Goal: Book appointment/travel/reservation: Book appointment/travel/reservation

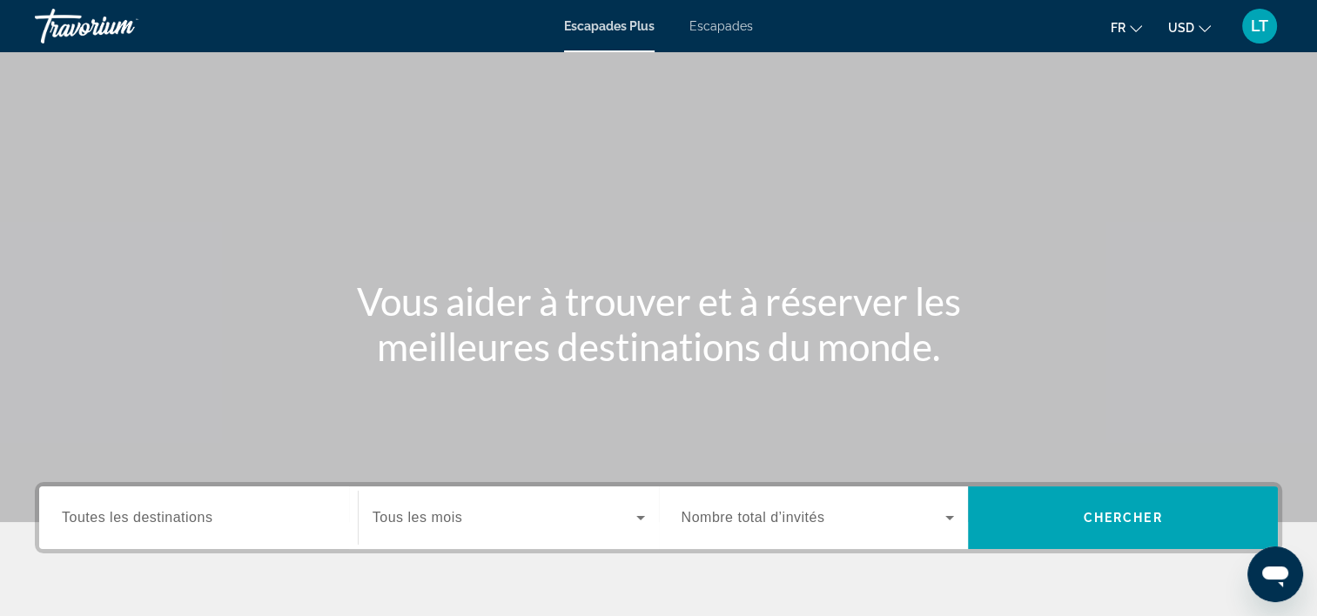
click at [724, 28] on span "Escapades" at bounding box center [721, 26] width 64 height 14
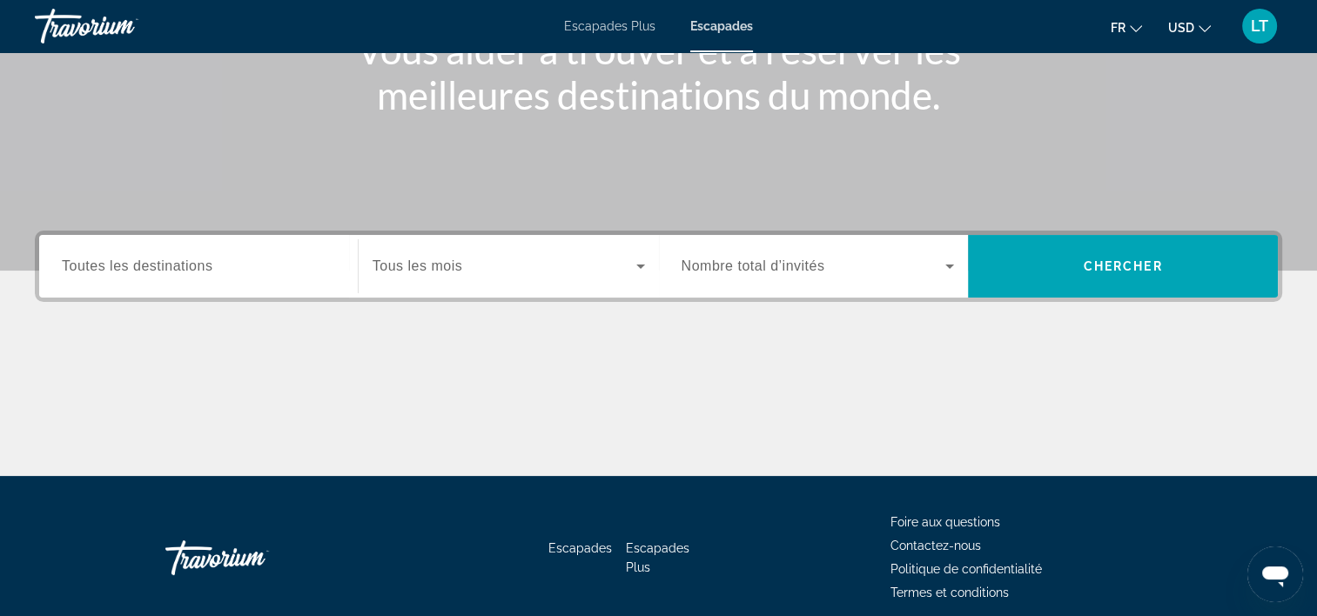
scroll to position [261, 0]
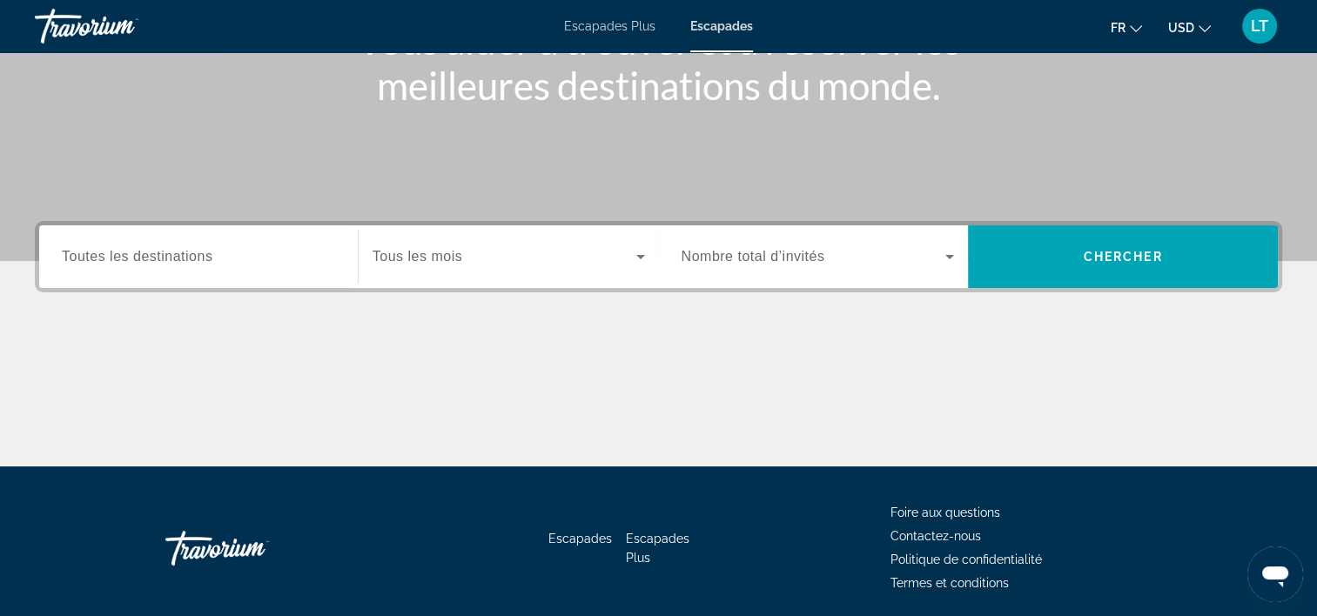
click at [260, 247] on input "Destination Toutes les destinations" at bounding box center [198, 257] width 273 height 21
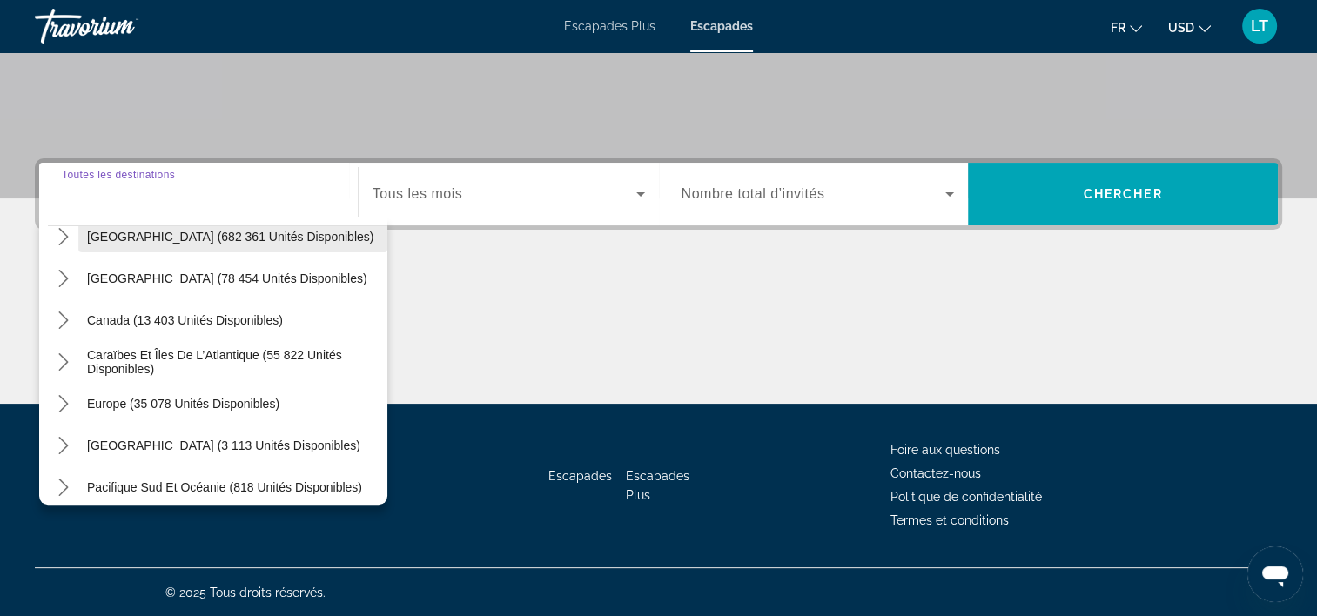
scroll to position [174, 0]
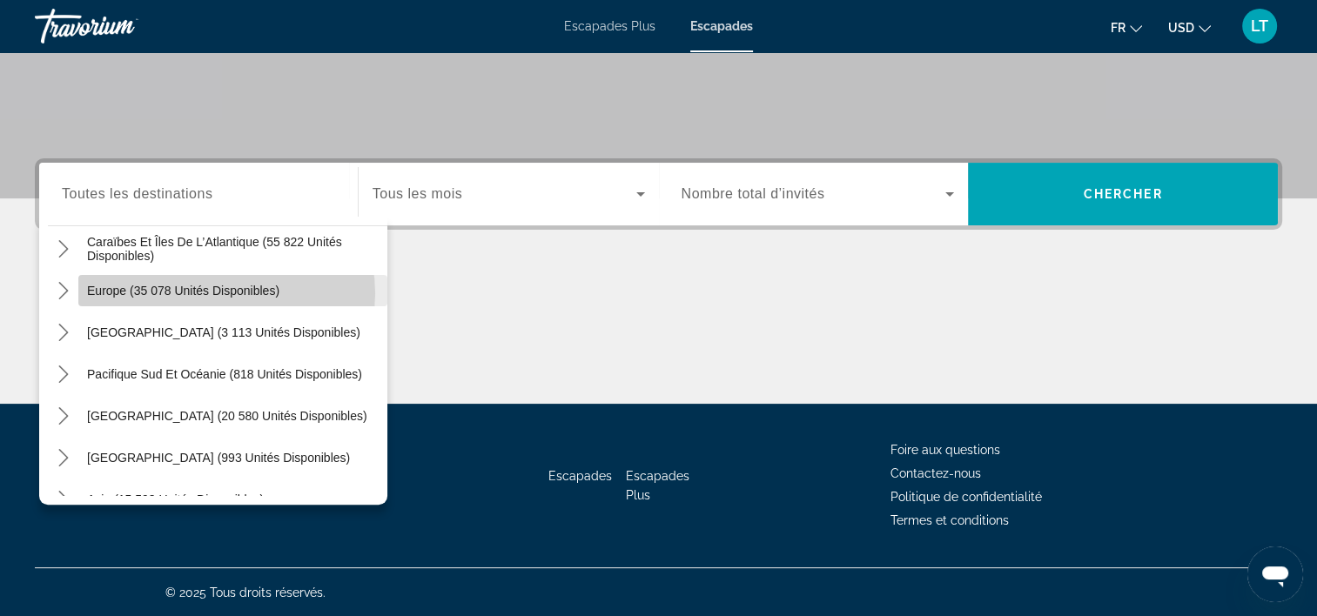
click at [224, 292] on span "Europe (35 078 unités disponibles)" at bounding box center [183, 291] width 192 height 14
type input "**********"
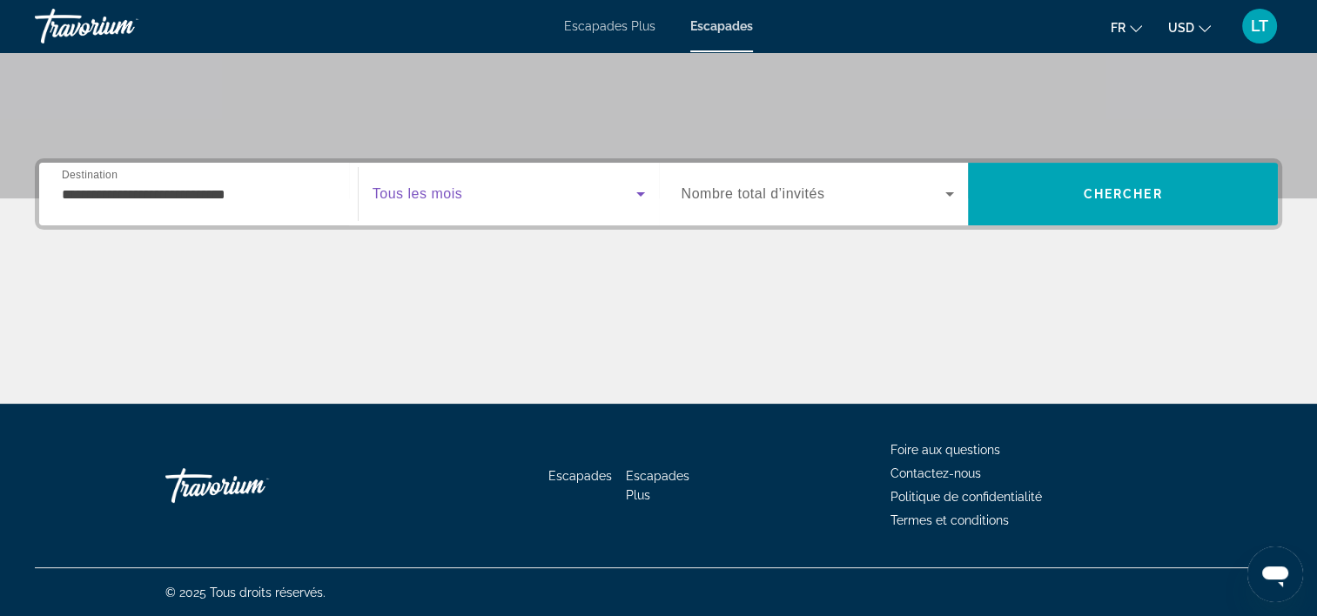
click at [640, 192] on icon "Widget de recherche" at bounding box center [640, 194] width 9 height 4
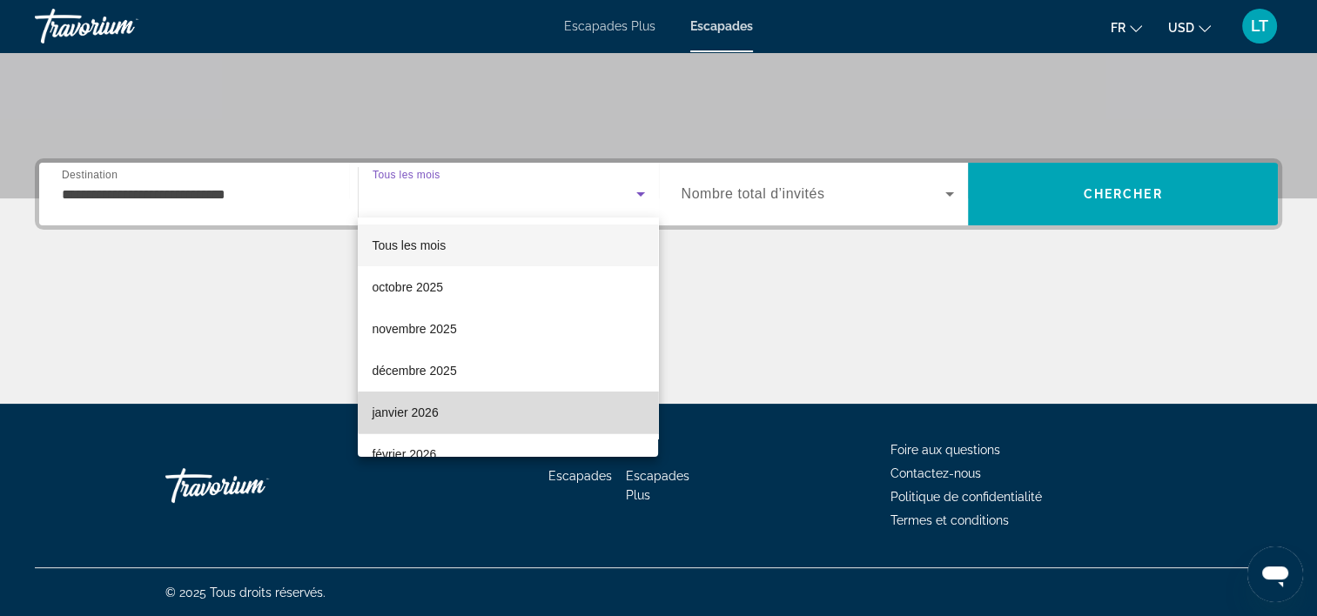
click at [534, 413] on mat-option "janvier 2026" at bounding box center [508, 413] width 300 height 42
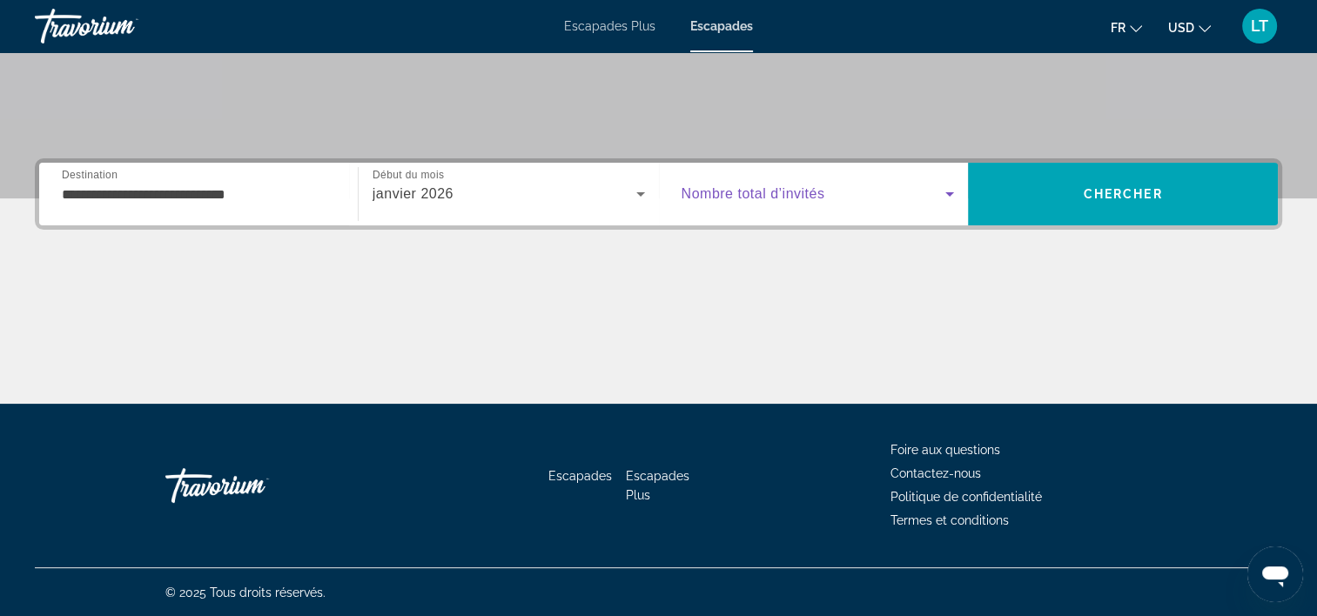
click at [952, 194] on icon "Widget de recherche" at bounding box center [949, 194] width 21 height 21
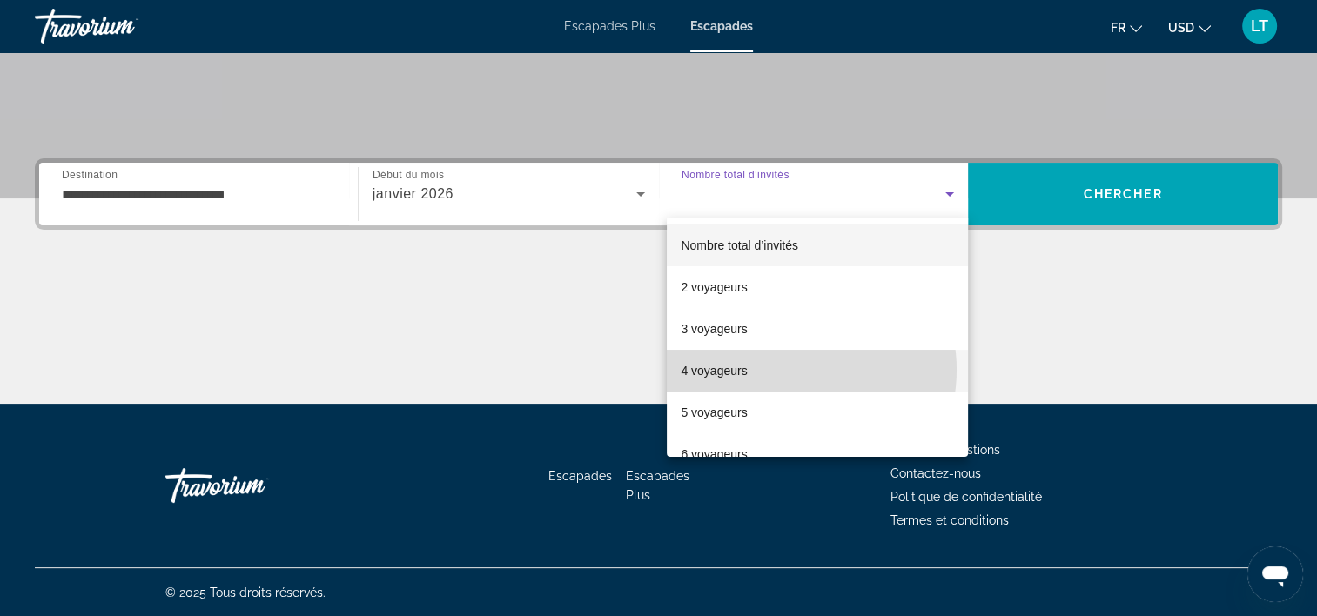
click at [794, 370] on mat-option "4 voyageurs" at bounding box center [817, 371] width 301 height 42
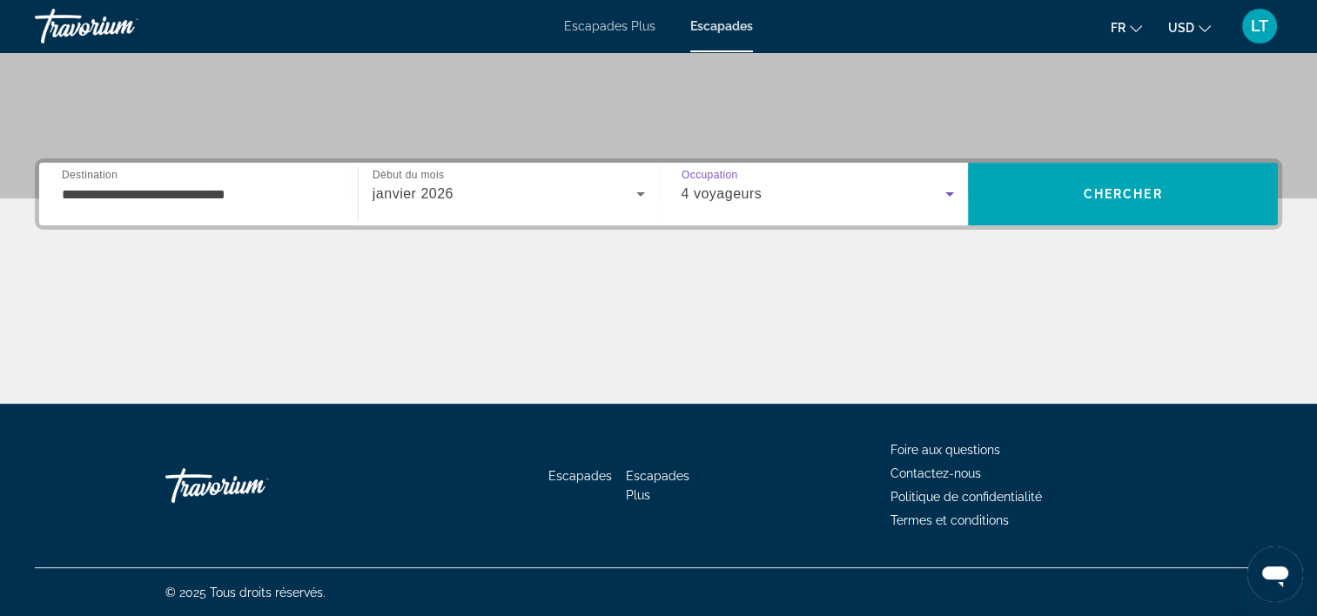
click at [948, 192] on icon "Widget de recherche" at bounding box center [949, 194] width 9 height 4
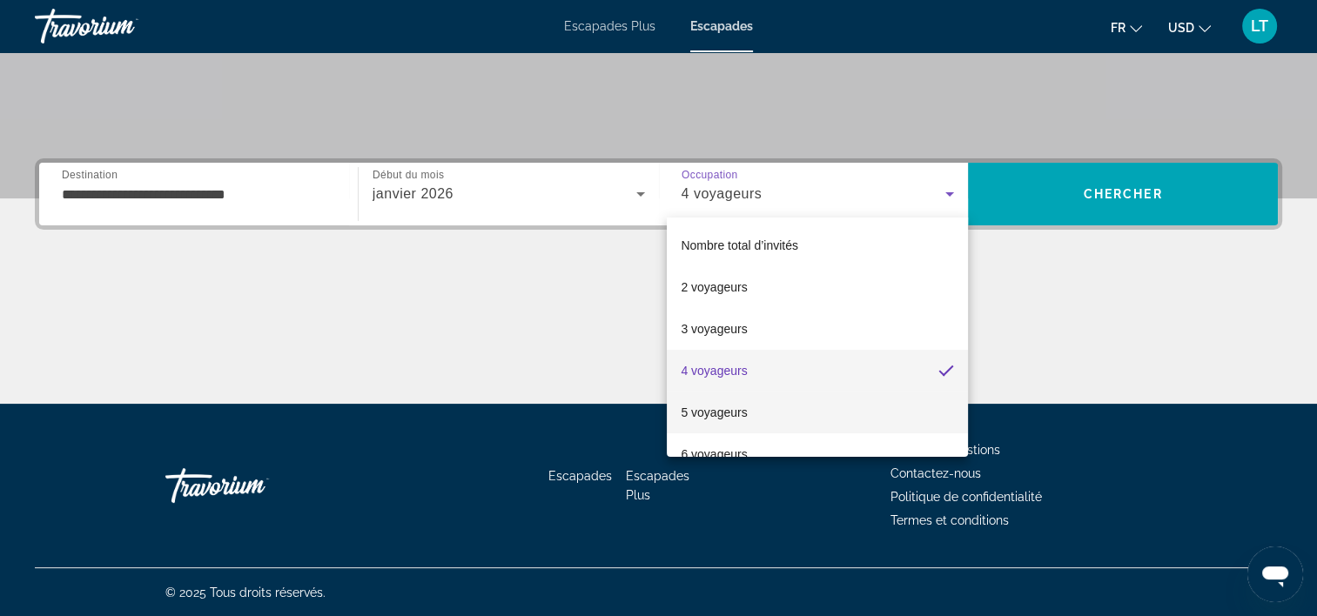
scroll to position [87, 0]
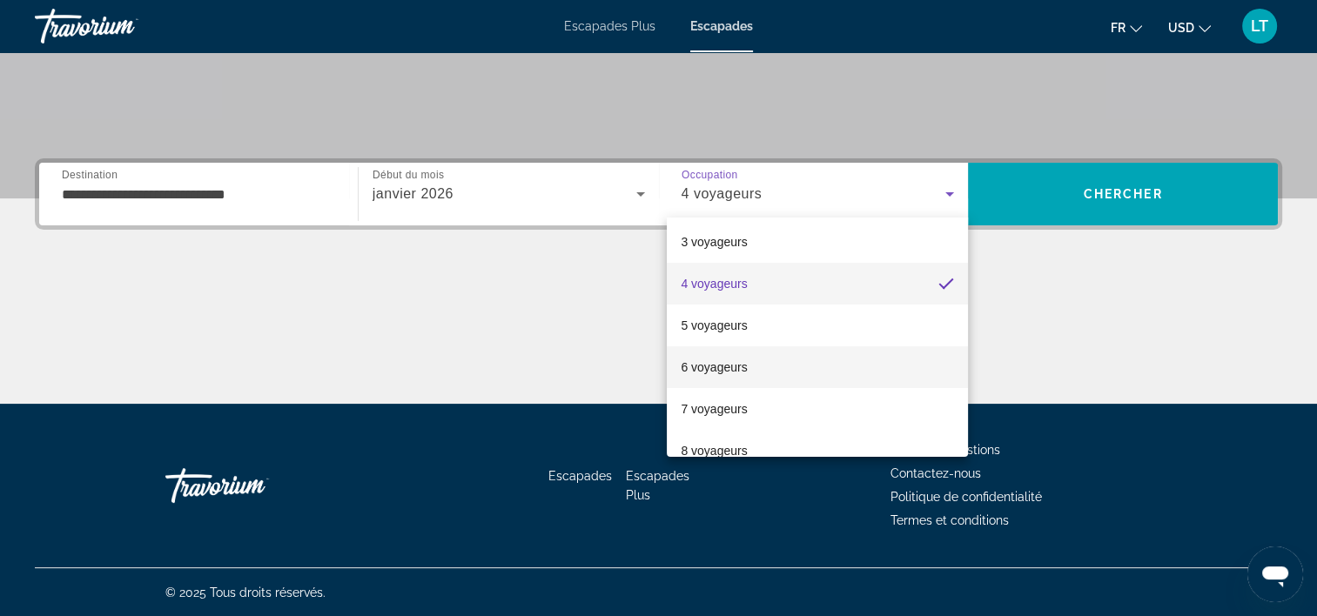
click at [776, 356] on mat-option "6 voyageurs" at bounding box center [817, 367] width 301 height 42
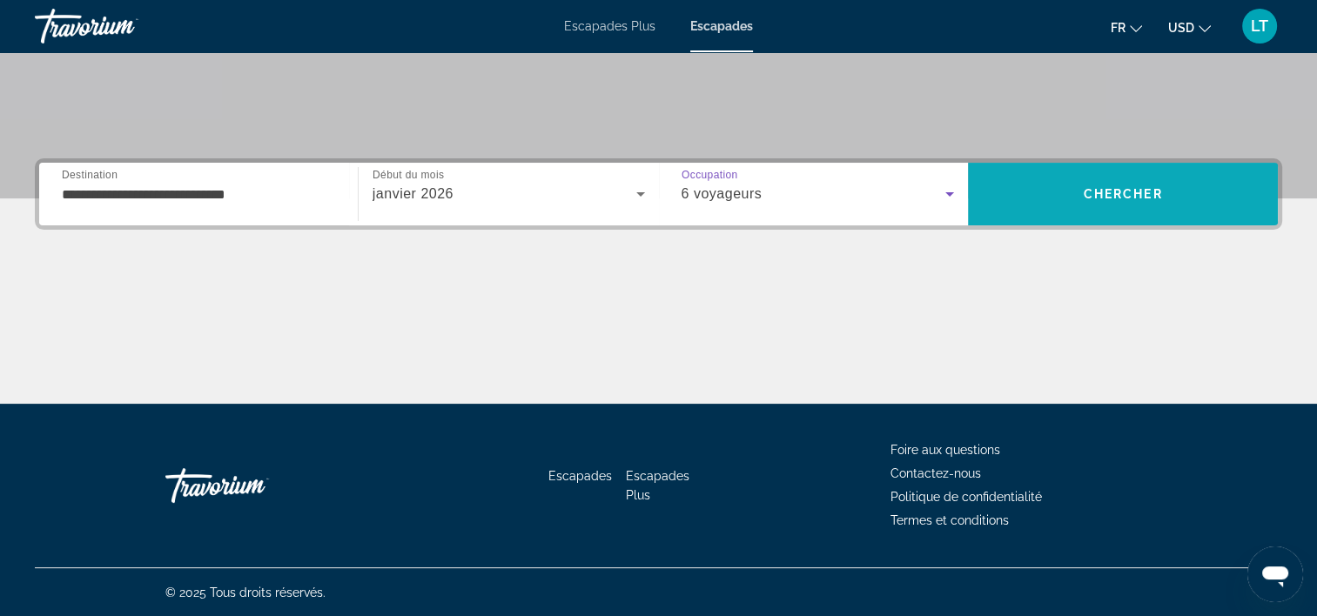
click at [1048, 191] on span "Rechercher" at bounding box center [1123, 194] width 310 height 42
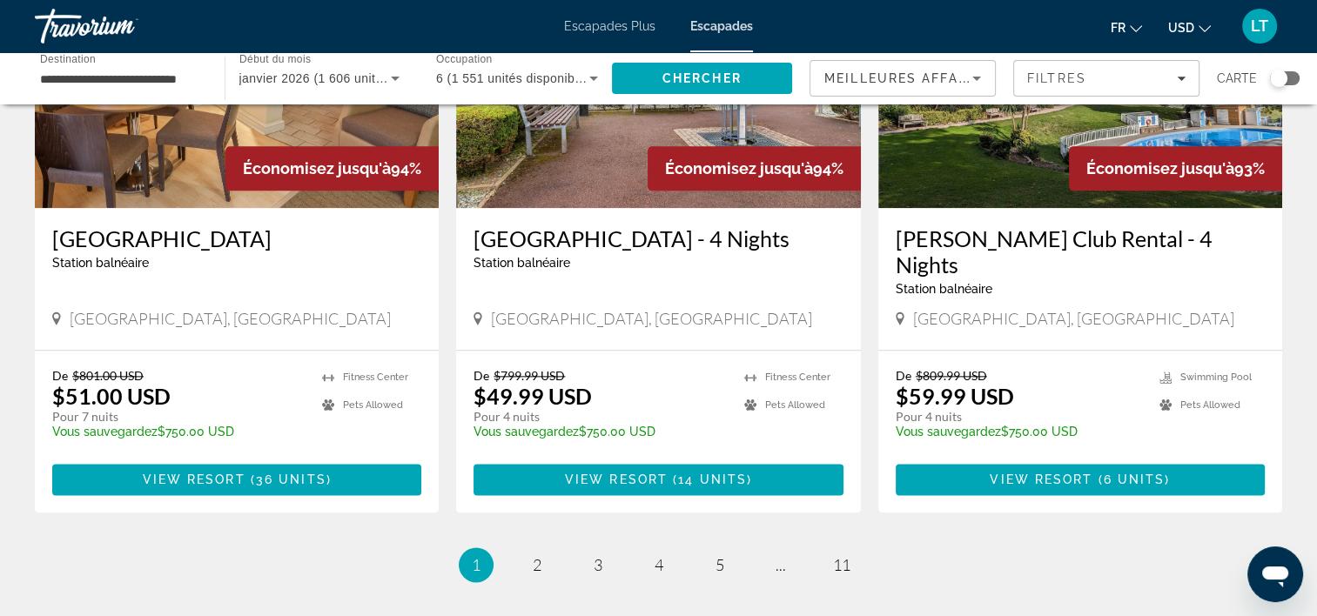
scroll to position [2089, 0]
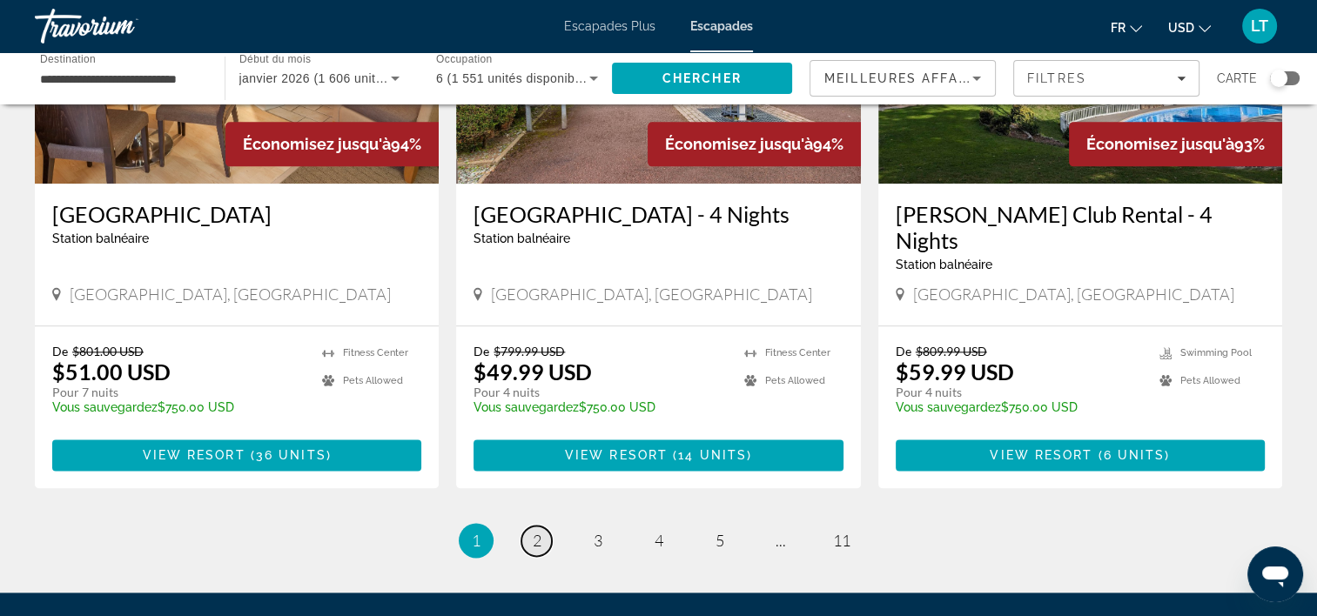
click at [534, 531] on span "2" at bounding box center [537, 540] width 9 height 19
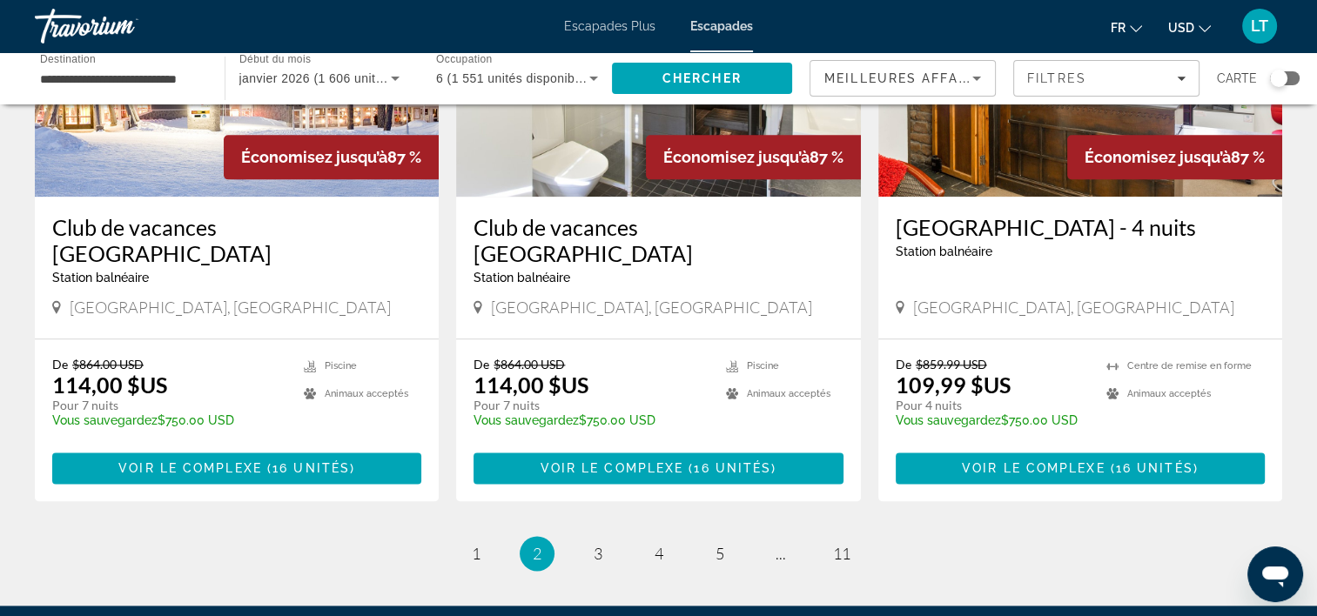
scroll to position [2199, 0]
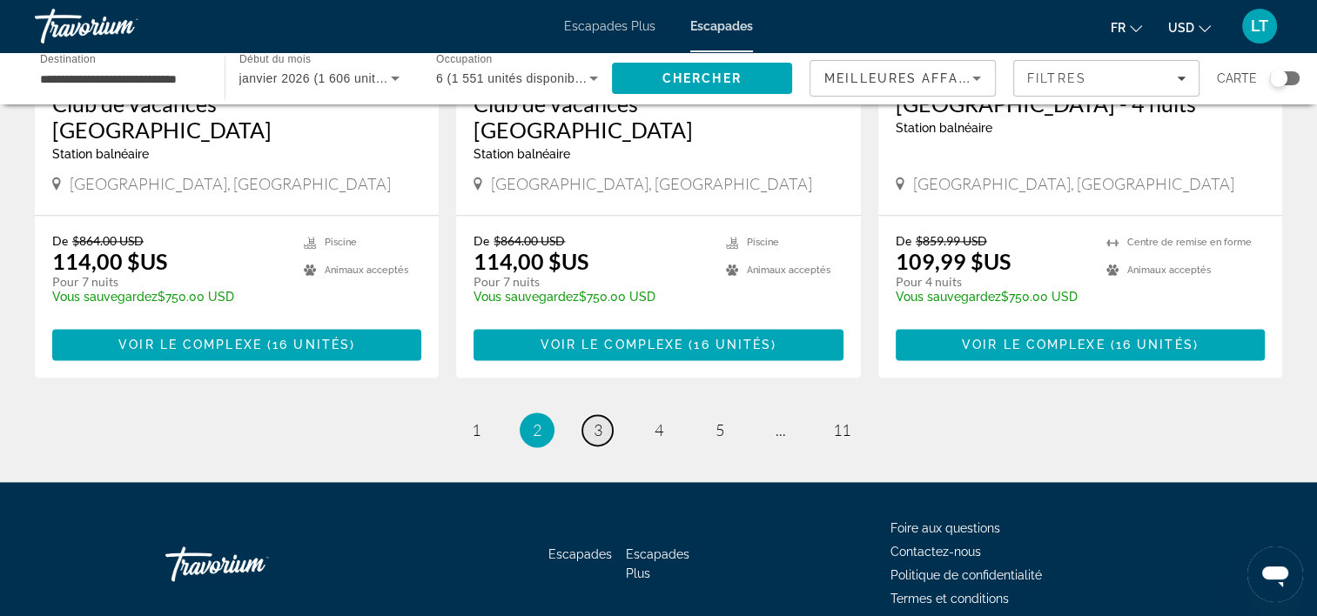
click at [597, 420] on span "3" at bounding box center [598, 429] width 9 height 19
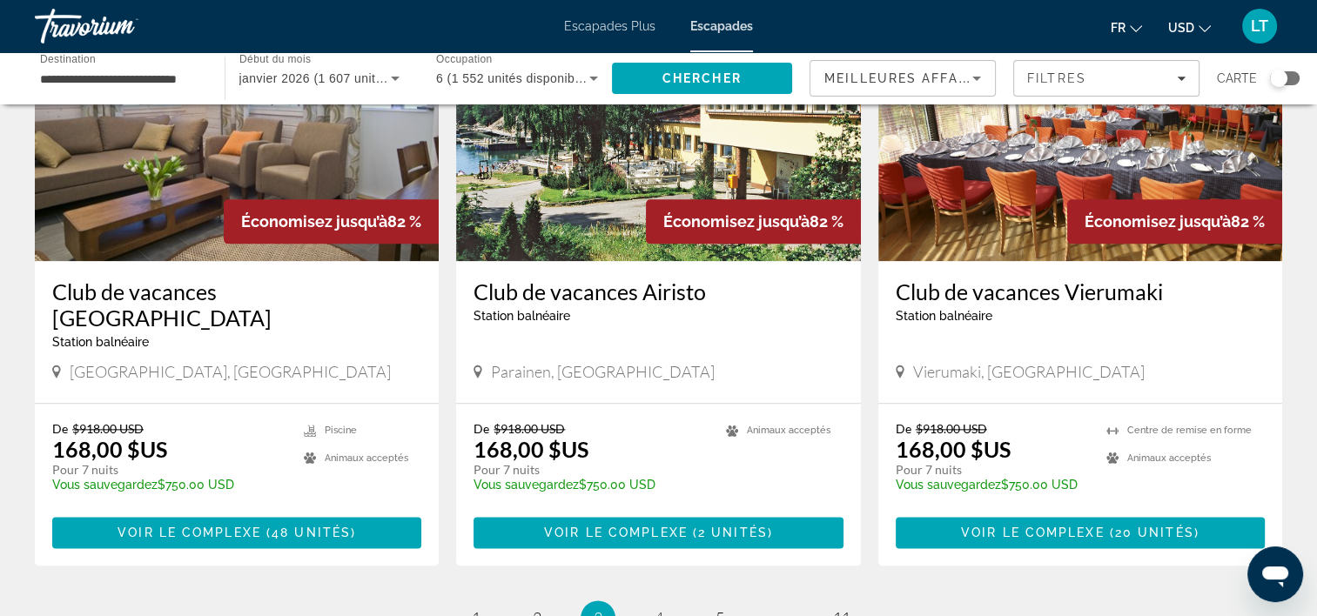
scroll to position [2089, 0]
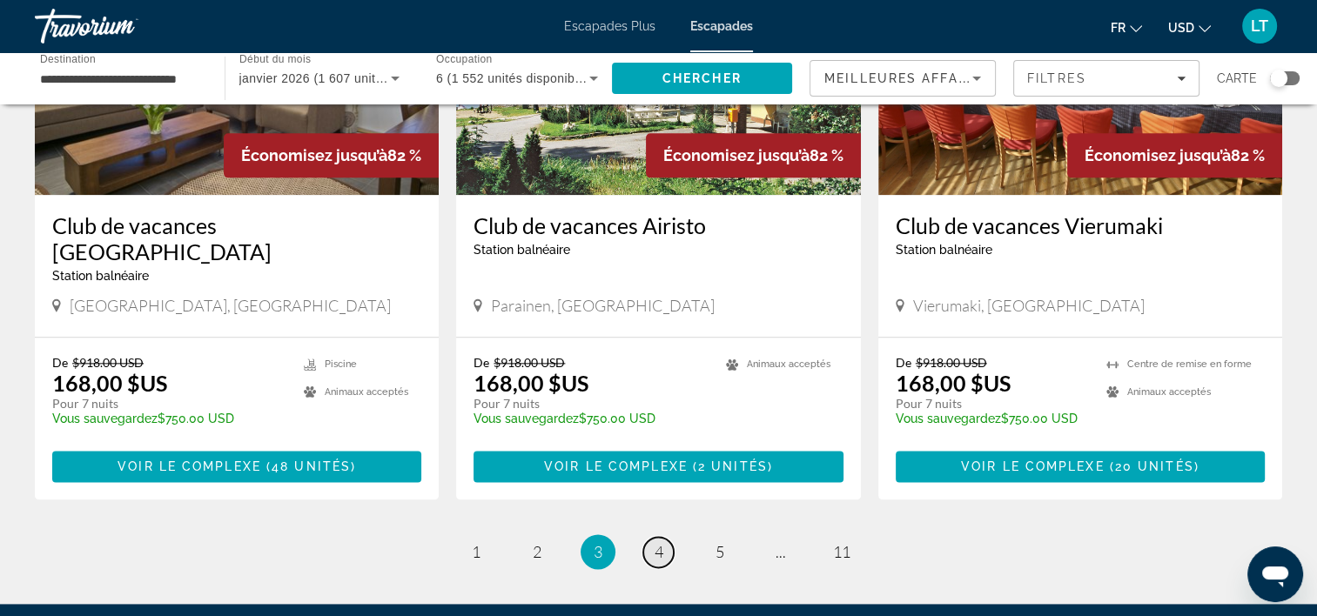
click at [656, 542] on span "4" at bounding box center [659, 551] width 9 height 19
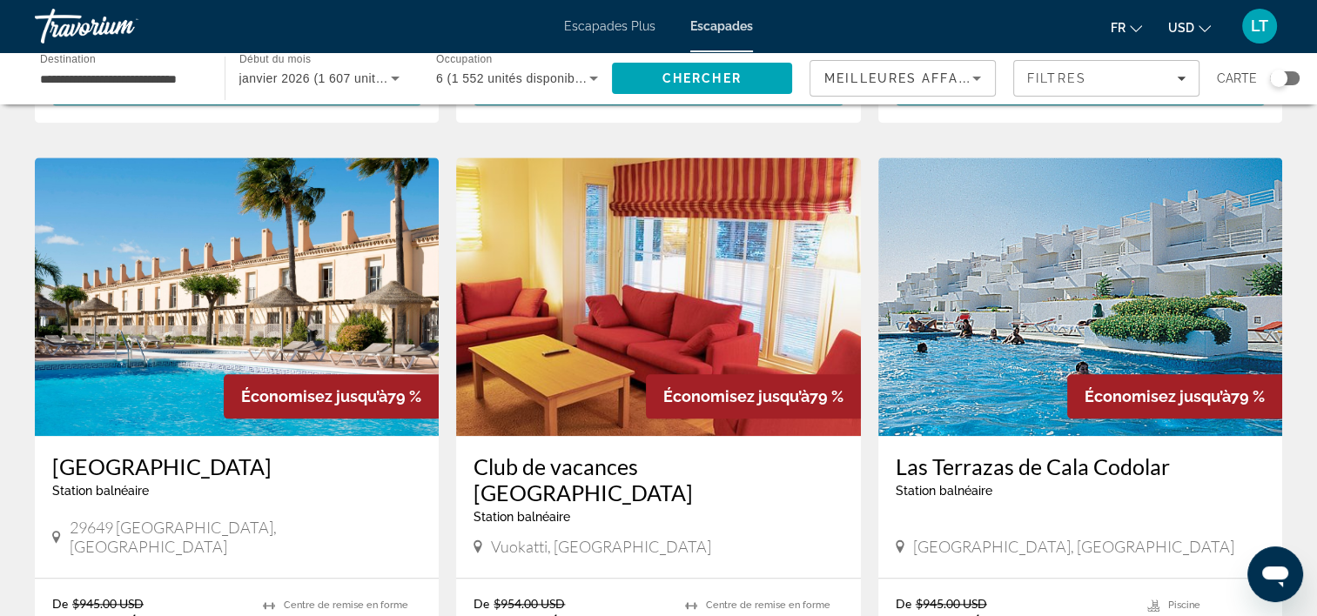
scroll to position [1741, 0]
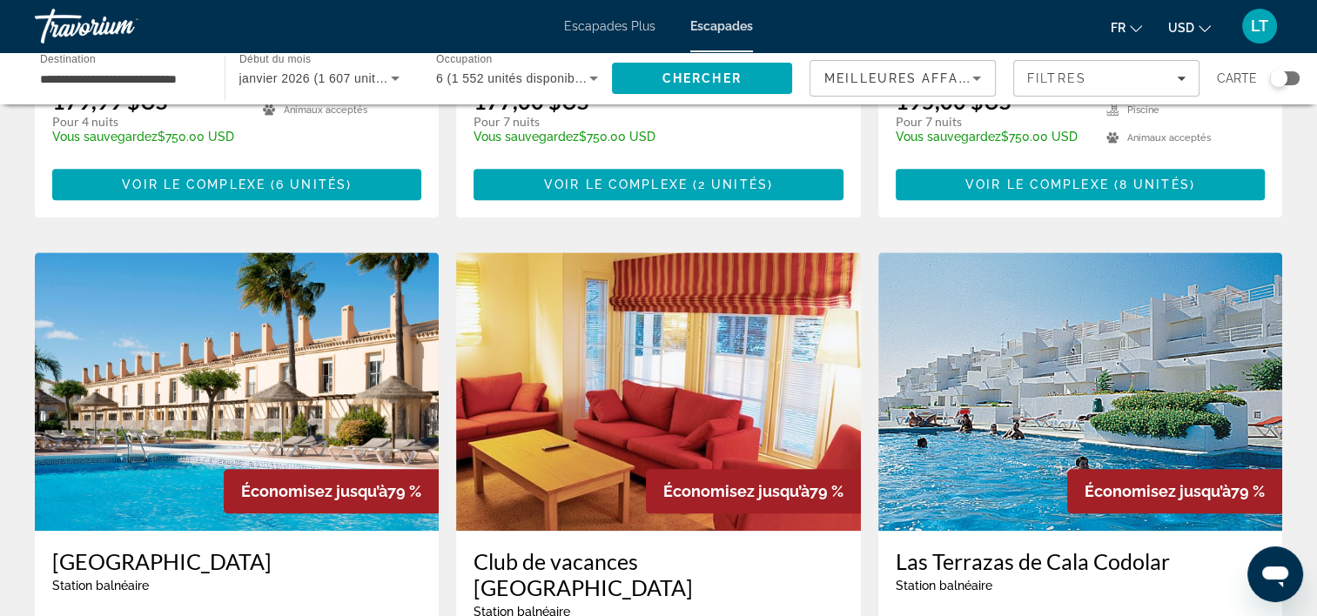
click at [353, 343] on img "Contenu principal" at bounding box center [237, 391] width 404 height 279
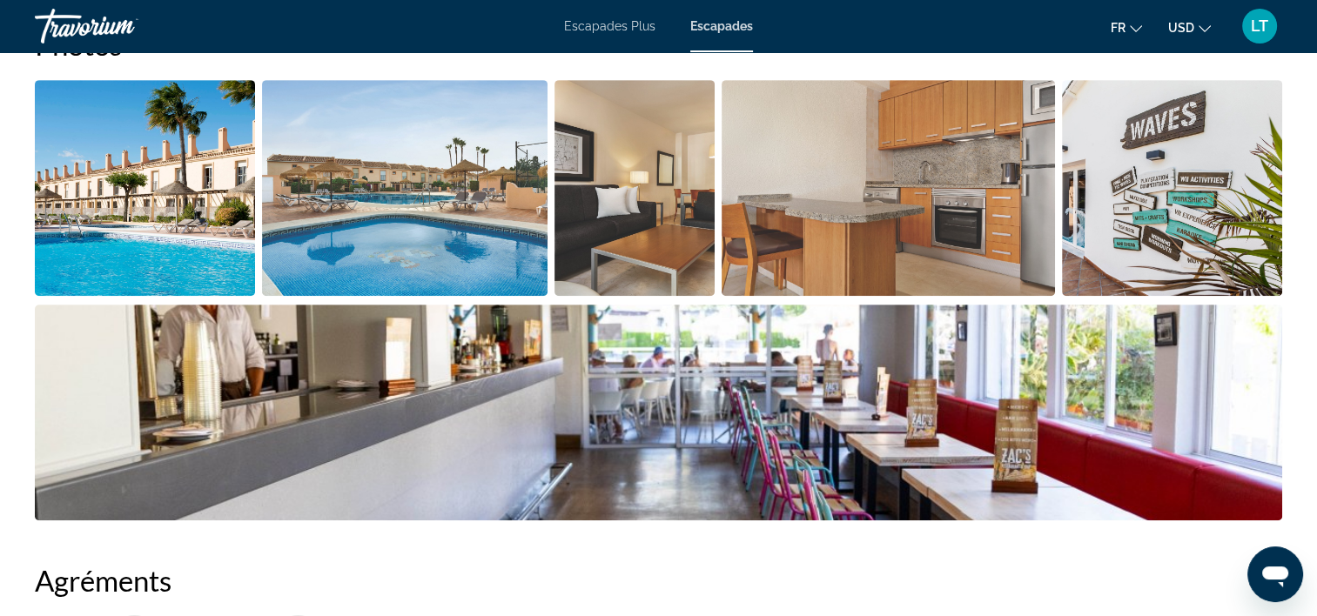
scroll to position [870, 0]
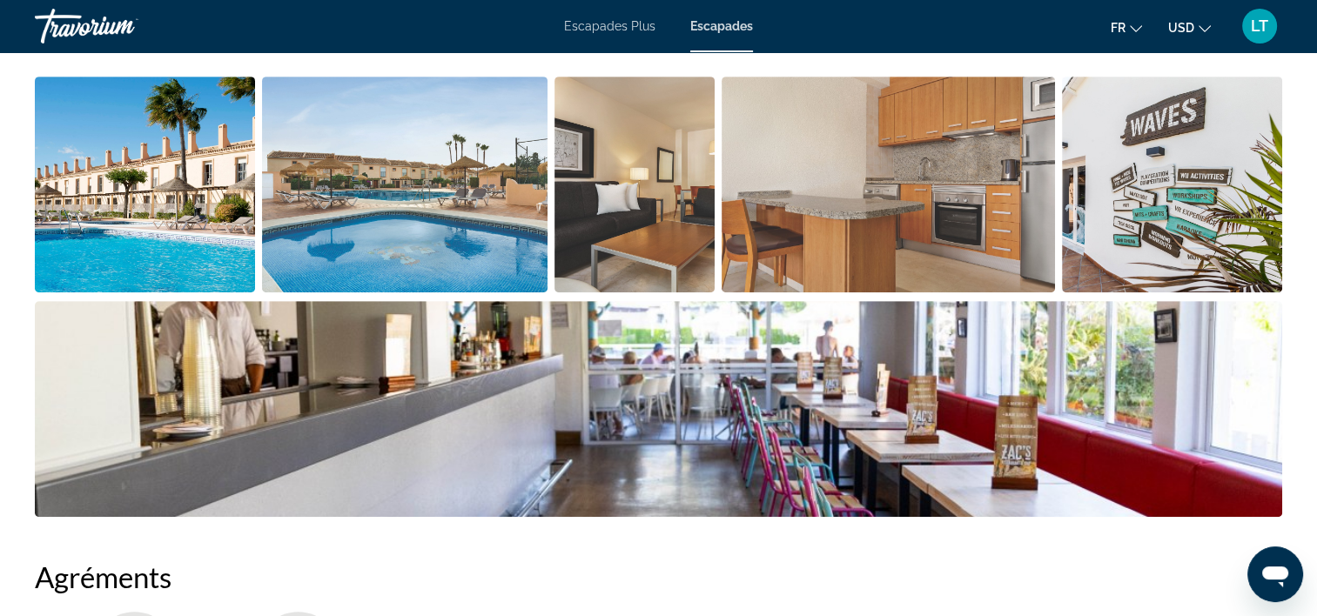
click at [188, 174] on img "Ouvrir le curseur d’image en plein écran" at bounding box center [145, 185] width 220 height 216
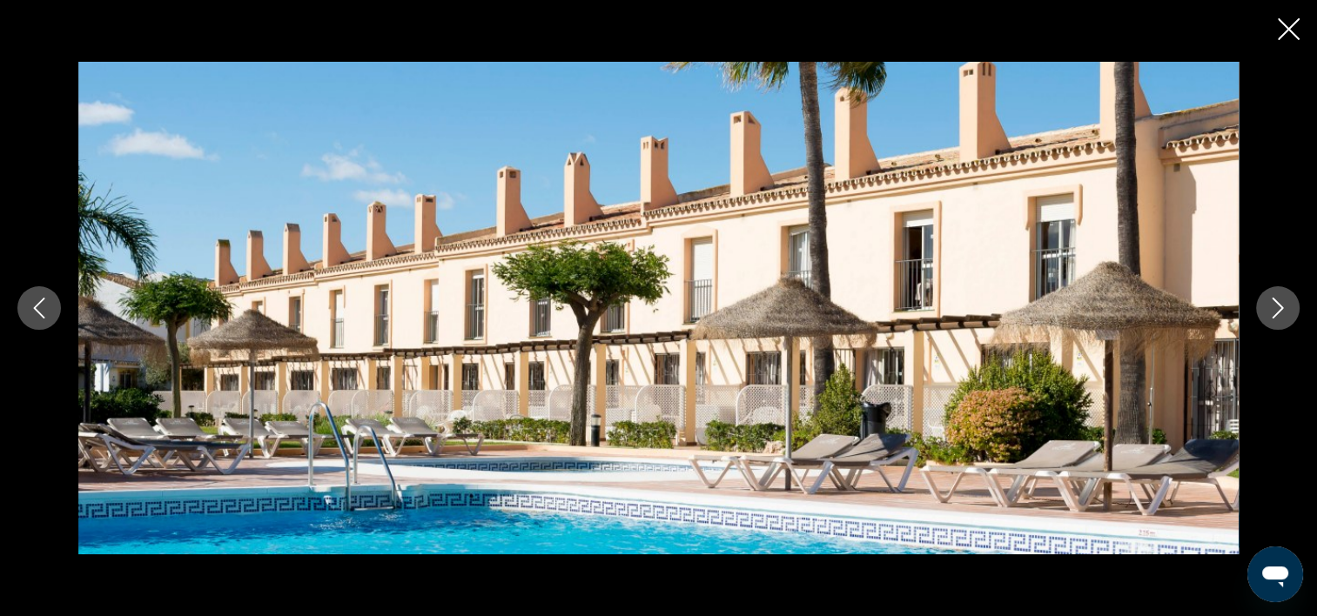
click at [1277, 307] on icon "Image suivante" at bounding box center [1277, 308] width 21 height 21
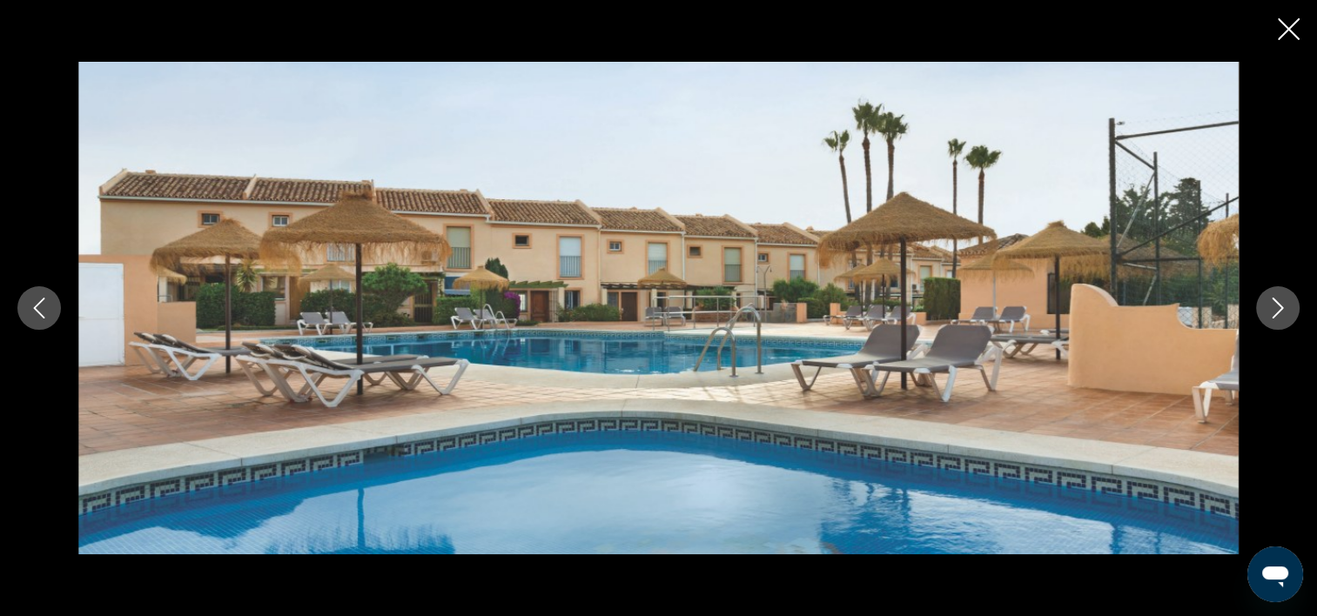
click at [1277, 307] on icon "Image suivante" at bounding box center [1277, 308] width 21 height 21
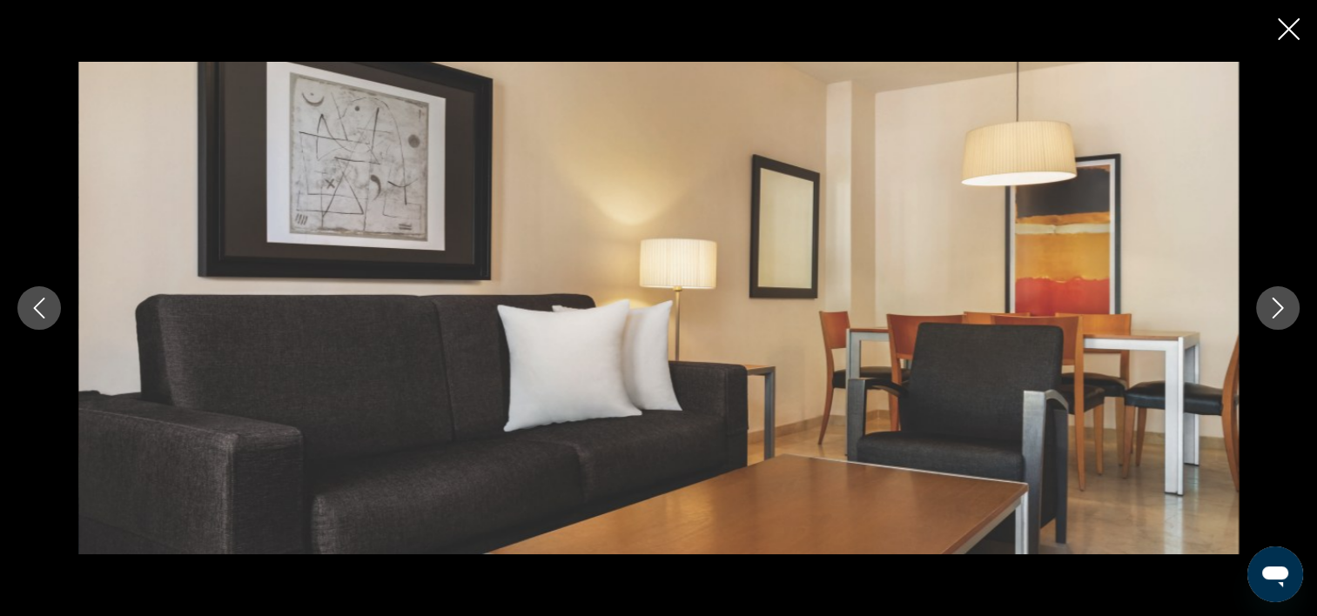
click at [1277, 307] on icon "Image suivante" at bounding box center [1277, 308] width 21 height 21
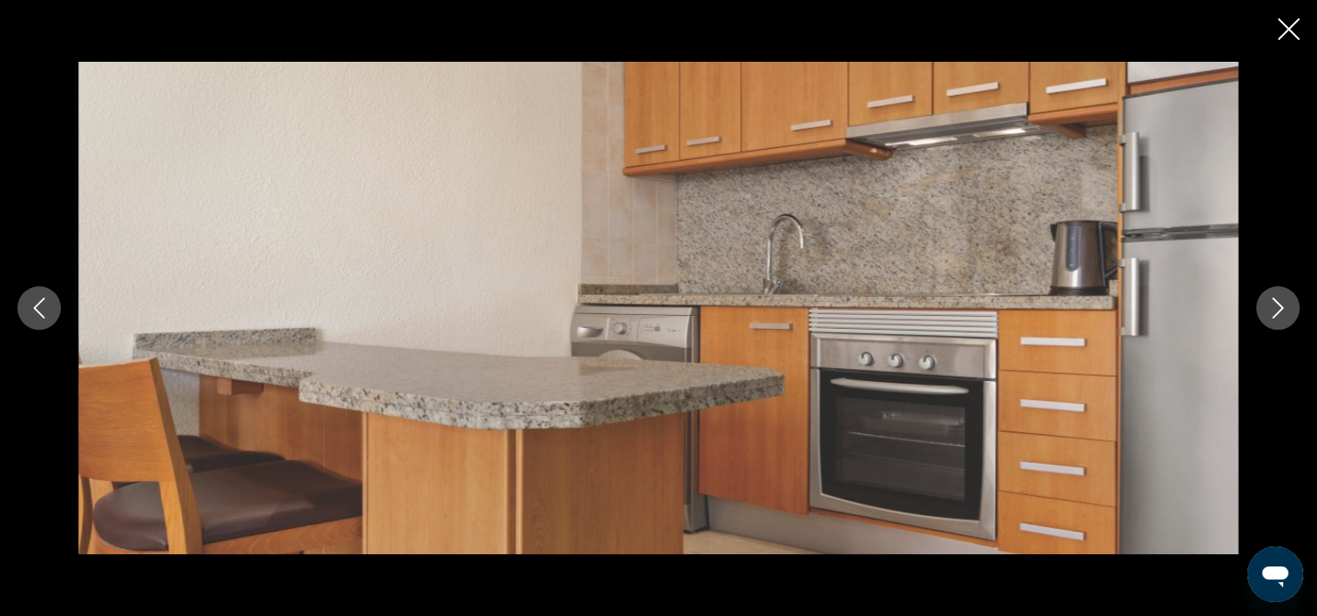
click at [1277, 307] on icon "Image suivante" at bounding box center [1277, 308] width 21 height 21
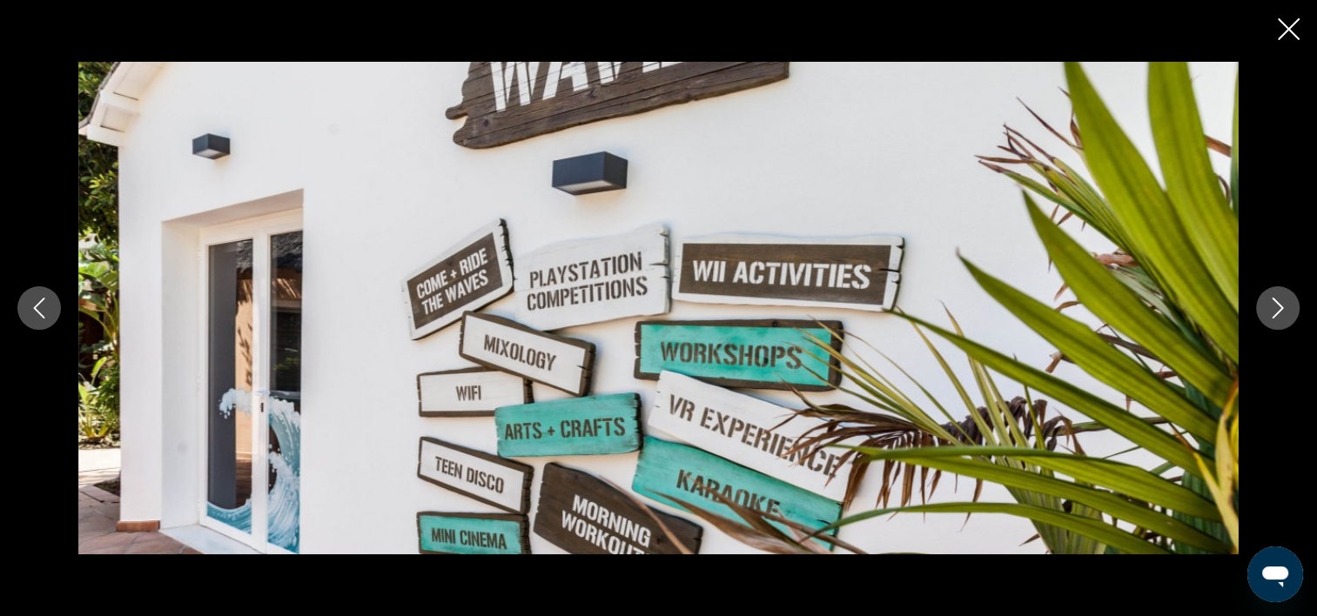
click at [1277, 307] on icon "Image suivante" at bounding box center [1277, 308] width 21 height 21
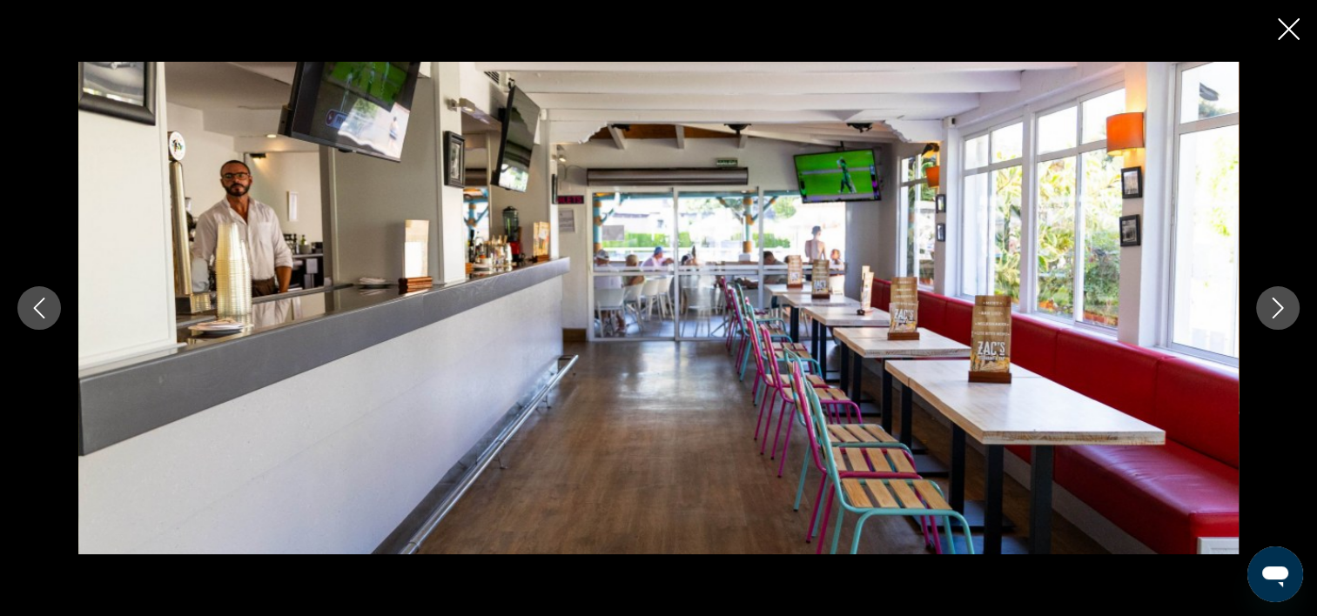
click at [1277, 307] on icon "Image suivante" at bounding box center [1277, 308] width 21 height 21
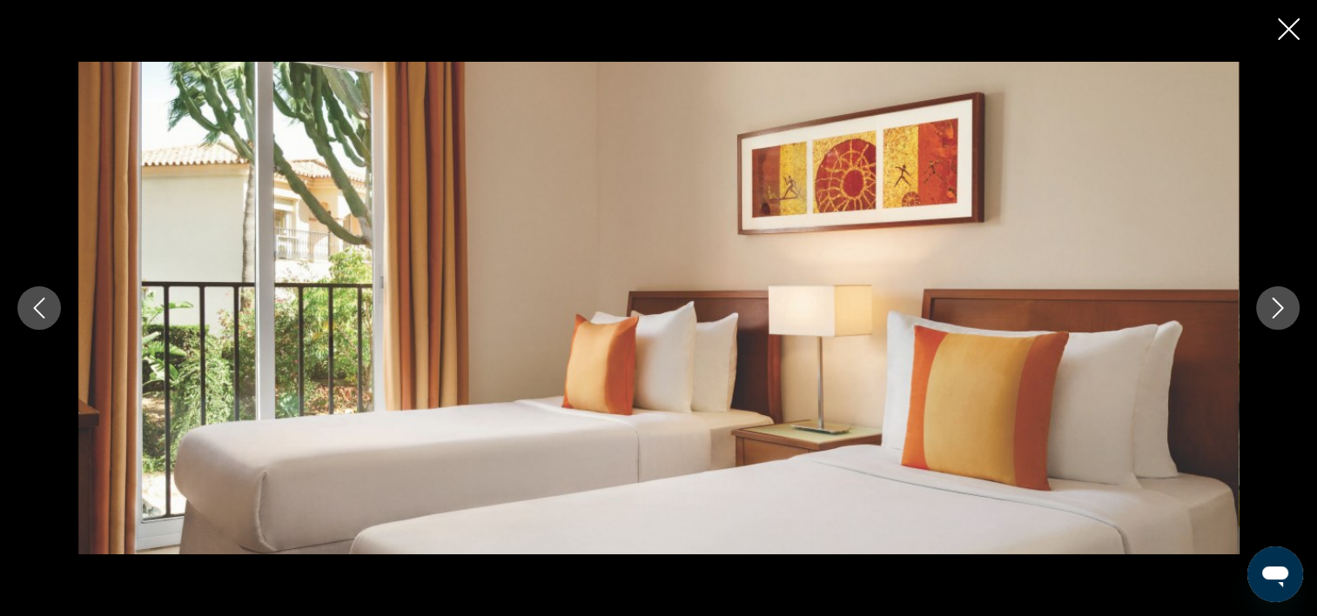
click at [1277, 307] on icon "Image suivante" at bounding box center [1277, 308] width 21 height 21
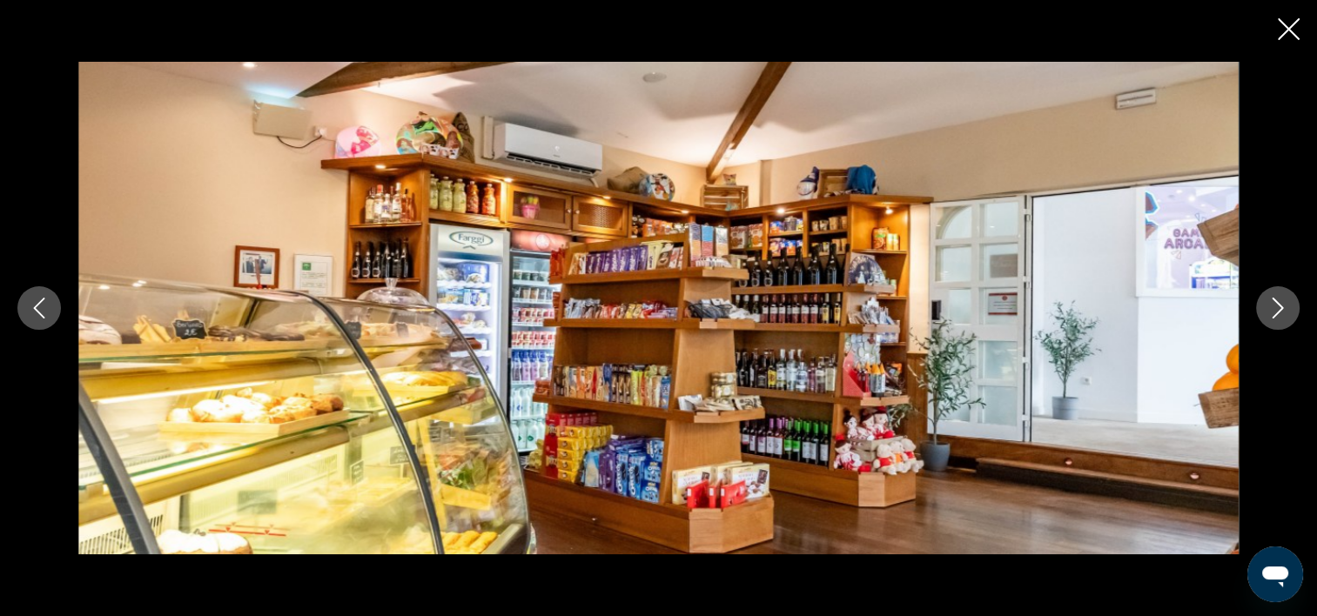
click at [1277, 307] on icon "Image suivante" at bounding box center [1277, 308] width 21 height 21
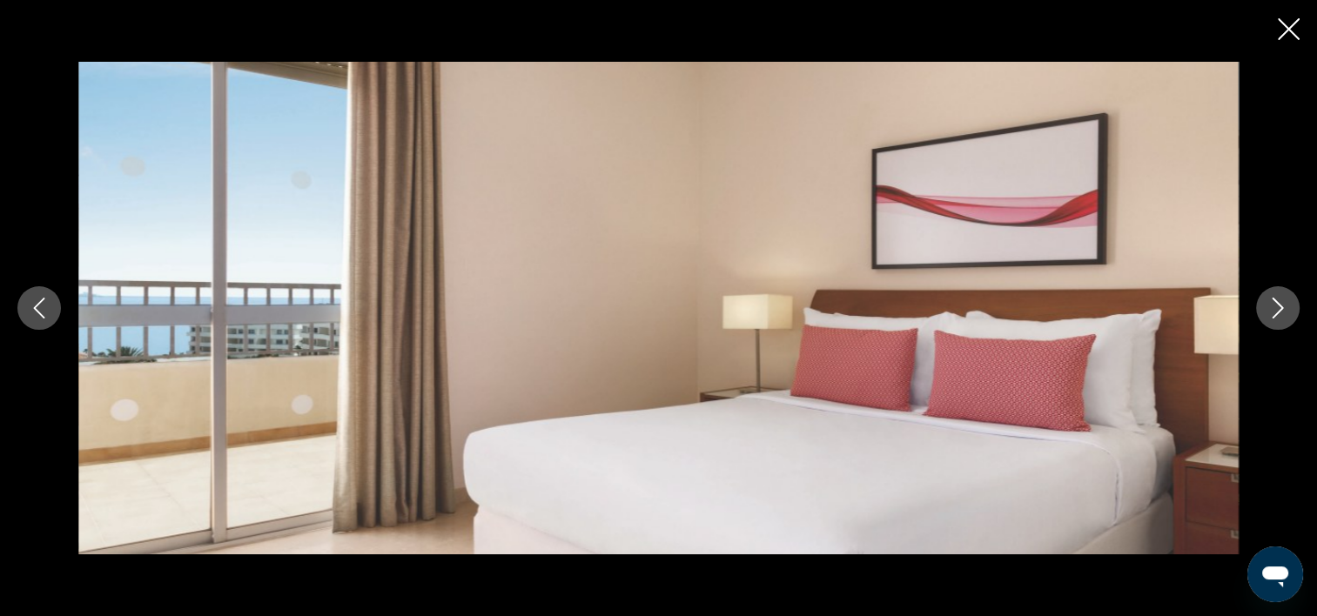
click at [1277, 307] on icon "Image suivante" at bounding box center [1277, 308] width 21 height 21
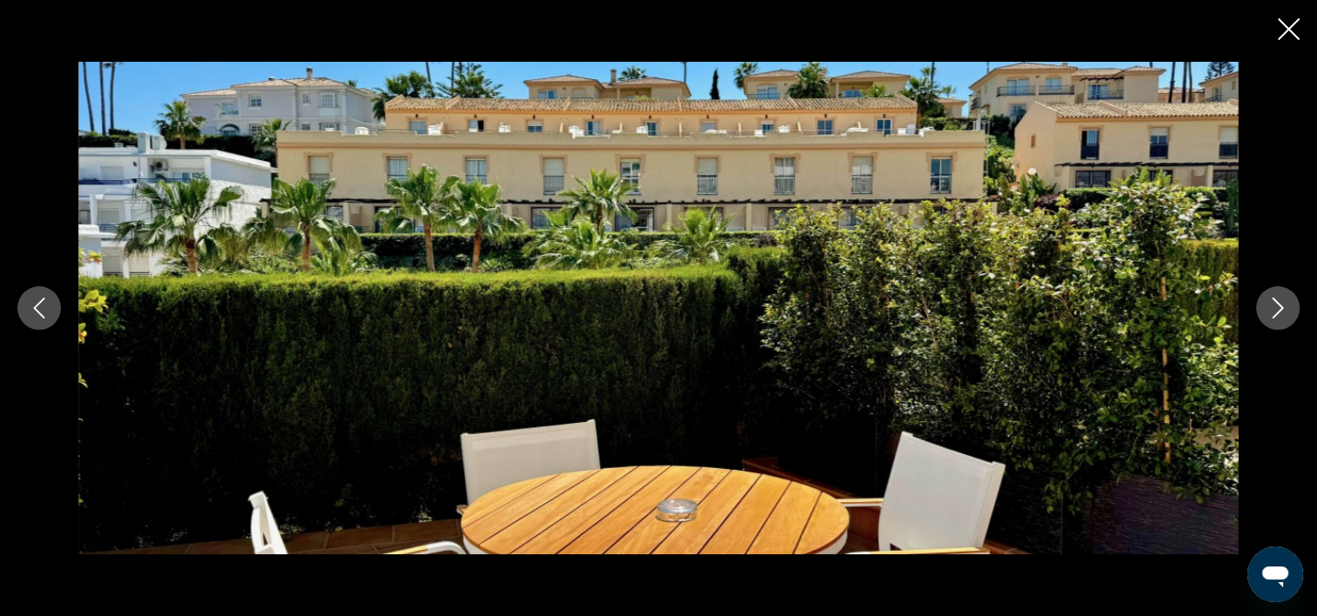
click at [1277, 307] on icon "Image suivante" at bounding box center [1277, 308] width 21 height 21
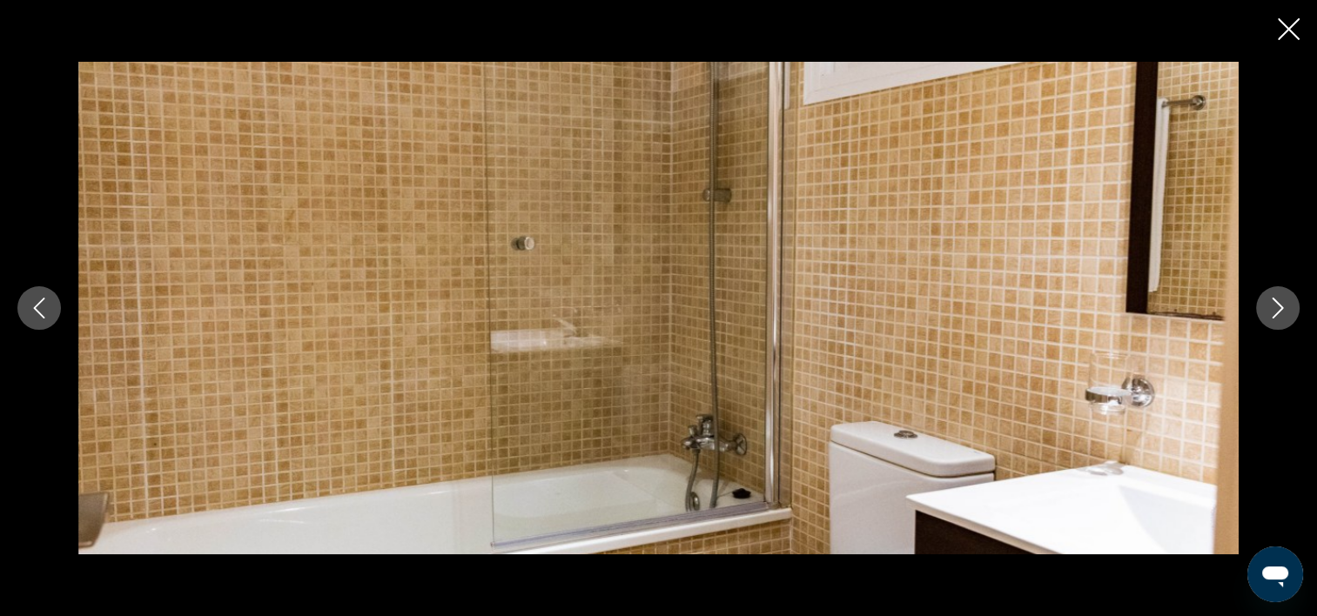
click at [1277, 307] on icon "Image suivante" at bounding box center [1277, 308] width 21 height 21
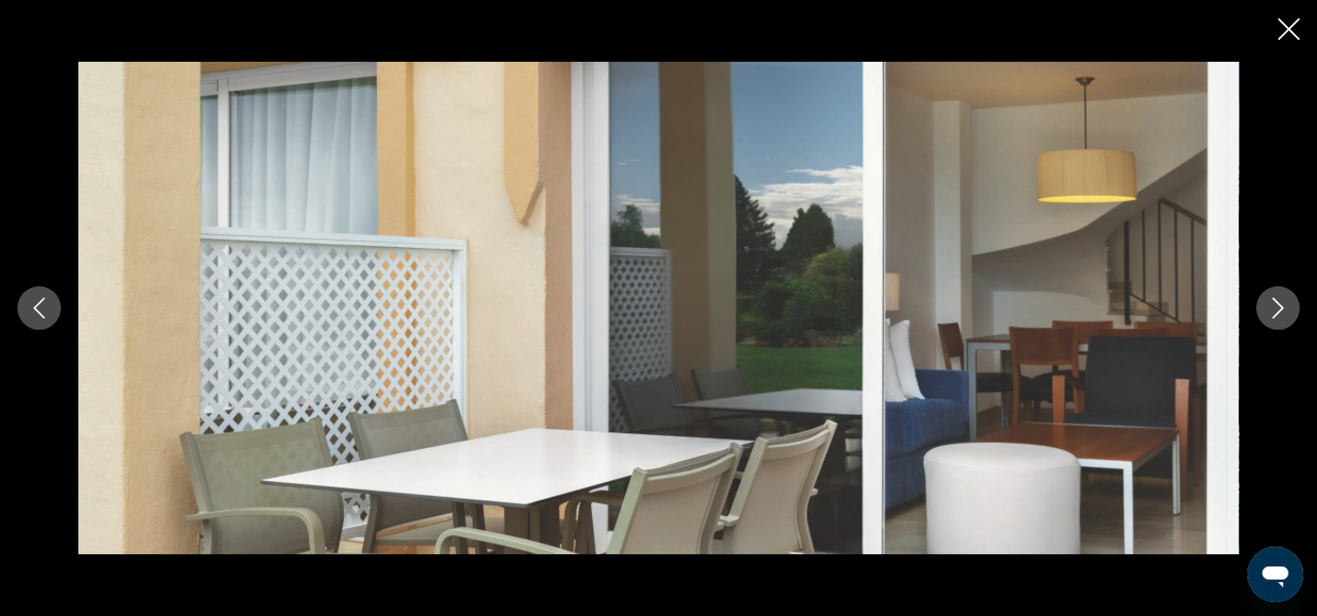
click at [1290, 26] on icon "Fermer le diaporama" at bounding box center [1289, 29] width 22 height 22
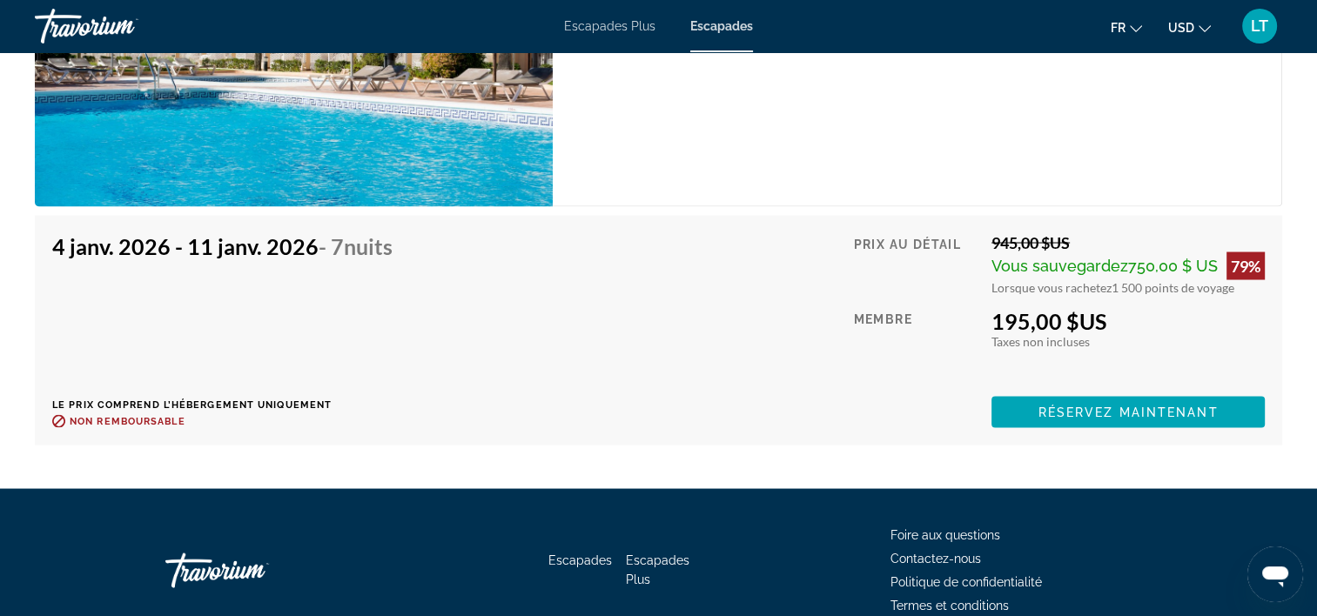
scroll to position [3308, 0]
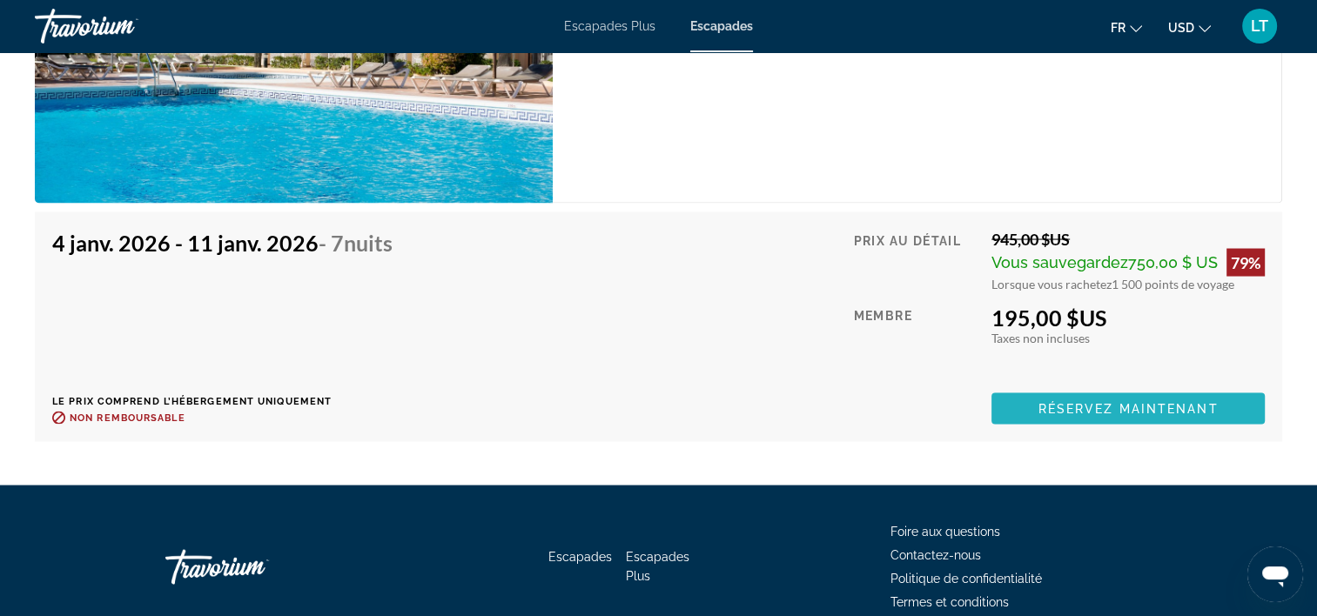
click at [1061, 412] on span "Réservez maintenant" at bounding box center [1128, 409] width 180 height 14
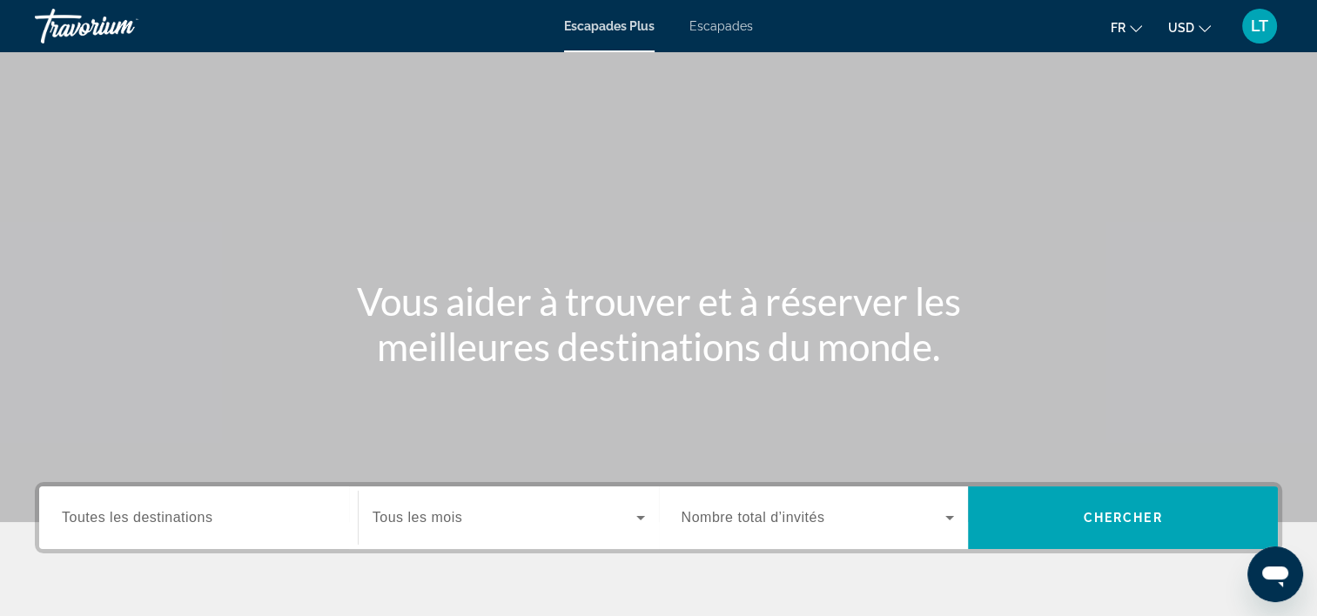
click at [629, 24] on span "Escapades Plus" at bounding box center [609, 26] width 91 height 14
click at [723, 24] on span "Escapades" at bounding box center [721, 26] width 64 height 14
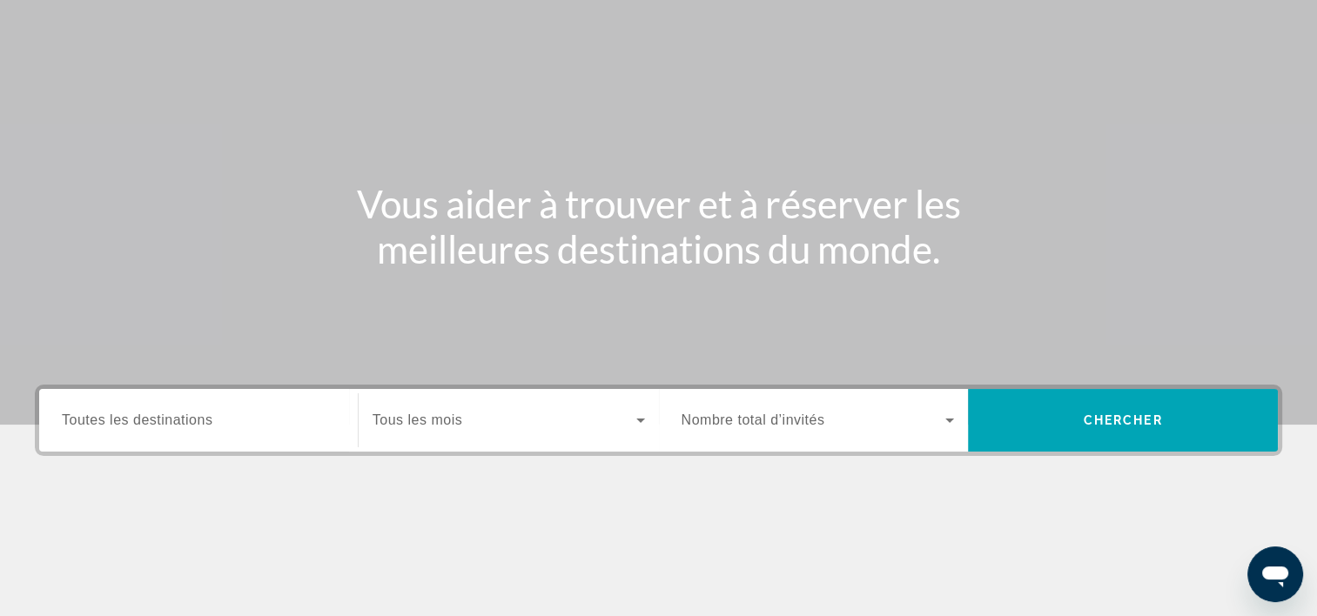
scroll to position [261, 0]
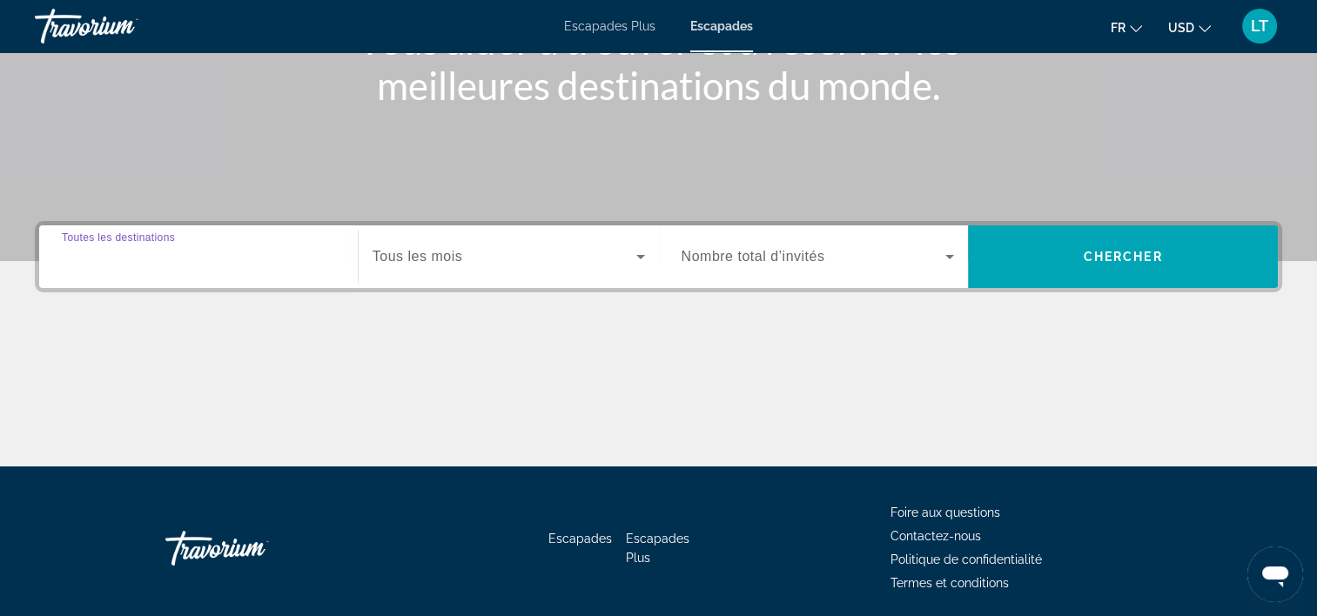
click at [272, 260] on input "Destination Toutes les destinations" at bounding box center [198, 257] width 273 height 21
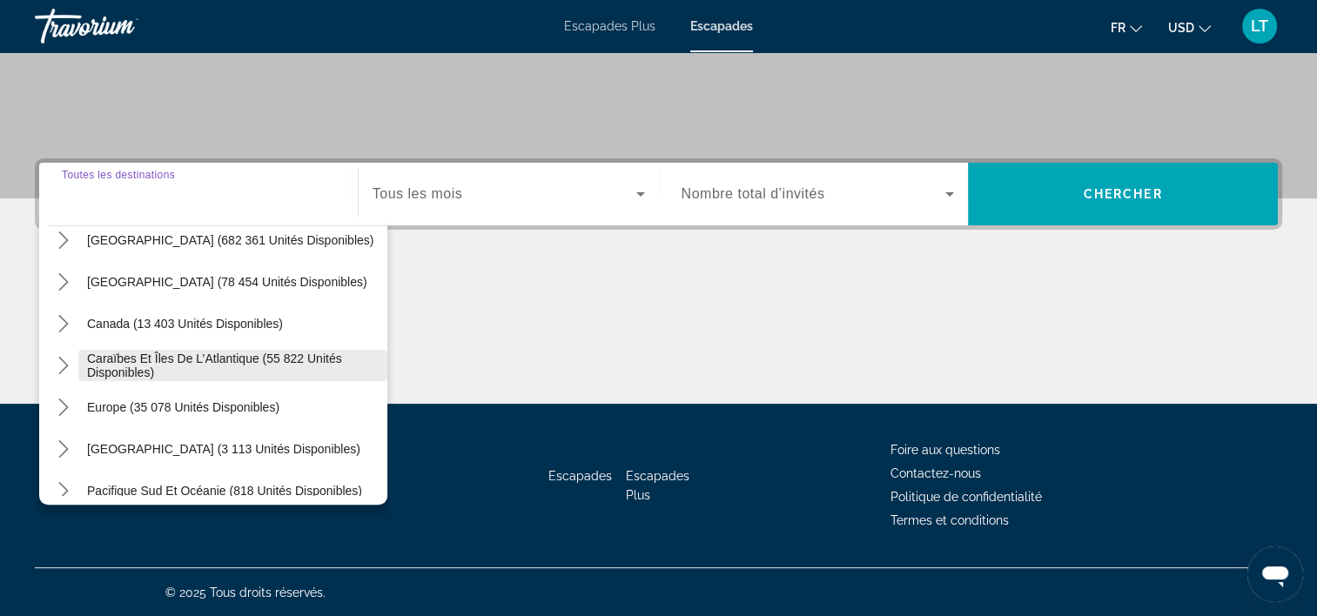
scroll to position [87, 0]
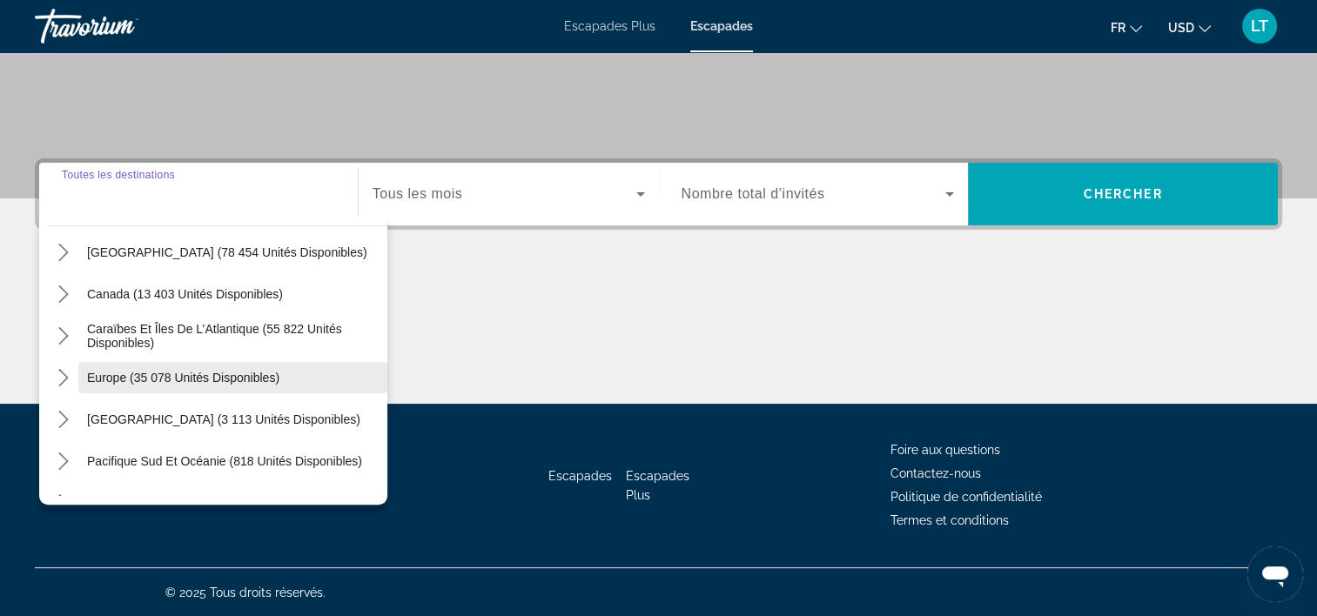
click at [243, 376] on span "Europe (35 078 unités disponibles)" at bounding box center [183, 378] width 192 height 14
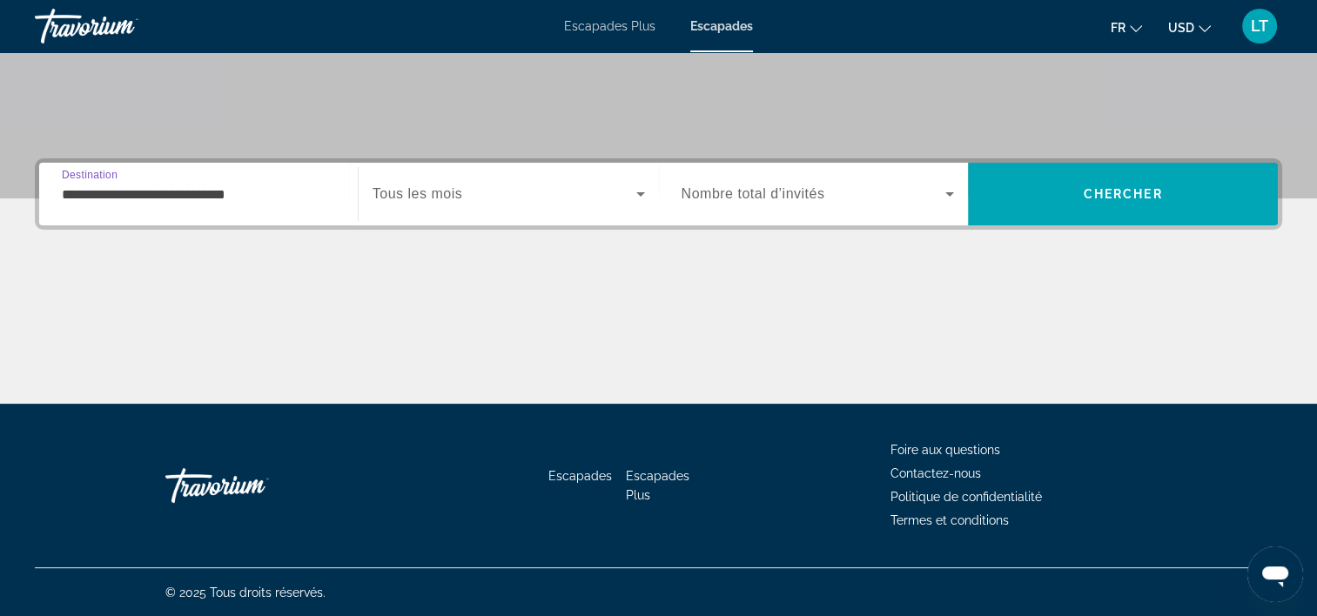
click at [637, 195] on icon "Widget de recherche" at bounding box center [640, 194] width 21 height 21
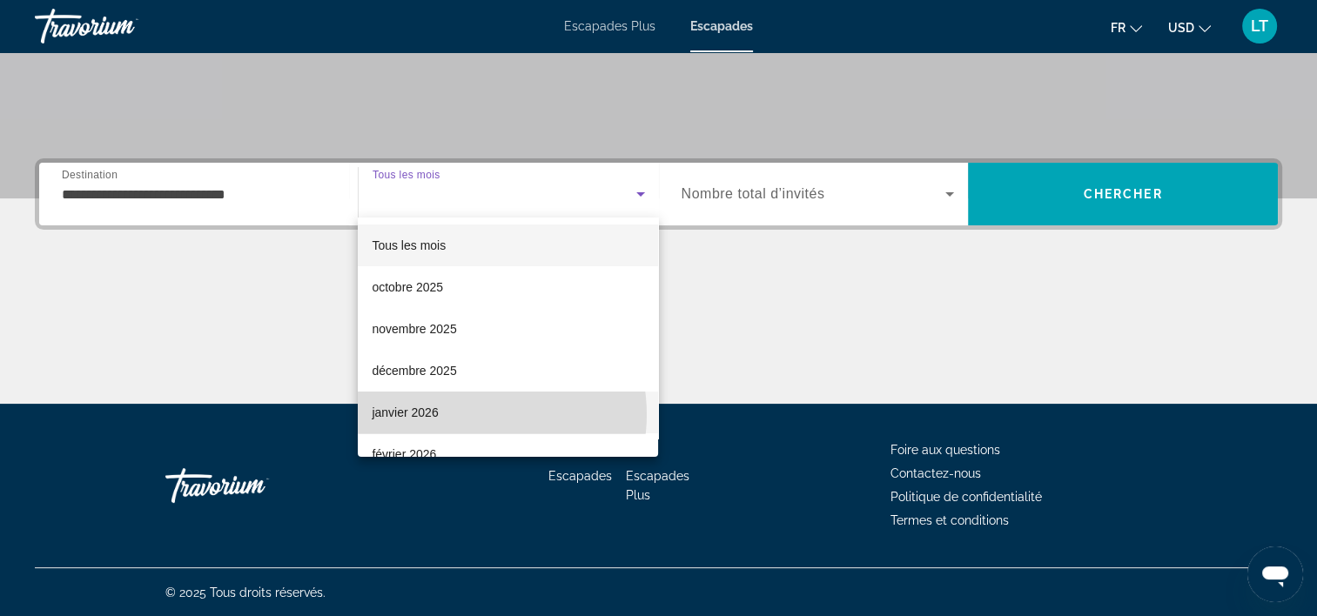
click at [473, 414] on mat-option "janvier 2026" at bounding box center [508, 413] width 300 height 42
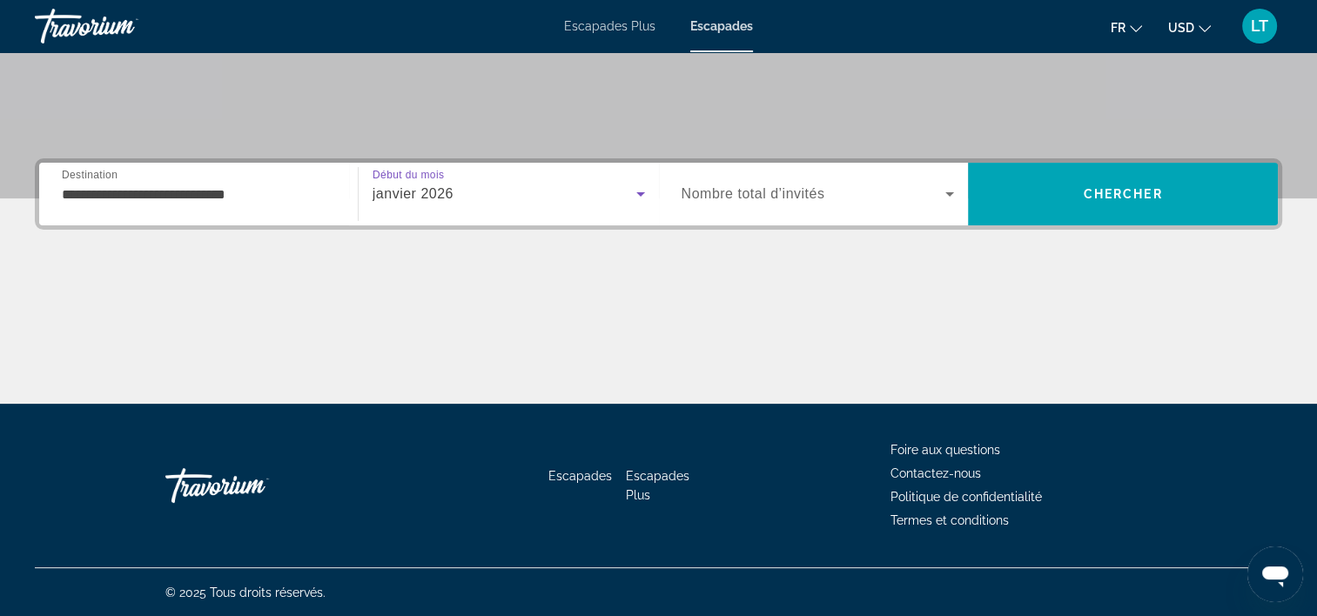
click at [949, 192] on icon "Widget de recherche" at bounding box center [949, 194] width 9 height 4
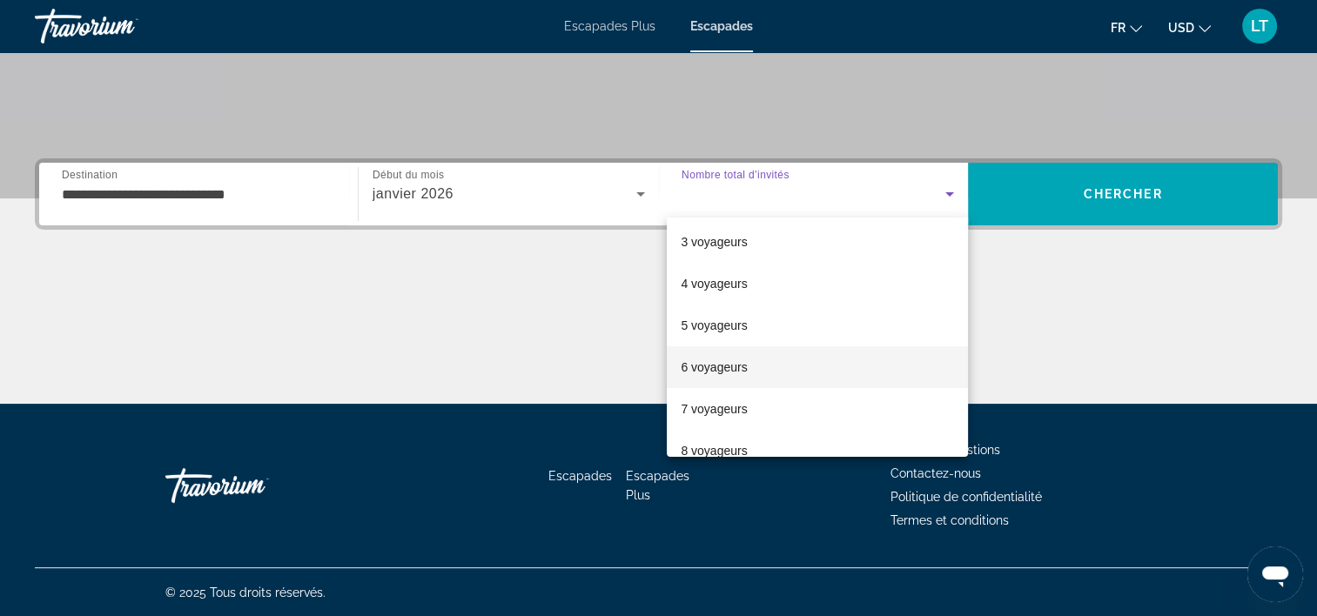
click at [787, 364] on mat-option "6 voyageurs" at bounding box center [817, 367] width 301 height 42
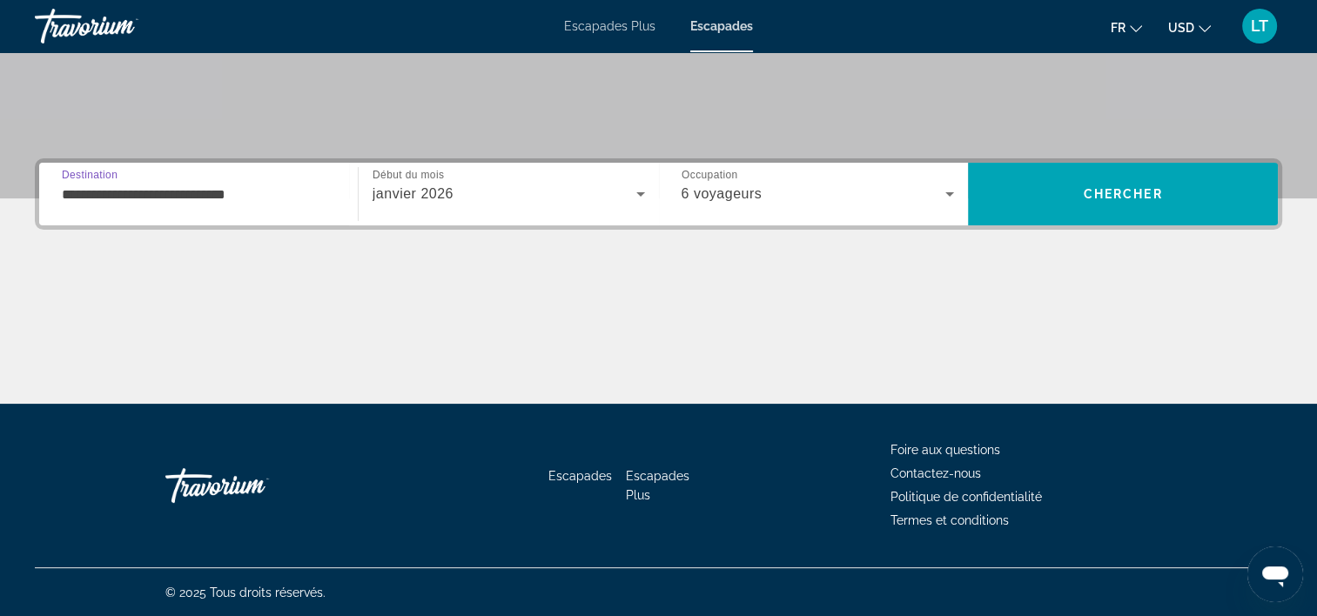
click at [311, 200] on input "**********" at bounding box center [198, 195] width 273 height 21
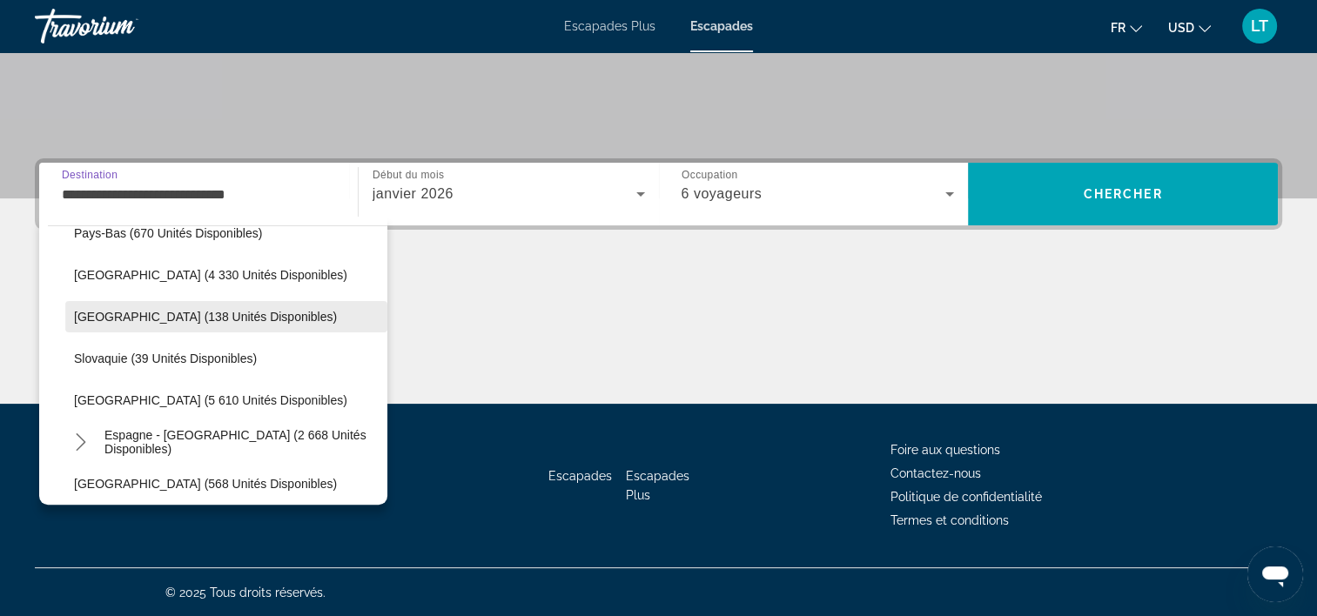
scroll to position [800, 0]
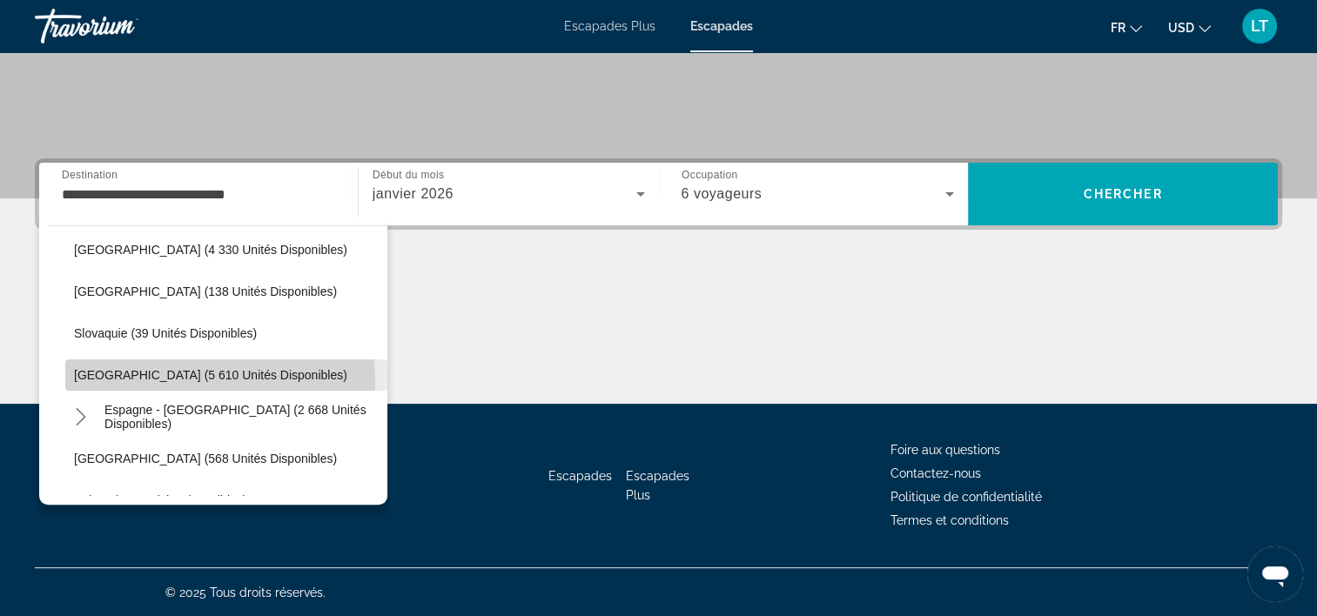
click at [202, 379] on span "Espagne (5 610 unités disponibles)" at bounding box center [210, 375] width 273 height 14
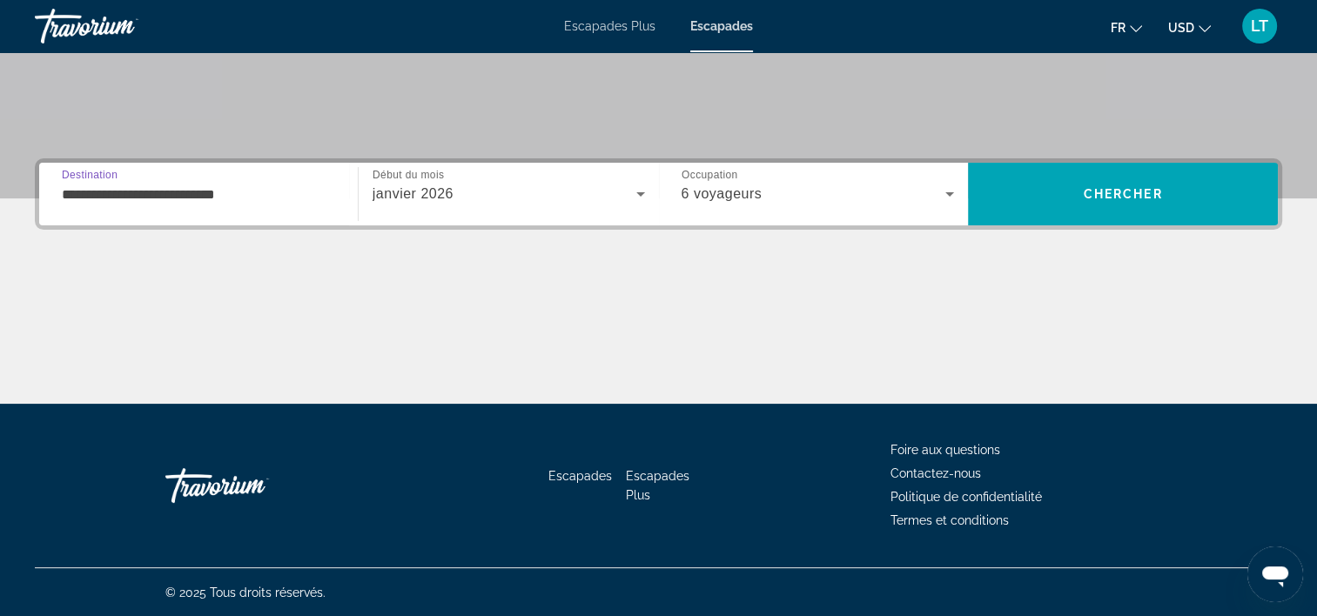
click at [299, 199] on input "**********" at bounding box center [198, 195] width 273 height 21
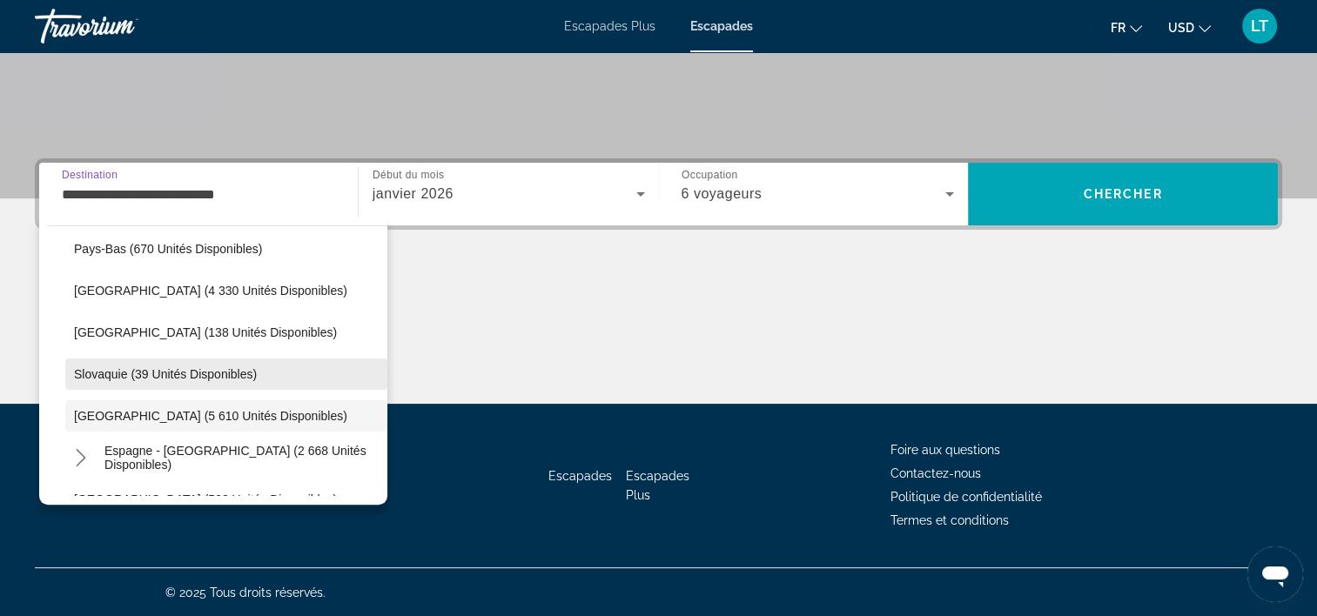
scroll to position [814, 0]
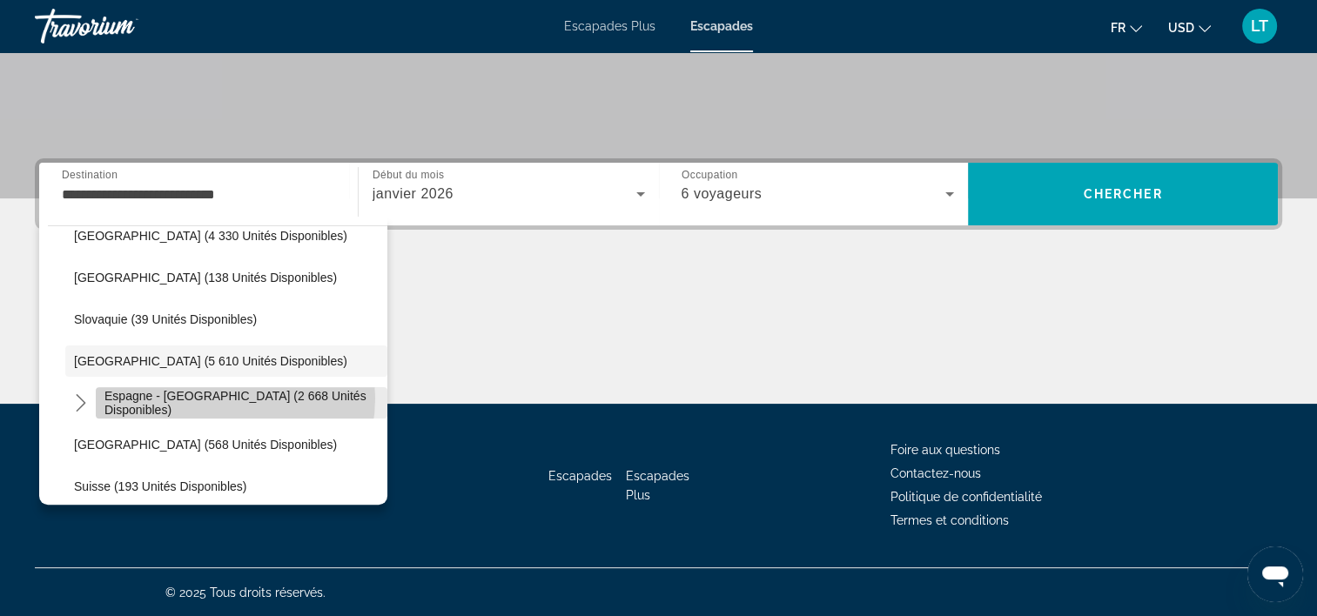
click at [223, 397] on span "Espagne - Îles Canaries (2 668 unités disponibles)" at bounding box center [241, 403] width 274 height 28
type input "**********"
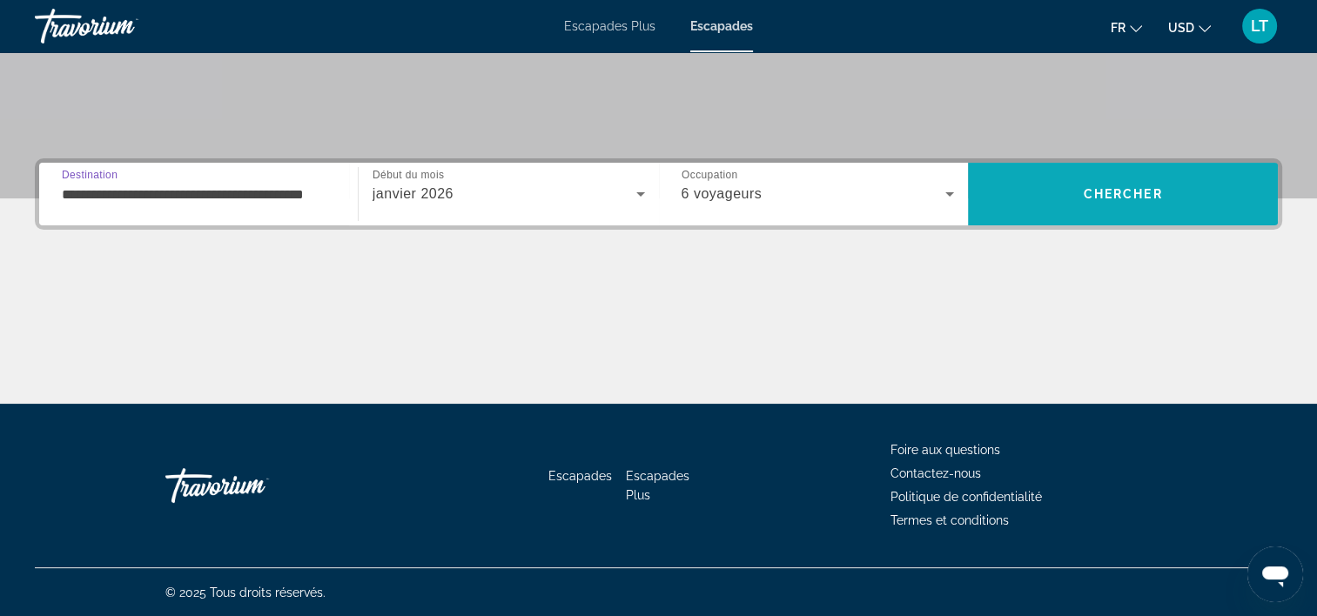
click at [1050, 186] on span "Rechercher" at bounding box center [1123, 194] width 310 height 42
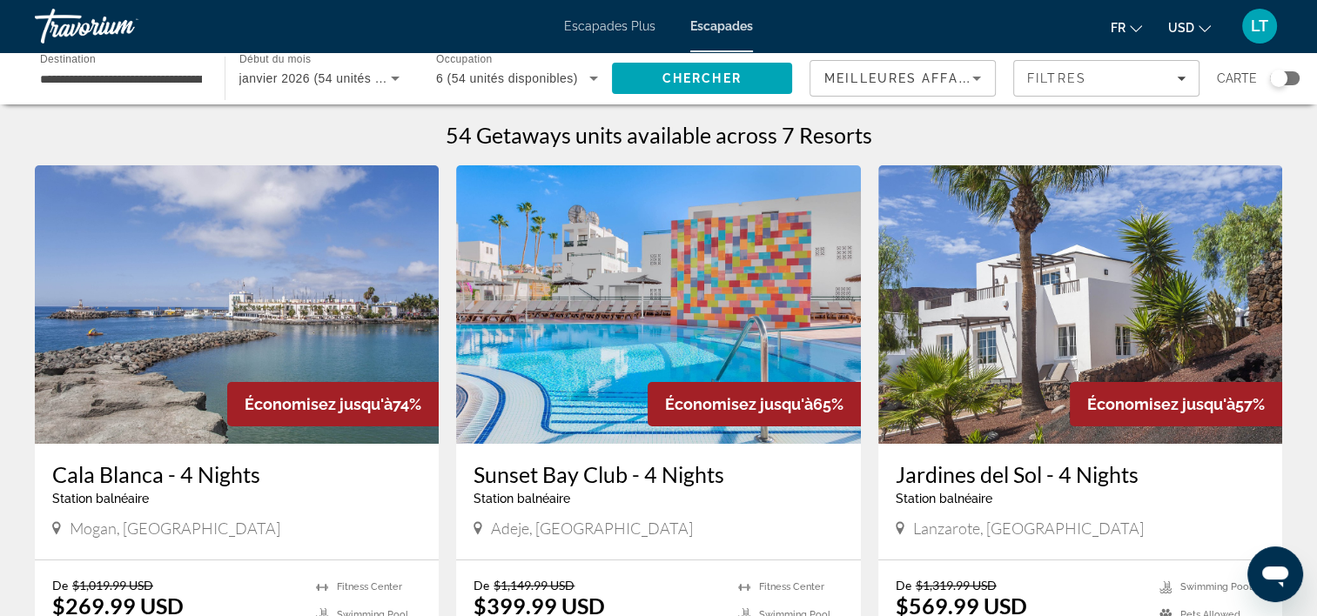
click at [635, 29] on span "Escapades Plus" at bounding box center [609, 26] width 91 height 14
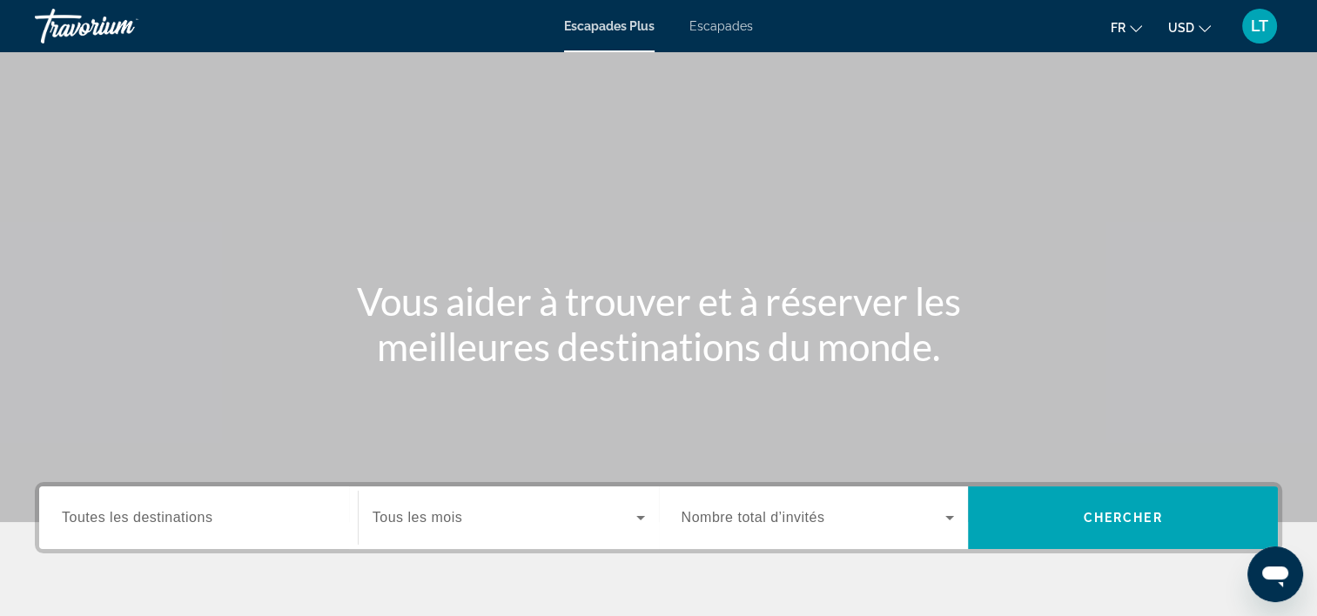
click at [707, 26] on span "Escapades" at bounding box center [721, 26] width 64 height 14
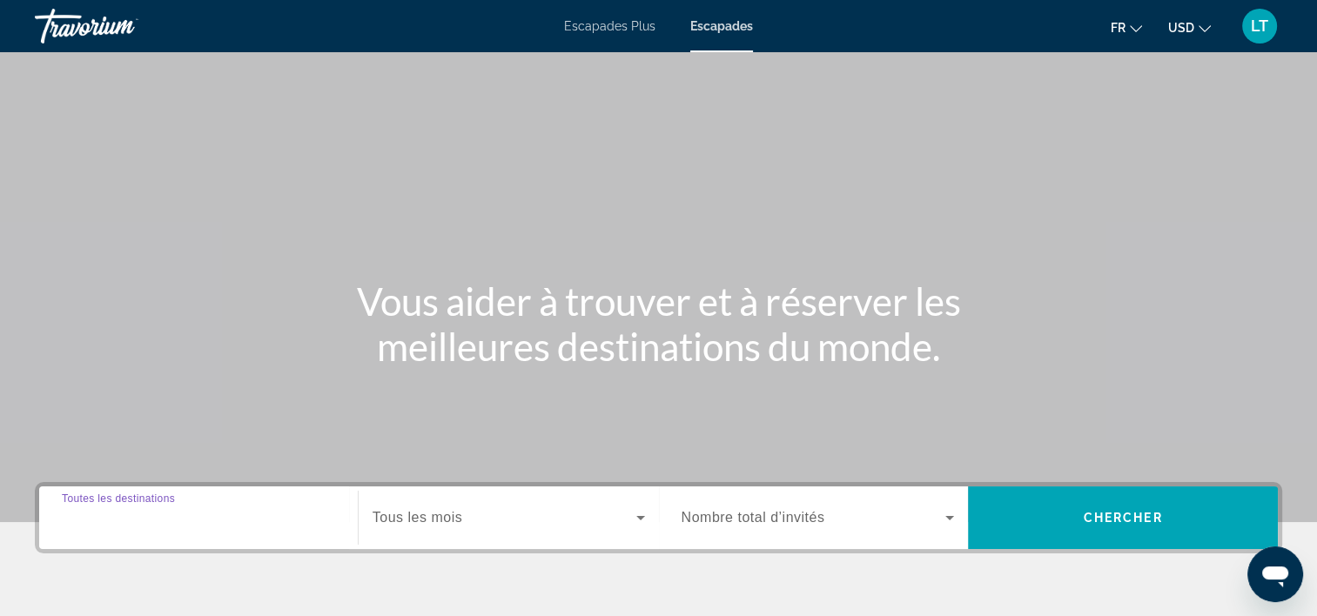
click at [219, 524] on input "Destination Toutes les destinations" at bounding box center [198, 518] width 273 height 21
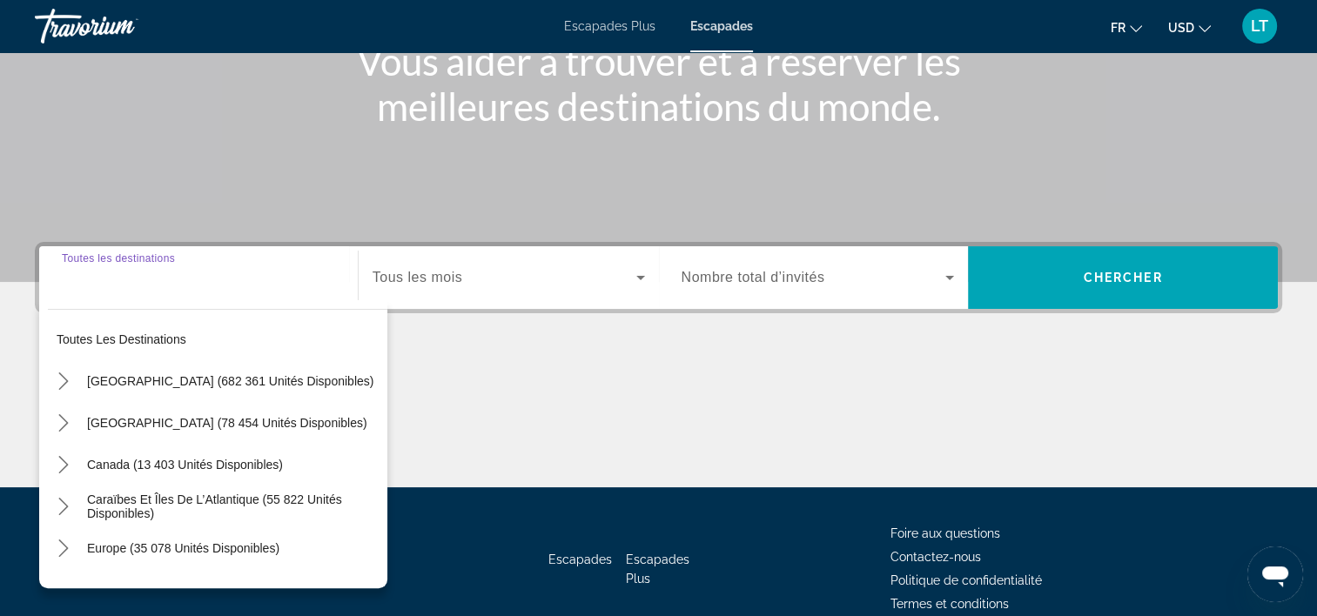
scroll to position [324, 0]
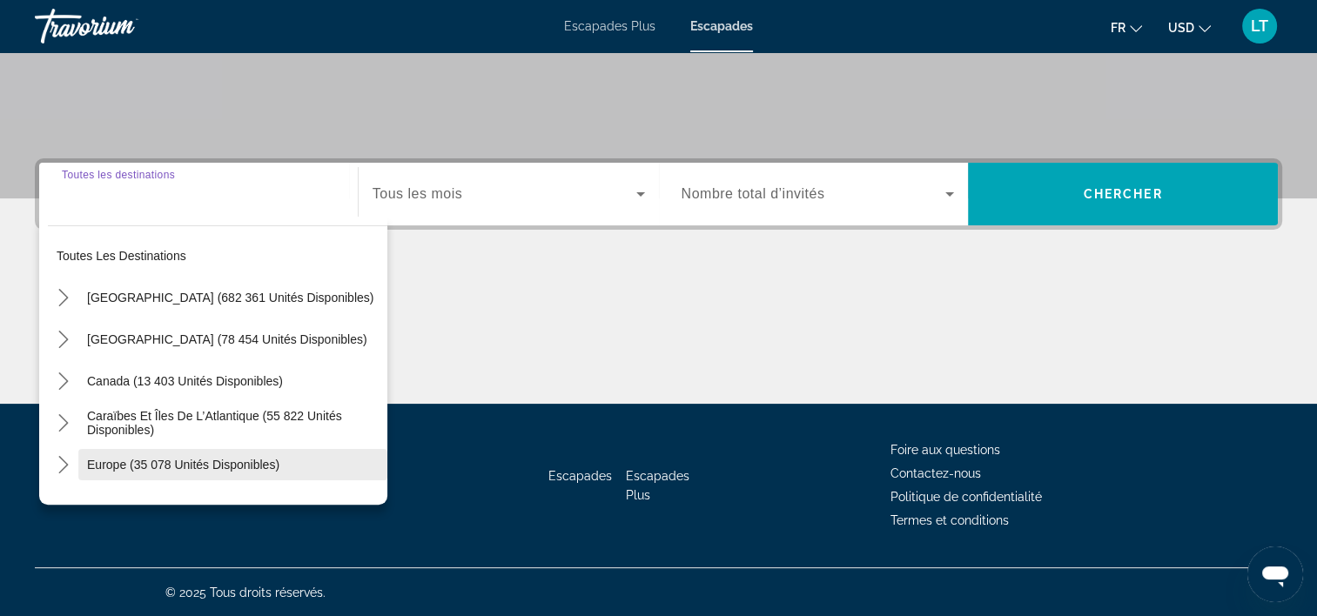
click at [228, 458] on span "Europe (35 078 unités disponibles)" at bounding box center [183, 465] width 192 height 14
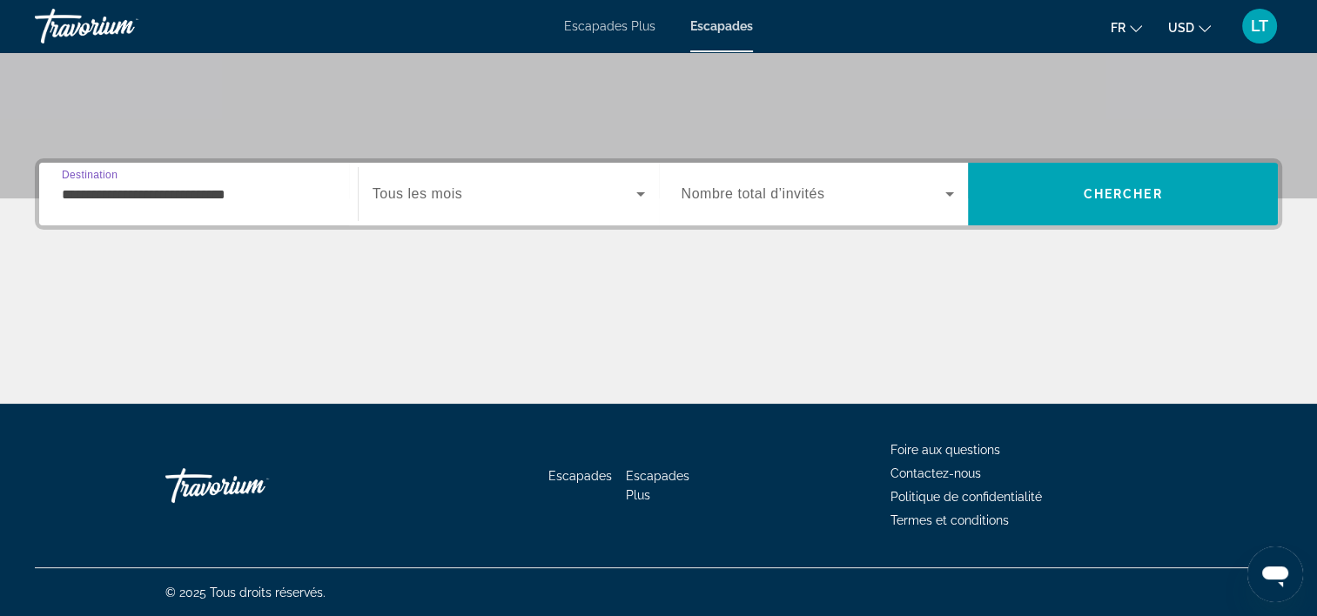
click at [288, 199] on input "**********" at bounding box center [198, 195] width 273 height 21
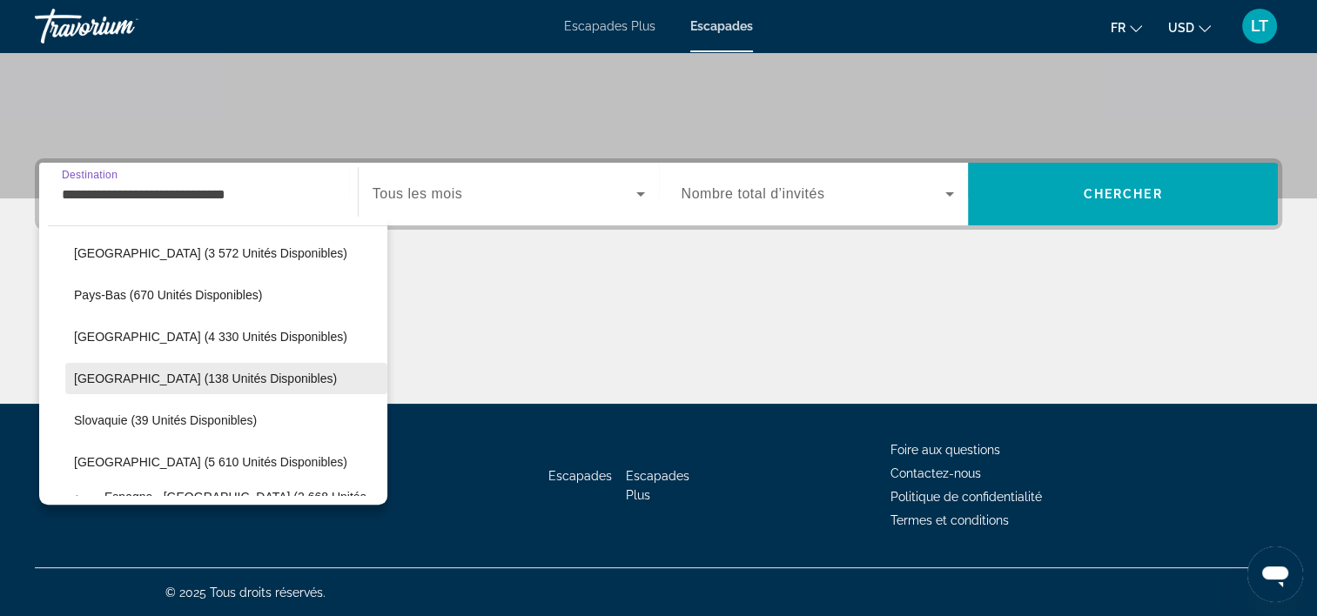
scroll to position [800, 0]
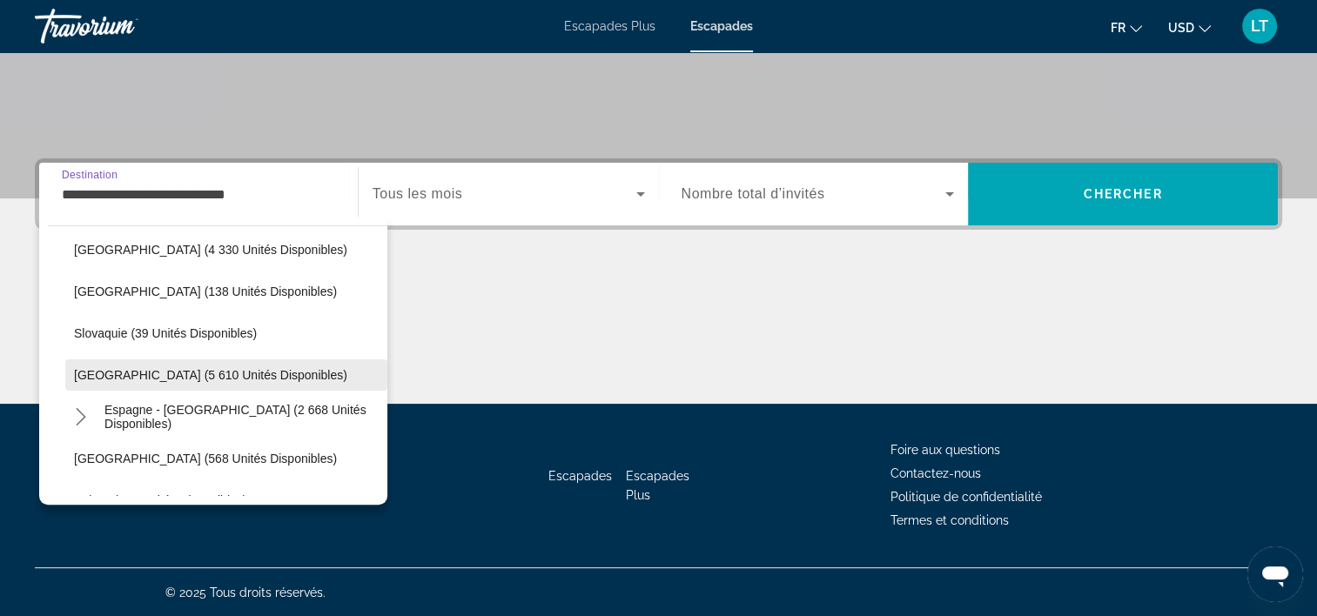
click at [218, 378] on span "Espagne (5 610 unités disponibles)" at bounding box center [210, 375] width 273 height 14
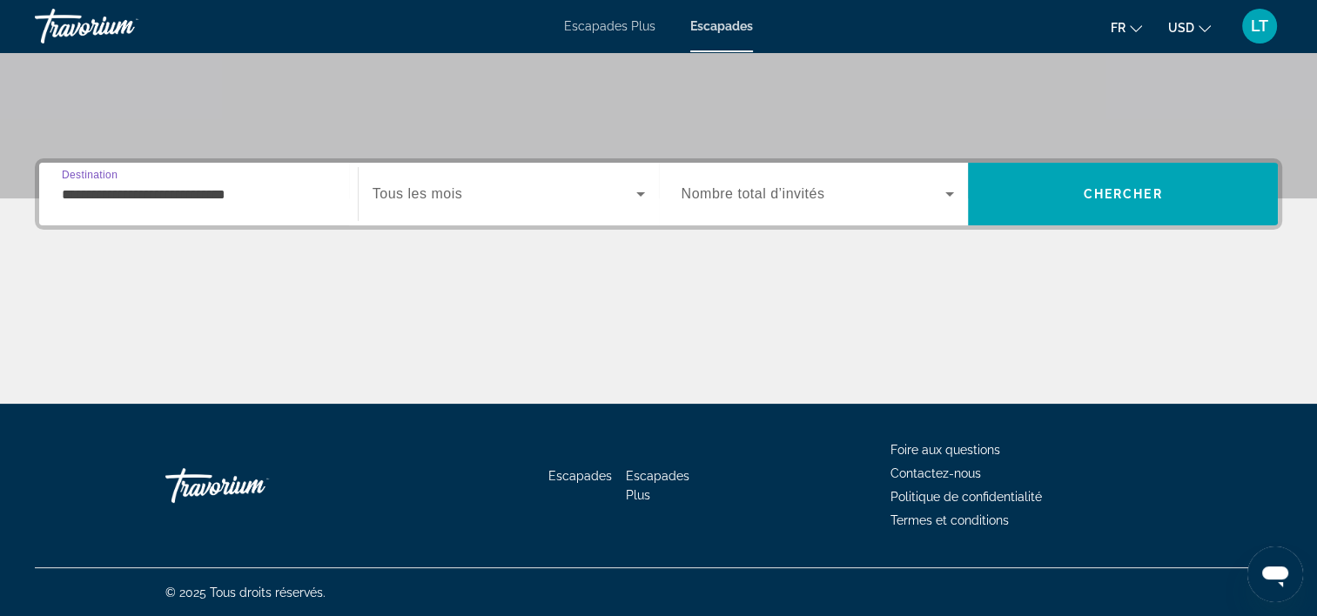
type input "**********"
click at [640, 192] on icon "Widget de recherche" at bounding box center [640, 194] width 9 height 4
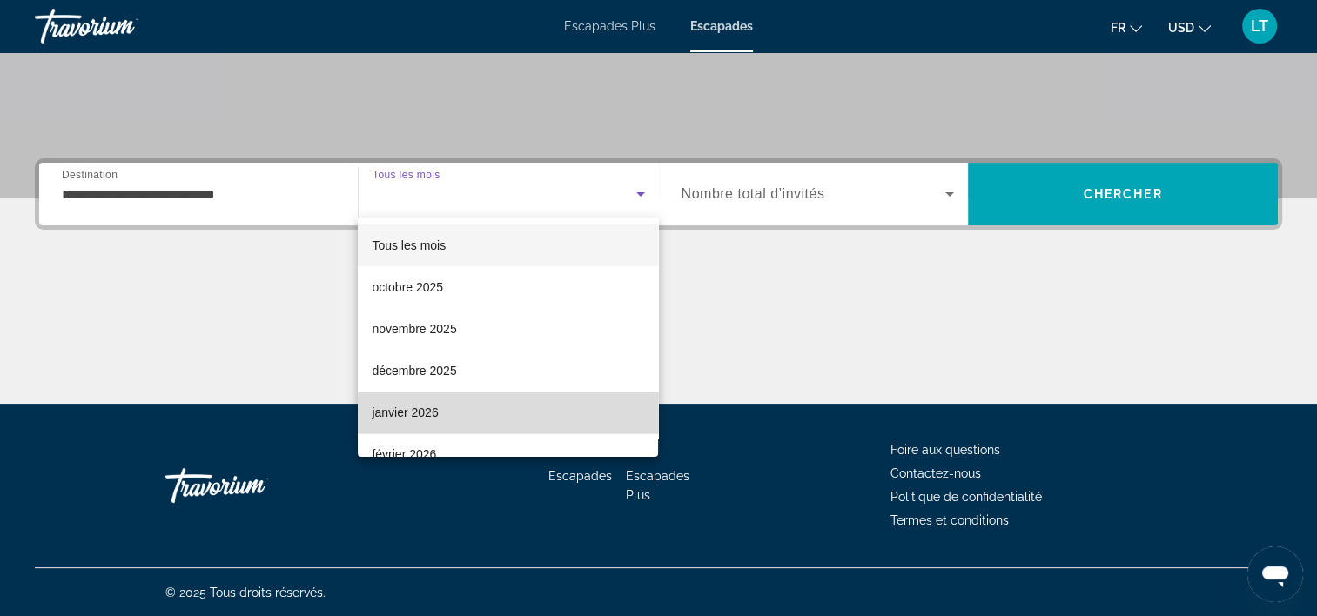
click at [540, 421] on mat-option "janvier 2026" at bounding box center [508, 413] width 300 height 42
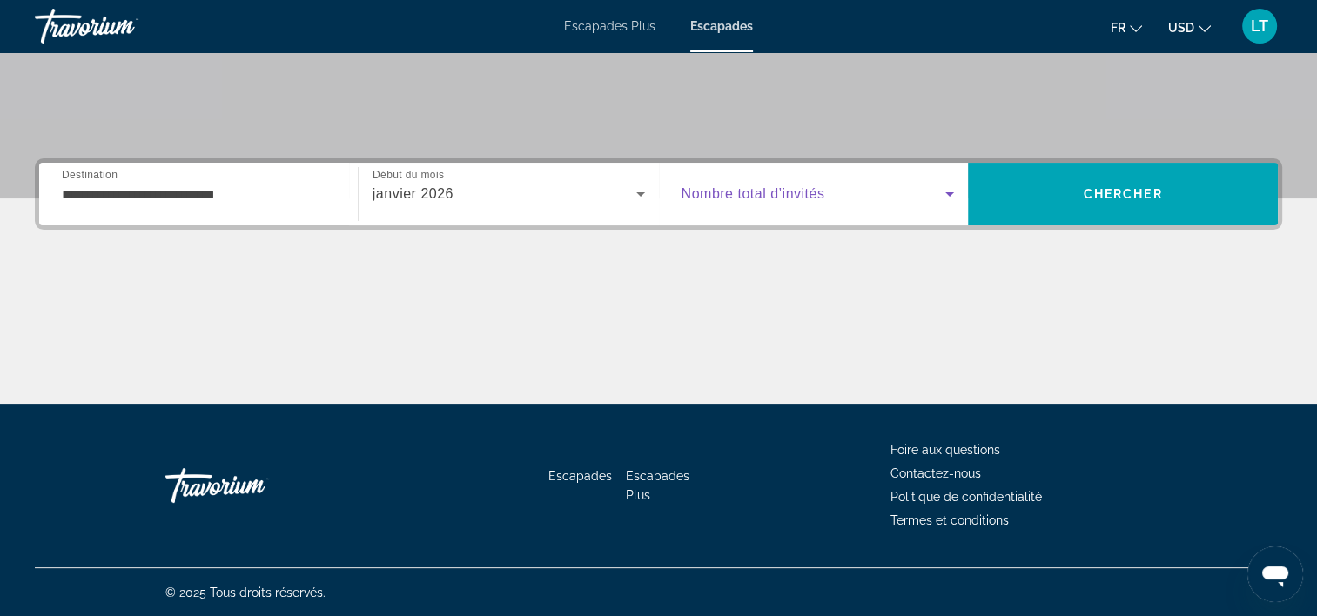
click at [948, 191] on icon "Widget de recherche" at bounding box center [949, 194] width 21 height 21
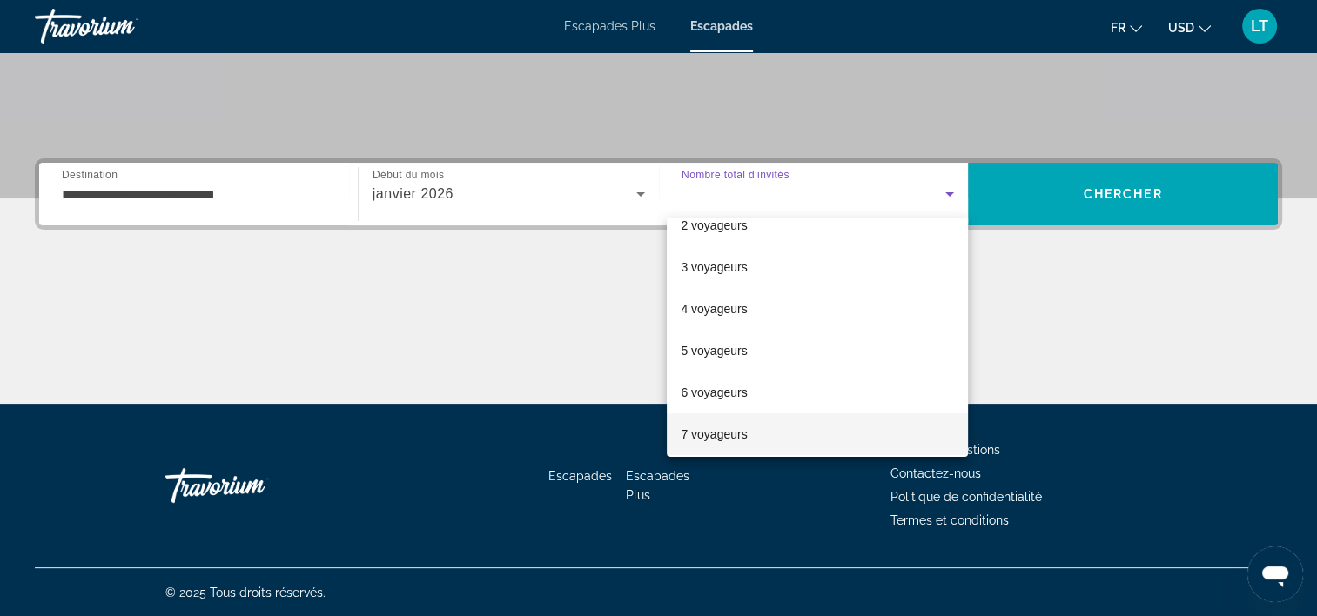
scroll to position [87, 0]
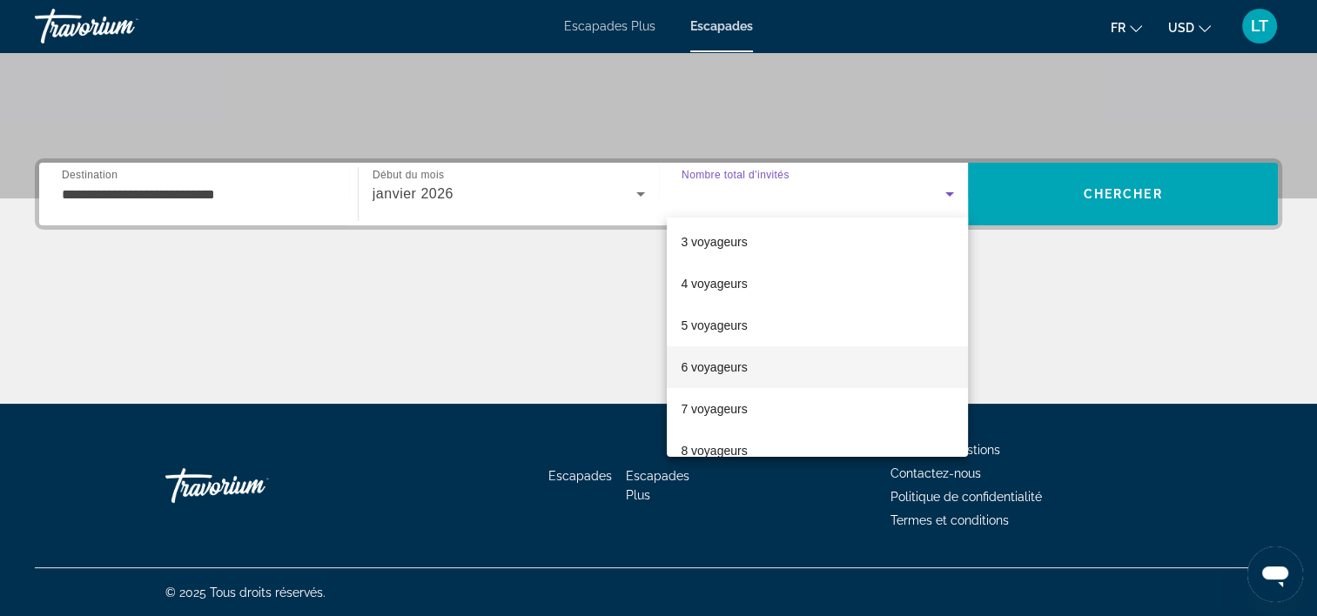
click at [815, 373] on mat-option "6 voyageurs" at bounding box center [817, 367] width 301 height 42
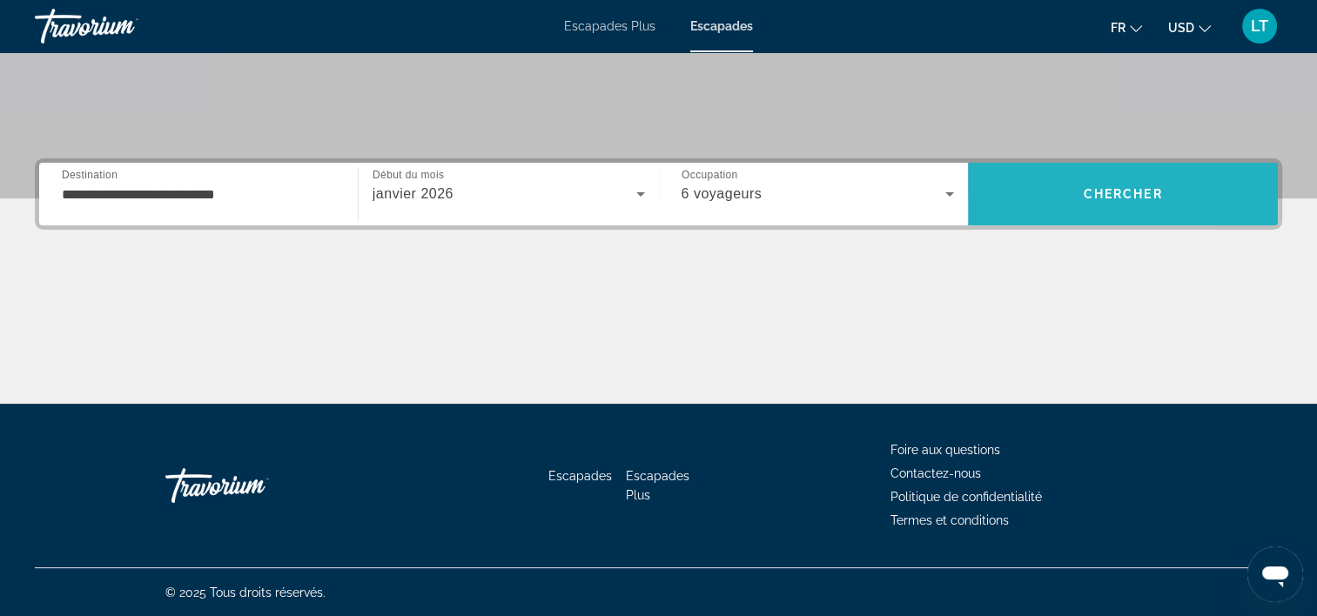
click at [1026, 194] on span "Rechercher" at bounding box center [1123, 194] width 310 height 42
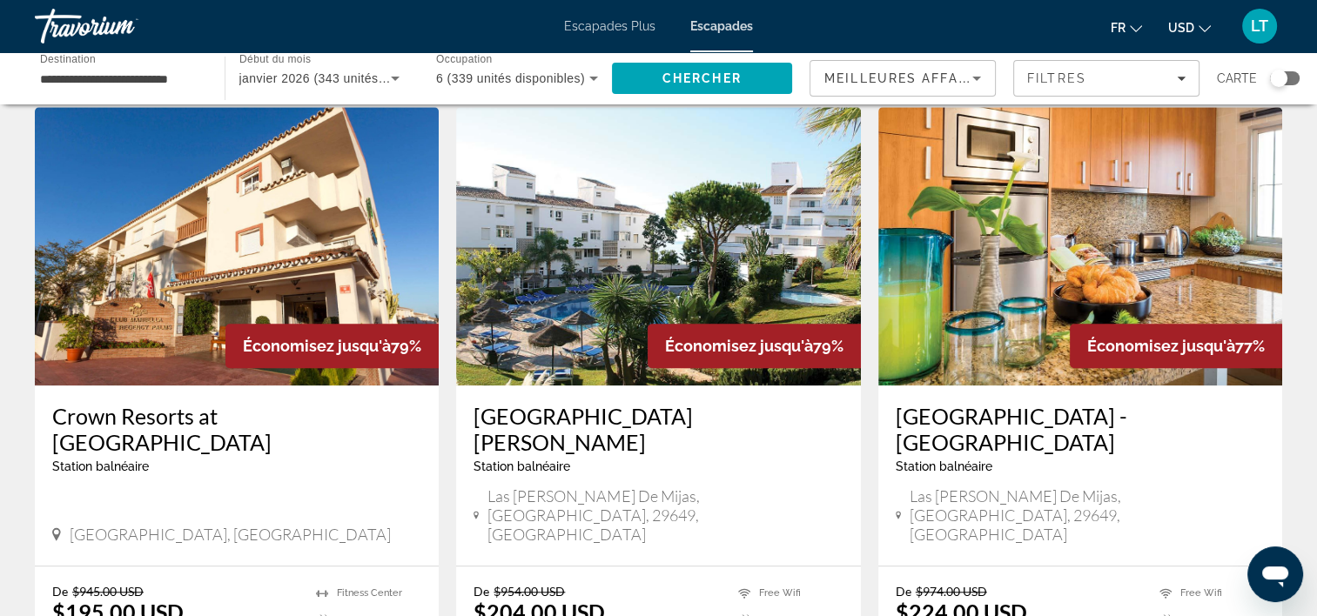
scroll to position [1306, 0]
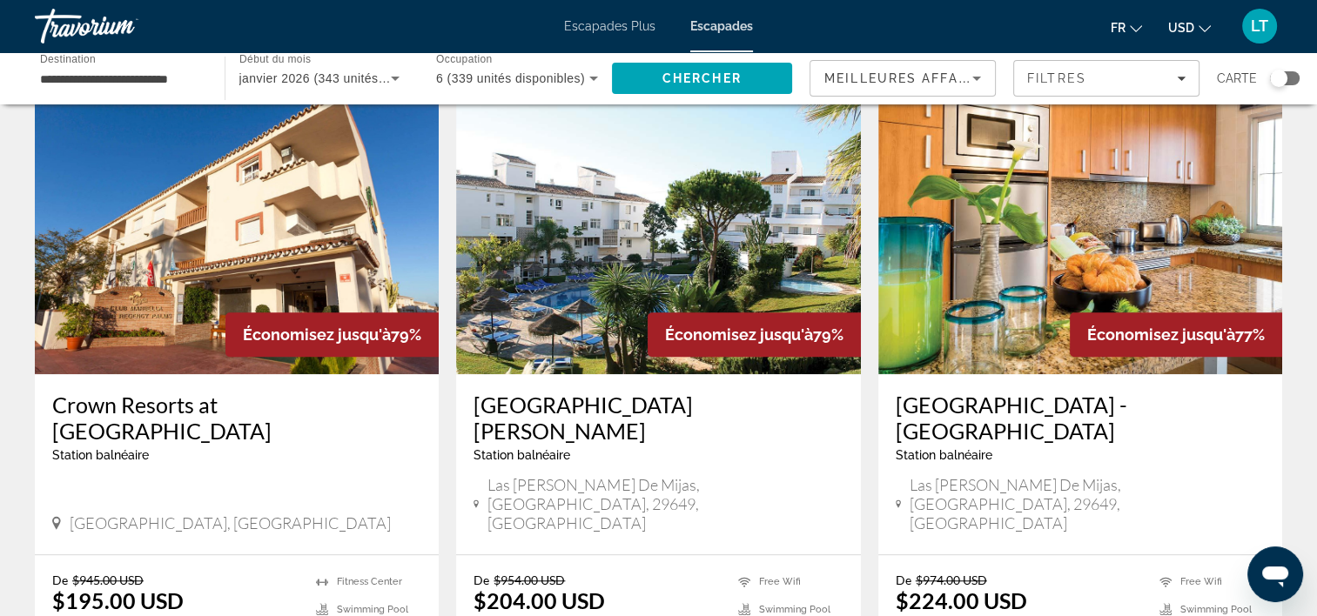
click at [742, 232] on img "Contenu principal" at bounding box center [658, 235] width 404 height 279
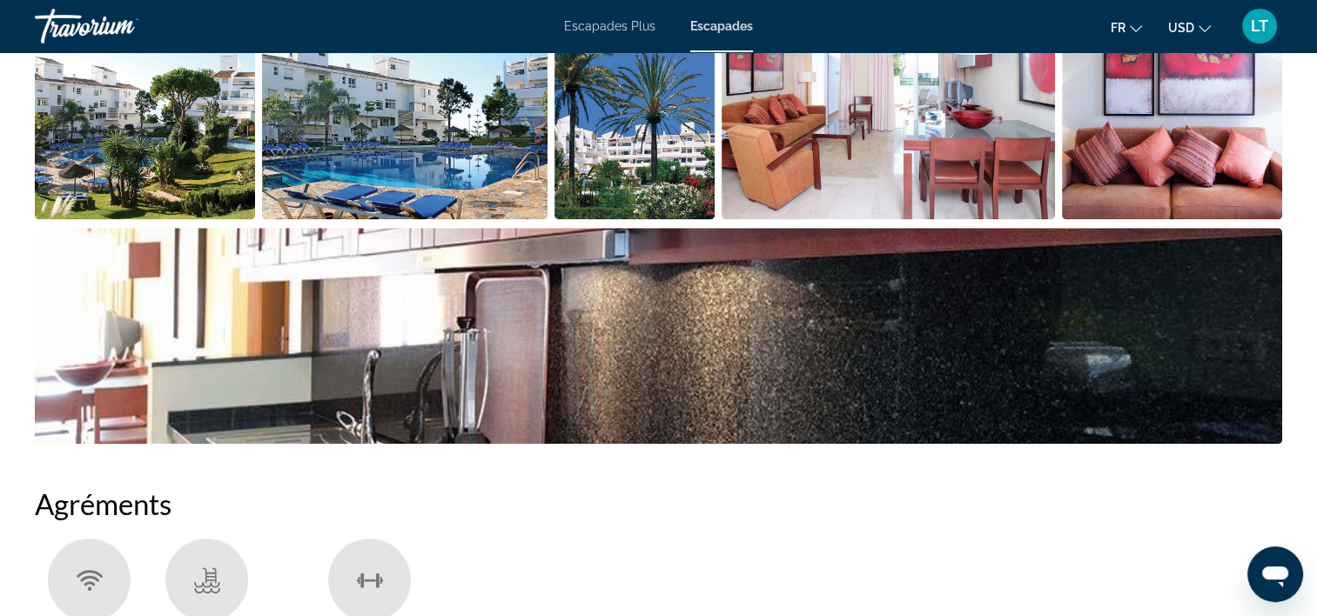
scroll to position [783, 0]
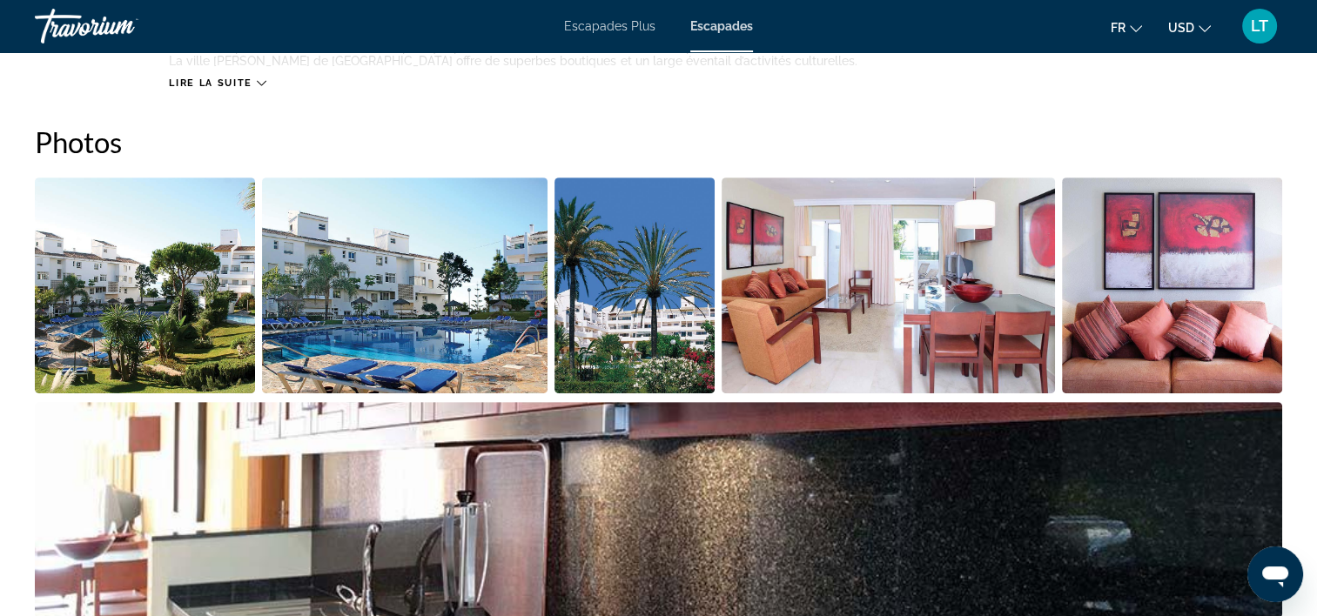
click at [185, 279] on img "Ouvrir le curseur d’image en plein écran" at bounding box center [145, 286] width 220 height 216
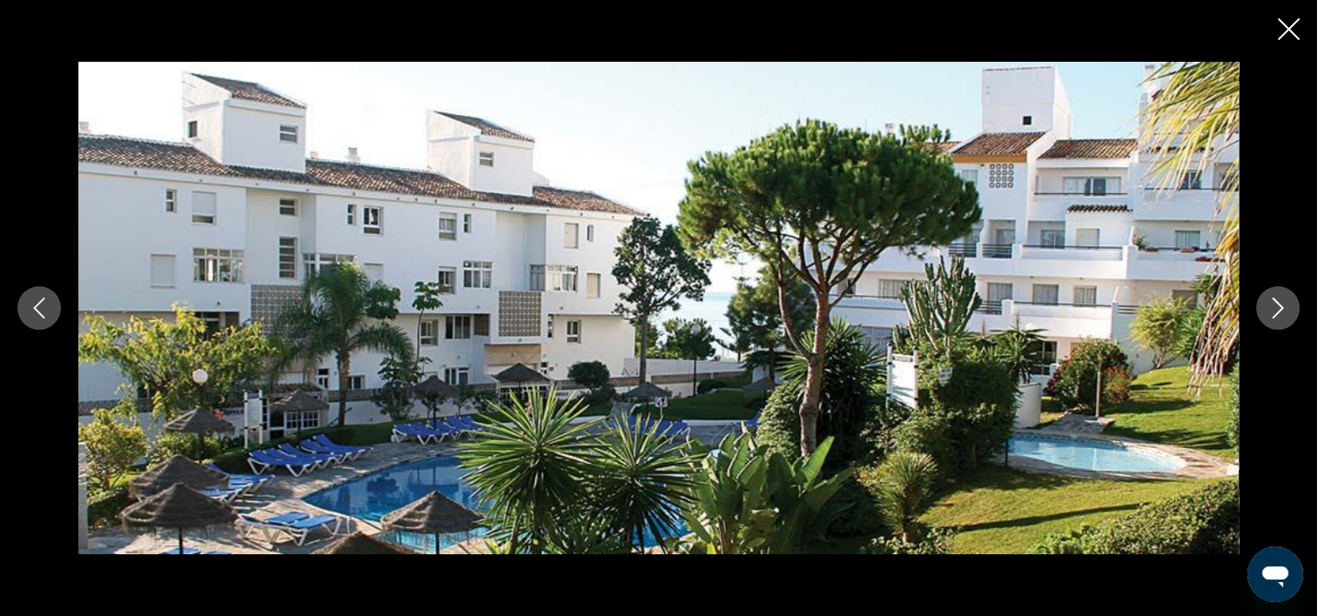
click at [1276, 312] on icon "Image suivante" at bounding box center [1277, 308] width 21 height 21
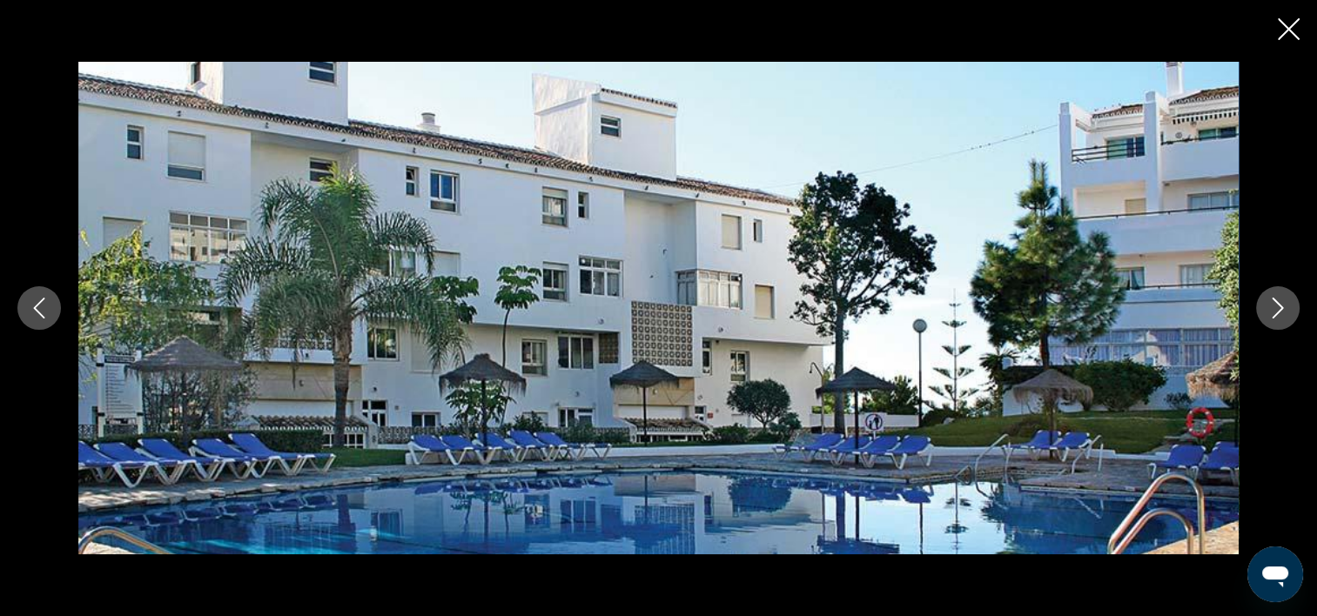
click at [1276, 310] on icon "Image suivante" at bounding box center [1277, 308] width 21 height 21
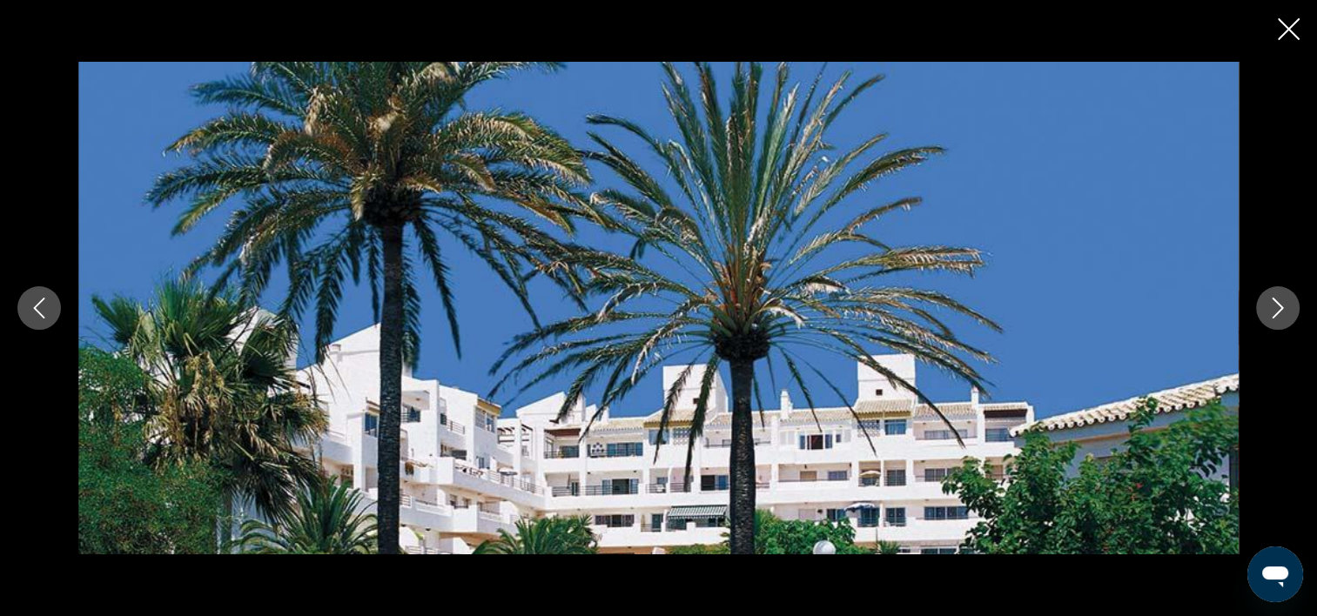
click at [1276, 310] on icon "Image suivante" at bounding box center [1277, 308] width 21 height 21
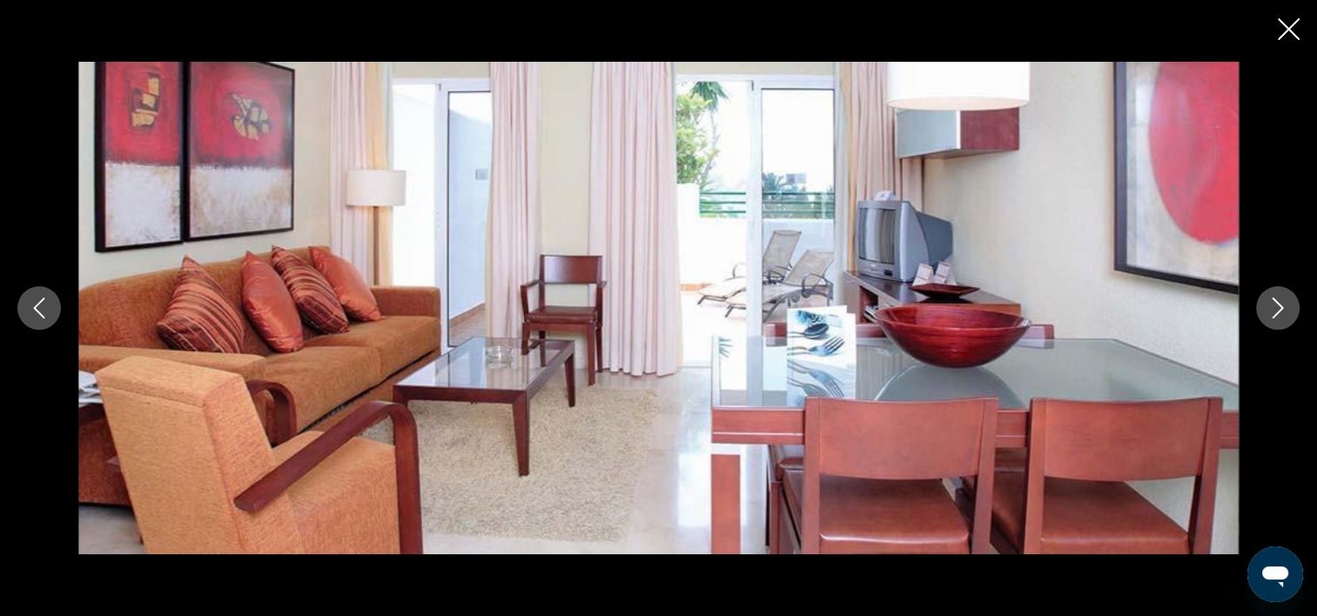
click at [1276, 310] on icon "Image suivante" at bounding box center [1277, 308] width 21 height 21
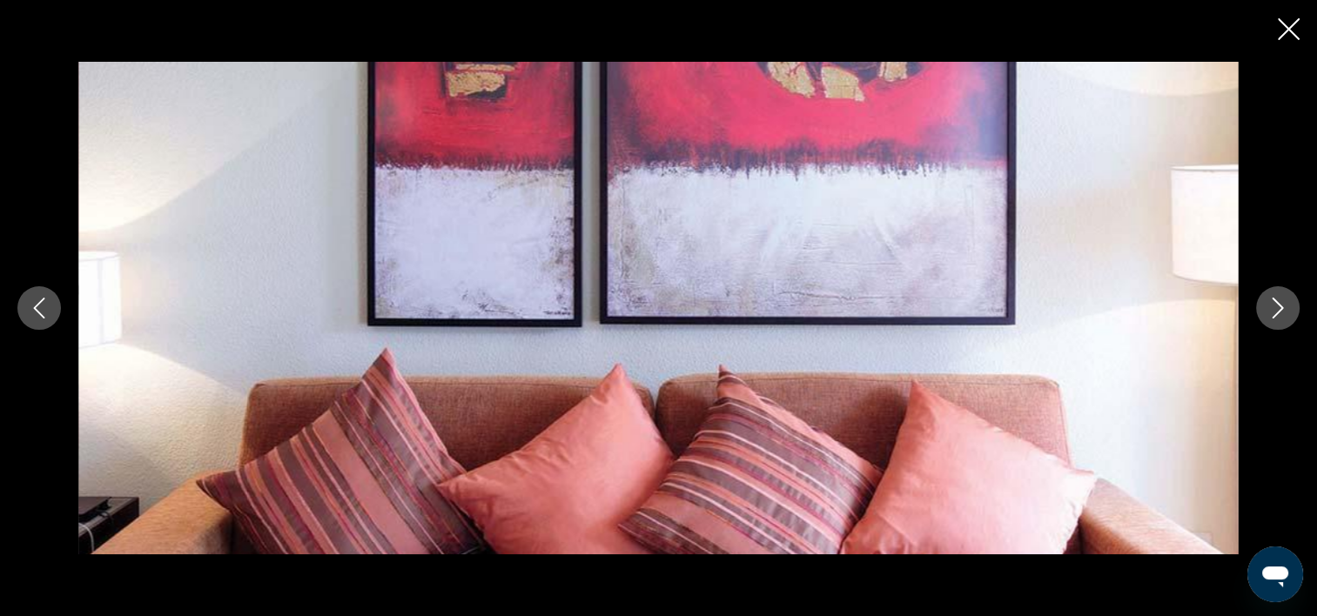
click at [1276, 310] on icon "Image suivante" at bounding box center [1277, 308] width 21 height 21
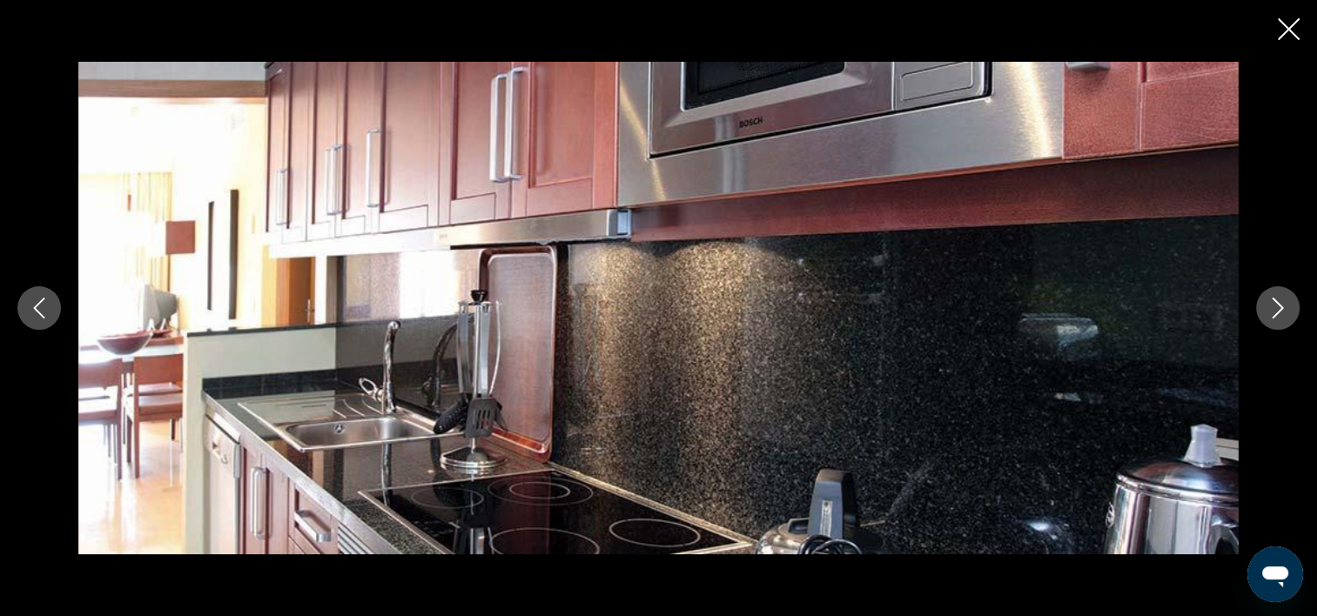
click at [1276, 310] on icon "Image suivante" at bounding box center [1277, 308] width 21 height 21
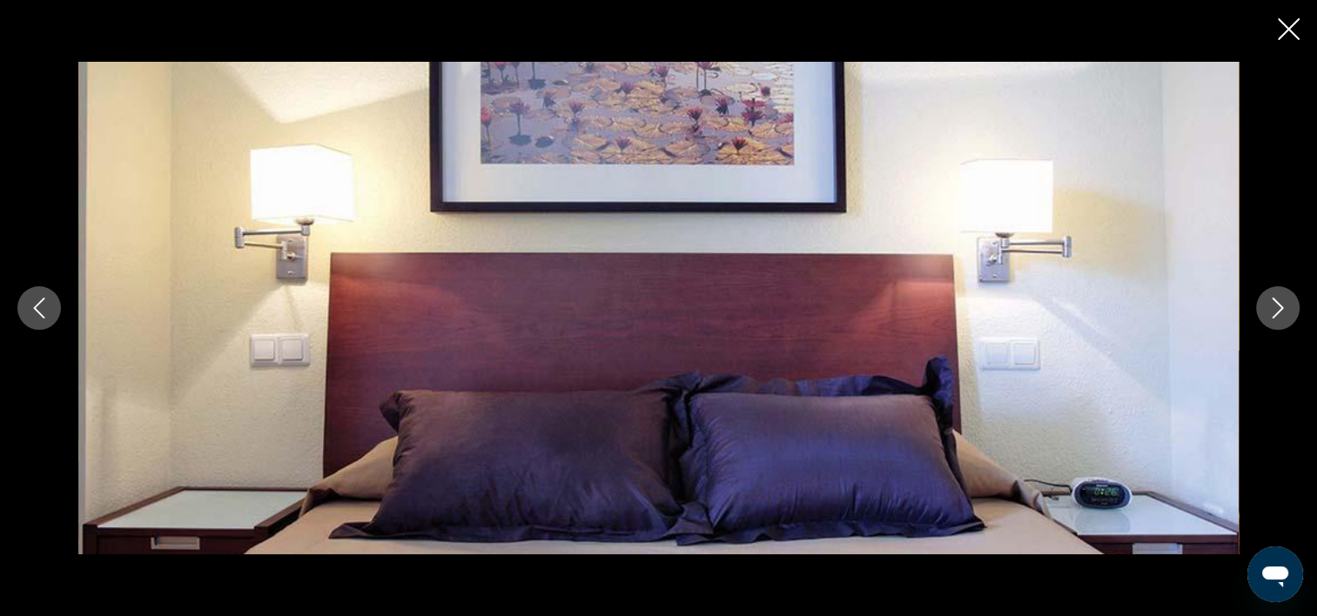
click at [1276, 310] on icon "Image suivante" at bounding box center [1277, 308] width 21 height 21
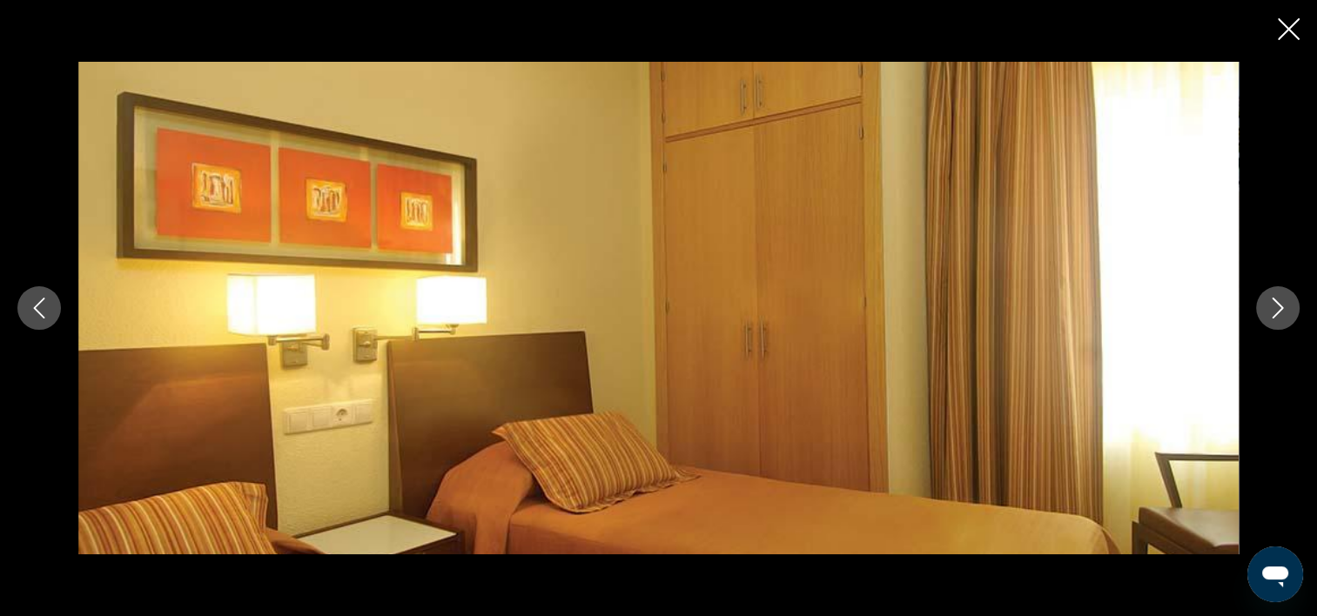
click at [1276, 310] on icon "Image suivante" at bounding box center [1277, 308] width 21 height 21
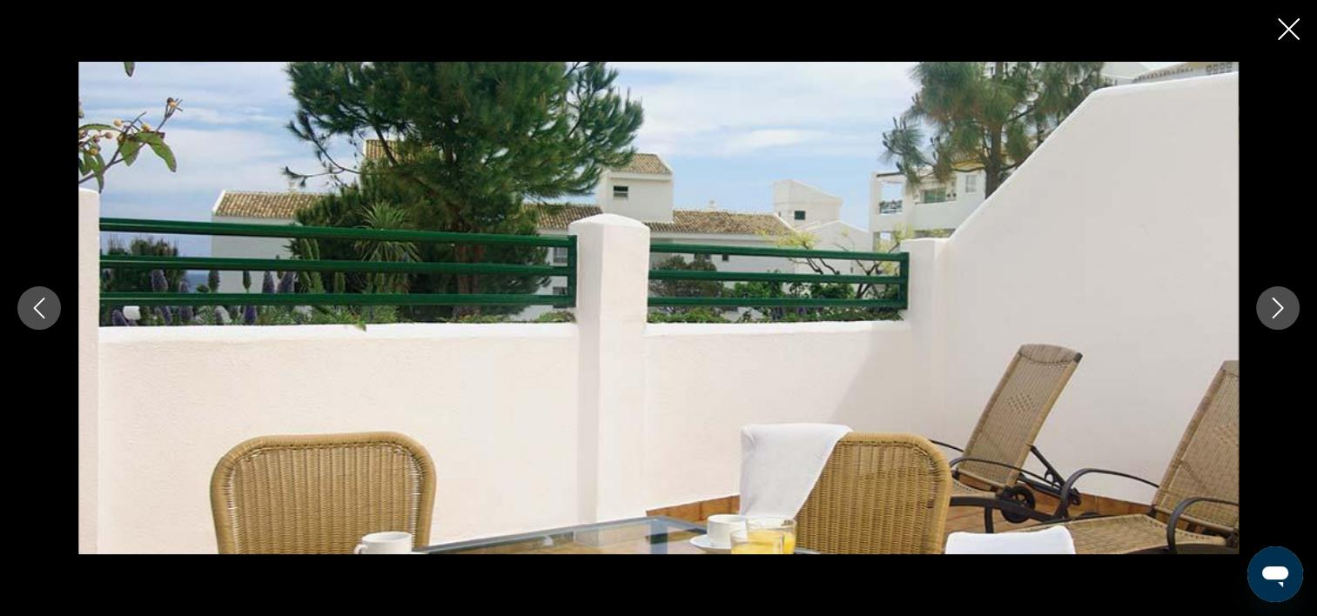
click at [1276, 310] on icon "Image suivante" at bounding box center [1277, 308] width 21 height 21
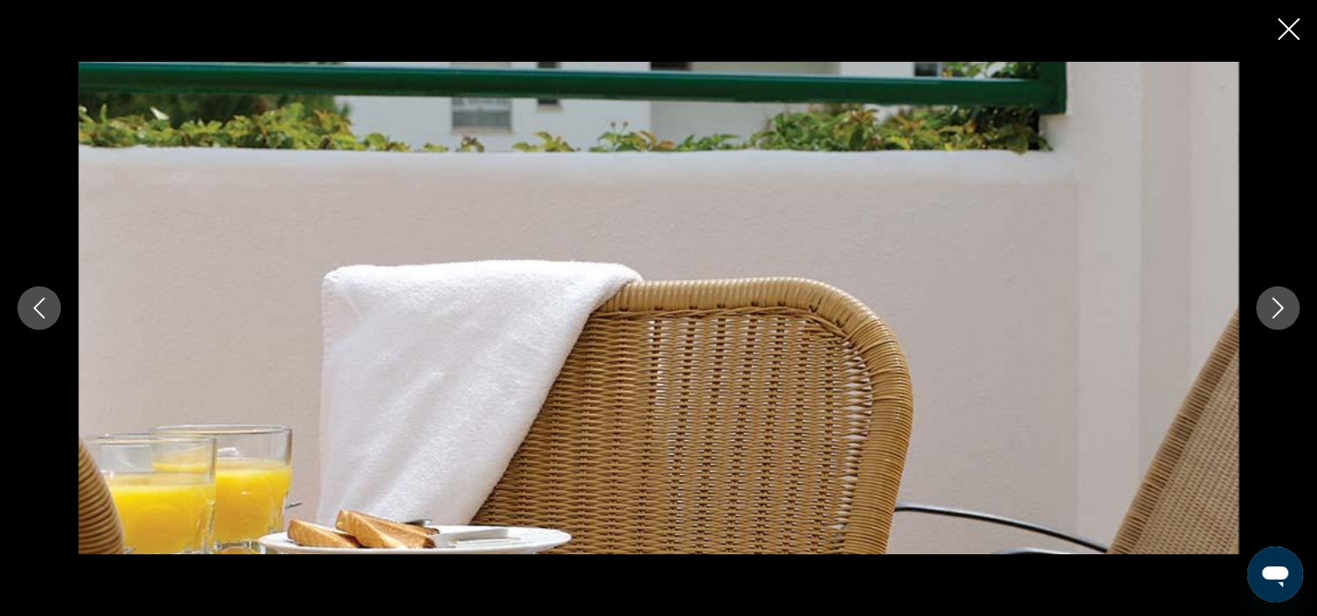
click at [1276, 310] on icon "Image suivante" at bounding box center [1277, 308] width 21 height 21
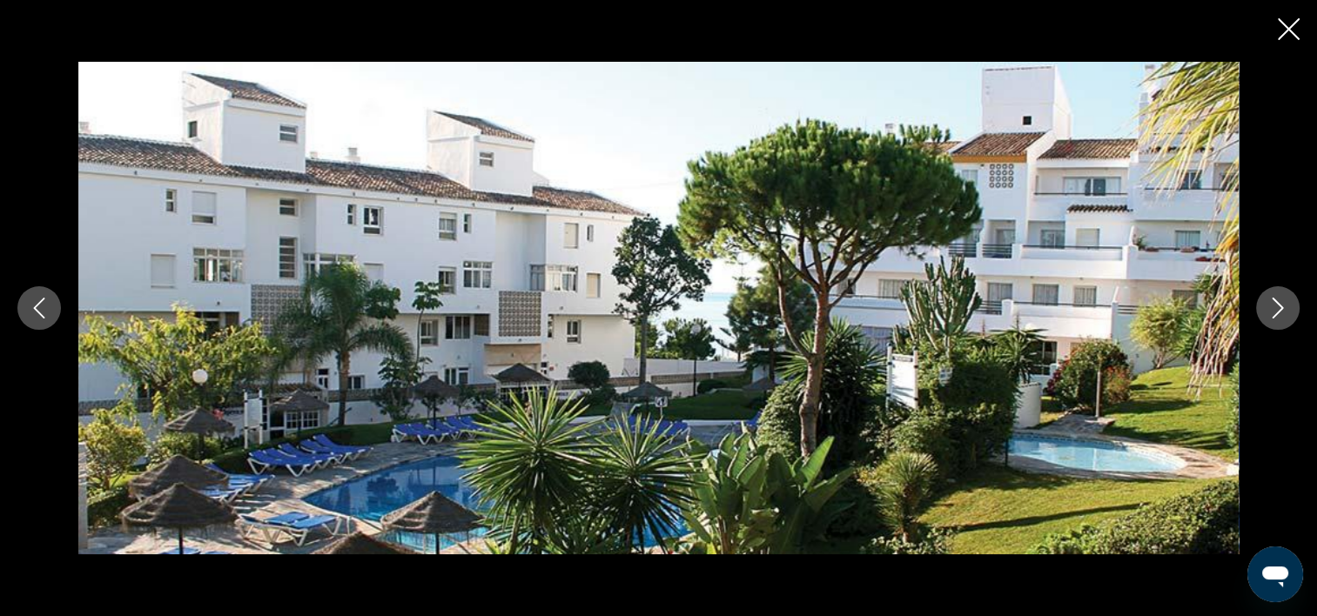
click at [1276, 310] on icon "Image suivante" at bounding box center [1277, 308] width 21 height 21
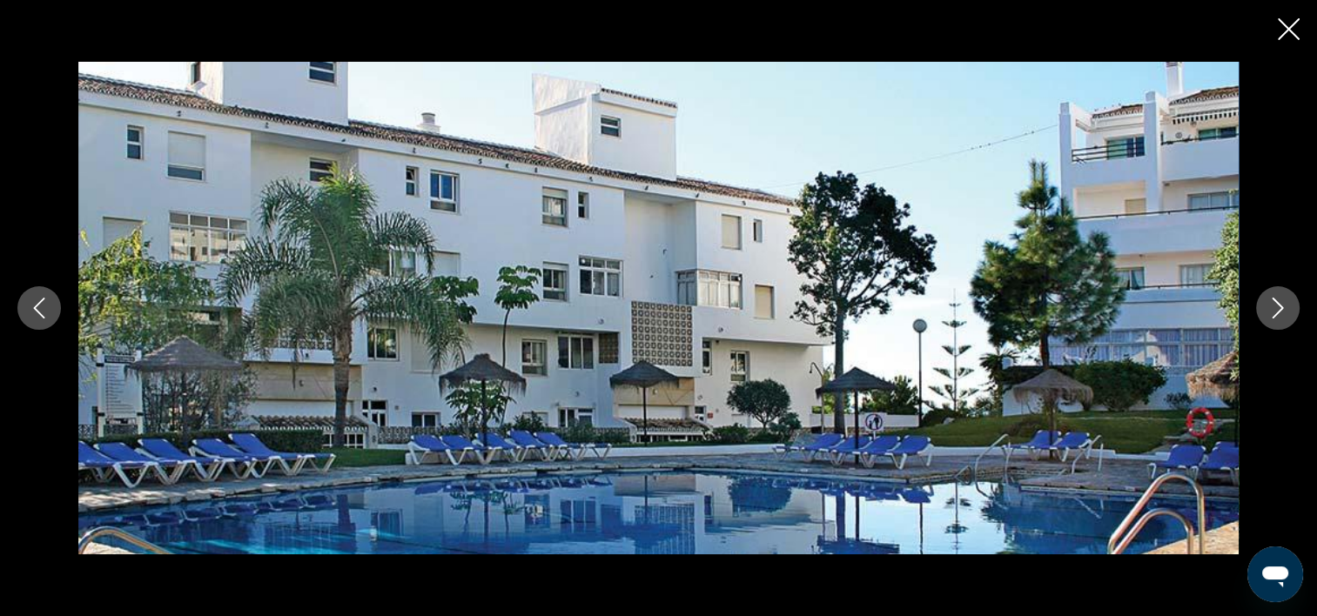
click at [1287, 23] on icon "Fermer le diaporama" at bounding box center [1289, 29] width 22 height 22
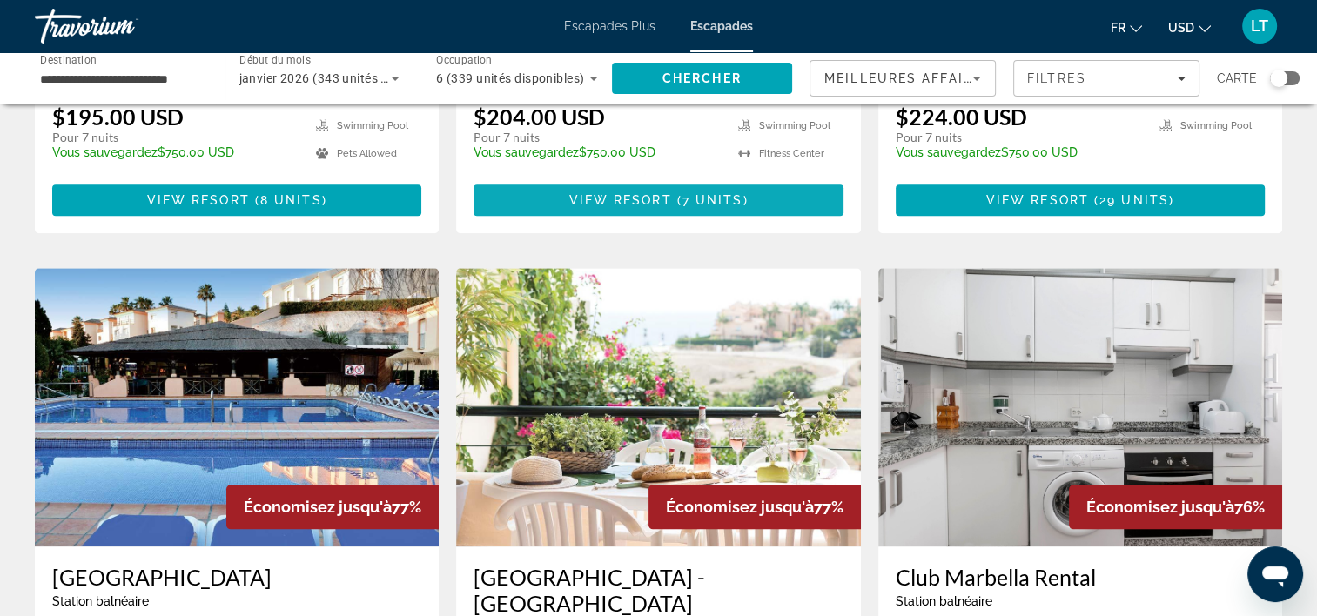
scroll to position [1828, 0]
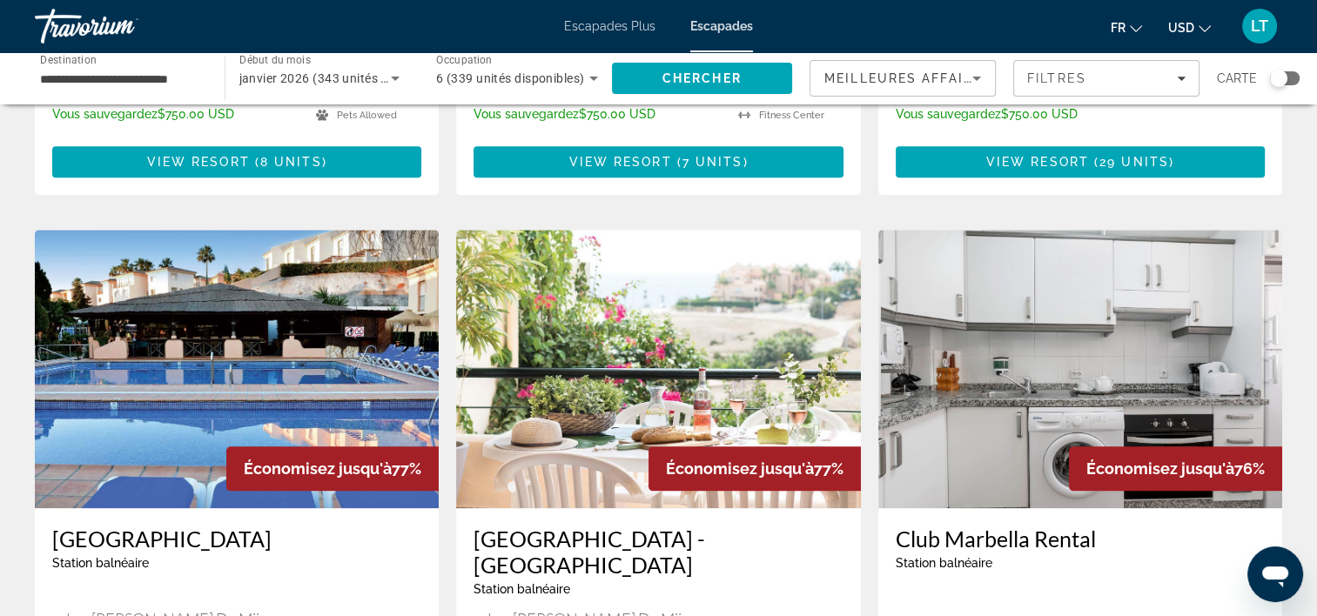
click at [719, 310] on img "Contenu principal" at bounding box center [658, 369] width 404 height 279
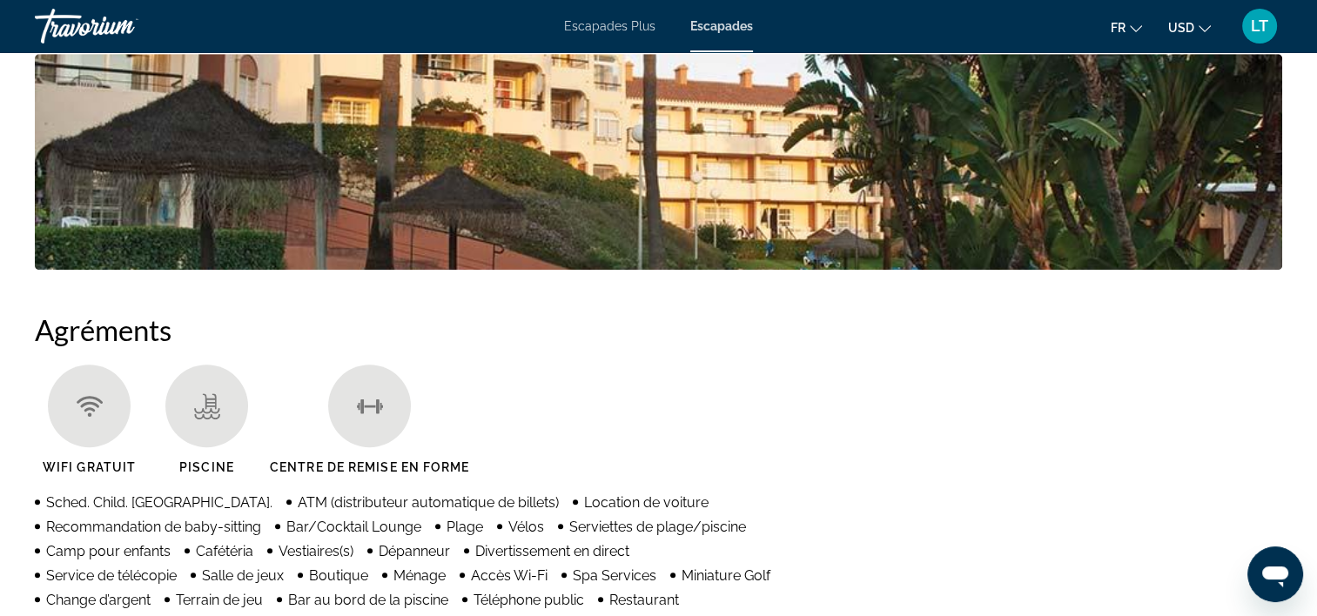
scroll to position [870, 0]
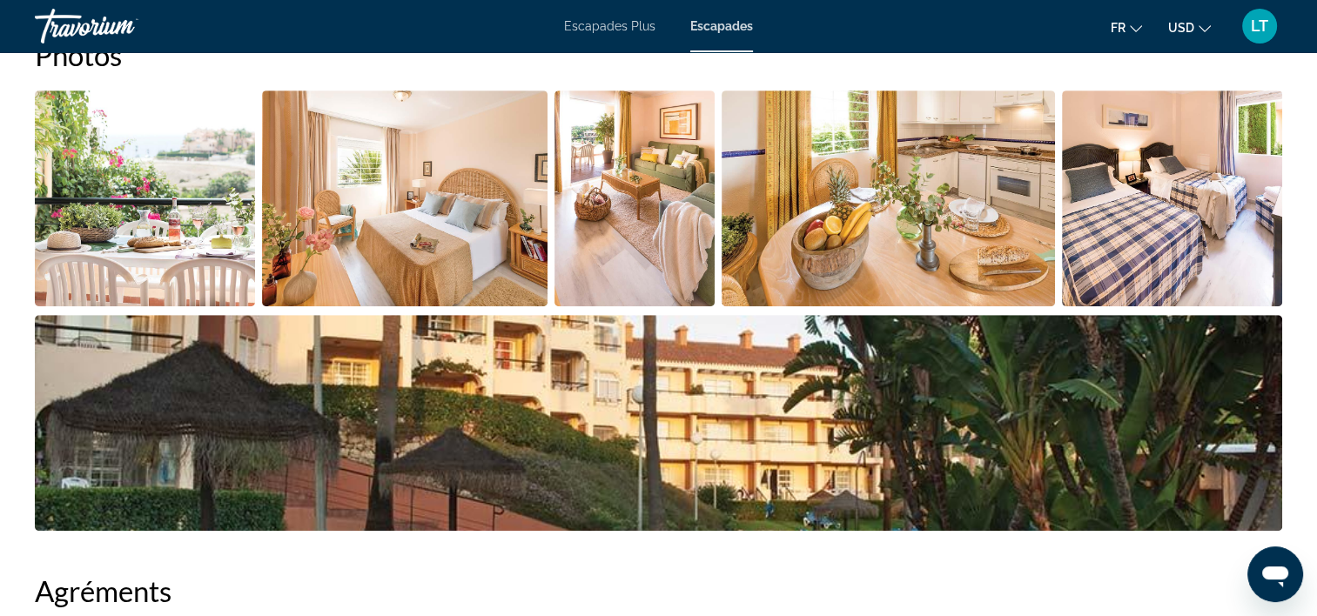
click at [198, 206] on img "Ouvrir le curseur d’image en plein écran" at bounding box center [145, 199] width 220 height 216
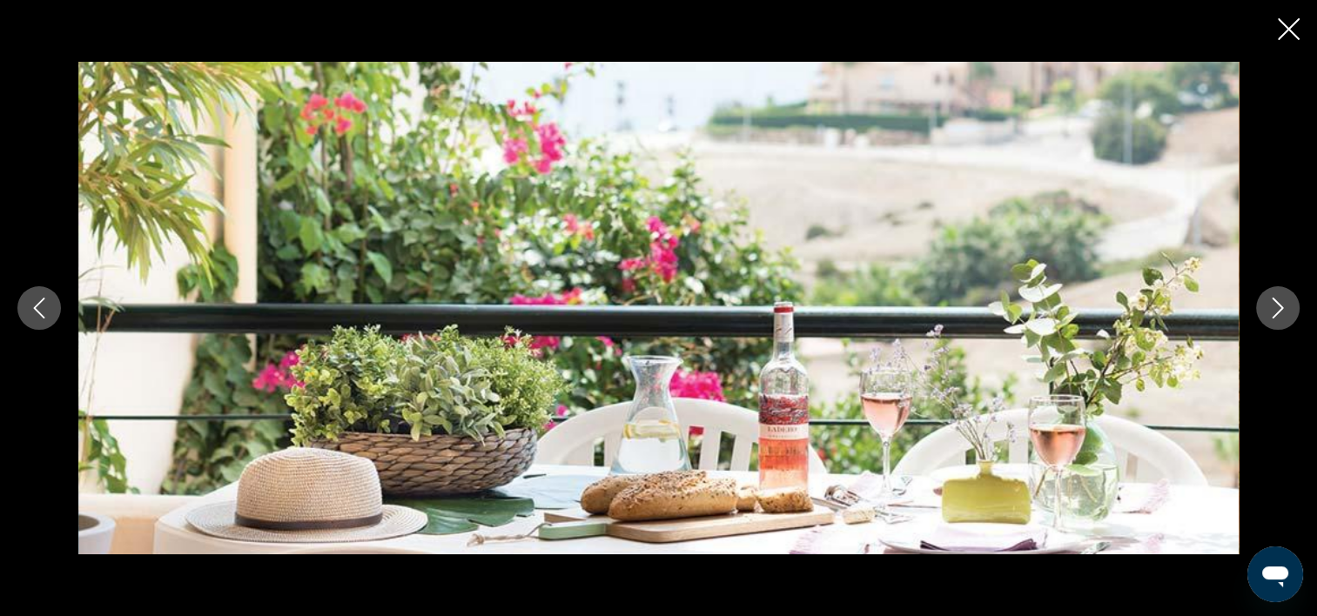
click at [1292, 24] on icon "Fermer le diaporama" at bounding box center [1289, 29] width 22 height 22
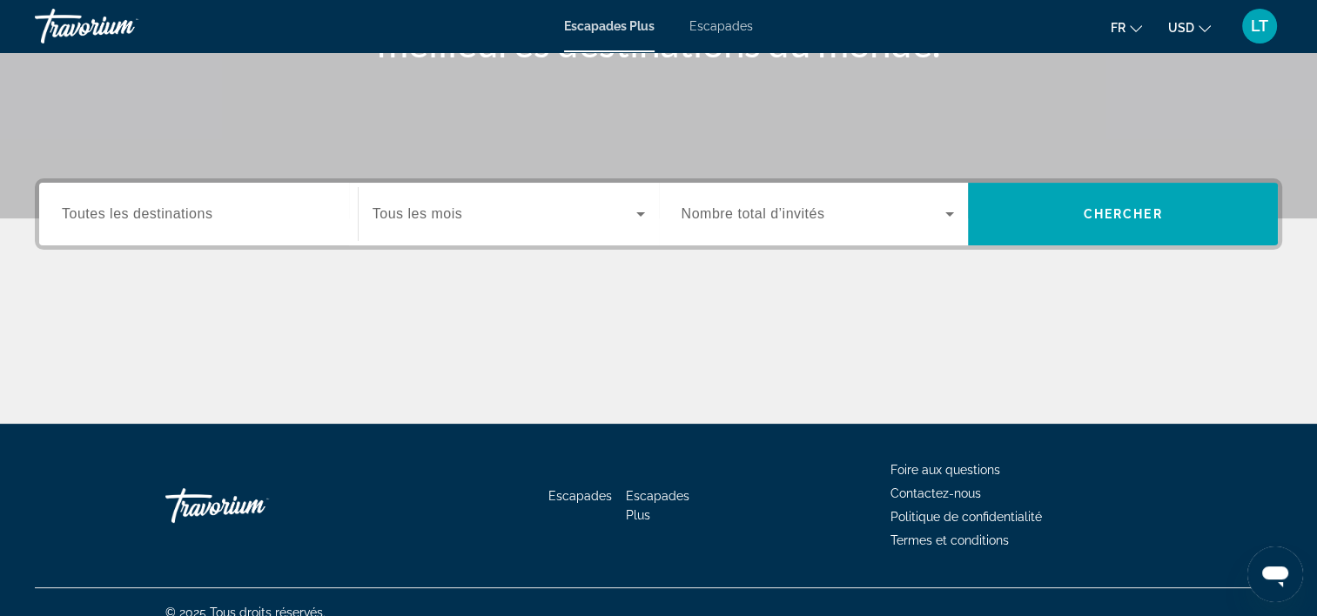
scroll to position [324, 0]
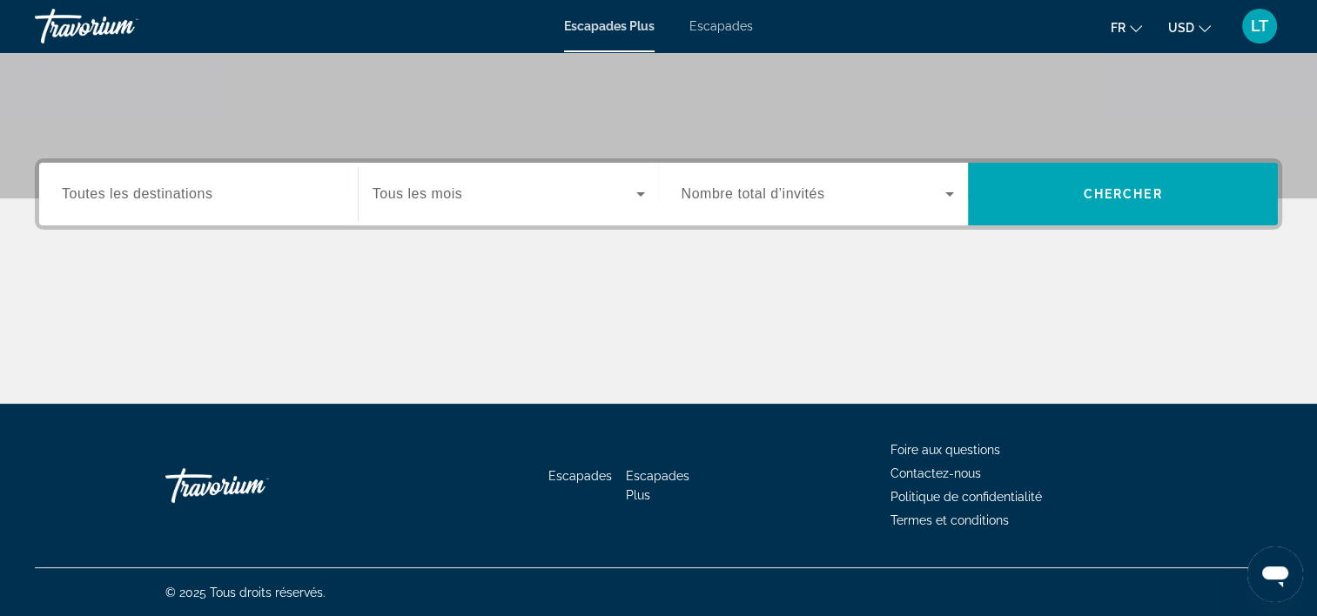
click at [285, 205] on div "Widget de recherche" at bounding box center [198, 195] width 273 height 50
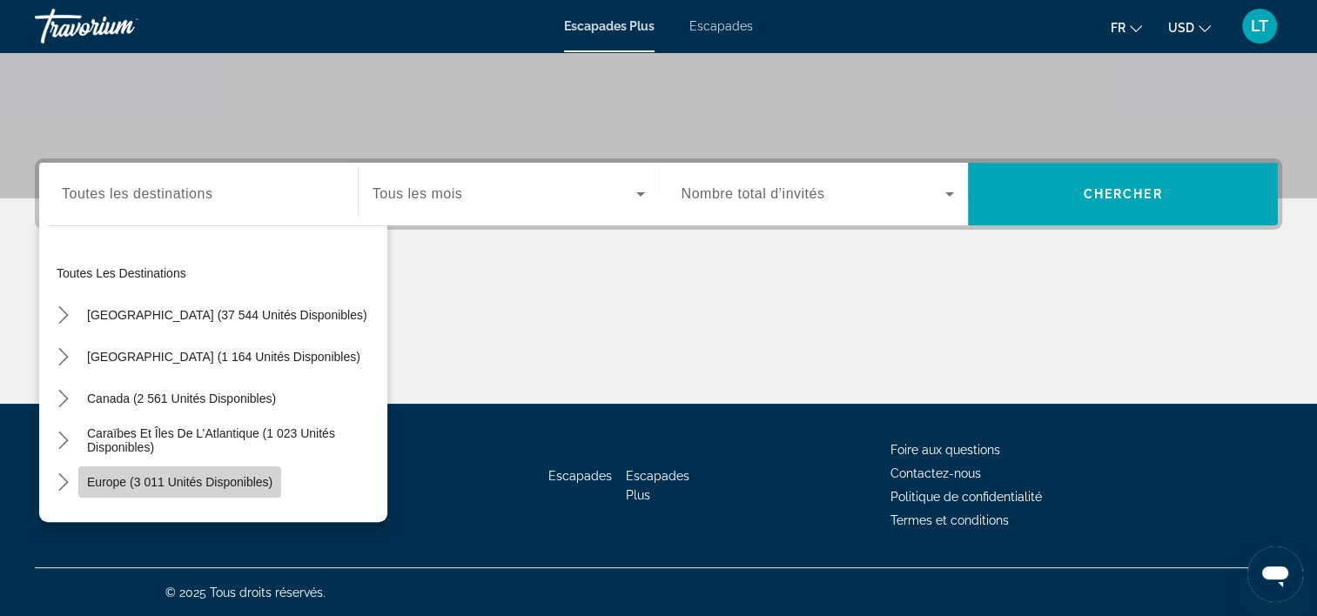
click at [208, 480] on span "Europe (3 011 unités disponibles)" at bounding box center [179, 482] width 185 height 14
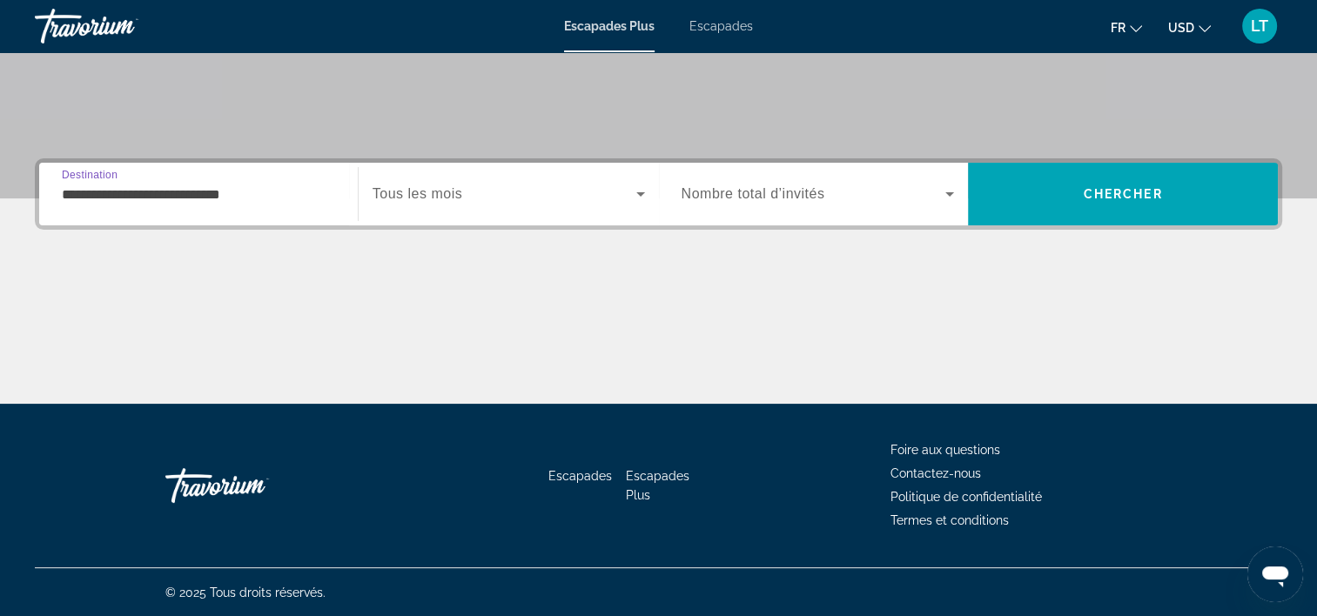
click at [289, 192] on input "**********" at bounding box center [198, 195] width 273 height 21
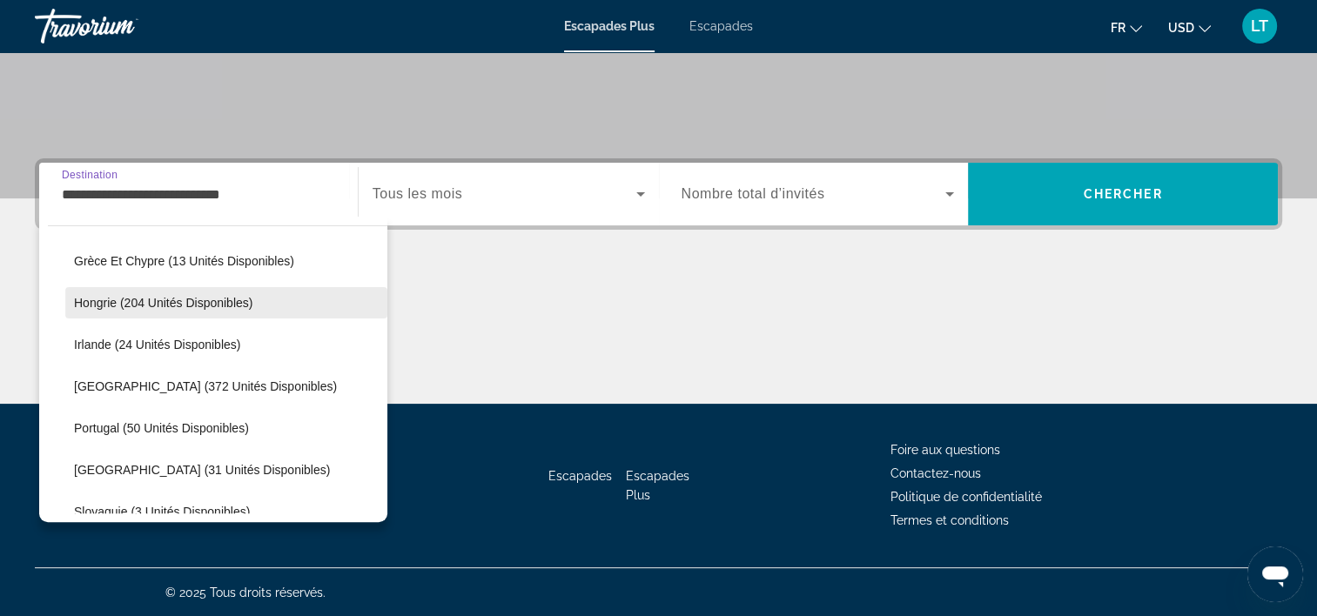
scroll to position [626, 0]
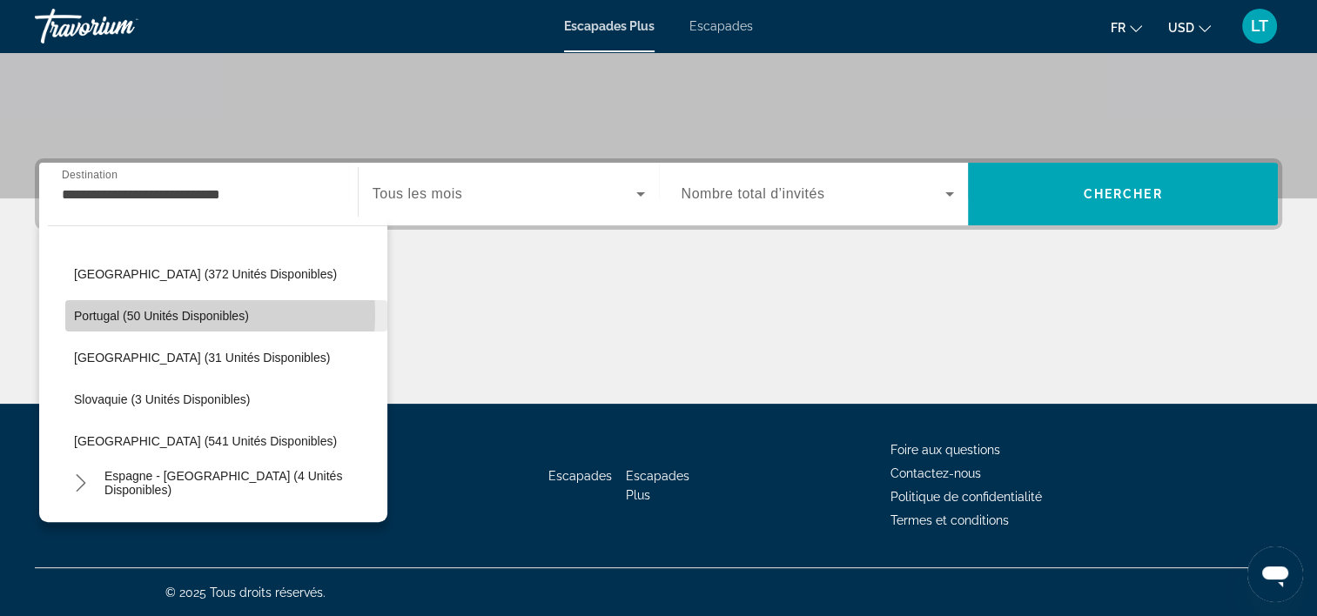
click at [185, 312] on span "Portugal (50 unités disponibles)" at bounding box center [161, 316] width 175 height 14
type input "**********"
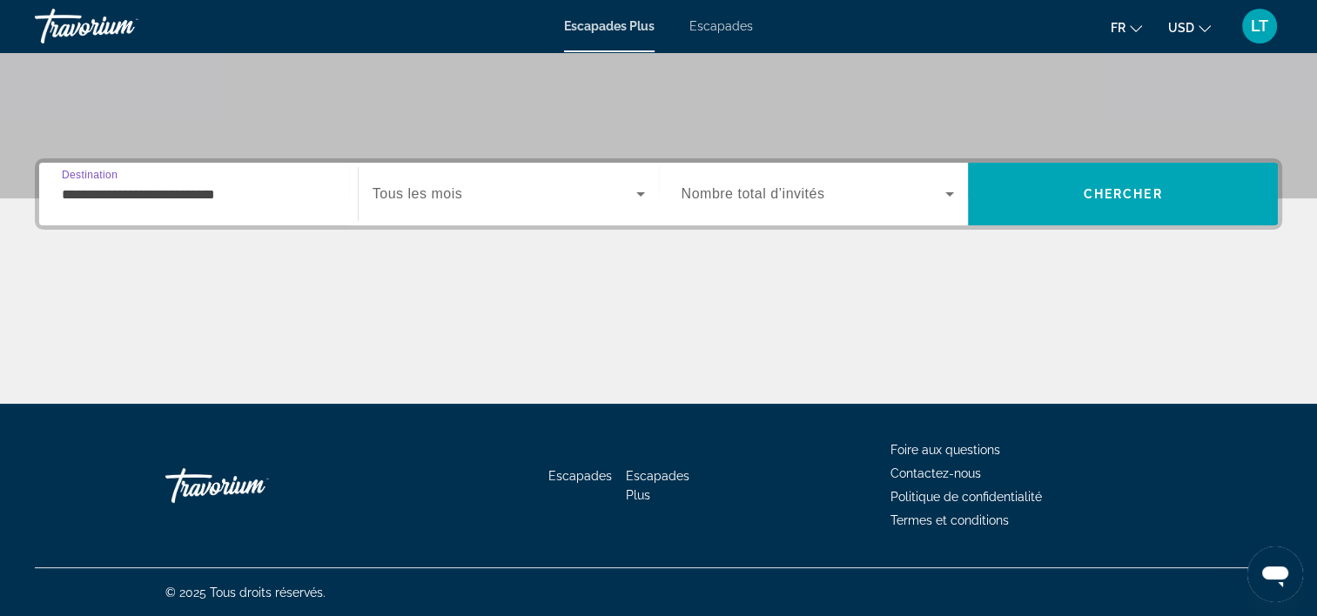
click at [644, 196] on icon "Widget de recherche" at bounding box center [640, 194] width 21 height 21
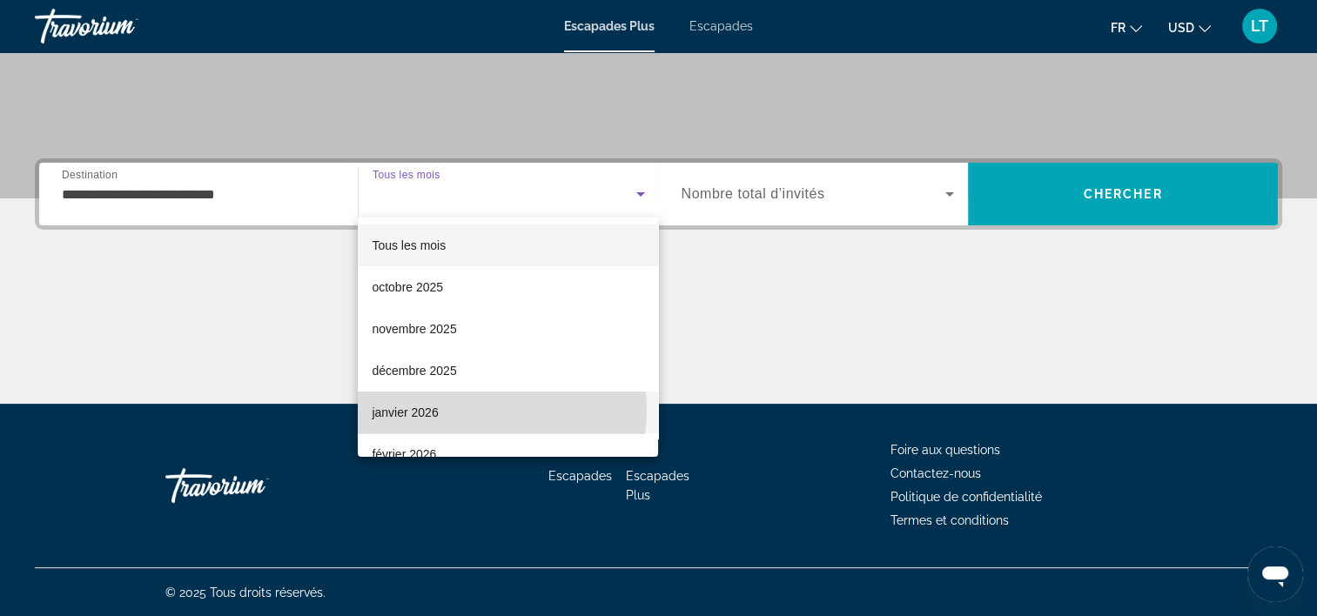
click at [484, 410] on mat-option "janvier 2026" at bounding box center [508, 413] width 300 height 42
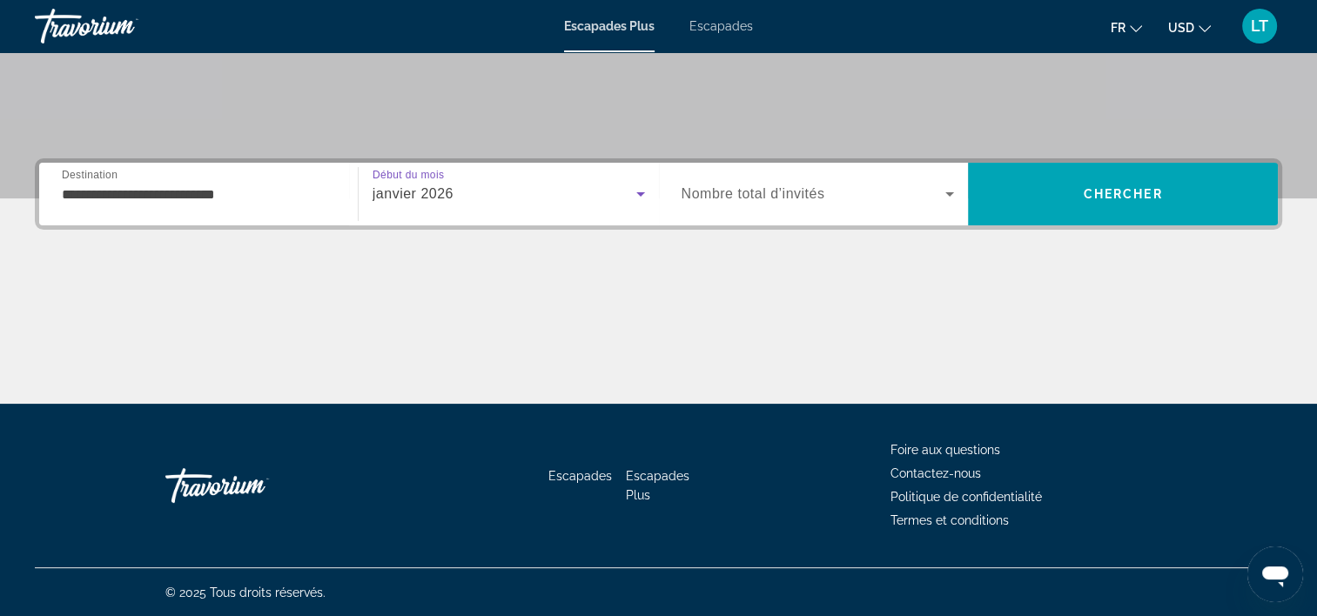
click at [947, 195] on icon "Widget de recherche" at bounding box center [949, 194] width 21 height 21
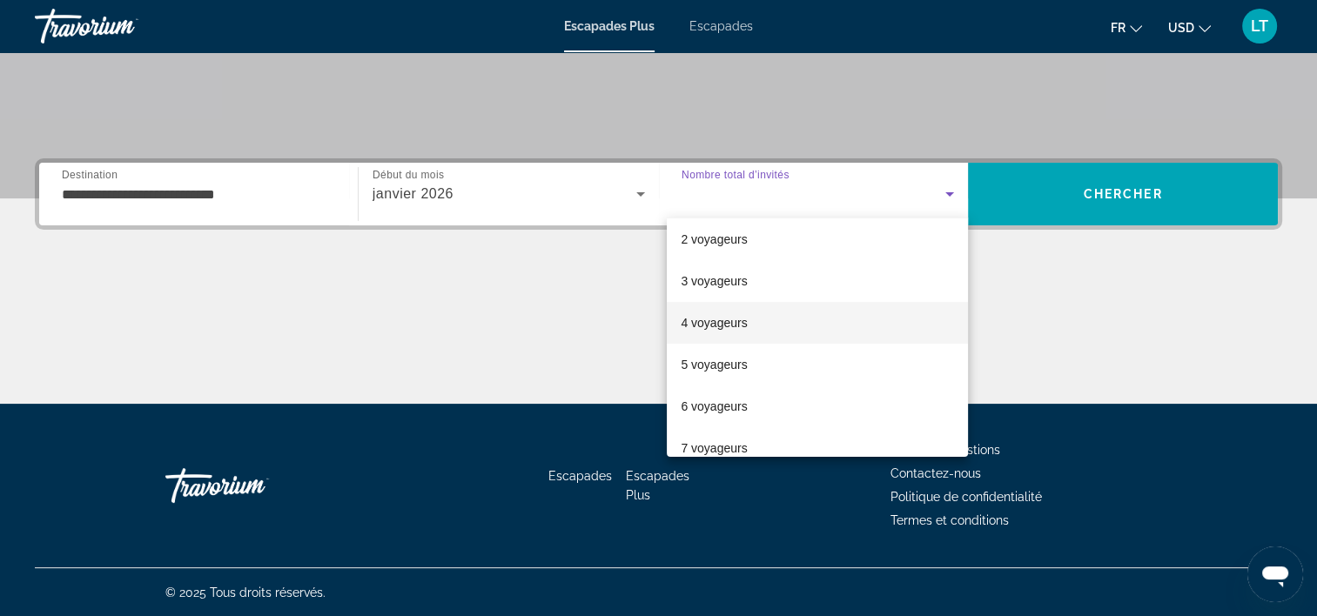
scroll to position [87, 0]
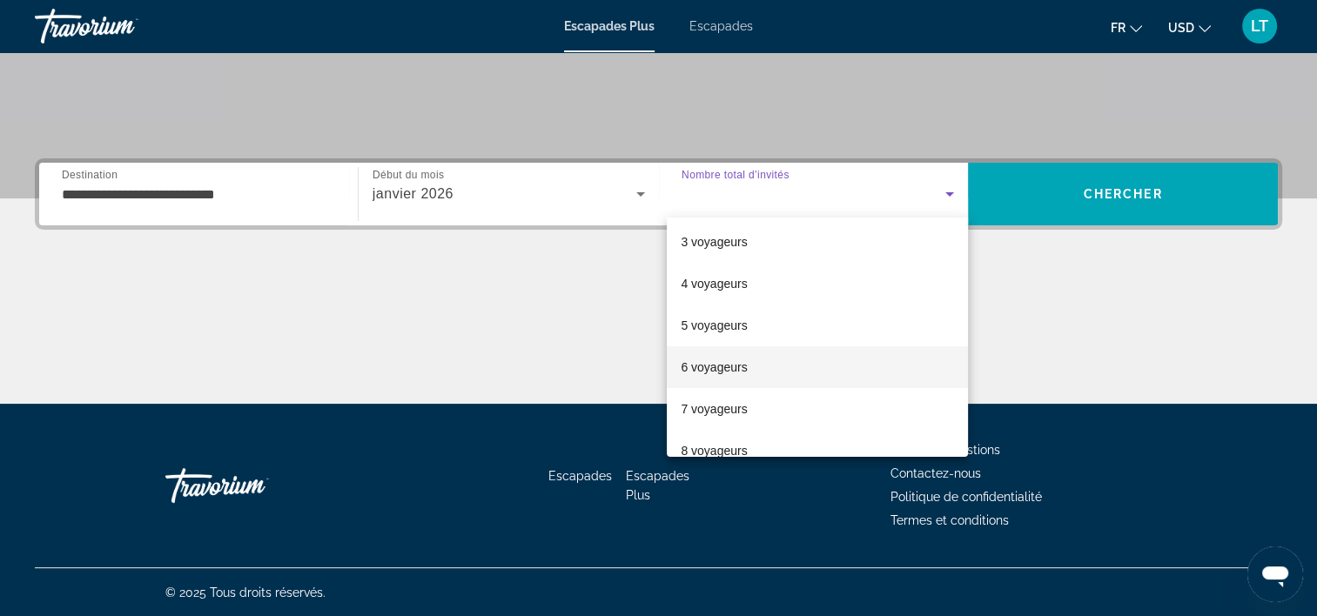
click at [794, 365] on mat-option "6 voyageurs" at bounding box center [817, 367] width 301 height 42
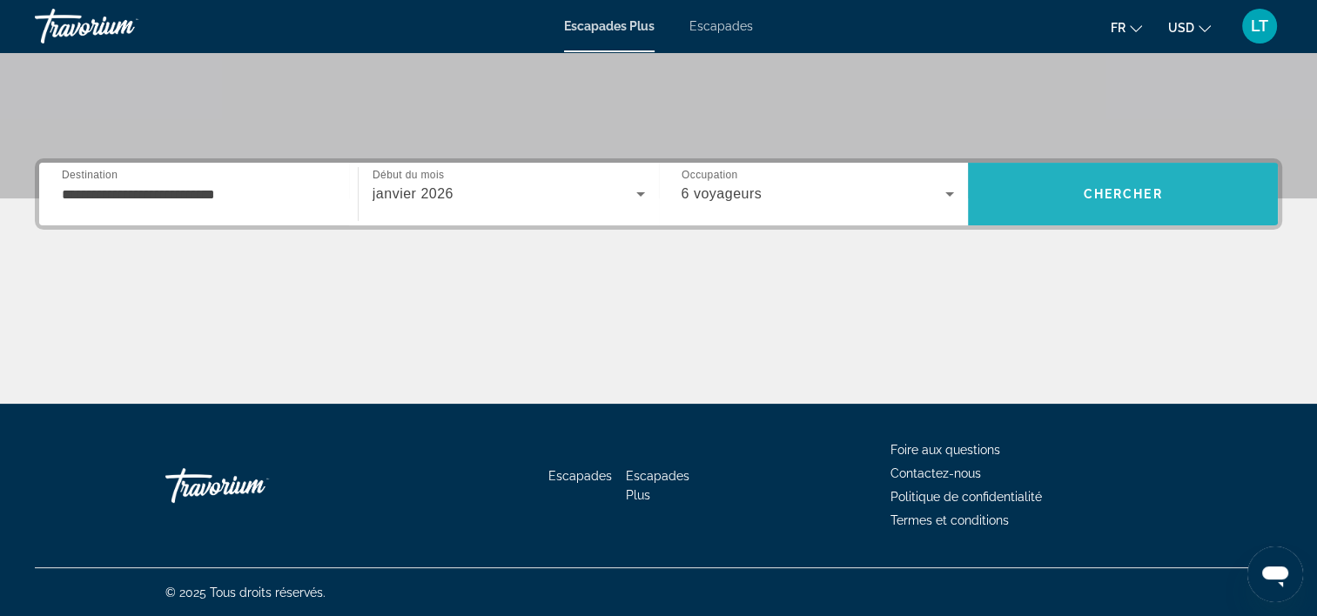
click at [1178, 198] on span "Rechercher" at bounding box center [1123, 194] width 310 height 42
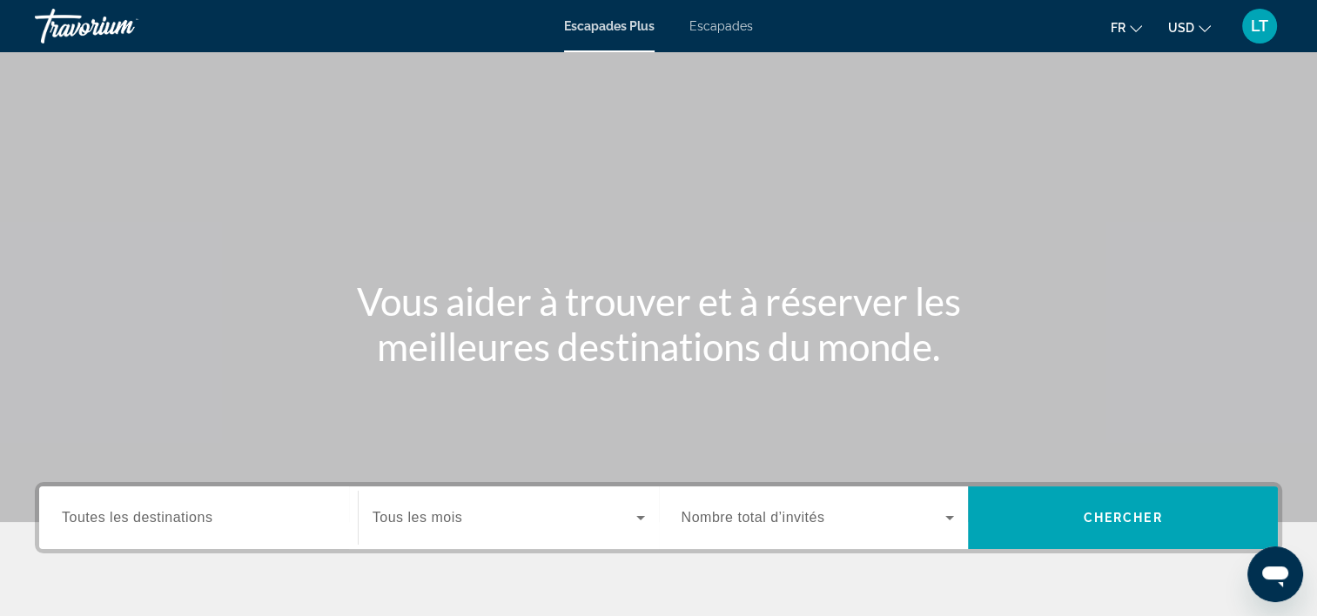
click at [716, 24] on span "Escapades" at bounding box center [721, 26] width 64 height 14
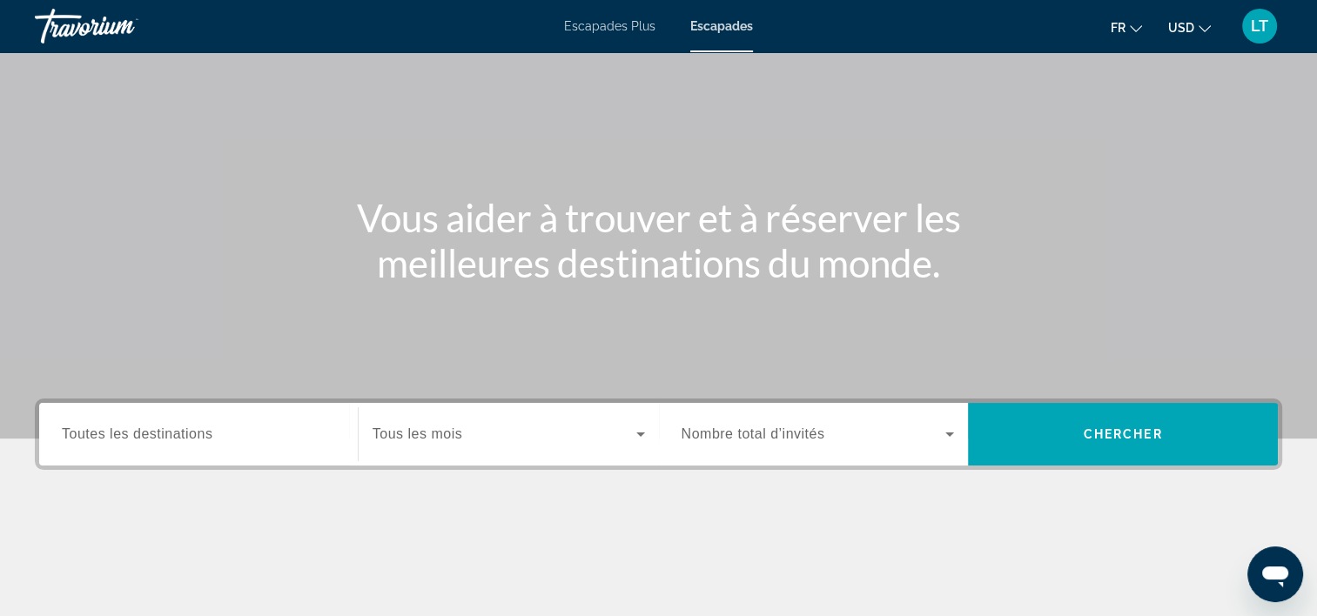
scroll to position [261, 0]
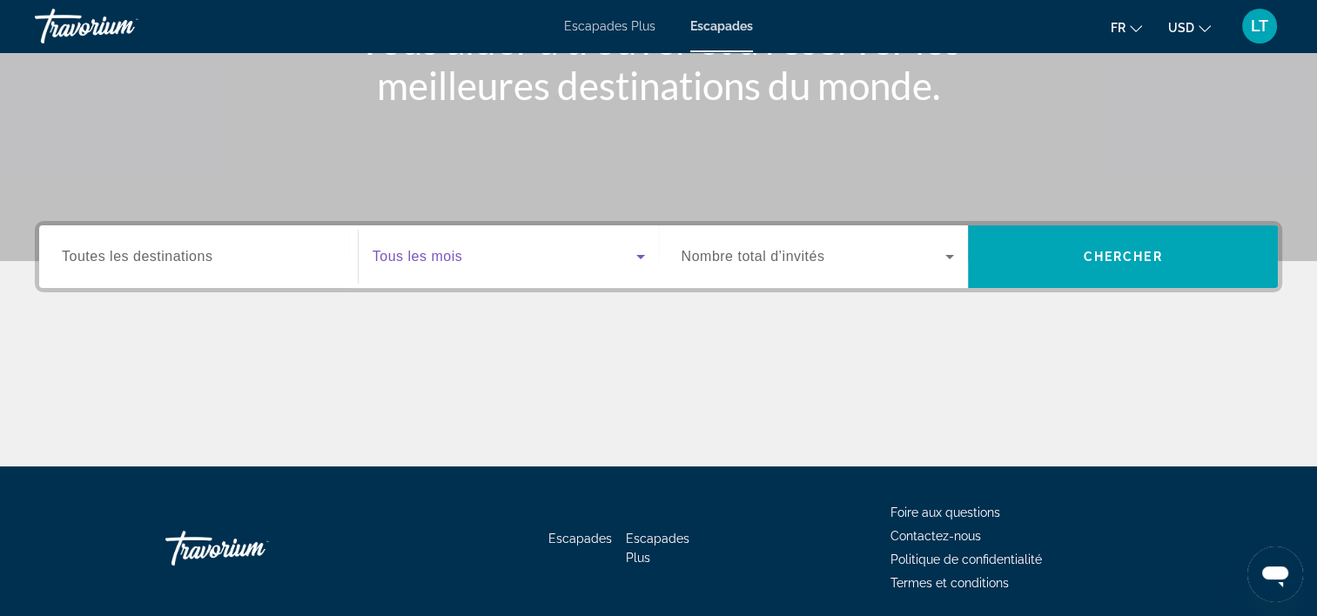
click at [637, 252] on icon "Widget de recherche" at bounding box center [640, 256] width 21 height 21
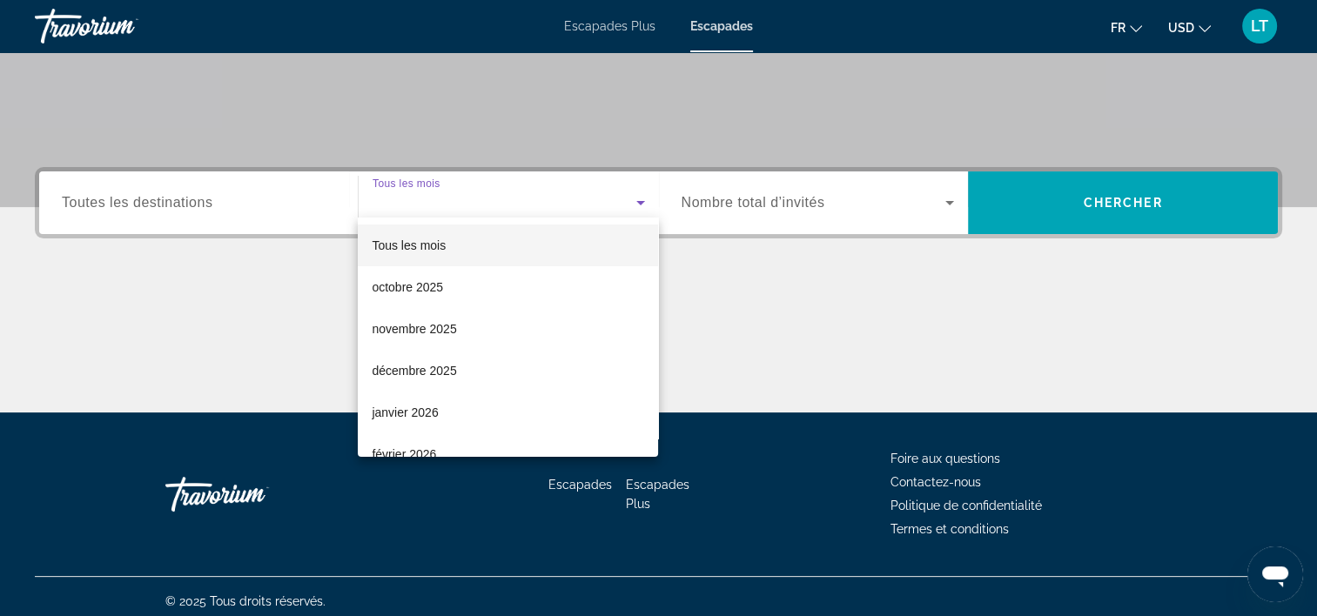
scroll to position [324, 0]
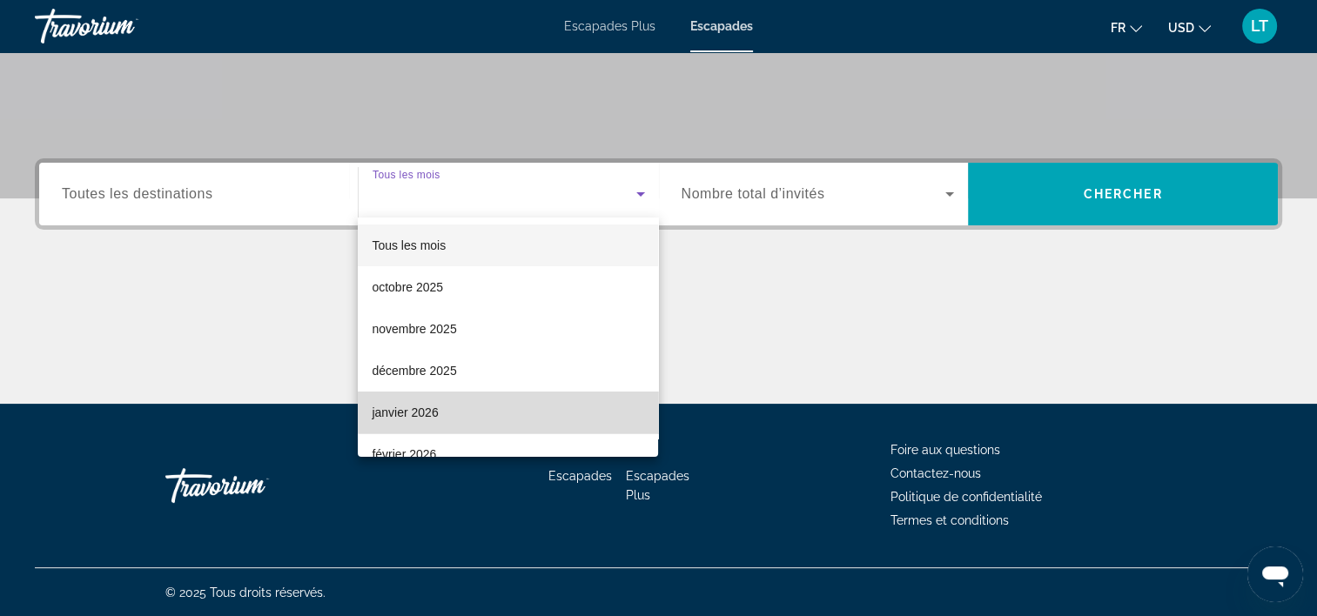
click at [606, 404] on mat-option "janvier 2026" at bounding box center [508, 413] width 300 height 42
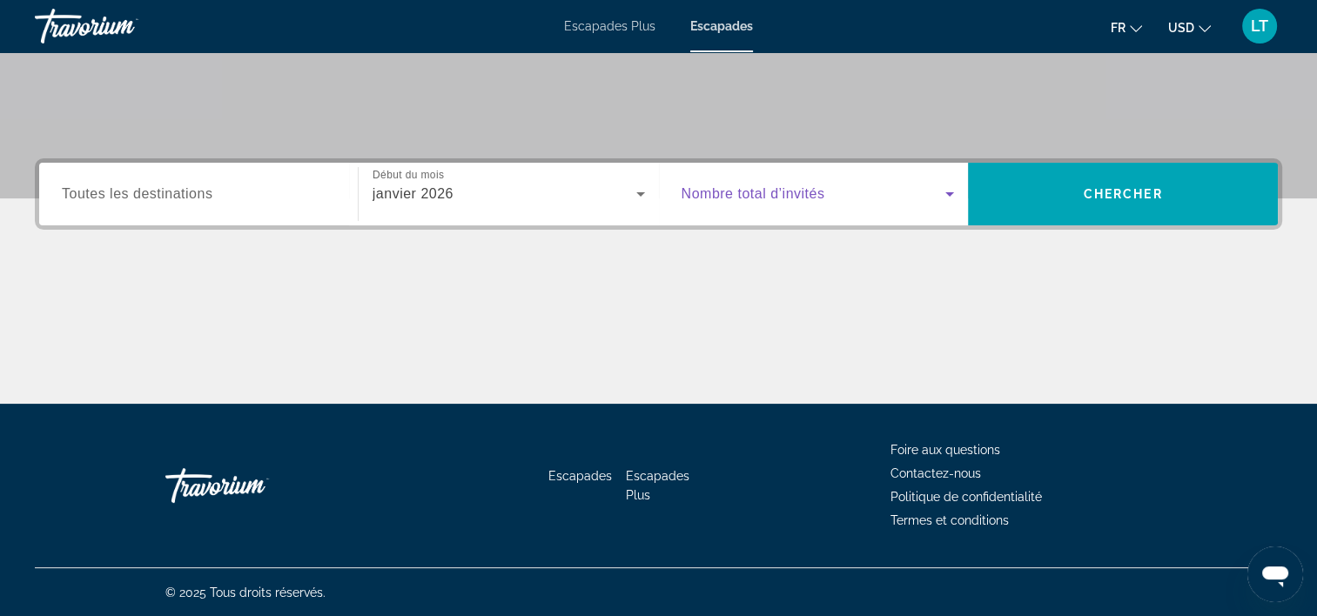
click at [947, 194] on icon "Widget de recherche" at bounding box center [949, 194] width 21 height 21
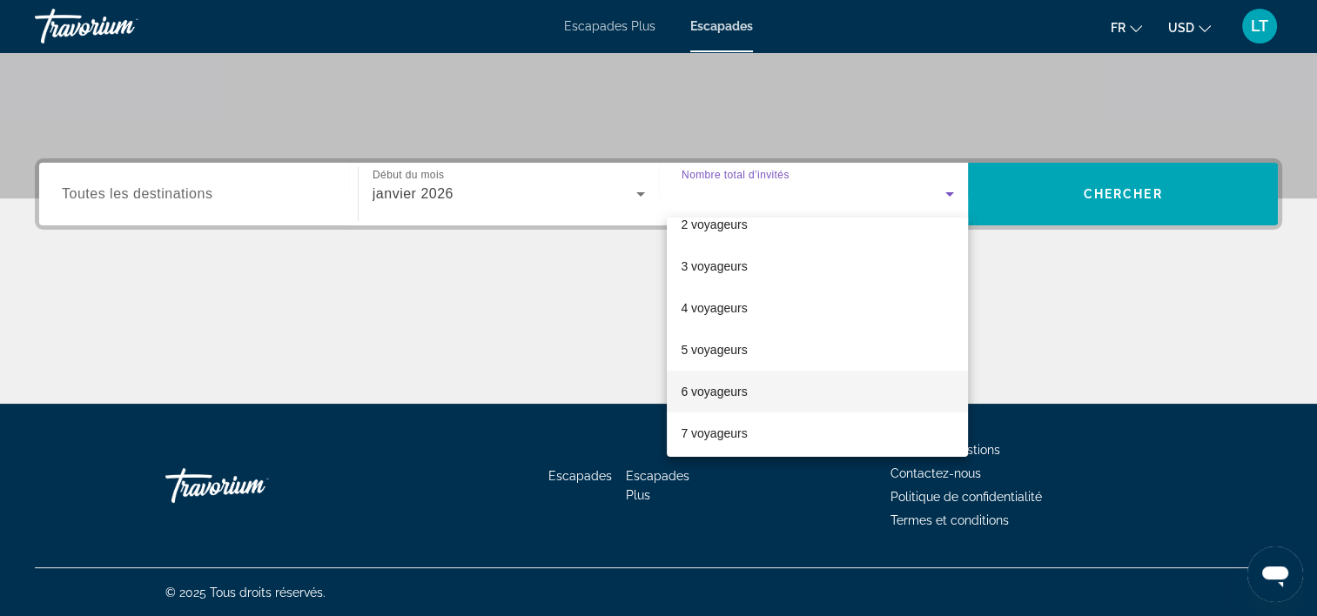
scroll to position [87, 0]
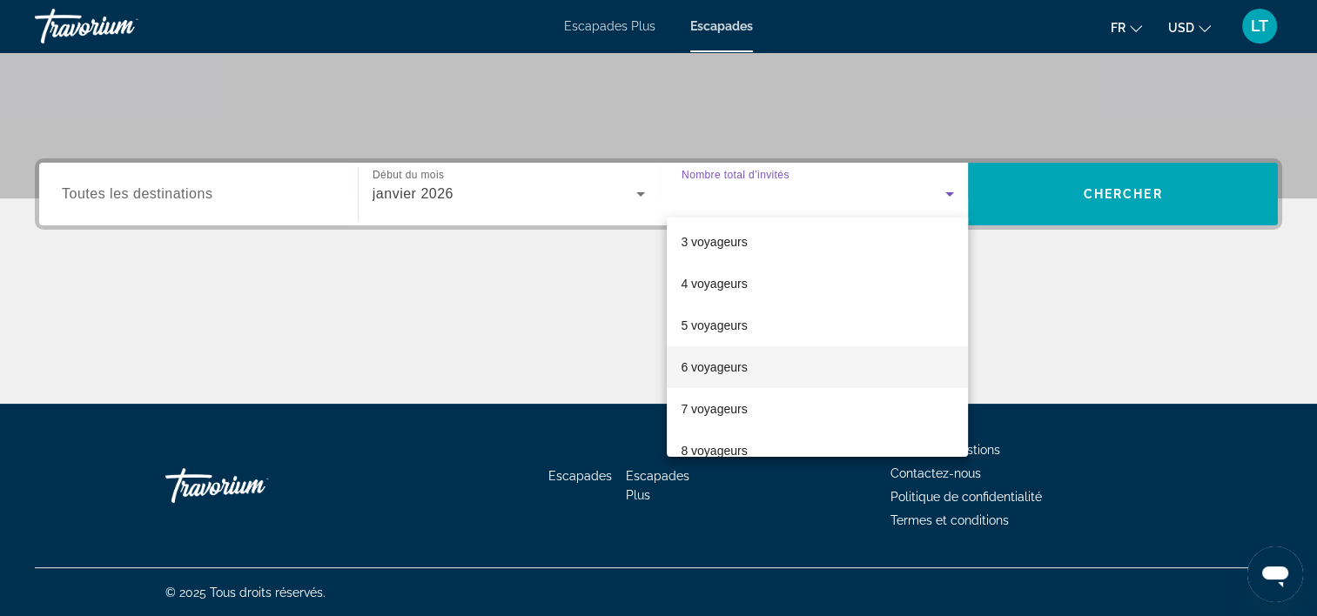
click at [857, 364] on mat-option "6 voyageurs" at bounding box center [817, 367] width 301 height 42
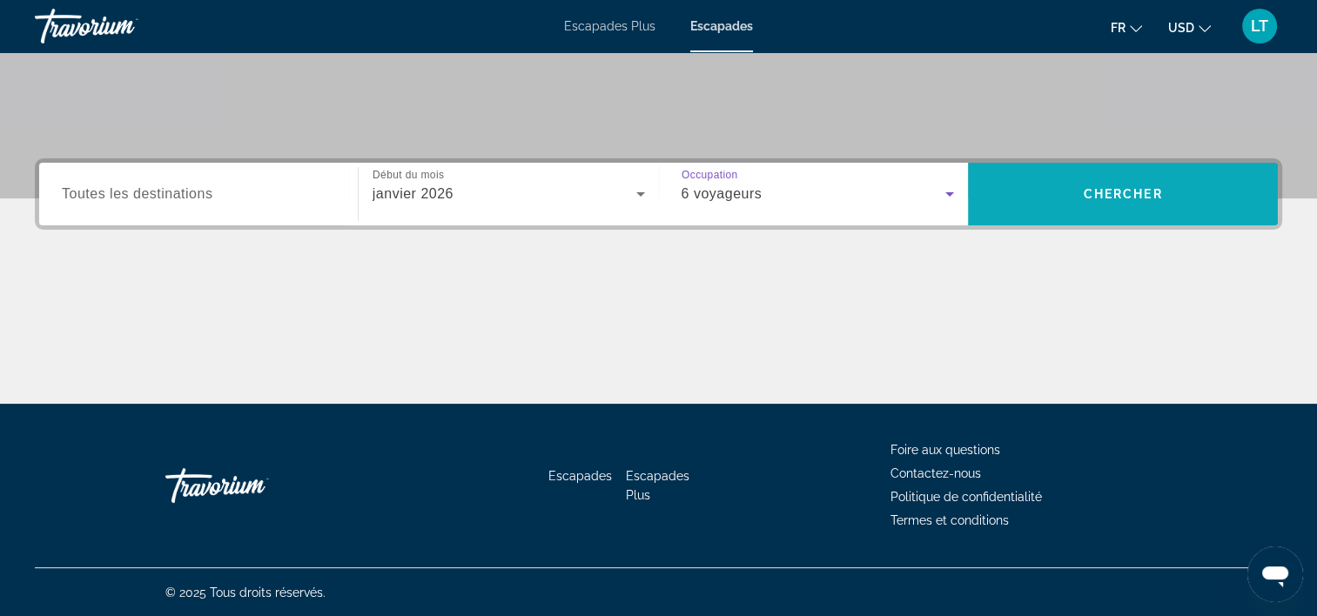
click at [1116, 184] on span "Rechercher" at bounding box center [1123, 194] width 310 height 42
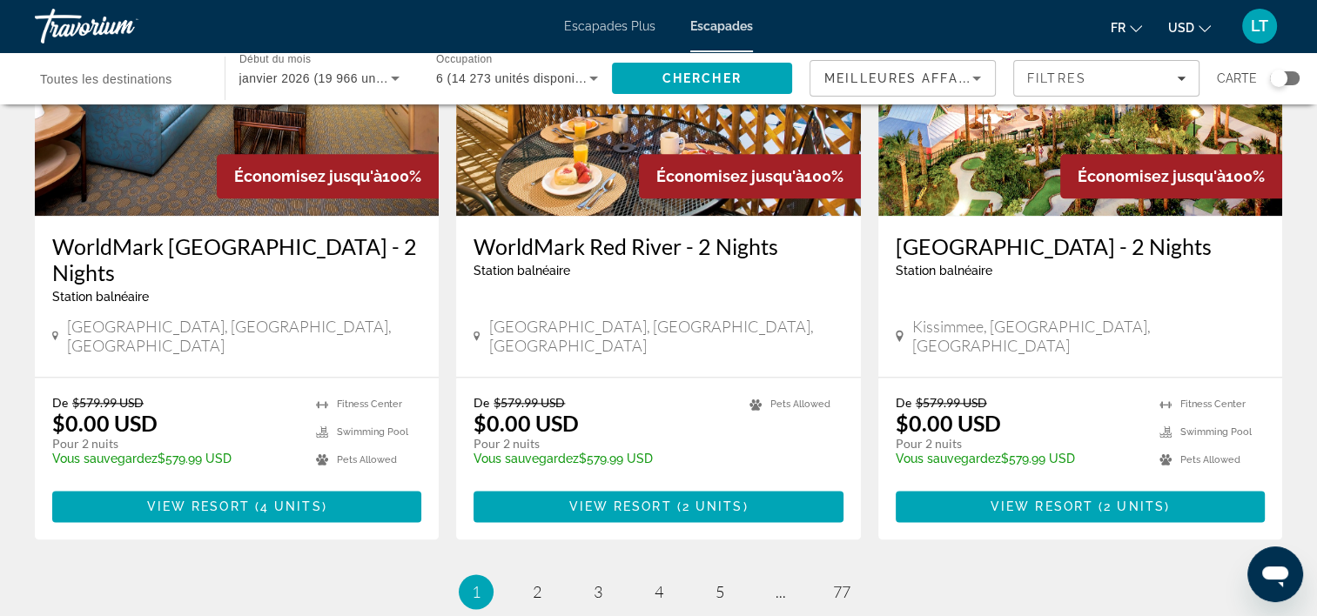
scroll to position [2303, 0]
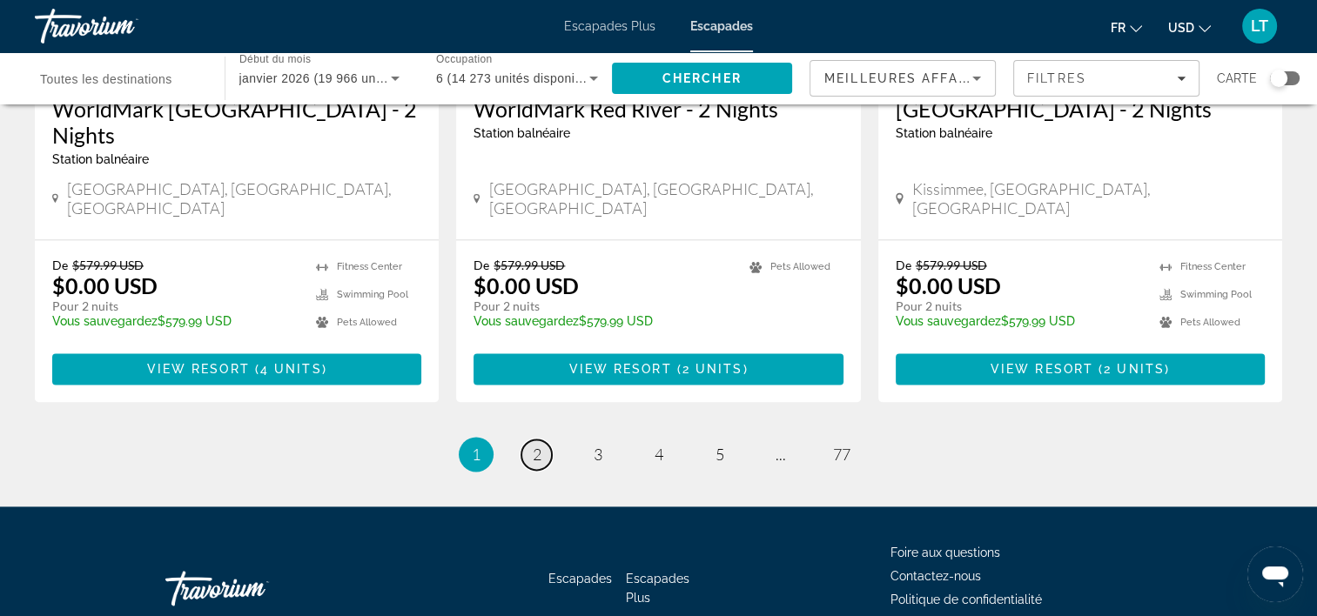
click at [533, 445] on span "2" at bounding box center [537, 454] width 9 height 19
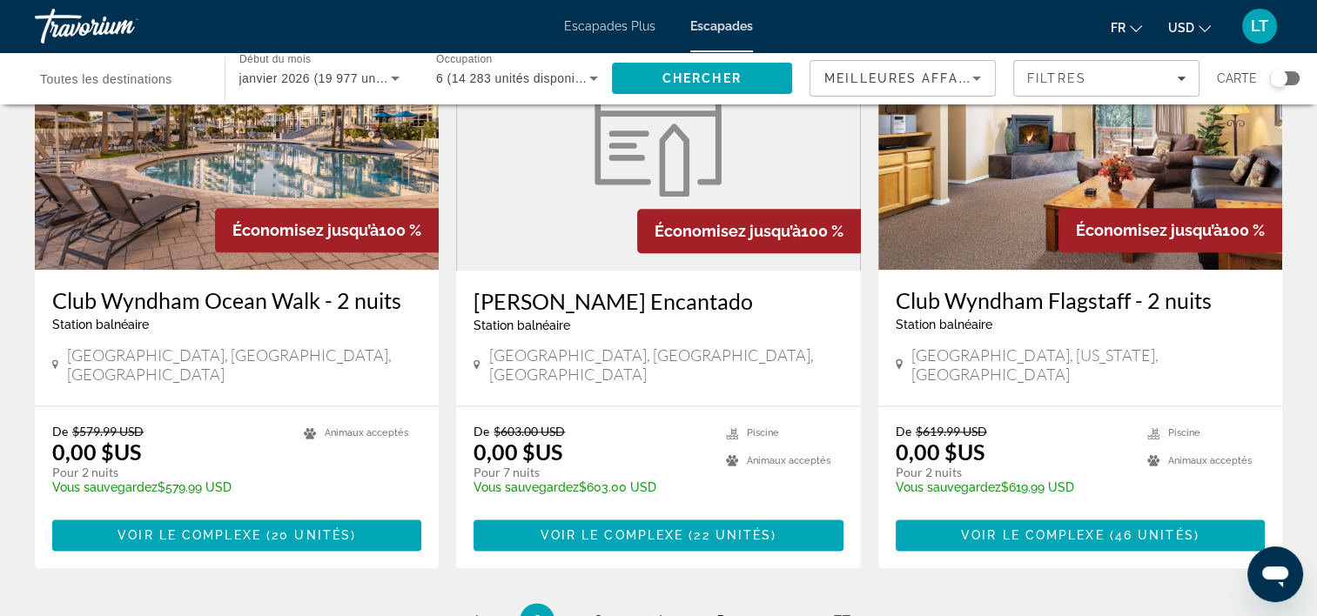
scroll to position [2252, 0]
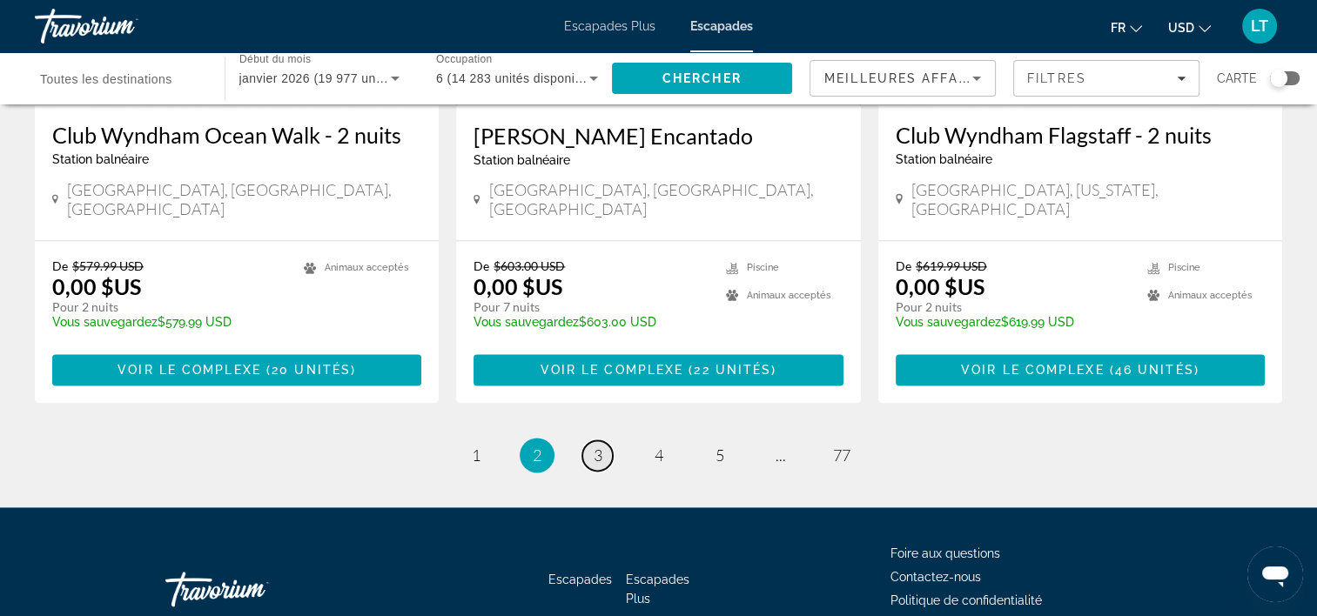
click at [592, 440] on link "page 3" at bounding box center [597, 455] width 30 height 30
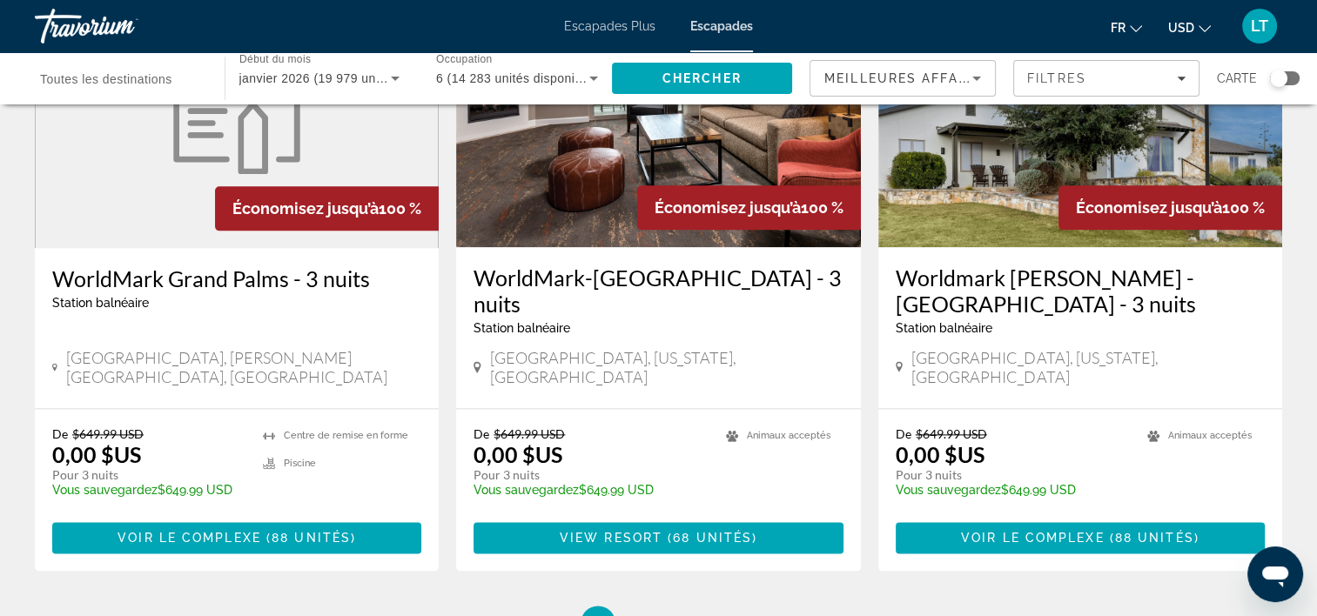
scroll to position [2251, 0]
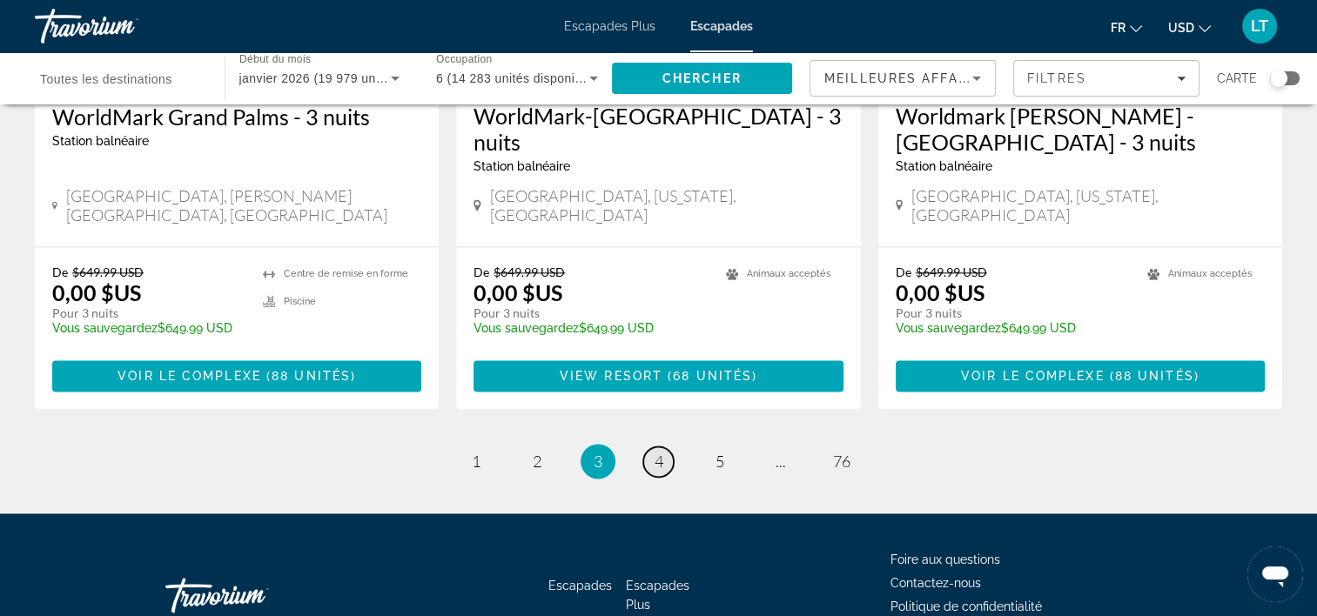
click at [658, 452] on span "4" at bounding box center [659, 461] width 9 height 19
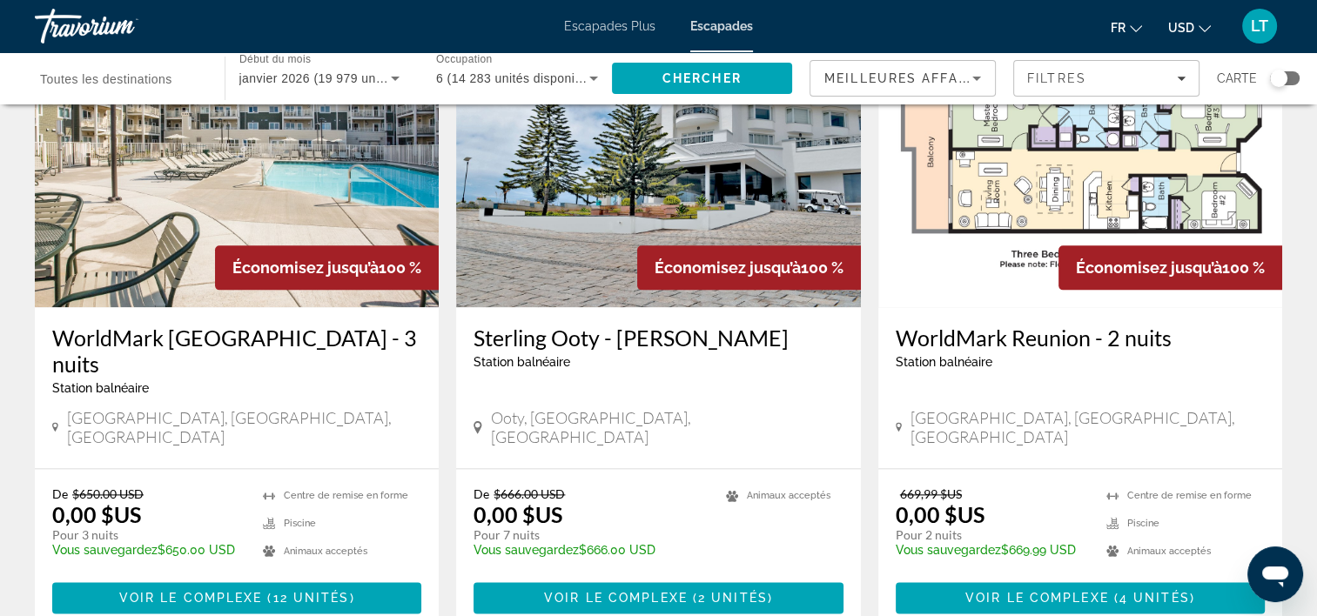
scroll to position [2165, 0]
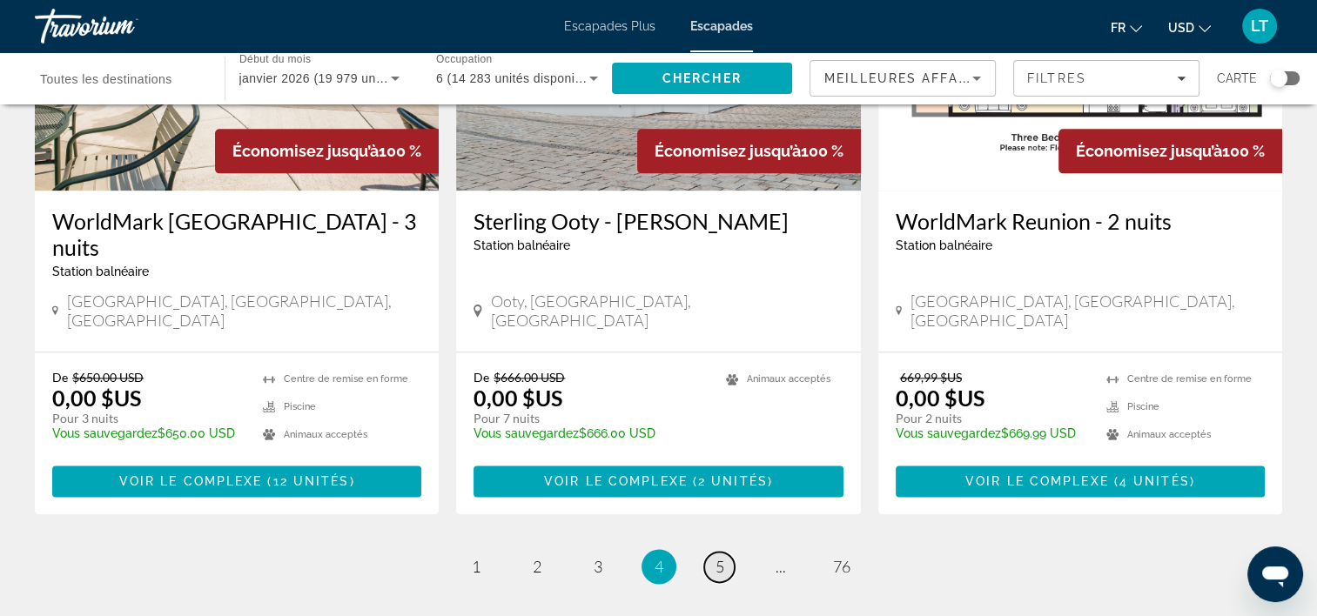
click at [718, 557] on span "5" at bounding box center [720, 566] width 9 height 19
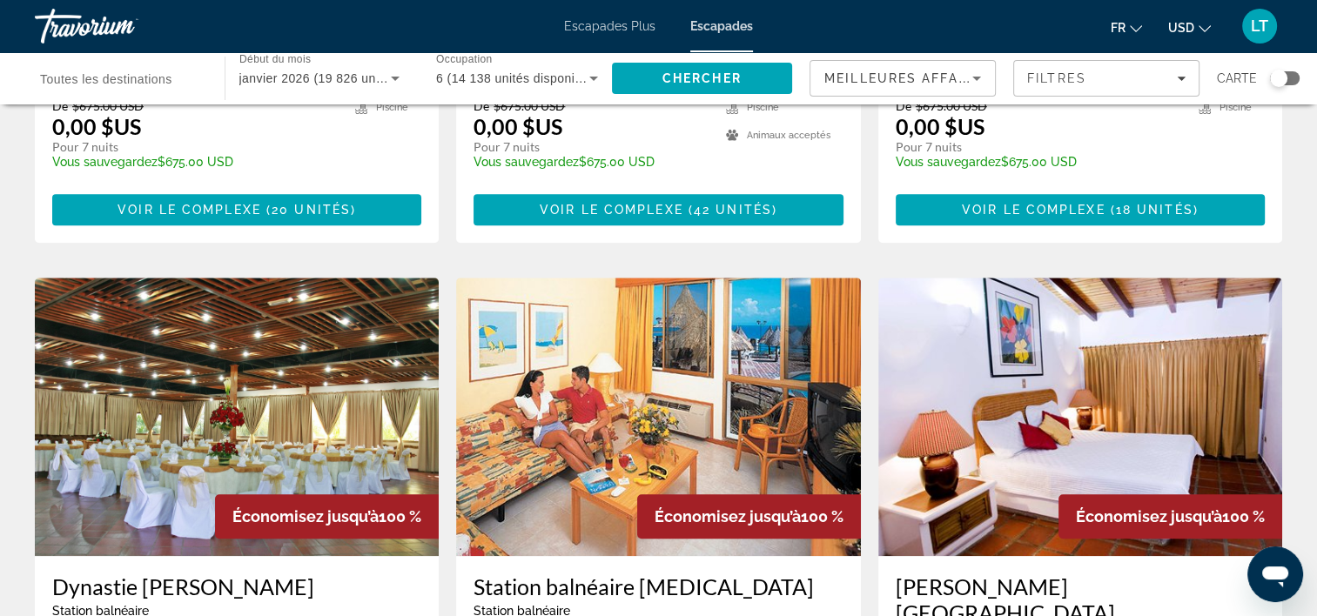
scroll to position [1132, 0]
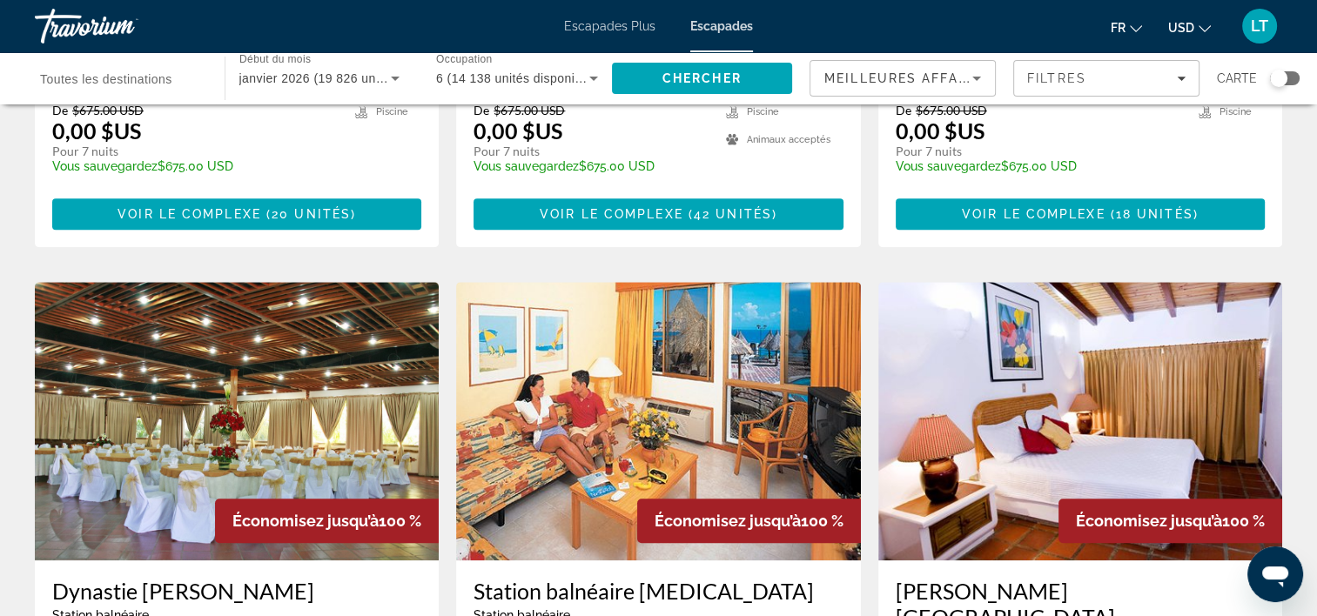
click at [693, 313] on img "Contenu principal" at bounding box center [658, 421] width 404 height 279
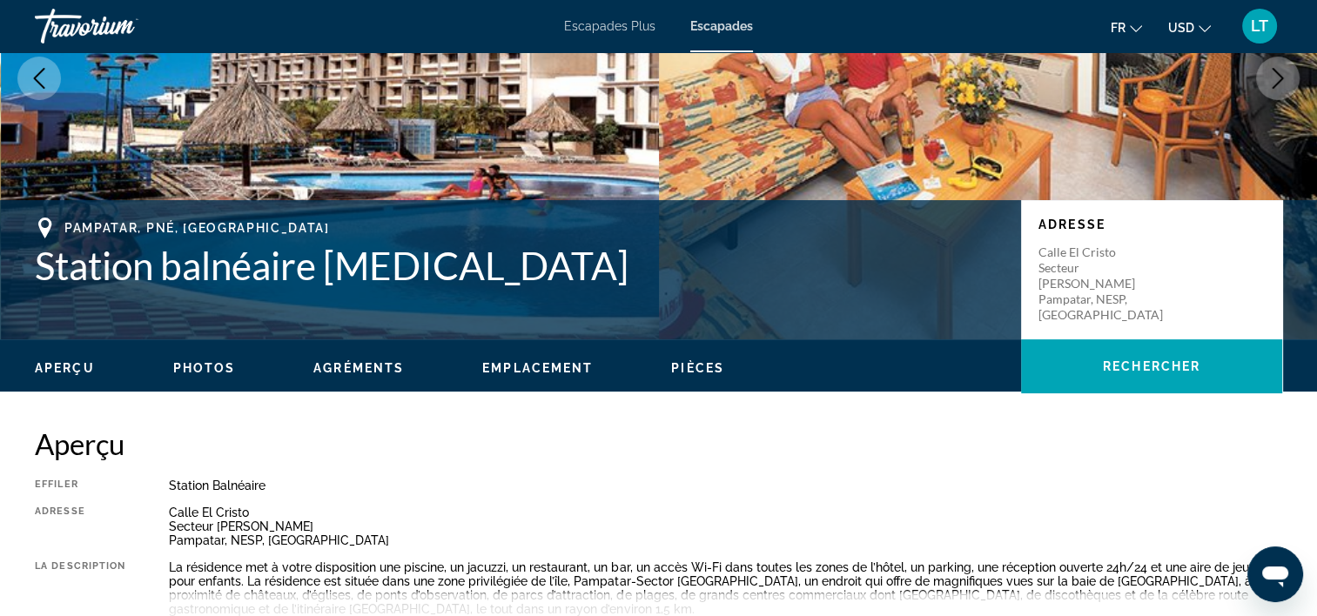
scroll to position [348, 0]
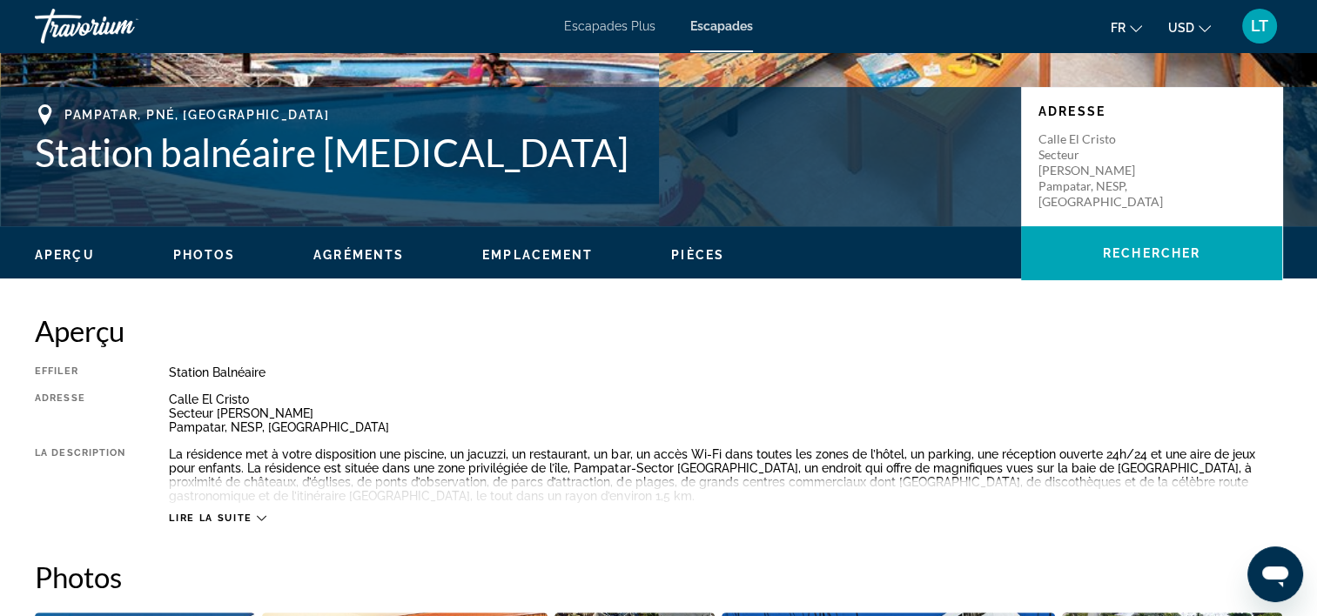
click at [265, 520] on icon "Contenu principal" at bounding box center [262, 519] width 10 height 10
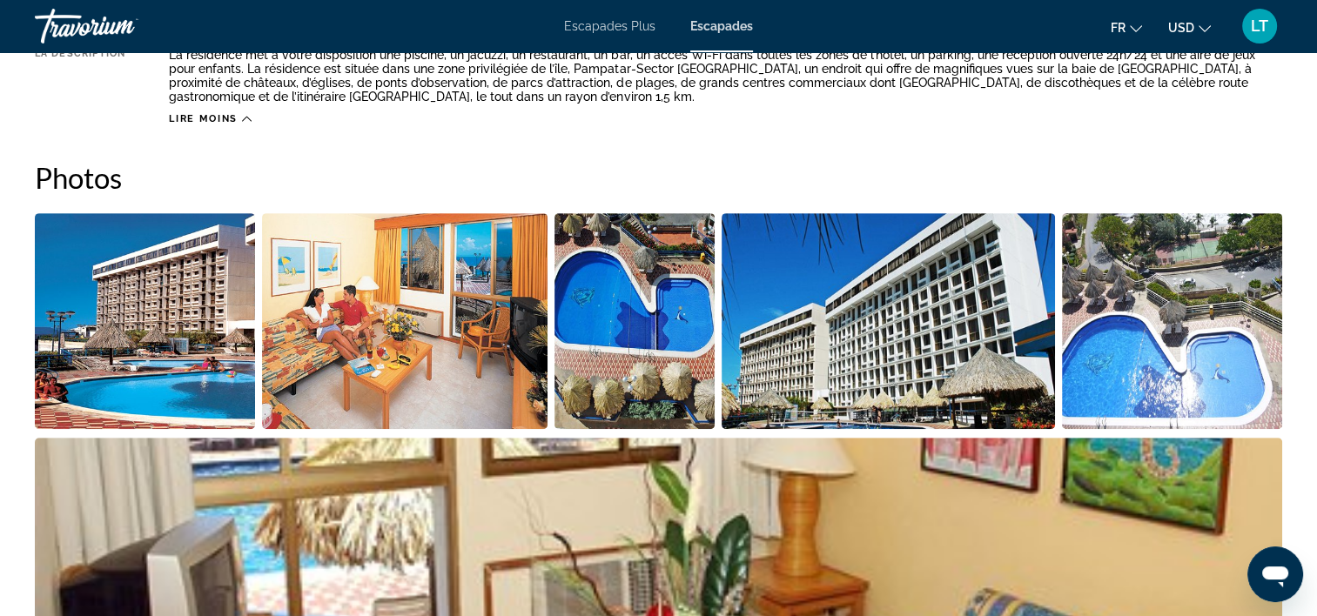
scroll to position [783, 0]
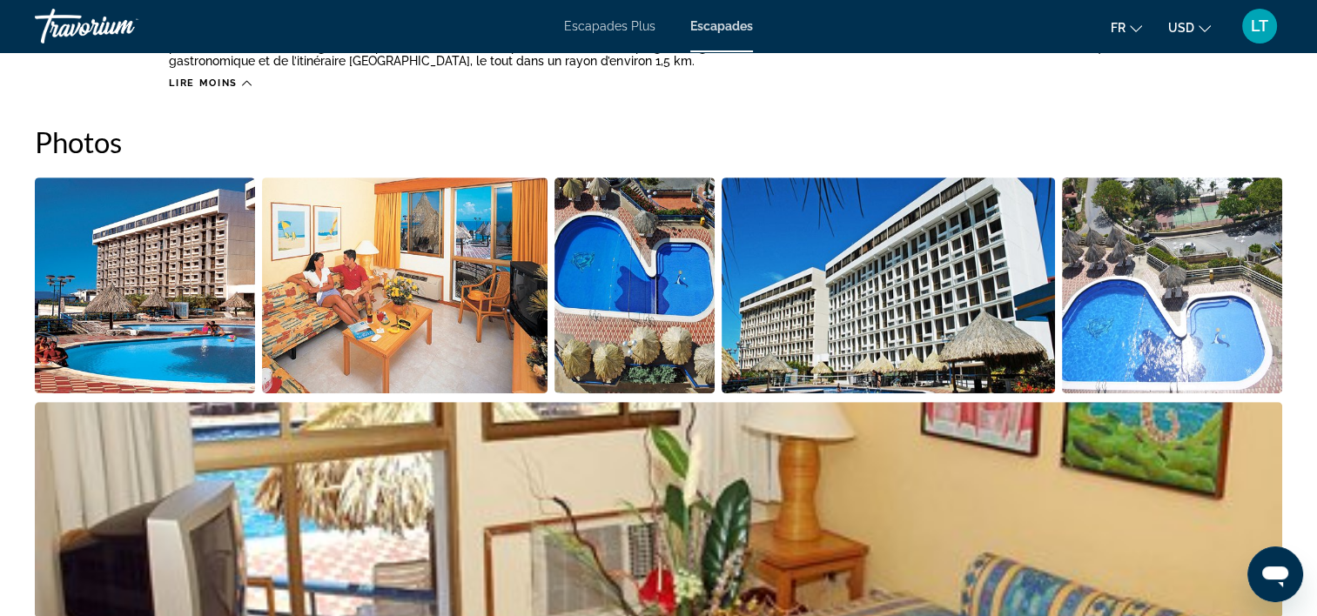
click at [204, 320] on img "Ouvrir le curseur d’image en plein écran" at bounding box center [145, 286] width 220 height 216
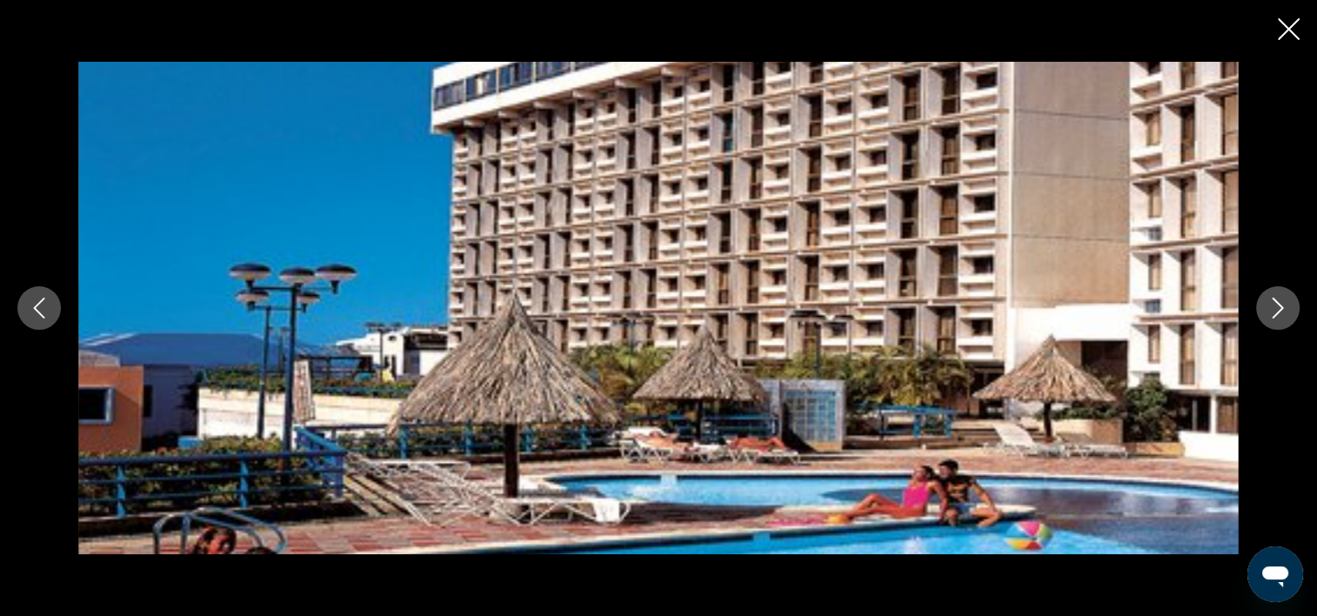
click at [1274, 314] on icon "Image suivante" at bounding box center [1277, 308] width 21 height 21
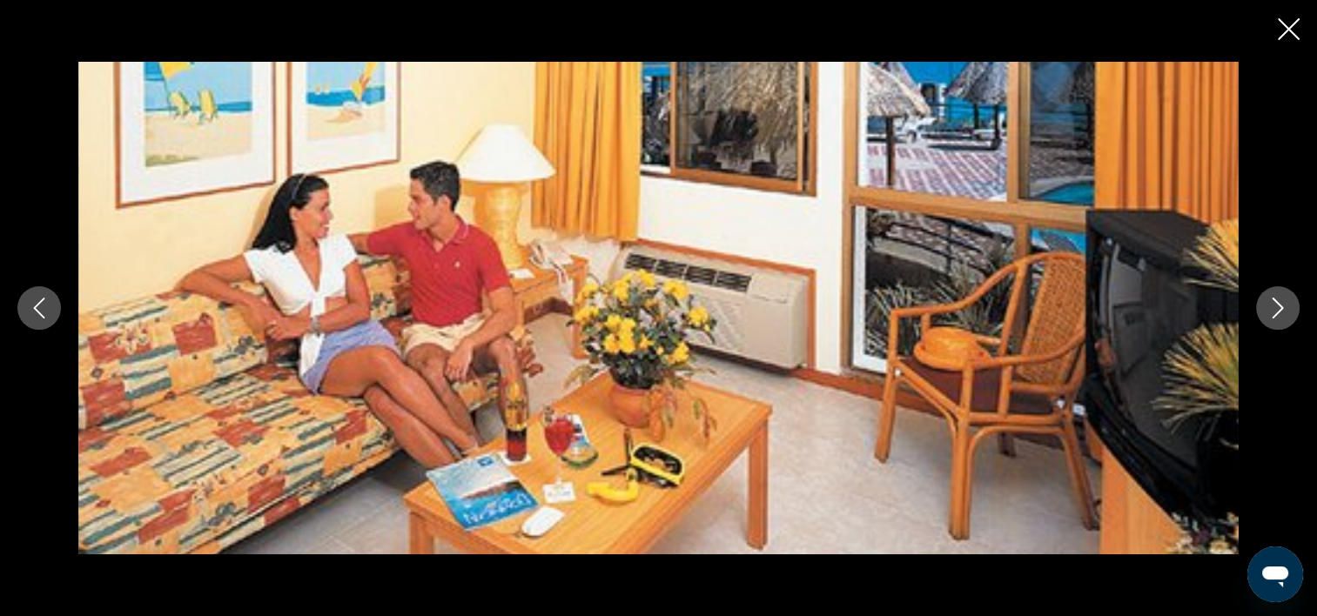
click at [1274, 314] on icon "Image suivante" at bounding box center [1277, 308] width 21 height 21
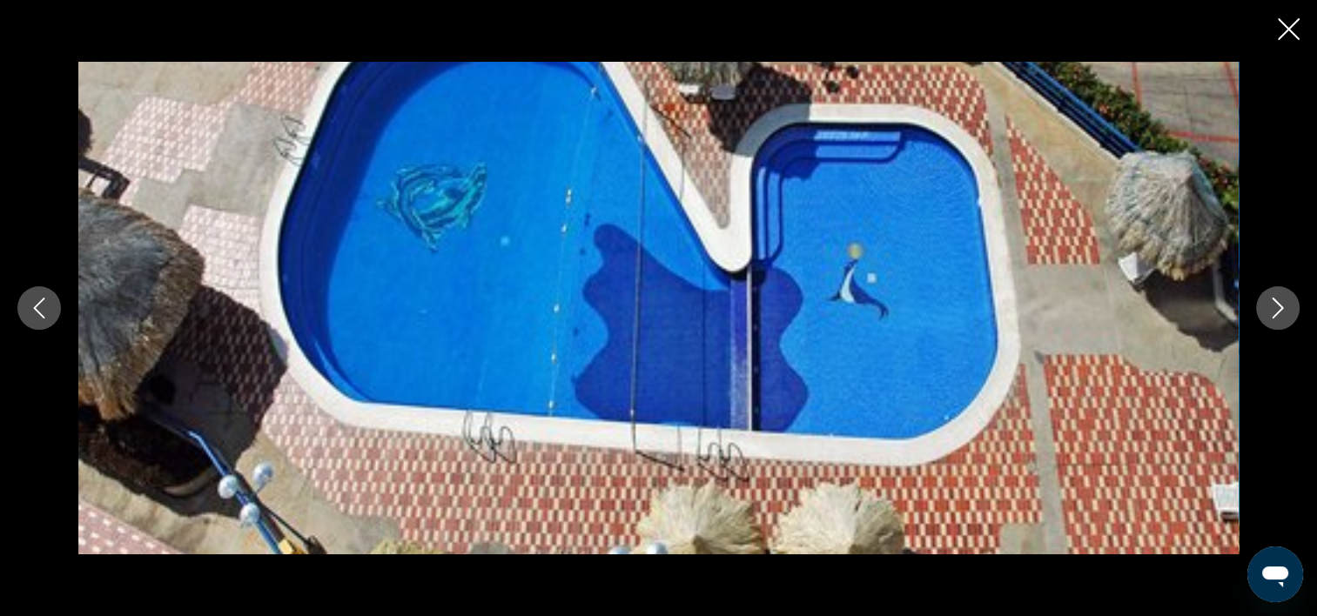
click at [1274, 314] on icon "Image suivante" at bounding box center [1277, 308] width 21 height 21
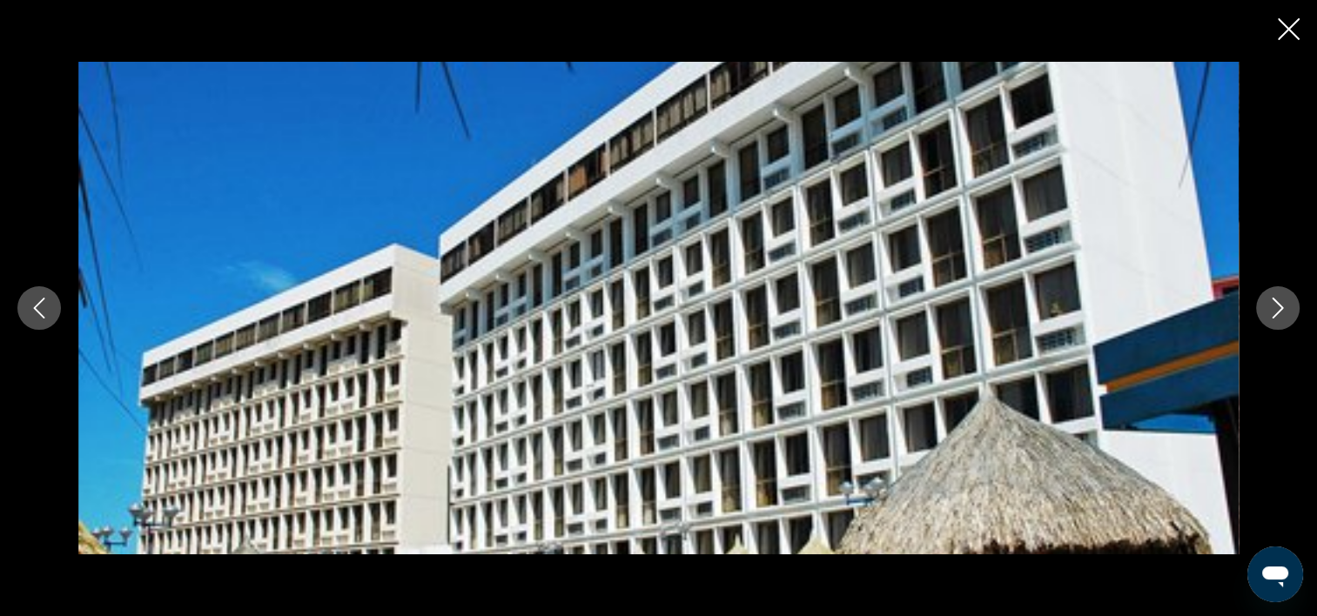
click at [1274, 314] on icon "Image suivante" at bounding box center [1277, 308] width 21 height 21
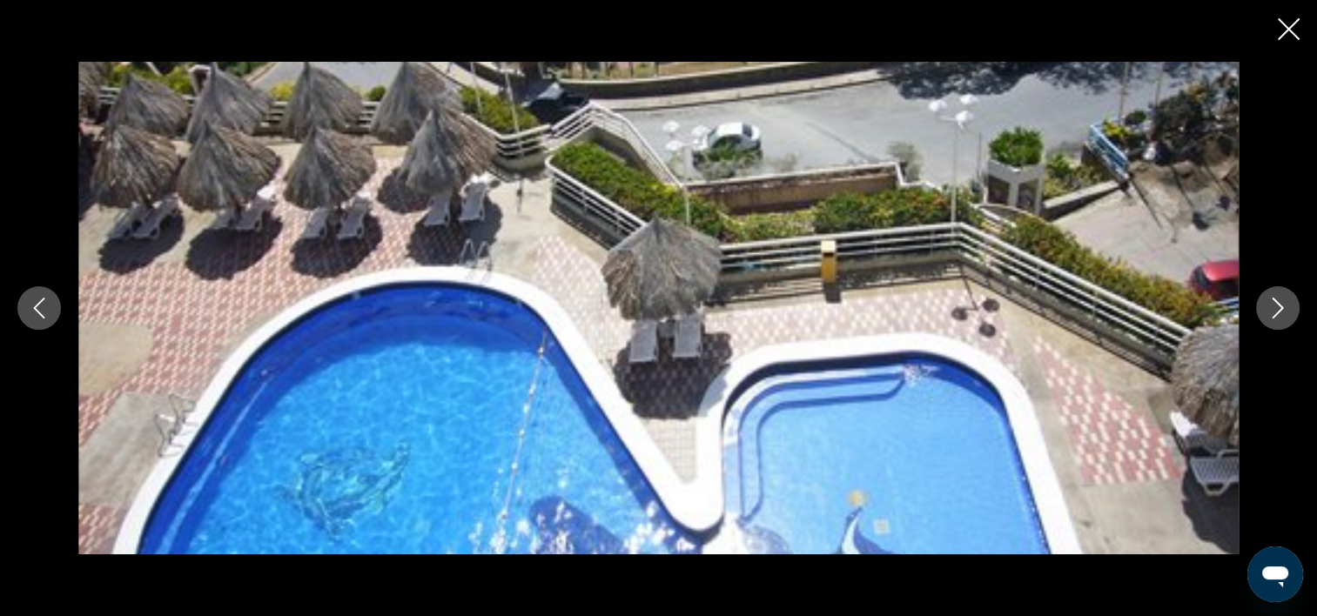
click at [1274, 314] on icon "Image suivante" at bounding box center [1277, 308] width 21 height 21
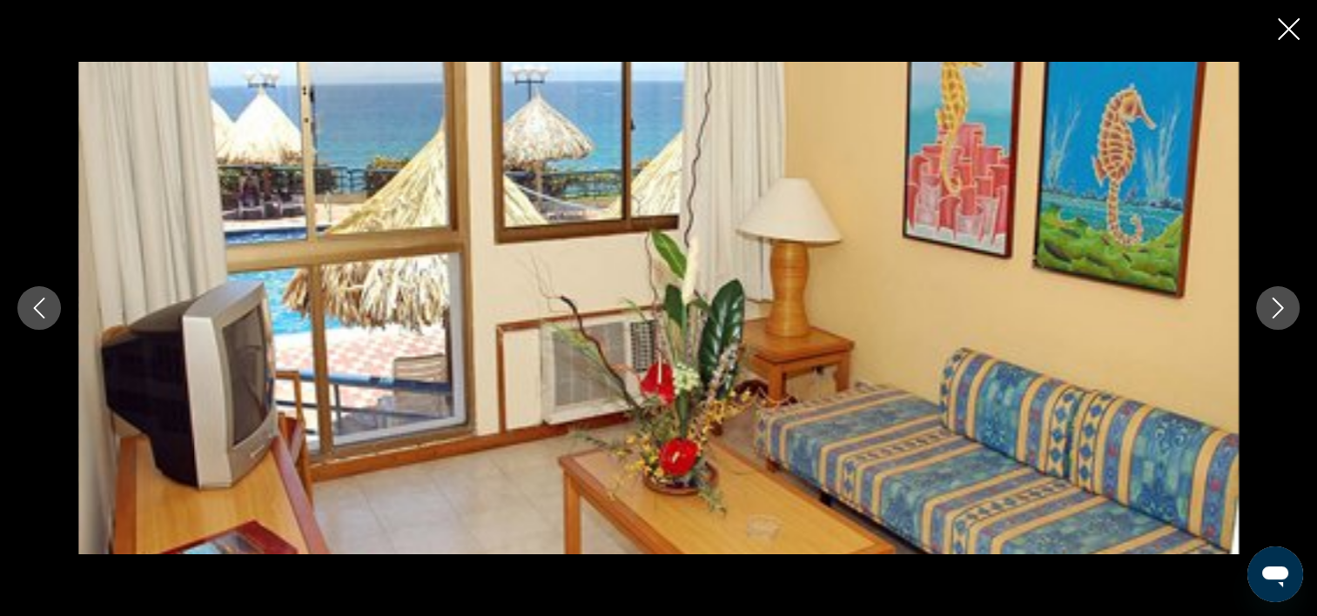
click at [1274, 314] on icon "Image suivante" at bounding box center [1277, 308] width 21 height 21
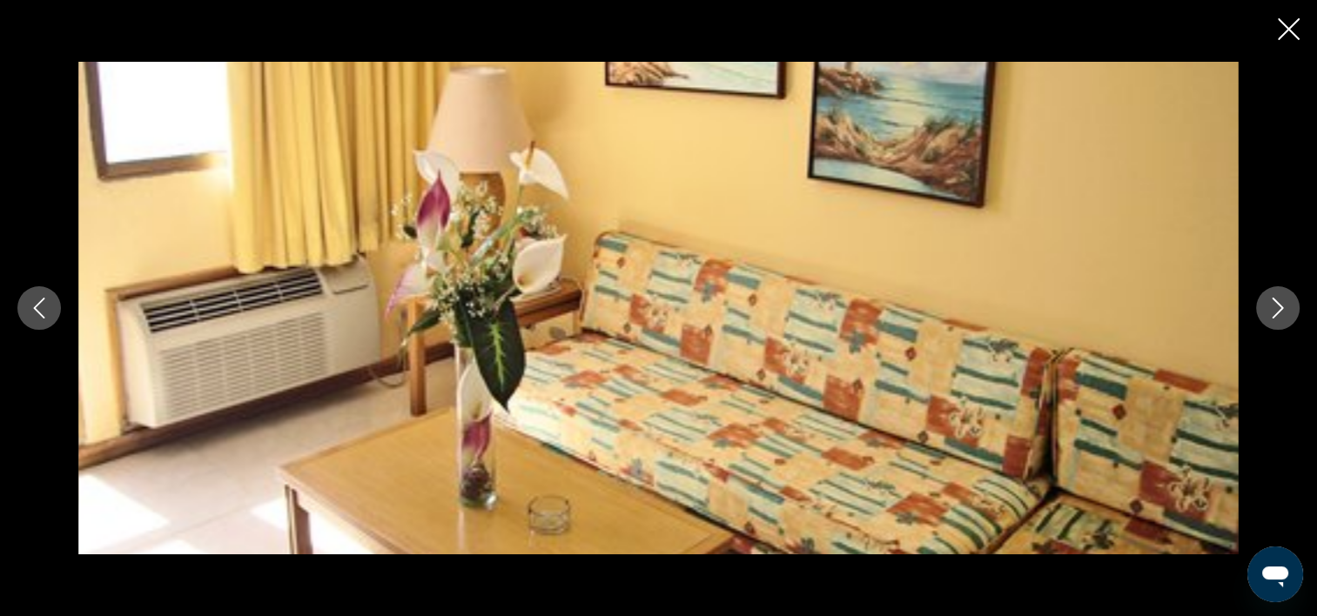
click at [1274, 314] on icon "Image suivante" at bounding box center [1277, 308] width 21 height 21
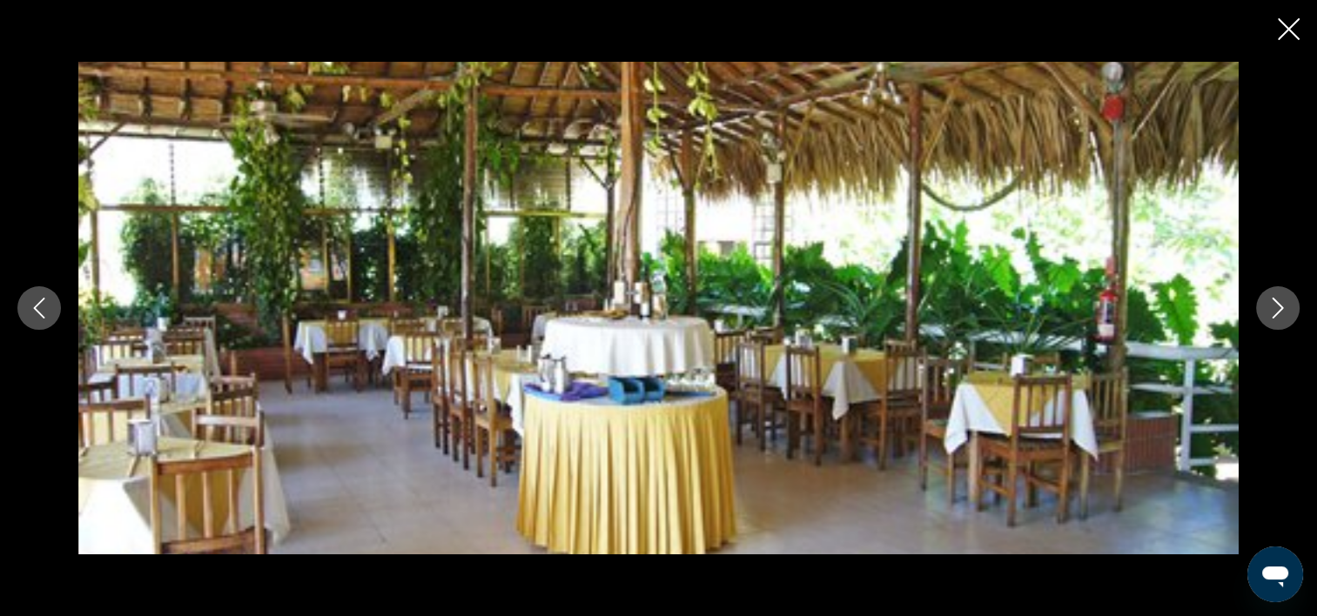
click at [1274, 314] on icon "Image suivante" at bounding box center [1277, 308] width 21 height 21
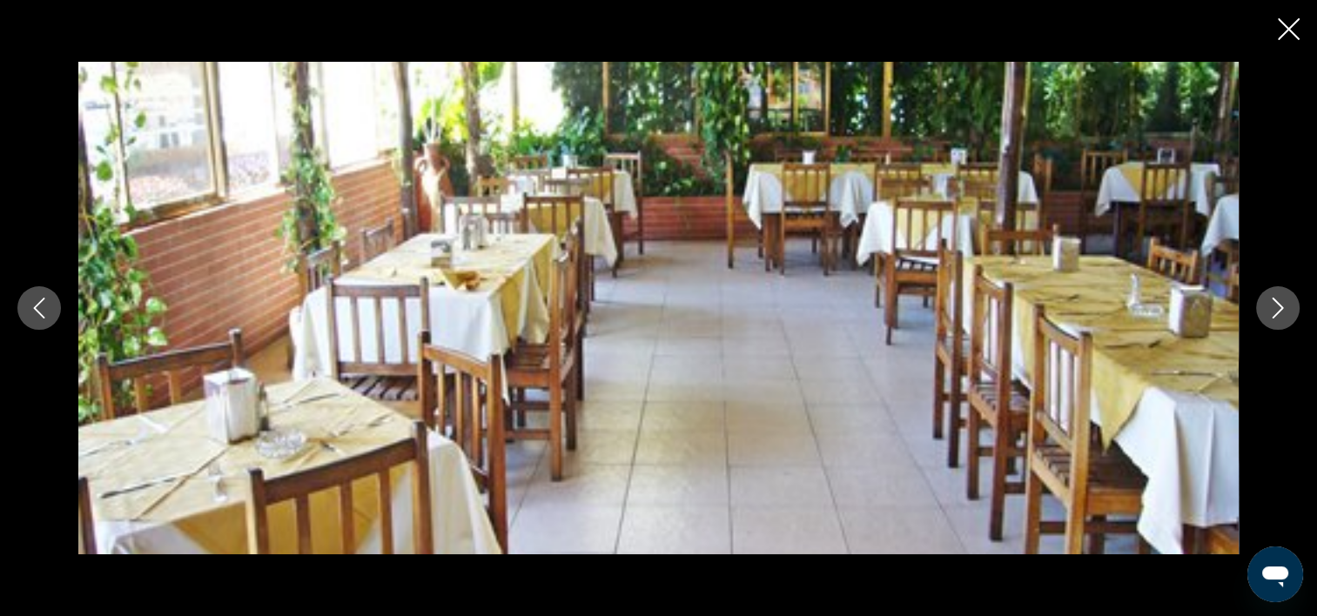
click at [1274, 314] on icon "Image suivante" at bounding box center [1277, 308] width 21 height 21
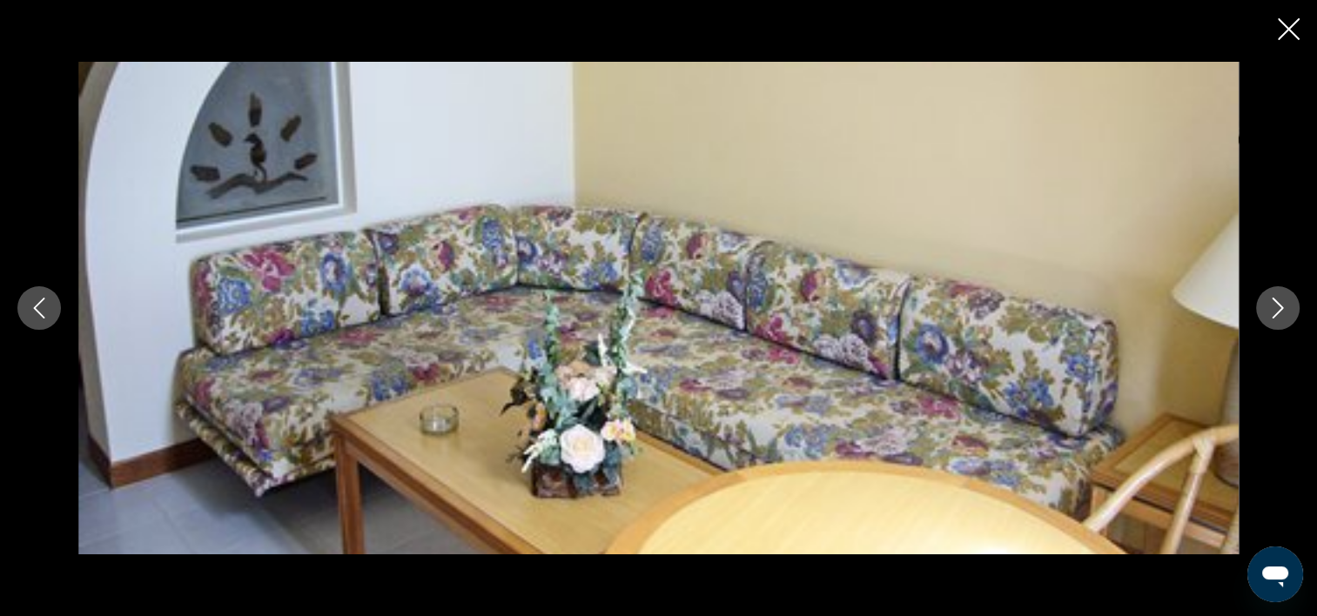
click at [1274, 314] on icon "Image suivante" at bounding box center [1277, 308] width 21 height 21
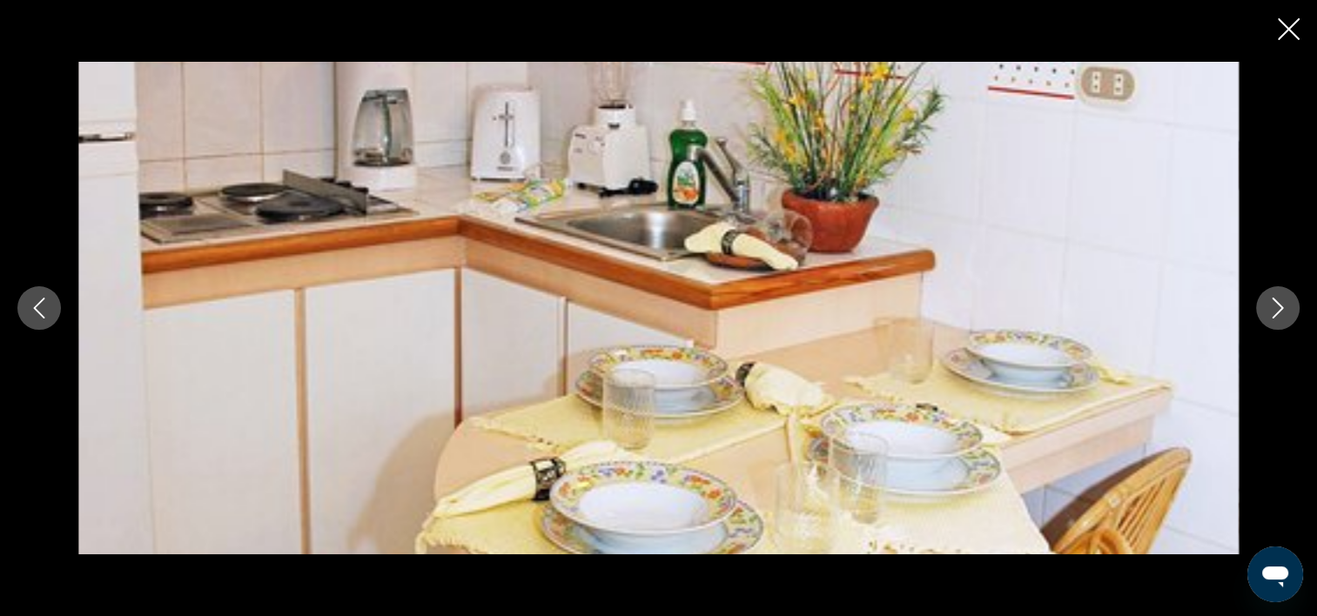
click at [1274, 314] on icon "Image suivante" at bounding box center [1277, 308] width 21 height 21
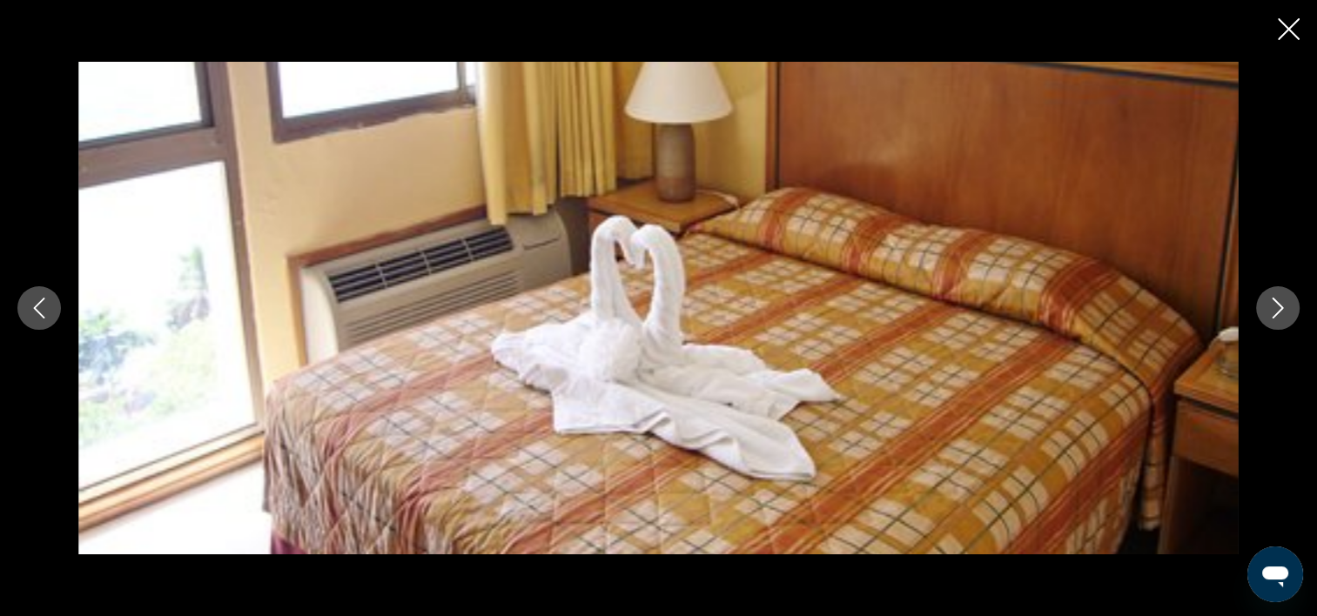
click at [1274, 314] on icon "Image suivante" at bounding box center [1277, 308] width 21 height 21
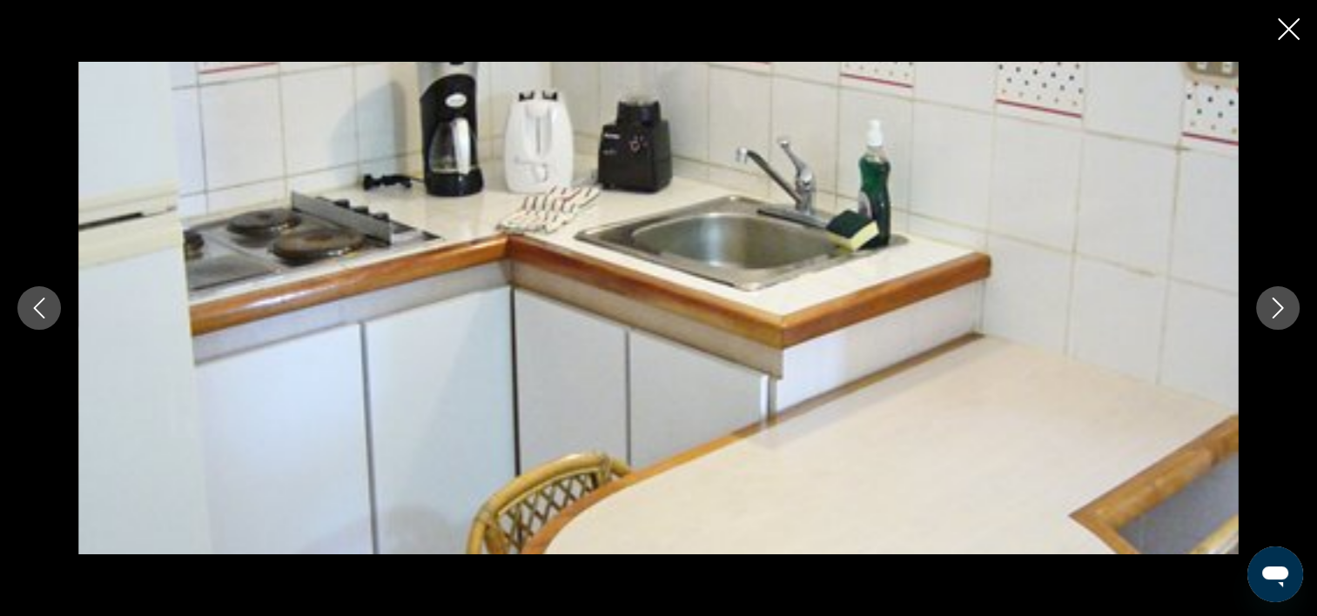
click at [1274, 314] on icon "Image suivante" at bounding box center [1277, 308] width 21 height 21
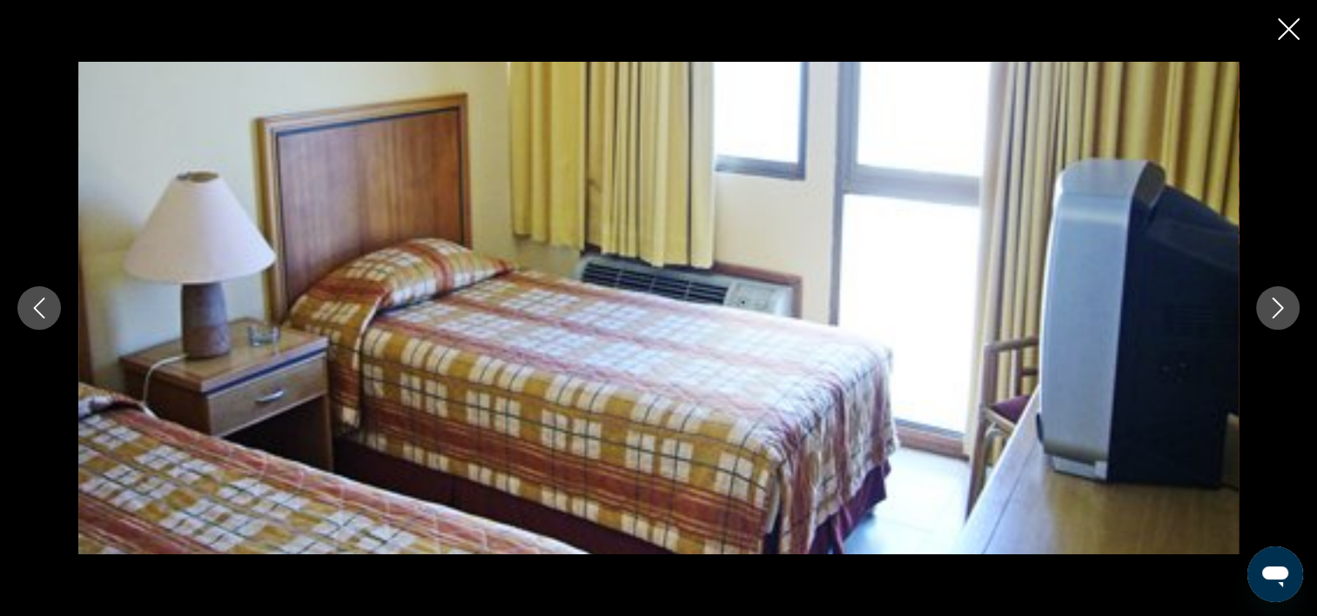
scroll to position [1219, 0]
click at [1292, 27] on icon "Fermer le diaporama" at bounding box center [1289, 29] width 22 height 22
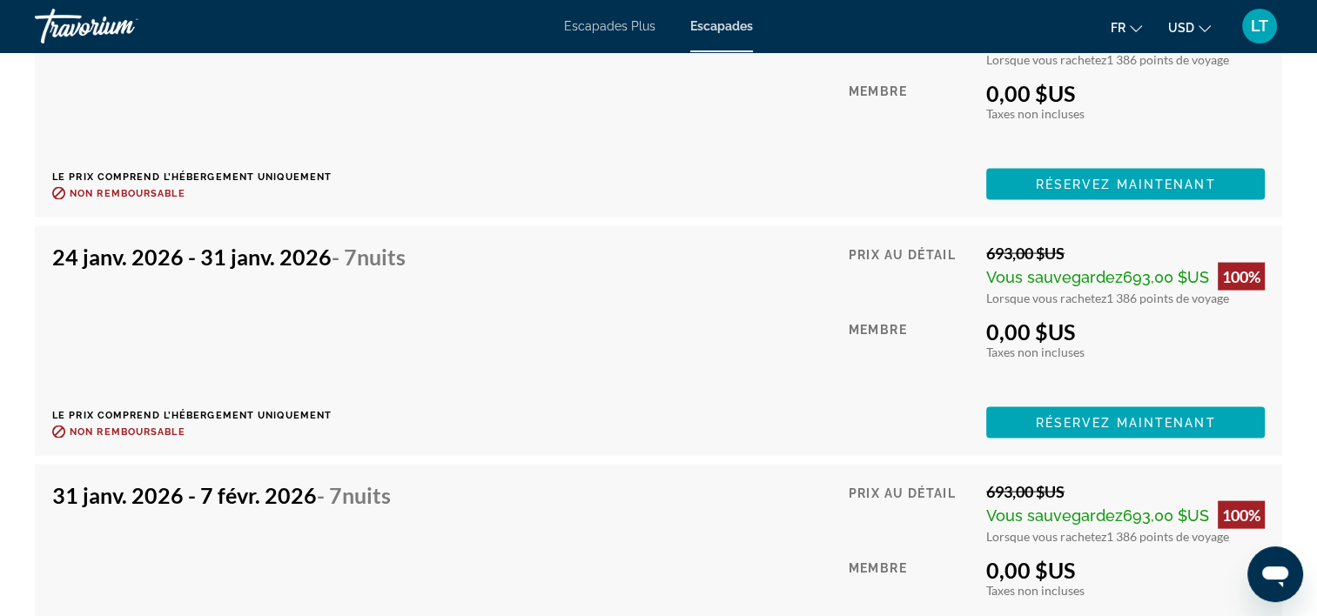
scroll to position [3656, 0]
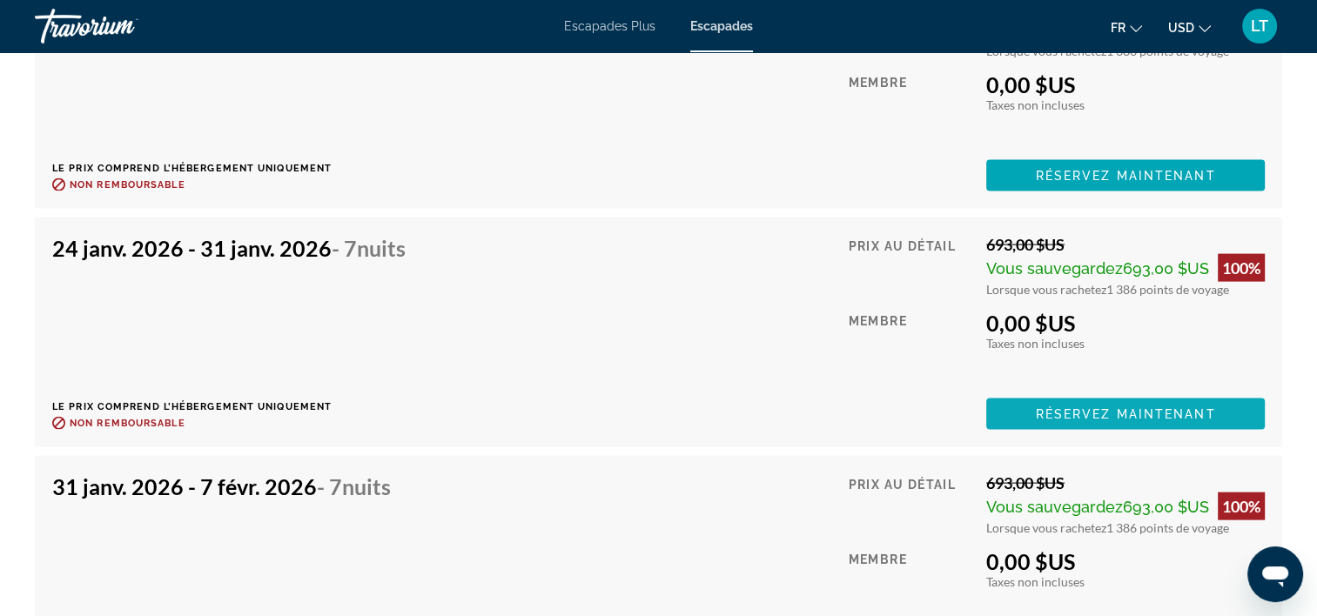
click at [1052, 412] on span "Réservez maintenant" at bounding box center [1126, 414] width 180 height 14
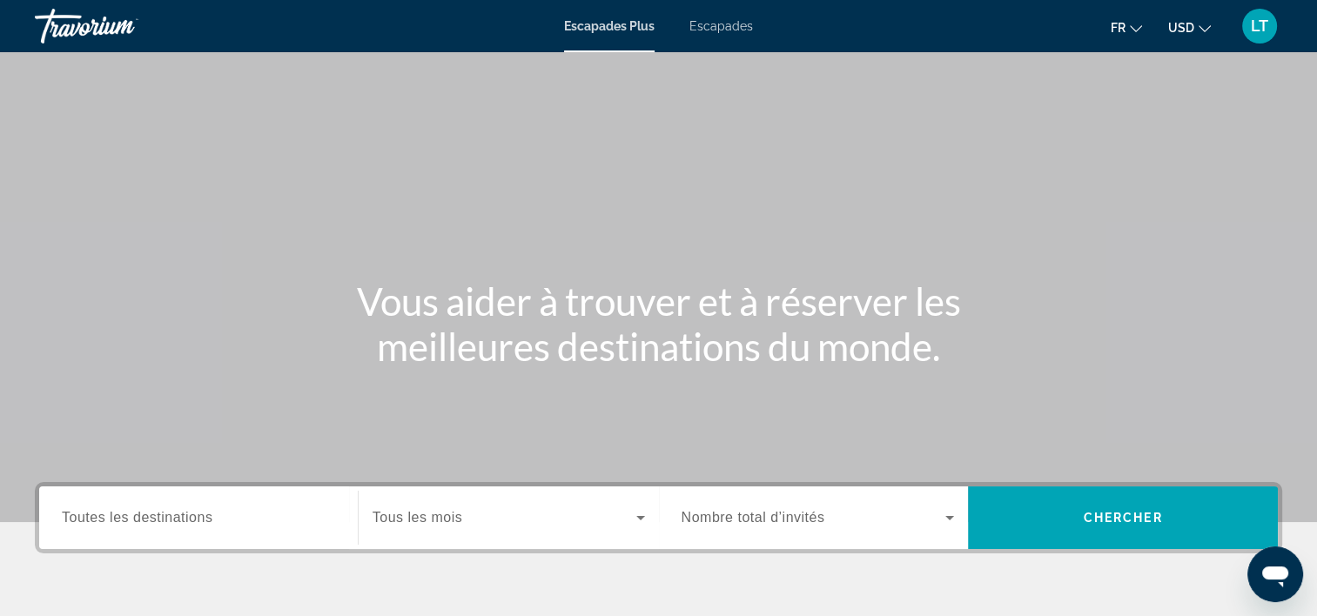
click at [707, 24] on span "Escapades" at bounding box center [721, 26] width 64 height 14
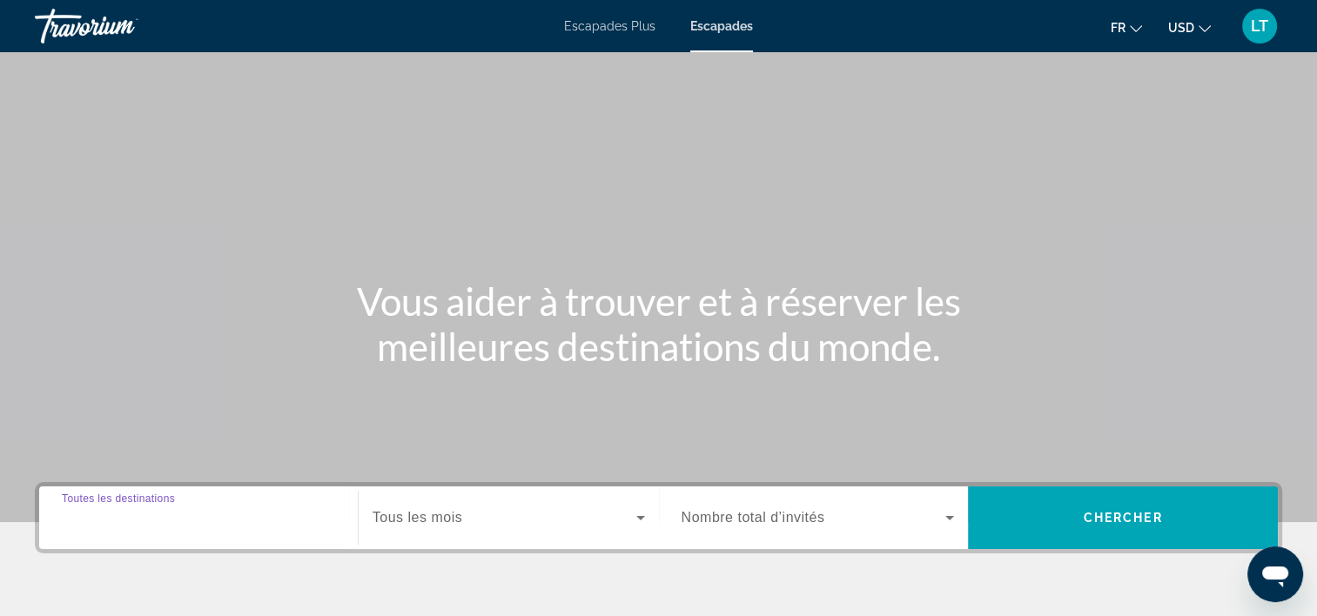
click at [216, 509] on input "Destination Toutes les destinations" at bounding box center [198, 518] width 273 height 21
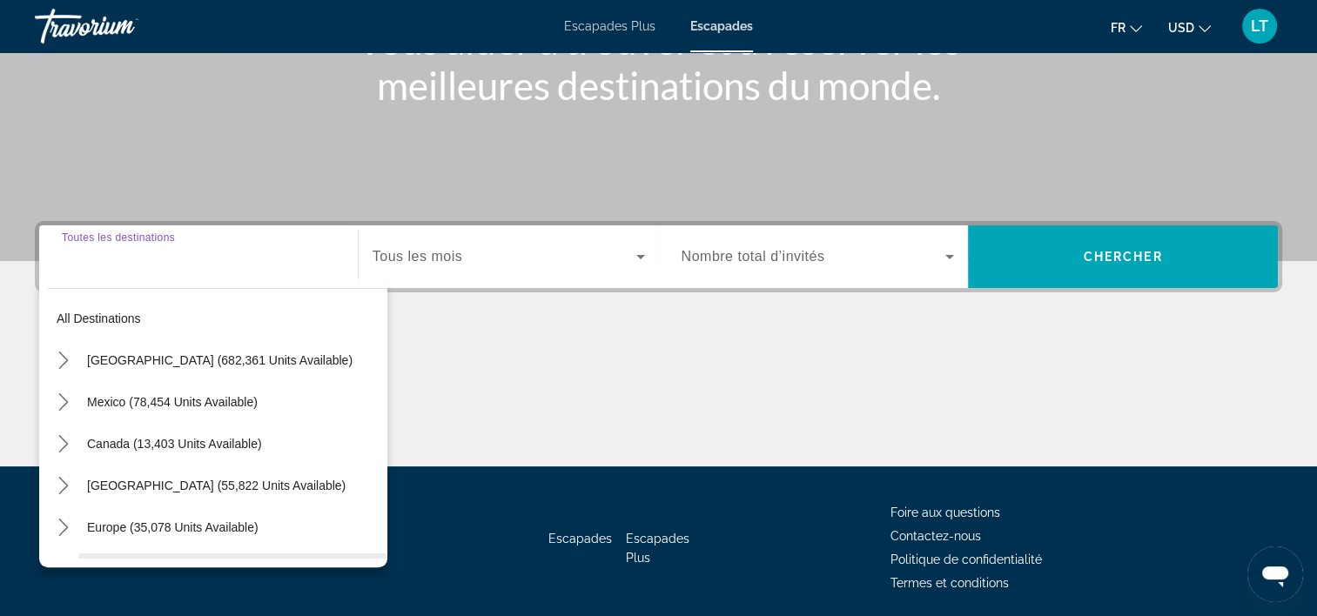
scroll to position [324, 0]
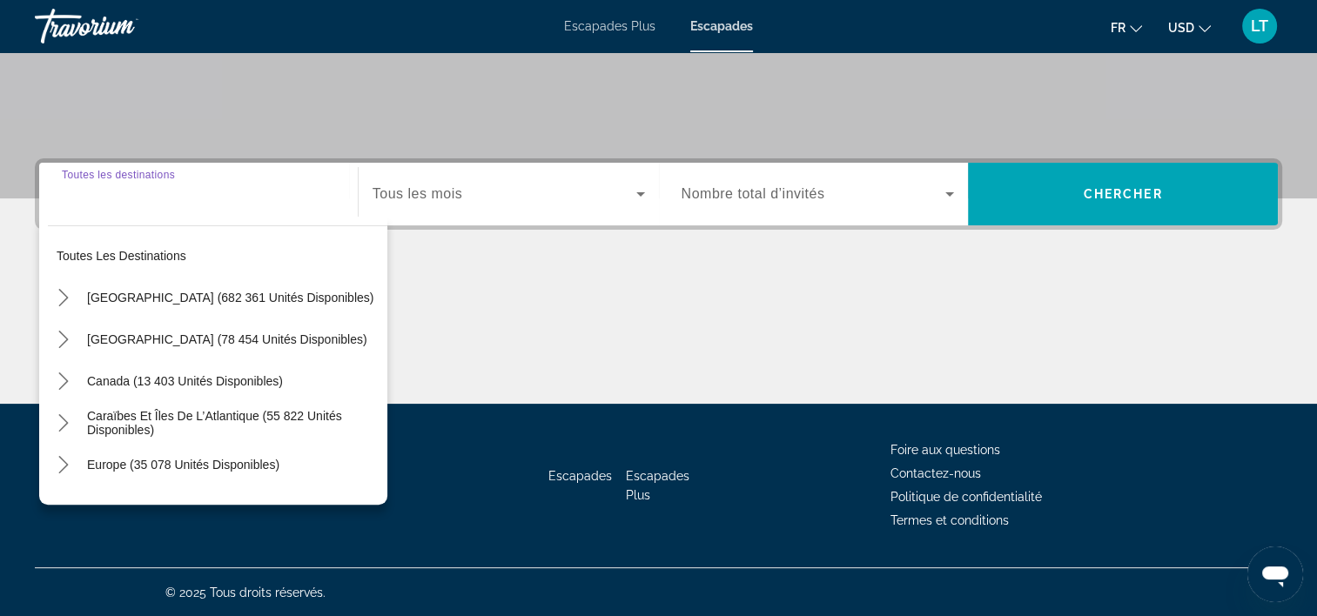
click at [640, 192] on icon "Widget de recherche" at bounding box center [640, 194] width 9 height 4
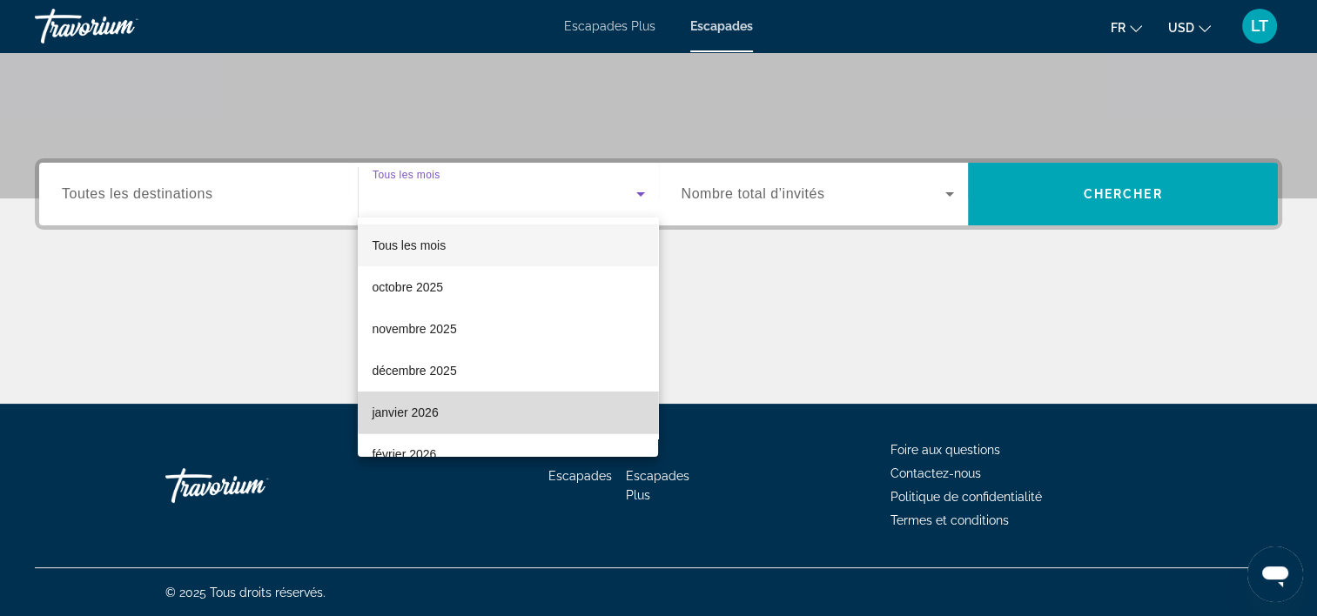
click at [548, 410] on mat-option "janvier 2026" at bounding box center [508, 413] width 300 height 42
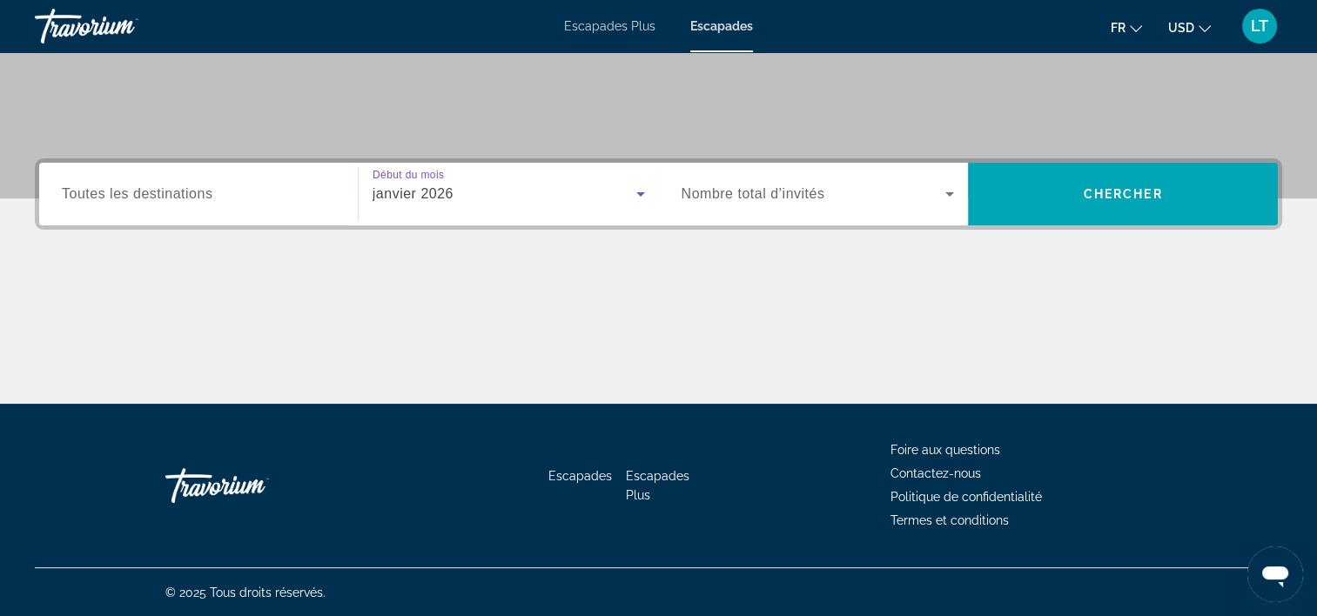
click at [946, 192] on icon "Widget de recherche" at bounding box center [949, 194] width 9 height 4
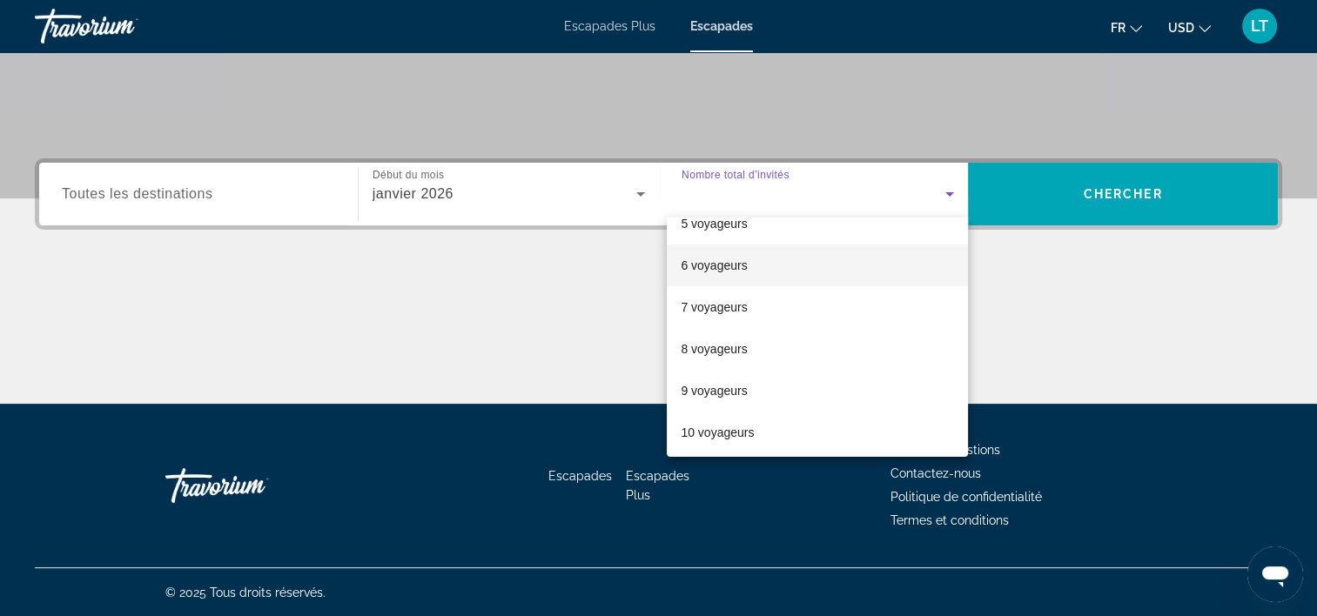
scroll to position [192, 0]
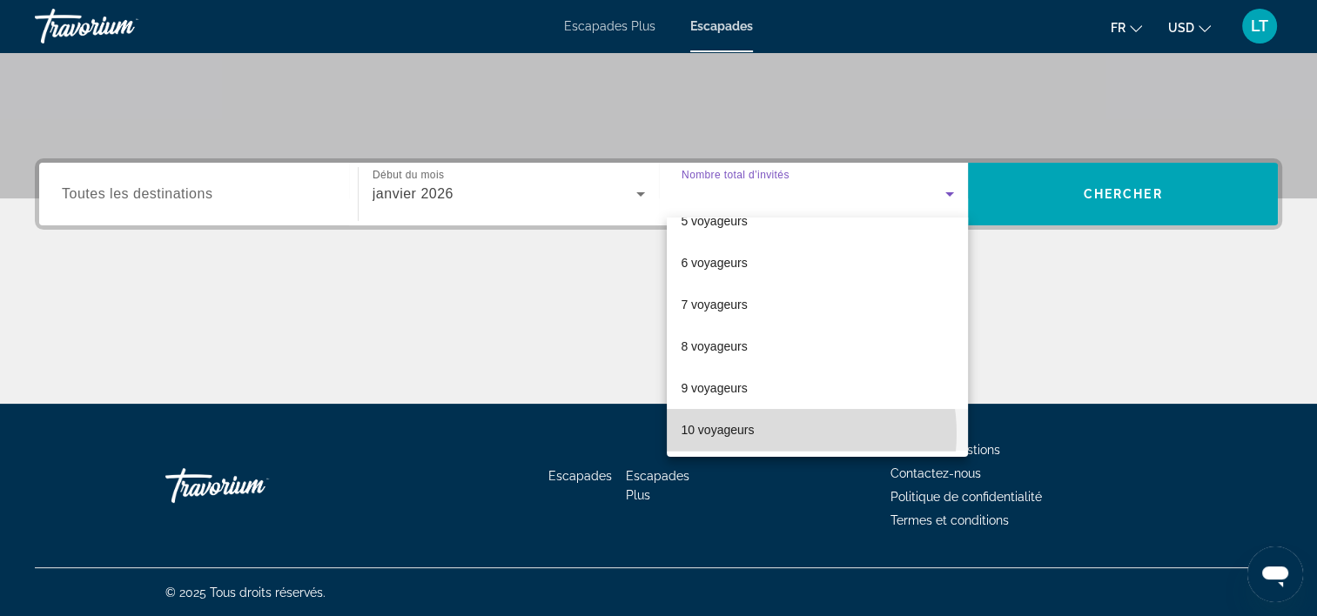
click at [775, 433] on mat-option "10 voyageurs" at bounding box center [817, 430] width 301 height 42
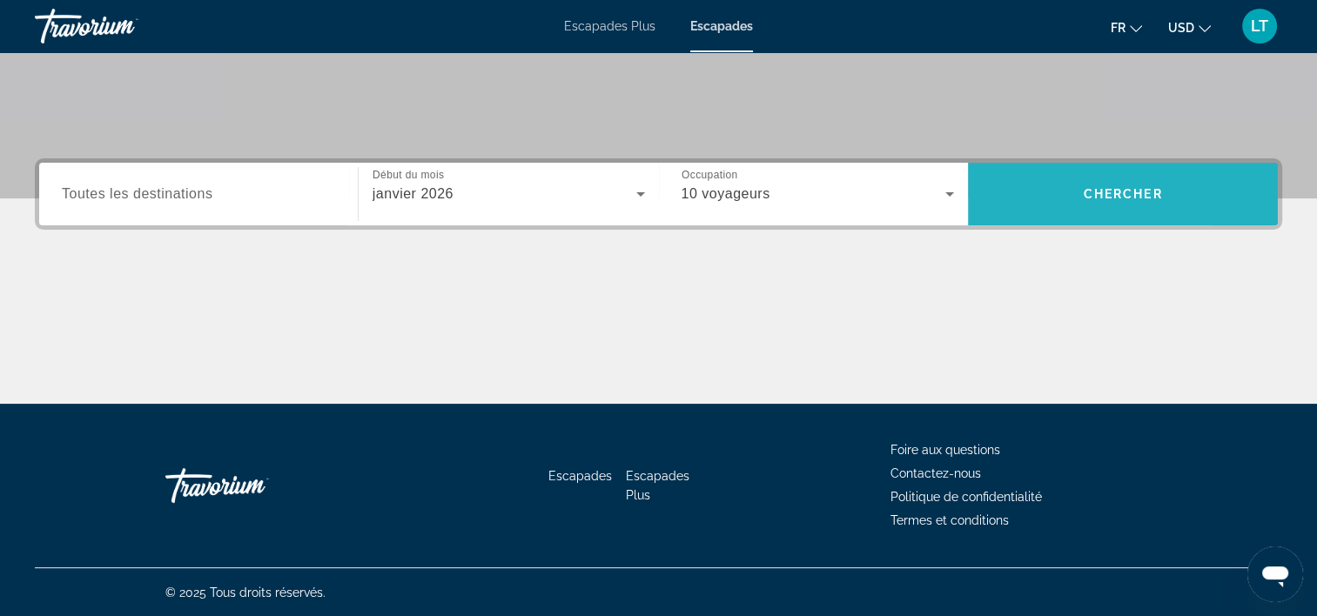
click at [1024, 192] on span "Rechercher" at bounding box center [1123, 194] width 310 height 42
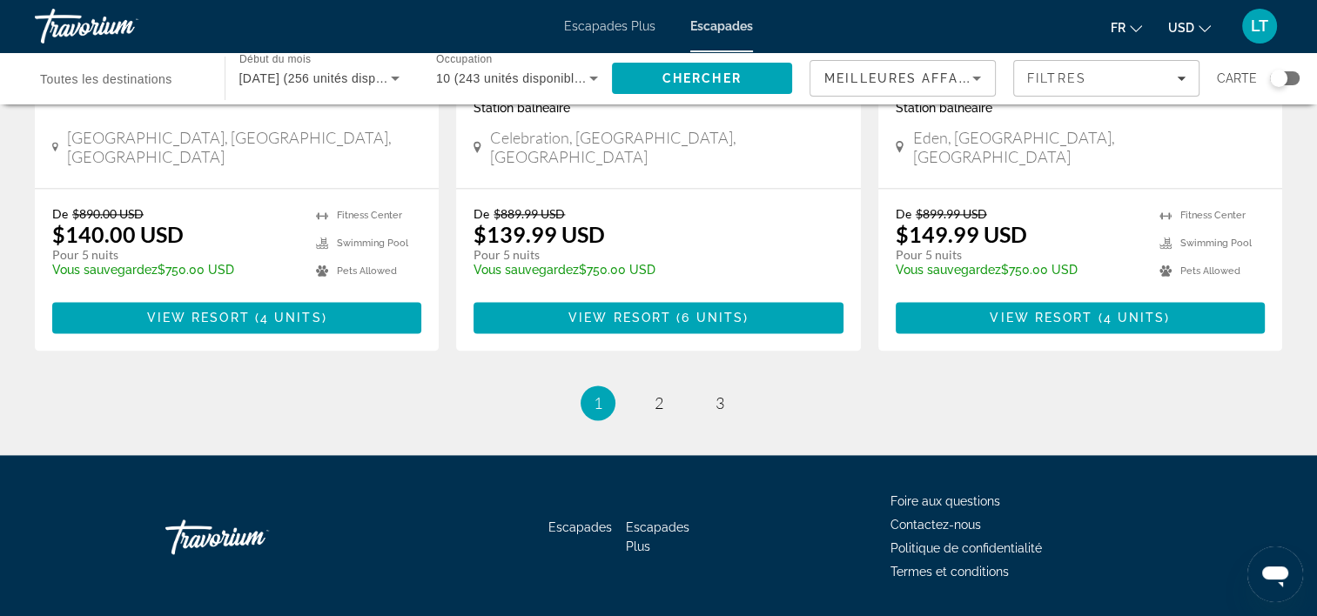
scroll to position [2303, 0]
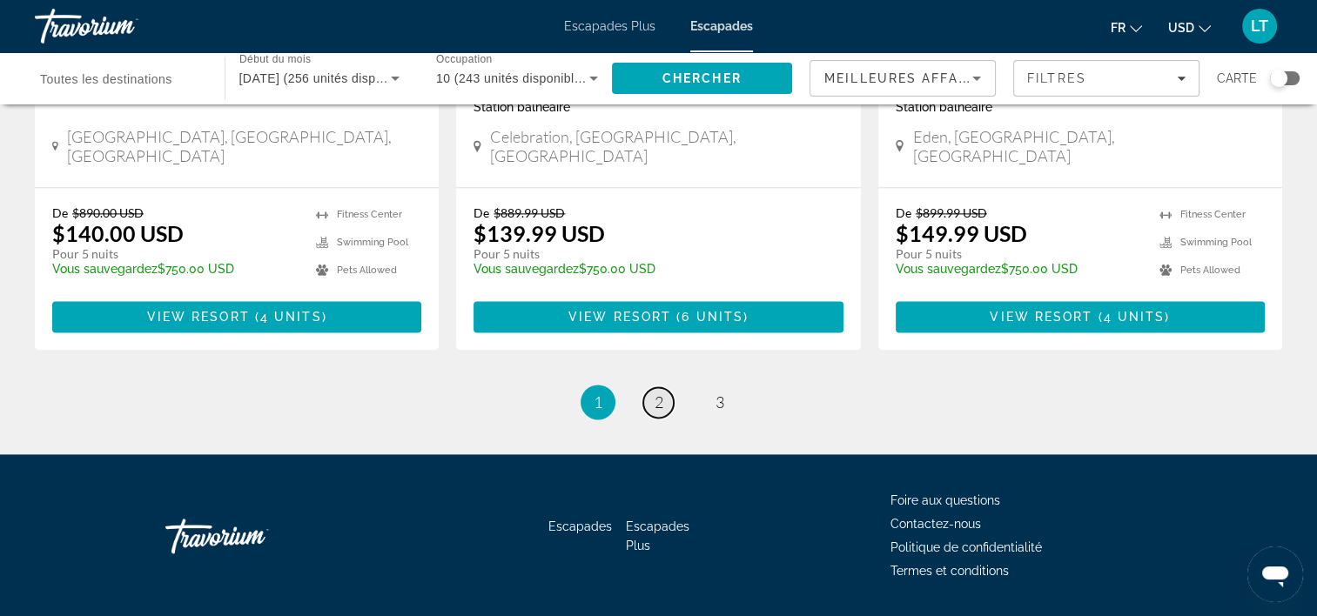
click at [655, 393] on span "2" at bounding box center [659, 402] width 9 height 19
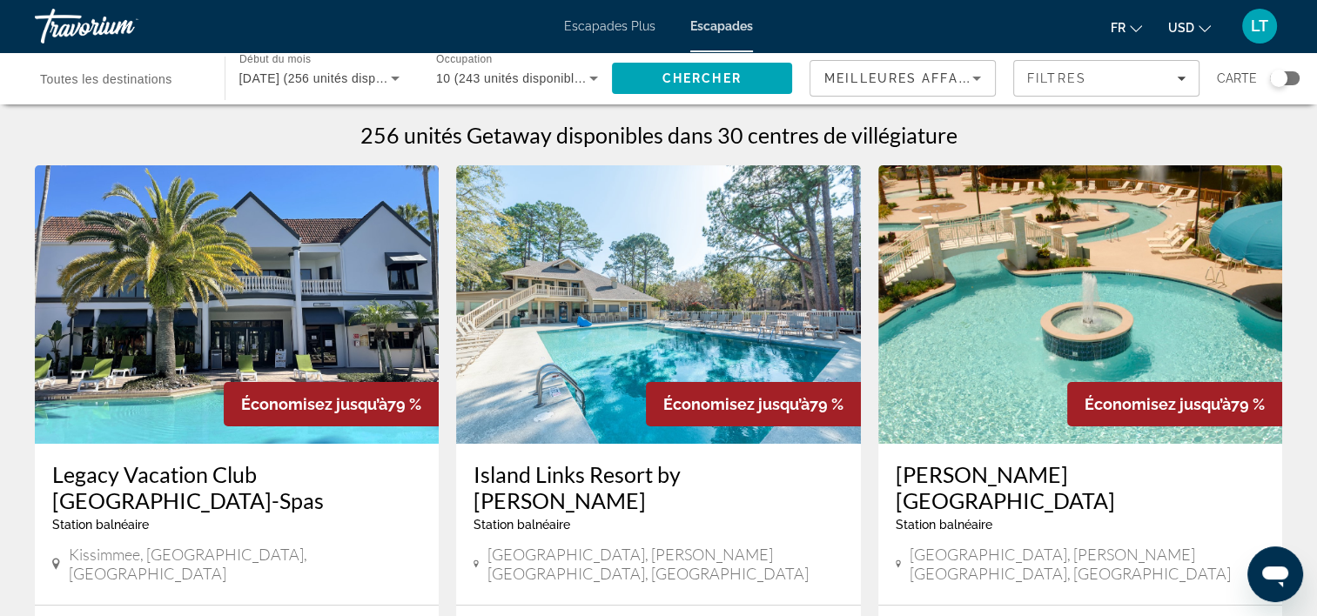
click at [180, 271] on img "Contenu principal" at bounding box center [237, 304] width 404 height 279
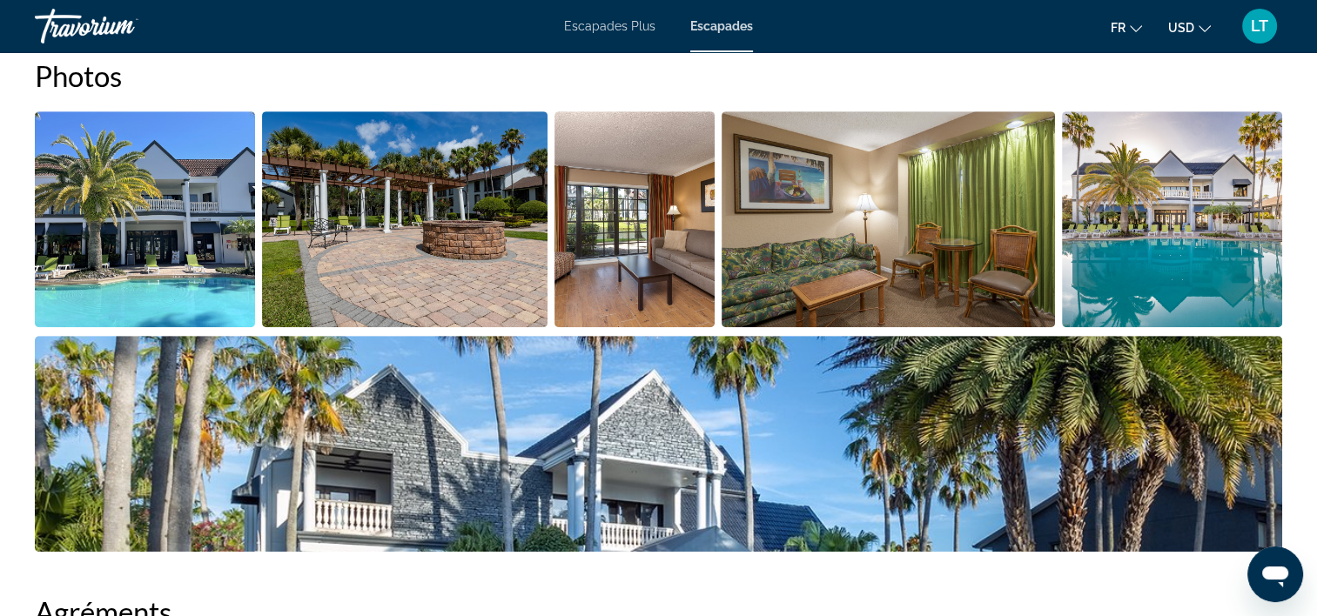
scroll to position [870, 0]
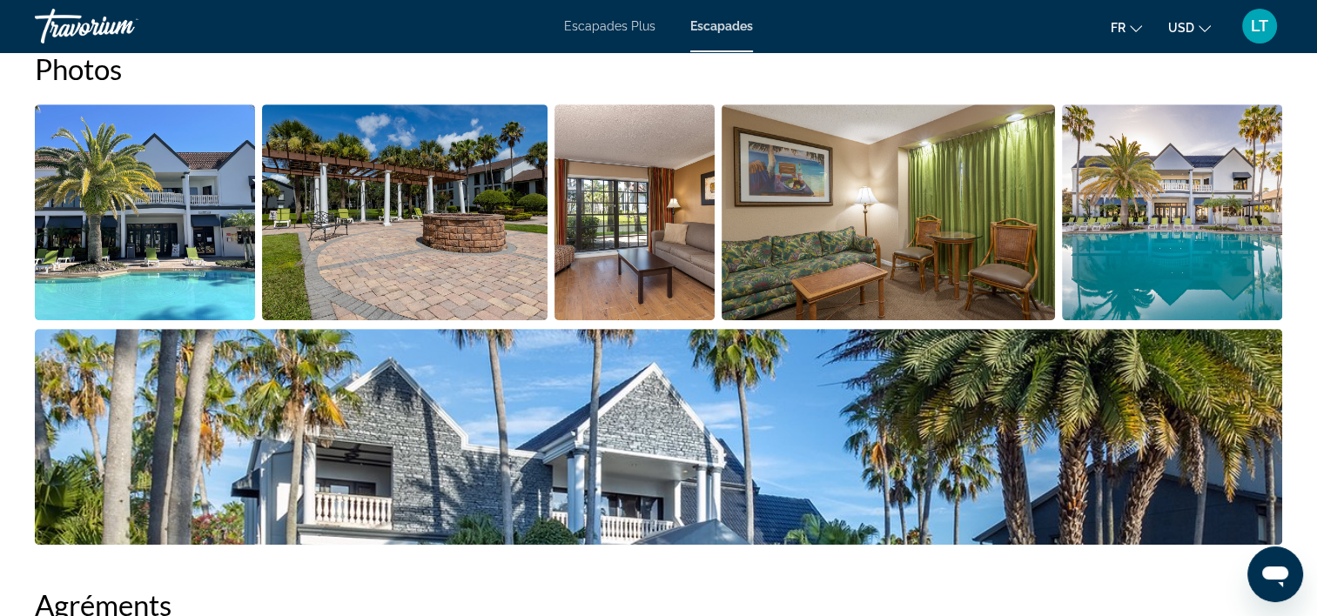
click at [113, 212] on img "Ouvrir le curseur d’image en plein écran" at bounding box center [145, 212] width 220 height 216
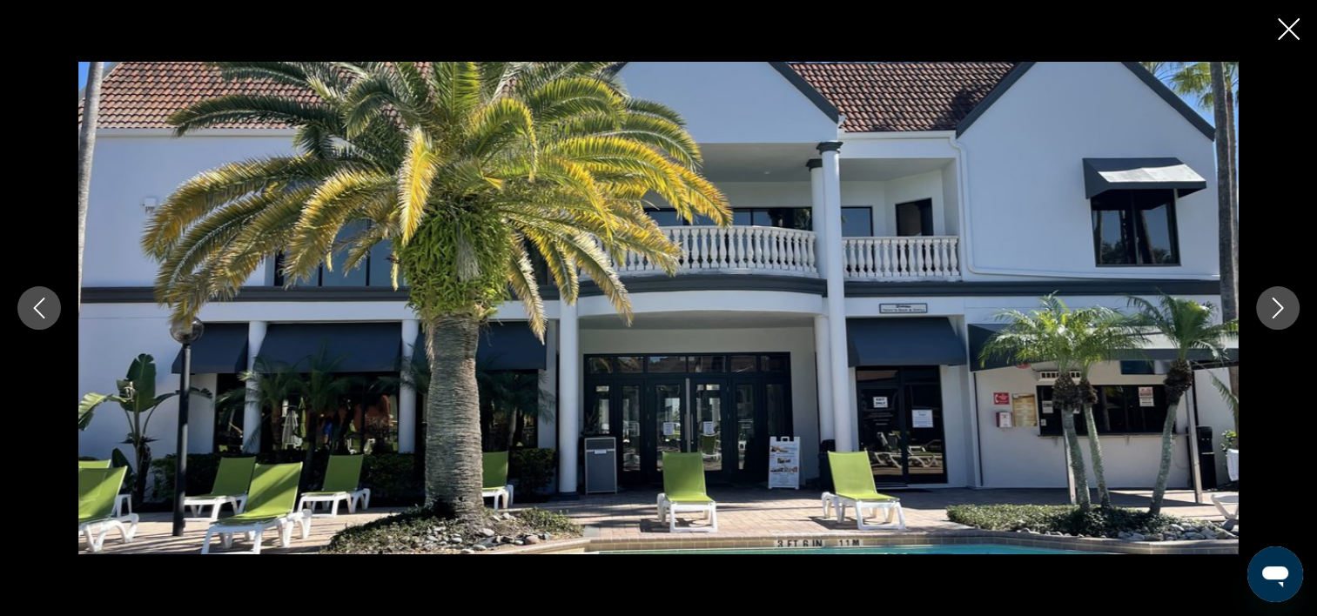
click at [1281, 310] on icon "Image suivante" at bounding box center [1277, 308] width 21 height 21
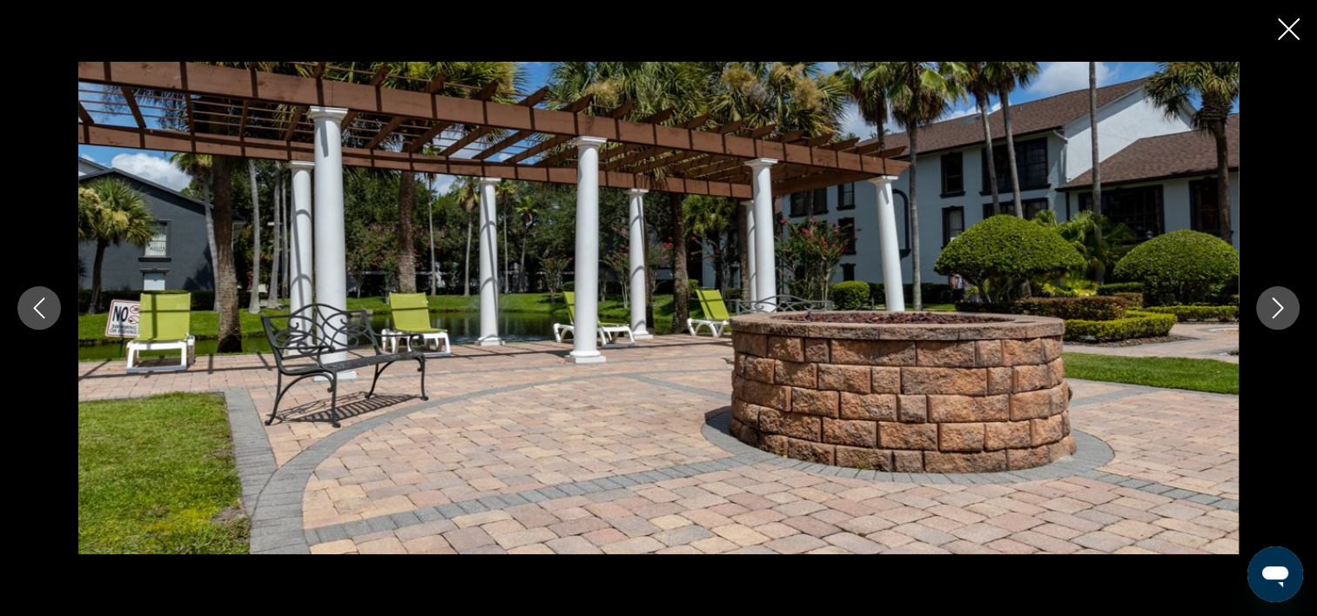
click at [1280, 310] on icon "Image suivante" at bounding box center [1278, 308] width 11 height 21
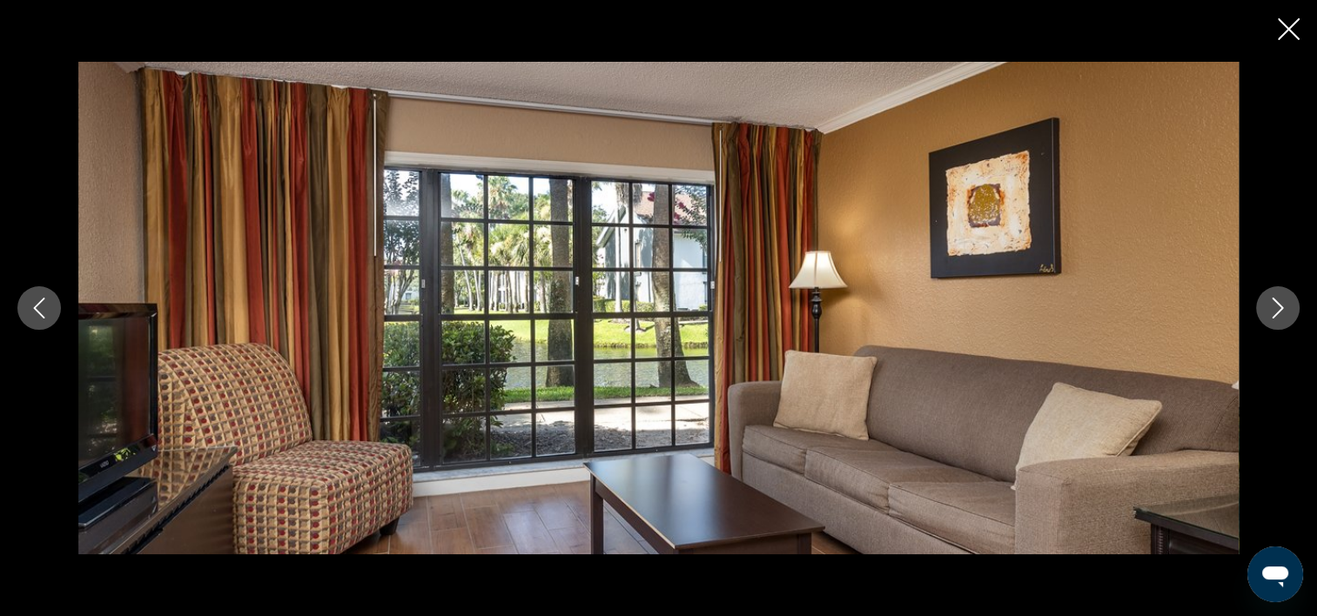
click at [1280, 310] on icon "Image suivante" at bounding box center [1278, 308] width 11 height 21
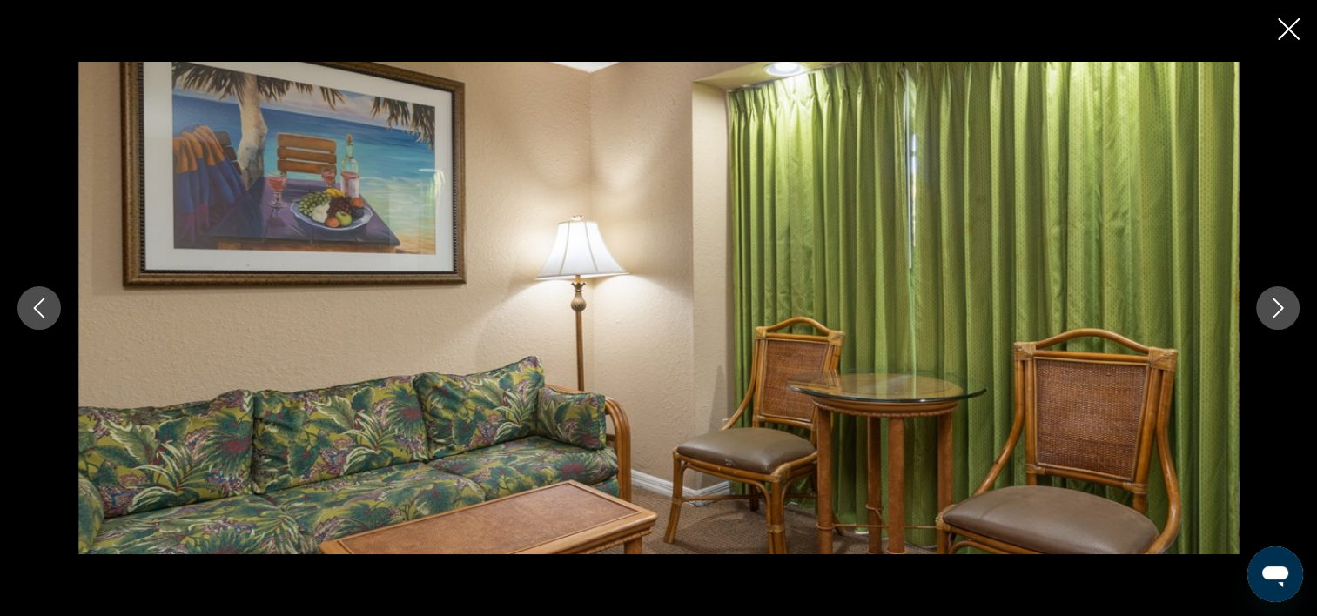
click at [1280, 310] on icon "Image suivante" at bounding box center [1278, 308] width 11 height 21
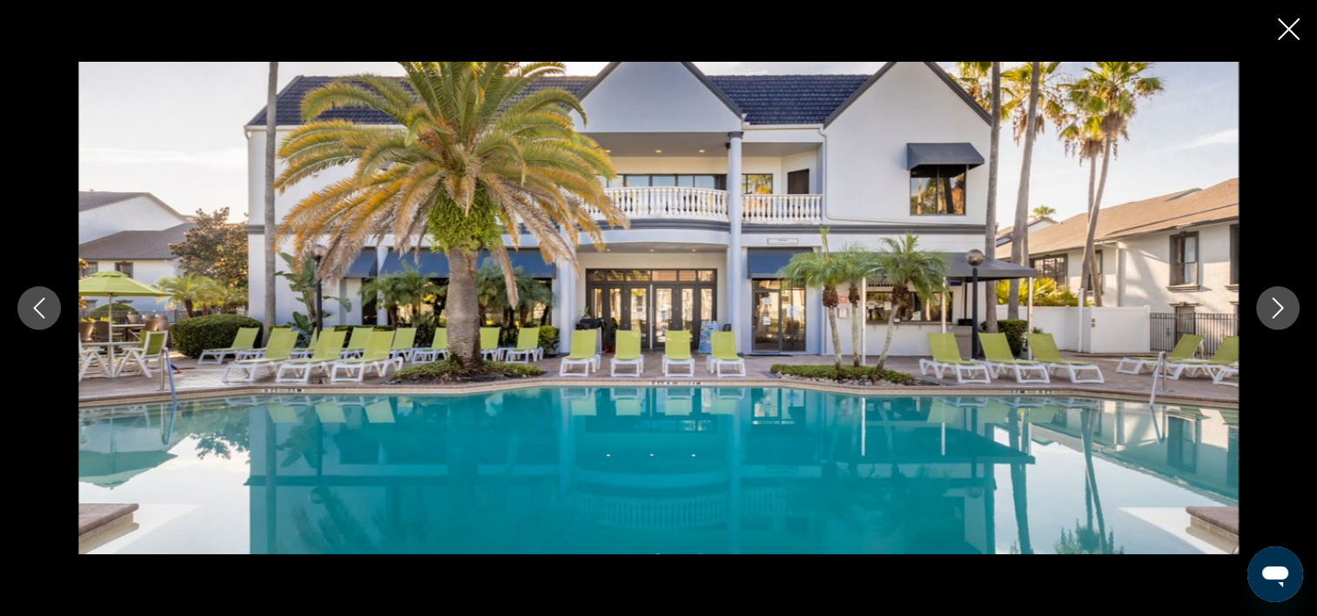
click at [1280, 310] on icon "Image suivante" at bounding box center [1278, 308] width 11 height 21
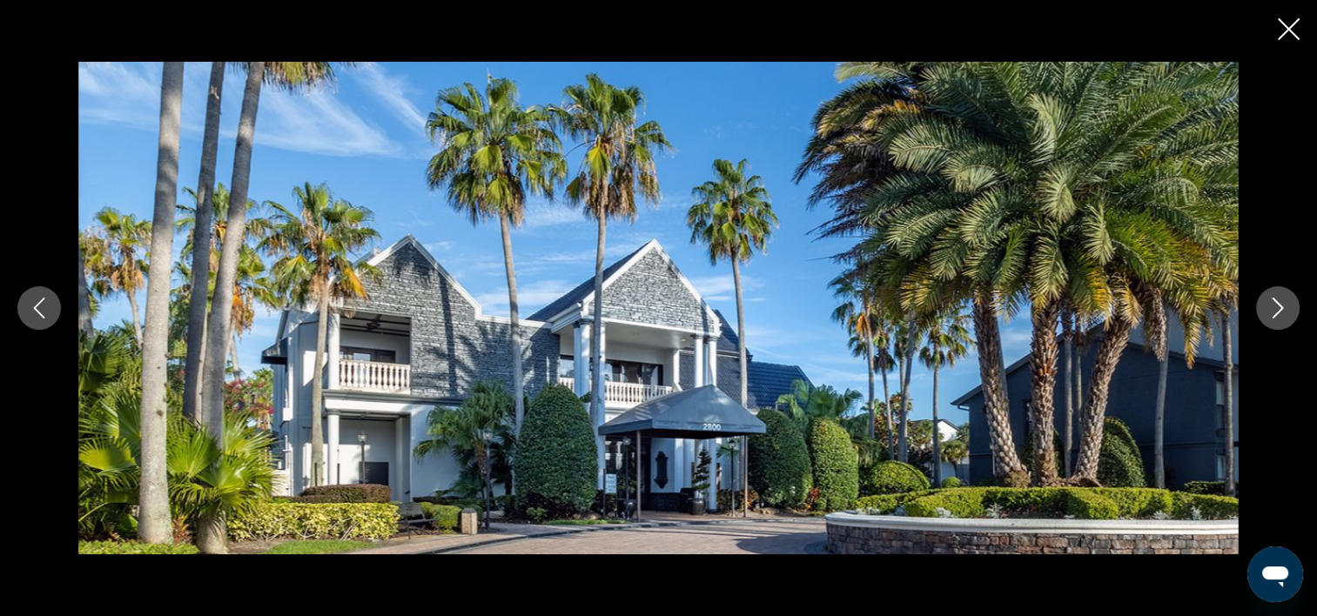
click at [1279, 306] on icon "Image suivante" at bounding box center [1277, 308] width 21 height 21
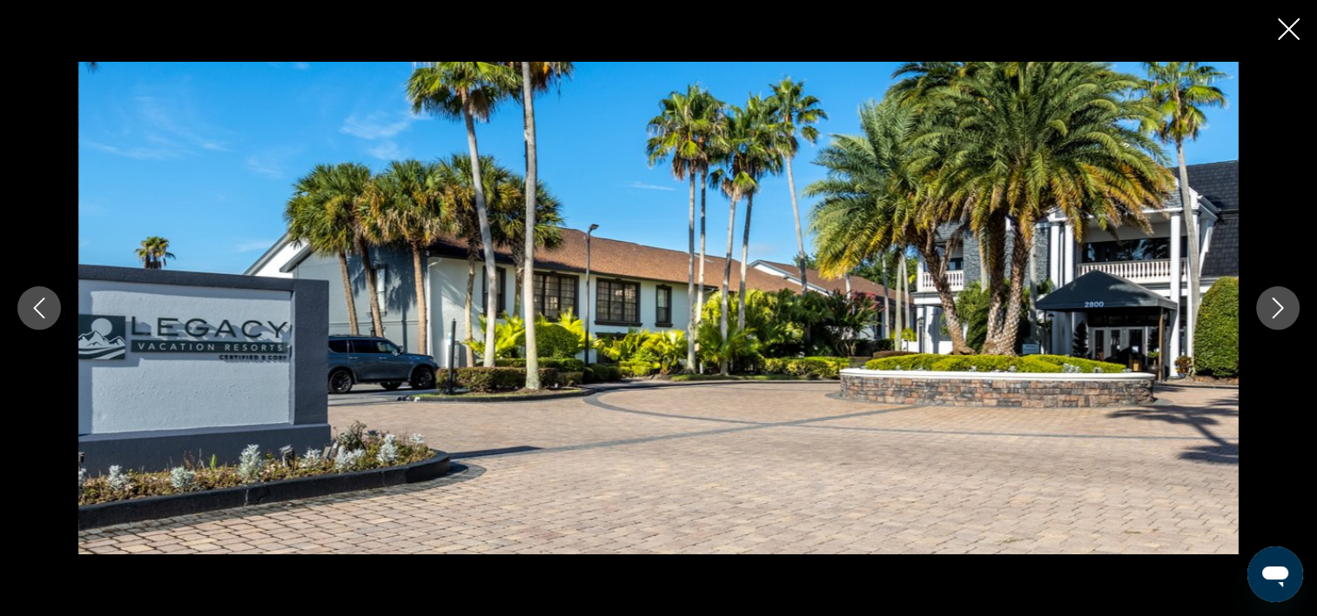
click at [1279, 306] on icon "Image suivante" at bounding box center [1277, 308] width 21 height 21
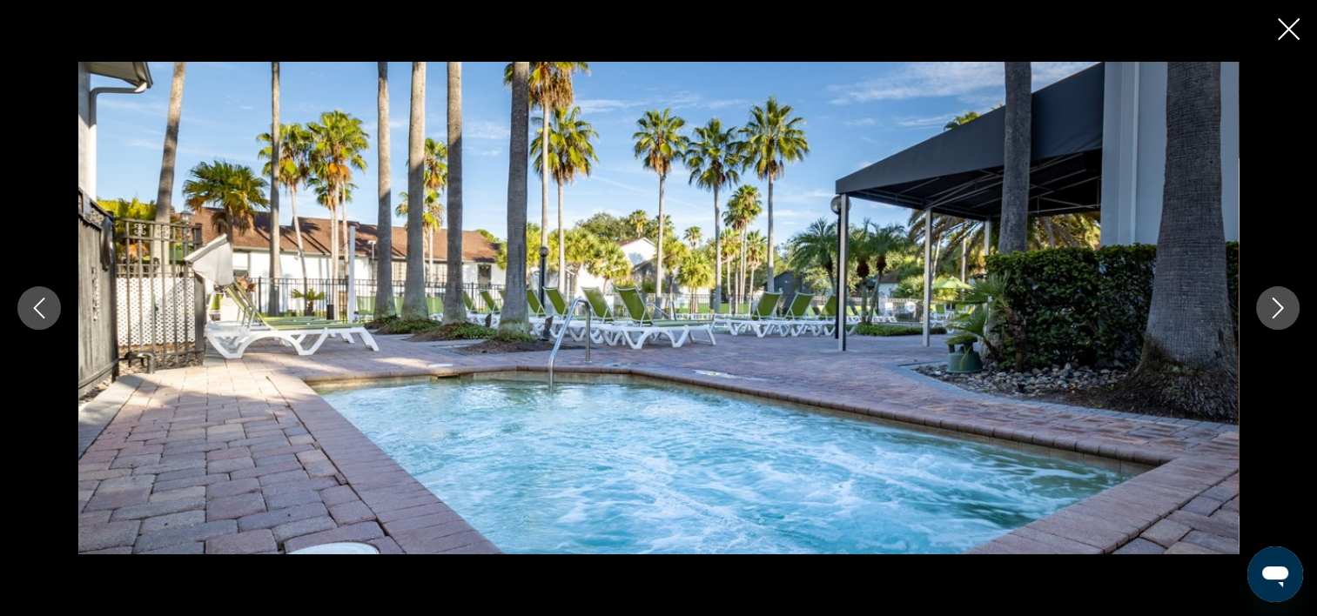
click at [1271, 306] on icon "Image suivante" at bounding box center [1277, 308] width 21 height 21
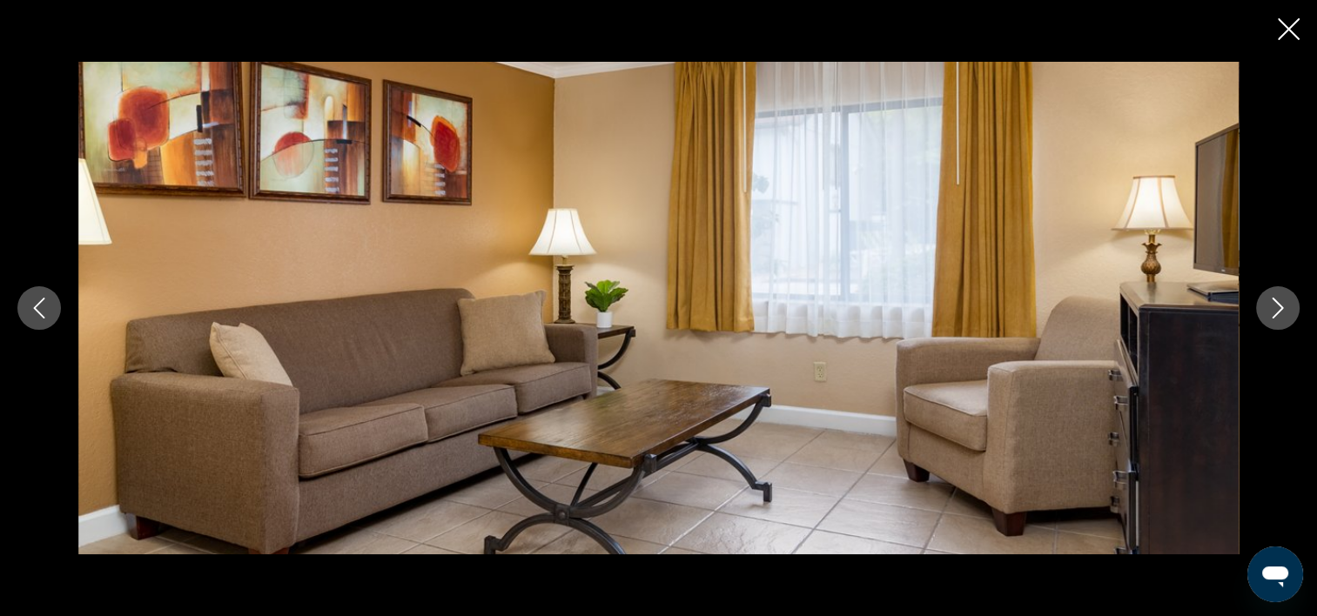
click at [1271, 306] on icon "Image suivante" at bounding box center [1277, 308] width 21 height 21
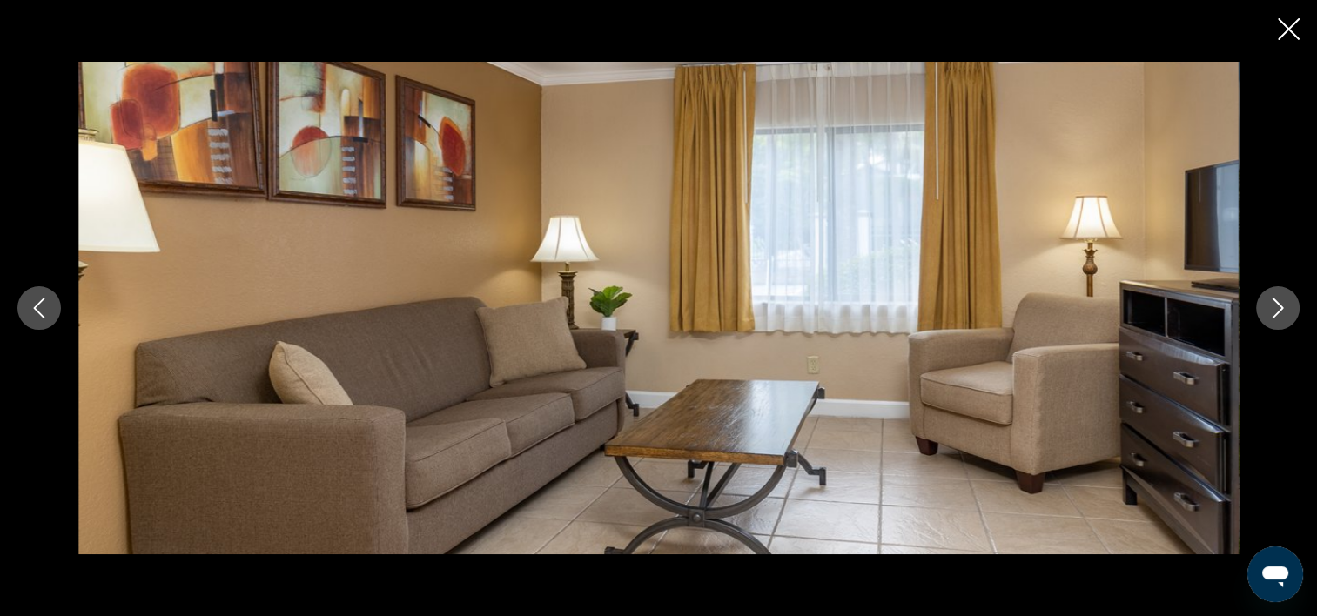
click at [1273, 312] on icon "Image suivante" at bounding box center [1277, 308] width 21 height 21
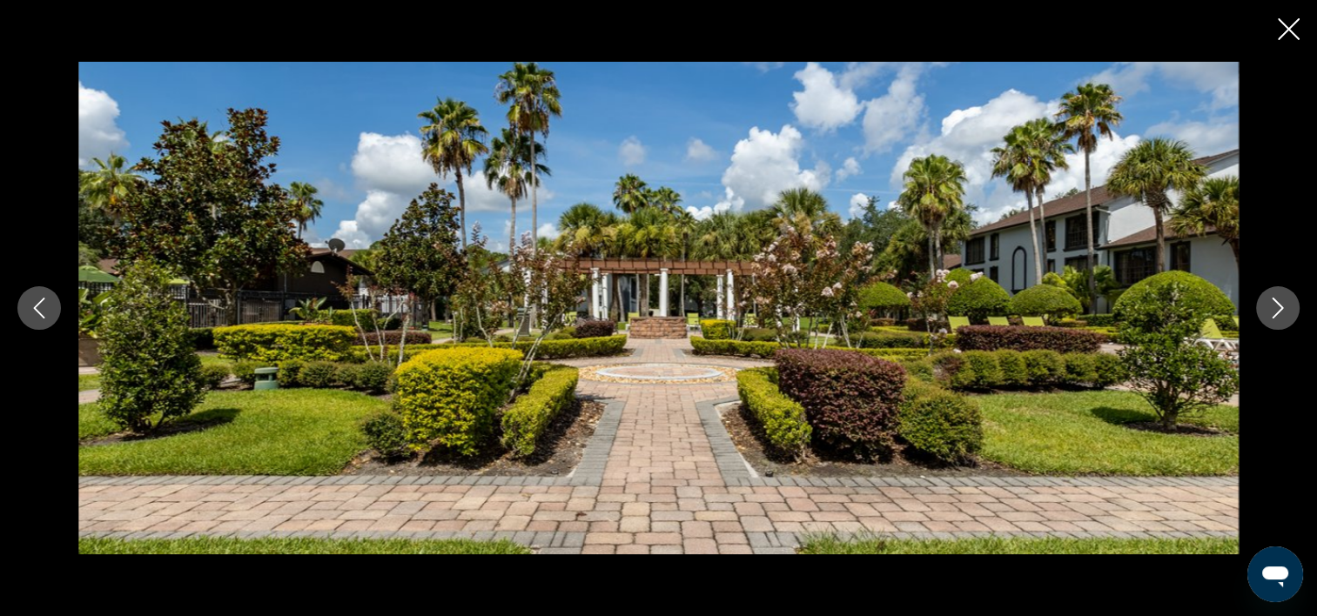
click at [1273, 313] on icon "Image suivante" at bounding box center [1277, 308] width 21 height 21
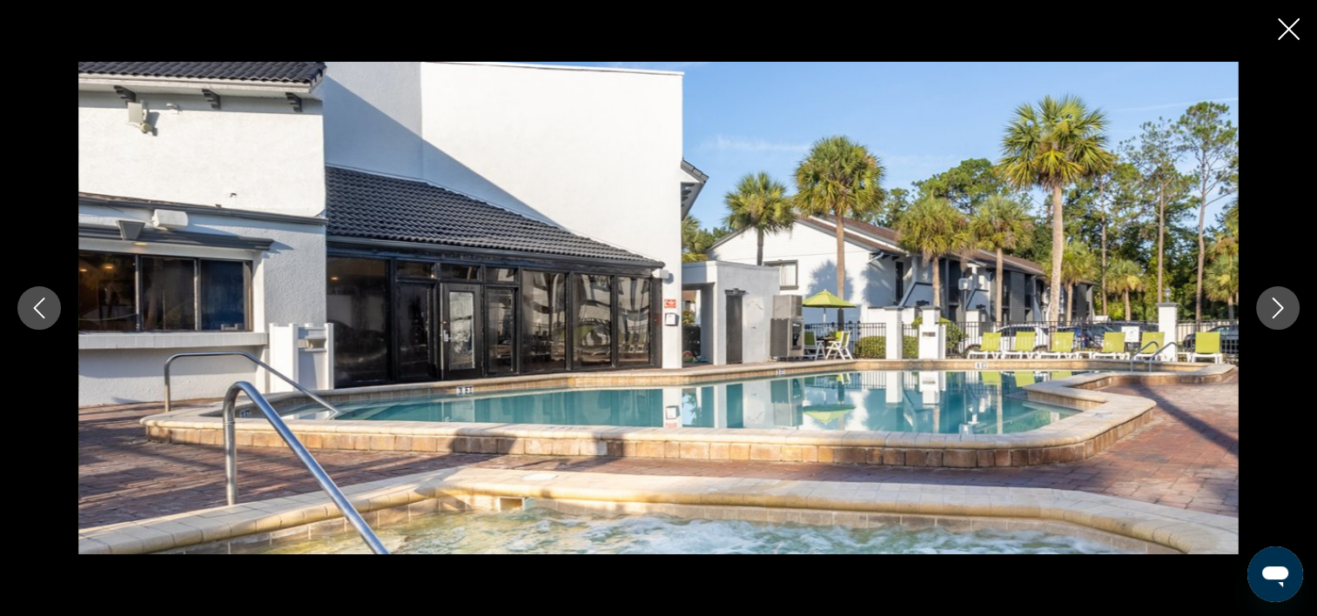
click at [1273, 313] on icon "Image suivante" at bounding box center [1277, 308] width 21 height 21
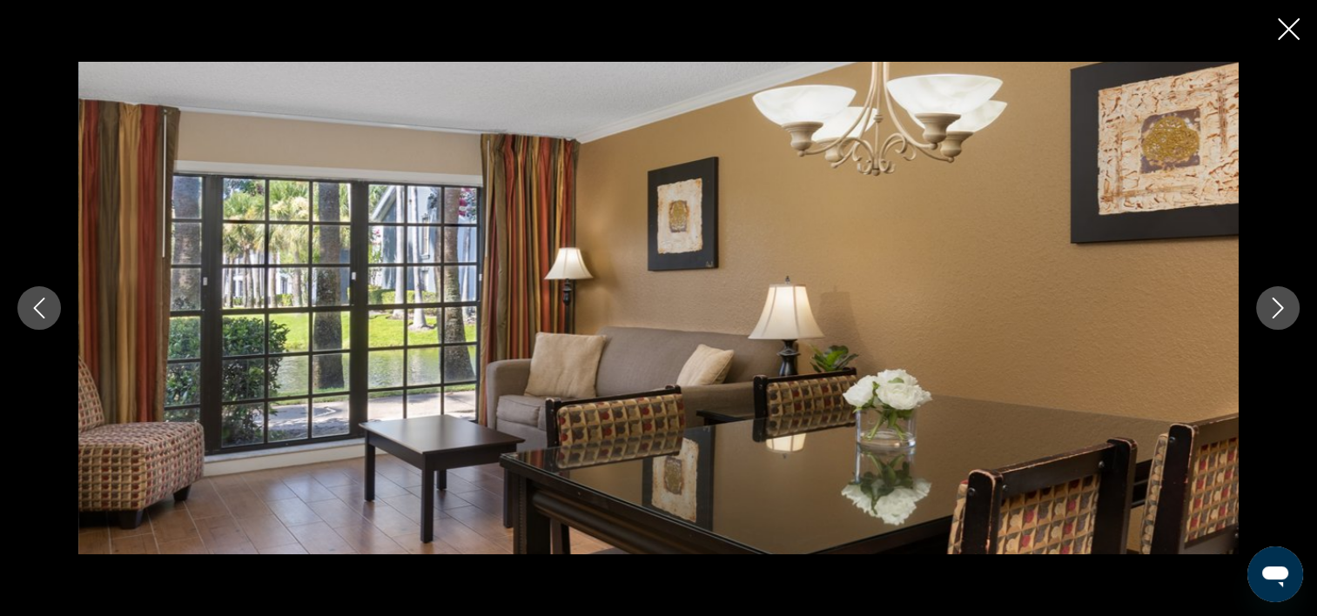
click at [1273, 313] on icon "Image suivante" at bounding box center [1277, 308] width 21 height 21
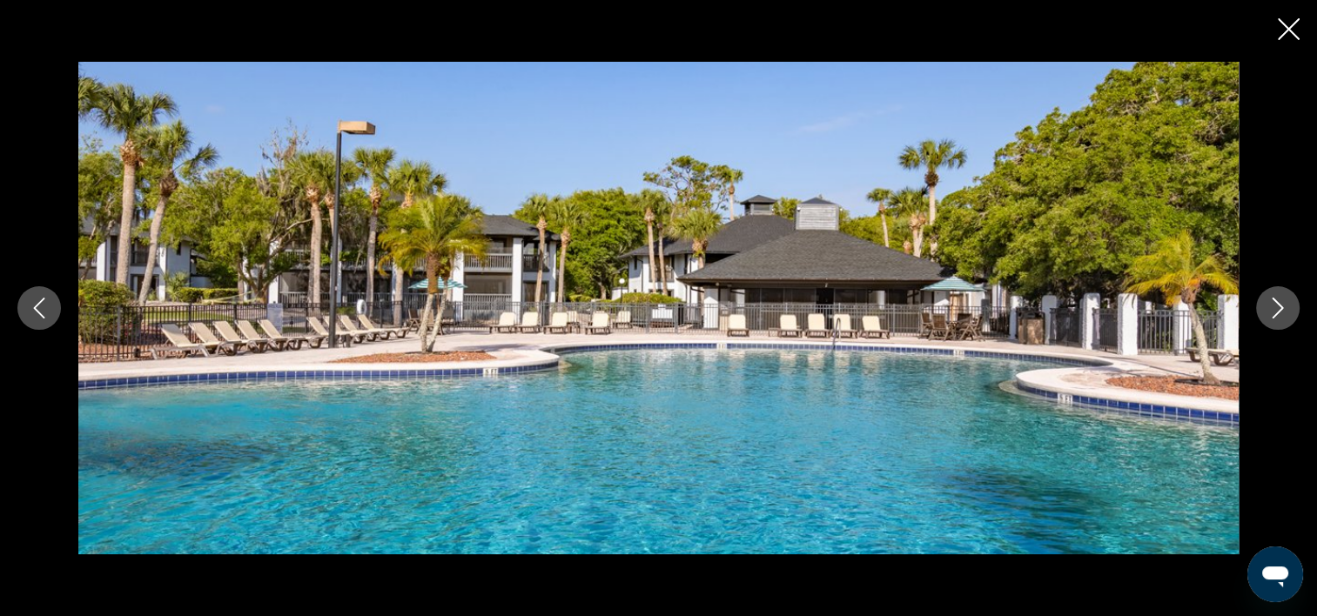
click at [1295, 31] on icon "Fermer le diaporama" at bounding box center [1289, 29] width 22 height 22
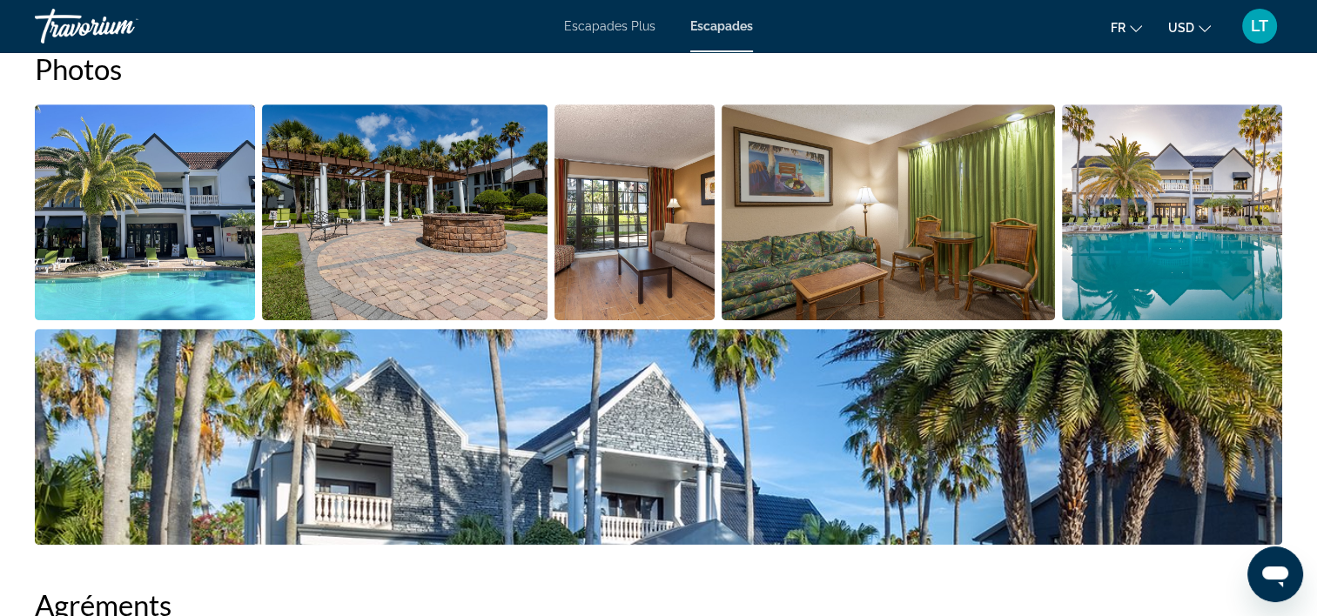
click at [198, 212] on img "Ouvrir le curseur d’image en plein écran" at bounding box center [145, 212] width 220 height 216
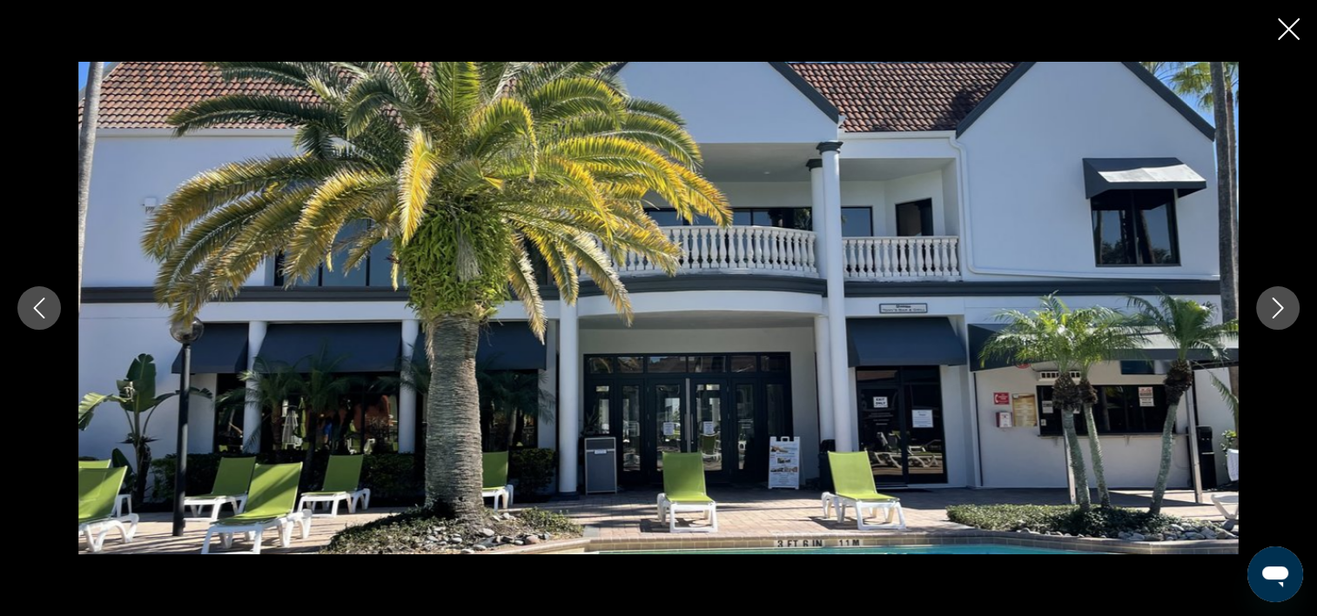
click at [1274, 306] on icon "Image suivante" at bounding box center [1277, 308] width 21 height 21
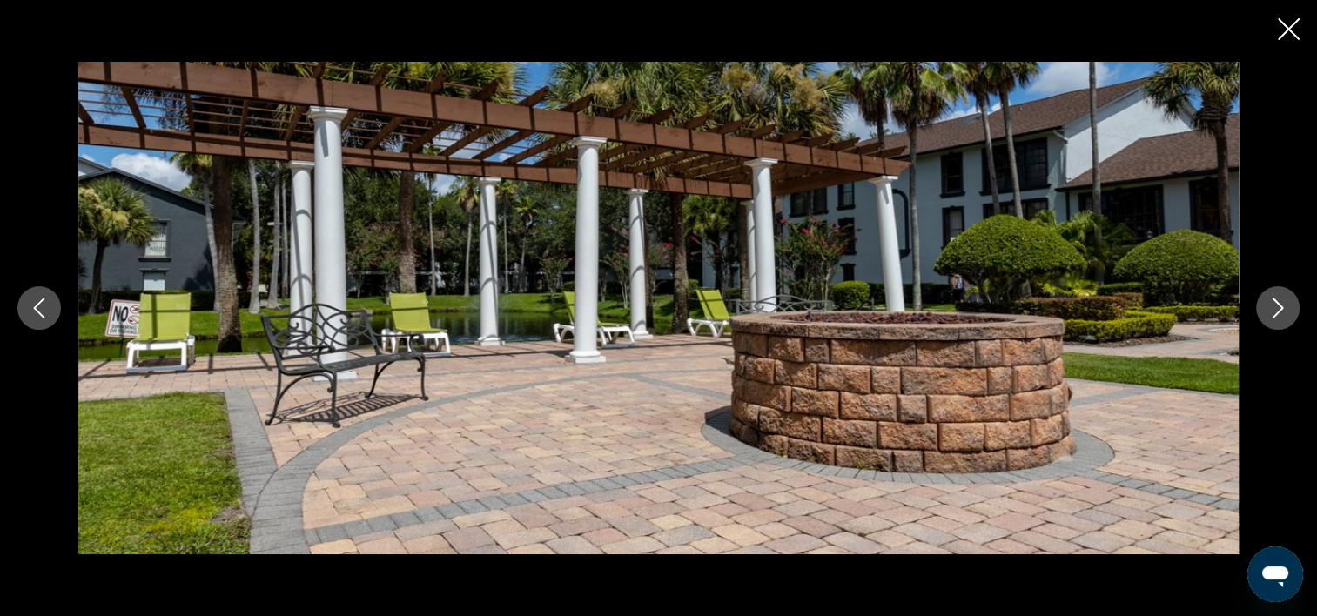
click at [1274, 306] on icon "Image suivante" at bounding box center [1277, 308] width 21 height 21
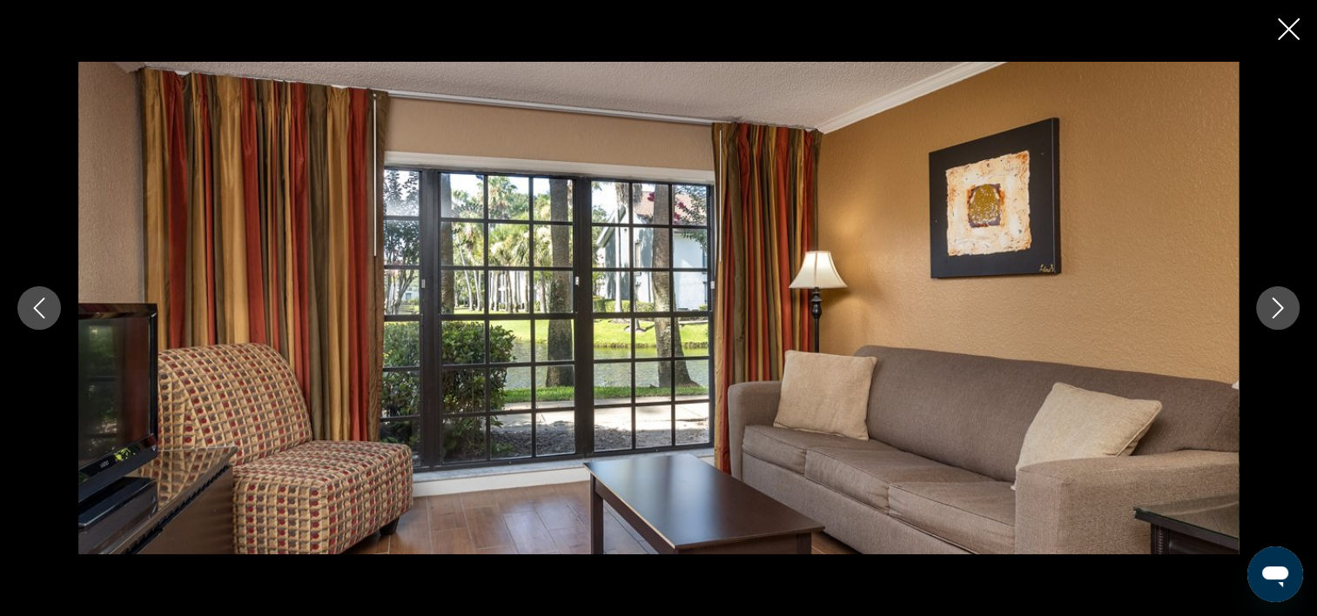
click at [1274, 306] on icon "Image suivante" at bounding box center [1277, 308] width 21 height 21
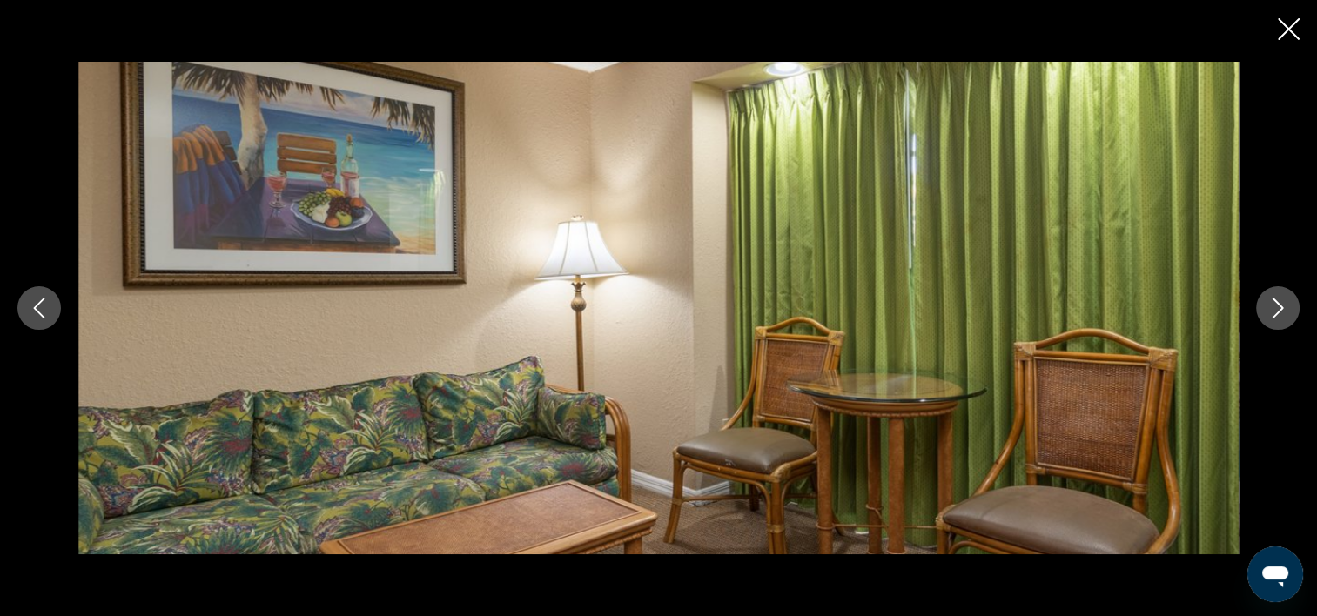
click at [1274, 306] on icon "Image suivante" at bounding box center [1277, 308] width 21 height 21
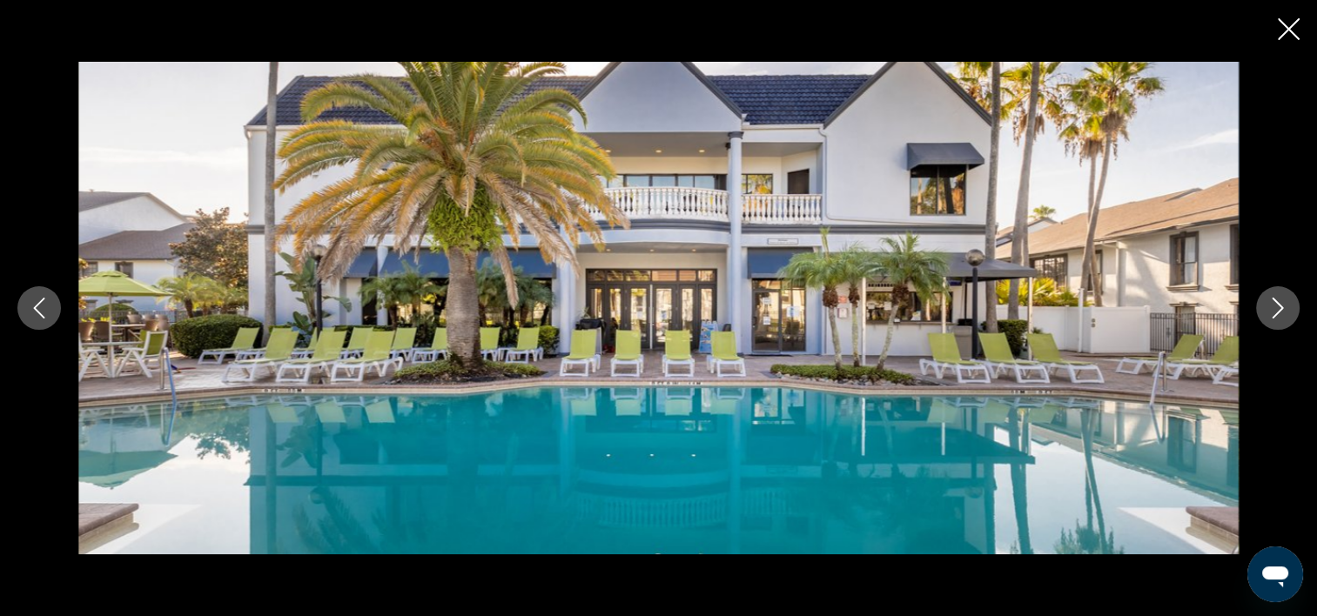
click at [1274, 306] on icon "Image suivante" at bounding box center [1277, 308] width 21 height 21
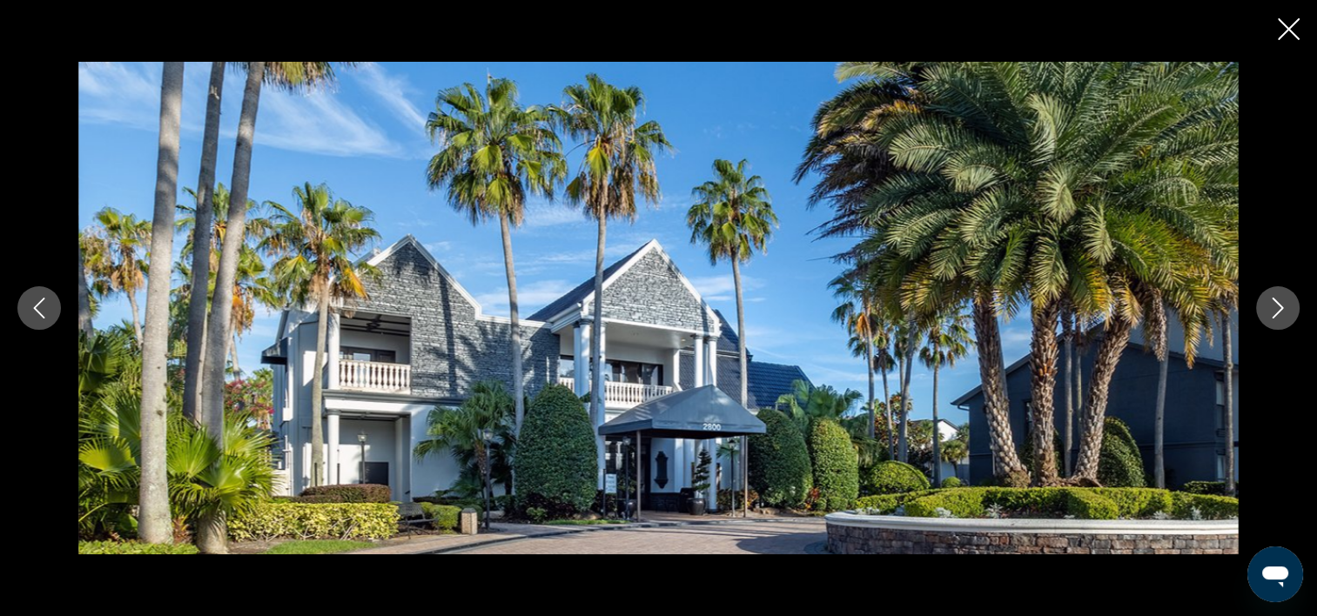
click at [1274, 306] on icon "Image suivante" at bounding box center [1277, 308] width 21 height 21
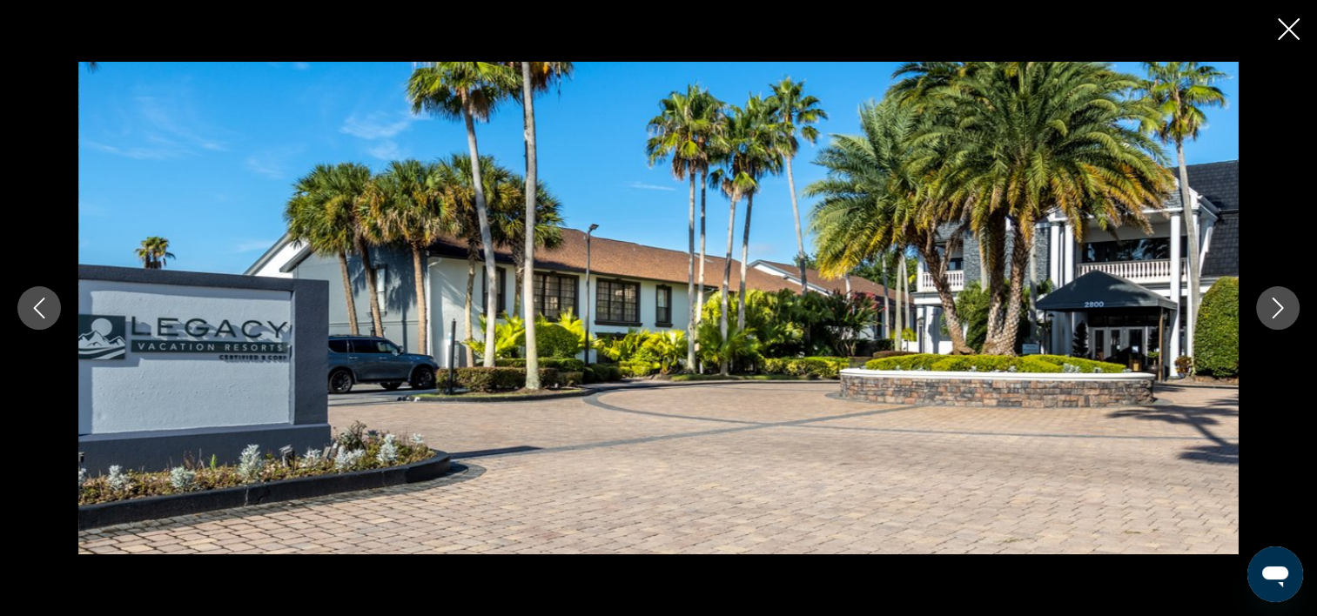
click at [1274, 306] on icon "Image suivante" at bounding box center [1277, 308] width 21 height 21
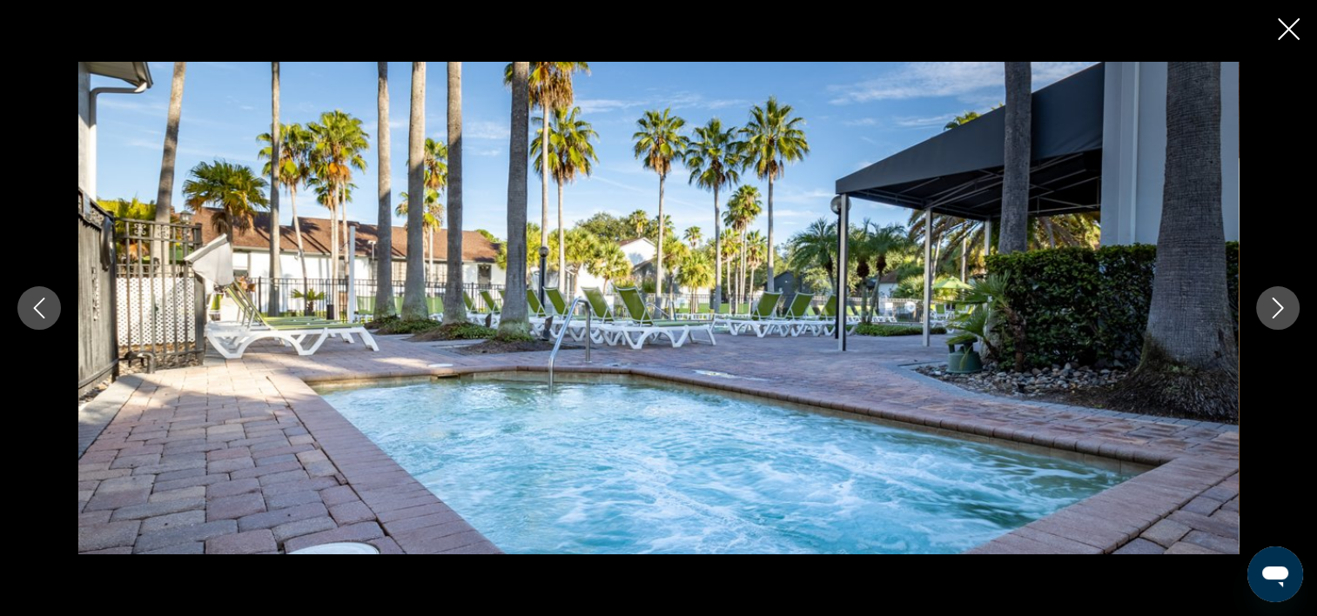
click at [1274, 306] on icon "Image suivante" at bounding box center [1277, 308] width 21 height 21
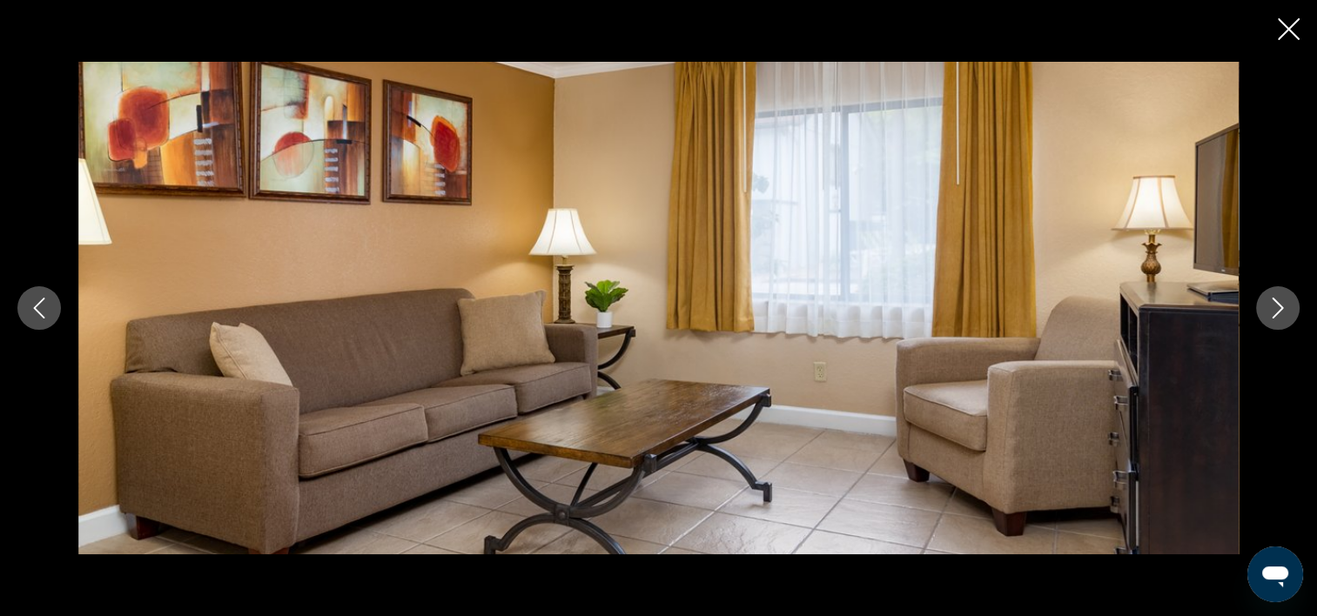
click at [1274, 306] on icon "Image suivante" at bounding box center [1277, 308] width 21 height 21
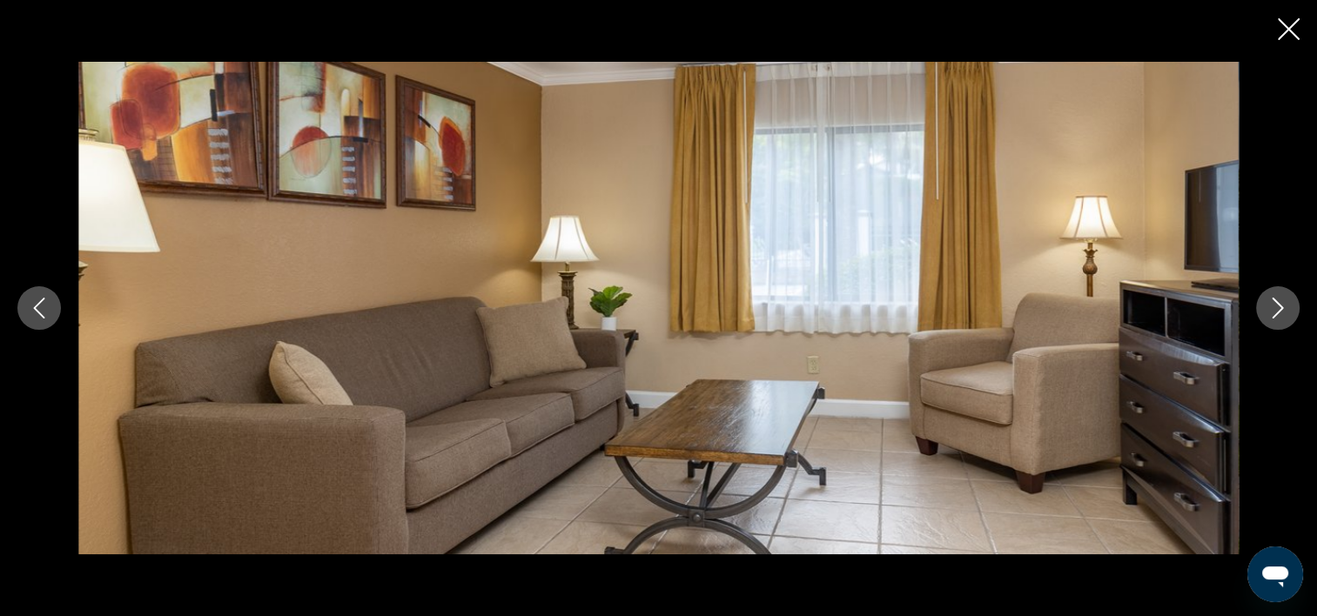
click at [1274, 306] on icon "Image suivante" at bounding box center [1277, 308] width 21 height 21
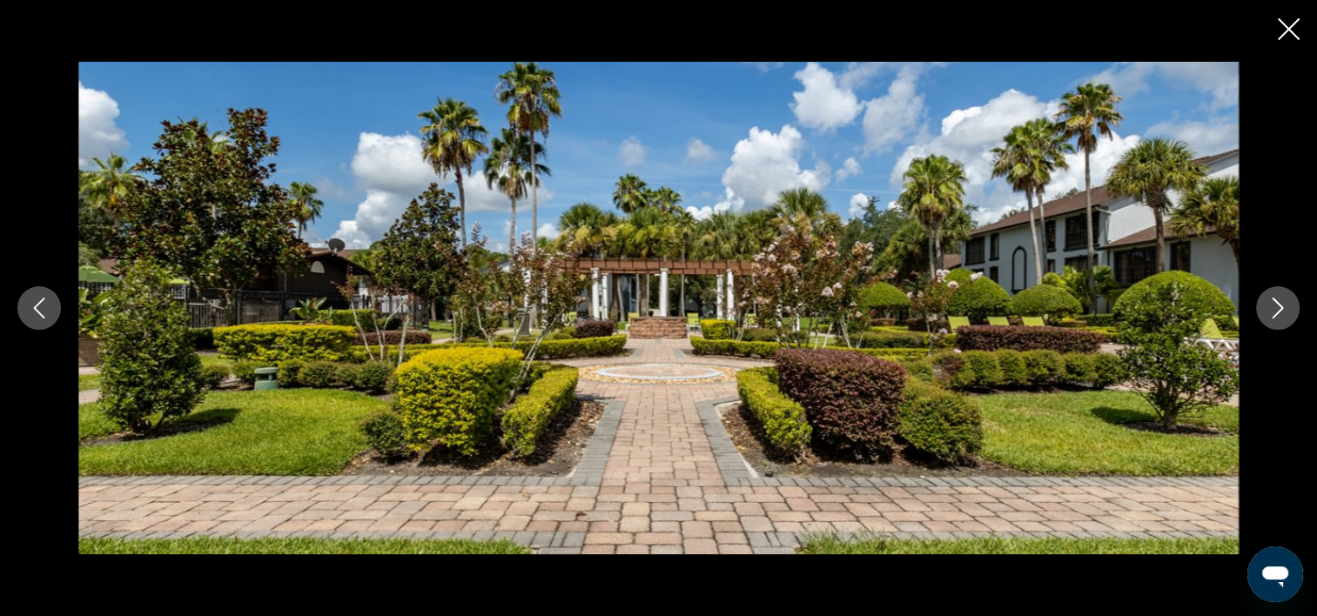
click at [1274, 306] on icon "Image suivante" at bounding box center [1277, 308] width 21 height 21
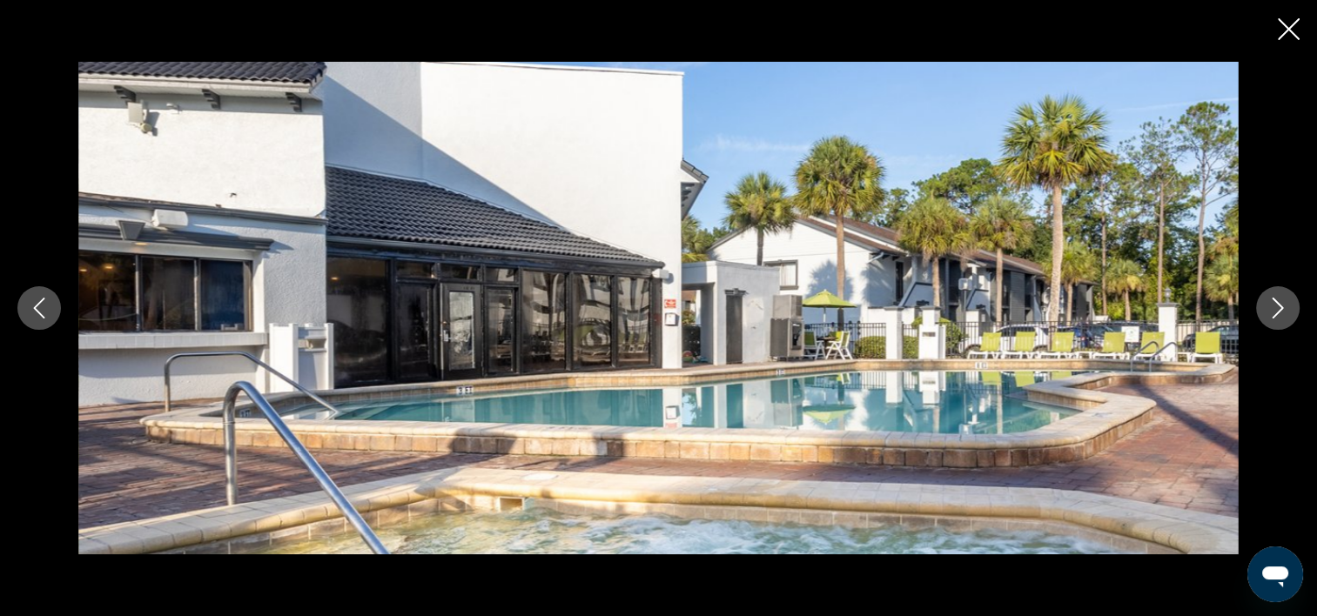
click at [1274, 306] on icon "Image suivante" at bounding box center [1277, 308] width 21 height 21
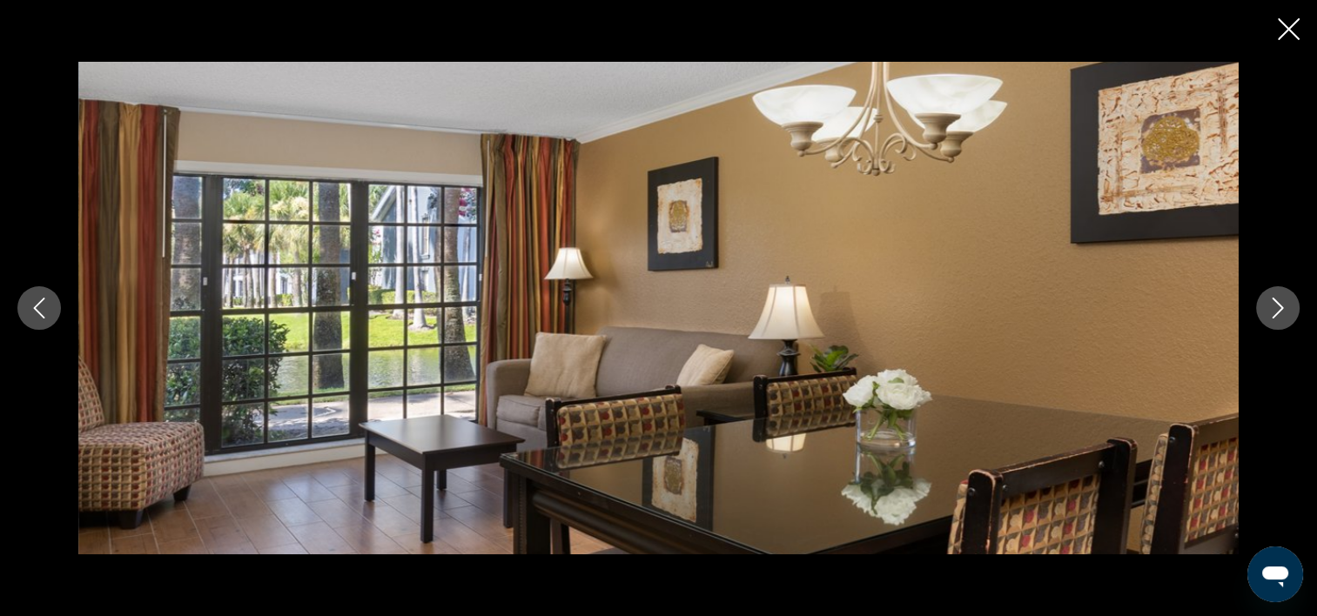
click at [1274, 306] on icon "Image suivante" at bounding box center [1277, 308] width 21 height 21
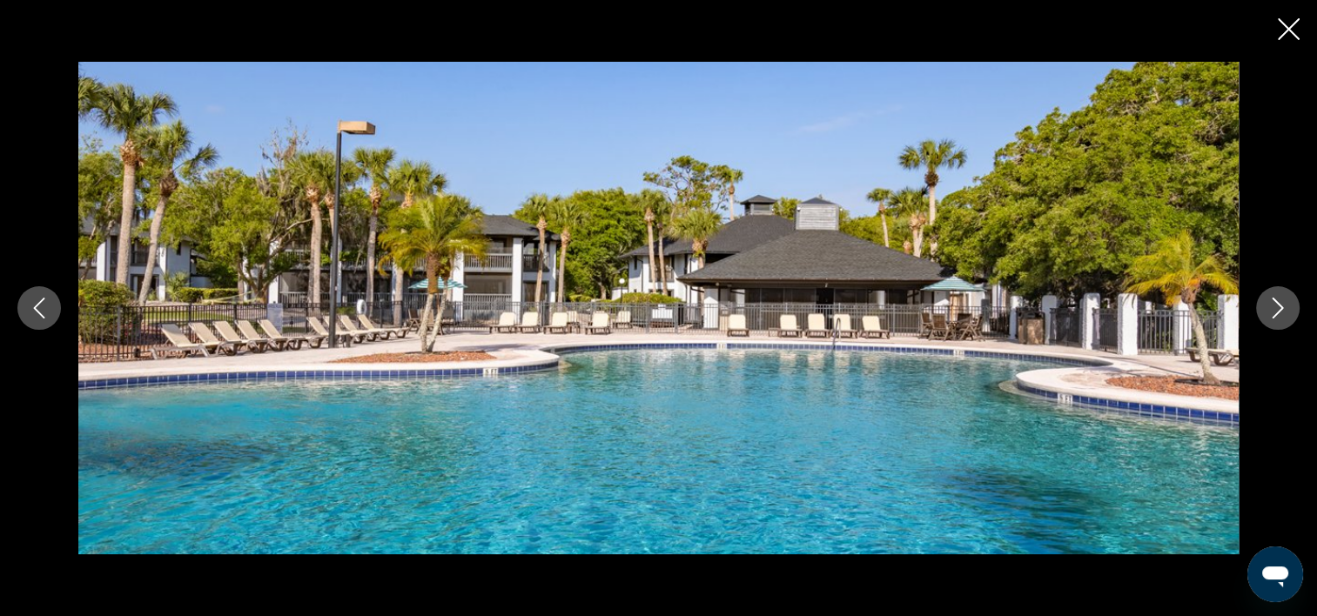
click at [1274, 306] on icon "Image suivante" at bounding box center [1277, 308] width 21 height 21
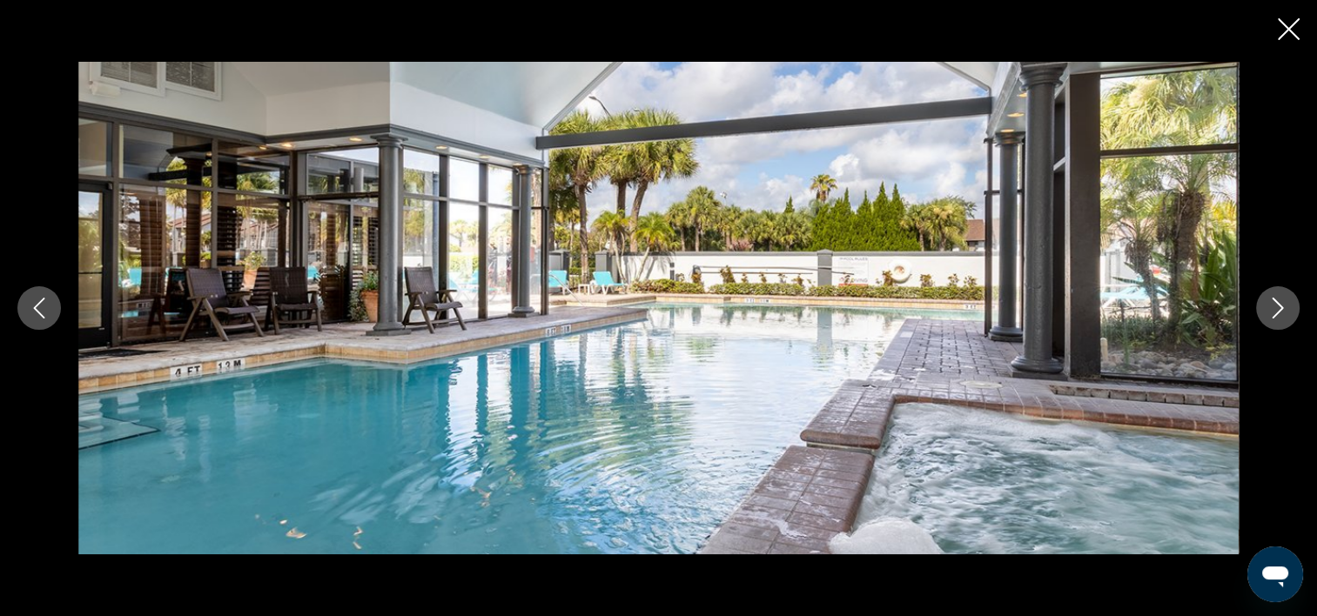
click at [1274, 306] on icon "Image suivante" at bounding box center [1277, 308] width 21 height 21
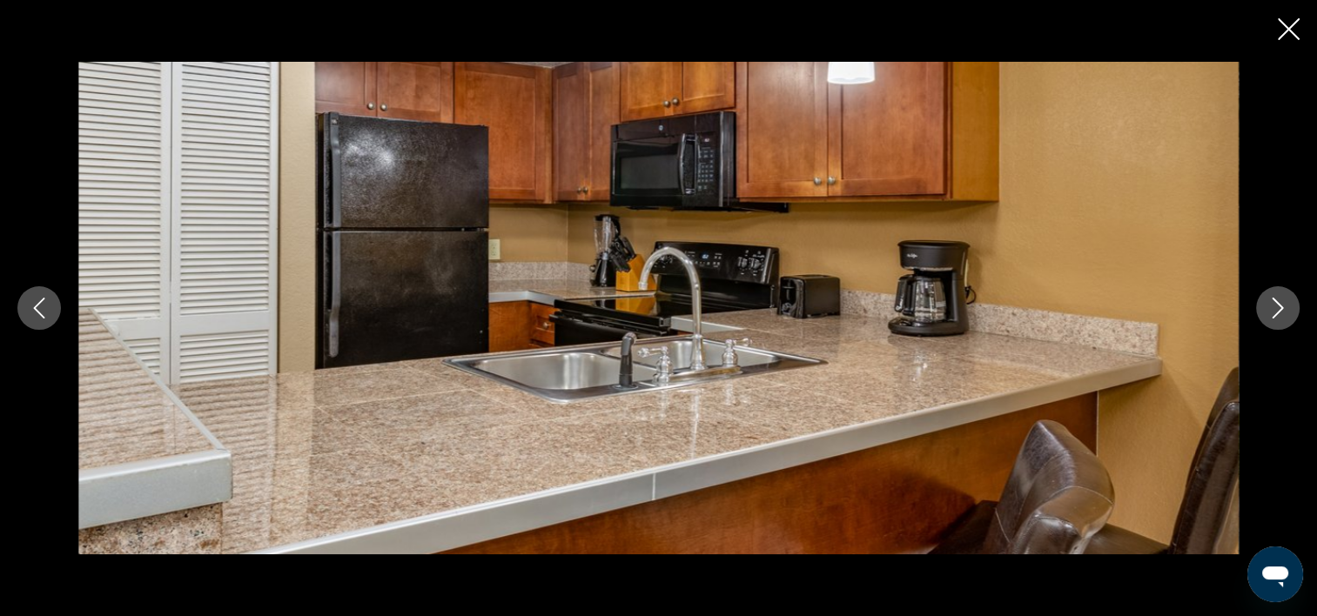
click at [1274, 306] on icon "Image suivante" at bounding box center [1277, 308] width 21 height 21
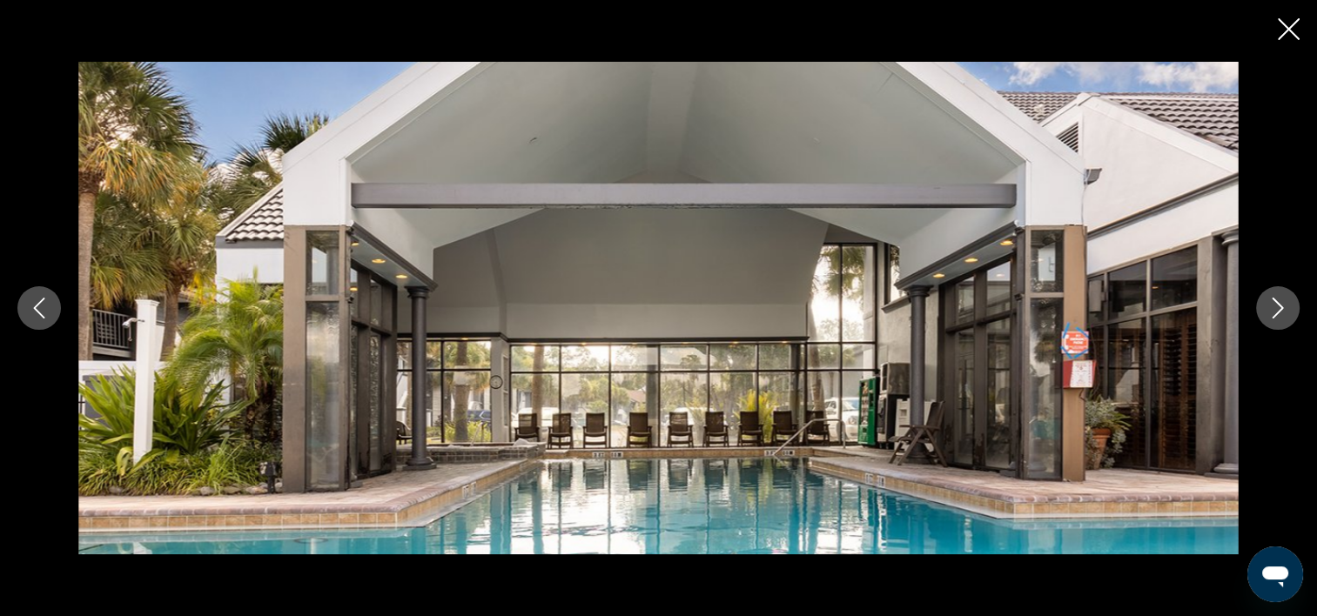
click at [31, 306] on icon "Image précédente" at bounding box center [39, 308] width 21 height 21
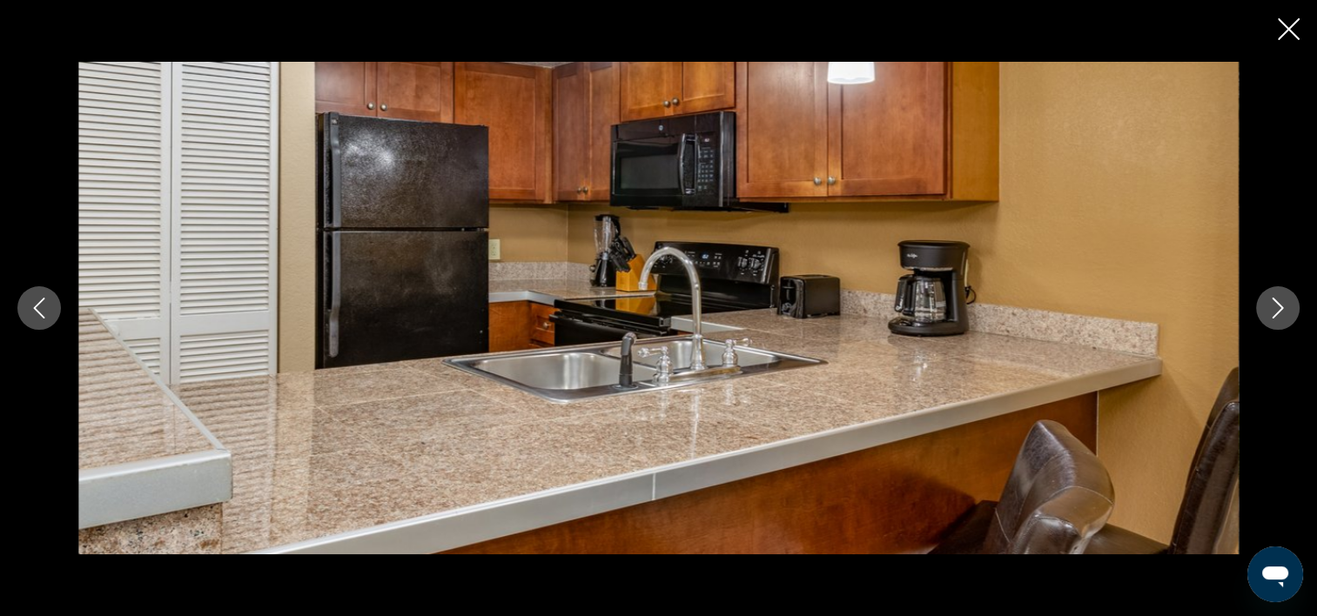
click at [1274, 312] on icon "Image suivante" at bounding box center [1277, 308] width 21 height 21
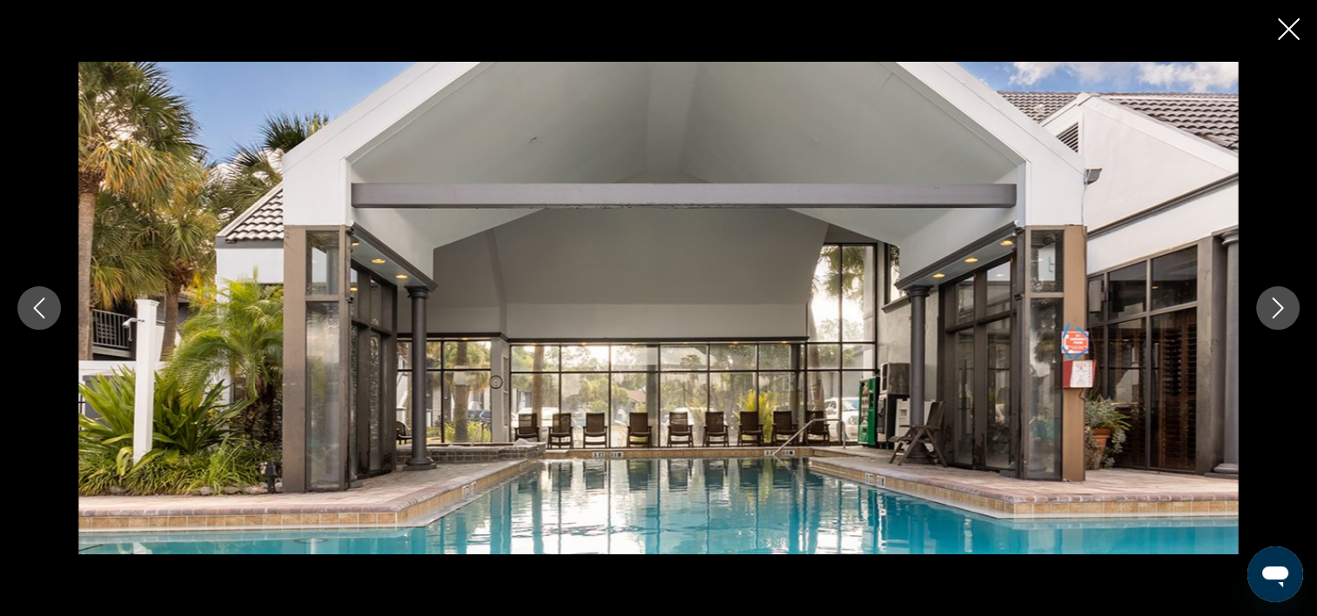
click at [1274, 312] on icon "Image suivante" at bounding box center [1277, 308] width 21 height 21
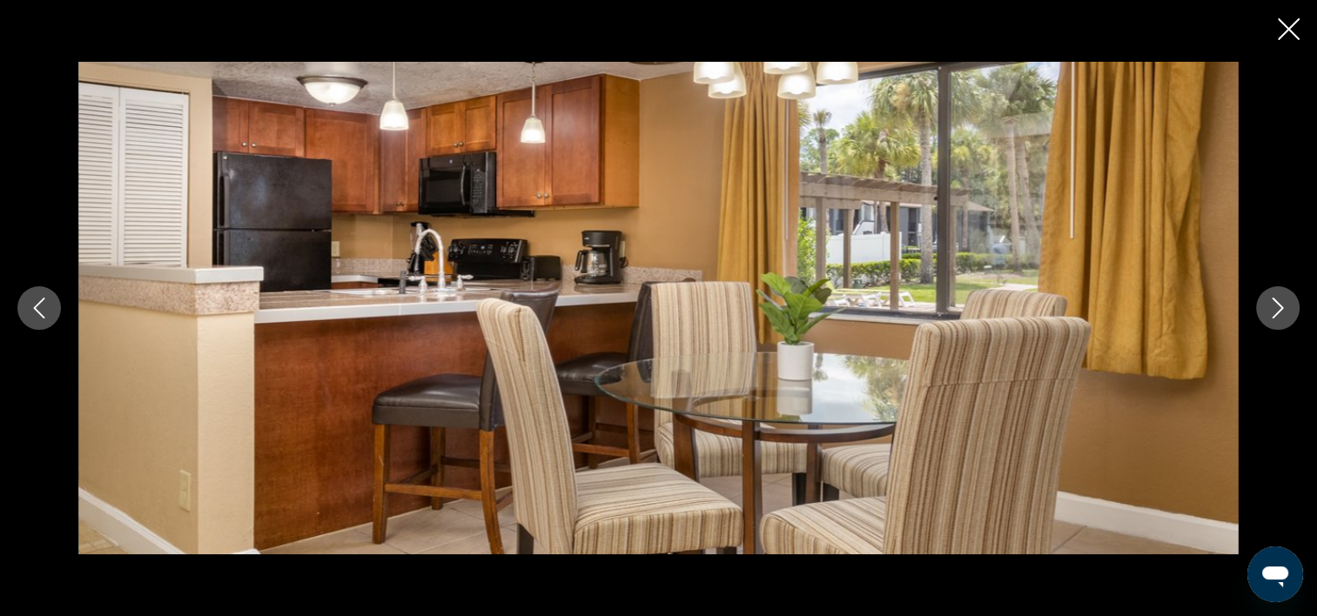
click at [1274, 312] on icon "Image suivante" at bounding box center [1277, 308] width 21 height 21
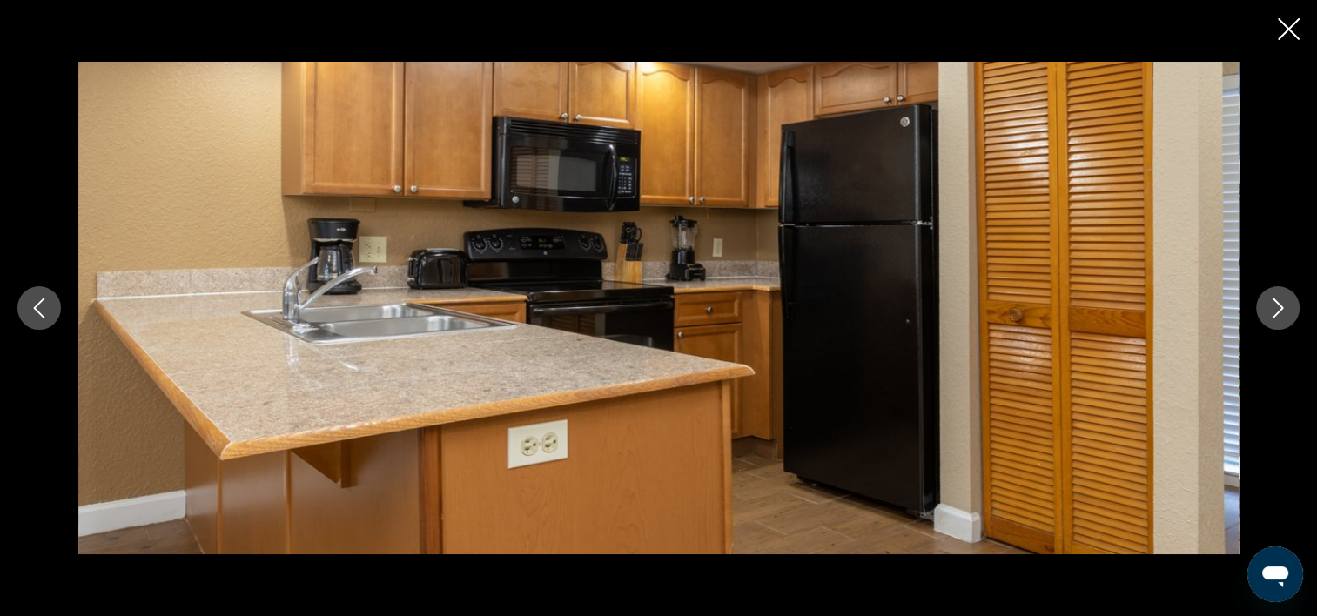
click at [1274, 312] on icon "Image suivante" at bounding box center [1277, 308] width 21 height 21
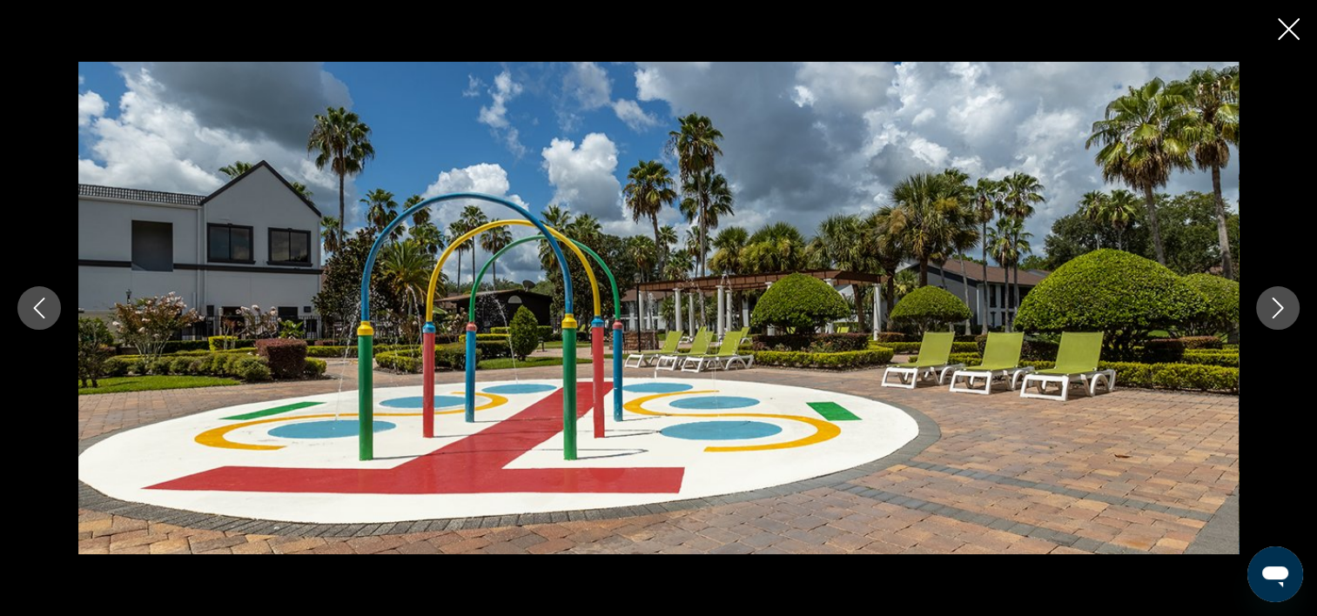
click at [1274, 312] on icon "Image suivante" at bounding box center [1277, 308] width 21 height 21
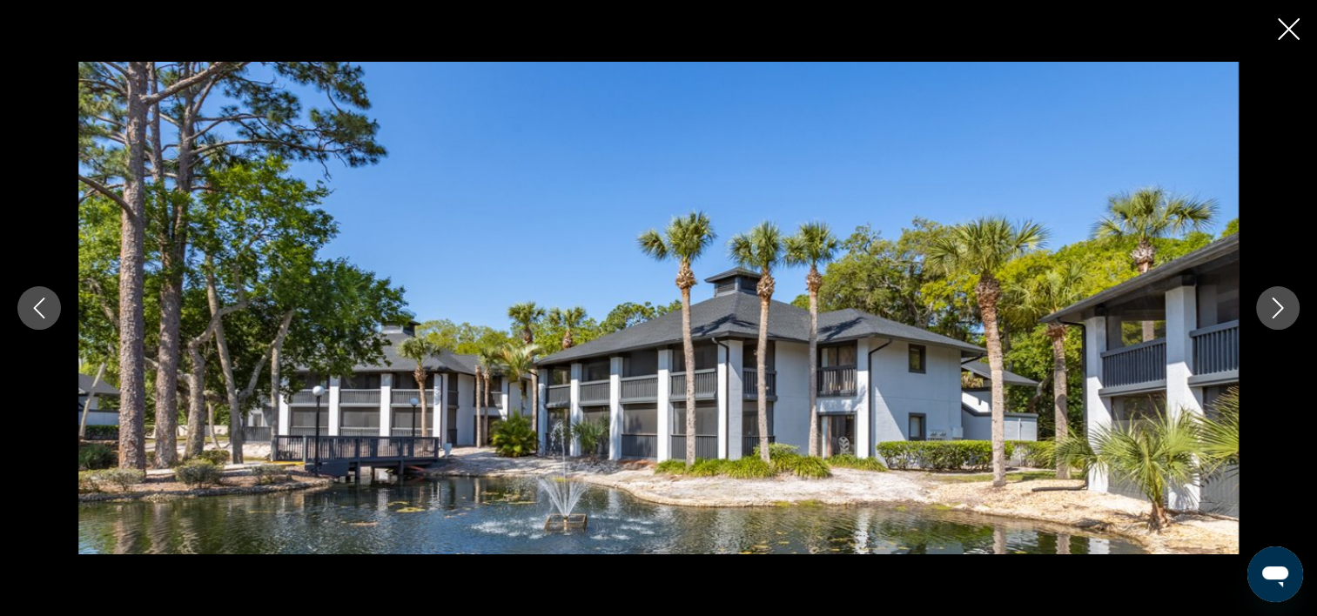
click at [1274, 312] on icon "Image suivante" at bounding box center [1277, 308] width 21 height 21
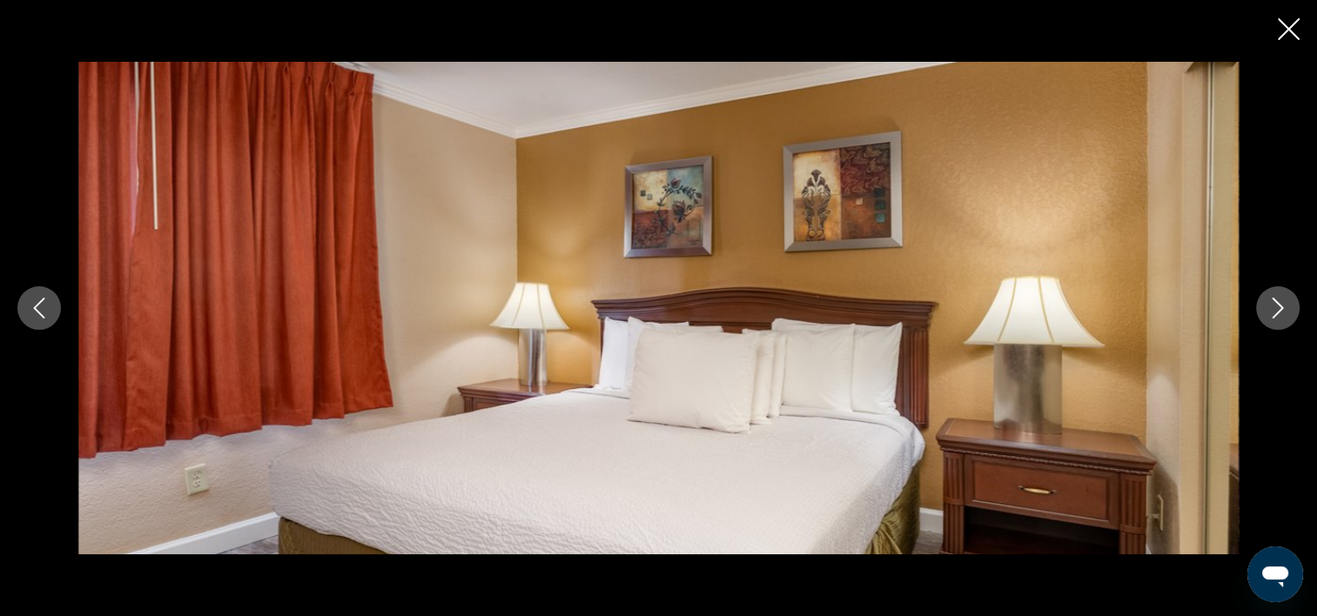
click at [1274, 312] on icon "Image suivante" at bounding box center [1277, 308] width 21 height 21
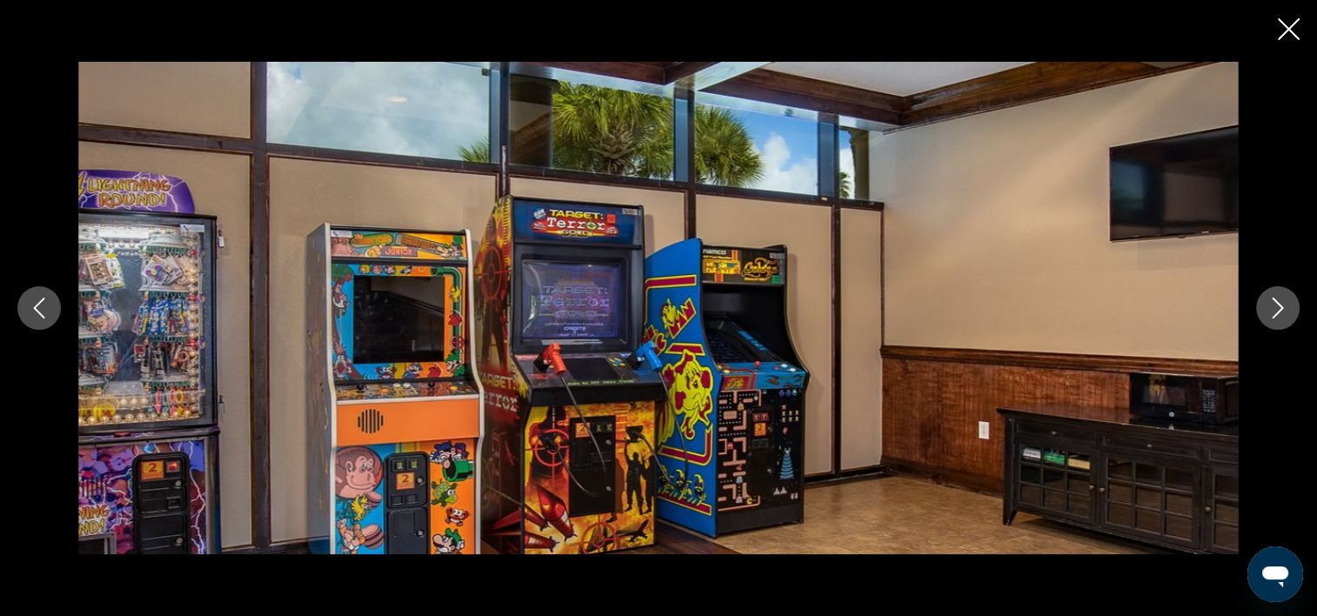
click at [1274, 312] on icon "Image suivante" at bounding box center [1277, 308] width 21 height 21
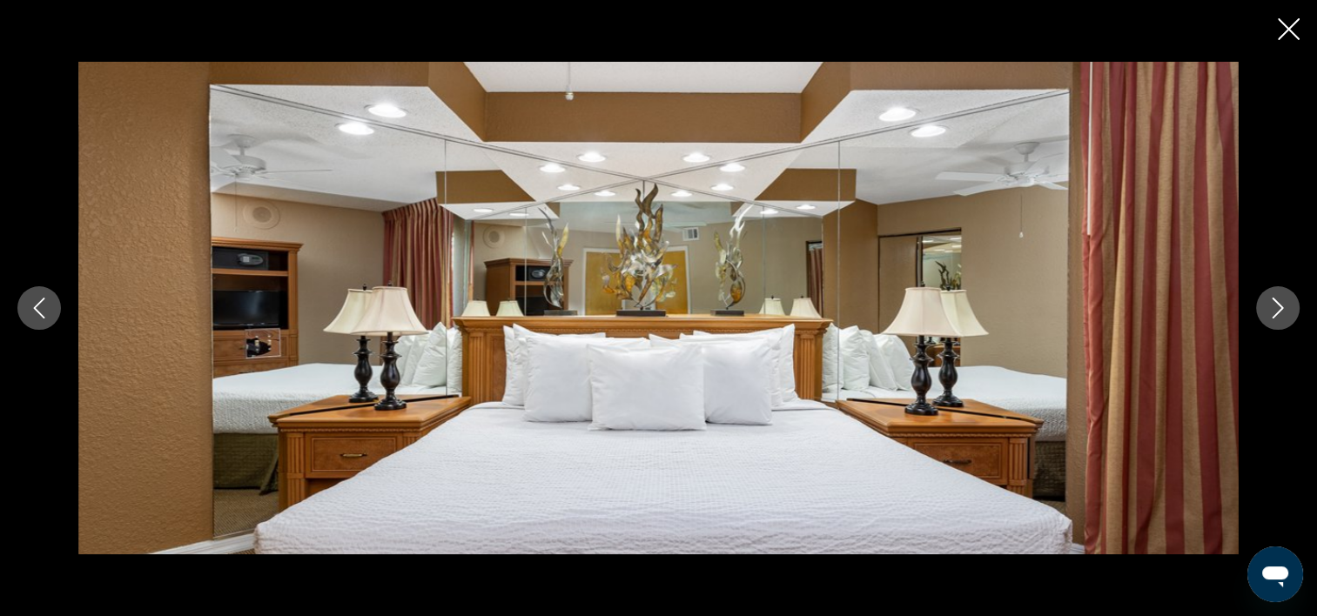
click at [1274, 312] on icon "Image suivante" at bounding box center [1277, 308] width 21 height 21
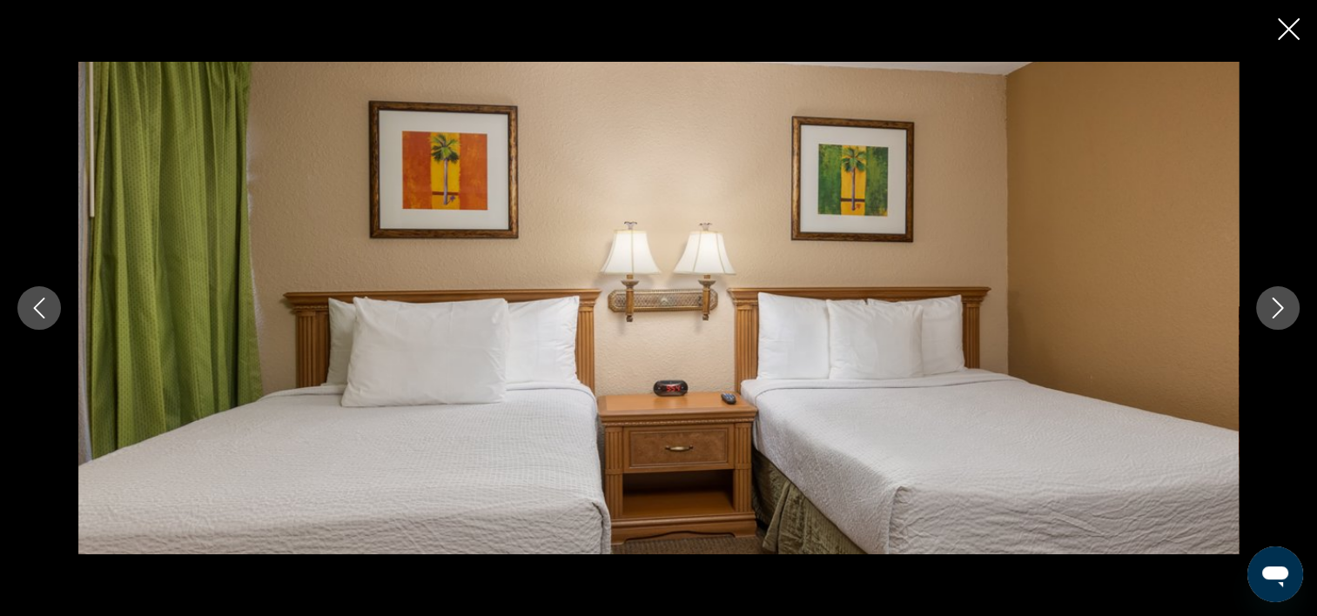
click at [1274, 312] on icon "Image suivante" at bounding box center [1277, 308] width 21 height 21
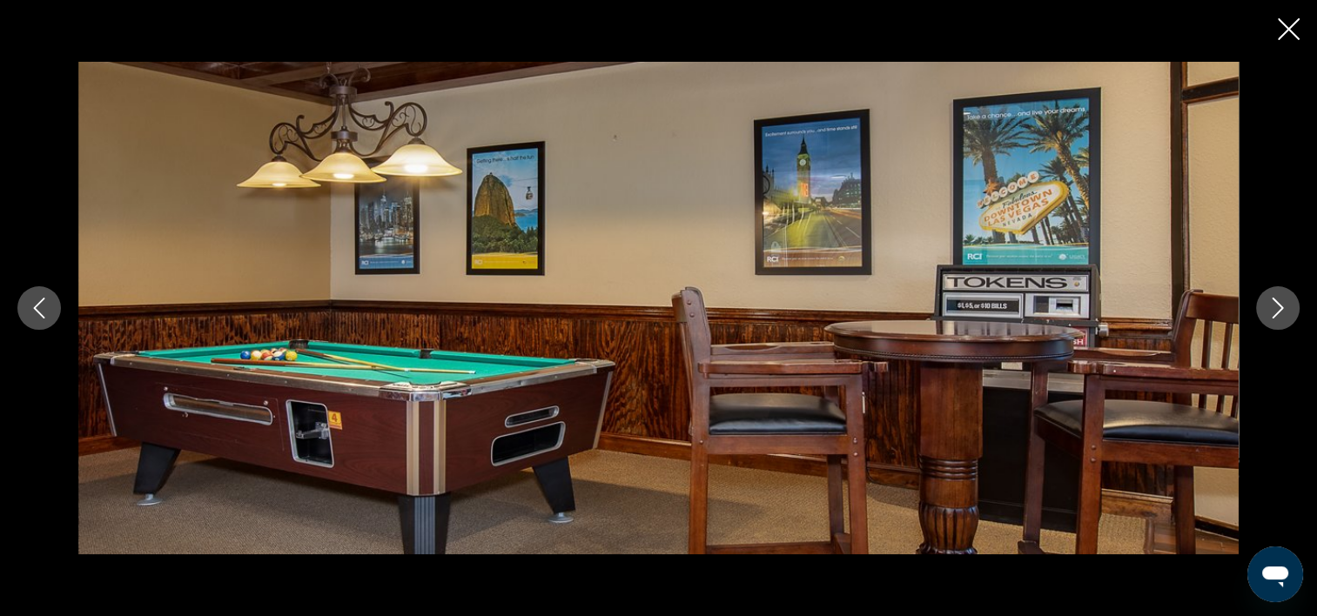
click at [1274, 312] on icon "Image suivante" at bounding box center [1277, 308] width 21 height 21
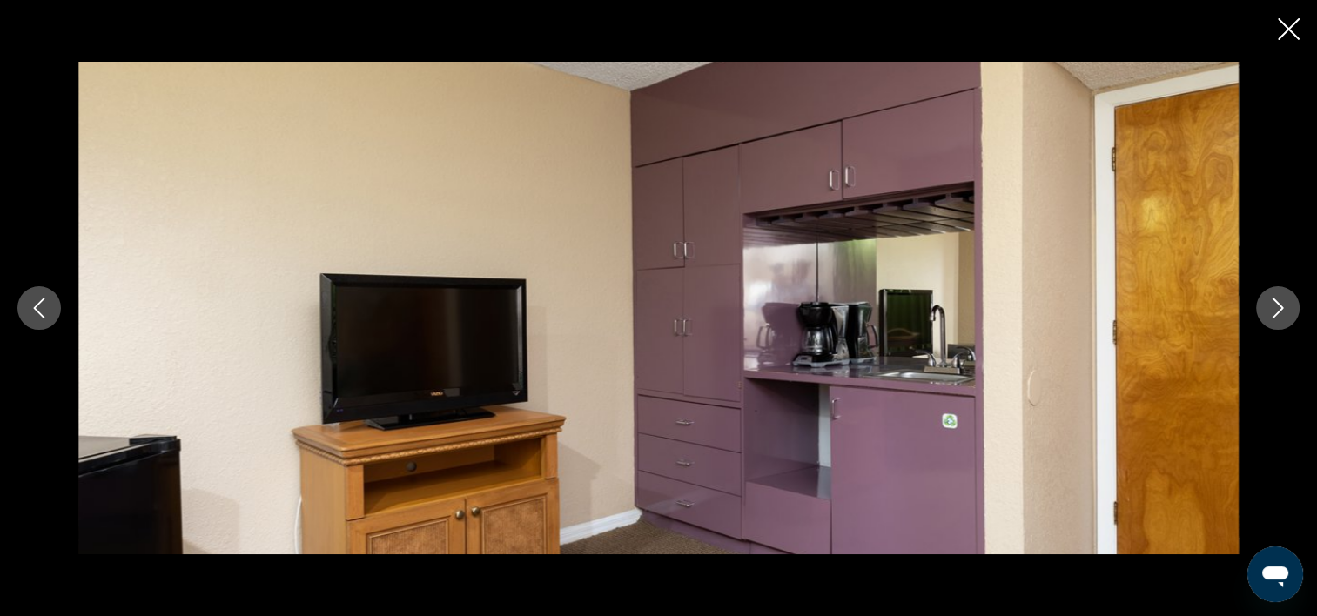
click at [1274, 312] on icon "Image suivante" at bounding box center [1277, 308] width 21 height 21
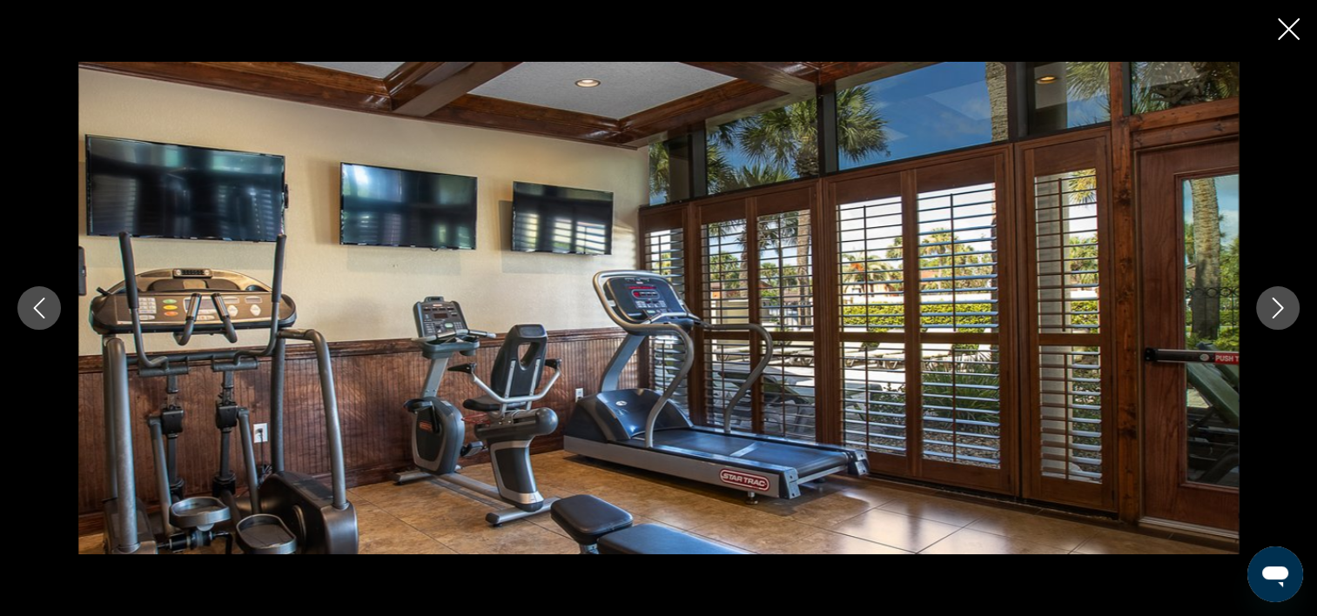
click at [1274, 312] on icon "Image suivante" at bounding box center [1277, 308] width 21 height 21
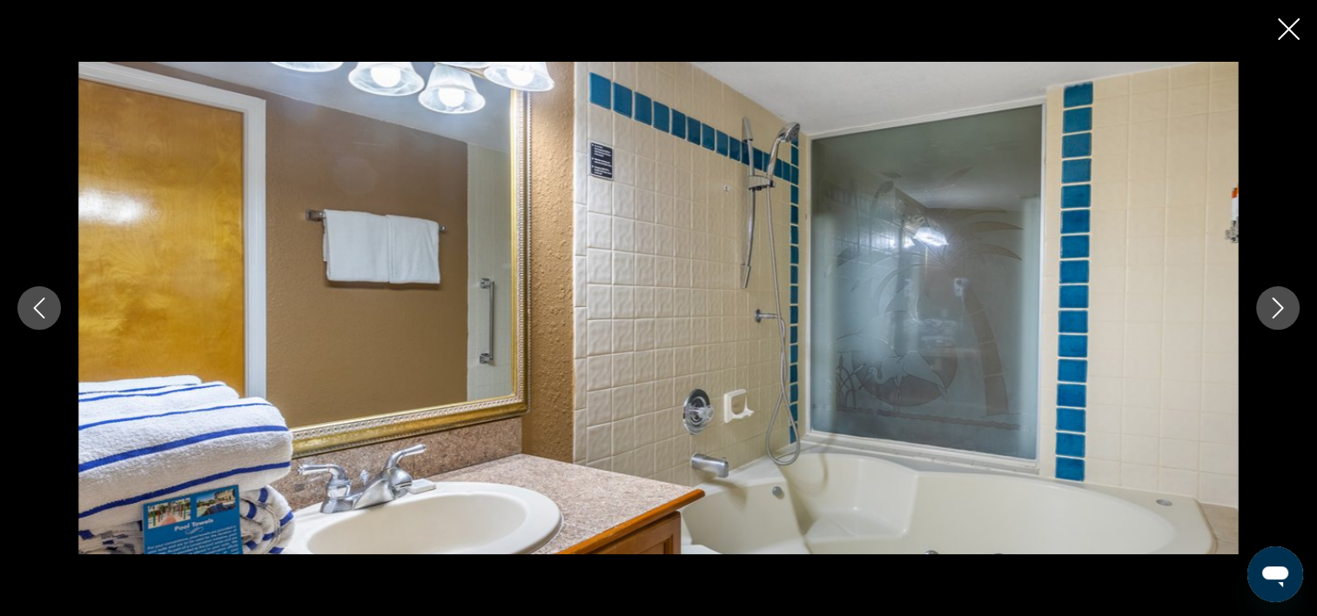
click at [1274, 312] on icon "Image suivante" at bounding box center [1277, 308] width 21 height 21
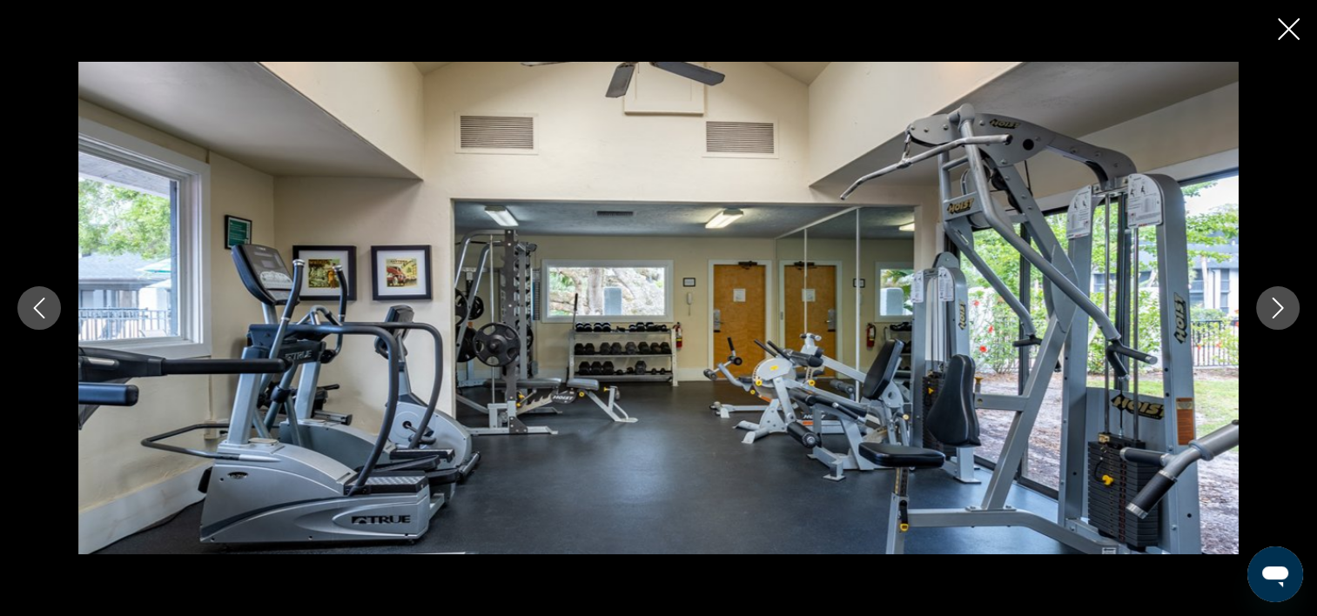
click at [1274, 312] on icon "Image suivante" at bounding box center [1277, 308] width 21 height 21
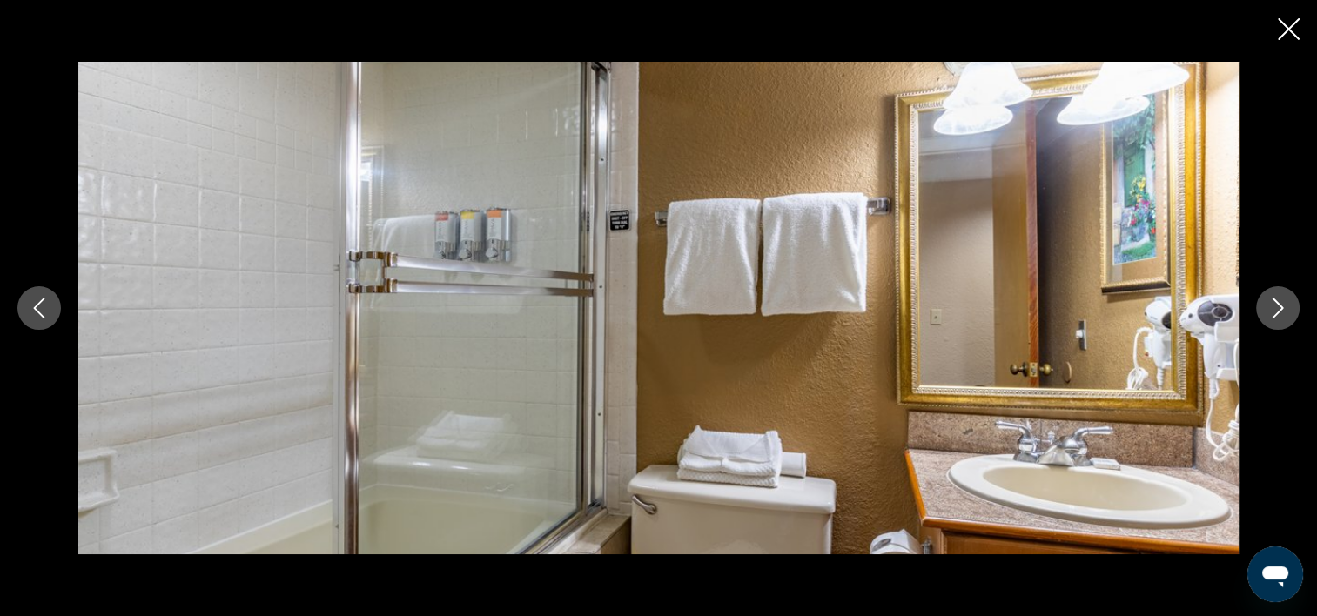
scroll to position [1306, 0]
click at [1281, 26] on icon "Fermer le diaporama" at bounding box center [1289, 29] width 22 height 22
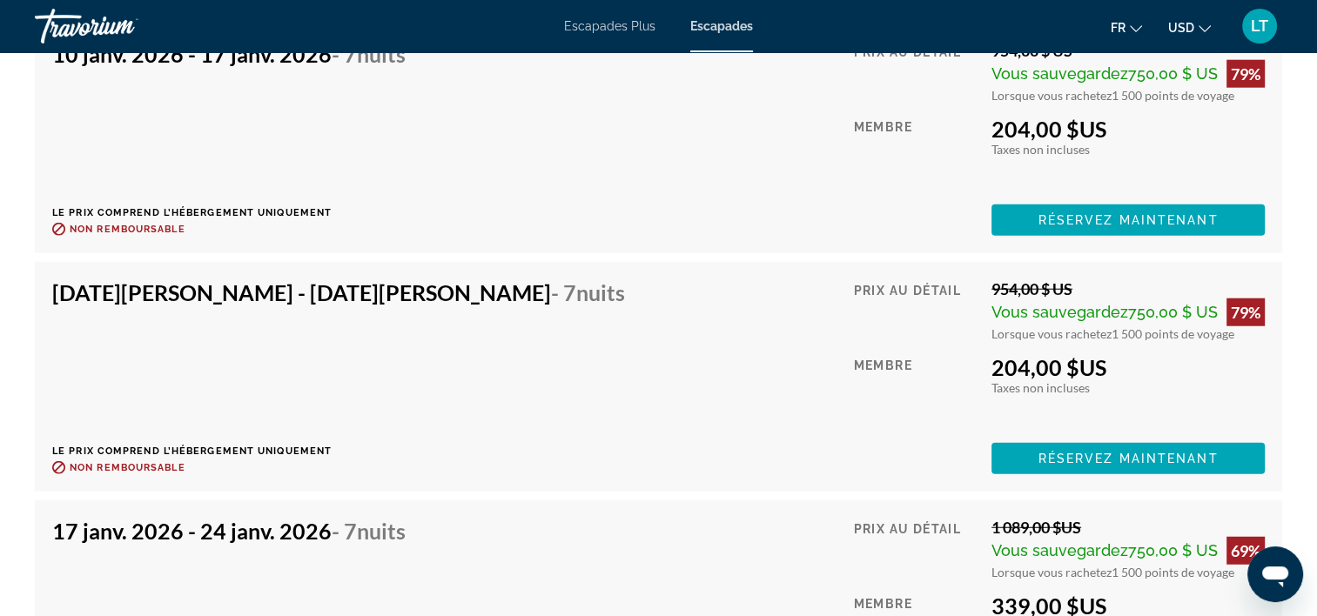
scroll to position [4149, 0]
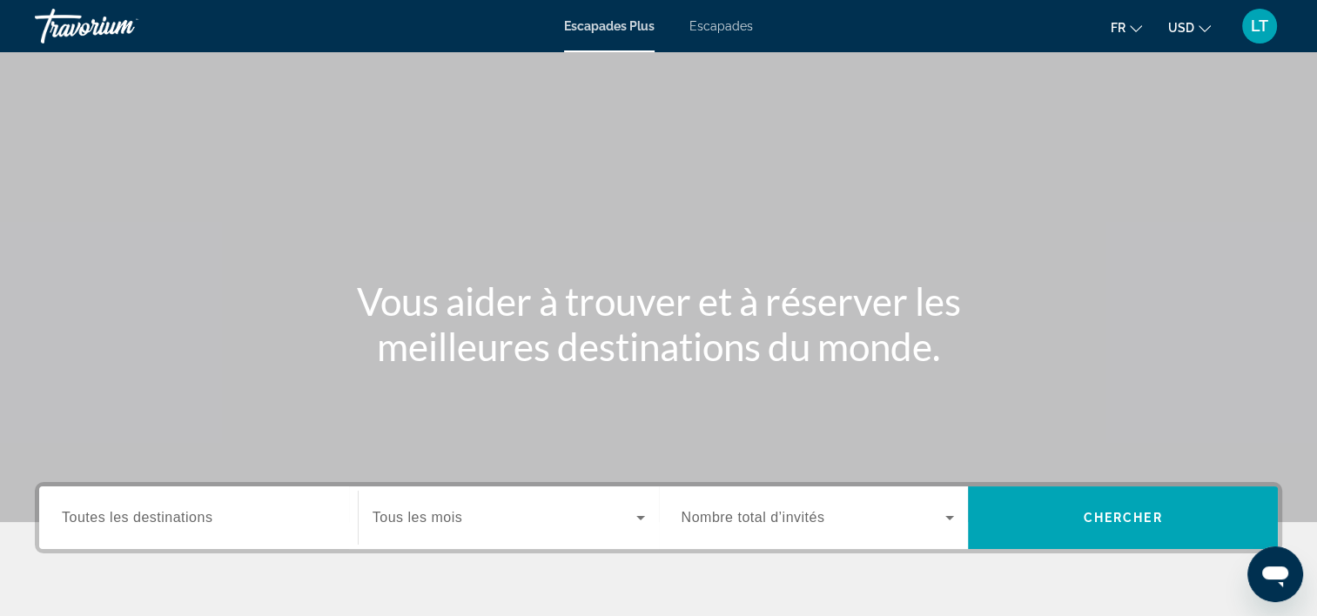
click at [728, 25] on span "Escapades" at bounding box center [721, 26] width 64 height 14
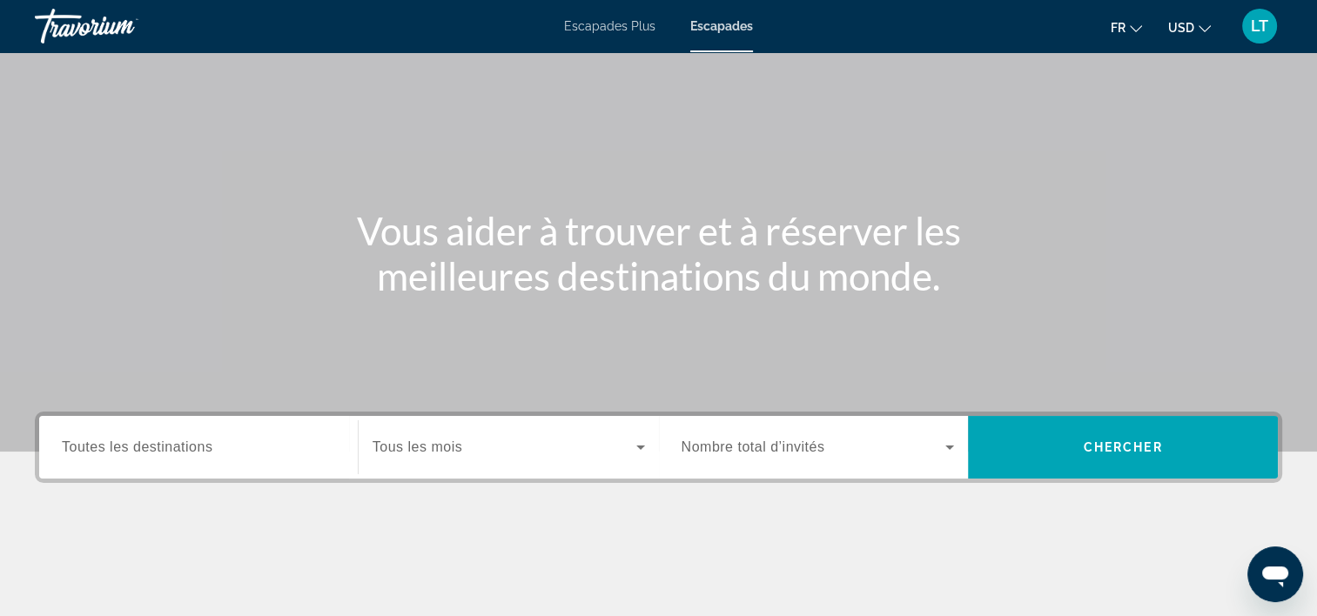
scroll to position [174, 0]
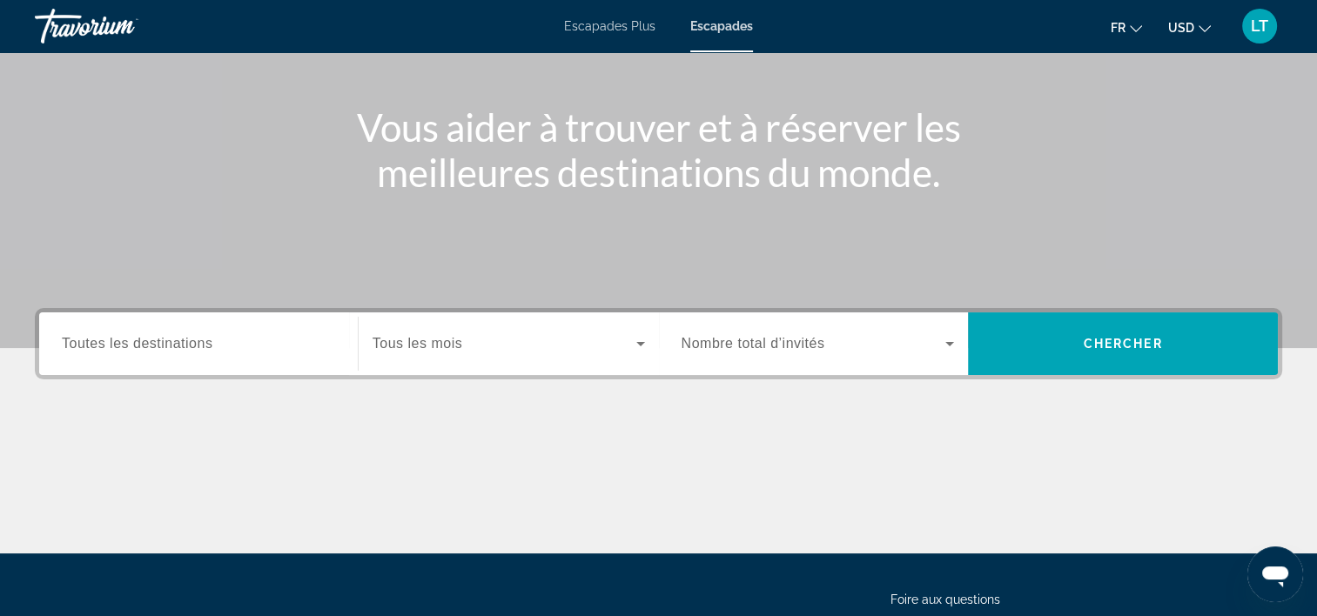
click at [303, 360] on div "Widget de recherche" at bounding box center [198, 344] width 273 height 50
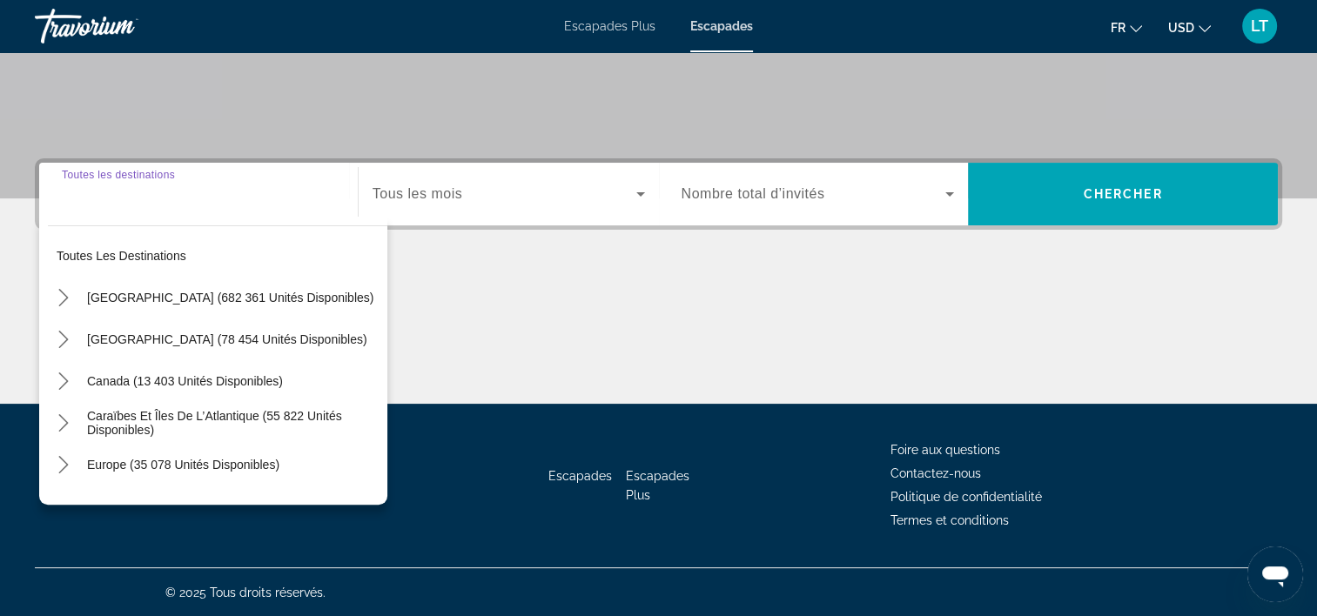
scroll to position [324, 0]
click at [638, 195] on icon "Widget de recherche" at bounding box center [640, 194] width 21 height 21
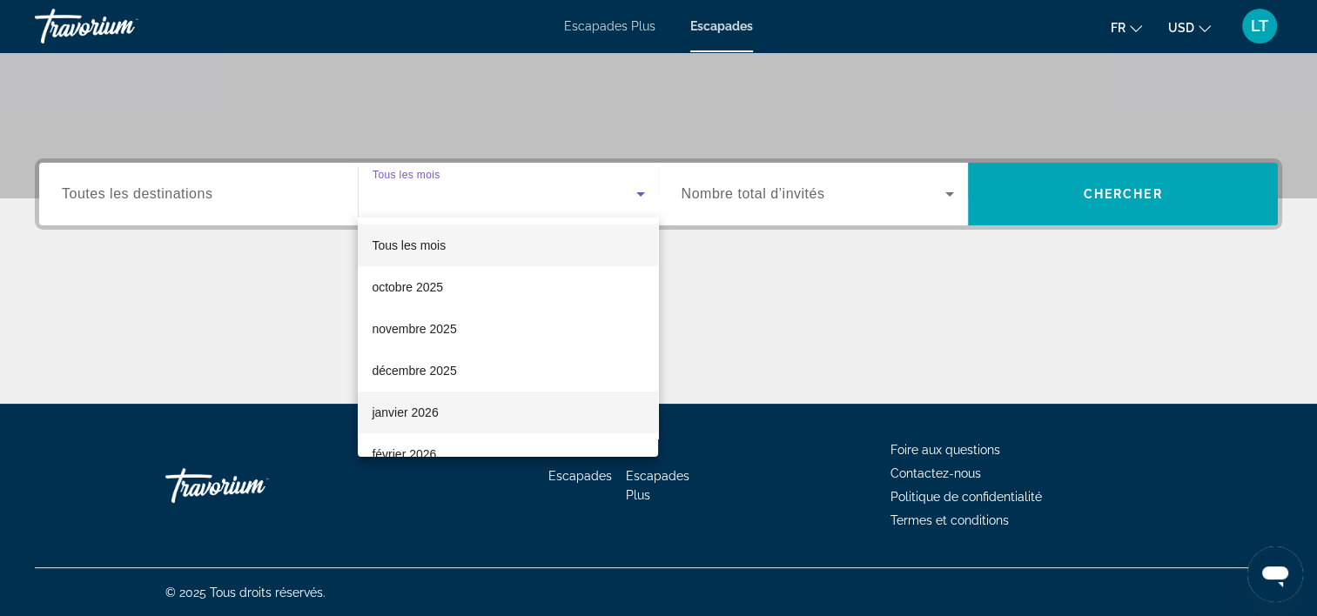
click at [524, 408] on mat-option "janvier 2026" at bounding box center [508, 413] width 300 height 42
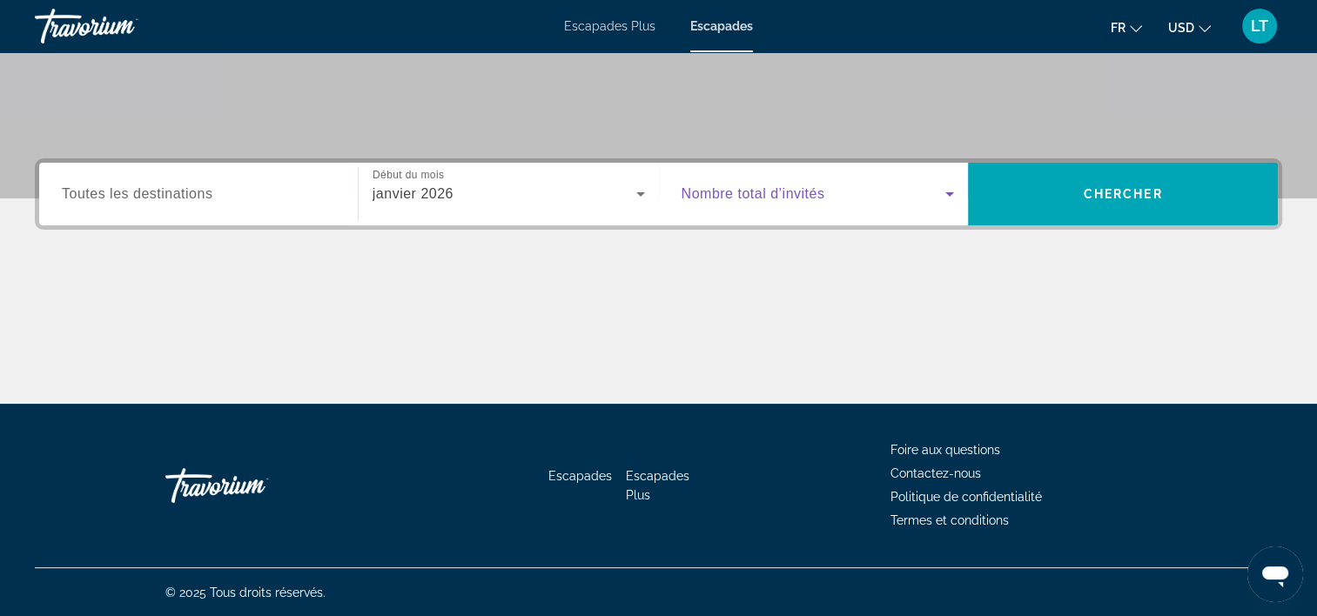
click at [944, 188] on icon "Widget de recherche" at bounding box center [949, 194] width 21 height 21
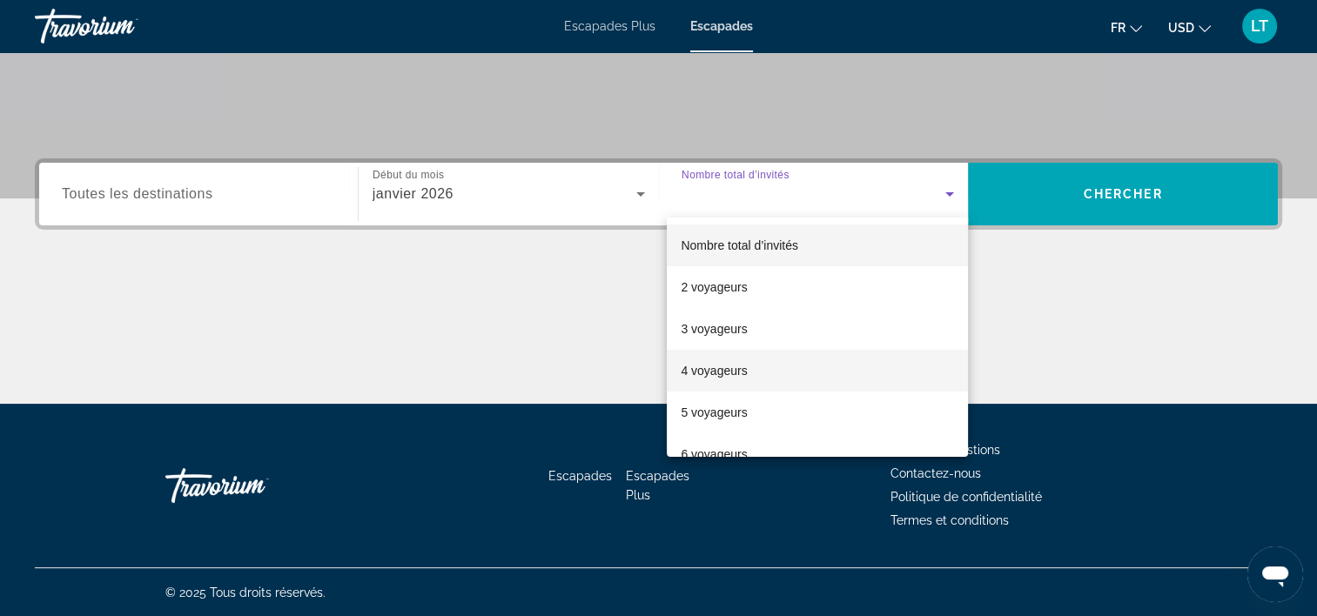
scroll to position [87, 0]
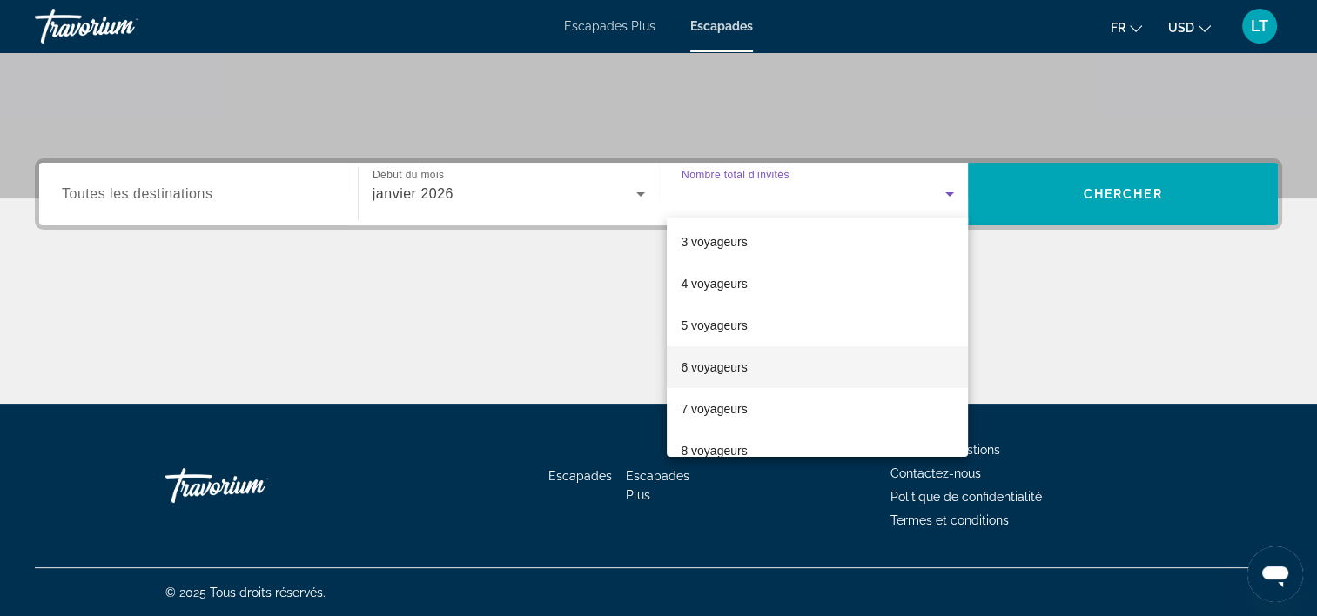
click at [881, 362] on mat-option "6 voyageurs" at bounding box center [817, 367] width 301 height 42
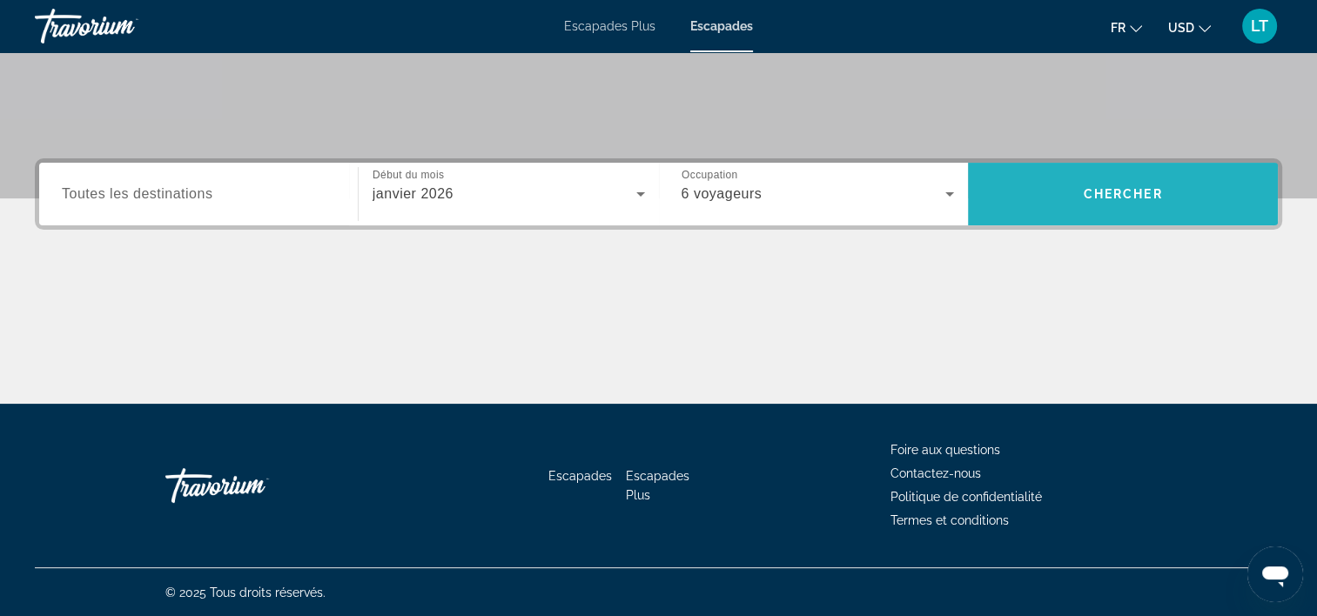
click at [1055, 197] on span "Rechercher" at bounding box center [1123, 194] width 310 height 42
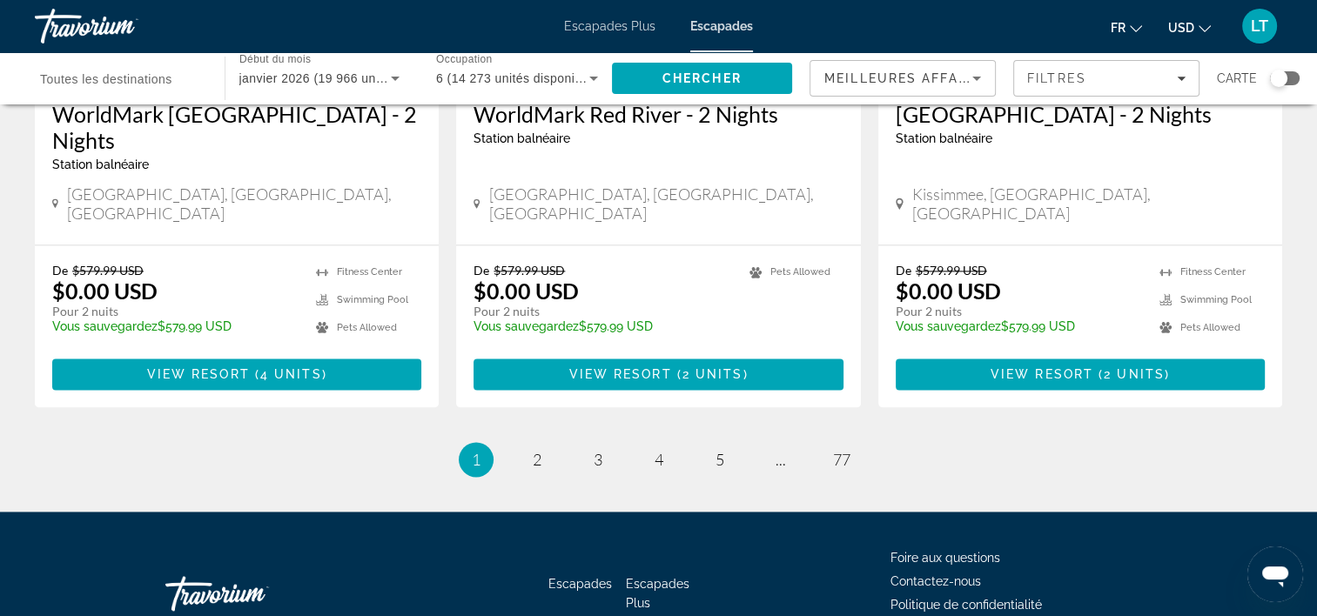
scroll to position [2303, 0]
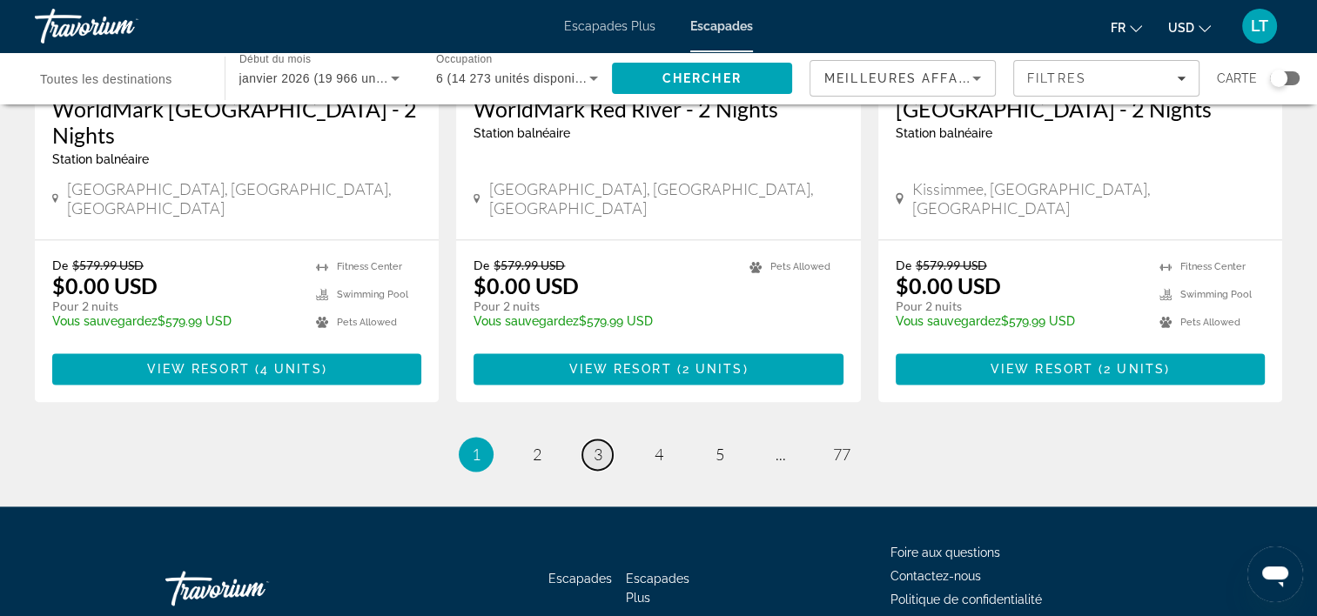
click at [591, 440] on link "page 3" at bounding box center [597, 455] width 30 height 30
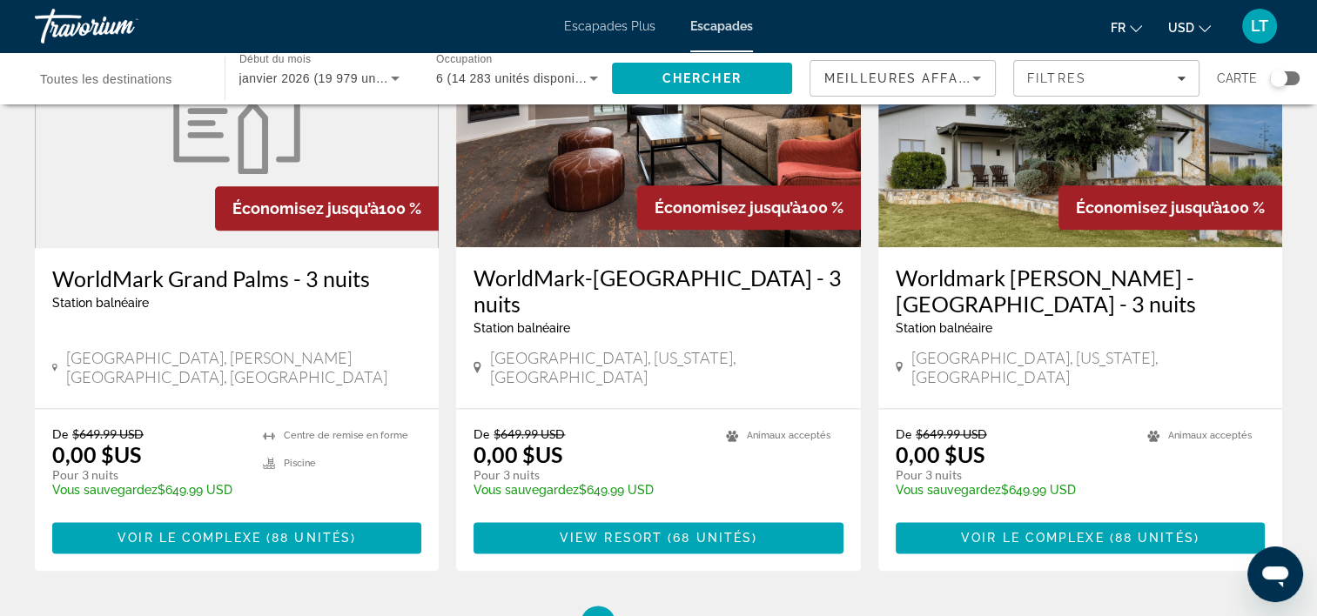
scroll to position [2176, 0]
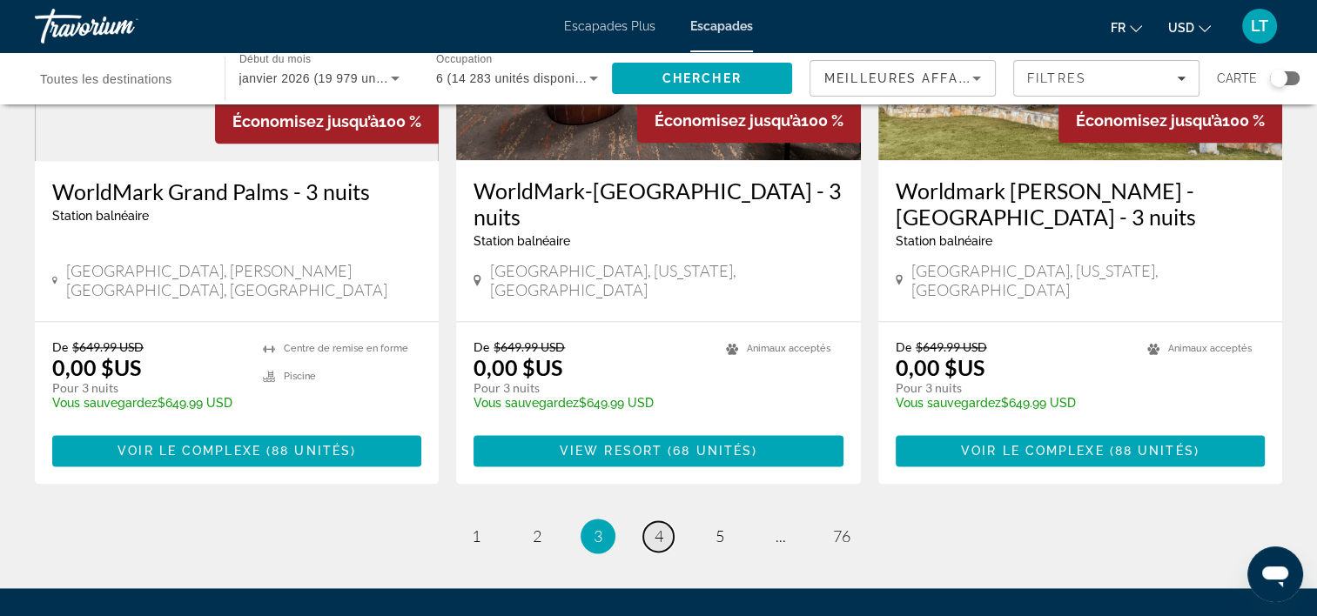
click at [661, 527] on span "4" at bounding box center [659, 536] width 9 height 19
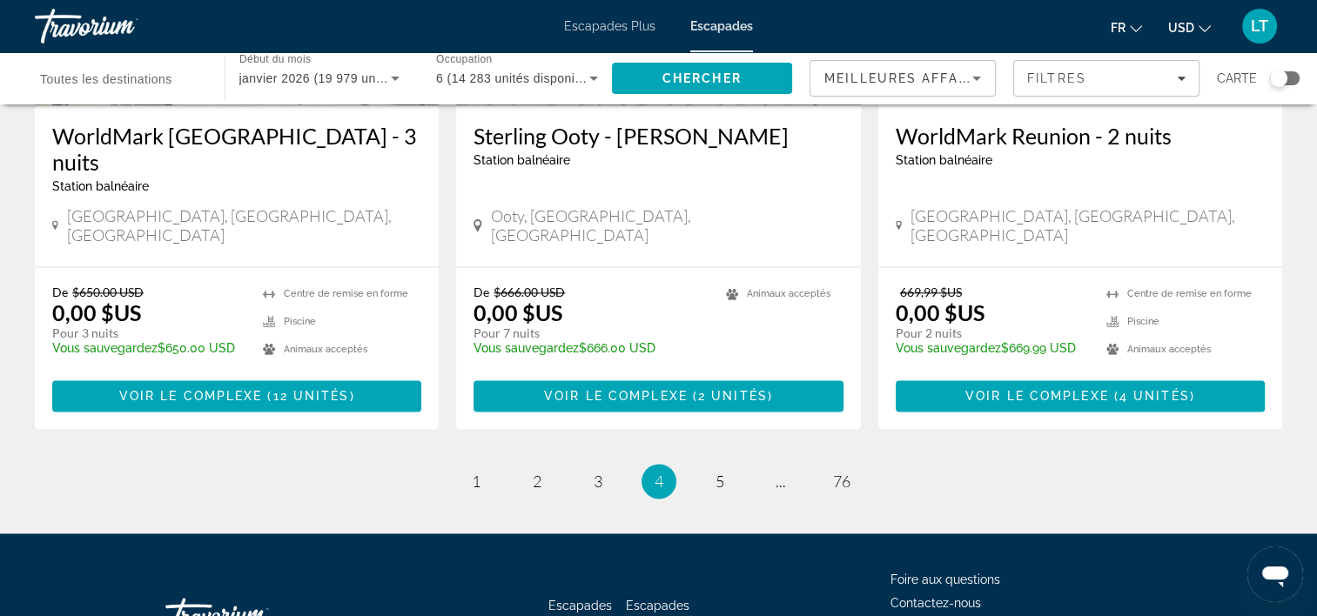
scroll to position [2252, 0]
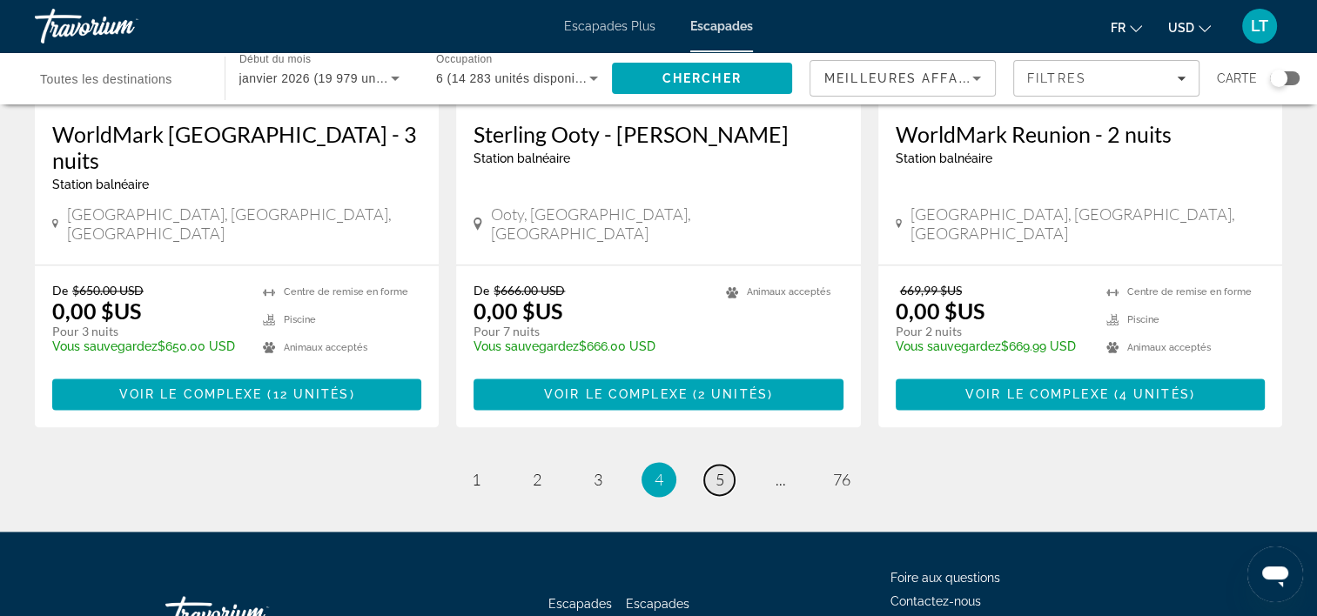
click at [716, 470] on span "5" at bounding box center [720, 479] width 9 height 19
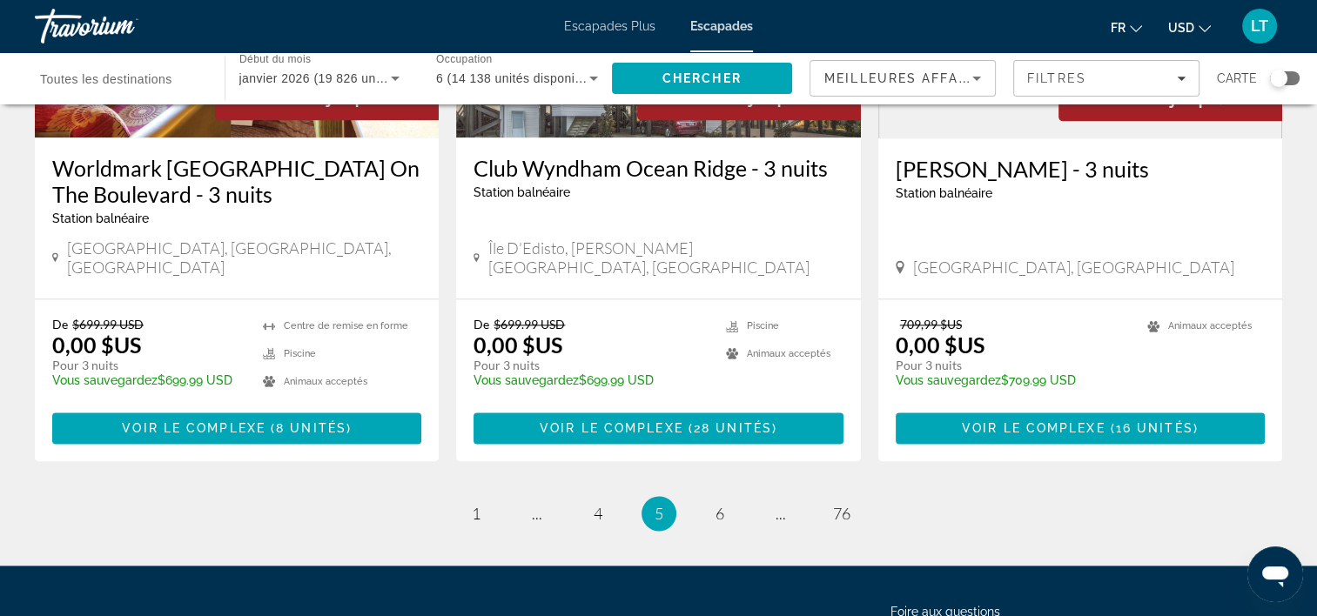
scroll to position [2277, 0]
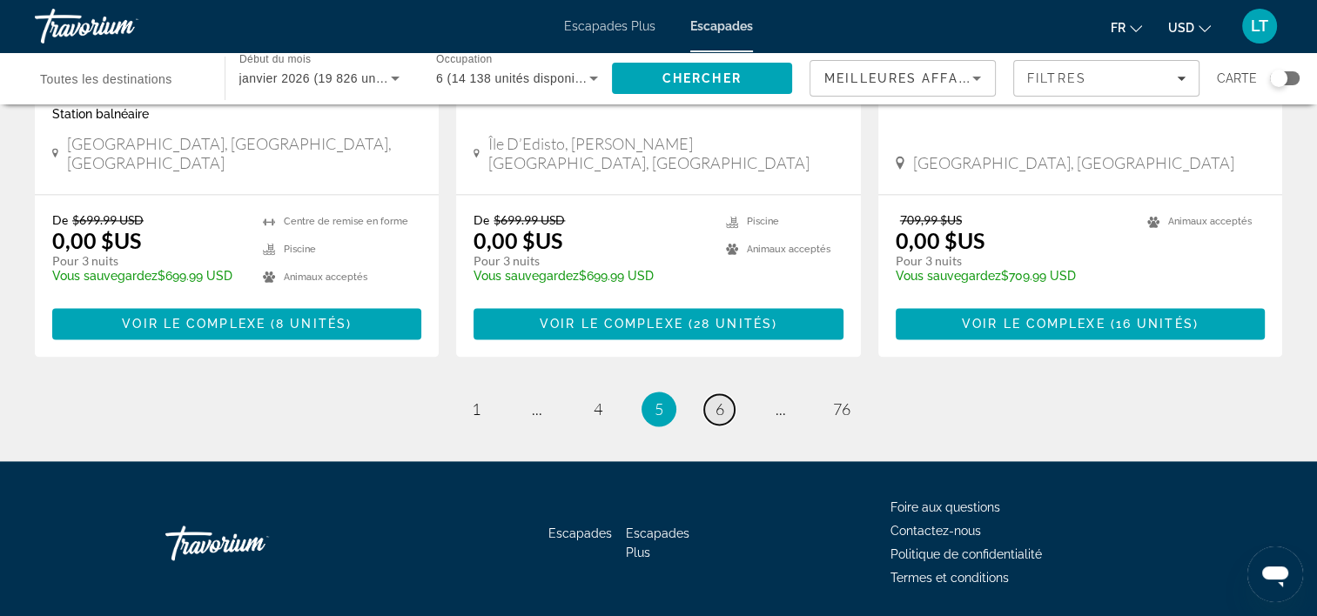
click at [723, 400] on span "6" at bounding box center [720, 409] width 9 height 19
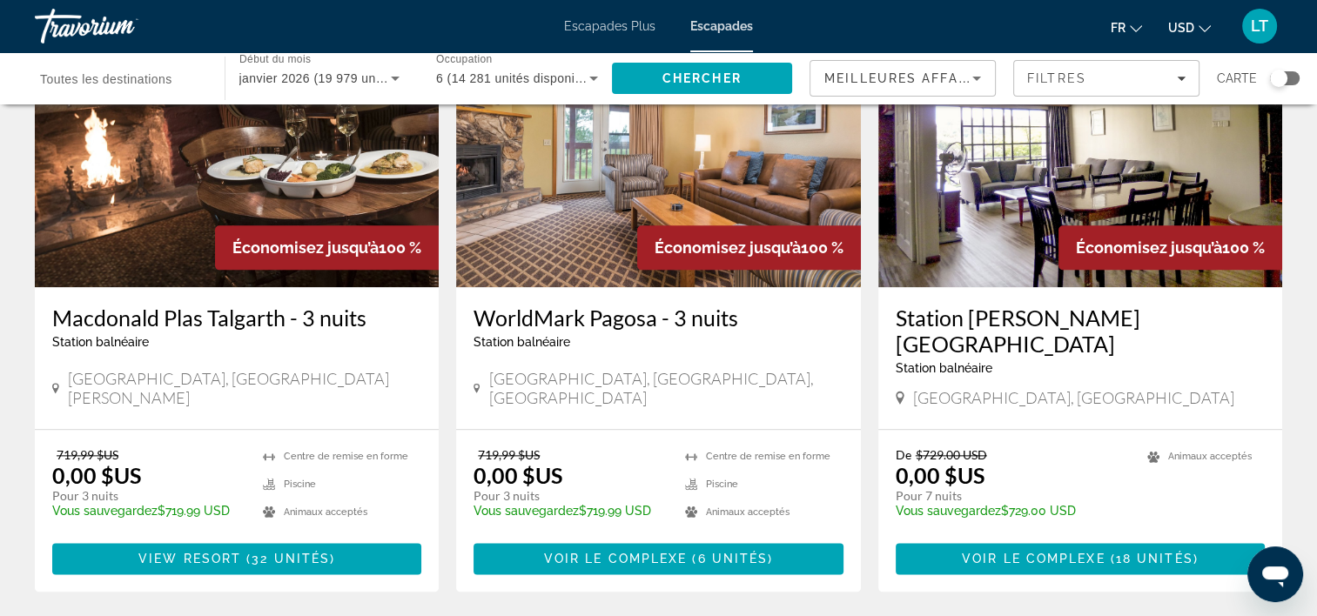
scroll to position [2176, 0]
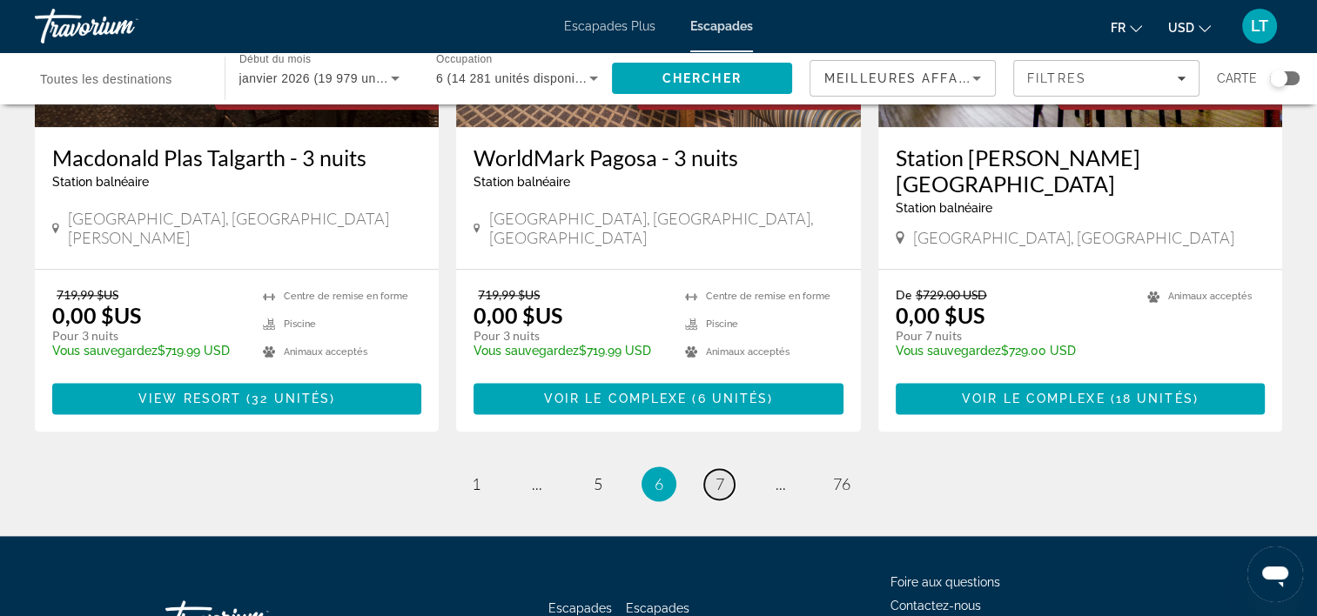
click at [717, 474] on span "7" at bounding box center [720, 483] width 9 height 19
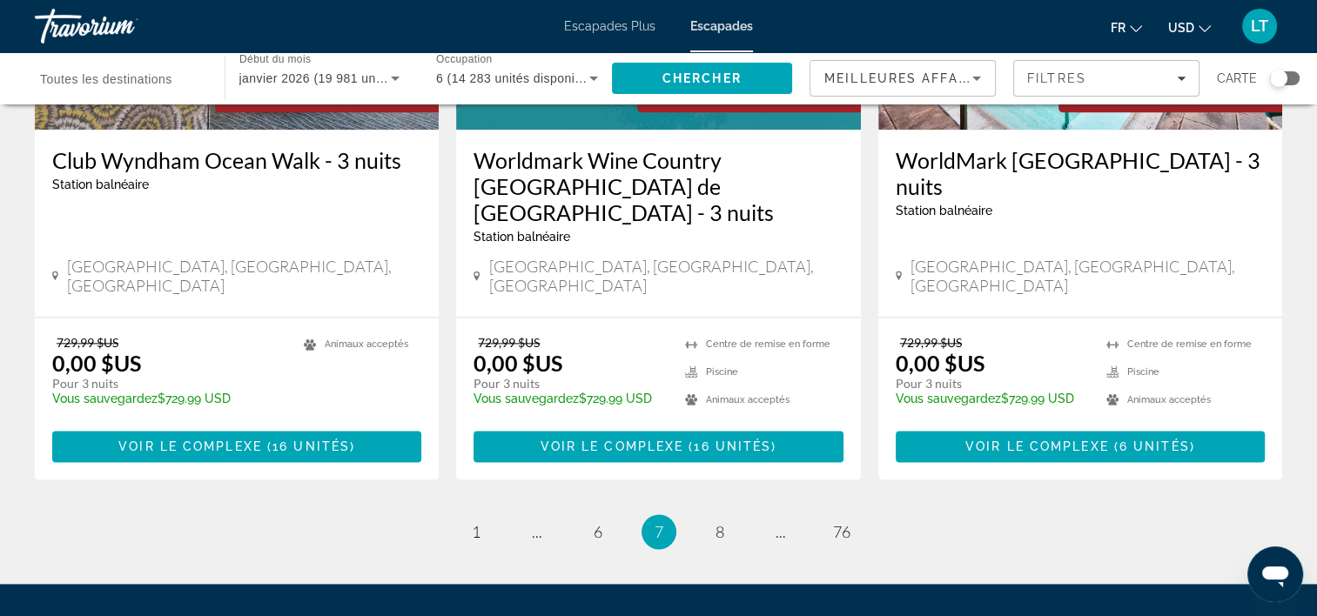
scroll to position [2176, 0]
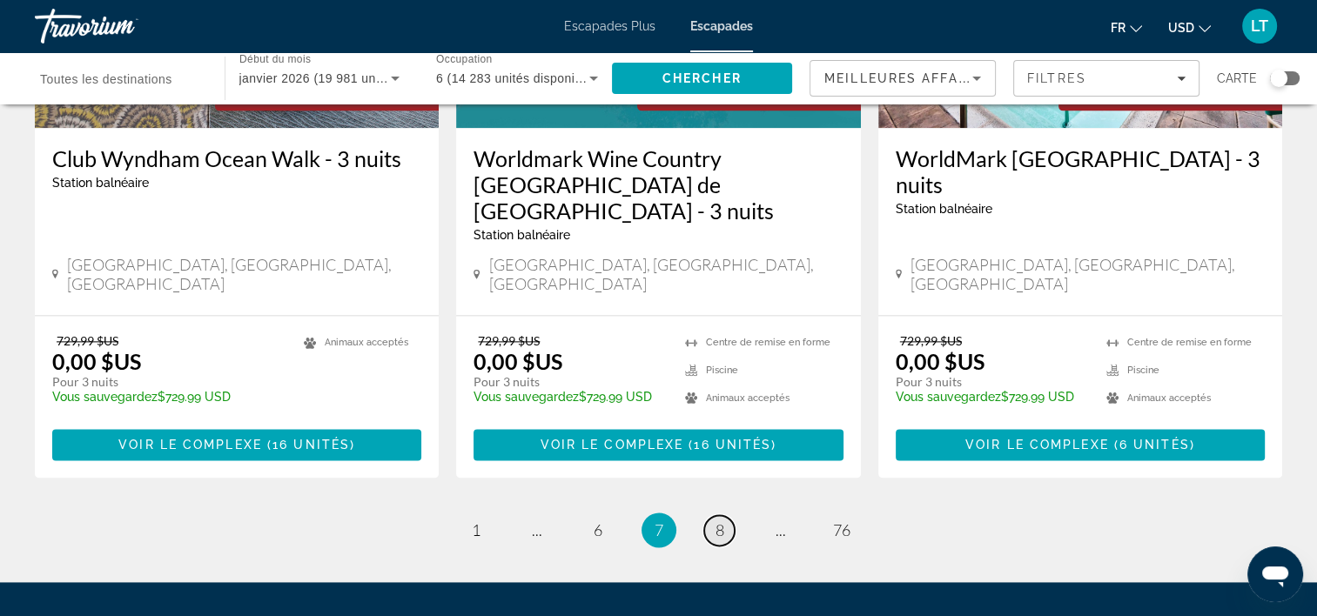
click at [721, 521] on span "8" at bounding box center [720, 530] width 9 height 19
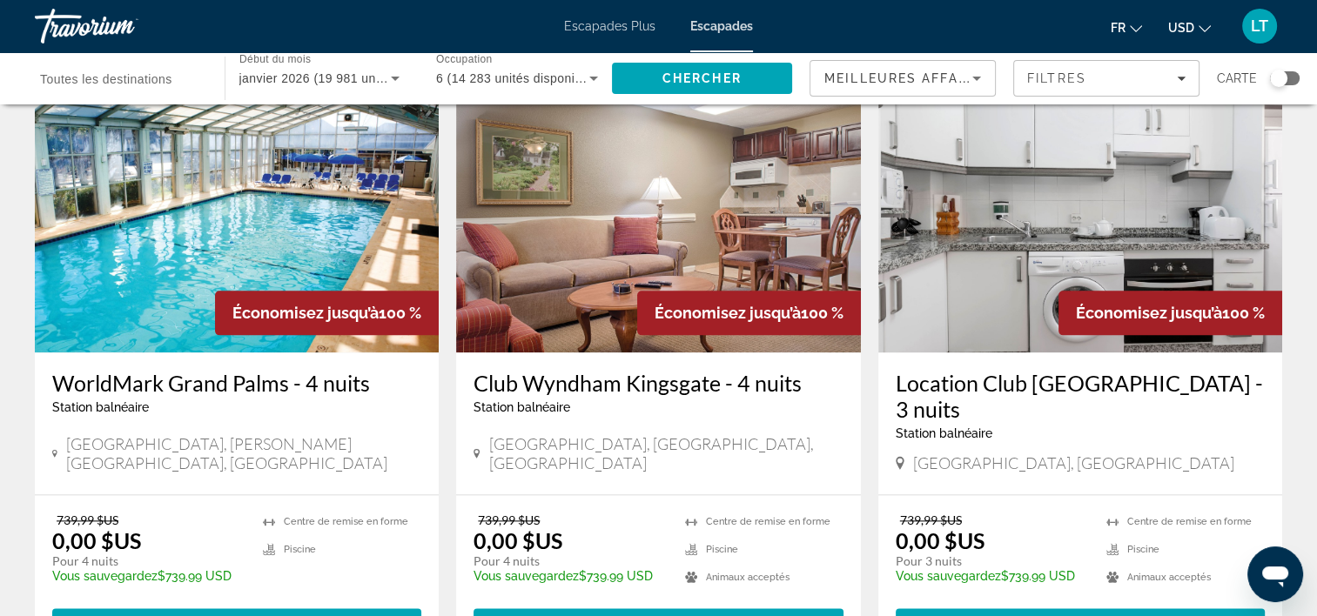
scroll to position [2089, 0]
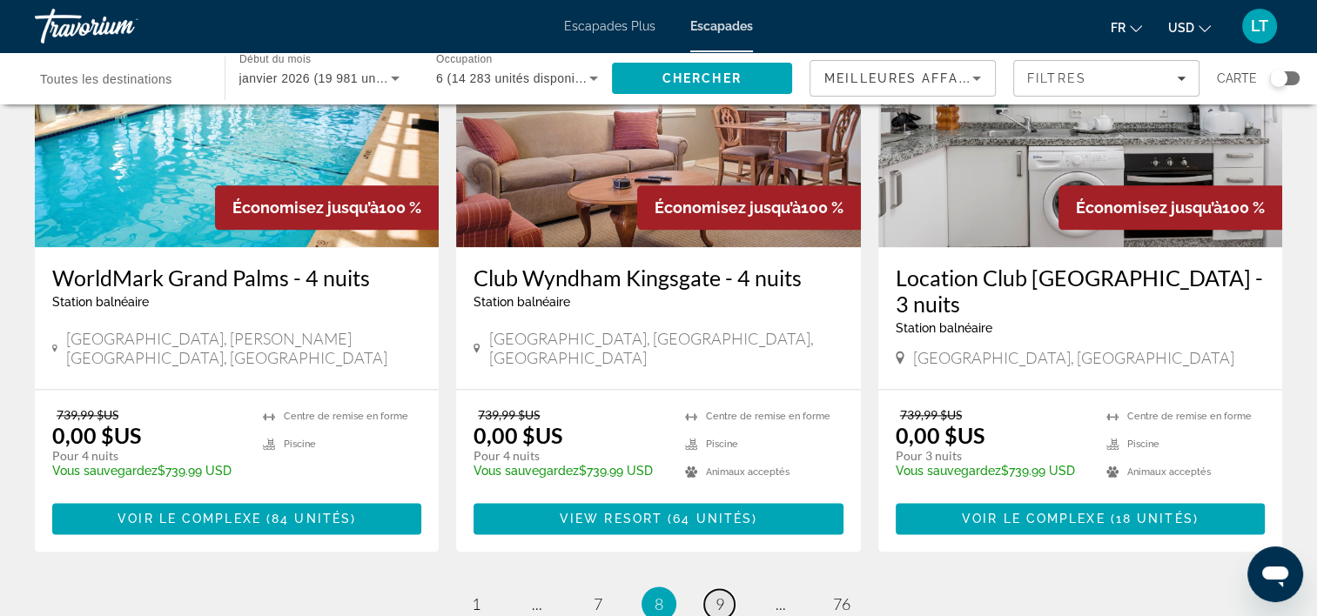
click at [721, 595] on span "9" at bounding box center [720, 604] width 9 height 19
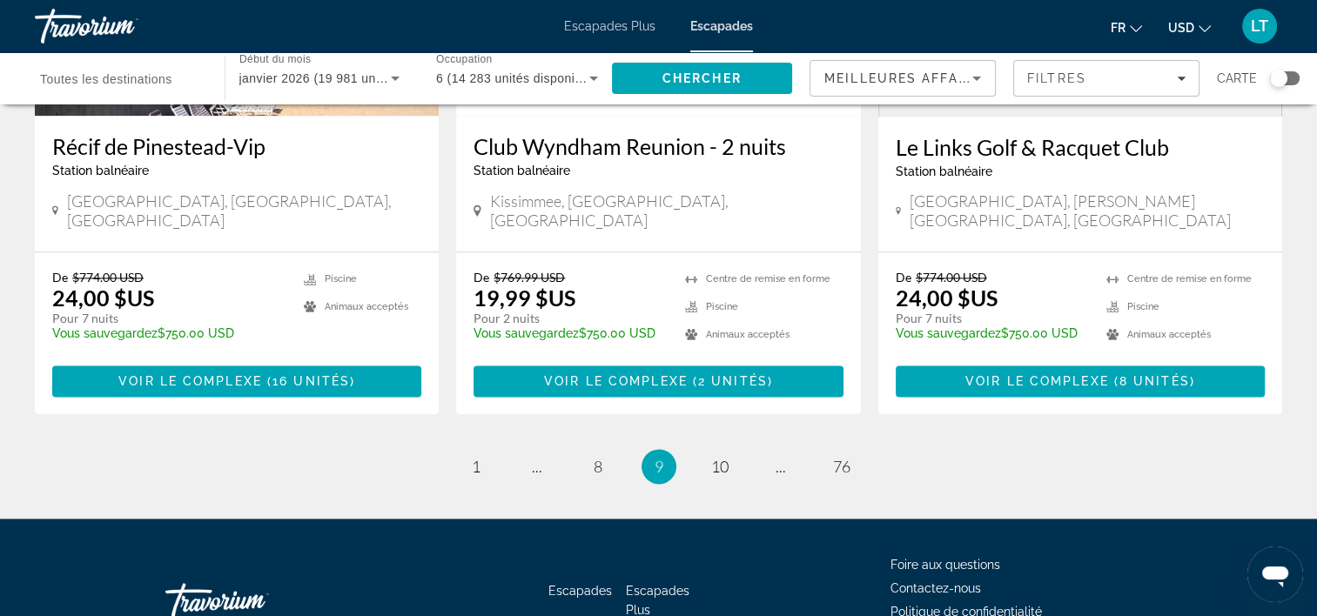
scroll to position [2225, 0]
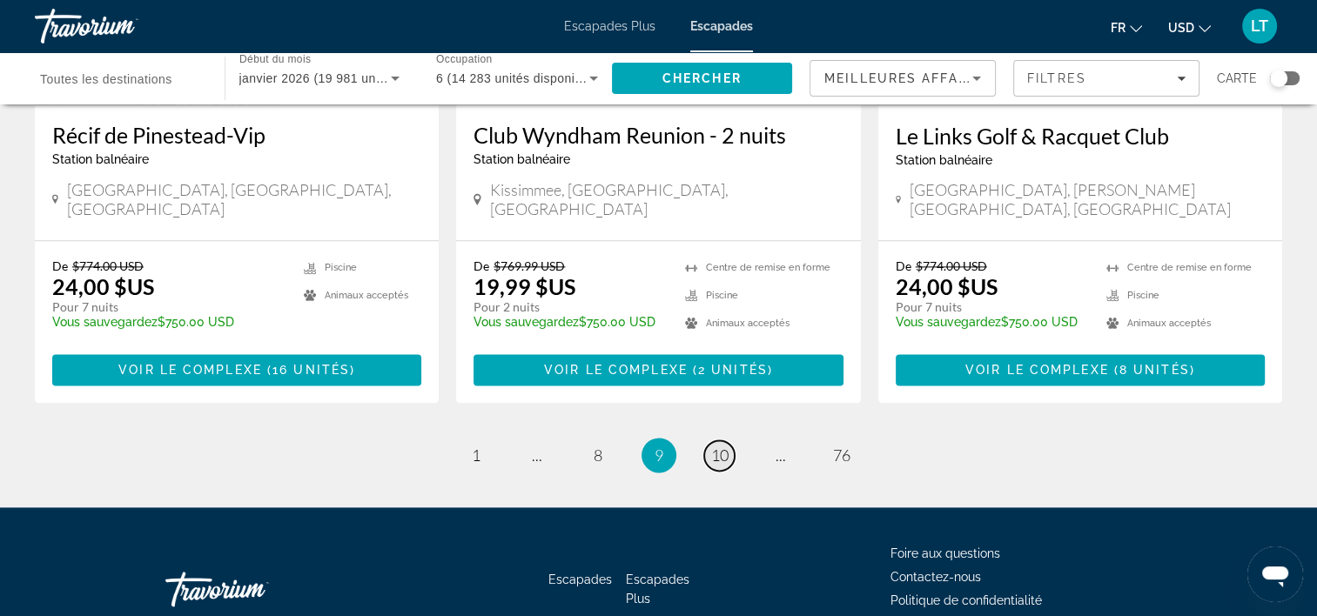
click at [718, 446] on span "10" at bounding box center [719, 455] width 17 height 19
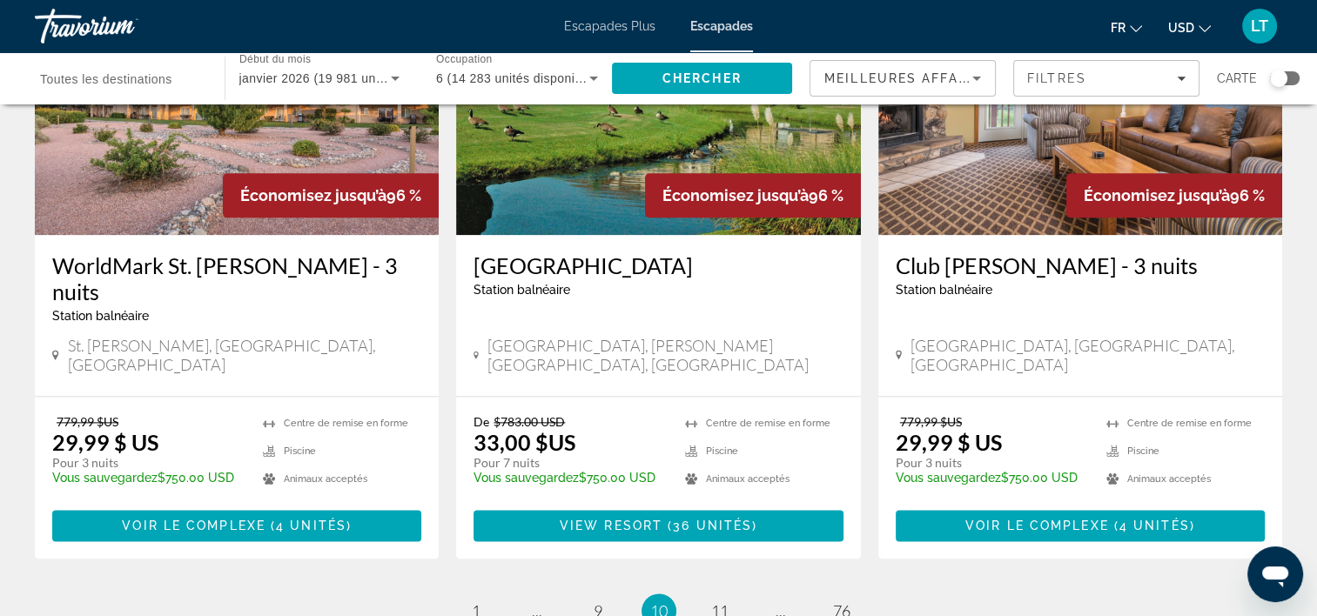
scroll to position [2176, 0]
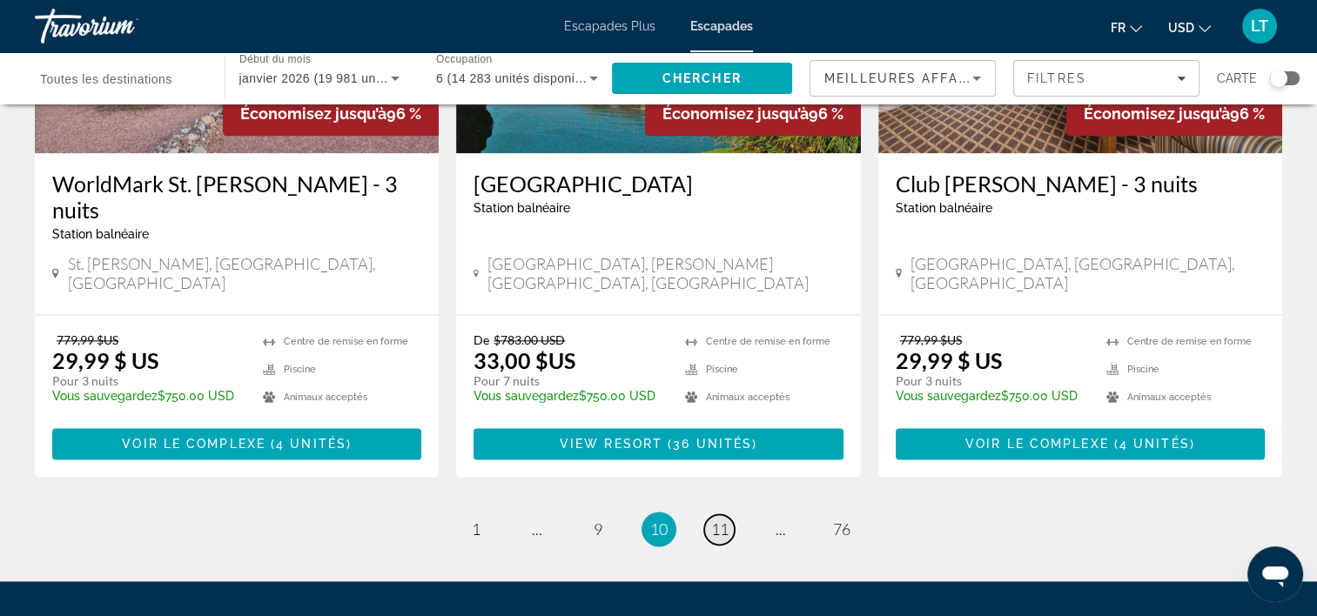
click at [711, 520] on span "11" at bounding box center [719, 529] width 17 height 19
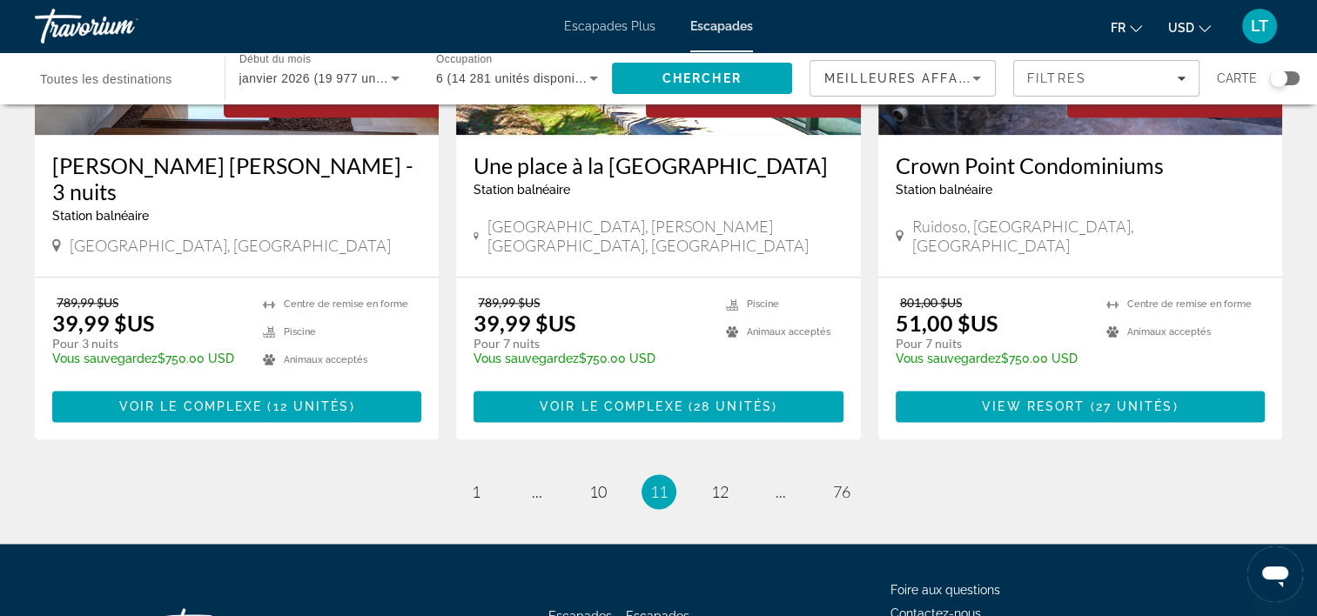
scroll to position [2176, 0]
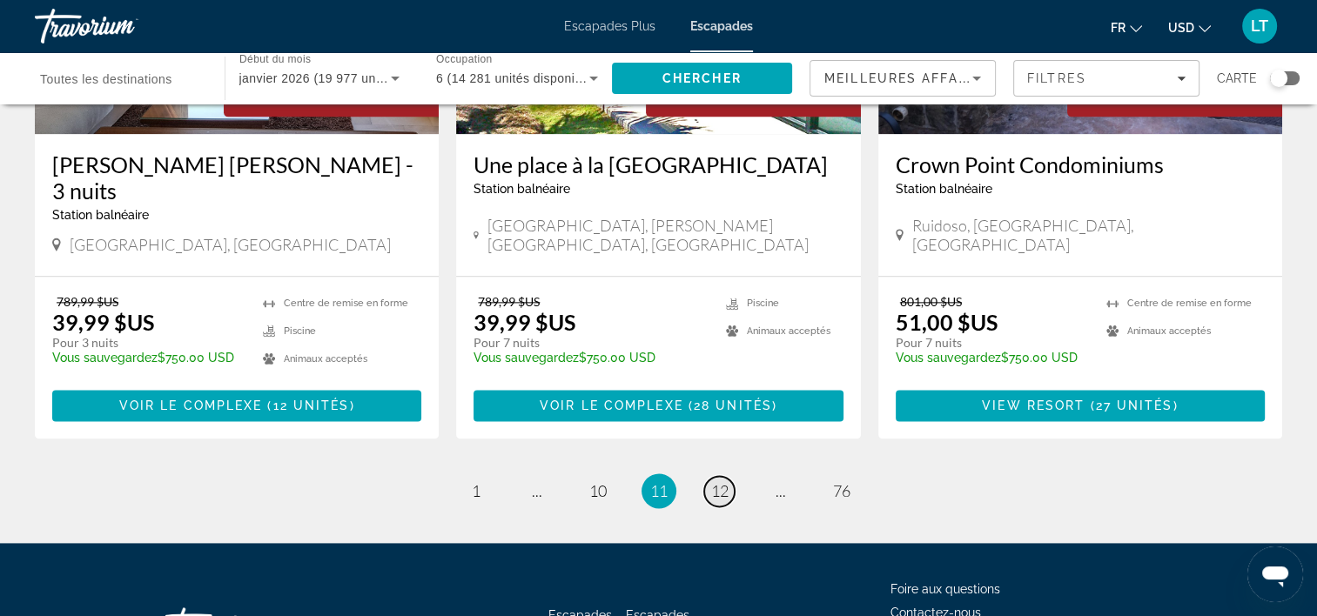
click at [718, 481] on span "12" at bounding box center [719, 490] width 17 height 19
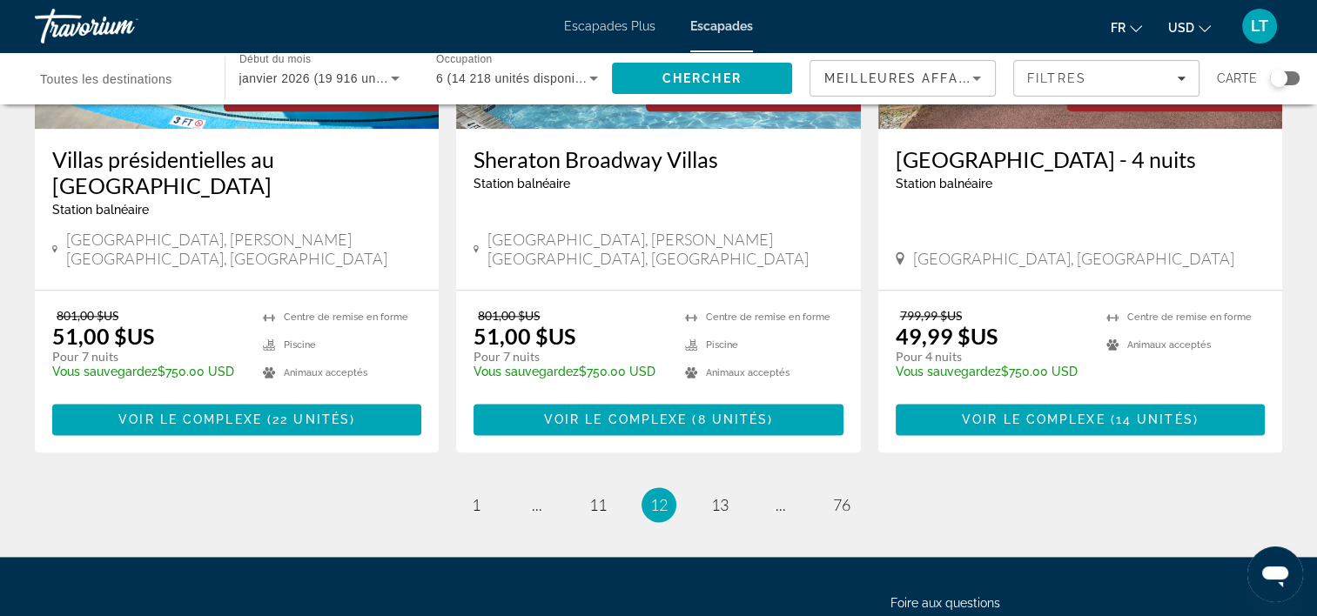
scroll to position [2176, 0]
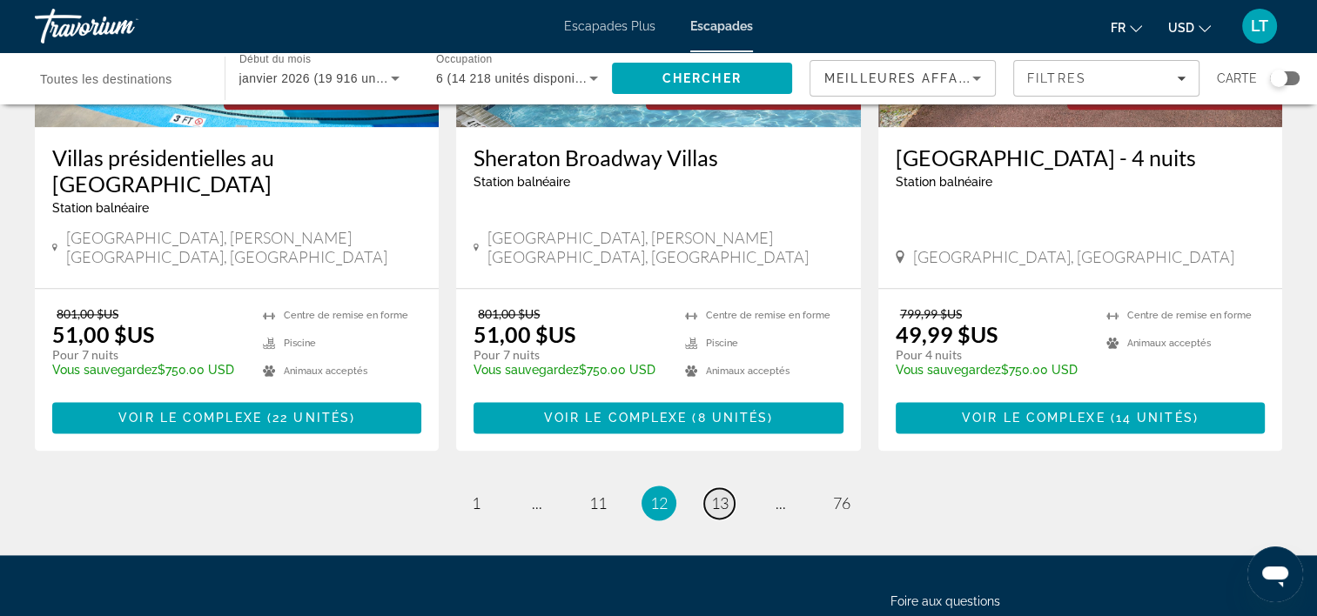
click at [719, 494] on span "13" at bounding box center [719, 503] width 17 height 19
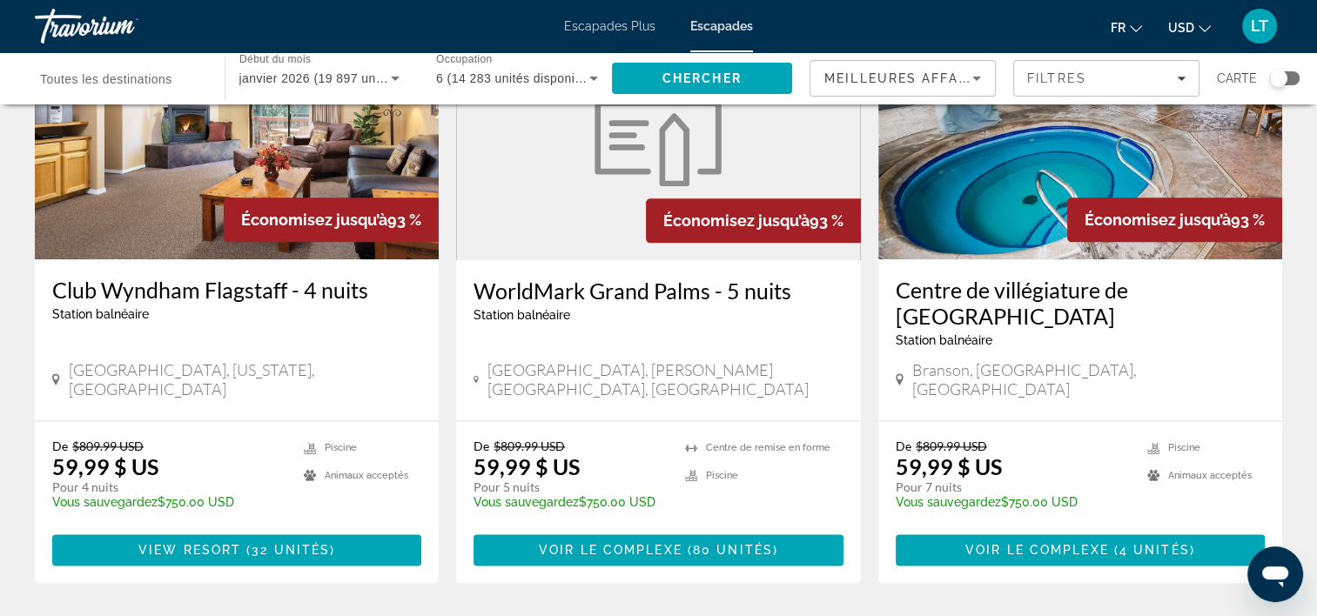
scroll to position [2176, 0]
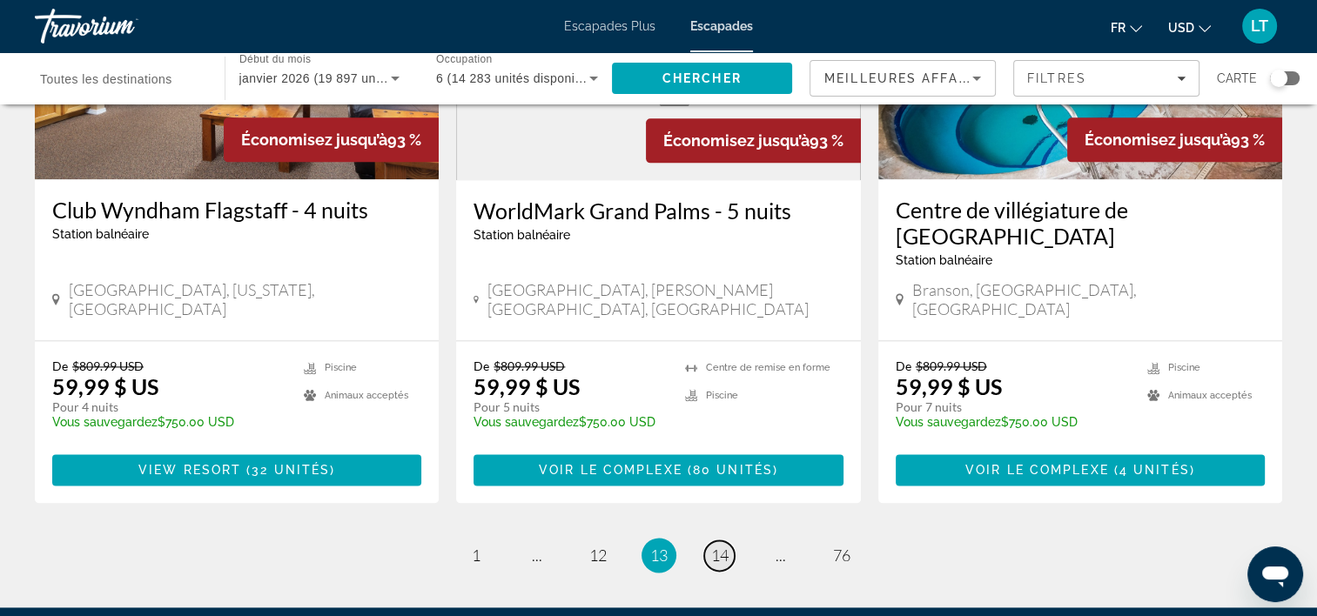
click at [724, 546] on span "14" at bounding box center [719, 555] width 17 height 19
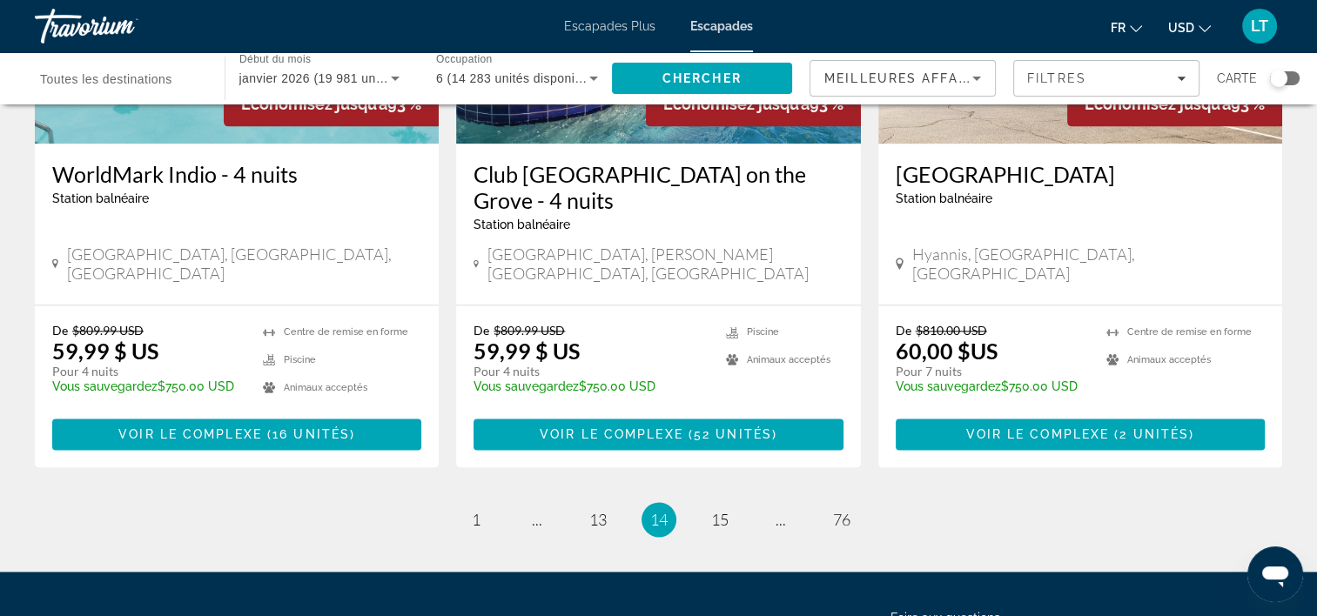
scroll to position [2263, 0]
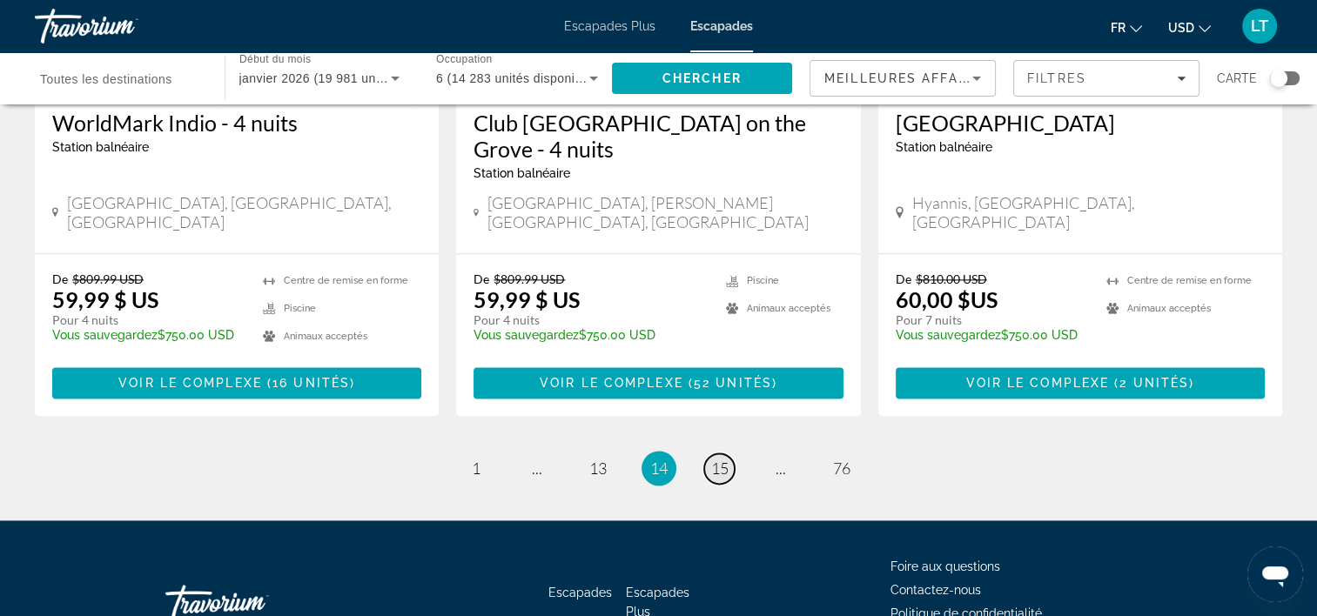
click at [723, 459] on span "15" at bounding box center [719, 468] width 17 height 19
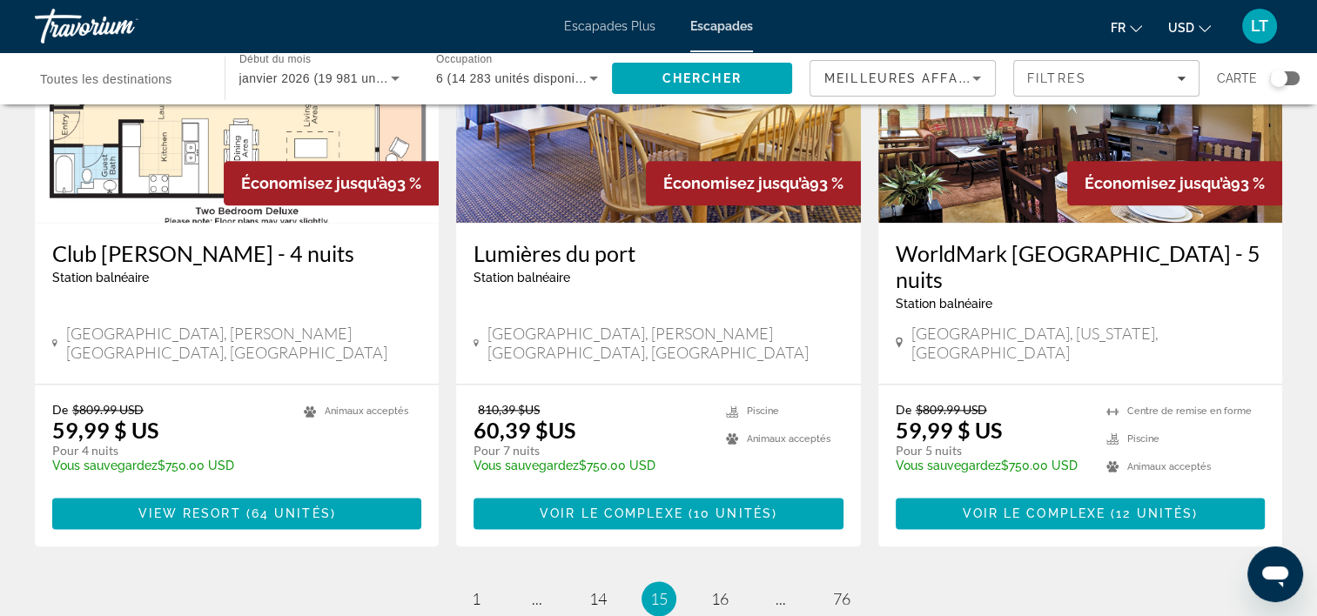
scroll to position [2251, 0]
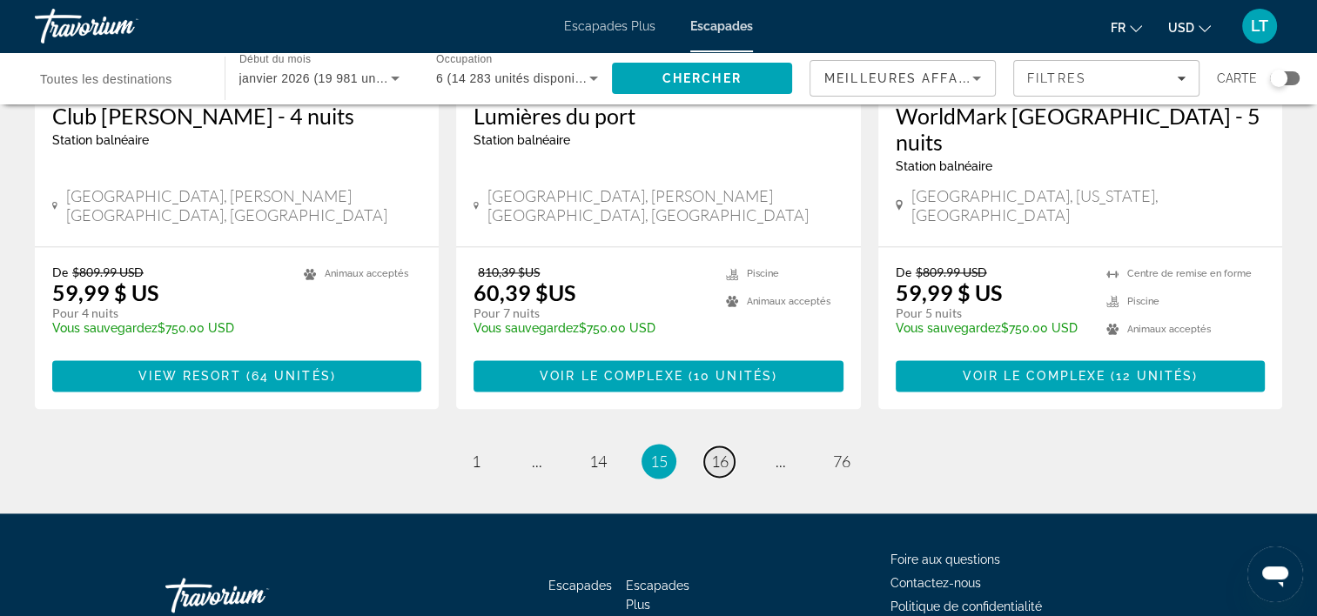
click at [723, 452] on span "16" at bounding box center [719, 461] width 17 height 19
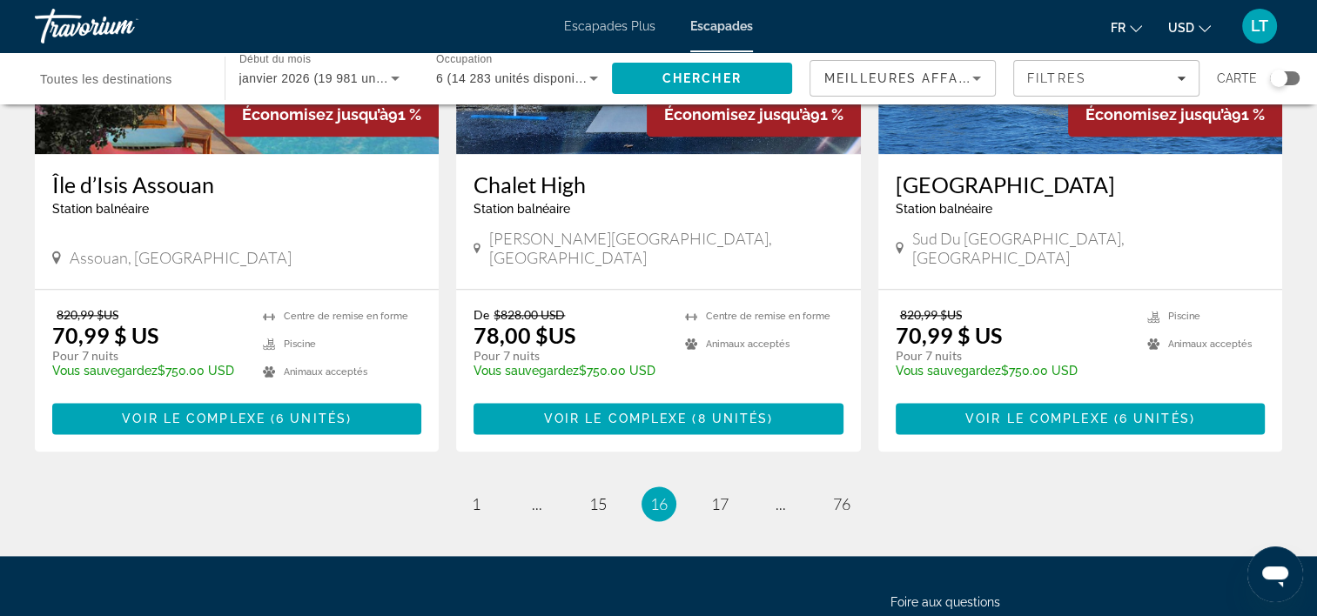
scroll to position [2176, 0]
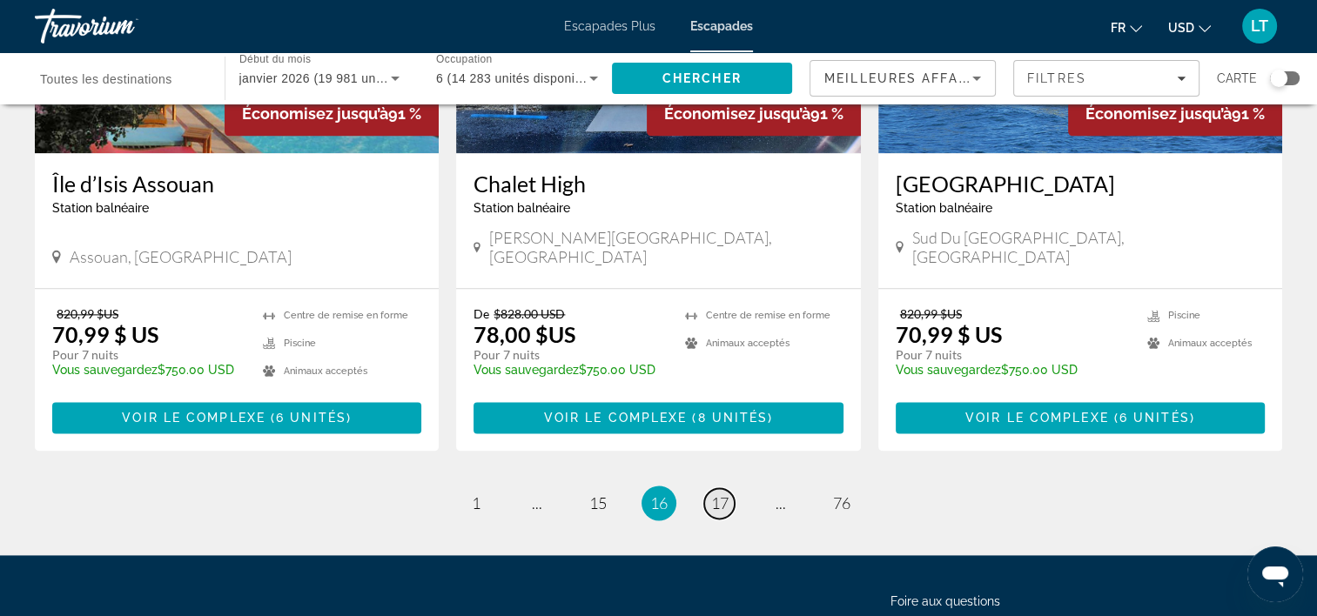
click at [719, 494] on span "17" at bounding box center [719, 503] width 17 height 19
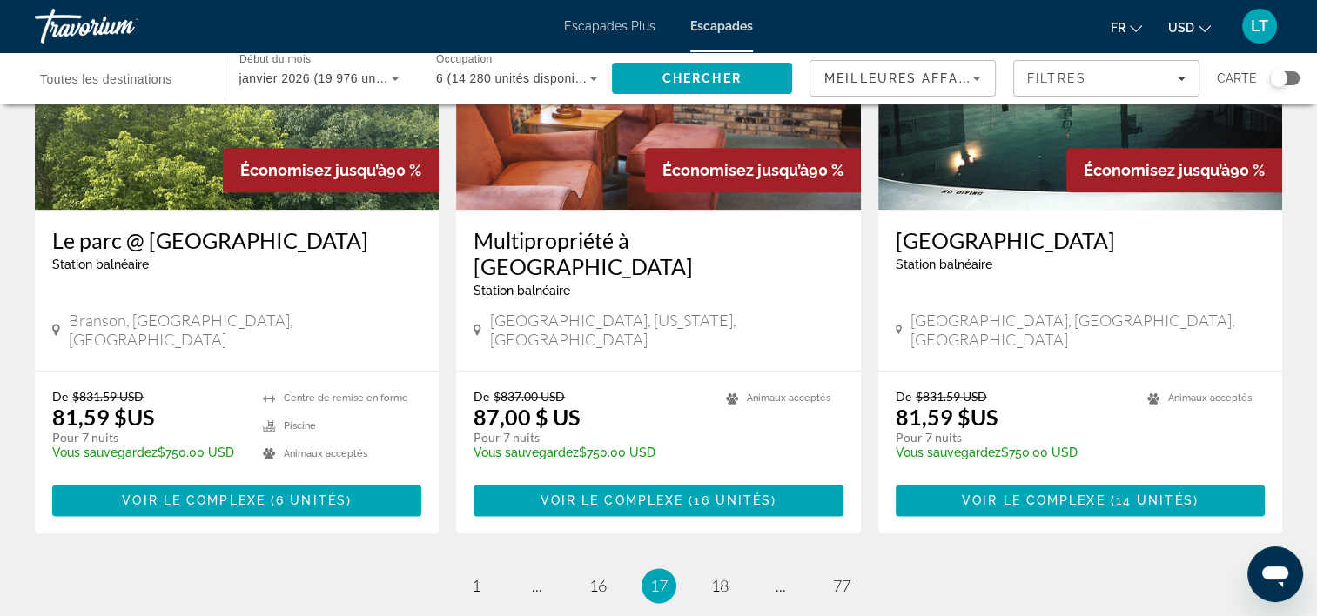
scroll to position [2176, 0]
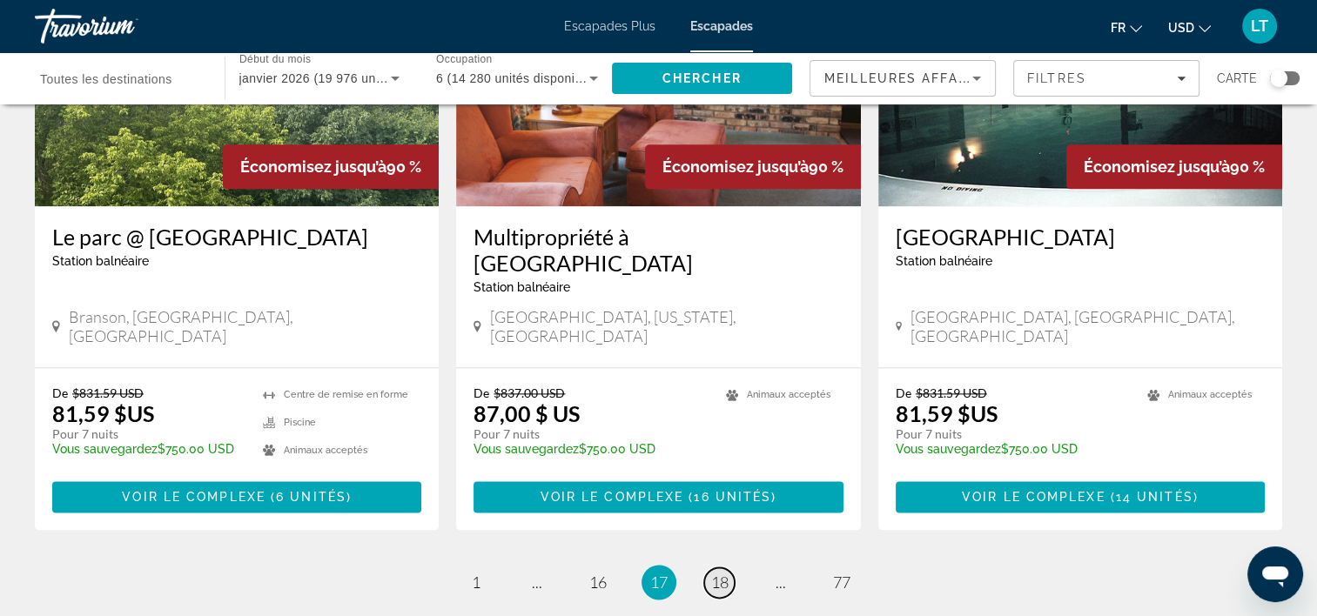
click at [722, 573] on span "18" at bounding box center [719, 582] width 17 height 19
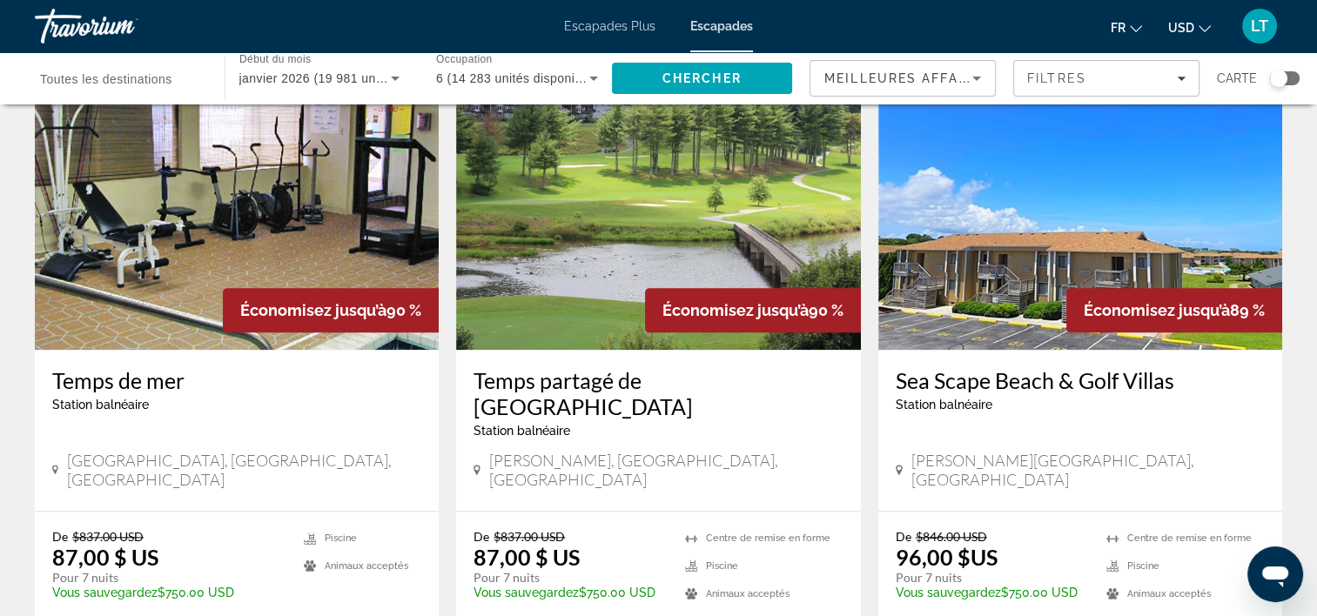
scroll to position [2225, 0]
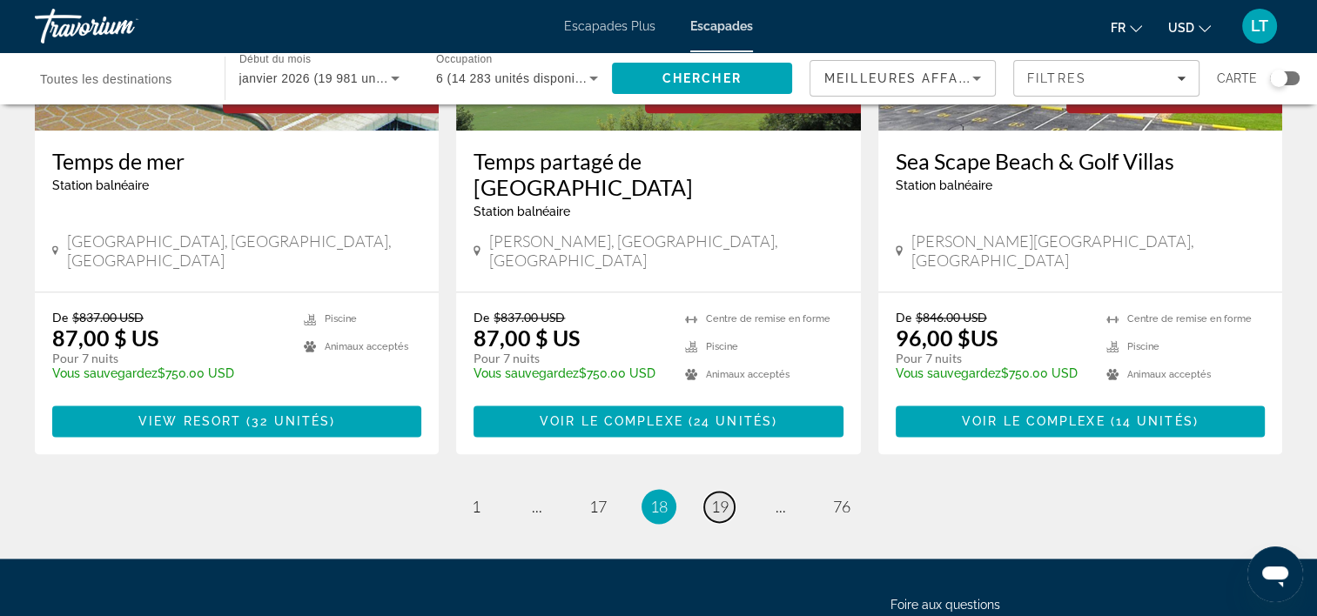
click at [722, 497] on span "19" at bounding box center [719, 506] width 17 height 19
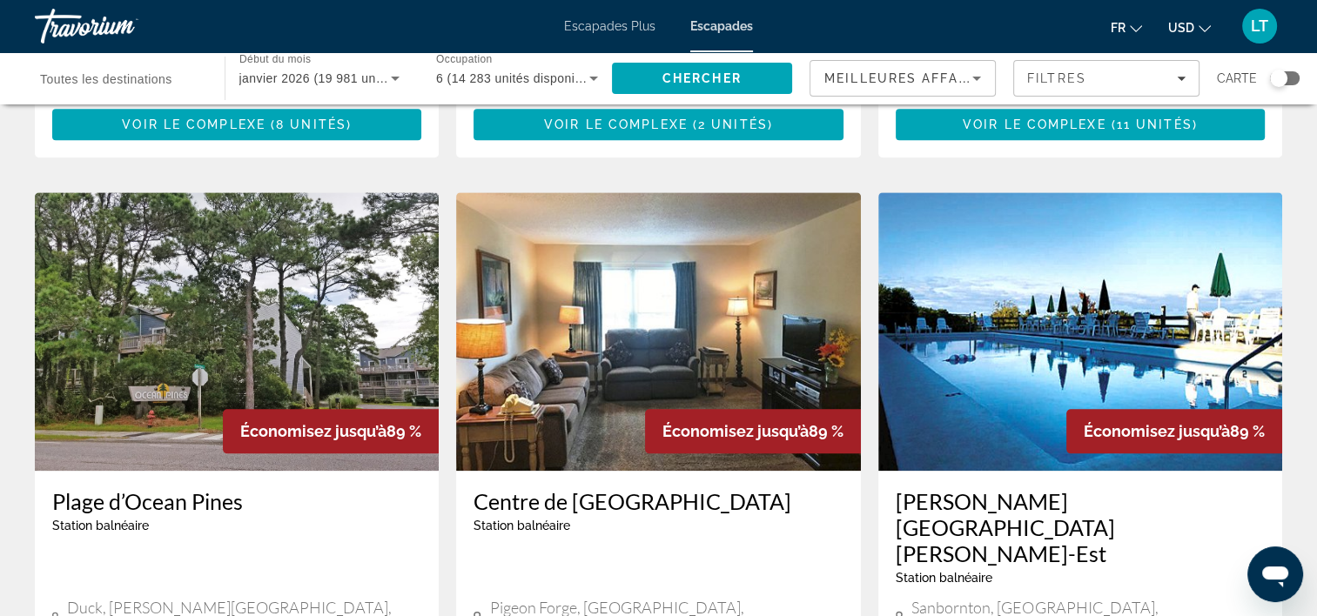
scroll to position [2002, 0]
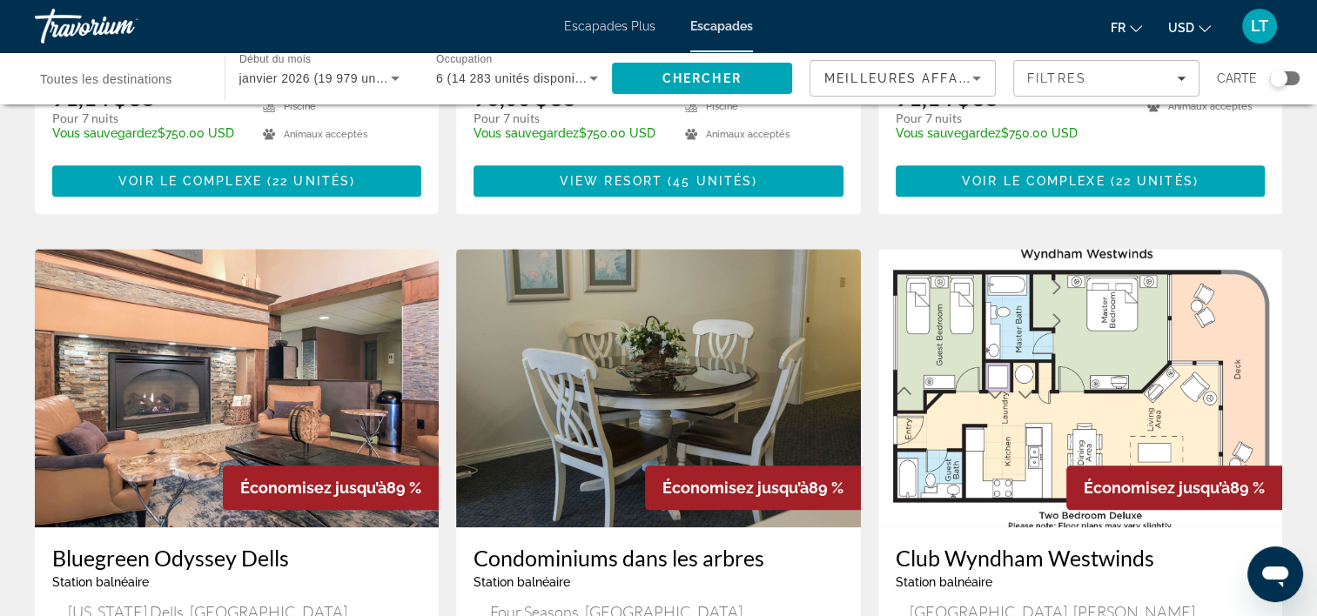
scroll to position [2225, 0]
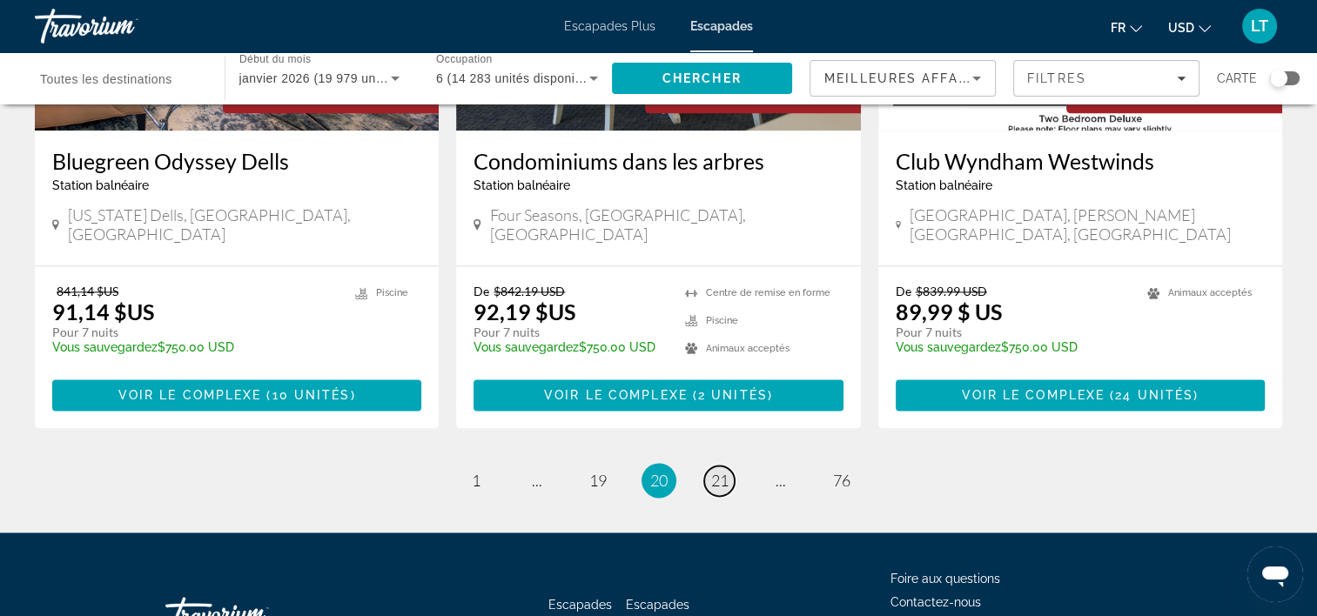
click at [723, 471] on span "21" at bounding box center [719, 480] width 17 height 19
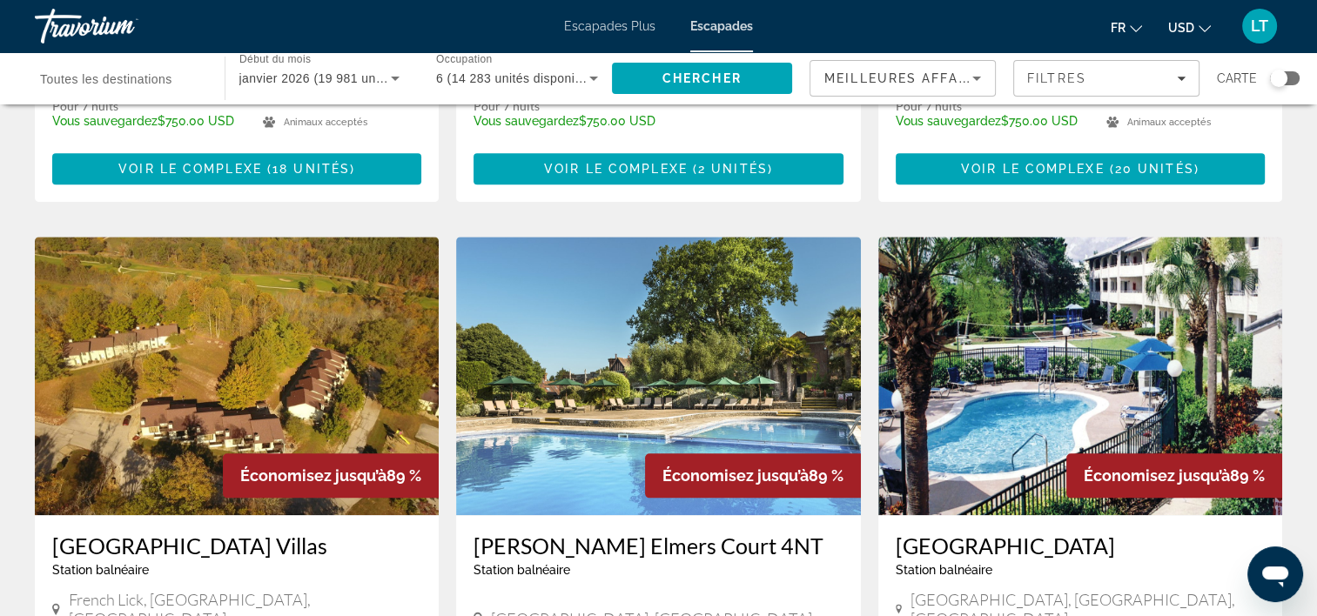
scroll to position [2002, 0]
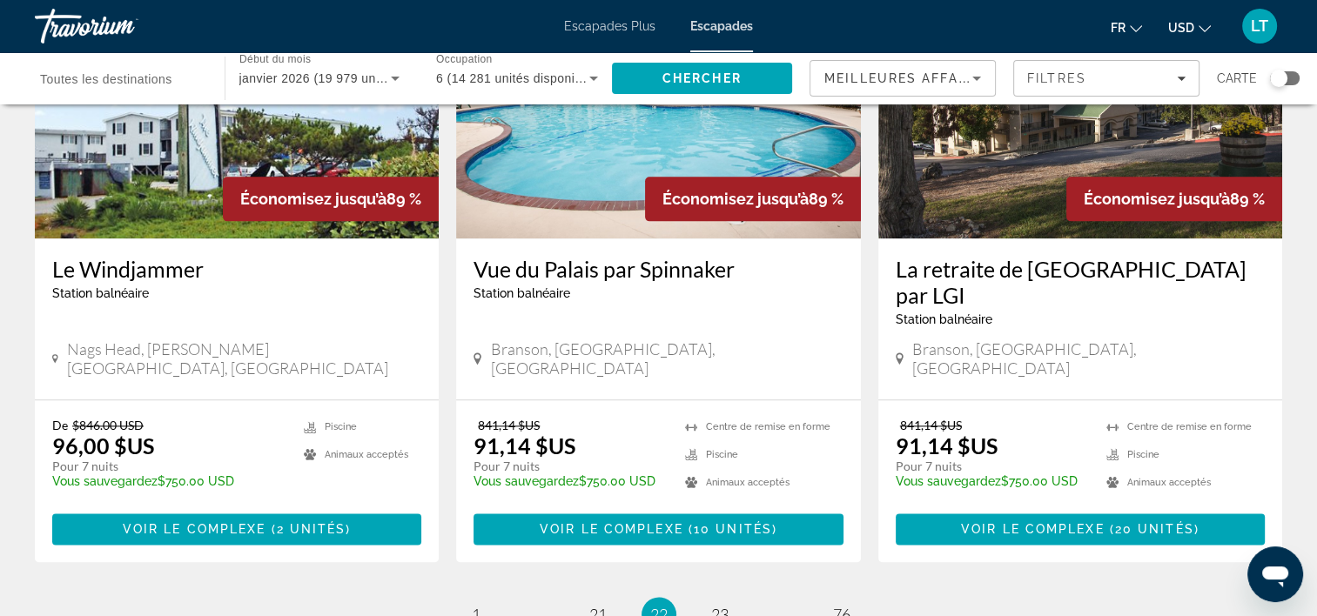
scroll to position [2089, 0]
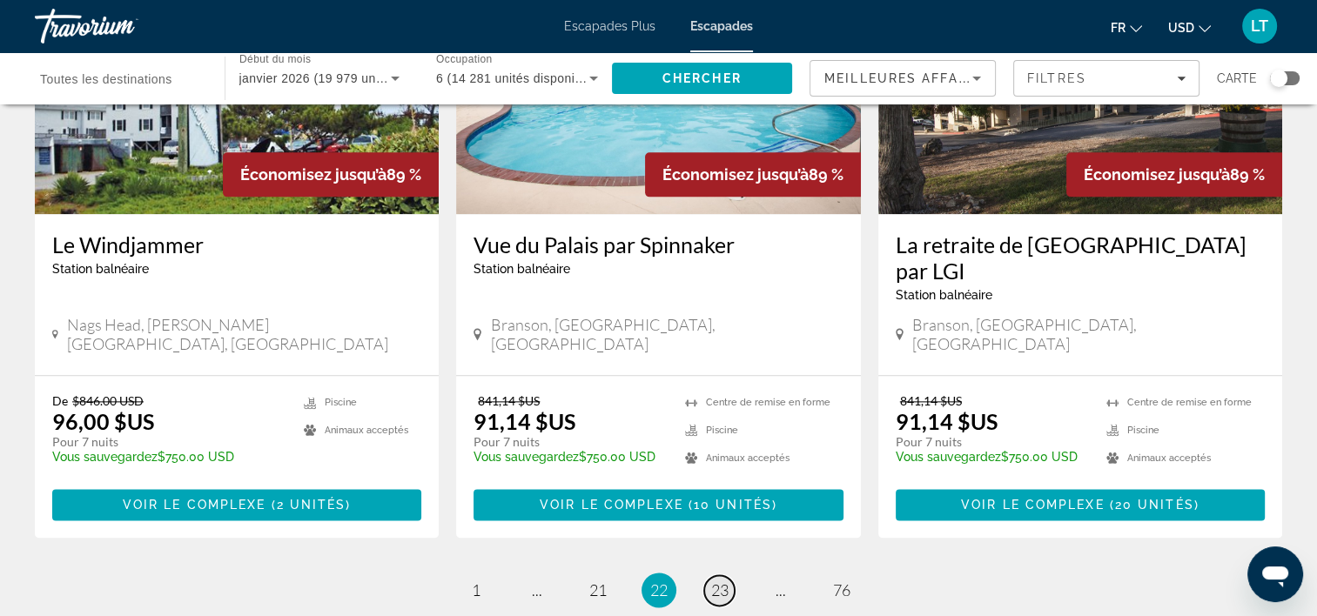
click at [717, 581] on span "23" at bounding box center [719, 590] width 17 height 19
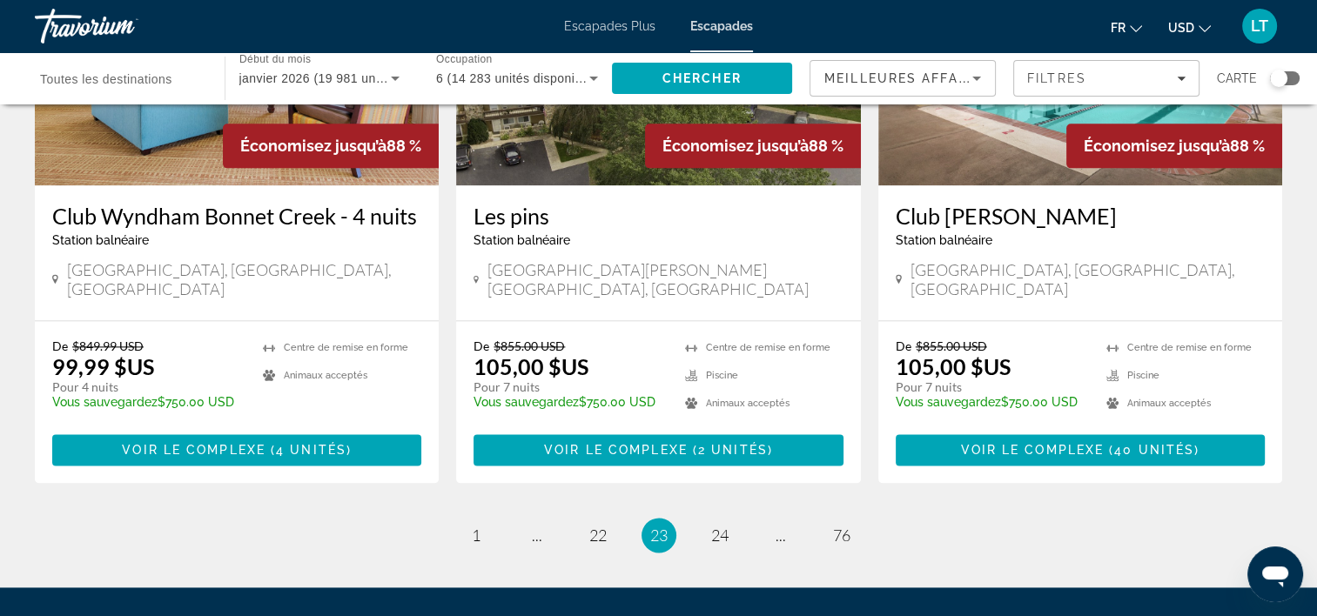
scroll to position [2176, 0]
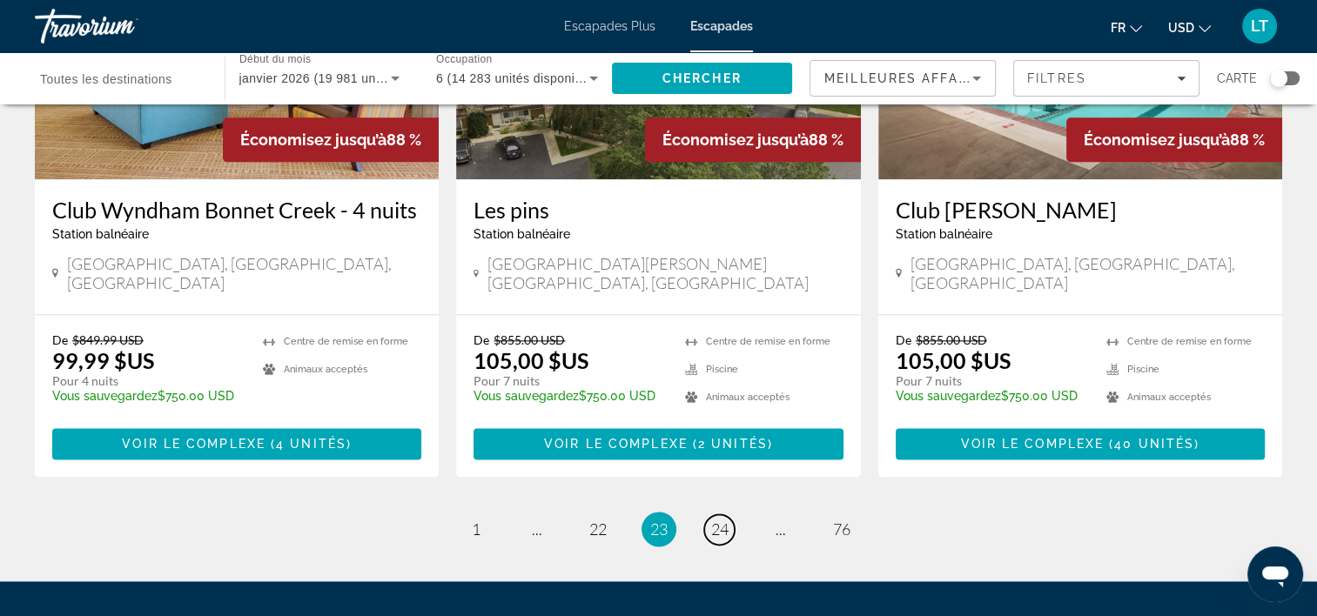
click at [722, 520] on span "24" at bounding box center [719, 529] width 17 height 19
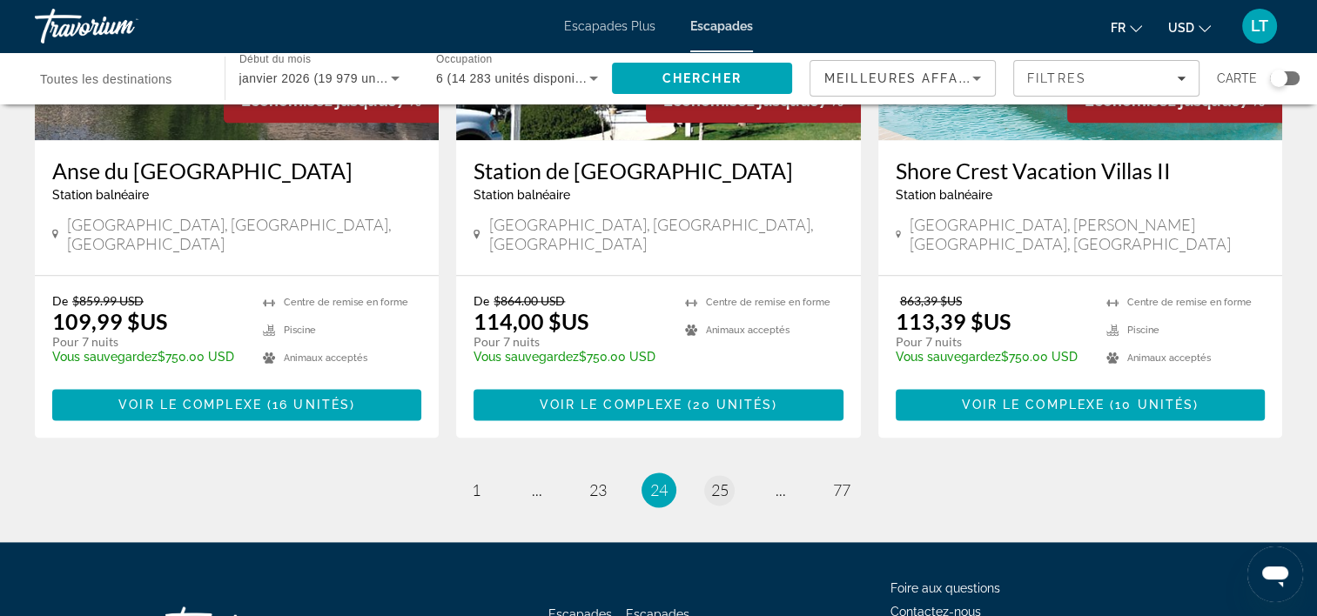
scroll to position [2225, 0]
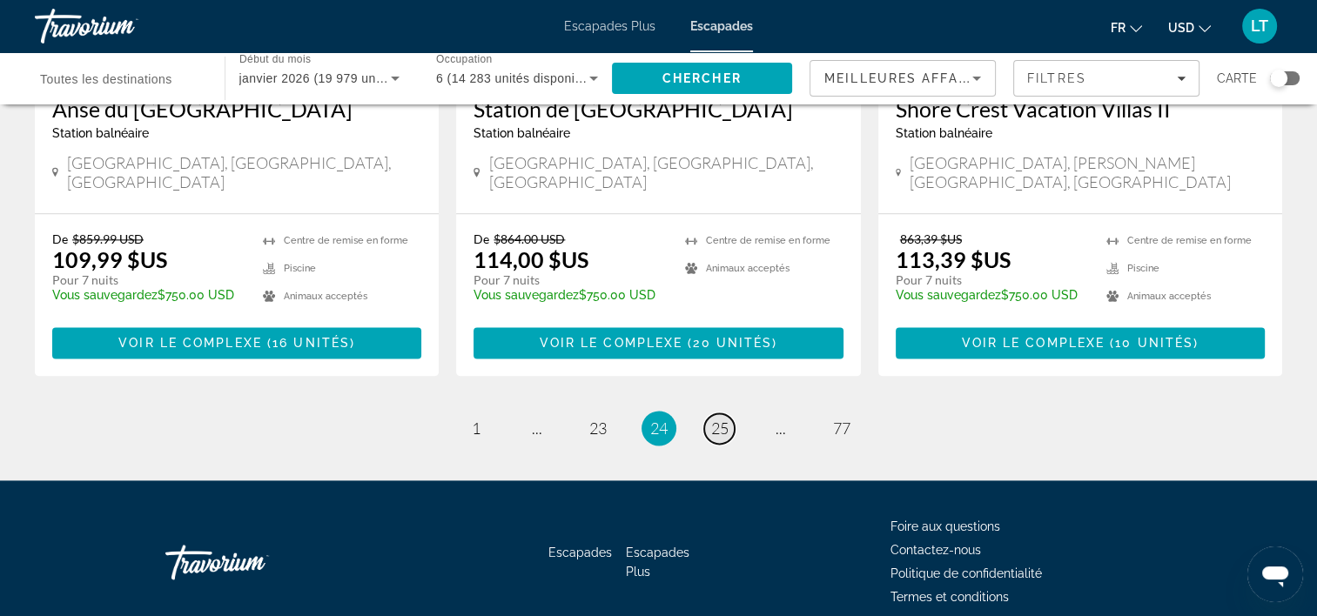
click at [716, 419] on span "25" at bounding box center [719, 428] width 17 height 19
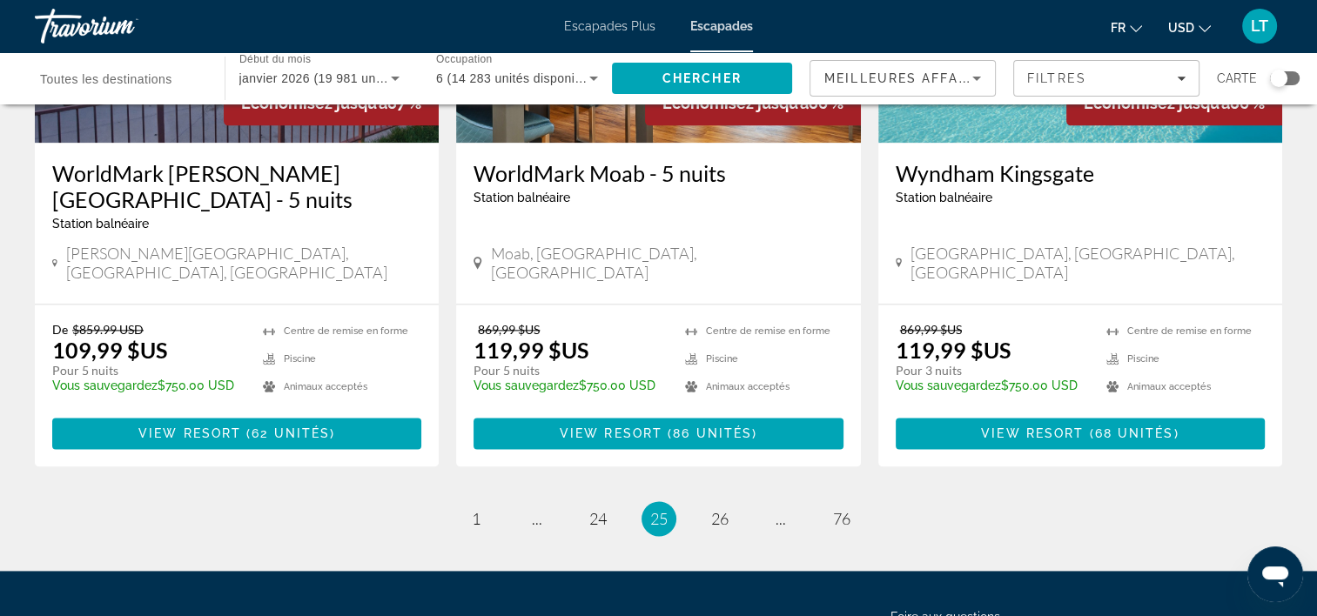
scroll to position [2199, 0]
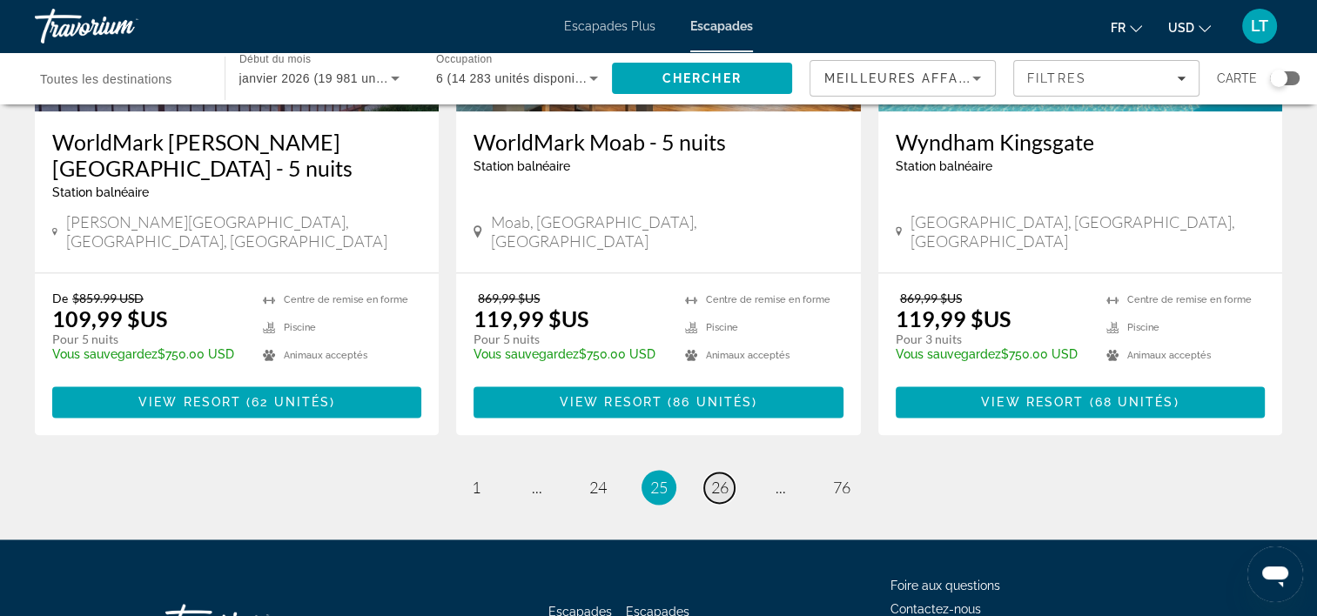
click at [722, 478] on span "26" at bounding box center [719, 487] width 17 height 19
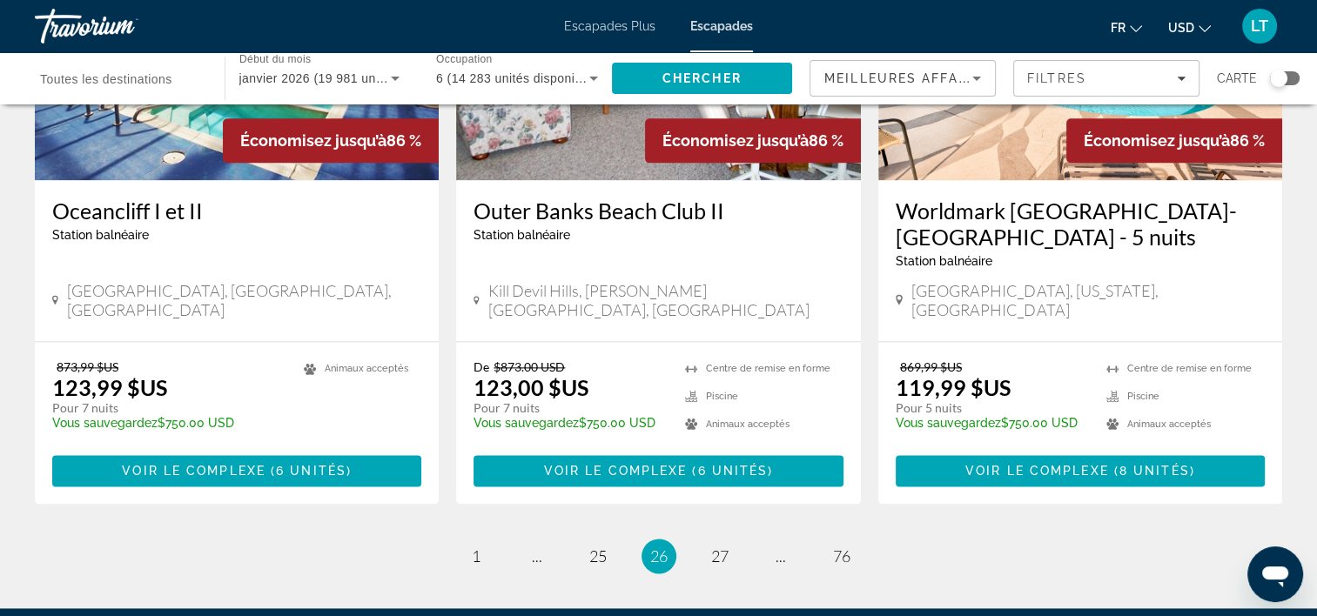
scroll to position [2176, 0]
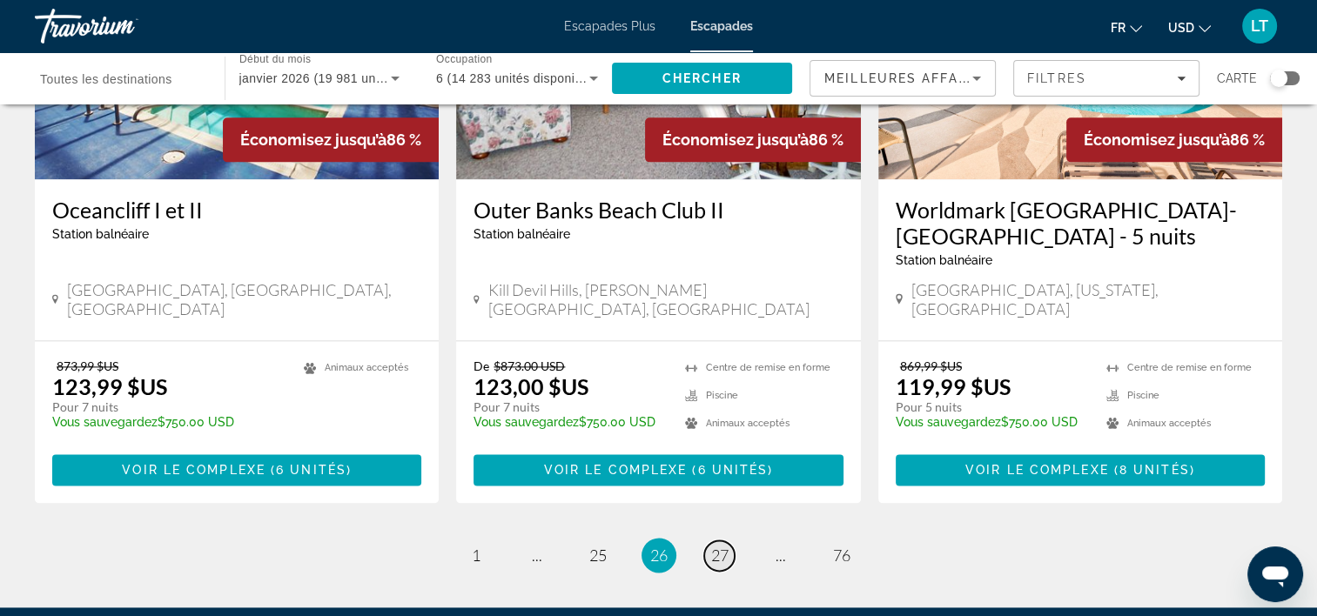
click at [717, 546] on span "27" at bounding box center [719, 555] width 17 height 19
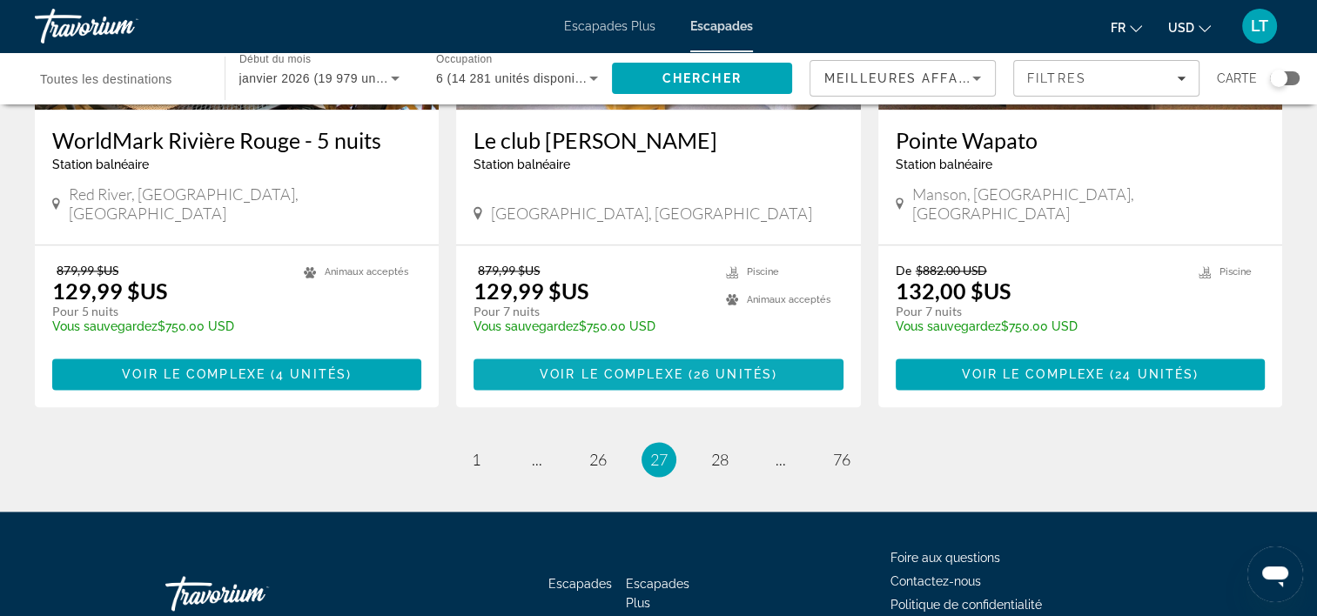
scroll to position [2199, 0]
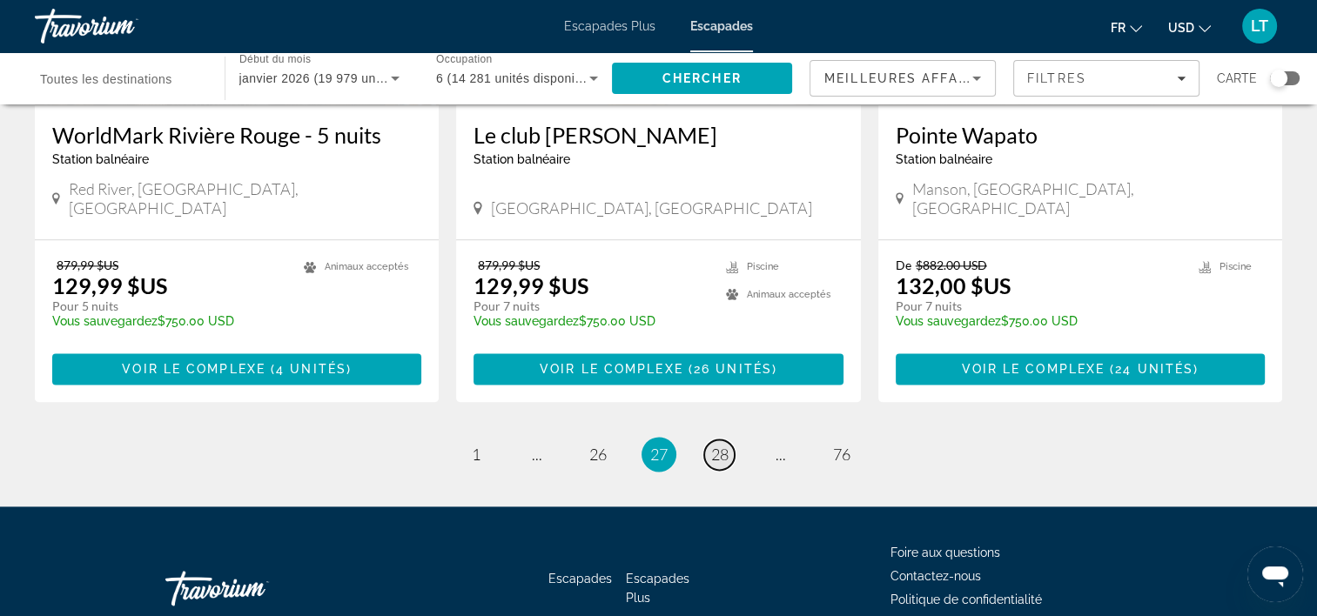
click at [723, 445] on span "28" at bounding box center [719, 454] width 17 height 19
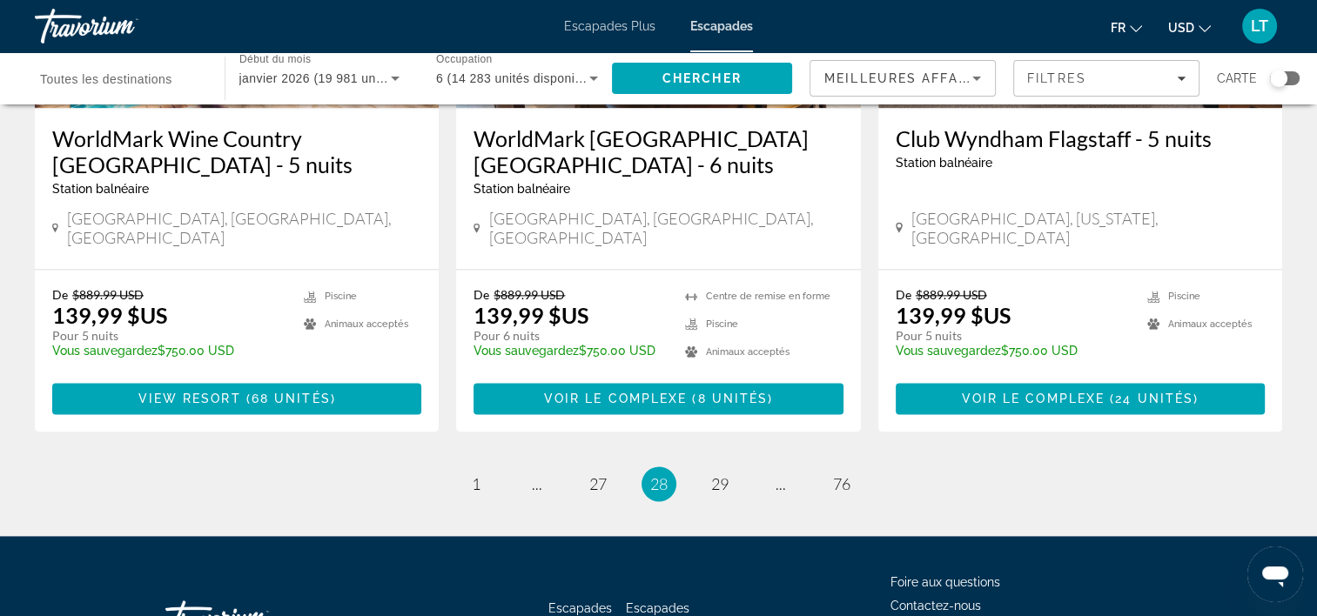
scroll to position [2225, 0]
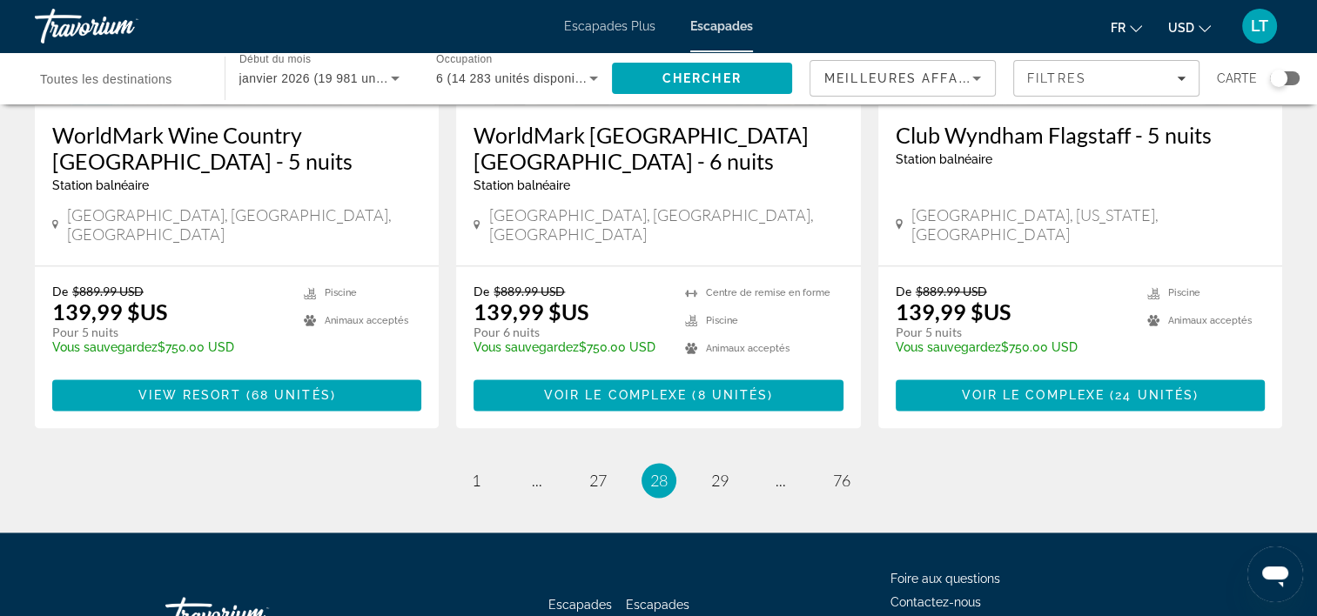
click at [598, 27] on span "Escapades Plus" at bounding box center [609, 26] width 91 height 14
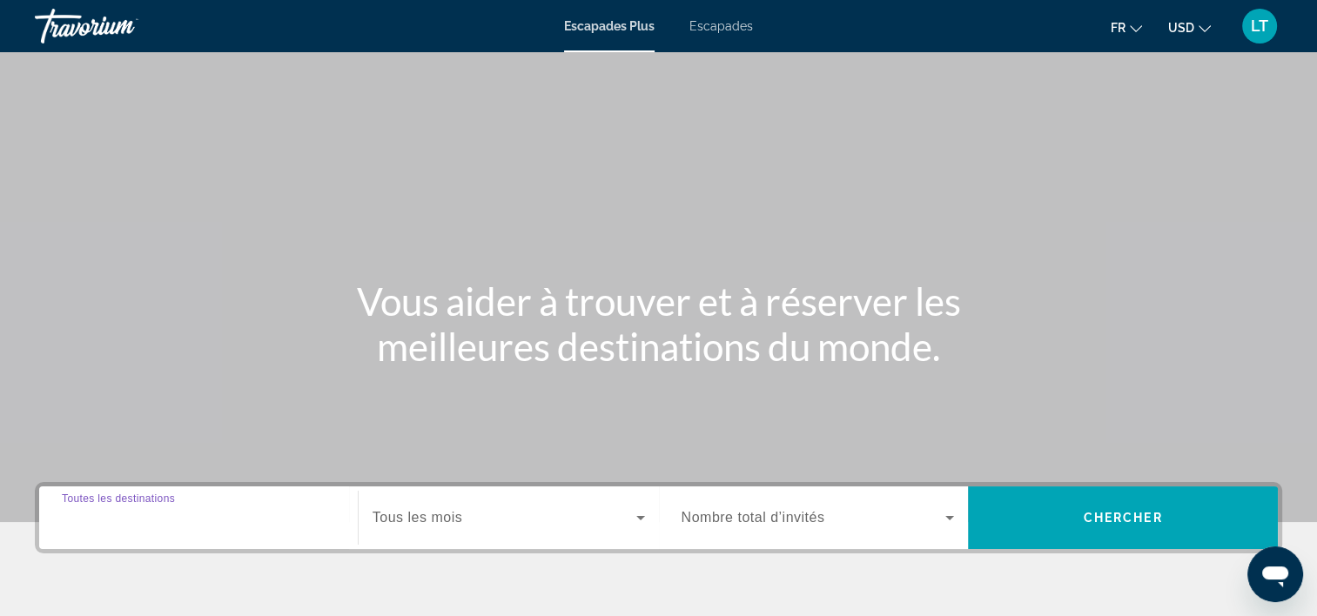
click at [260, 521] on input "Destination Toutes les destinations" at bounding box center [198, 518] width 273 height 21
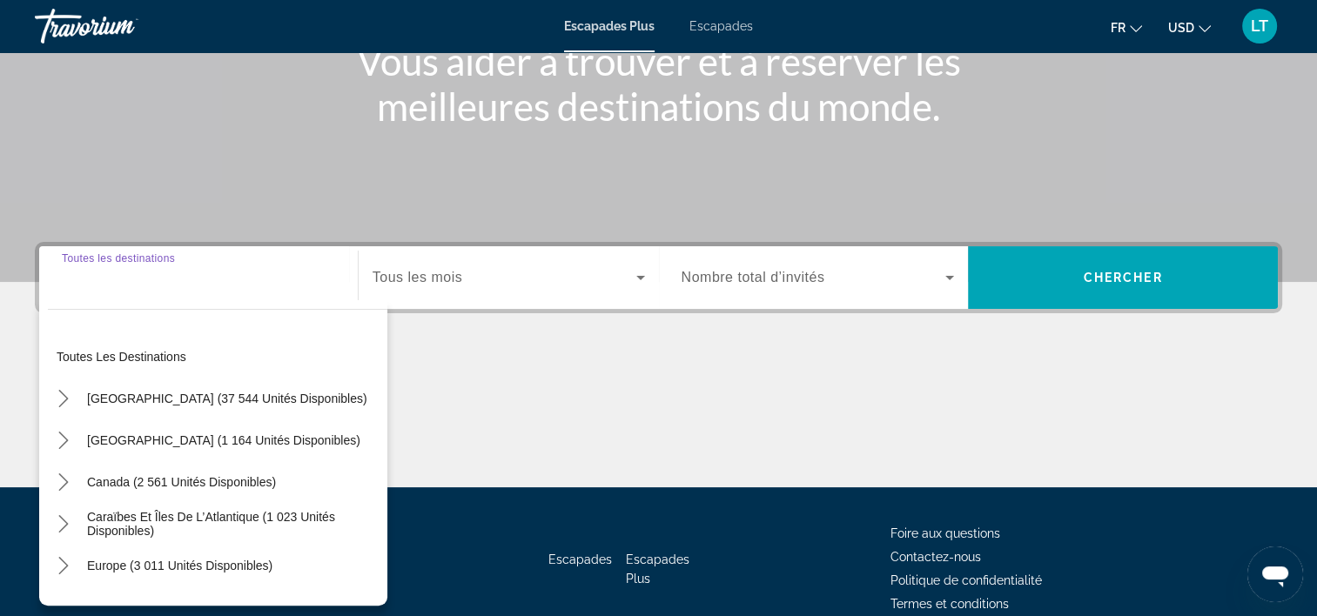
scroll to position [324, 0]
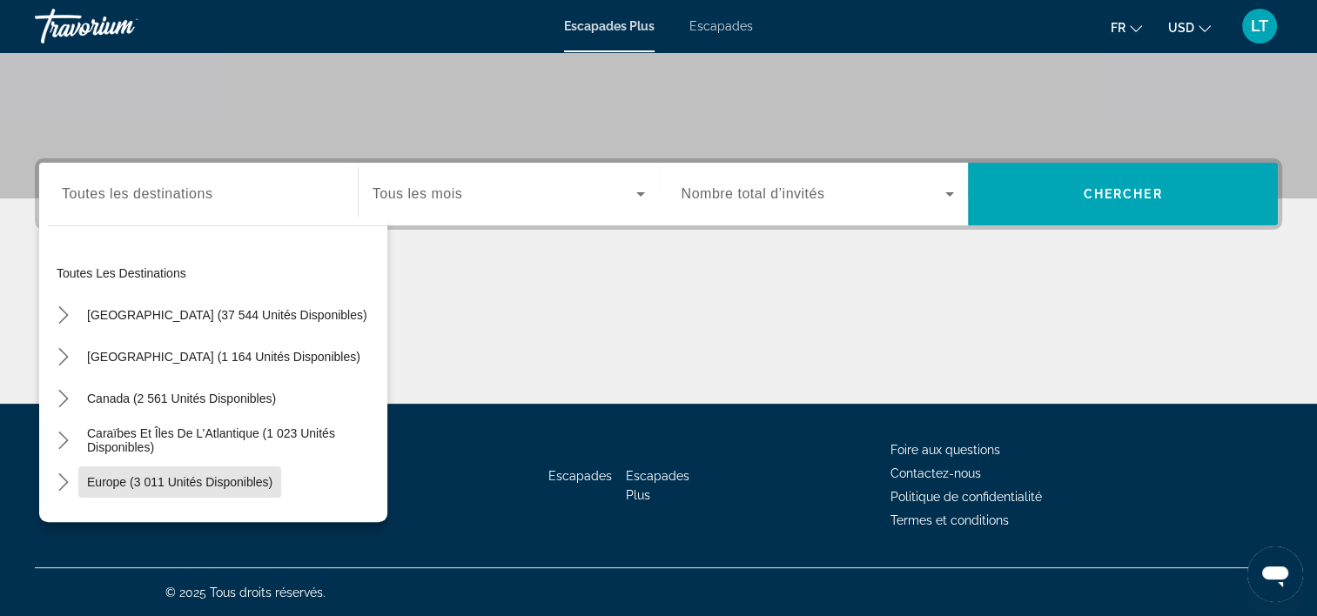
click at [243, 480] on span "Europe (3 011 unités disponibles)" at bounding box center [179, 482] width 185 height 14
type input "**********"
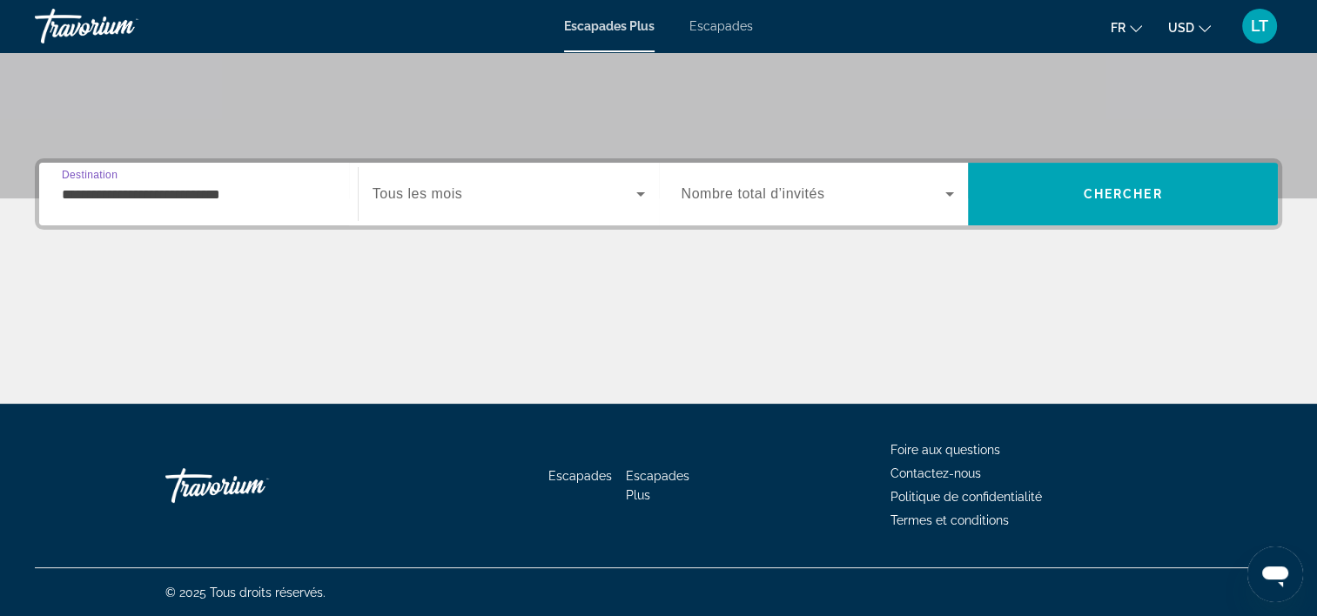
click at [640, 192] on icon "Widget de recherche" at bounding box center [640, 194] width 9 height 4
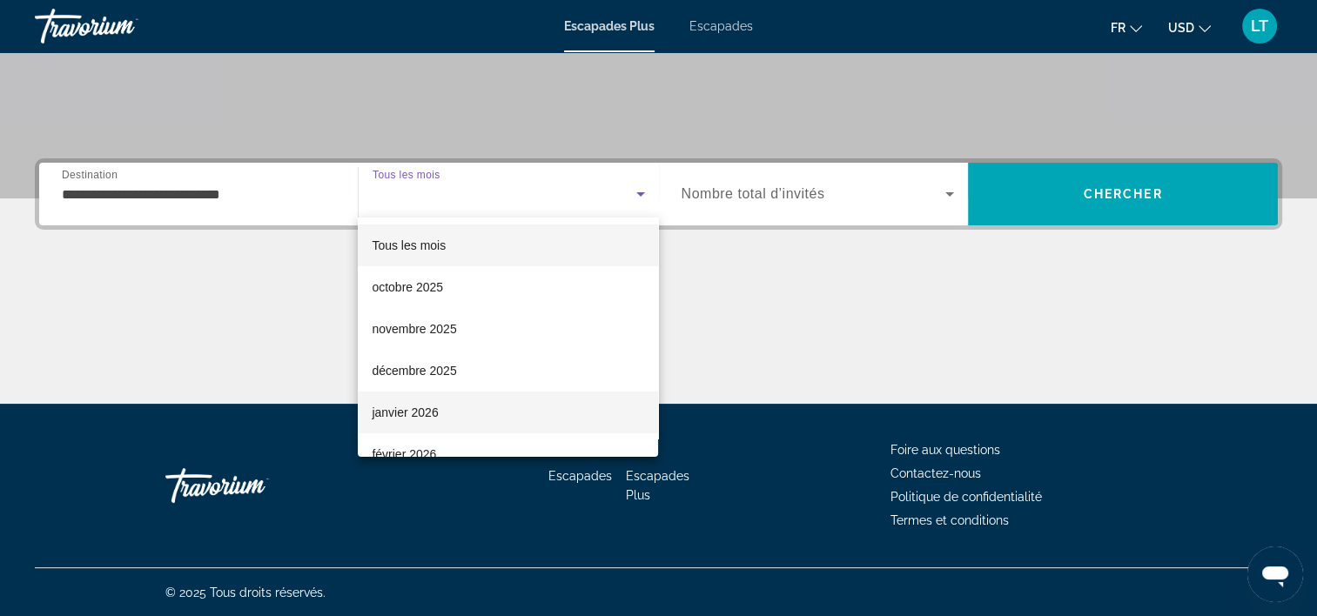
drag, startPoint x: 534, startPoint y: 423, endPoint x: 560, endPoint y: 398, distance: 35.7
click at [534, 421] on mat-option "janvier 2026" at bounding box center [508, 413] width 300 height 42
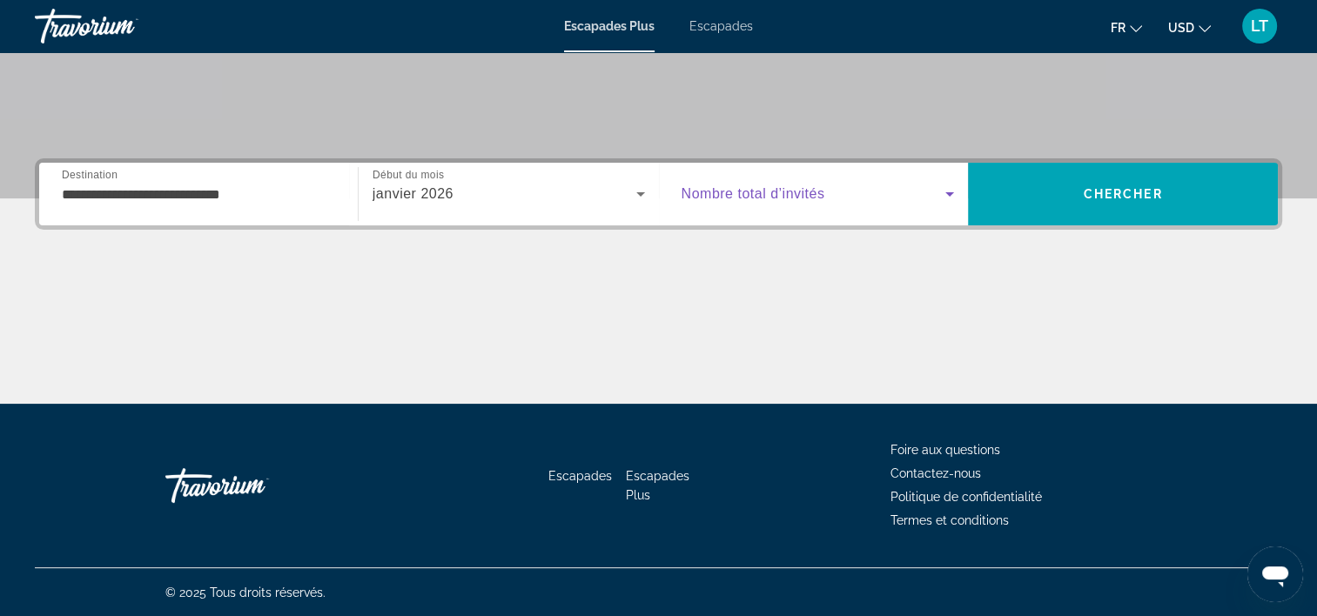
click at [953, 190] on icon "Widget de recherche" at bounding box center [949, 194] width 21 height 21
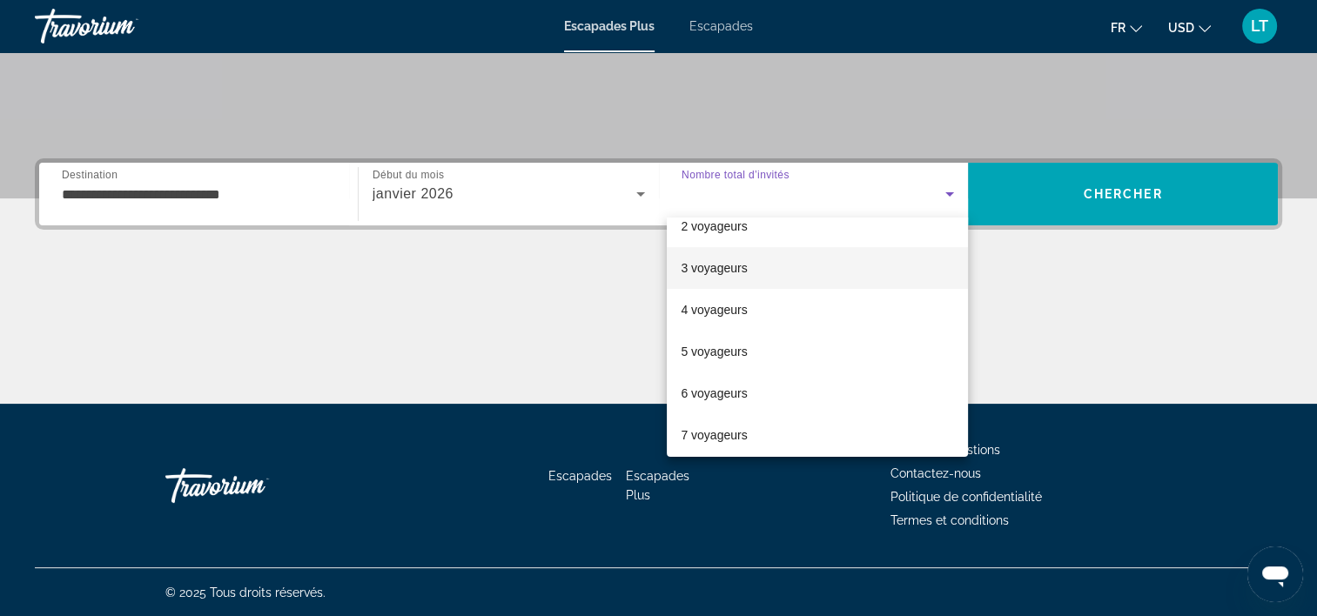
scroll to position [87, 0]
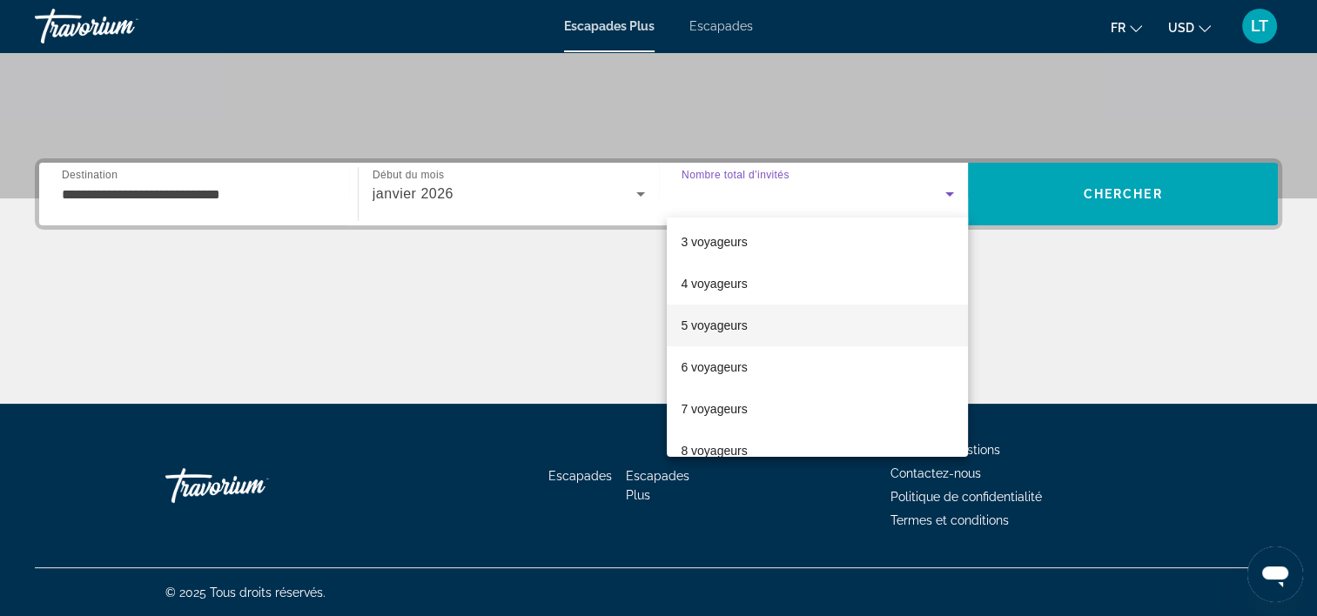
click at [813, 329] on mat-option "5 voyageurs" at bounding box center [817, 326] width 301 height 42
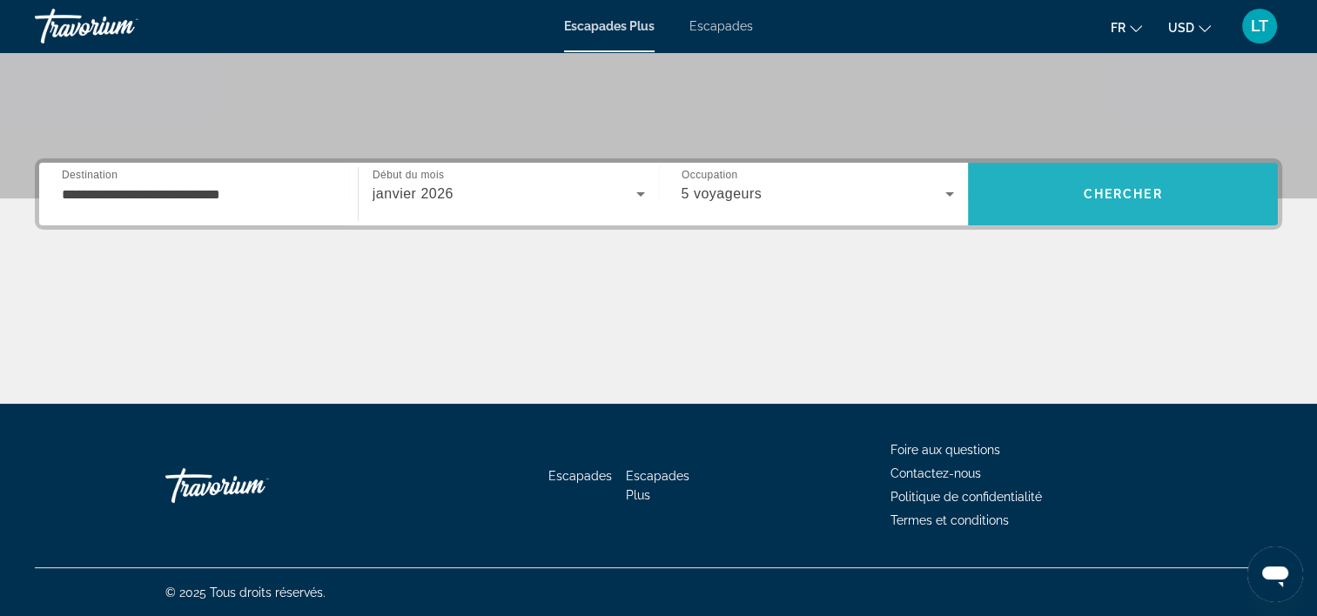
click at [1039, 209] on span "Rechercher" at bounding box center [1123, 194] width 310 height 42
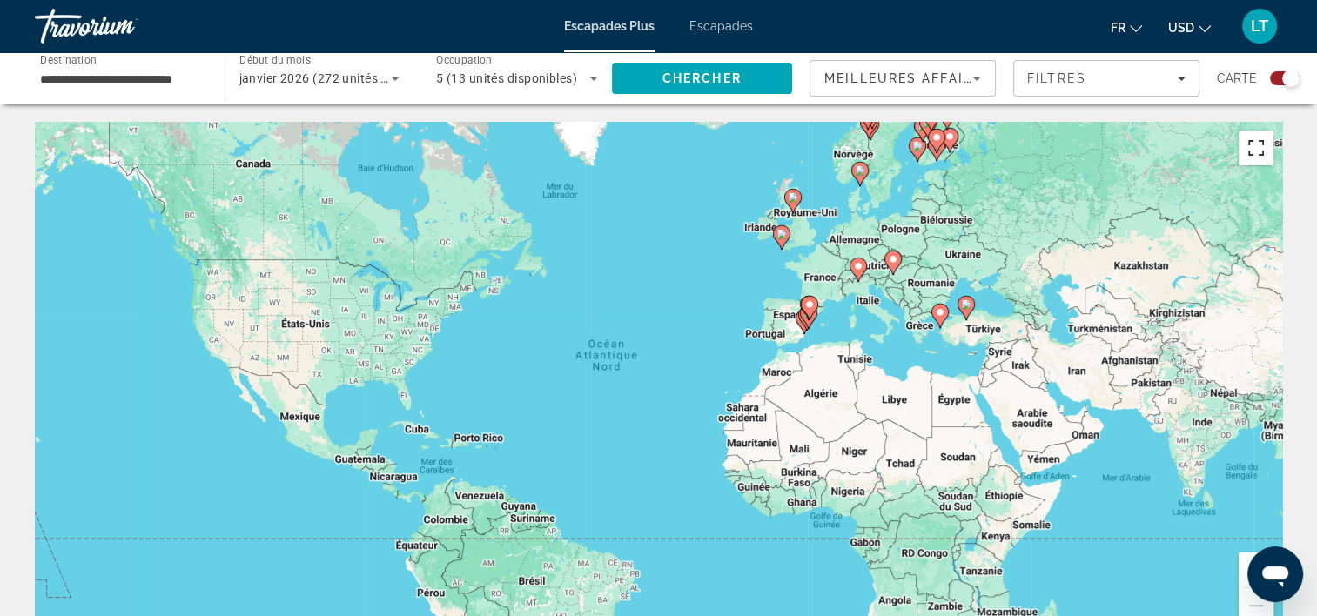
click at [1259, 150] on button "Passer en plein écran" at bounding box center [1256, 148] width 35 height 35
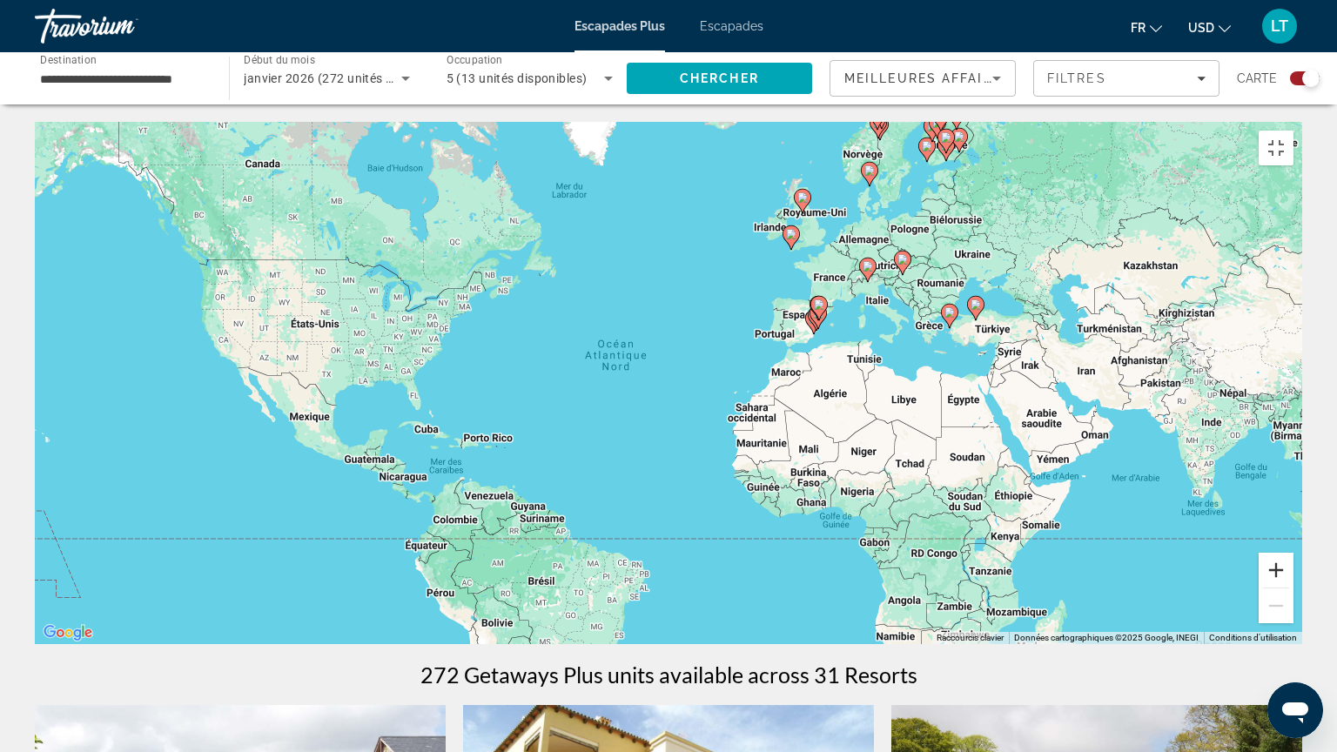
click at [1293, 588] on button "Zoom avant" at bounding box center [1276, 570] width 35 height 35
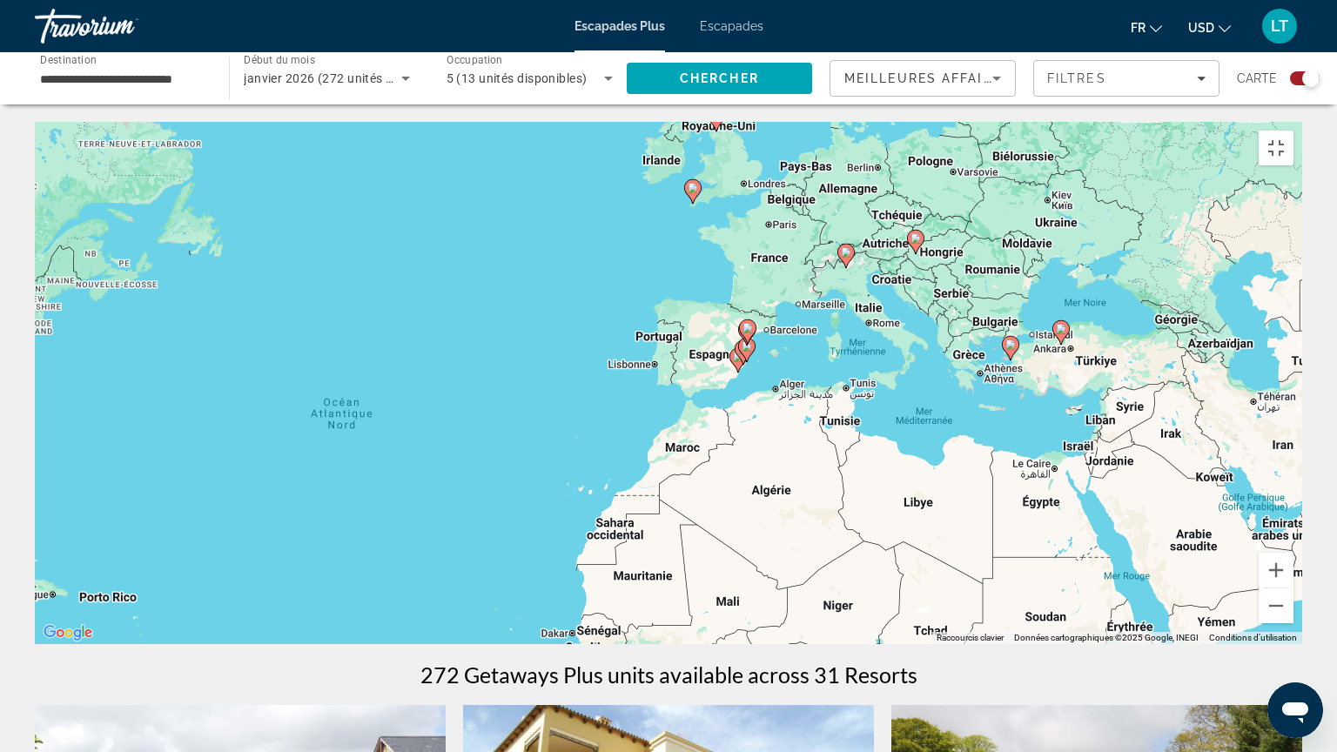
drag, startPoint x: 850, startPoint y: 280, endPoint x: 626, endPoint y: 368, distance: 241.2
click at [626, 368] on div "Pour activer le glissement avec le clavier, appuyez sur Alt+Entrée. Une fois ce…" at bounding box center [668, 383] width 1267 height 522
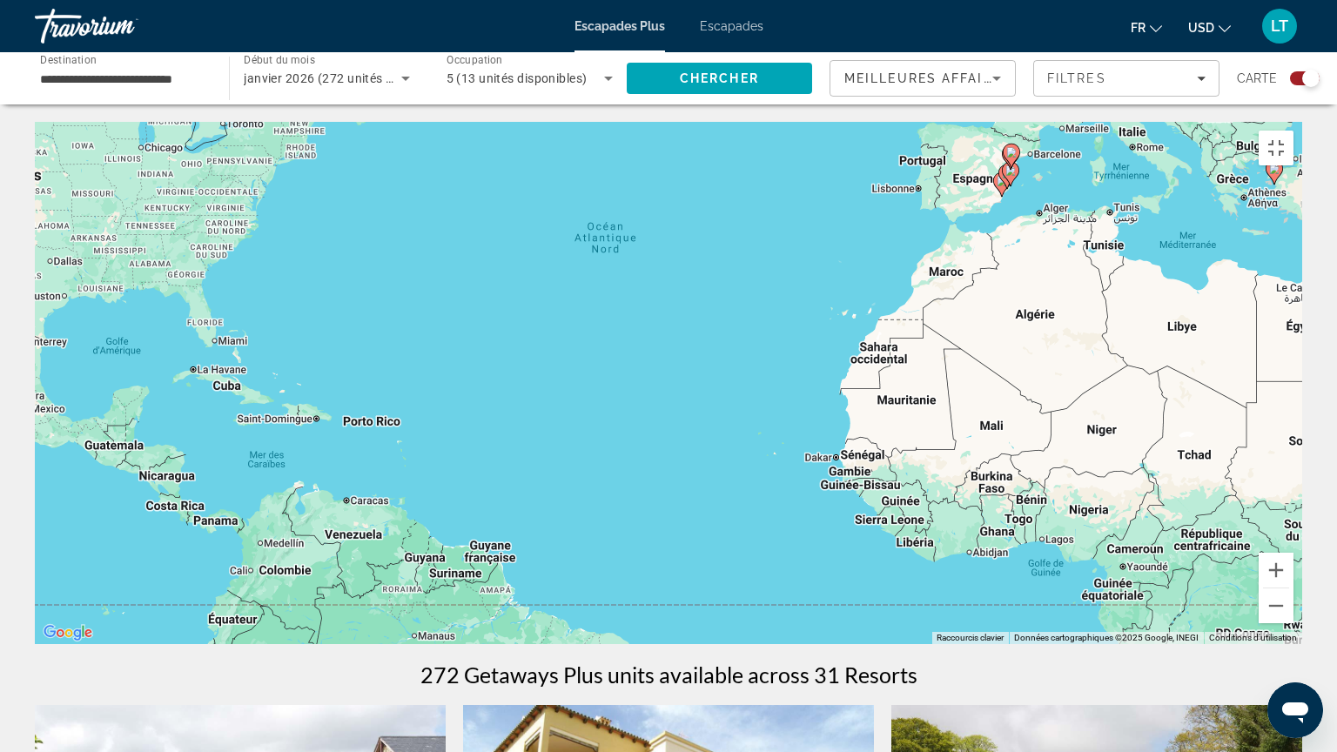
drag, startPoint x: 996, startPoint y: 612, endPoint x: 1260, endPoint y: 434, distance: 318.0
click at [1260, 434] on div "Pour activer le glissement avec le clavier, appuyez sur Alt+Entrée. Une fois ce…" at bounding box center [668, 383] width 1267 height 522
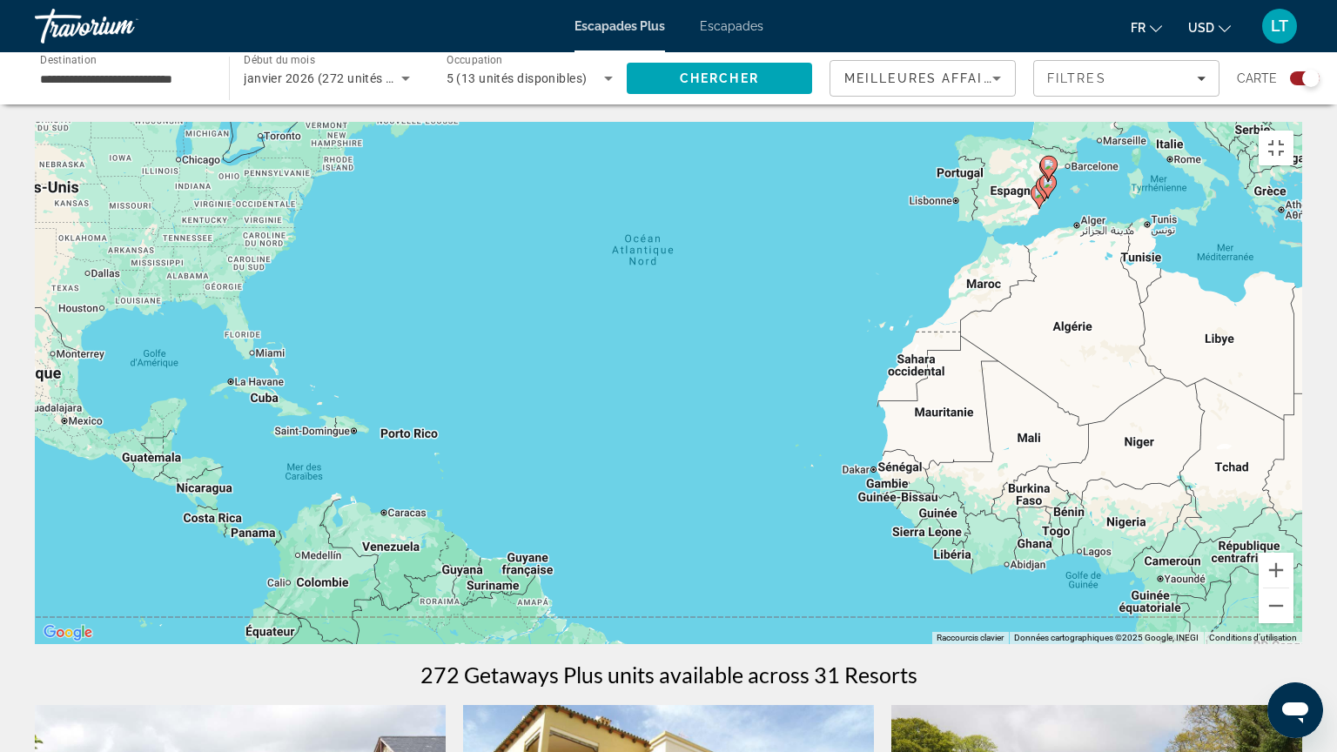
drag, startPoint x: 282, startPoint y: 388, endPoint x: 322, endPoint y: 400, distance: 41.9
click at [322, 400] on div "Pour activer le glissement avec le clavier, appuyez sur Alt+Entrée. Une fois ce…" at bounding box center [668, 383] width 1267 height 522
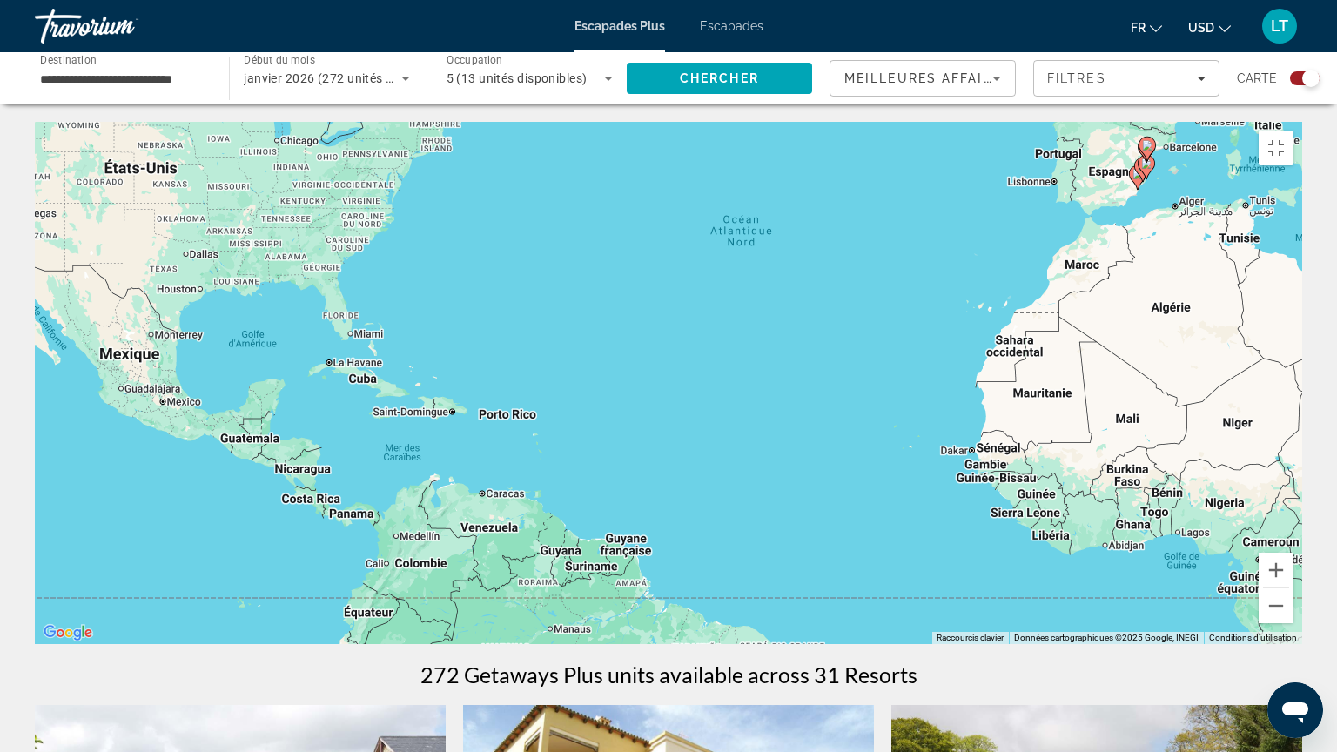
drag, startPoint x: 329, startPoint y: 320, endPoint x: 410, endPoint y: 305, distance: 82.5
click at [410, 305] on div "Pour activer le glissement avec le clavier, appuyez sur Alt+Entrée. Une fois ce…" at bounding box center [668, 383] width 1267 height 522
click at [1293, 588] on button "Zoom avant" at bounding box center [1276, 570] width 35 height 35
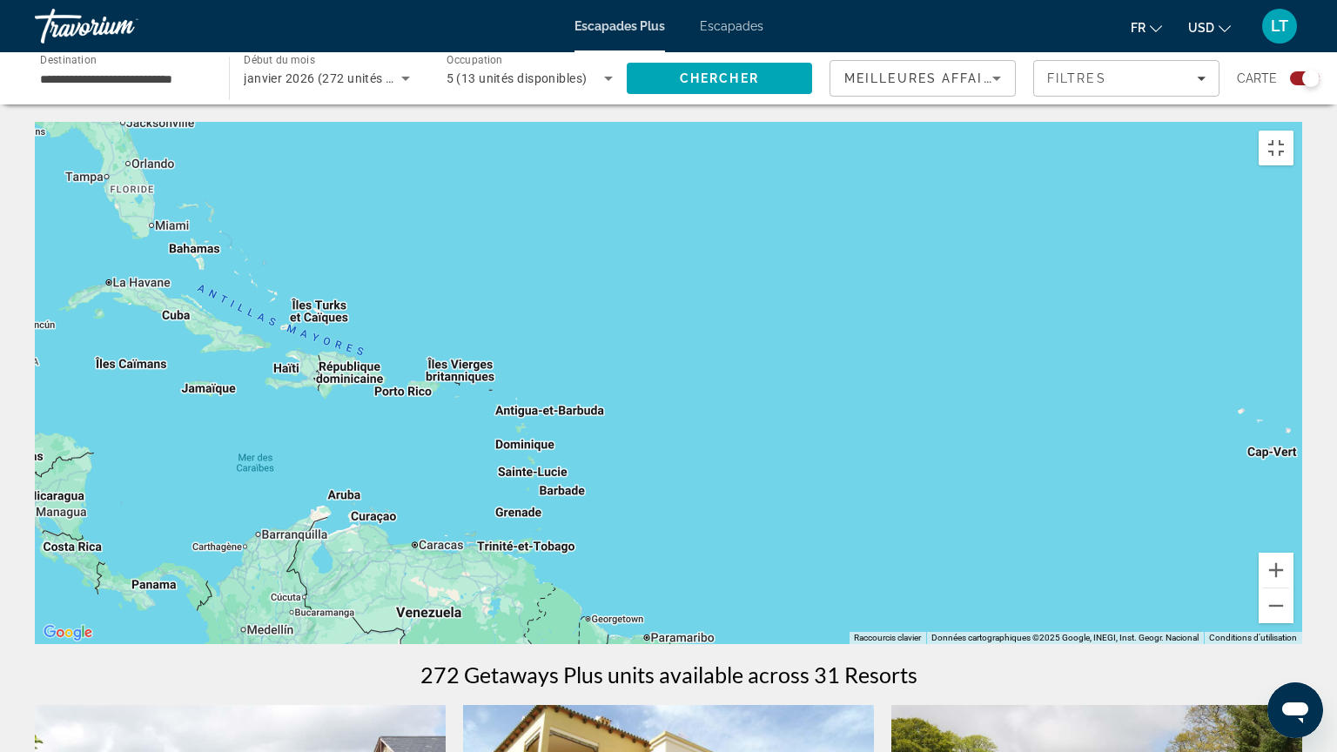
drag, startPoint x: 149, startPoint y: 461, endPoint x: 242, endPoint y: 415, distance: 103.9
click at [242, 415] on div "Contenu principal" at bounding box center [668, 383] width 1267 height 522
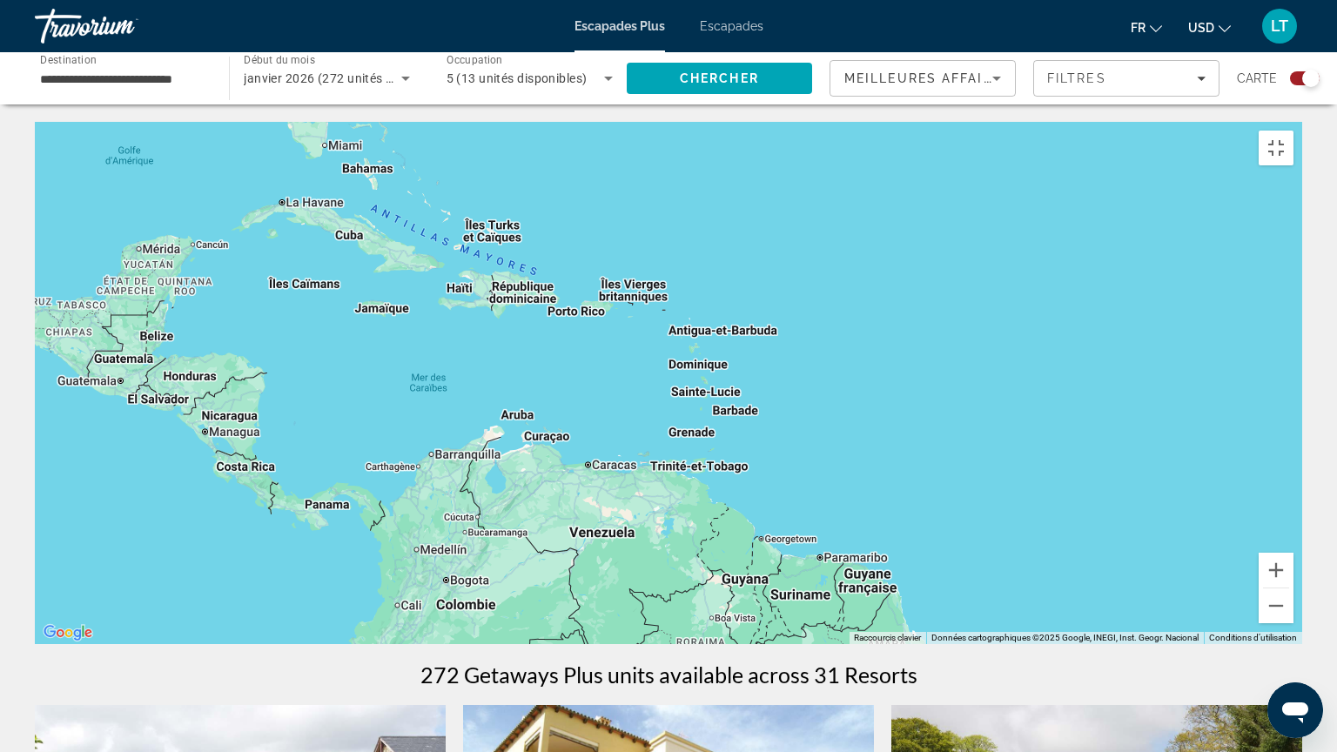
drag, startPoint x: 320, startPoint y: 440, endPoint x: 505, endPoint y: 359, distance: 201.5
click at [505, 359] on div "Contenu principal" at bounding box center [668, 383] width 1267 height 522
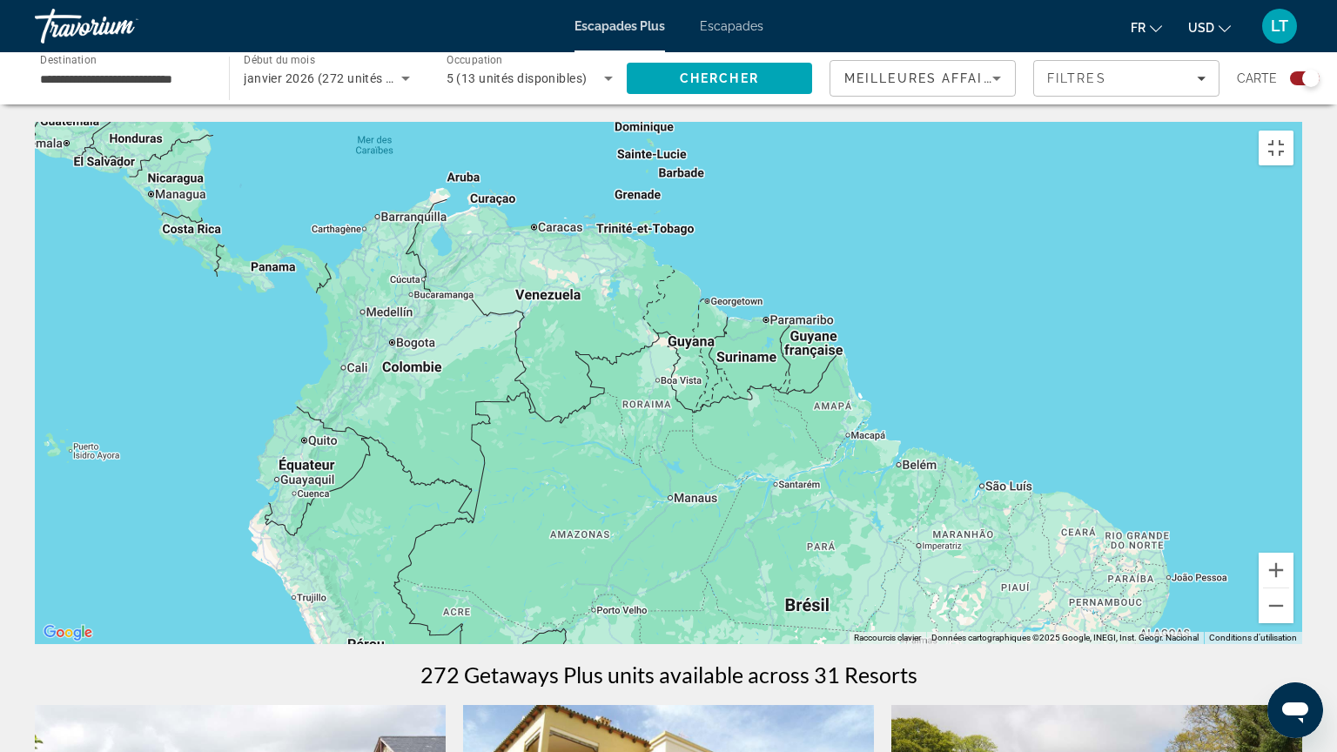
drag, startPoint x: 1008, startPoint y: 672, endPoint x: 936, endPoint y: 443, distance: 240.1
click at [953, 433] on div "Contenu principal" at bounding box center [668, 383] width 1267 height 522
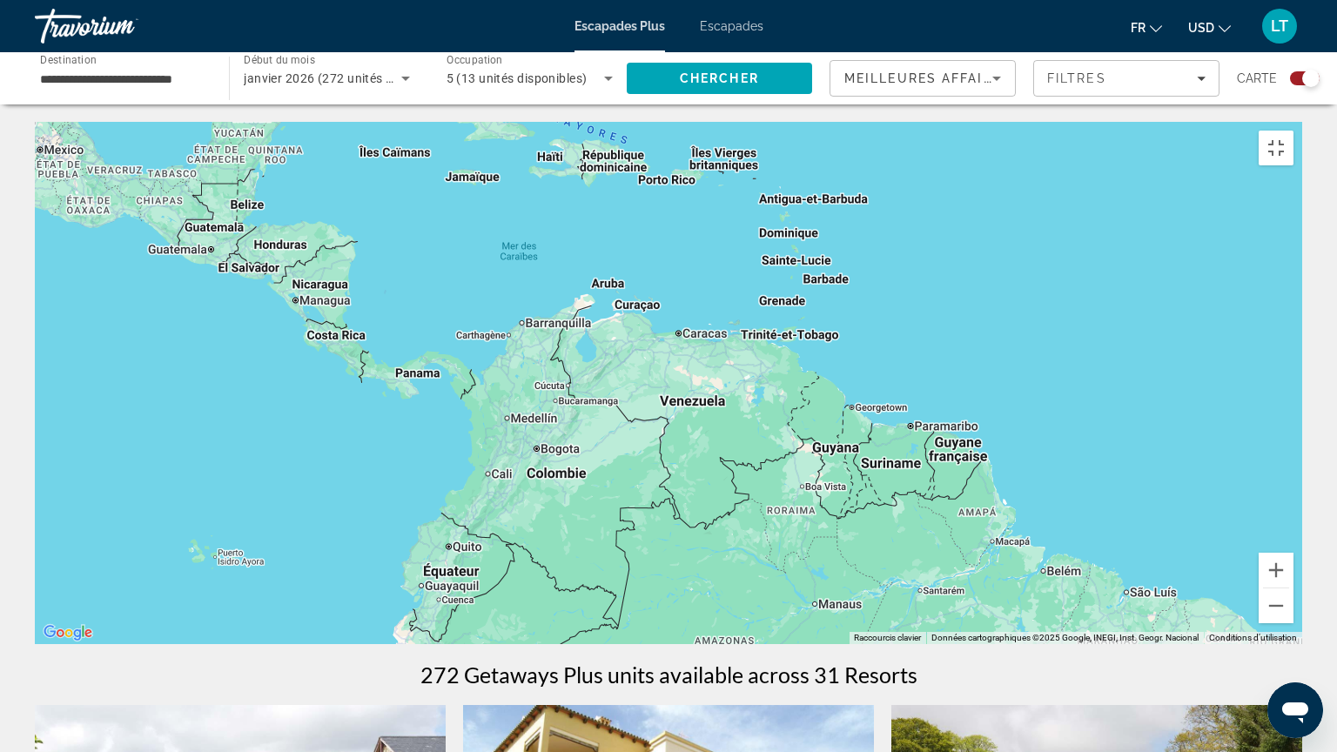
drag, startPoint x: 552, startPoint y: 327, endPoint x: 696, endPoint y: 437, distance: 181.4
click at [696, 437] on div "Contenu principal" at bounding box center [668, 383] width 1267 height 522
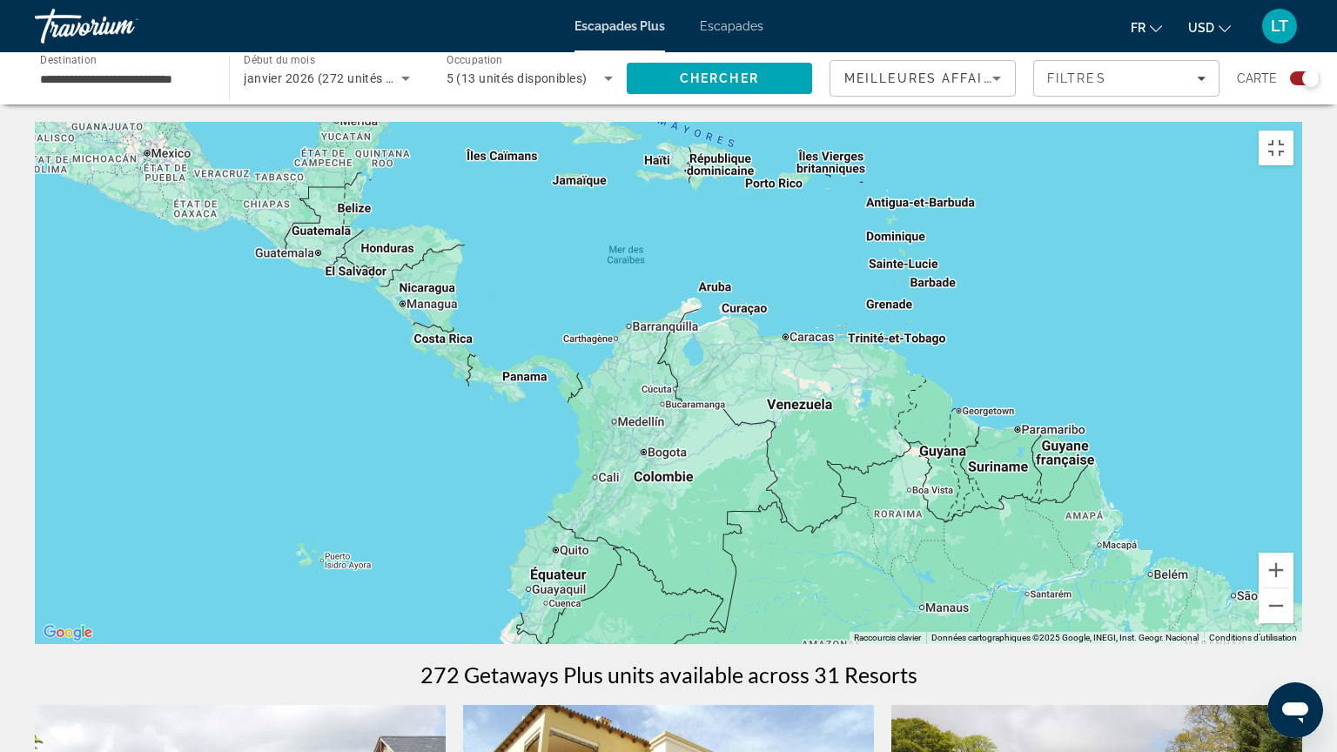
drag, startPoint x: 223, startPoint y: 185, endPoint x: 333, endPoint y: 188, distance: 109.7
click at [333, 188] on div "Contenu principal" at bounding box center [668, 383] width 1267 height 522
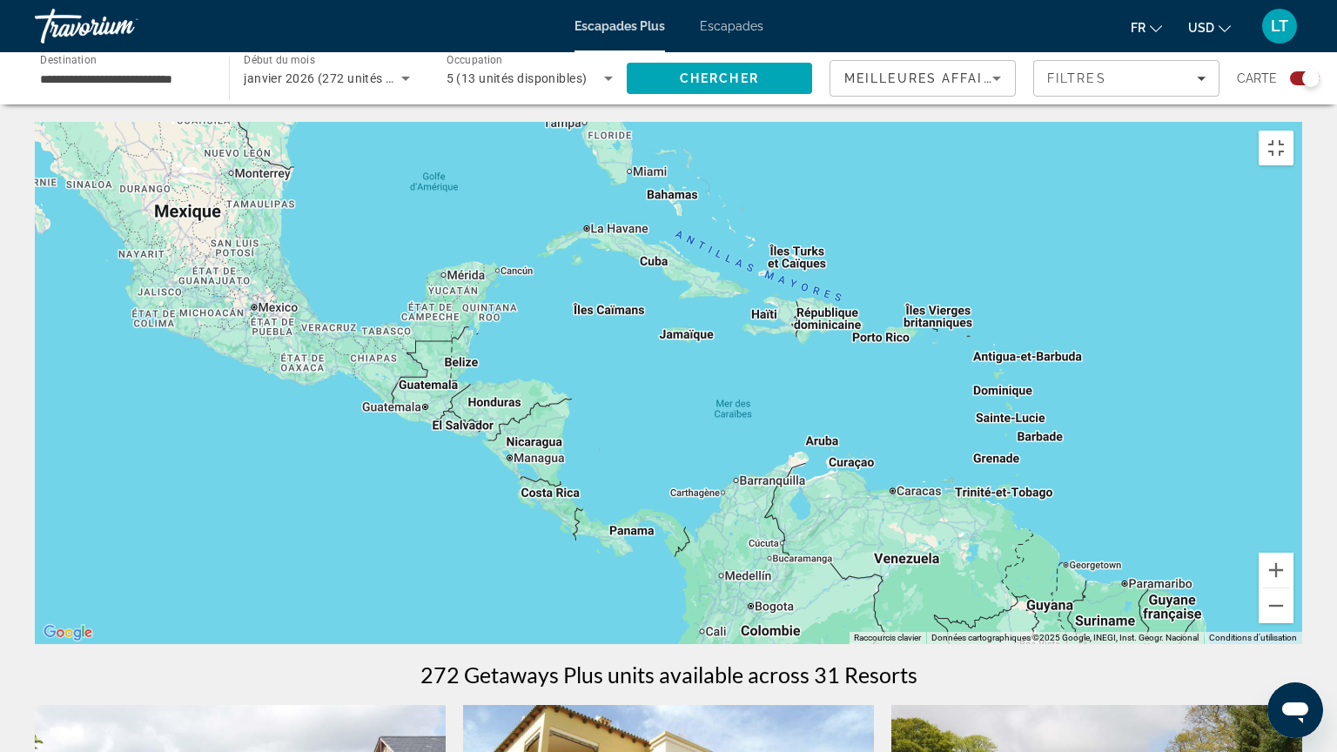
drag, startPoint x: 123, startPoint y: 93, endPoint x: 230, endPoint y: 249, distance: 189.1
click at [230, 249] on div "Contenu principal" at bounding box center [668, 383] width 1267 height 522
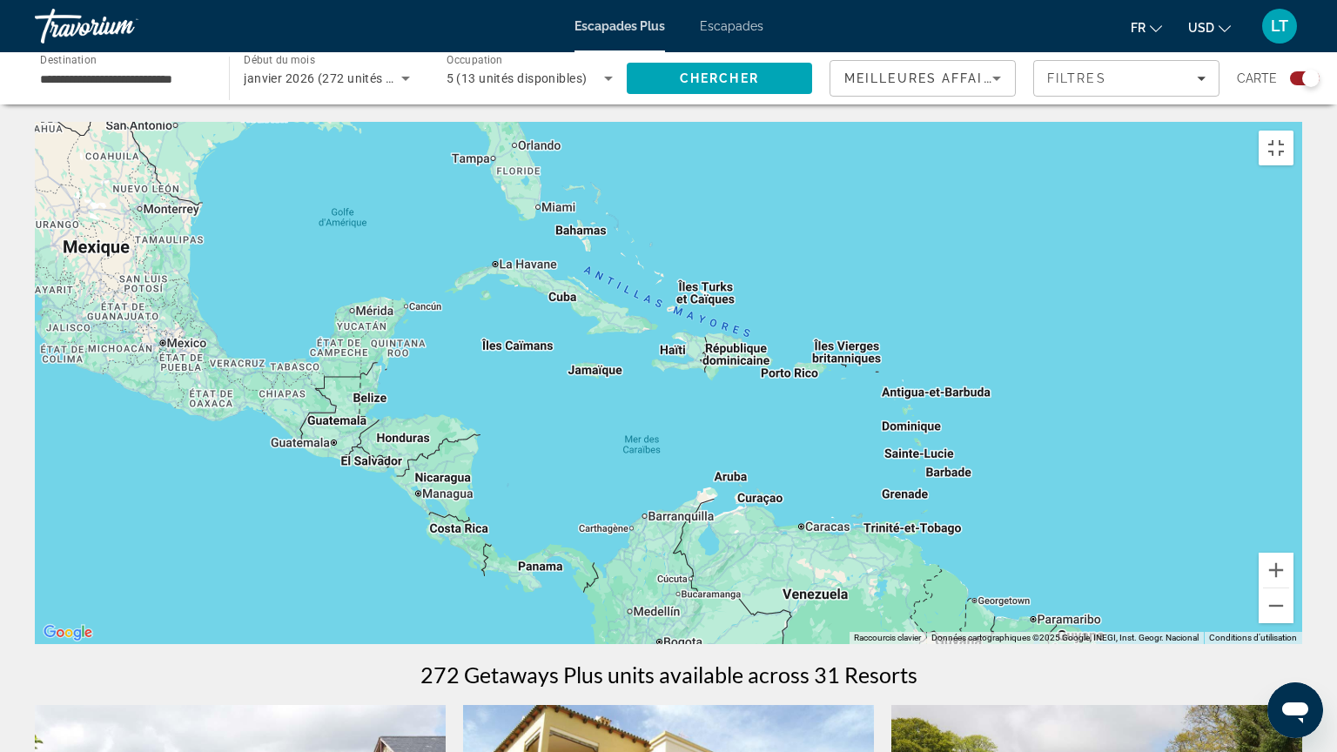
drag, startPoint x: 850, startPoint y: 355, endPoint x: 752, endPoint y: 393, distance: 104.7
click at [754, 393] on div "Contenu principal" at bounding box center [668, 383] width 1267 height 522
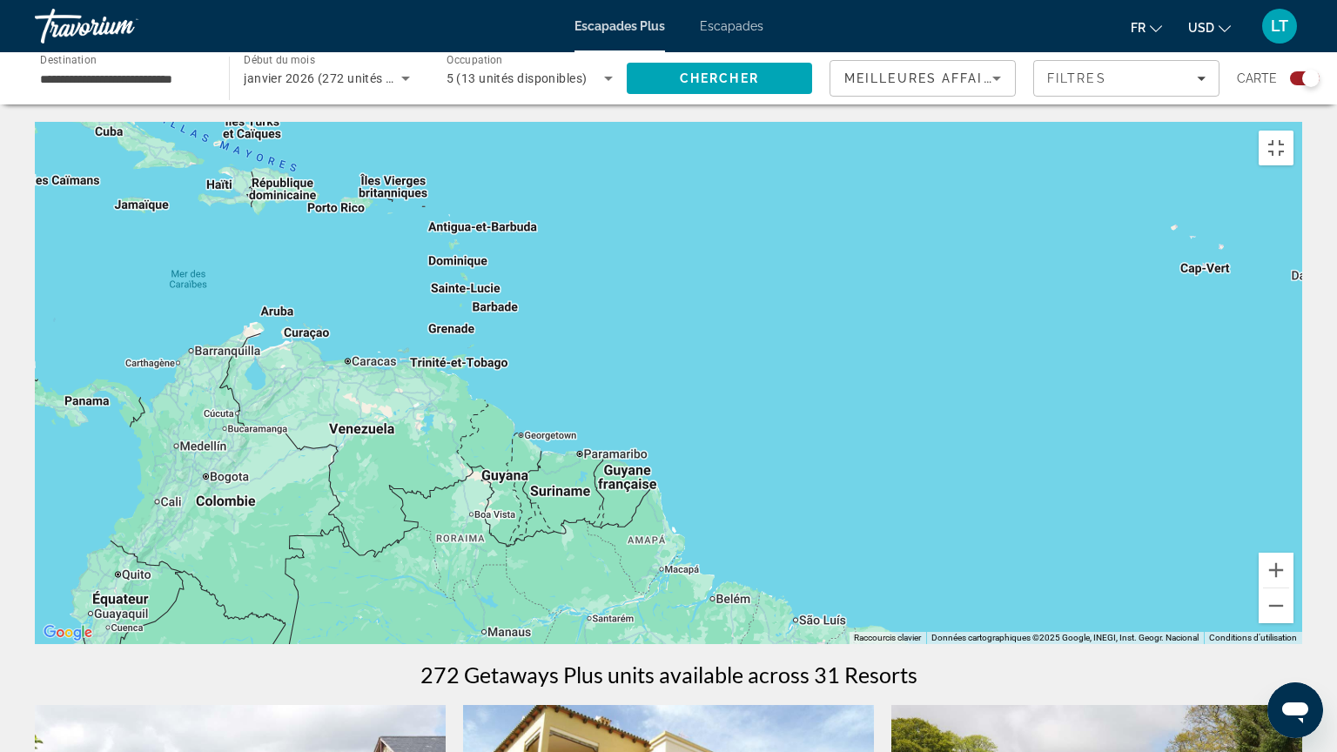
drag, startPoint x: 914, startPoint y: 400, endPoint x: 392, endPoint y: 205, distance: 557.8
click at [392, 205] on div "Contenu principal" at bounding box center [668, 383] width 1267 height 522
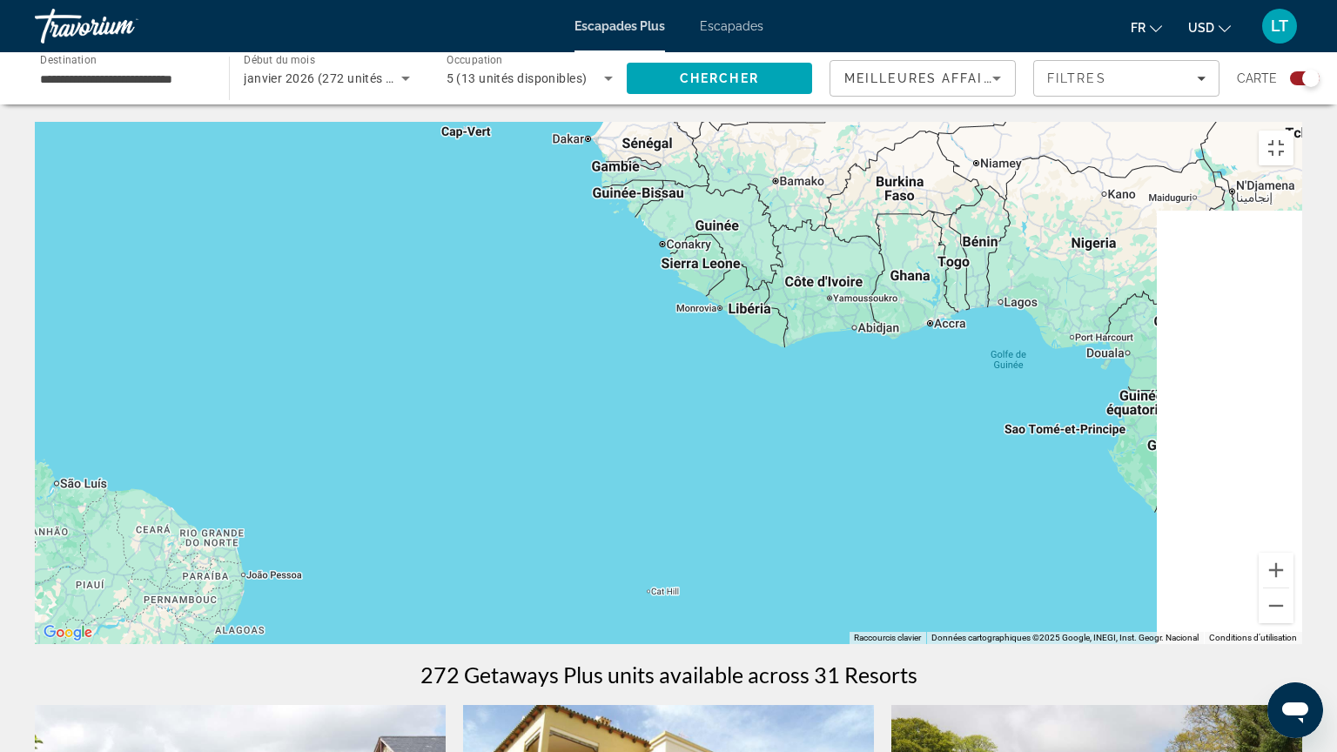
drag, startPoint x: 905, startPoint y: 494, endPoint x: 287, endPoint y: 400, distance: 625.1
click at [290, 403] on div "Contenu principal" at bounding box center [668, 383] width 1267 height 522
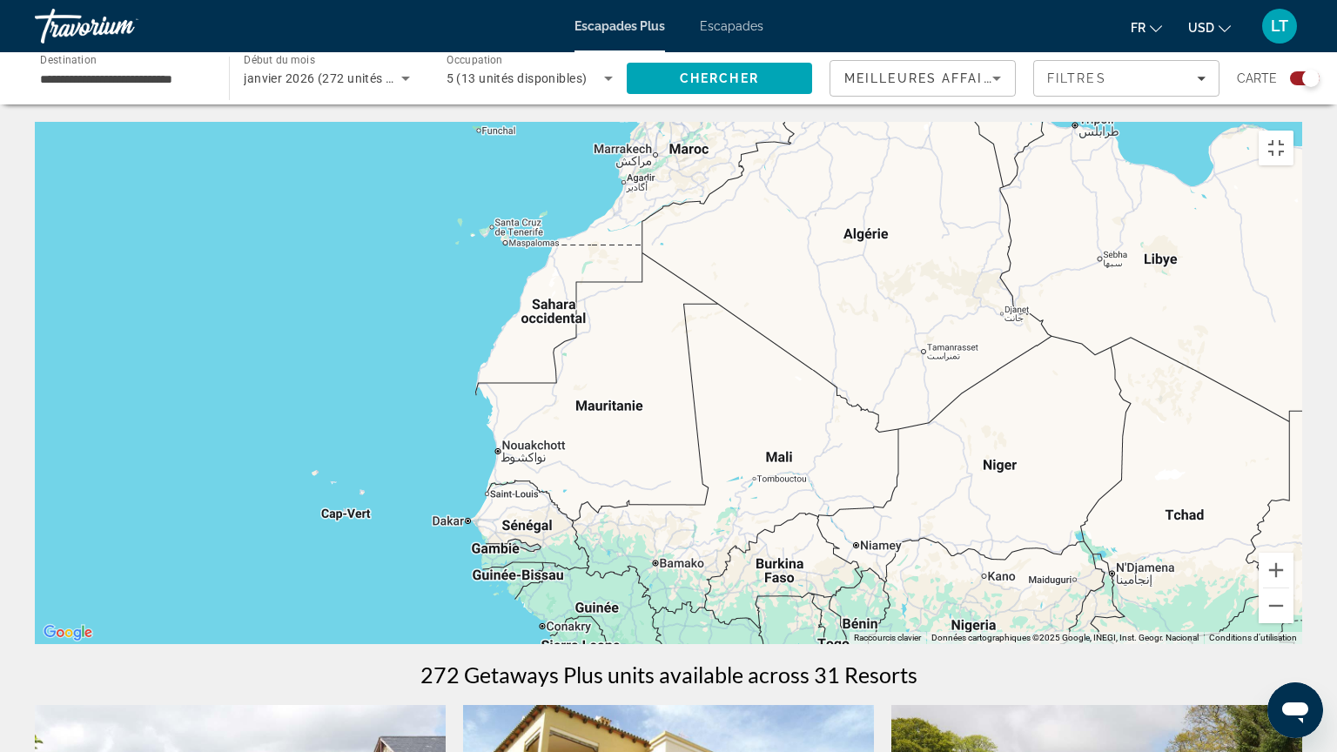
drag, startPoint x: 655, startPoint y: 413, endPoint x: 598, endPoint y: 726, distance: 317.6
click at [598, 615] on div "Contenu principal" at bounding box center [668, 383] width 1267 height 522
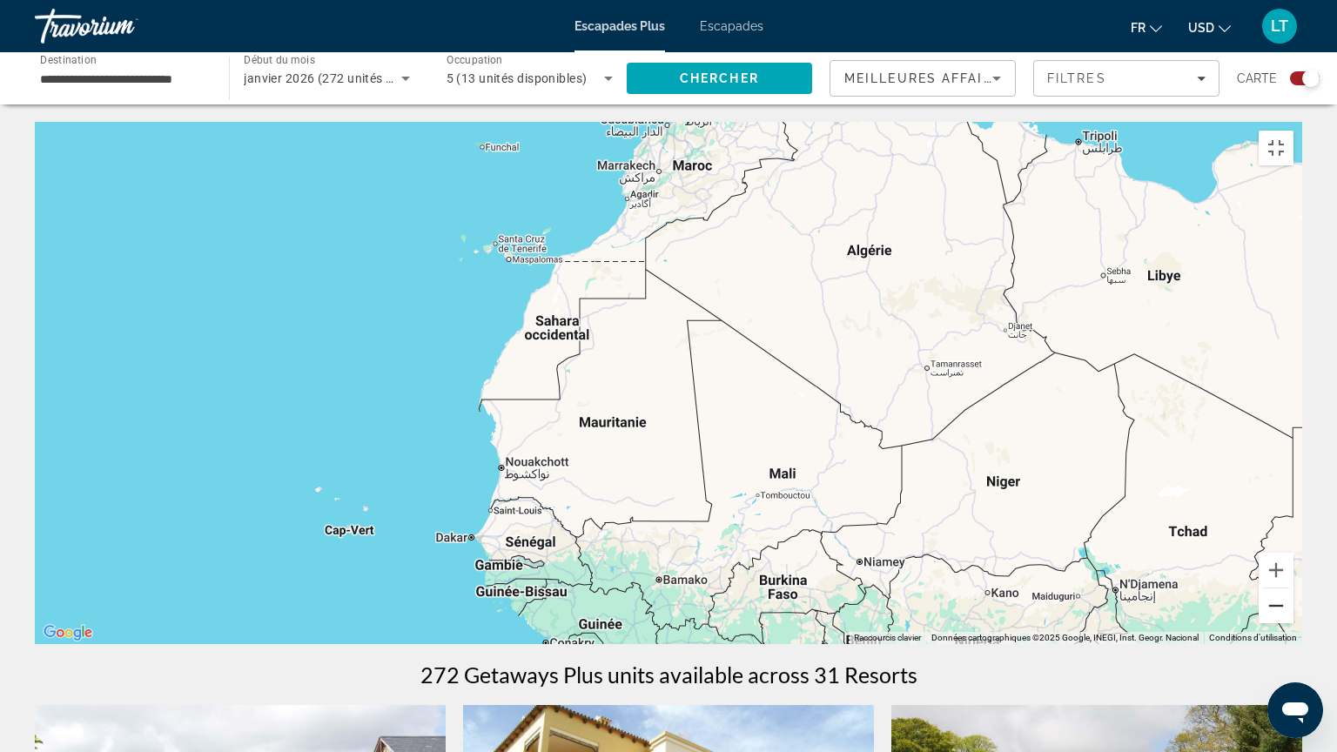
click at [1293, 615] on button "Zoom arrière" at bounding box center [1276, 605] width 35 height 35
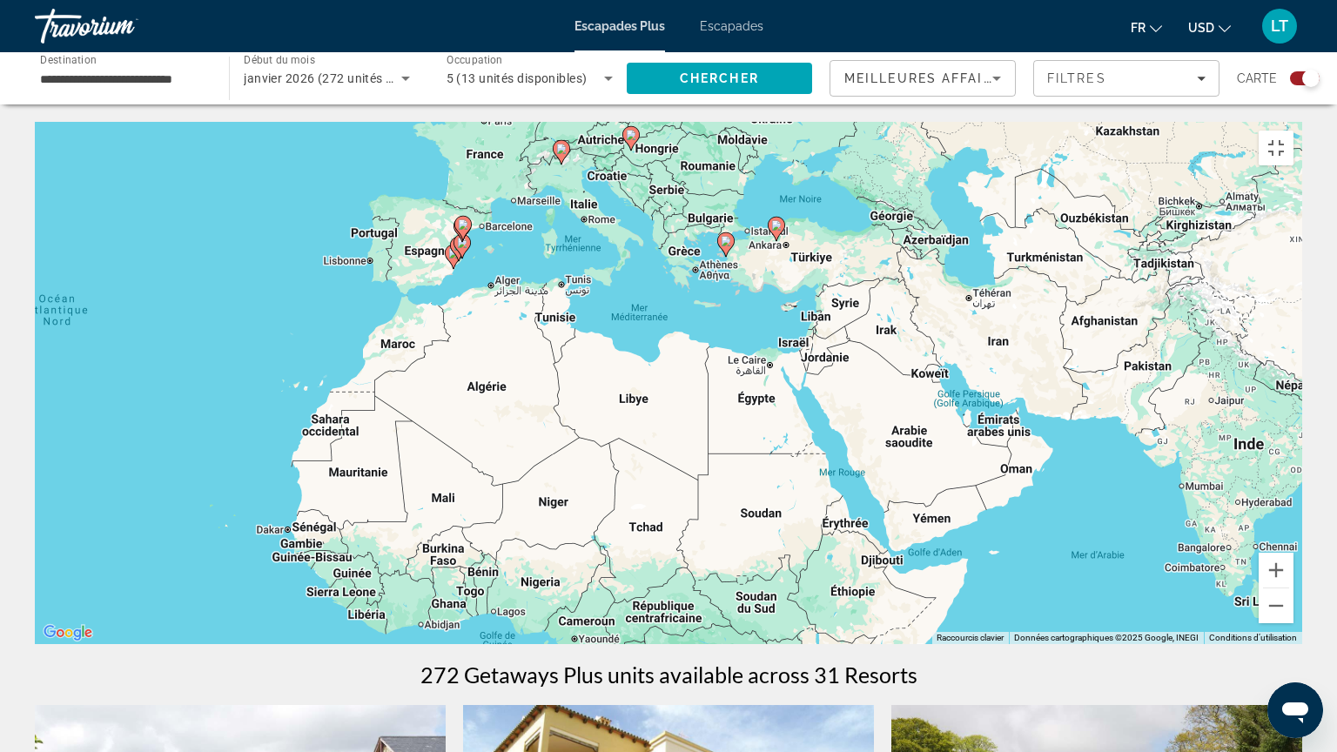
drag, startPoint x: 894, startPoint y: 386, endPoint x: 623, endPoint y: 449, distance: 277.9
click at [623, 449] on div "Pour activer le glissement avec le clavier, appuyez sur Alt+Entrée. Une fois ce…" at bounding box center [668, 383] width 1267 height 522
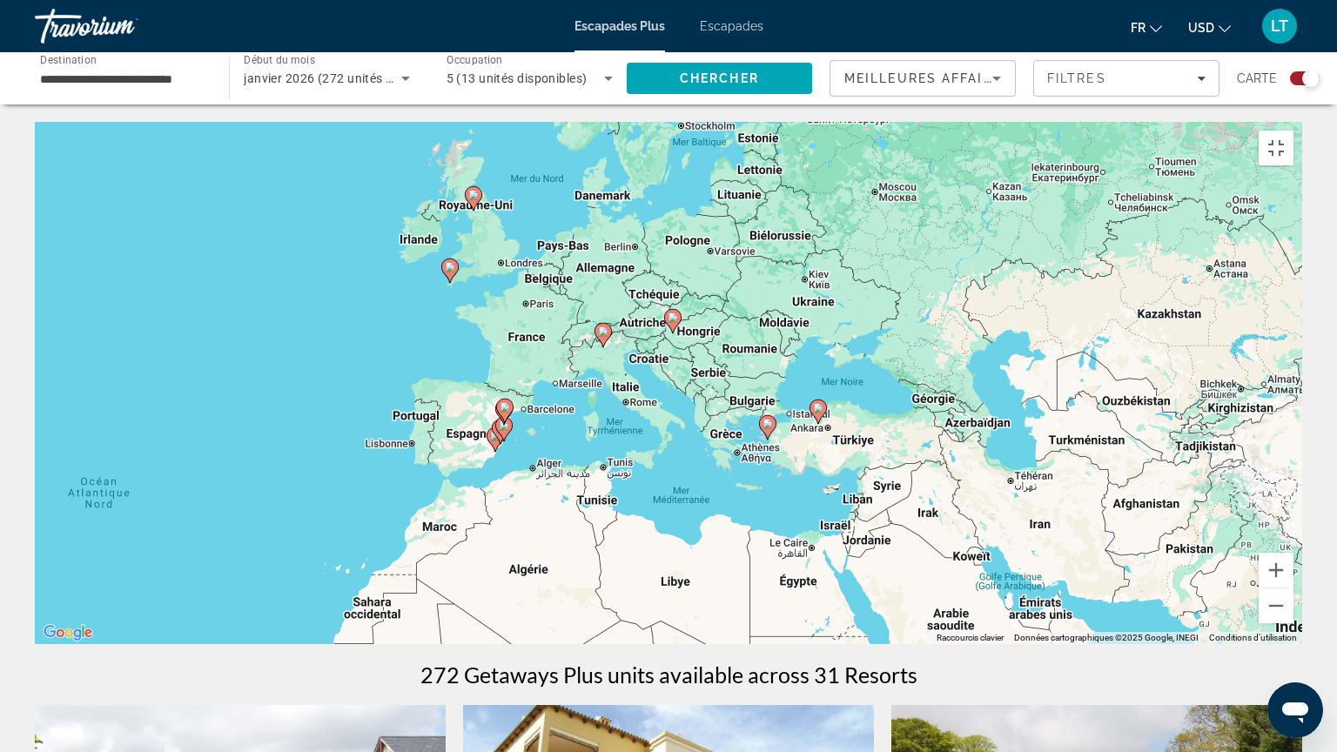
drag, startPoint x: 561, startPoint y: 397, endPoint x: 602, endPoint y: 586, distance: 193.5
click at [602, 586] on div "Pour activer le glissement avec le clavier, appuyez sur Alt+Entrée. Une fois ce…" at bounding box center [668, 383] width 1267 height 522
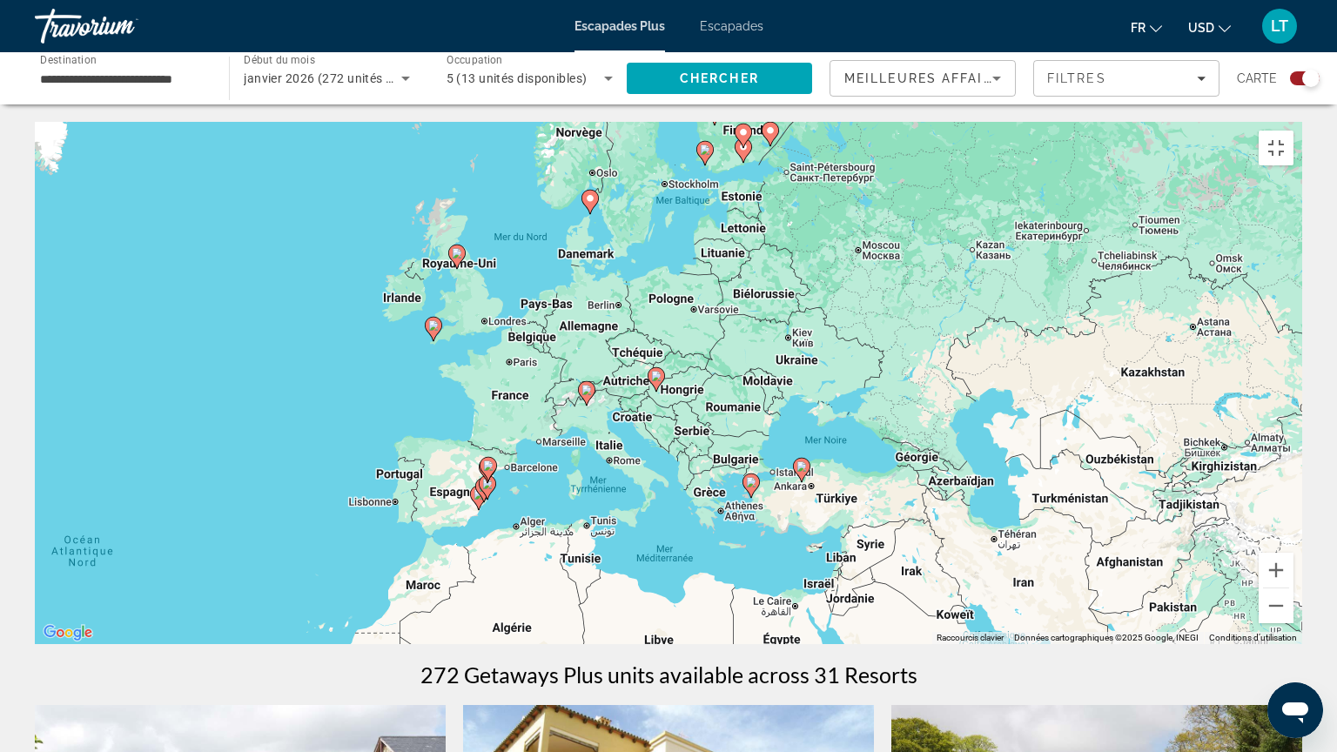
drag, startPoint x: 621, startPoint y: 400, endPoint x: 601, endPoint y: 467, distance: 69.1
click at [601, 467] on div "Pour activer le glissement avec le clavier, appuyez sur Alt+Entrée. Une fois ce…" at bounding box center [668, 383] width 1267 height 522
click at [1293, 588] on button "Zoom avant" at bounding box center [1276, 570] width 35 height 35
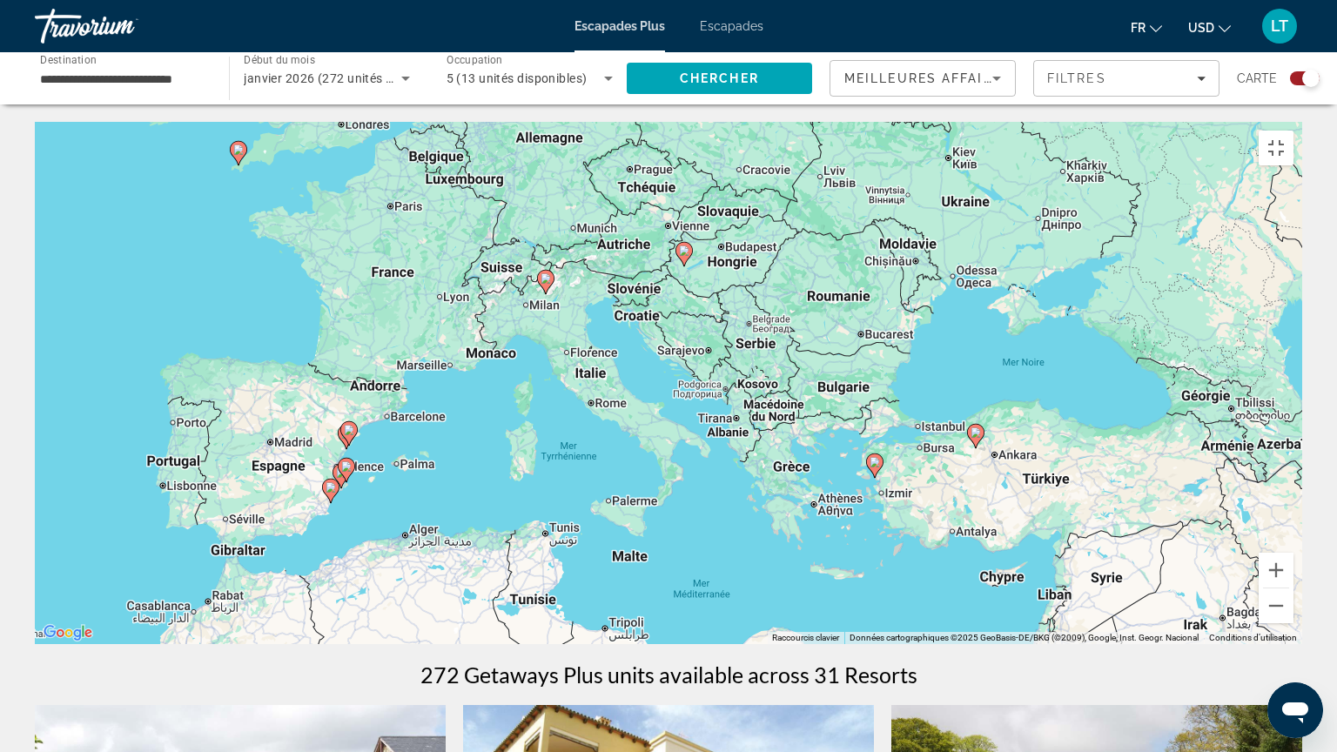
drag, startPoint x: 515, startPoint y: 590, endPoint x: 545, endPoint y: 513, distance: 82.9
click at [545, 513] on div "Pour activer le glissement avec le clavier, appuyez sur Alt+Entrée. Une fois ce…" at bounding box center [668, 383] width 1267 height 522
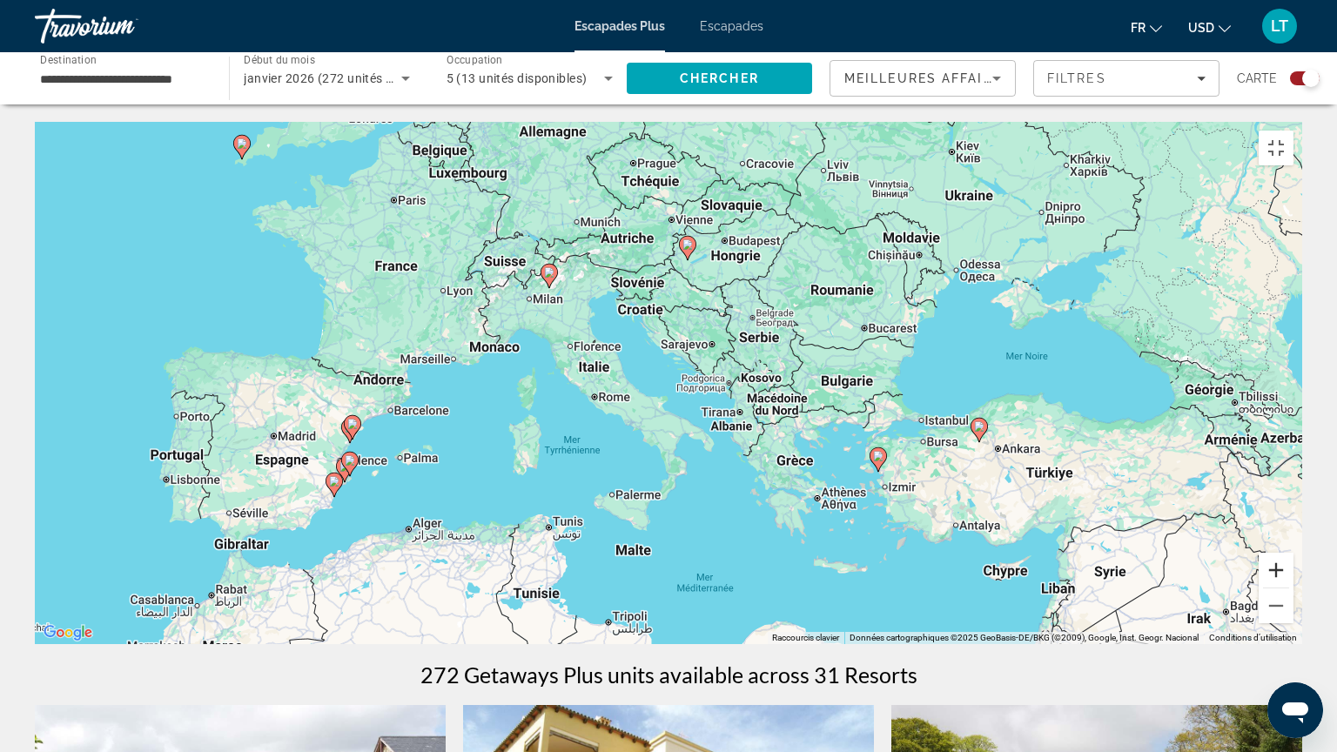
click at [1293, 588] on button "Zoom avant" at bounding box center [1276, 570] width 35 height 35
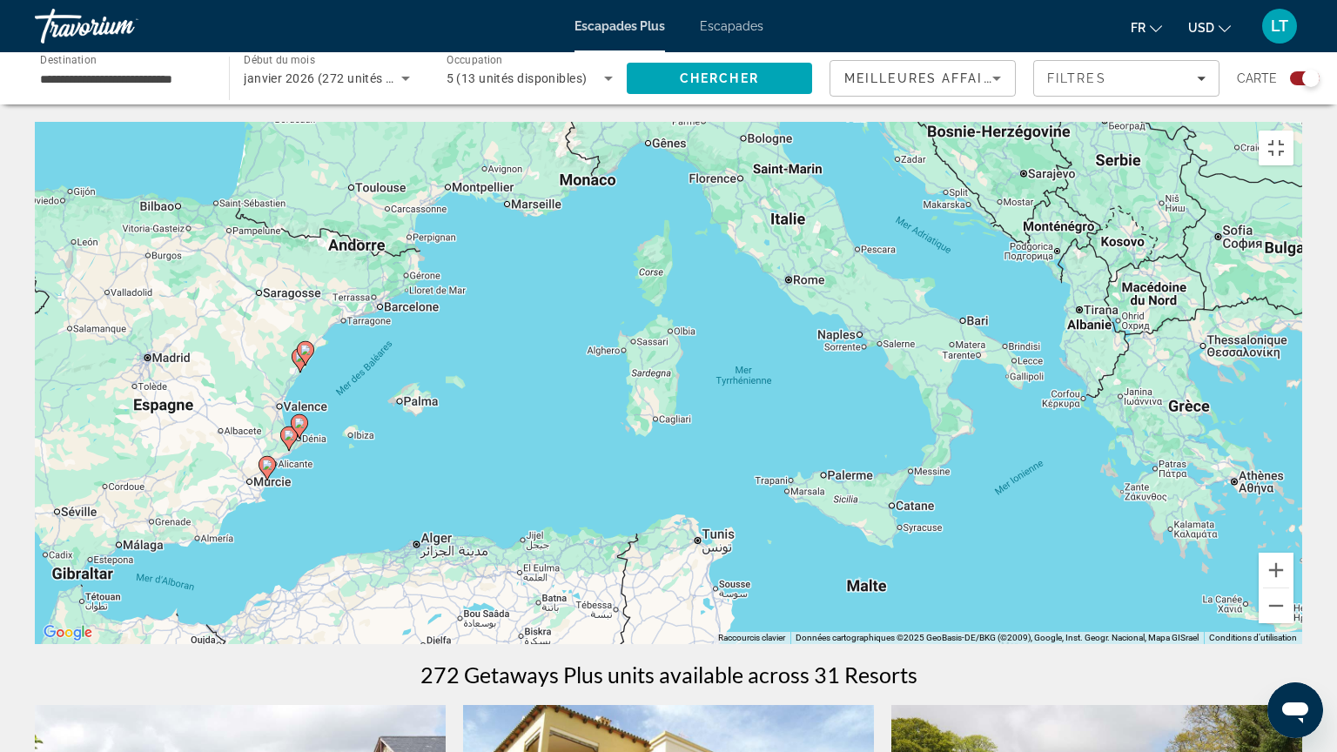
drag, startPoint x: 259, startPoint y: 532, endPoint x: 528, endPoint y: 397, distance: 301.7
click at [528, 397] on div "Pour activer le glissement avec le clavier, appuyez sur Alt+Entrée. Une fois ce…" at bounding box center [668, 383] width 1267 height 522
click at [268, 469] on g "Contenu principal" at bounding box center [269, 468] width 17 height 24
click at [268, 469] on div "Pour activer le glissement avec le clavier, appuyez sur Alt+Entrée. Une fois ce…" at bounding box center [668, 383] width 1267 height 522
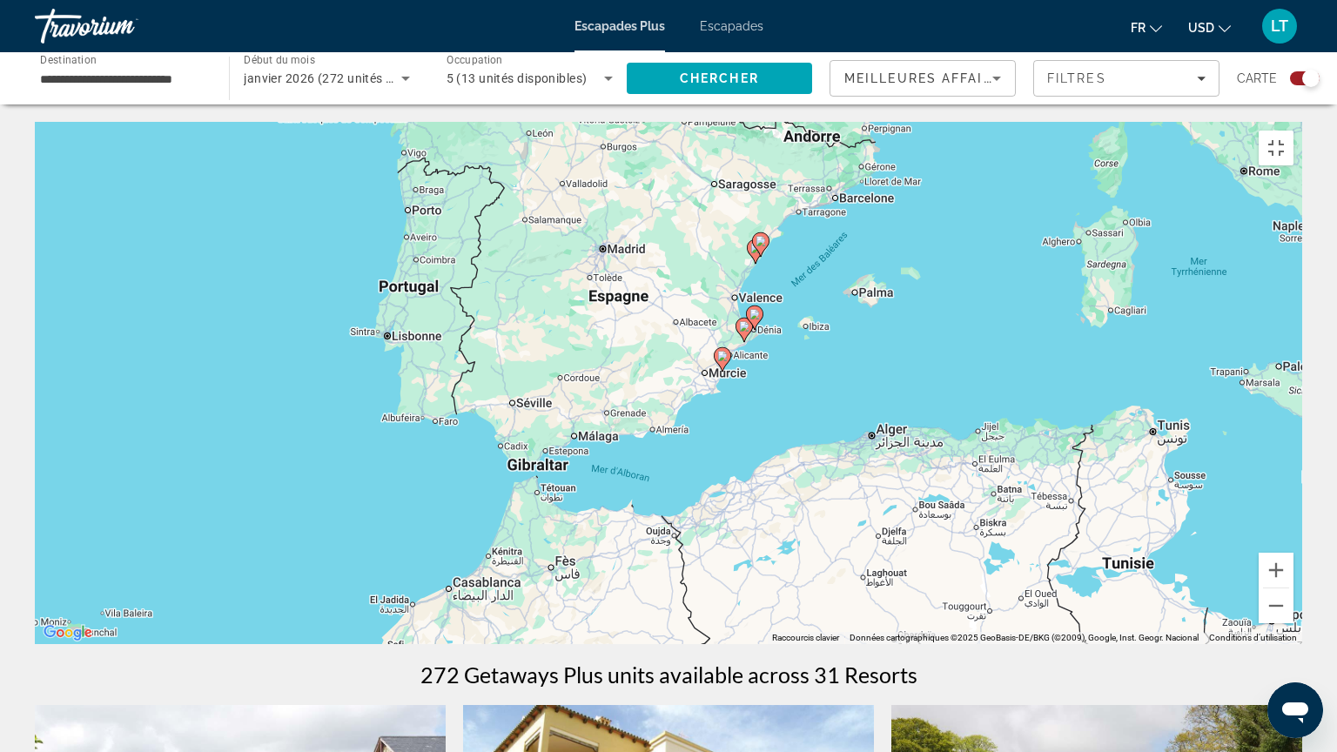
click at [722, 353] on image "Contenu principal" at bounding box center [722, 356] width 10 height 10
type input "**********"
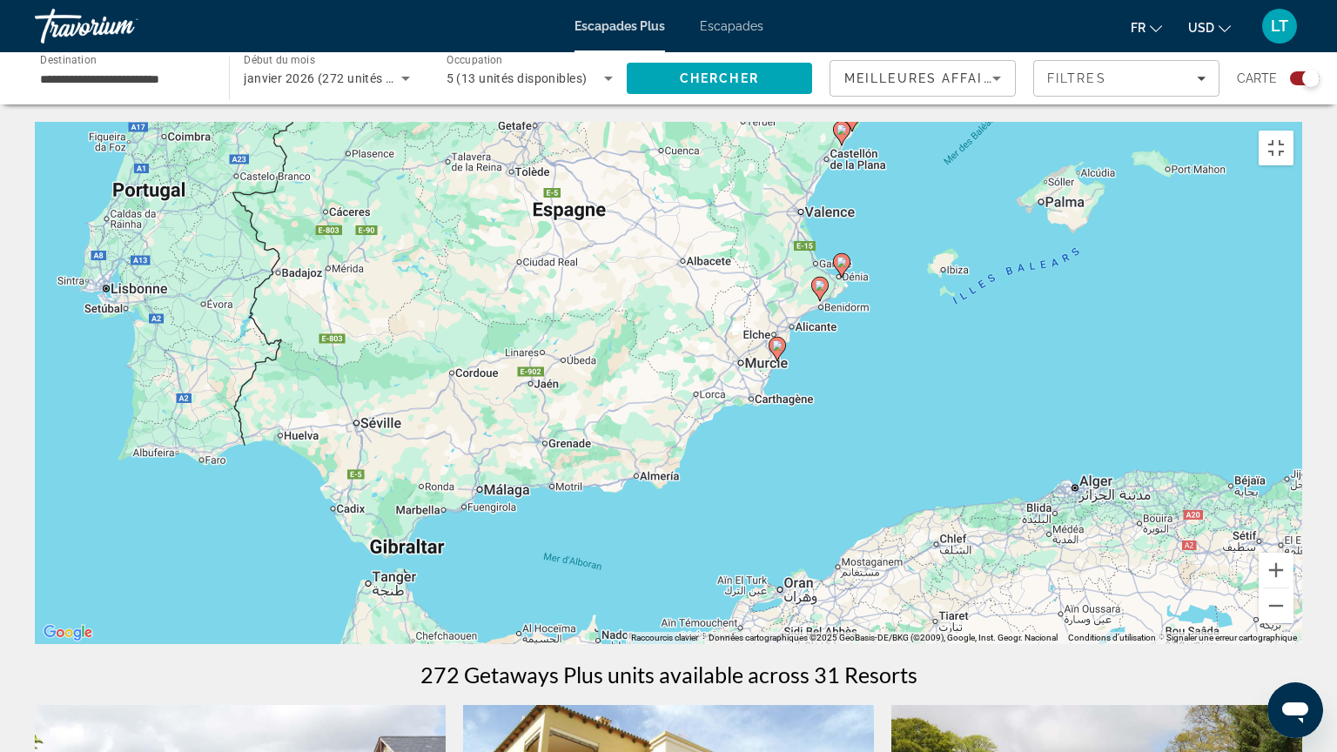
click at [776, 340] on image "Contenu principal" at bounding box center [777, 345] width 10 height 10
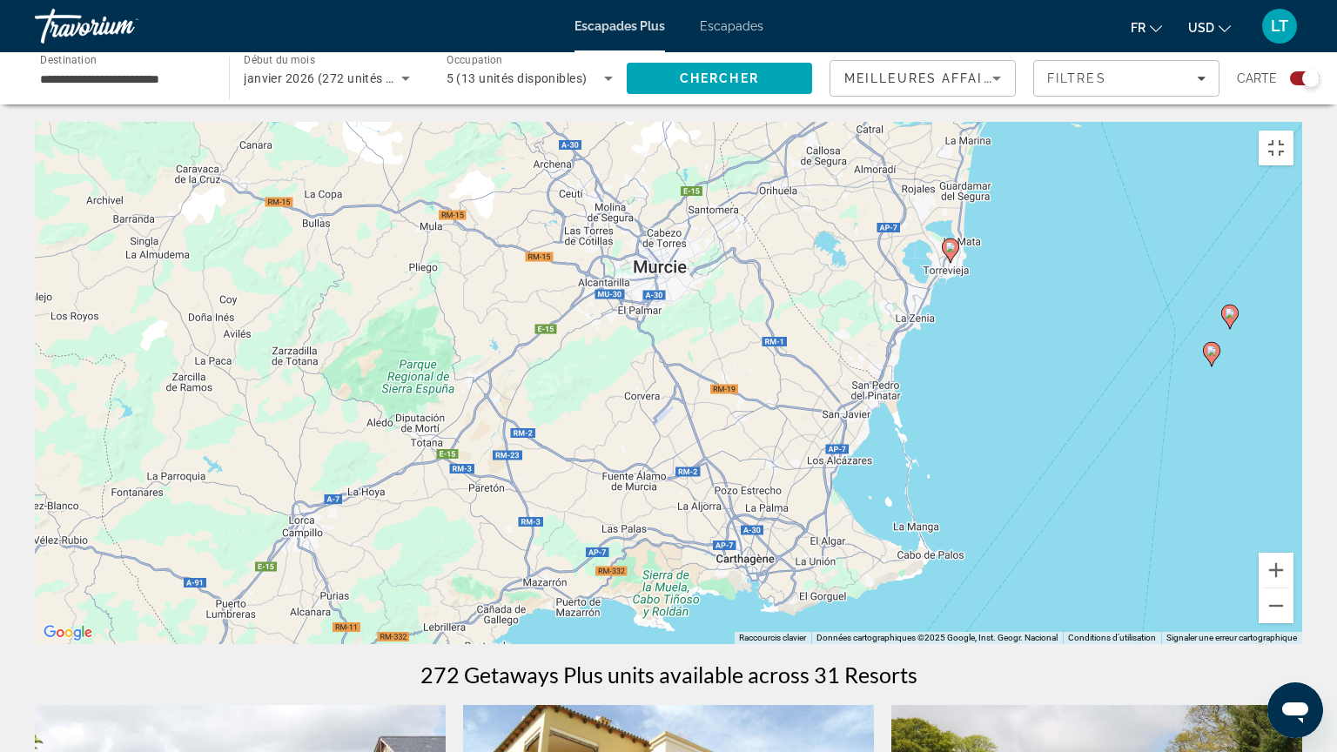
drag, startPoint x: 919, startPoint y: 397, endPoint x: 325, endPoint y: 440, distance: 596.1
click at [325, 440] on div "Pour naviguer, appuyez sur les touches fléchées. Pour activer le glissement ave…" at bounding box center [668, 383] width 1267 height 522
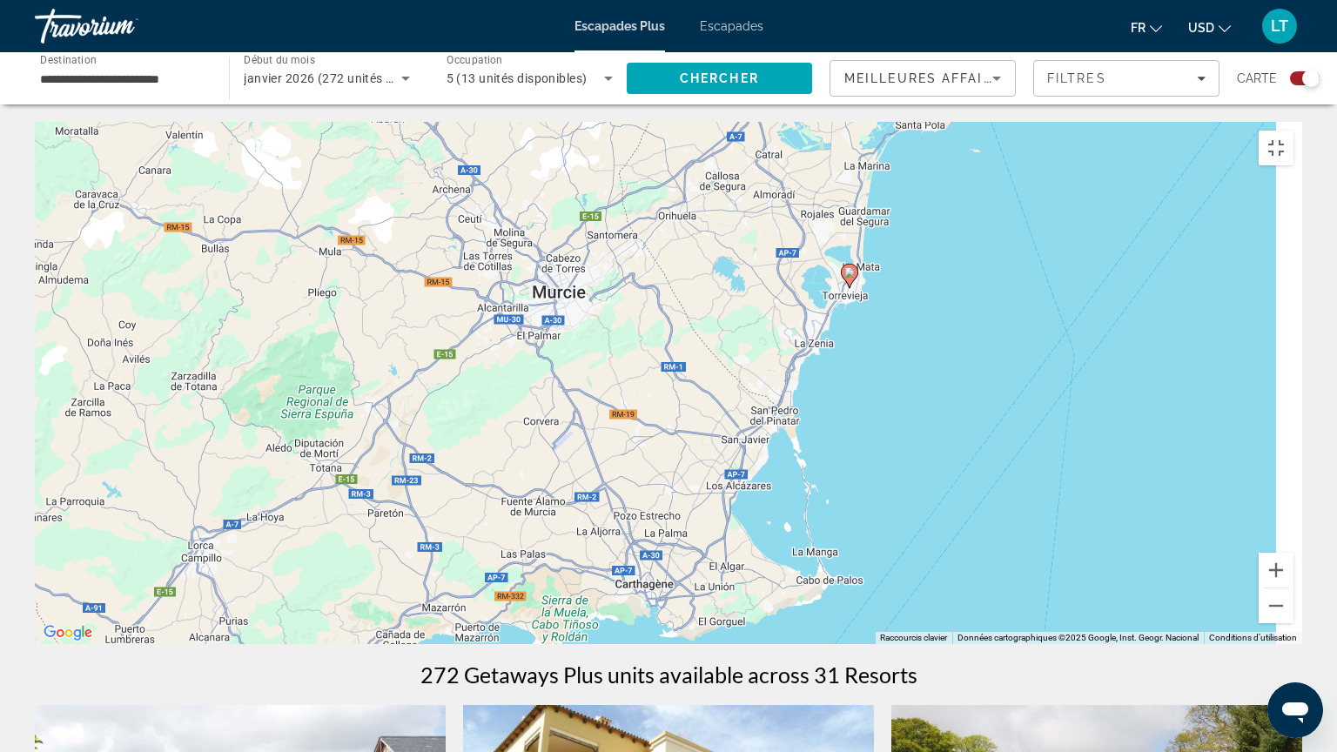
drag, startPoint x: 707, startPoint y: 404, endPoint x: 634, endPoint y: 426, distance: 76.3
click at [634, 426] on div "Pour naviguer, appuyez sur les touches fléchées. Pour activer le glissement ave…" at bounding box center [668, 383] width 1267 height 522
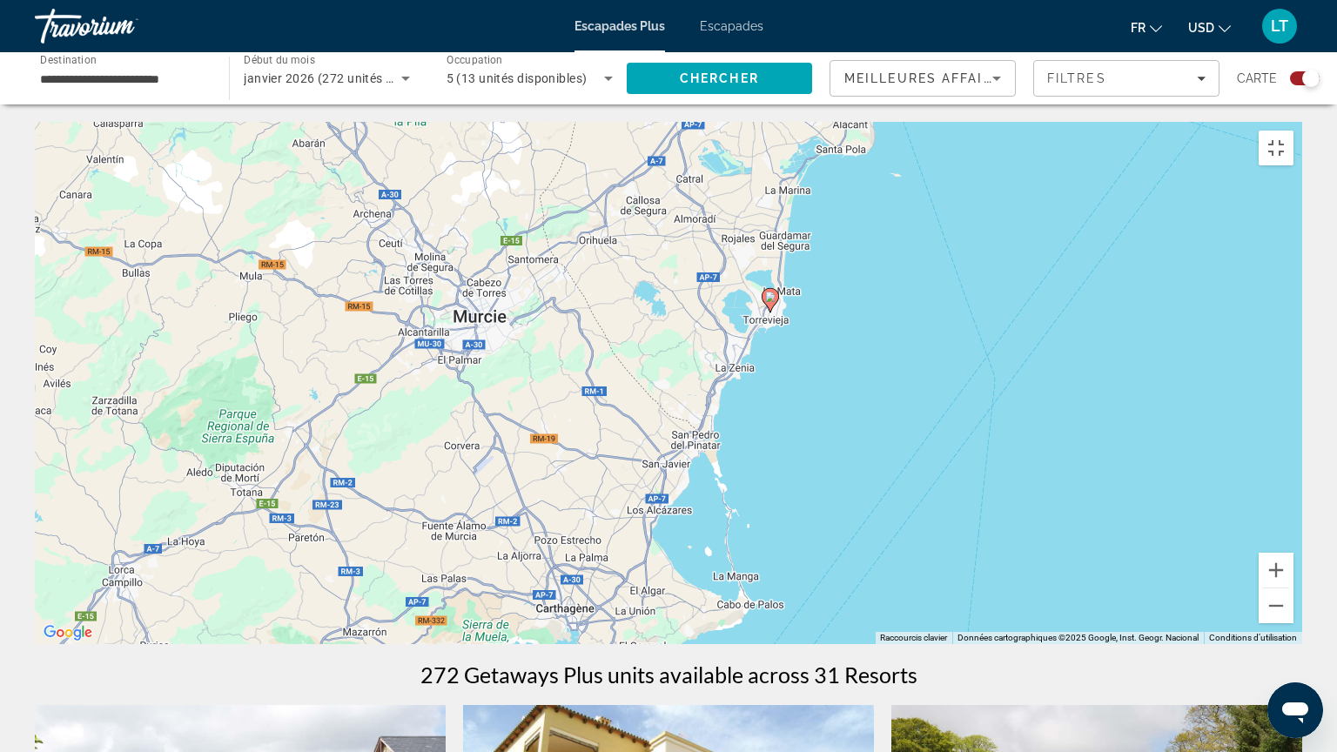
click at [770, 292] on image "Contenu principal" at bounding box center [770, 297] width 10 height 10
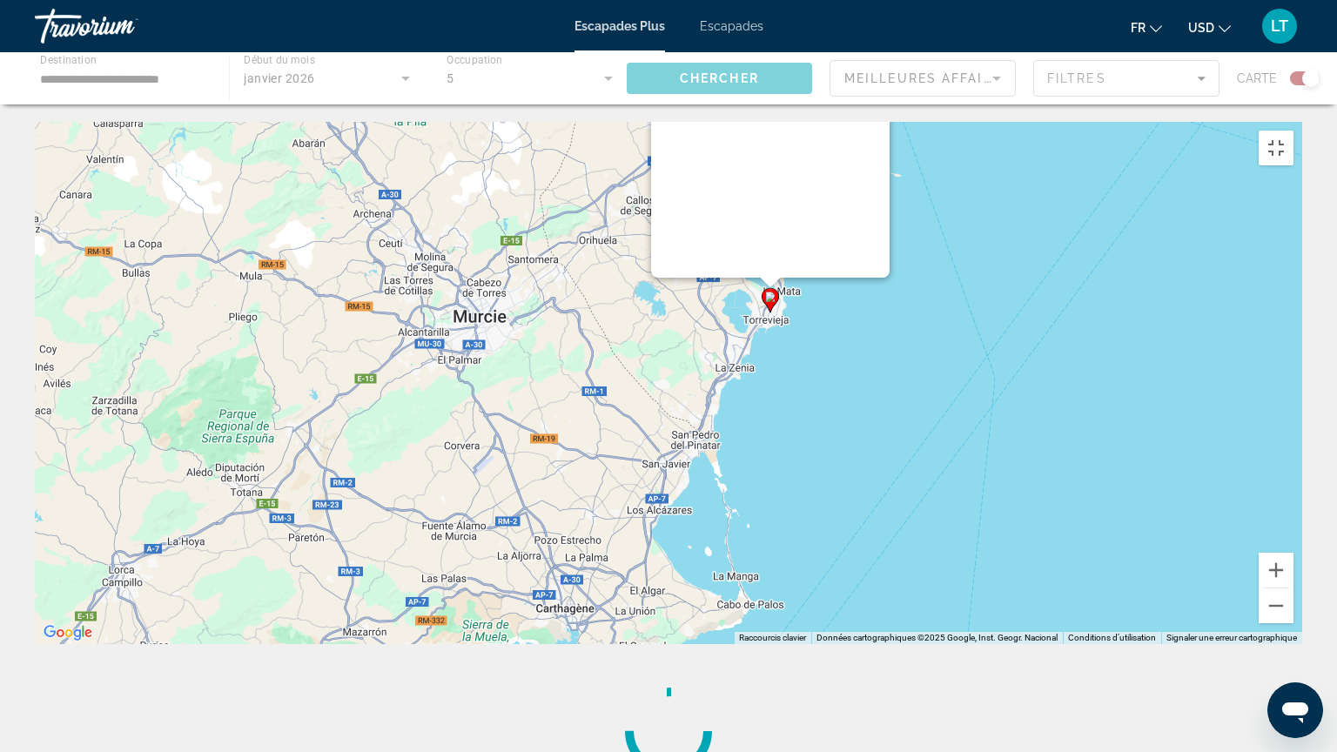
click at [770, 290] on div "Pour naviguer, appuyez sur les touches fléchées. Pour activer le glissement ave…" at bounding box center [668, 383] width 1267 height 522
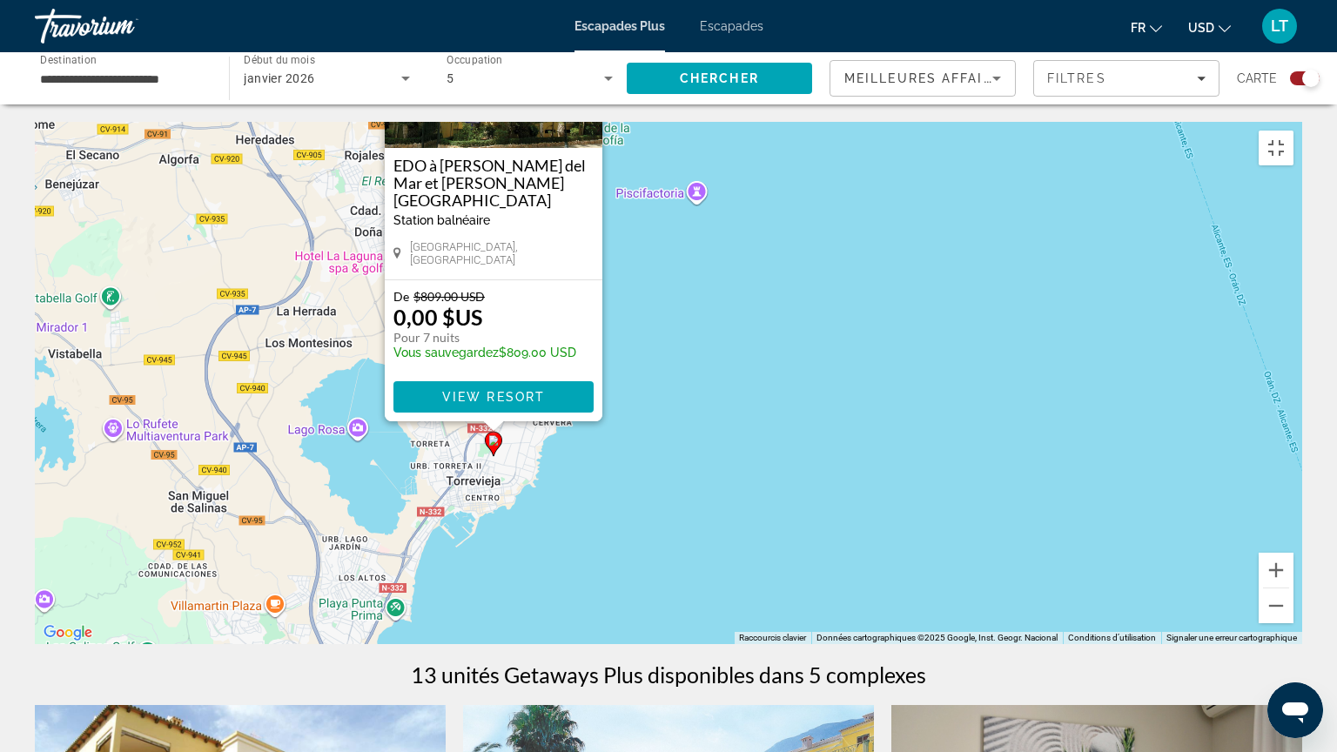
drag, startPoint x: 753, startPoint y: 373, endPoint x: 319, endPoint y: 536, distance: 463.3
click at [319, 536] on div "Pour activer le glissement avec le clavier, appuyez sur Alt+Entrée. Une fois ce…" at bounding box center [668, 383] width 1267 height 522
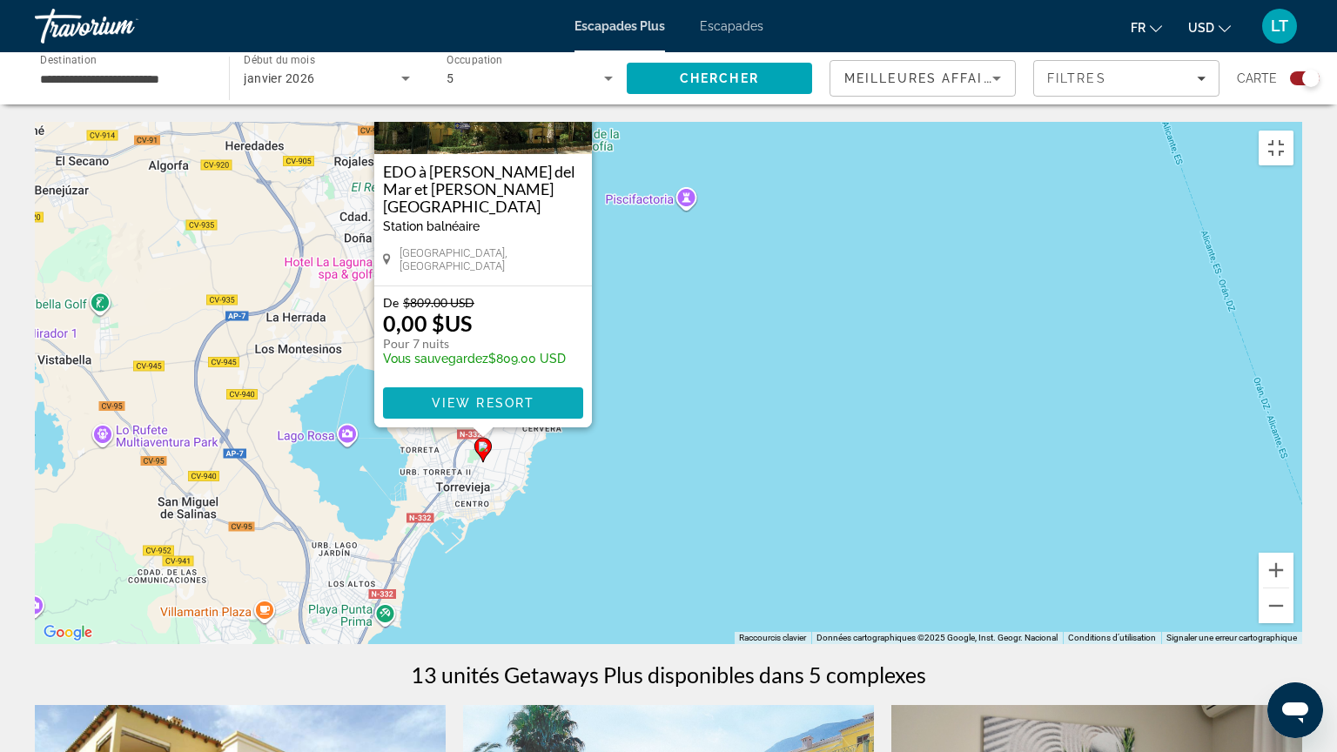
click at [499, 396] on span "View Resort" at bounding box center [483, 403] width 103 height 14
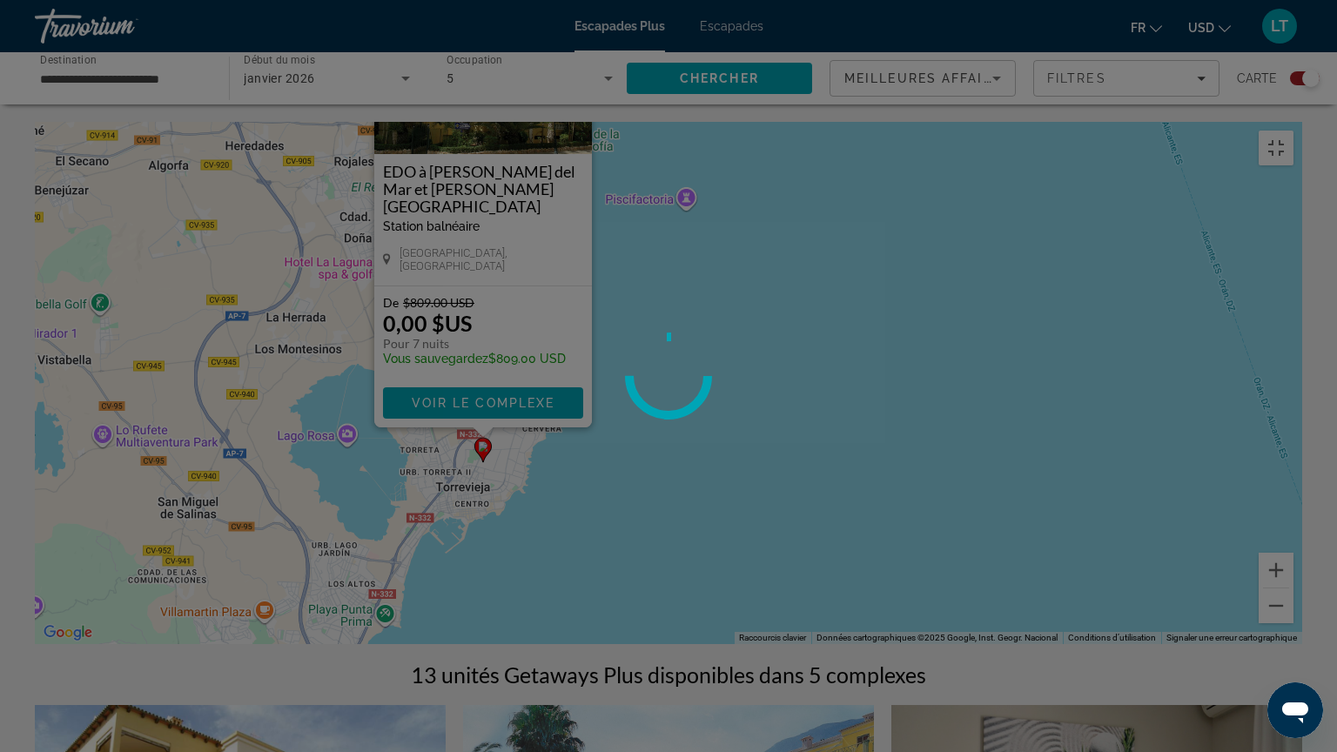
click at [480, 428] on div "Contenu principal" at bounding box center [484, 432] width 22 height 10
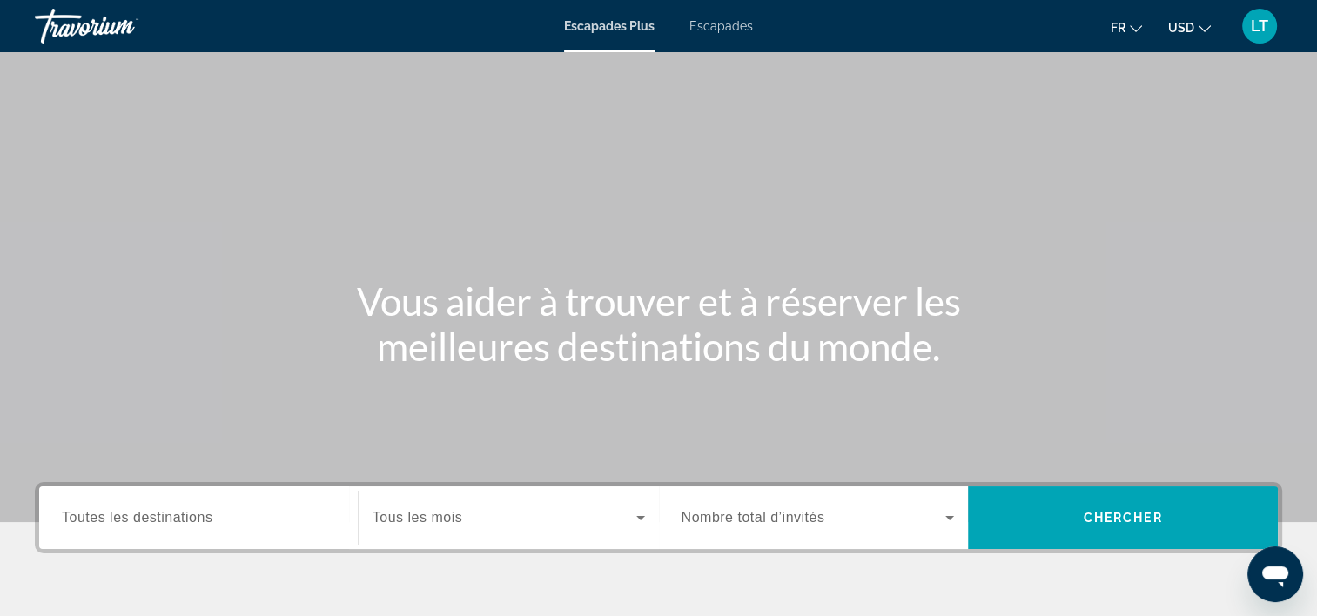
click at [285, 526] on input "Destination Toutes les destinations" at bounding box center [198, 518] width 273 height 21
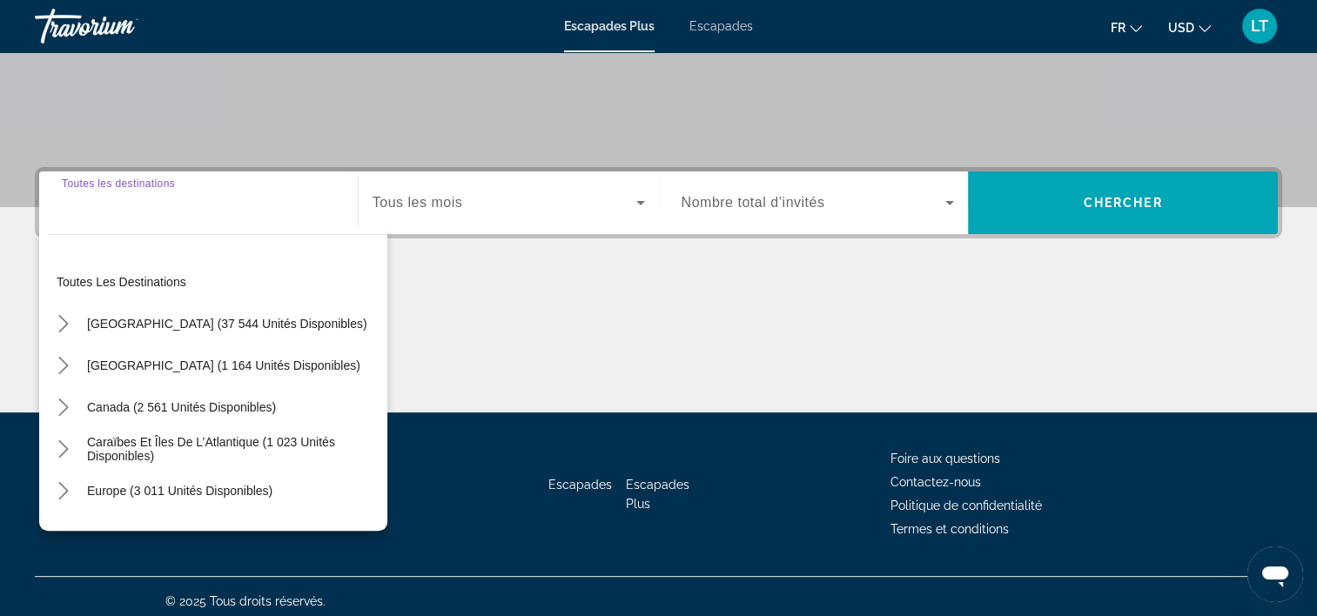
scroll to position [324, 0]
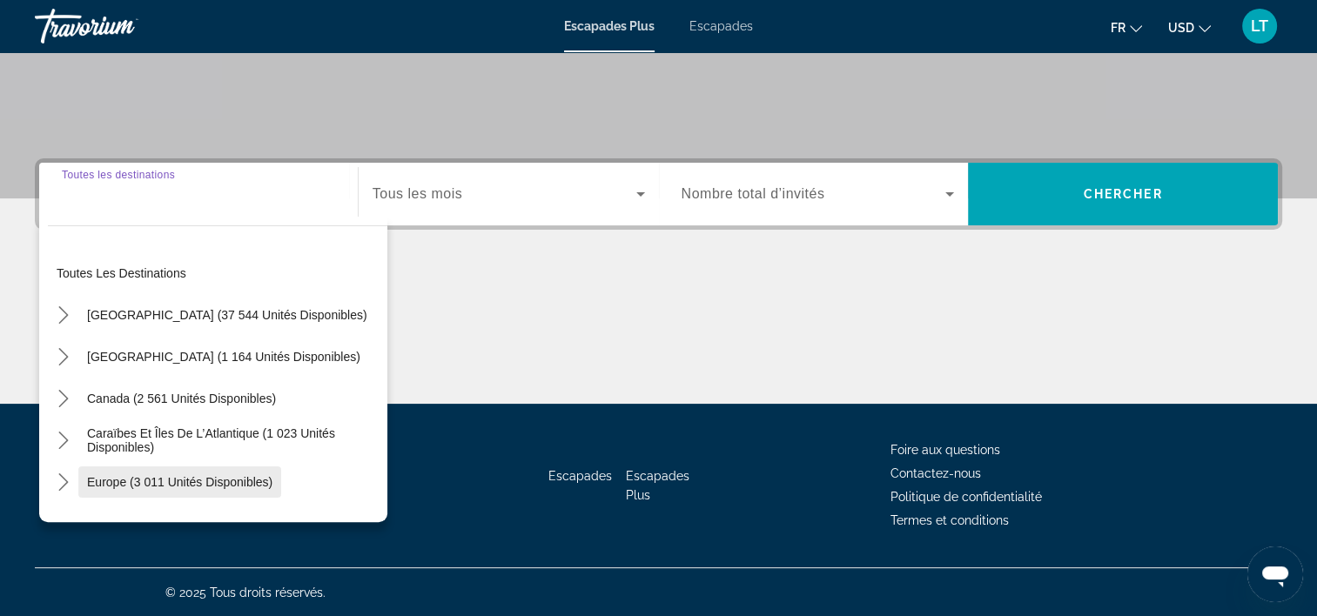
click at [229, 475] on span "Europe (3 011 unités disponibles)" at bounding box center [179, 482] width 185 height 14
type input "**********"
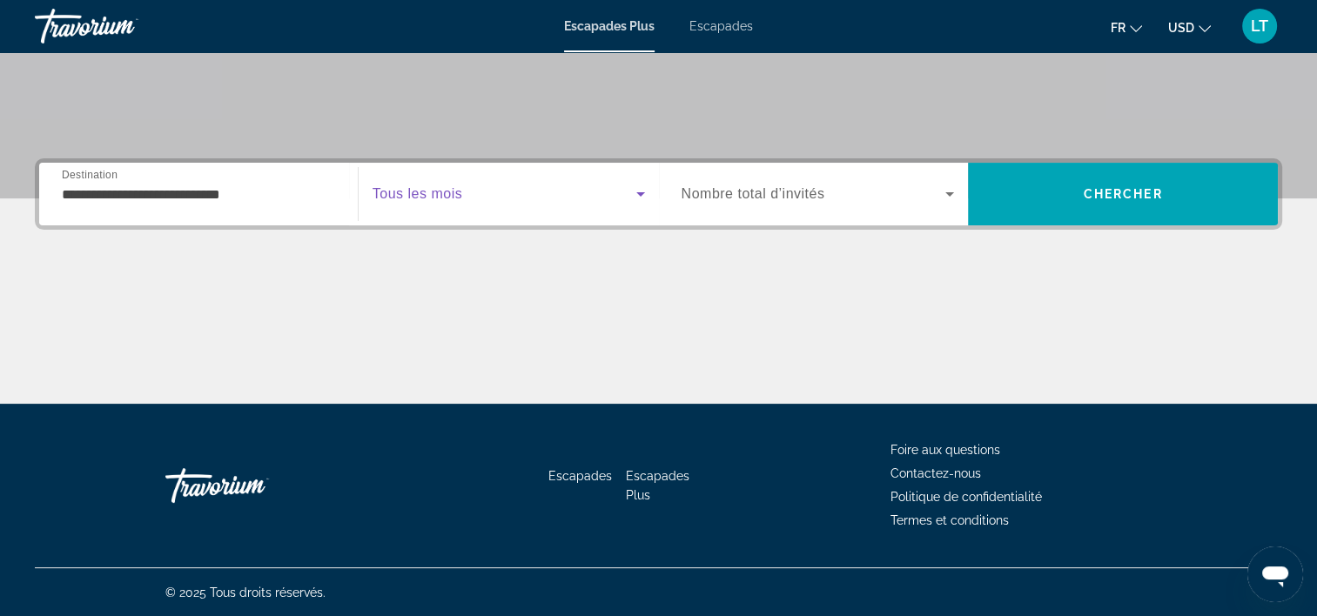
click at [635, 191] on icon "Widget de recherche" at bounding box center [640, 194] width 21 height 21
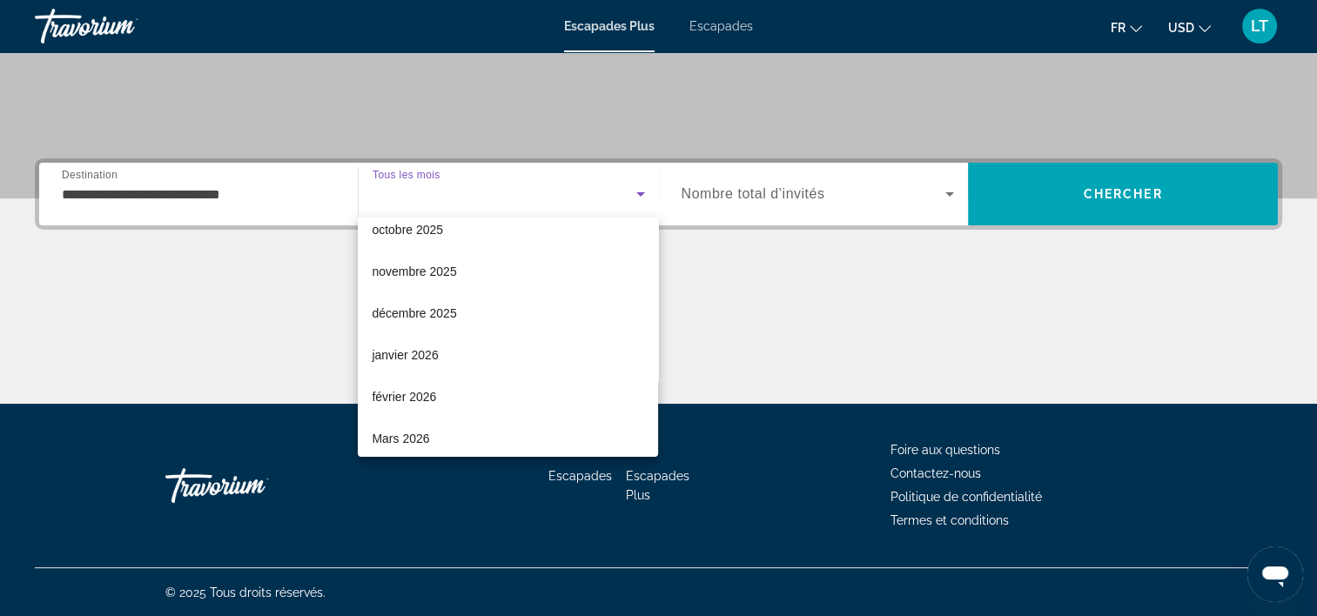
scroll to position [87, 0]
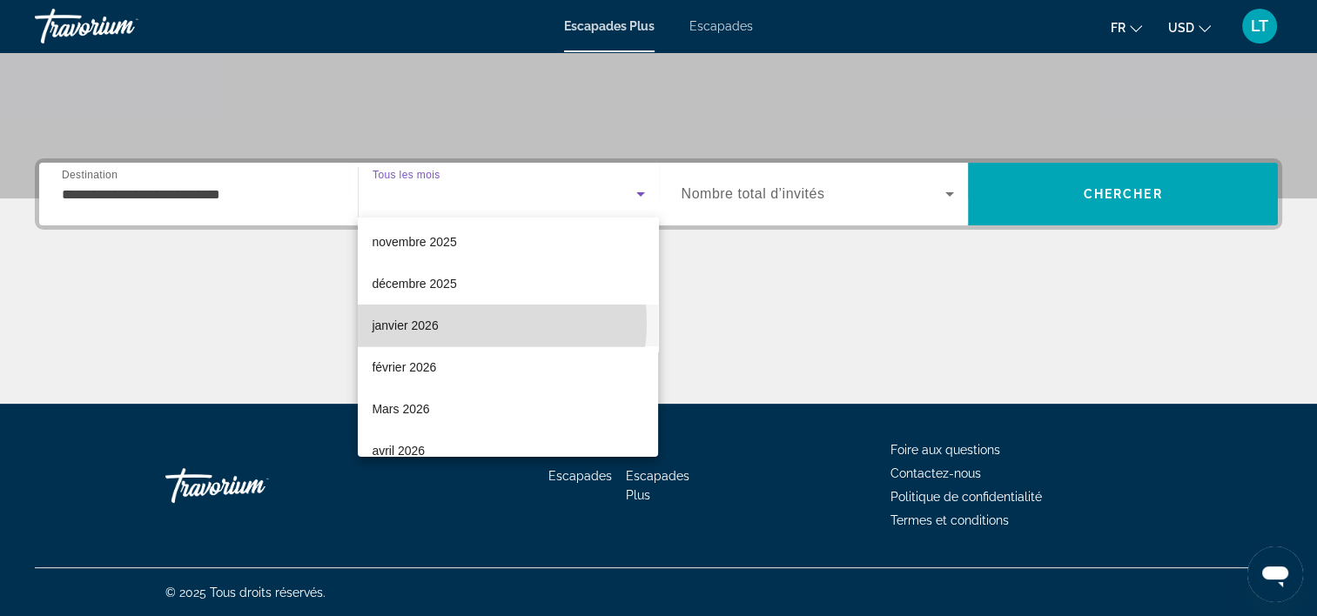
click at [460, 322] on mat-option "janvier 2026" at bounding box center [508, 326] width 300 height 42
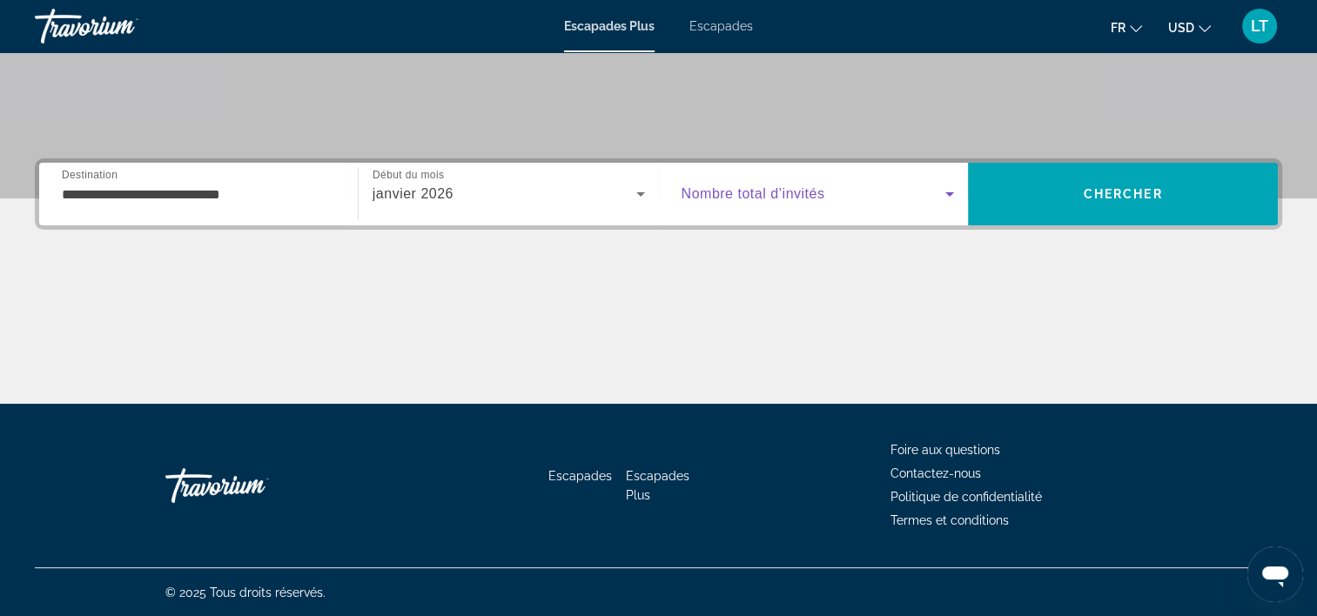
click at [947, 192] on icon "Widget de recherche" at bounding box center [949, 194] width 9 height 4
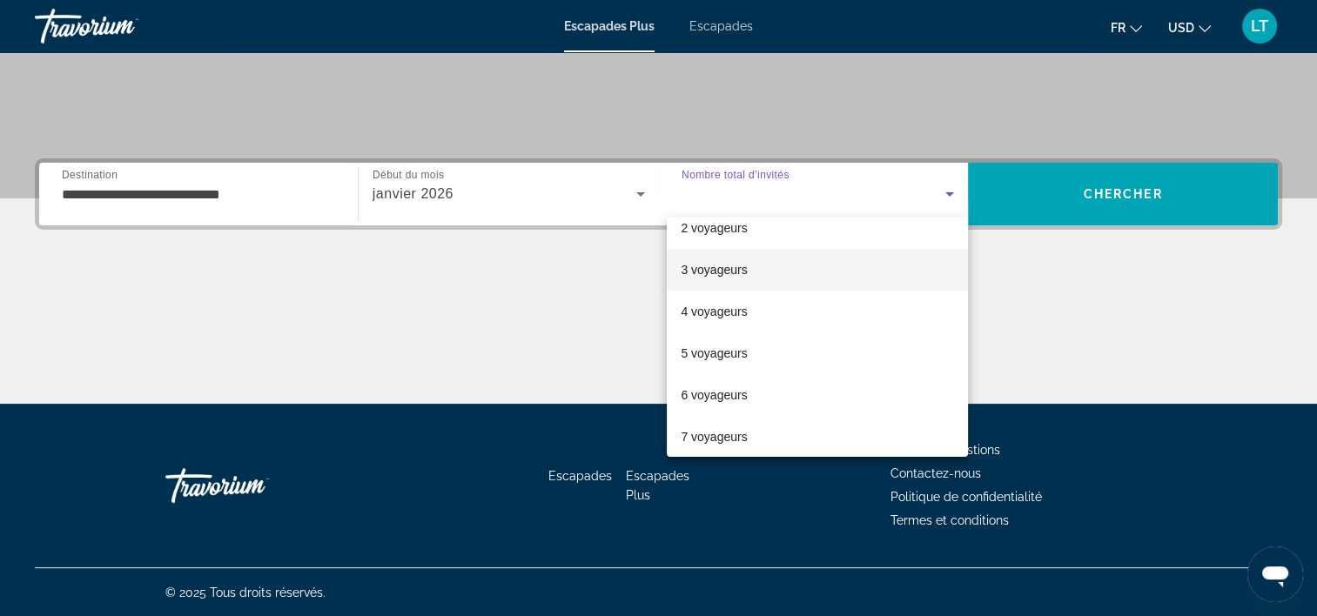
scroll to position [174, 0]
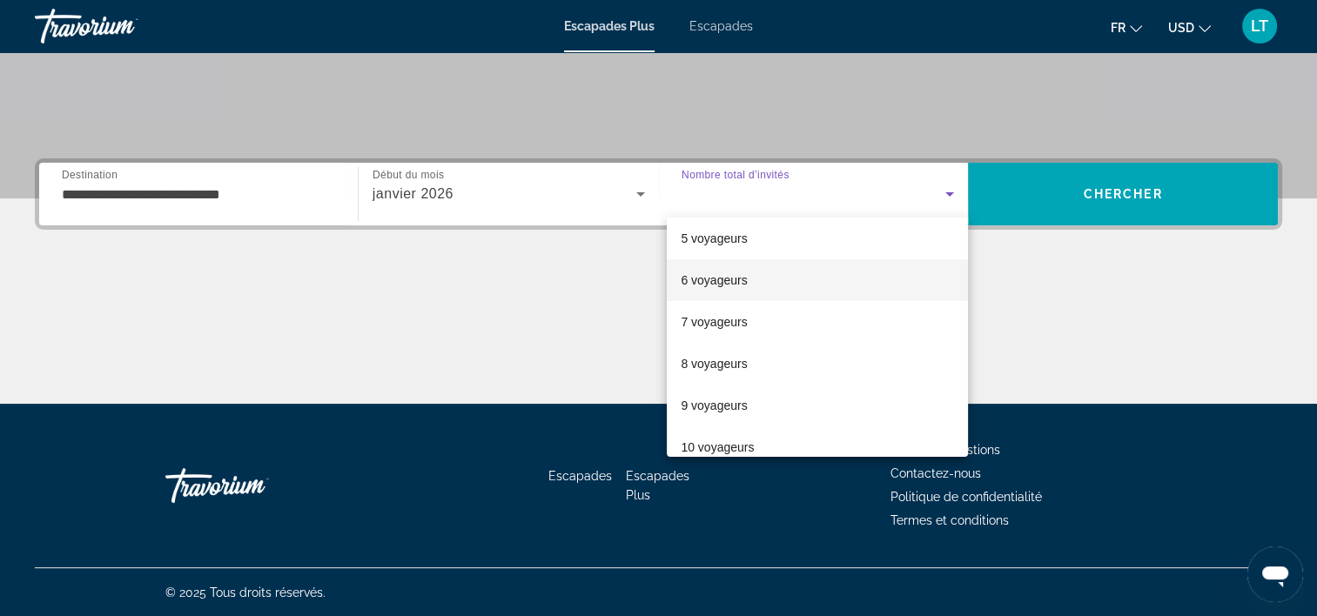
click at [783, 275] on mat-option "6 voyageurs" at bounding box center [817, 280] width 301 height 42
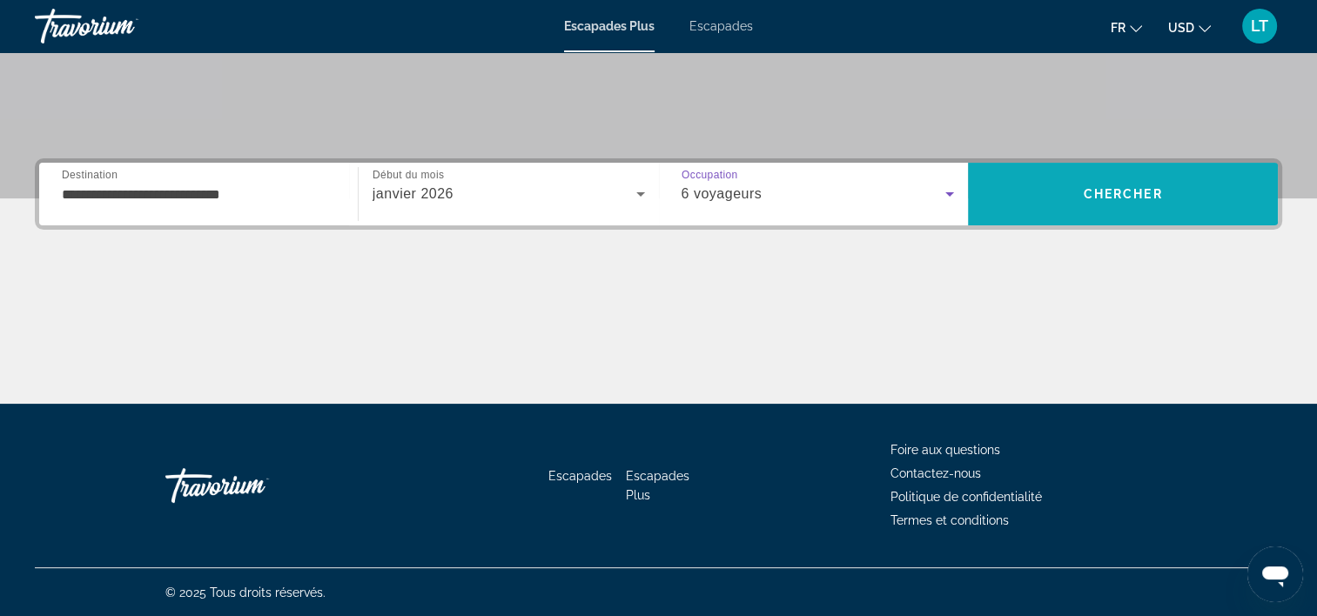
click at [1079, 197] on span "Rechercher" at bounding box center [1123, 194] width 310 height 42
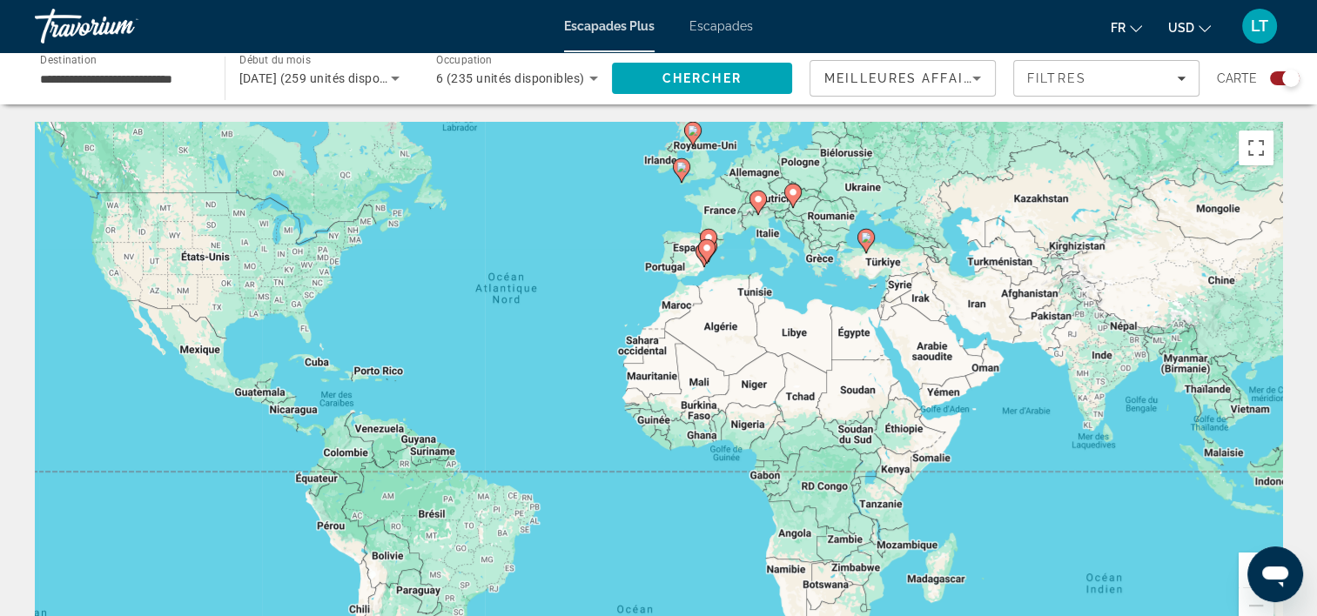
drag, startPoint x: 1122, startPoint y: 519, endPoint x: 1031, endPoint y: 467, distance: 105.3
click at [1031, 467] on div "Pour activer le glissement avec le clavier, appuyez sur Alt+Entrée. Une fois ce…" at bounding box center [658, 383] width 1247 height 522
click at [1261, 157] on button "Passer en plein écran" at bounding box center [1256, 148] width 35 height 35
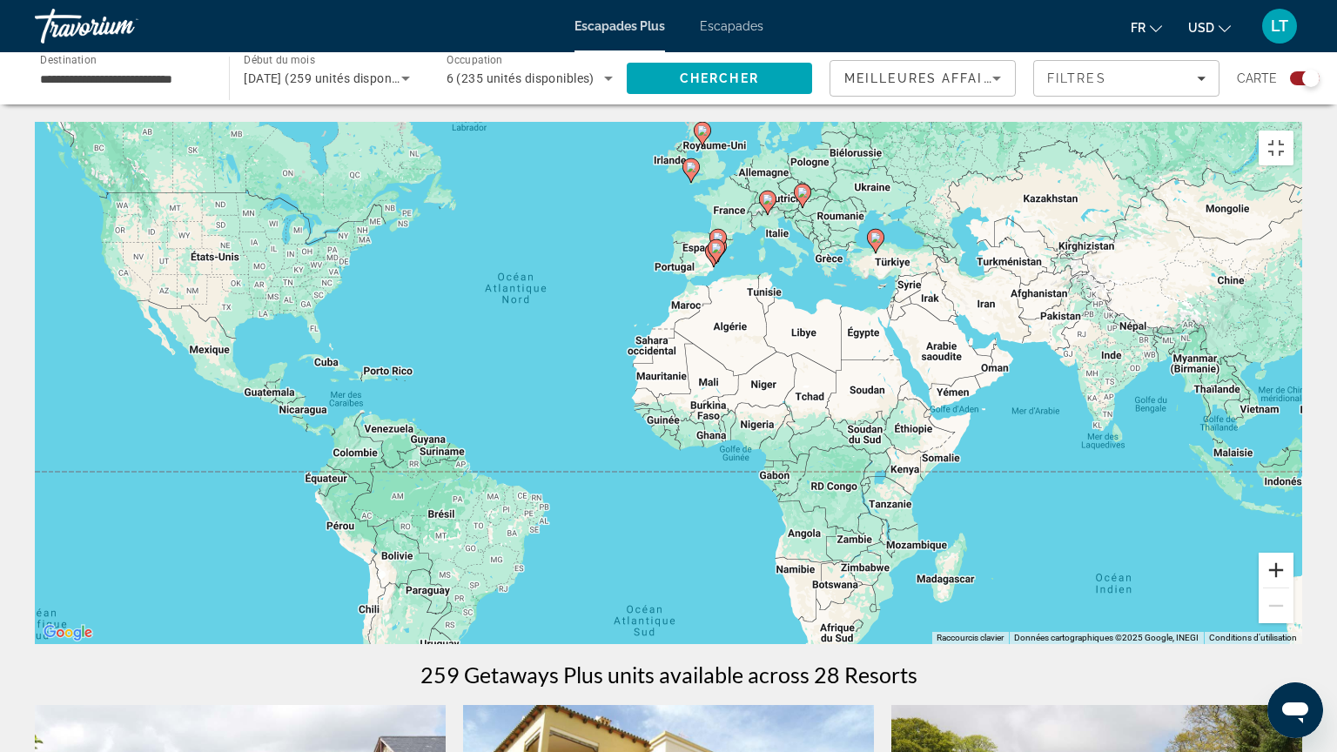
click at [1293, 588] on button "Zoom avant" at bounding box center [1276, 570] width 35 height 35
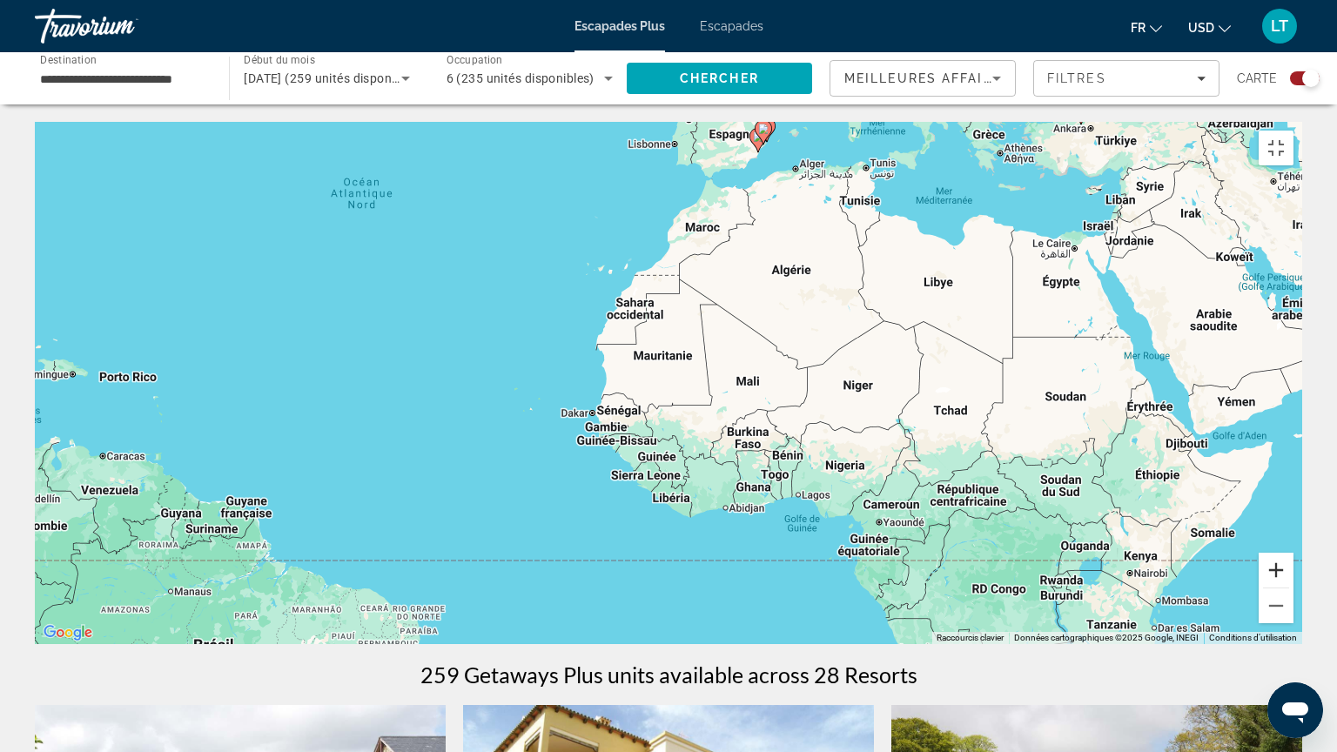
click at [1293, 588] on button "Zoom avant" at bounding box center [1276, 570] width 35 height 35
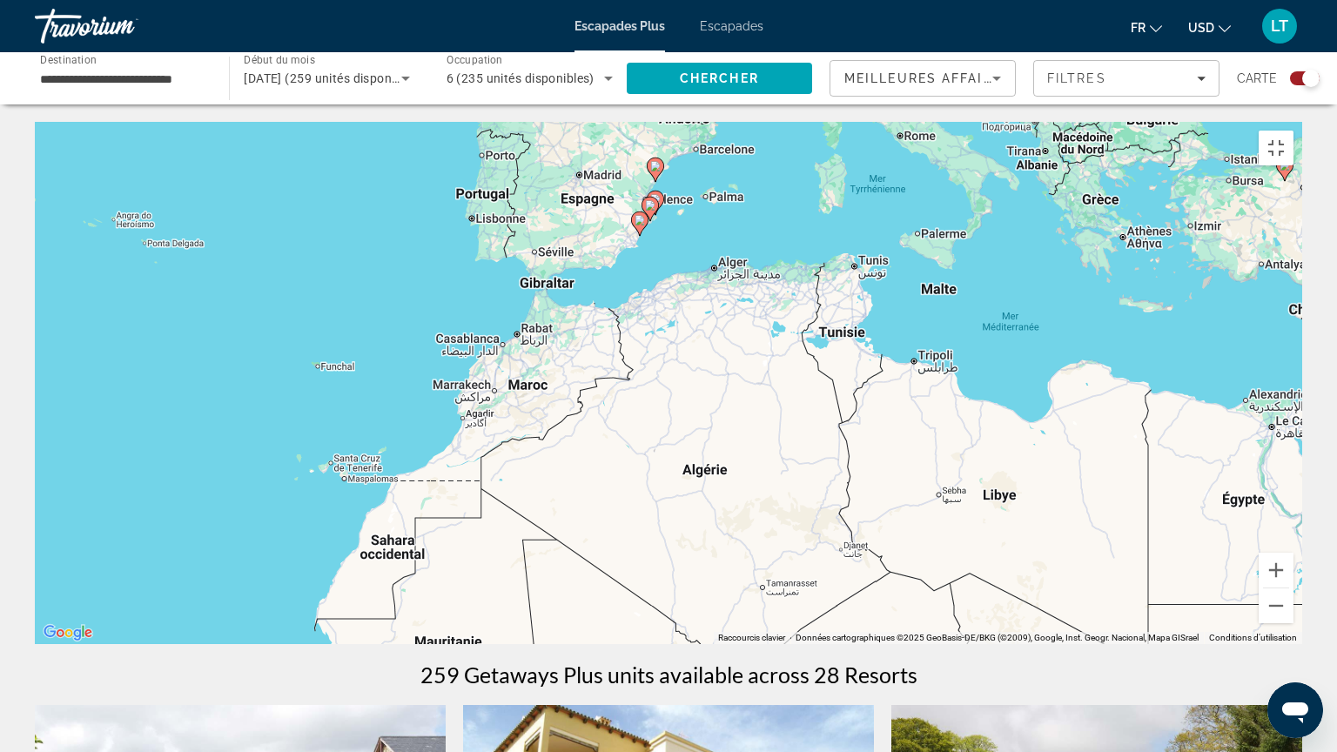
drag, startPoint x: 1011, startPoint y: 328, endPoint x: 812, endPoint y: 613, distance: 347.0
click at [812, 613] on div "Pour activer le glissement avec le clavier, appuyez sur Alt+Entrée. Une fois ce…" at bounding box center [668, 383] width 1267 height 522
click at [1293, 588] on button "Zoom avant" at bounding box center [1276, 570] width 35 height 35
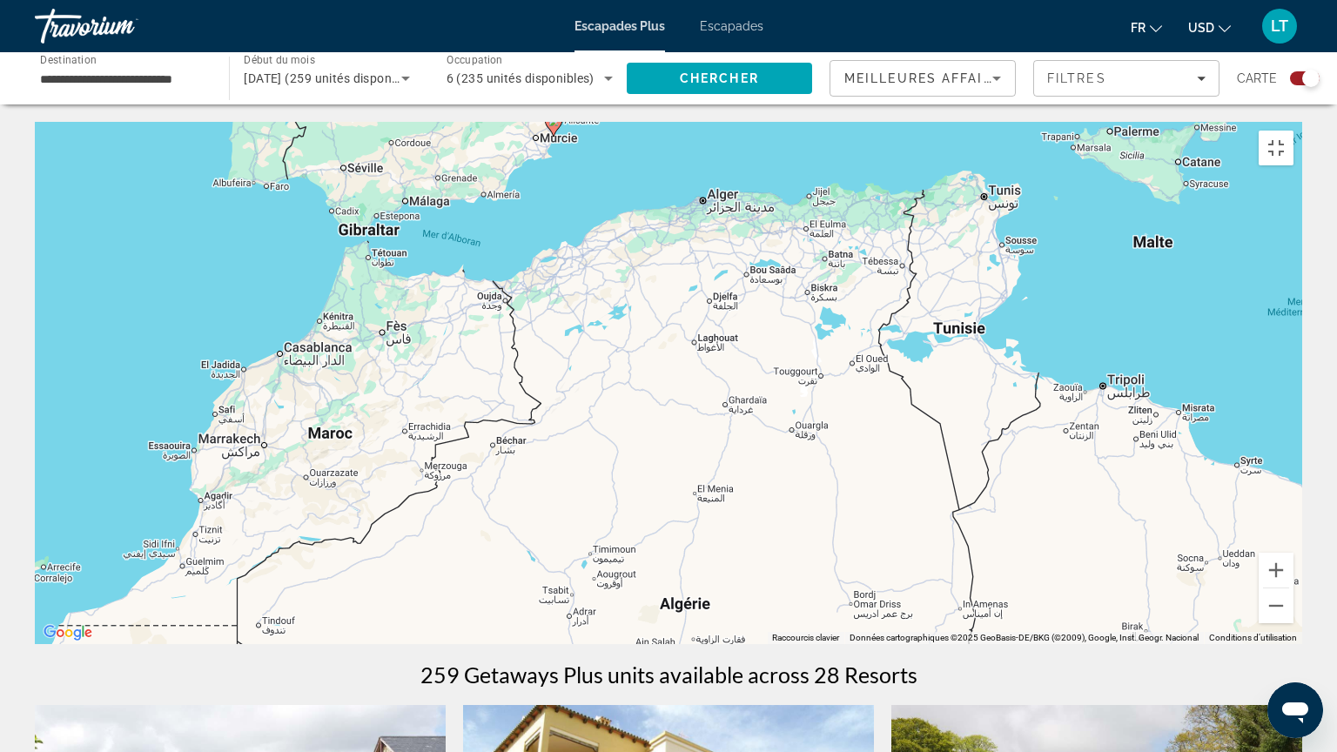
drag, startPoint x: 922, startPoint y: 331, endPoint x: 839, endPoint y: 389, distance: 101.2
click at [839, 389] on div "Pour activer le glissement avec le clavier, appuyez sur Alt+Entrée. Une fois ce…" at bounding box center [668, 383] width 1267 height 522
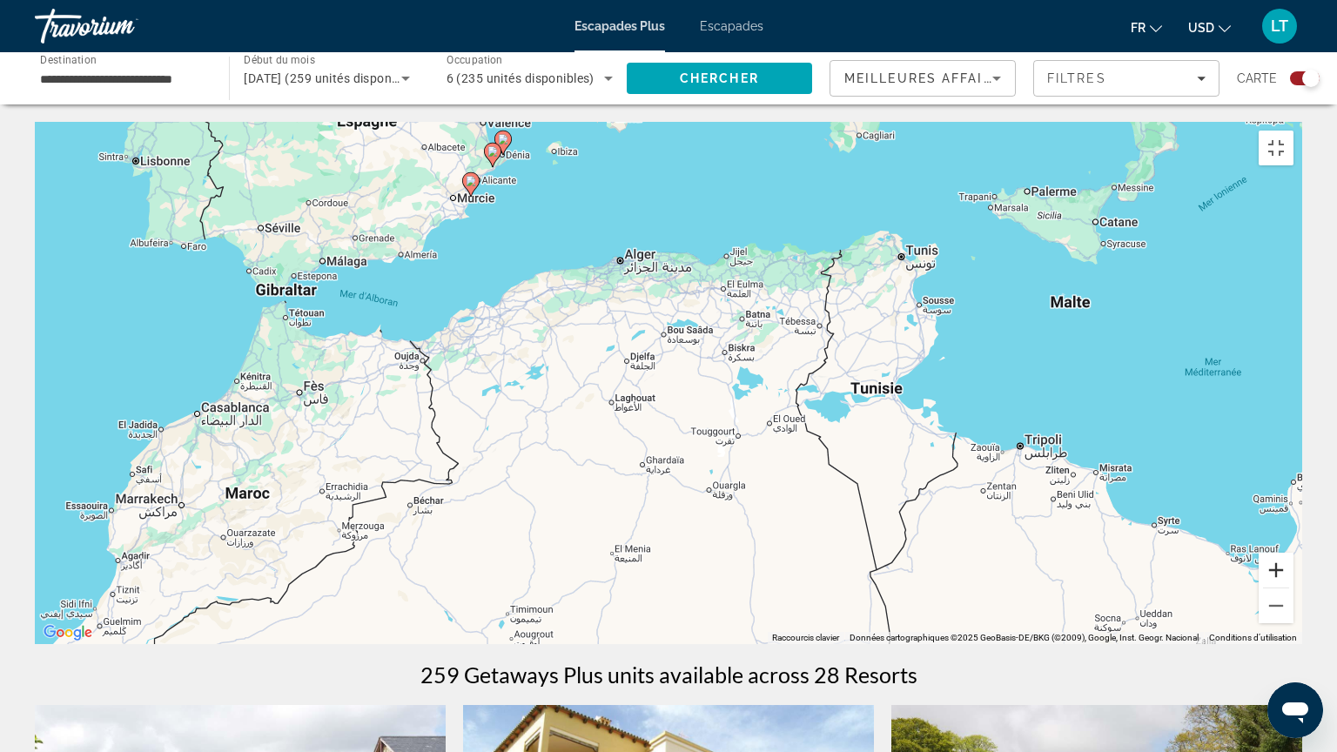
click at [1293, 588] on button "Zoom avant" at bounding box center [1276, 570] width 35 height 35
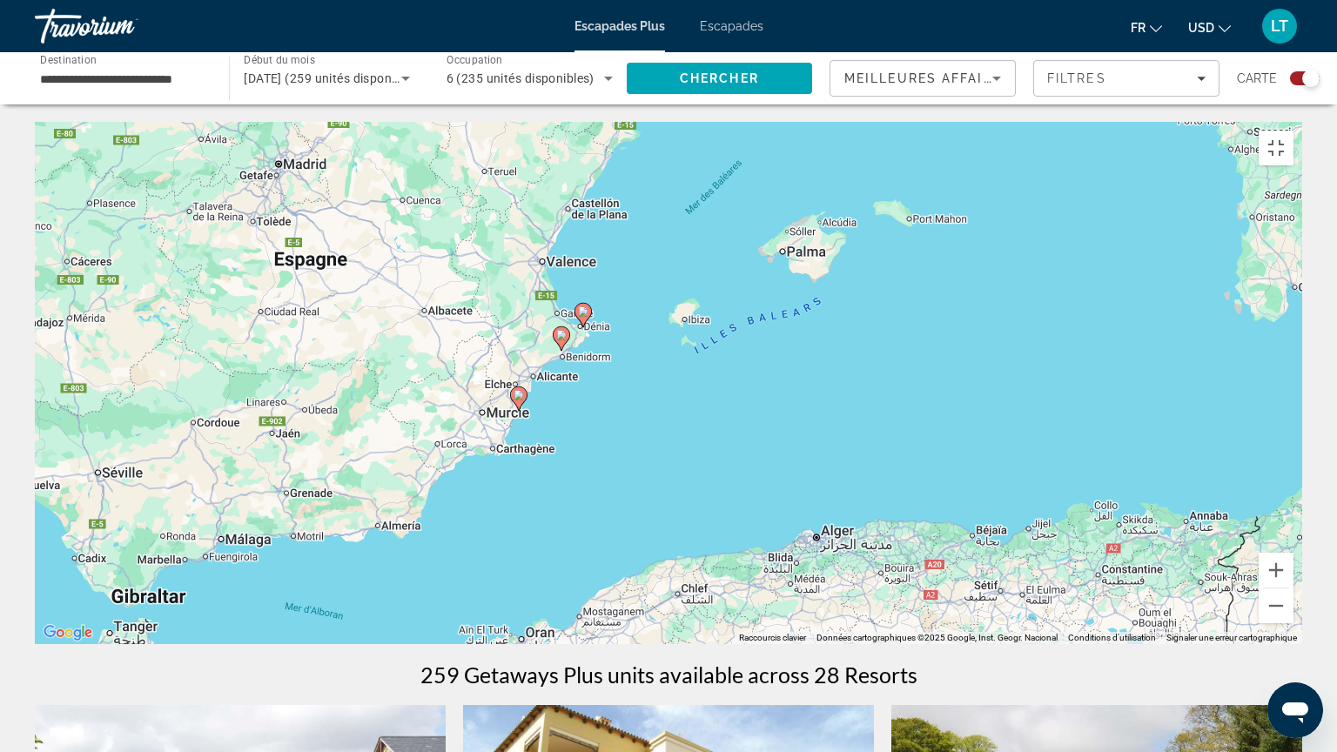
drag, startPoint x: 239, startPoint y: 125, endPoint x: 482, endPoint y: 518, distance: 462.1
click at [482, 518] on div "Pour activer le glissement avec le clavier, appuyez sur Alt+Entrée. Une fois ce…" at bounding box center [668, 383] width 1267 height 522
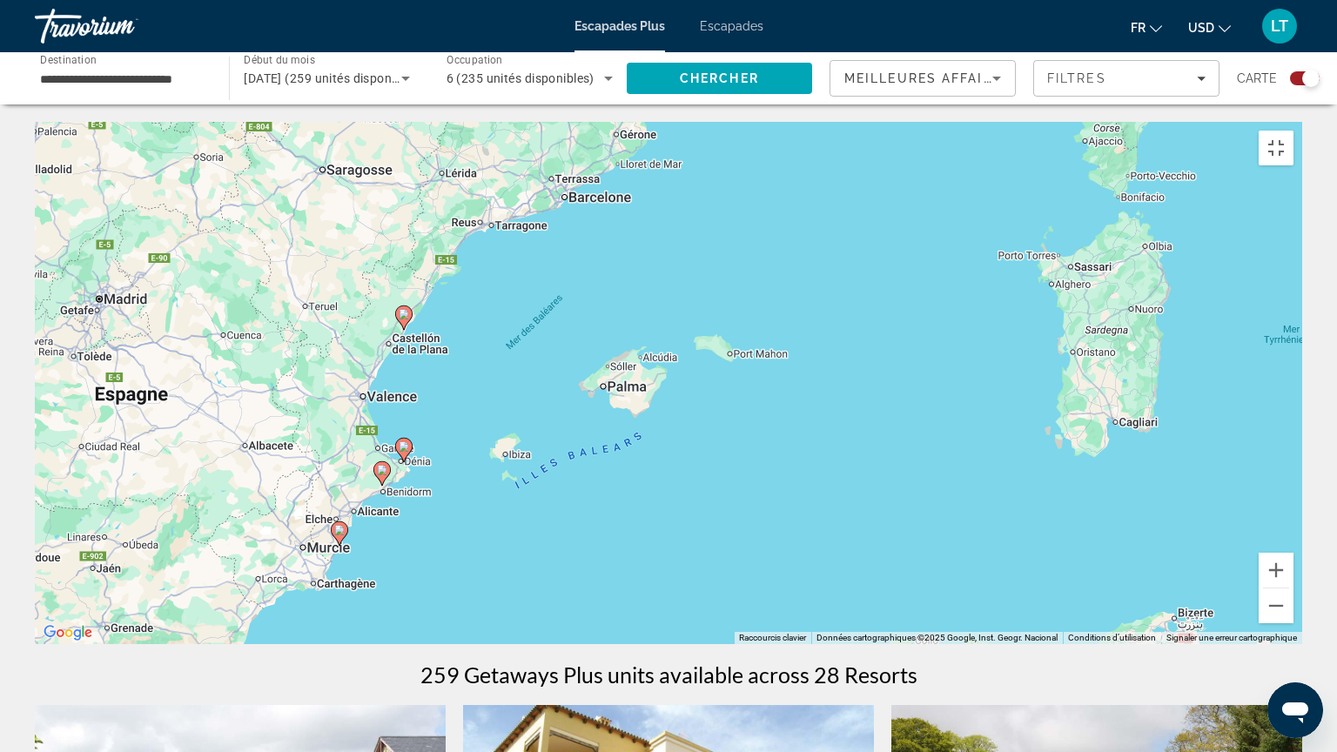
drag, startPoint x: 976, startPoint y: 331, endPoint x: 776, endPoint y: 451, distance: 232.7
click at [796, 467] on div "Pour activer le glissement avec le clavier, appuyez sur Alt+Entrée. Une fois ce…" at bounding box center [668, 383] width 1267 height 522
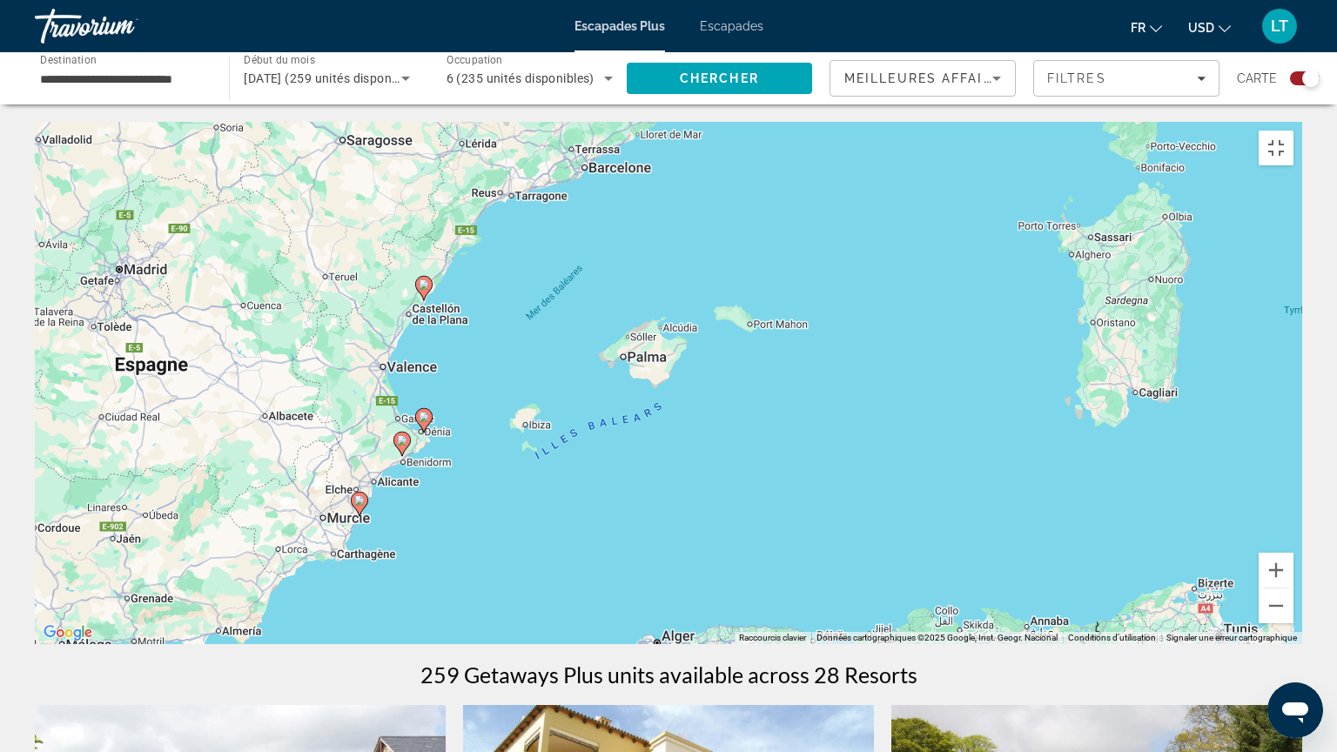
drag, startPoint x: 481, startPoint y: 562, endPoint x: 506, endPoint y: 532, distance: 39.0
click at [506, 532] on div "Pour activer le glissement avec le clavier, appuyez sur Alt+Entrée. Une fois ce…" at bounding box center [668, 383] width 1267 height 522
click at [404, 436] on image "Contenu principal" at bounding box center [404, 438] width 10 height 10
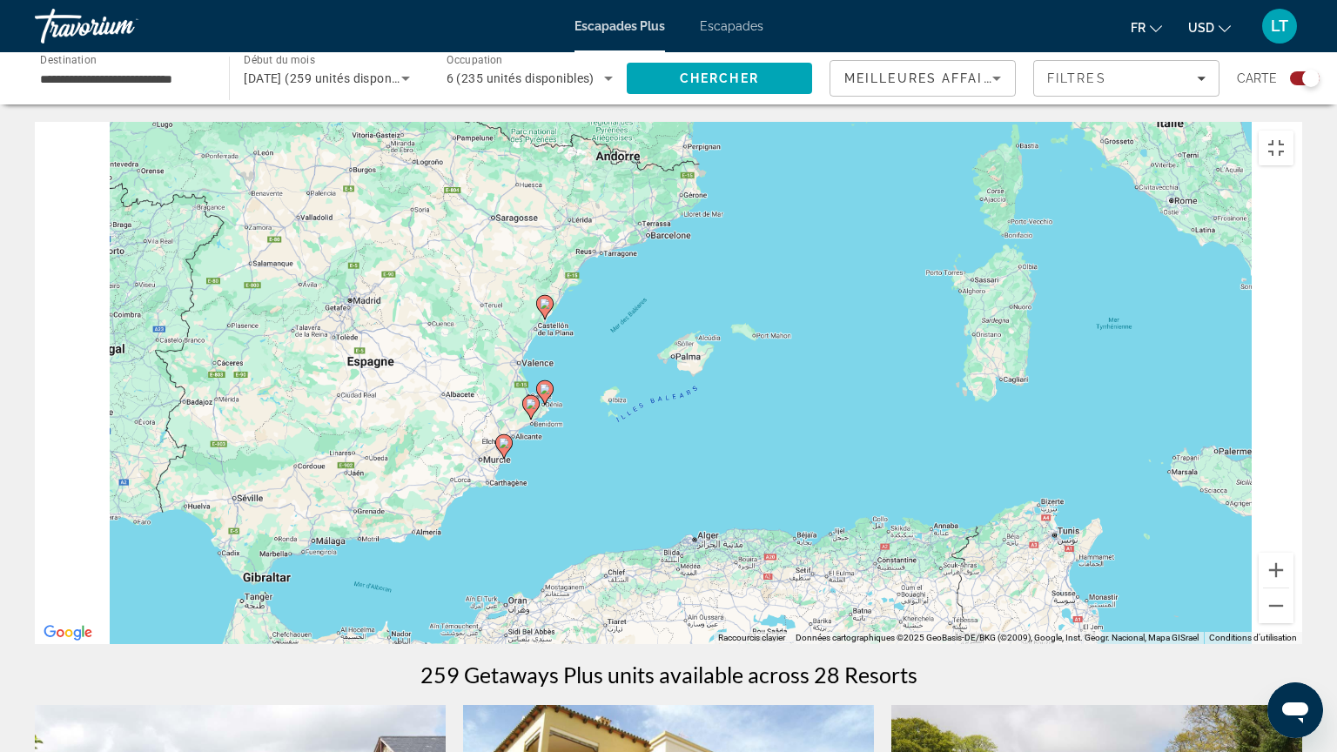
click at [404, 436] on div "Pour activer le glissement avec le clavier, appuyez sur Alt+Entrée. Une fois ce…" at bounding box center [668, 383] width 1267 height 522
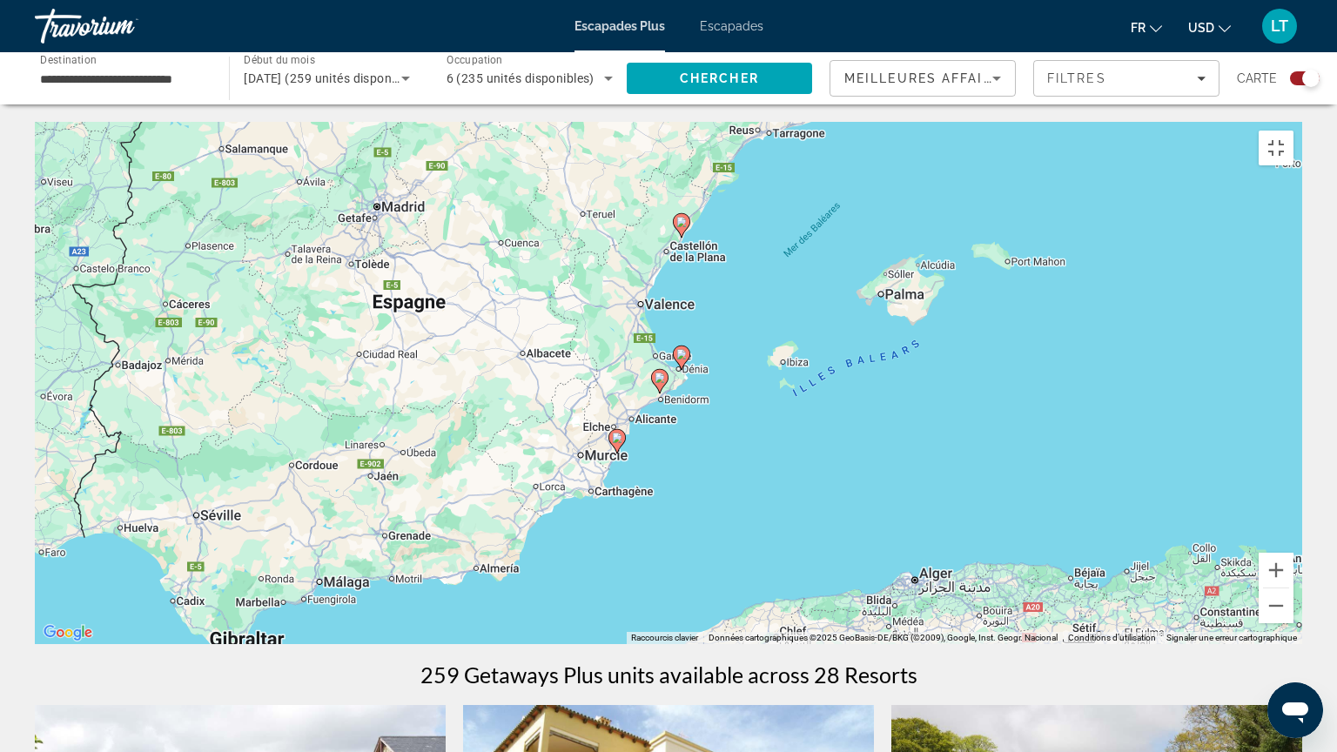
click at [658, 373] on image "Contenu principal" at bounding box center [660, 378] width 10 height 10
type input "**********"
click at [658, 373] on image "Contenu principal" at bounding box center [660, 378] width 10 height 10
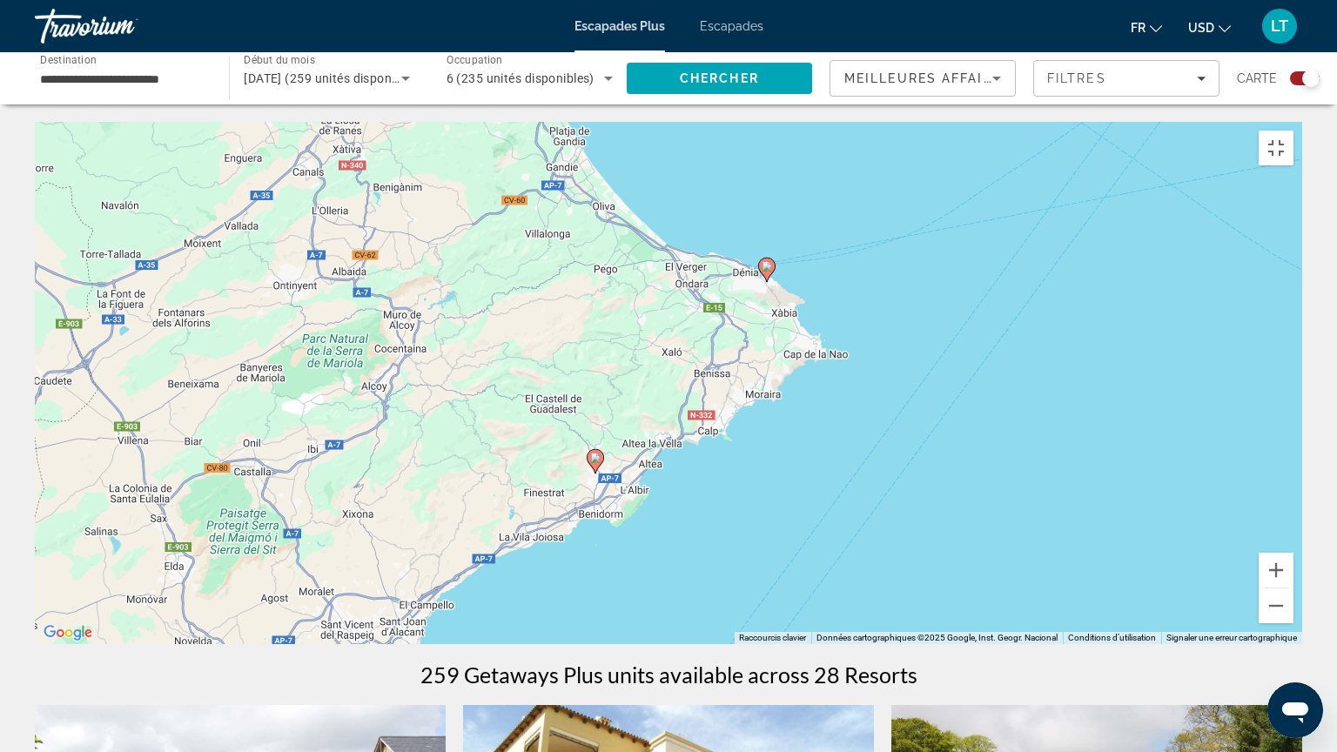
click at [598, 453] on image "Contenu principal" at bounding box center [595, 458] width 10 height 10
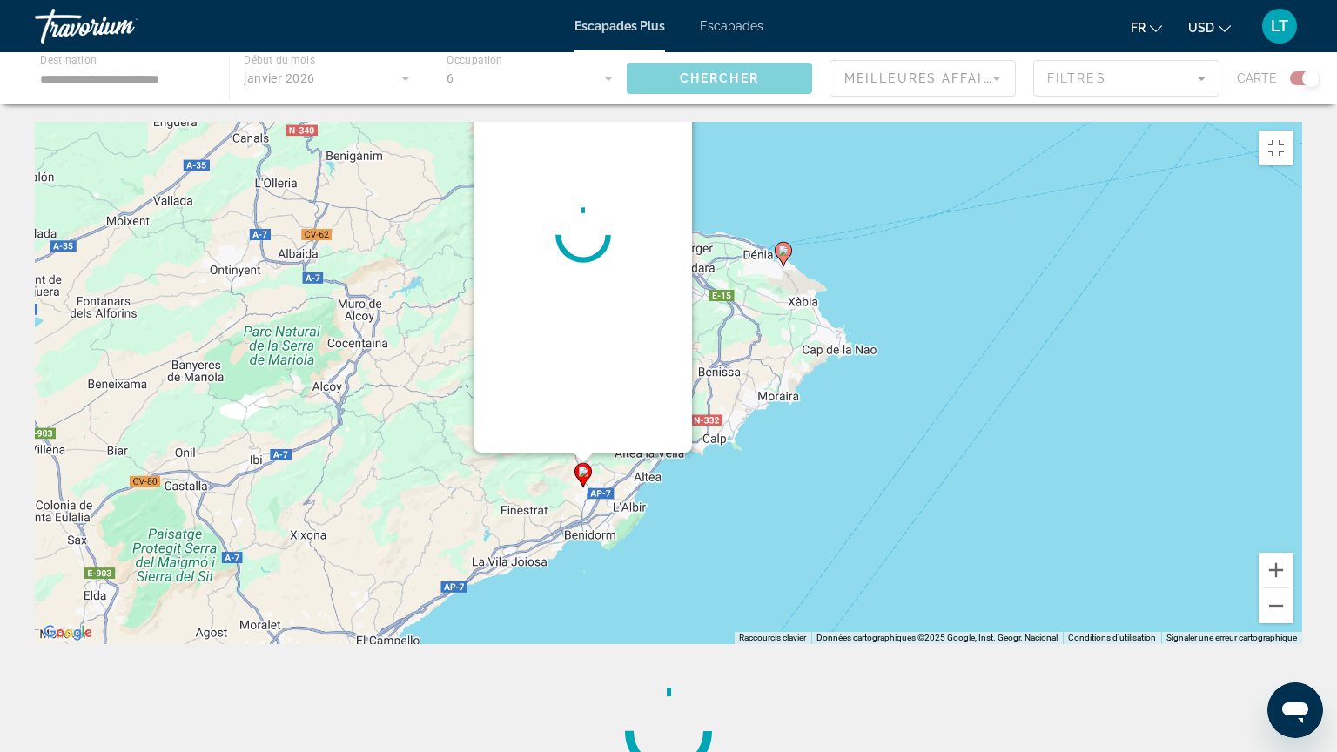
click at [598, 452] on div "Pour naviguer, appuyez sur les touches fléchées. Pour activer le glissement ave…" at bounding box center [668, 383] width 1267 height 522
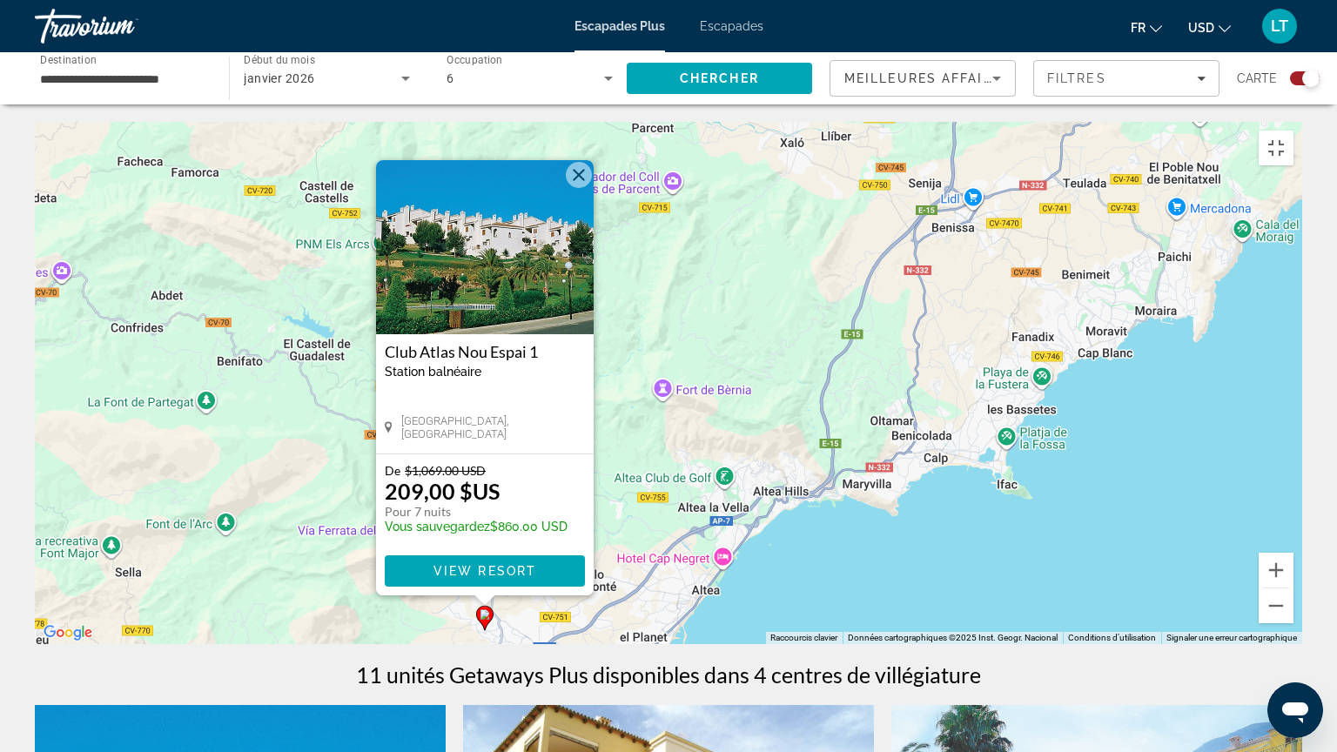
click at [577, 172] on button "Fermer" at bounding box center [579, 175] width 26 height 26
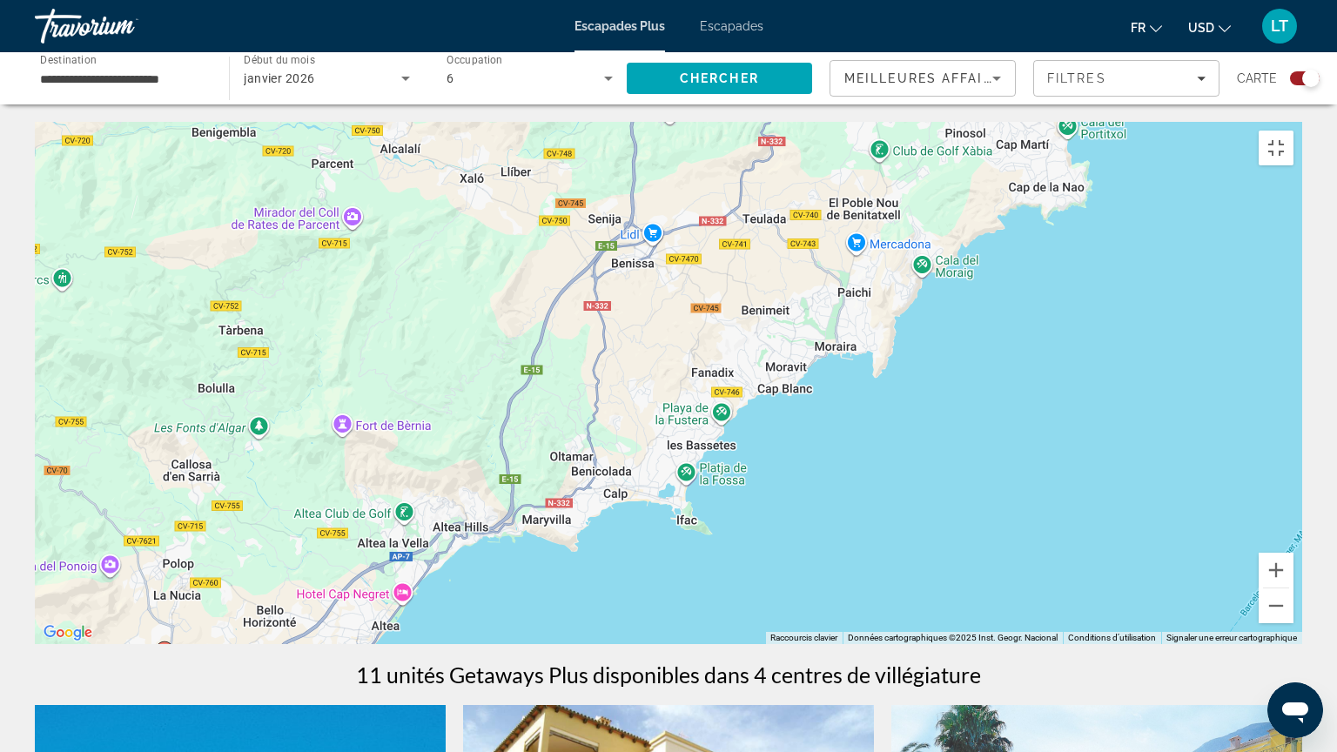
drag, startPoint x: 690, startPoint y: 521, endPoint x: 434, endPoint y: 606, distance: 269.8
click at [361, 602] on div "Pour activer le glissement avec le clavier, appuyez sur Alt+Entrée. Une fois ce…" at bounding box center [668, 383] width 1267 height 522
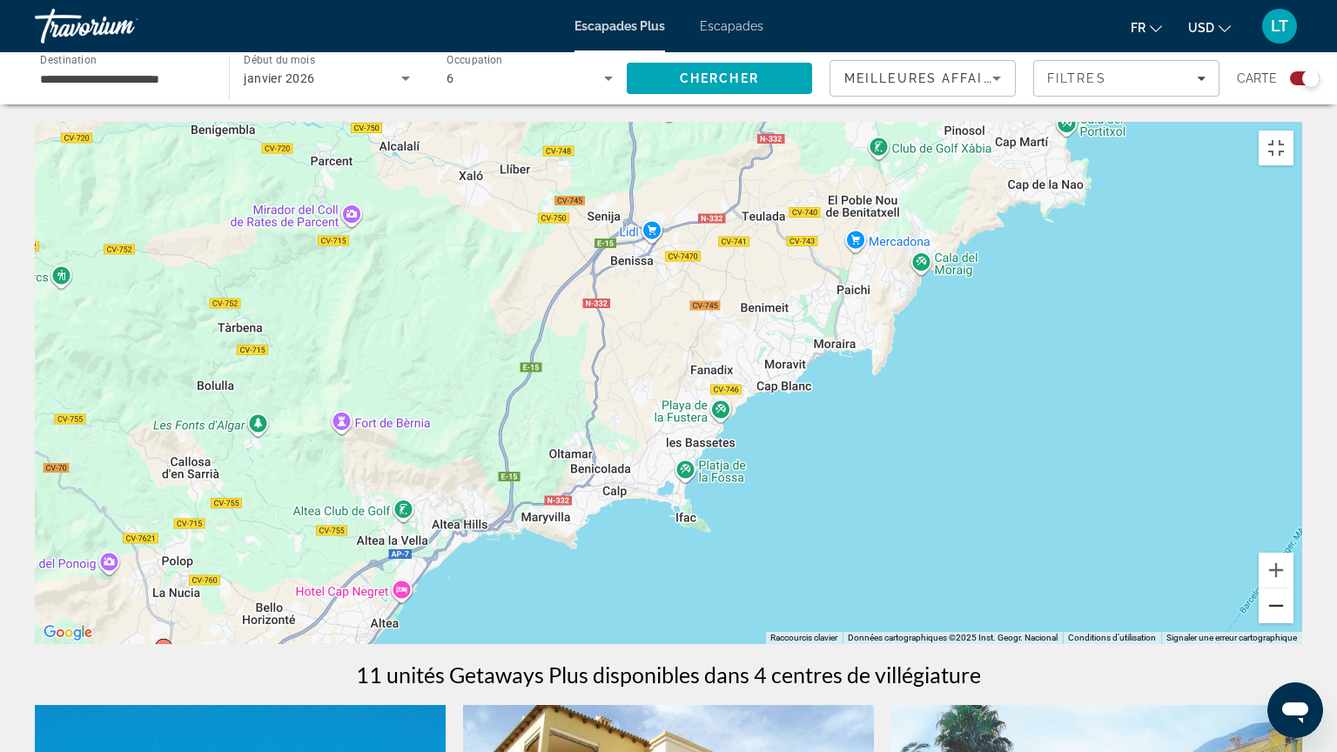
click at [1293, 615] on button "Zoom arrière" at bounding box center [1276, 605] width 35 height 35
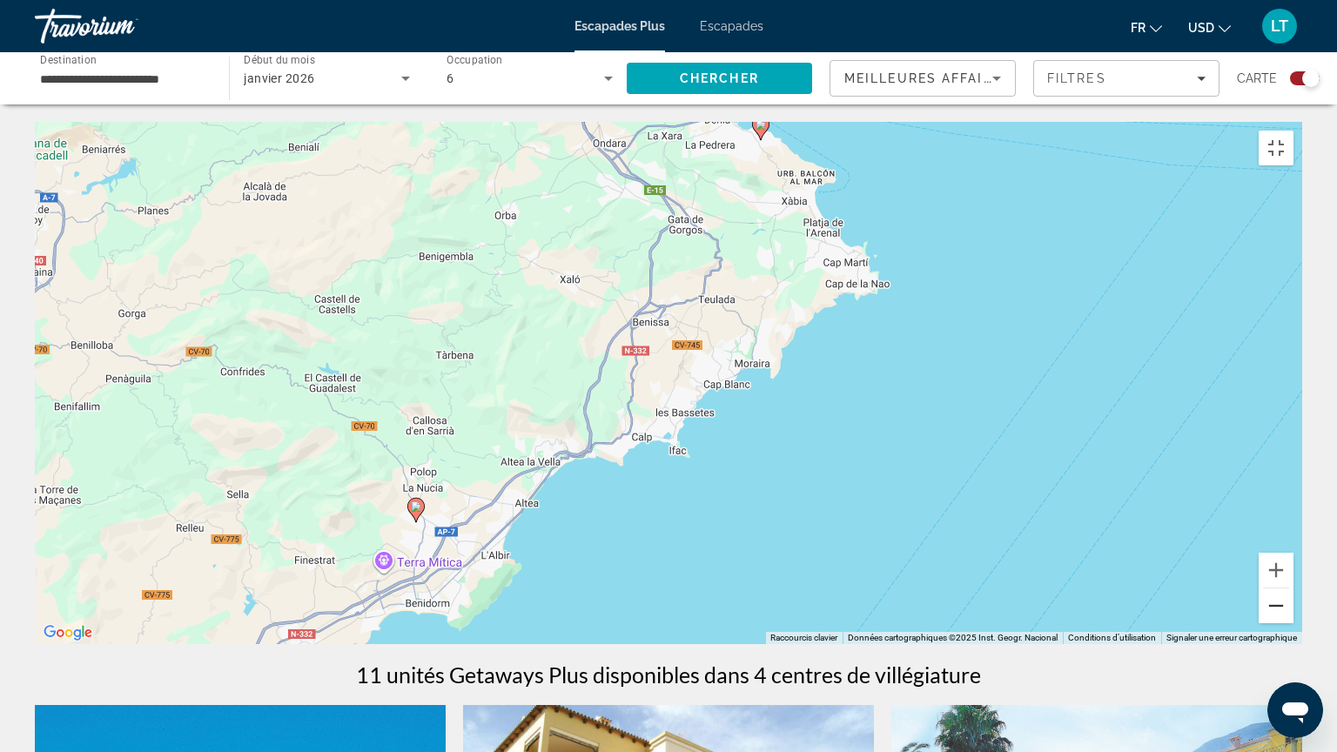
click at [1293, 615] on button "Zoom arrière" at bounding box center [1276, 605] width 35 height 35
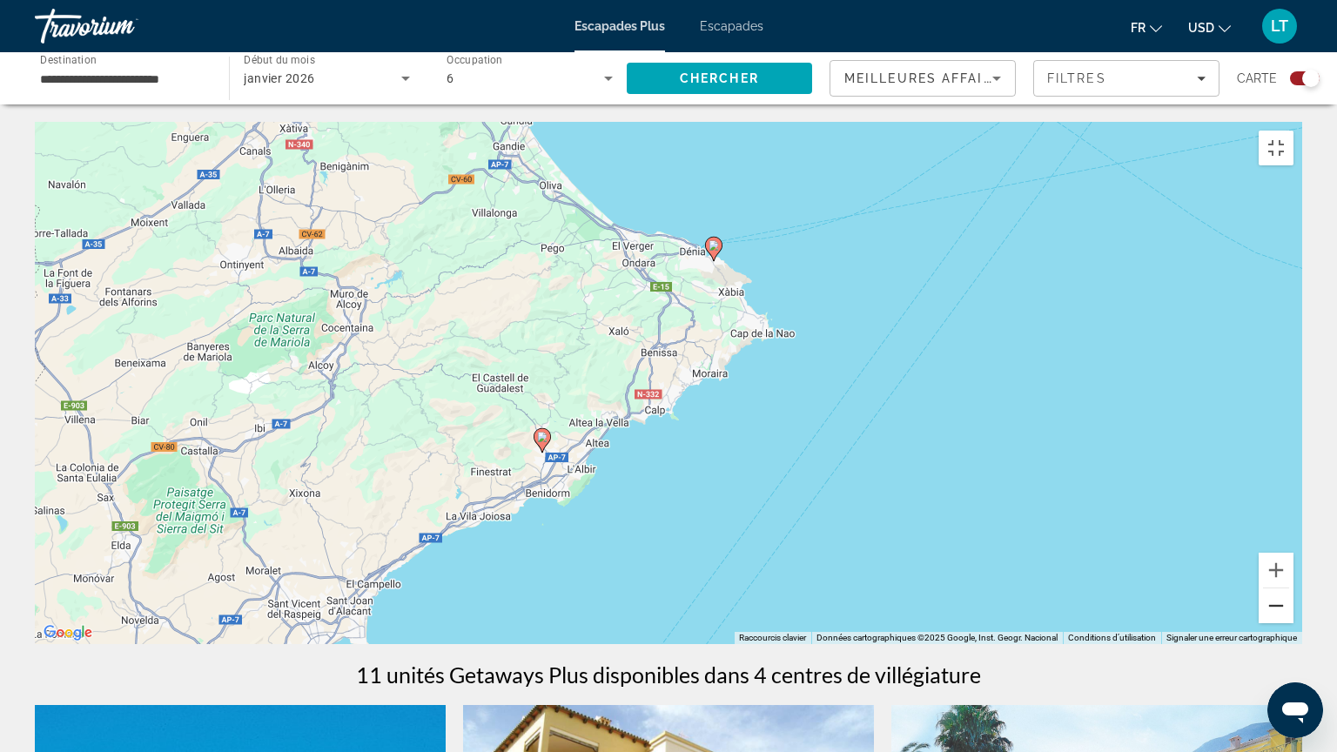
click at [1293, 615] on button "Zoom arrière" at bounding box center [1276, 605] width 35 height 35
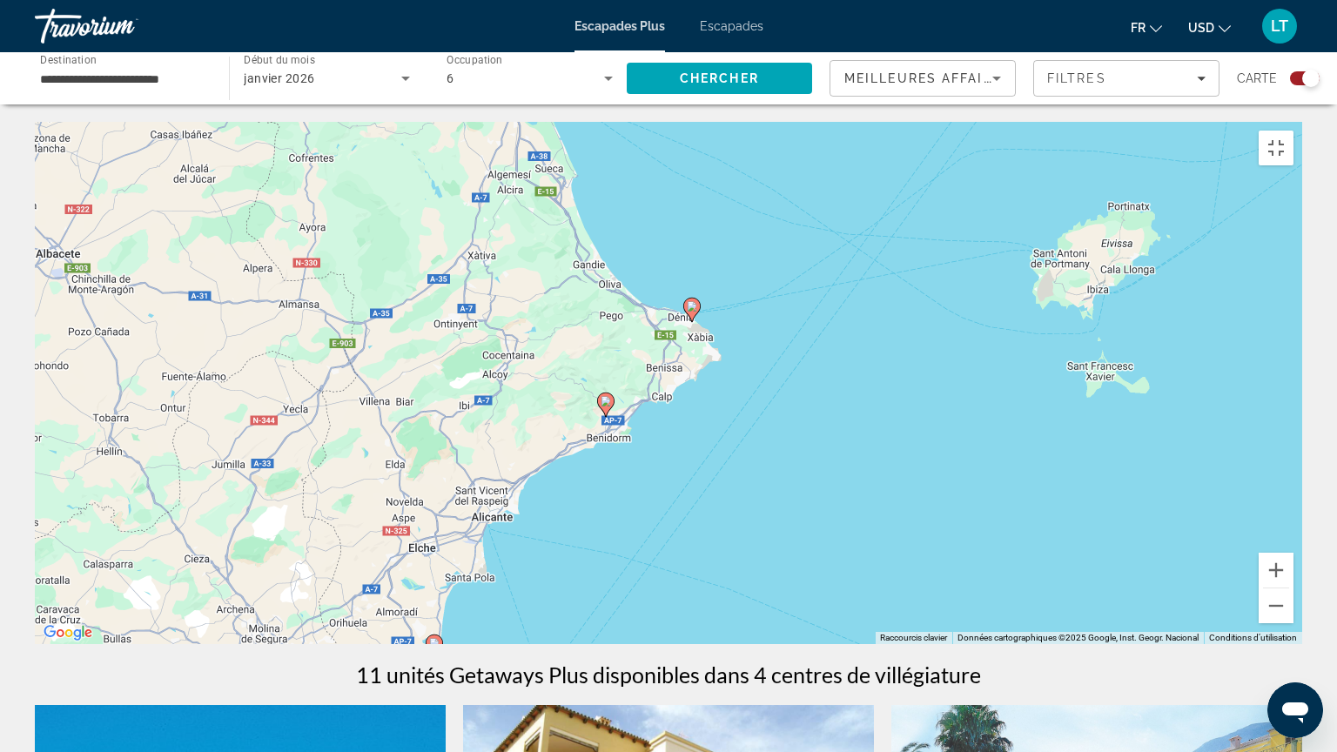
click at [693, 299] on icon "Contenu principal" at bounding box center [692, 310] width 16 height 23
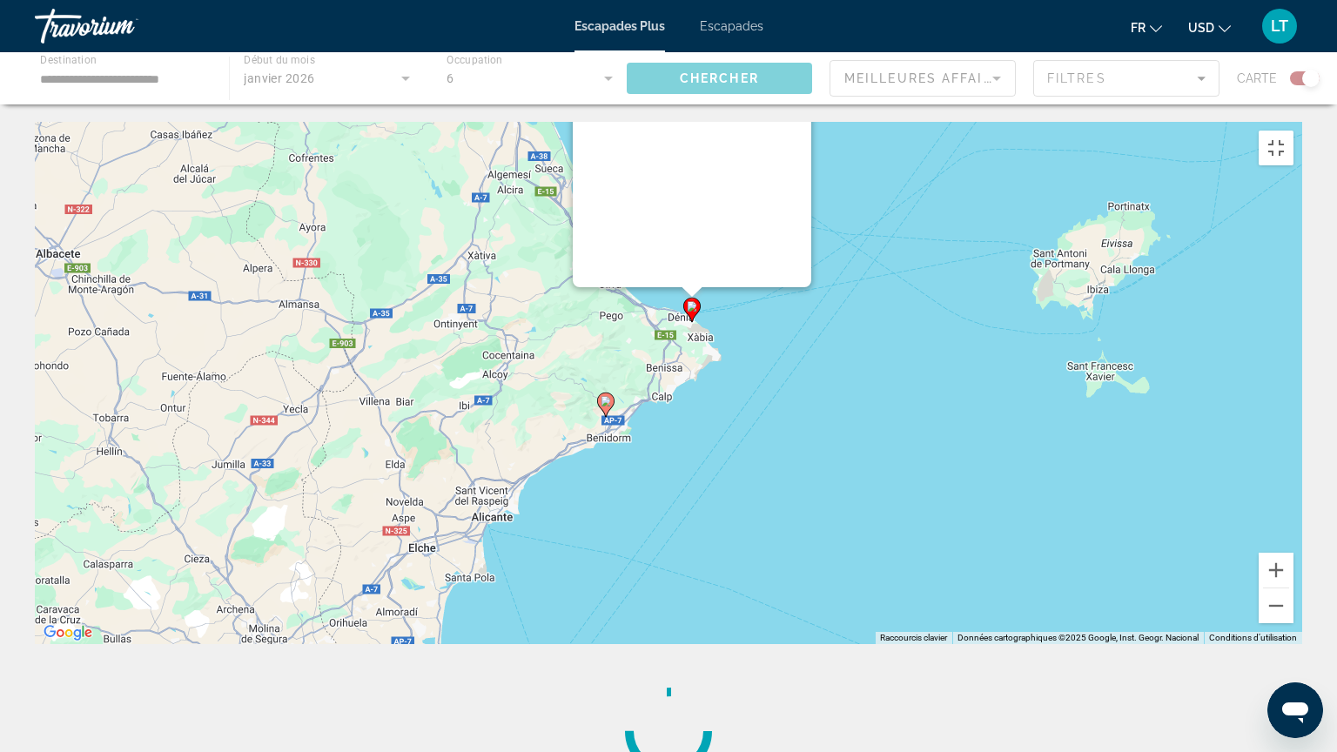
click at [693, 383] on div "Pour activer le glissement avec le clavier, appuyez sur Alt+Entrée. Une fois ce…" at bounding box center [1302, 383] width 1267 height 0
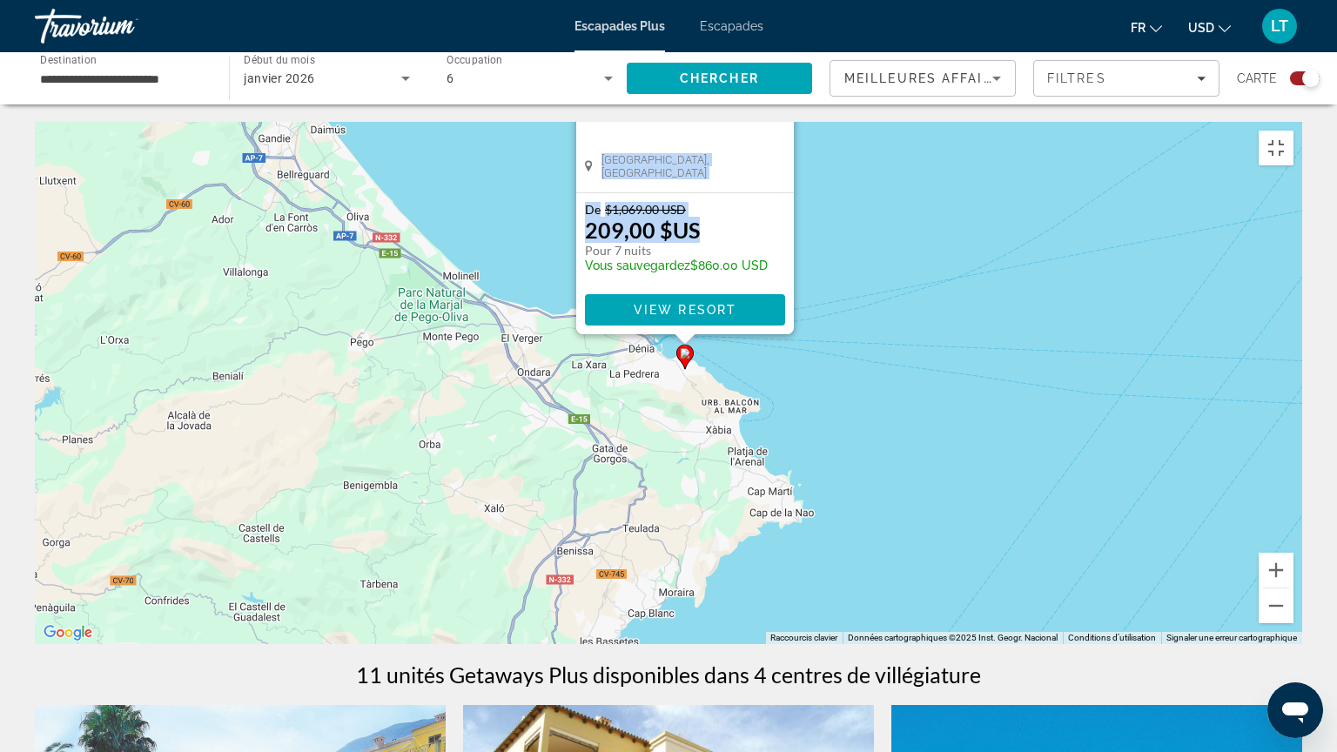
drag, startPoint x: 710, startPoint y: 218, endPoint x: 682, endPoint y: 369, distance: 153.3
click at [682, 369] on div "Pour activer le glissement avec le clavier, appuyez sur Alt+Entrée. Une fois ce…" at bounding box center [668, 383] width 1267 height 522
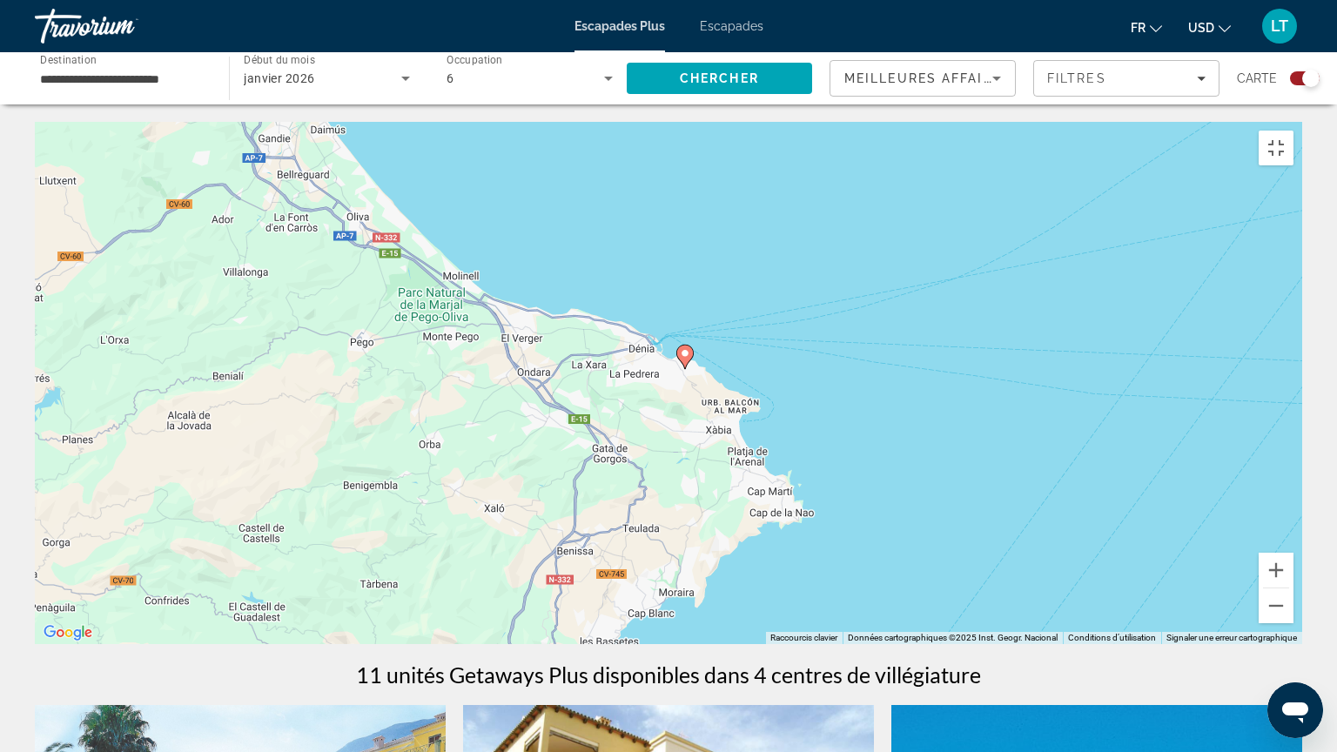
drag, startPoint x: 682, startPoint y: 369, endPoint x: 684, endPoint y: 351, distance: 18.5
click at [684, 351] on image "Contenu principal" at bounding box center [685, 353] width 10 height 10
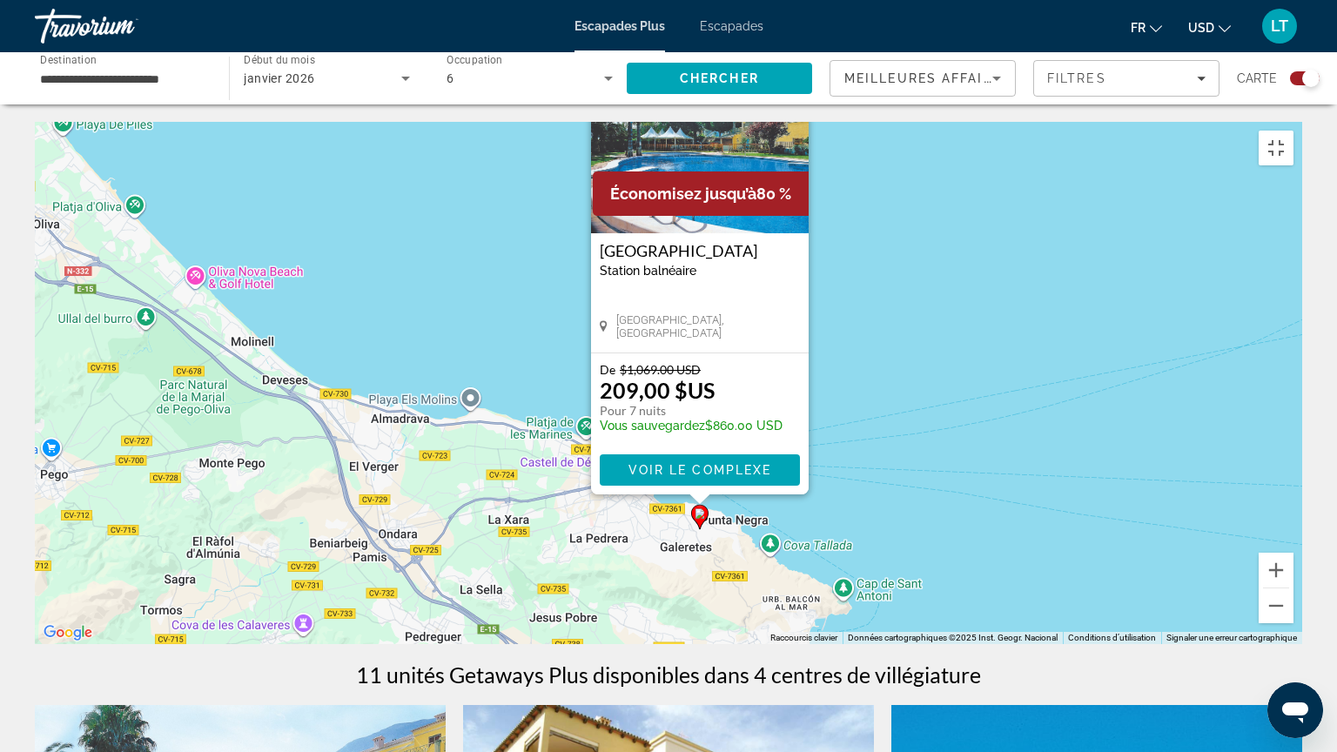
drag, startPoint x: 684, startPoint y: 351, endPoint x: 731, endPoint y: 111, distance: 243.9
click at [731, 111] on img "Contenu principal" at bounding box center [700, 146] width 218 height 174
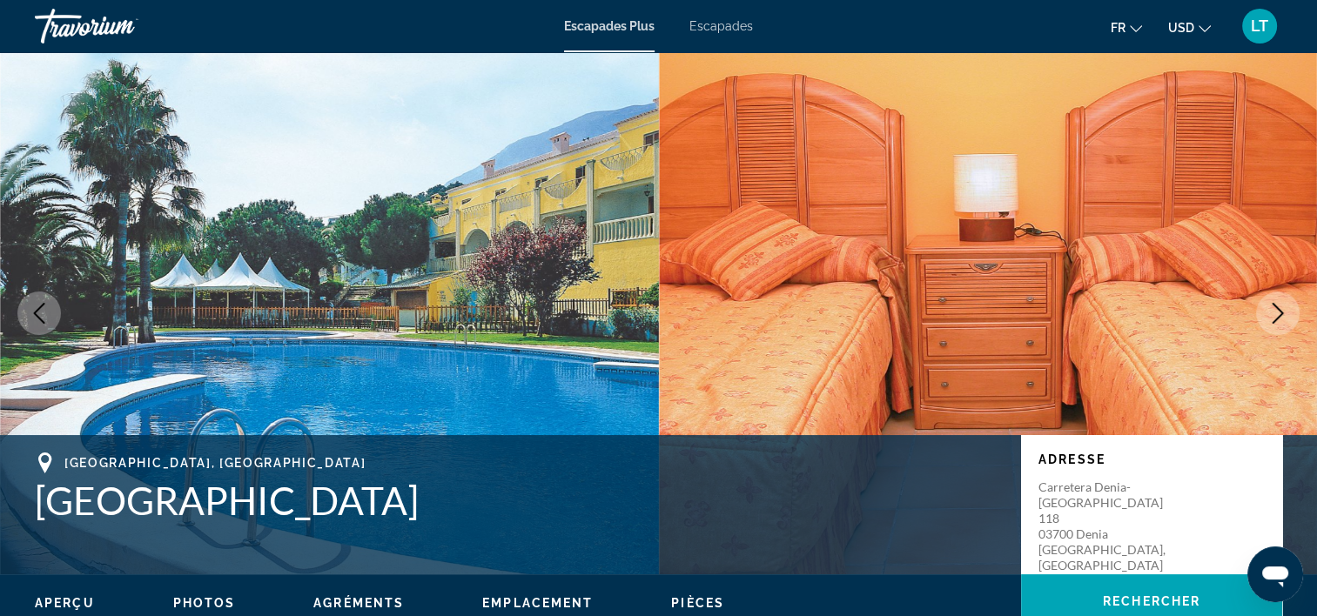
click at [1281, 310] on icon "Image suivante" at bounding box center [1277, 313] width 21 height 21
click at [1279, 310] on icon "Image suivante" at bounding box center [1278, 313] width 11 height 21
click at [1280, 312] on icon "Image suivante" at bounding box center [1278, 313] width 11 height 21
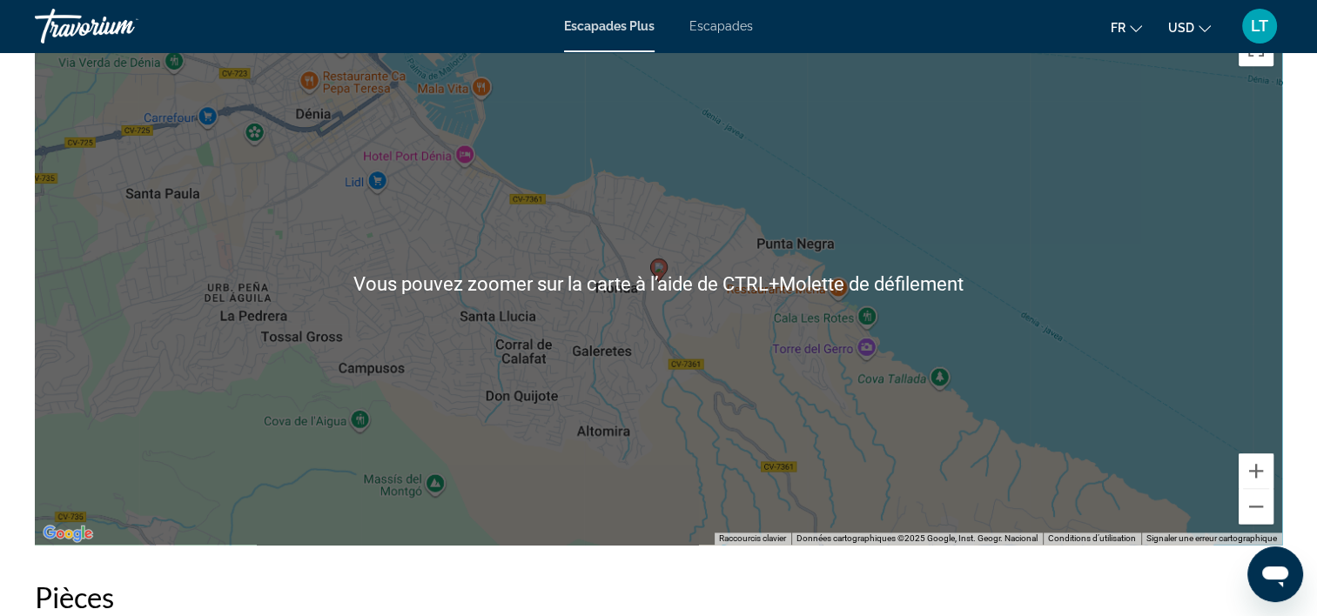
scroll to position [2263, 0]
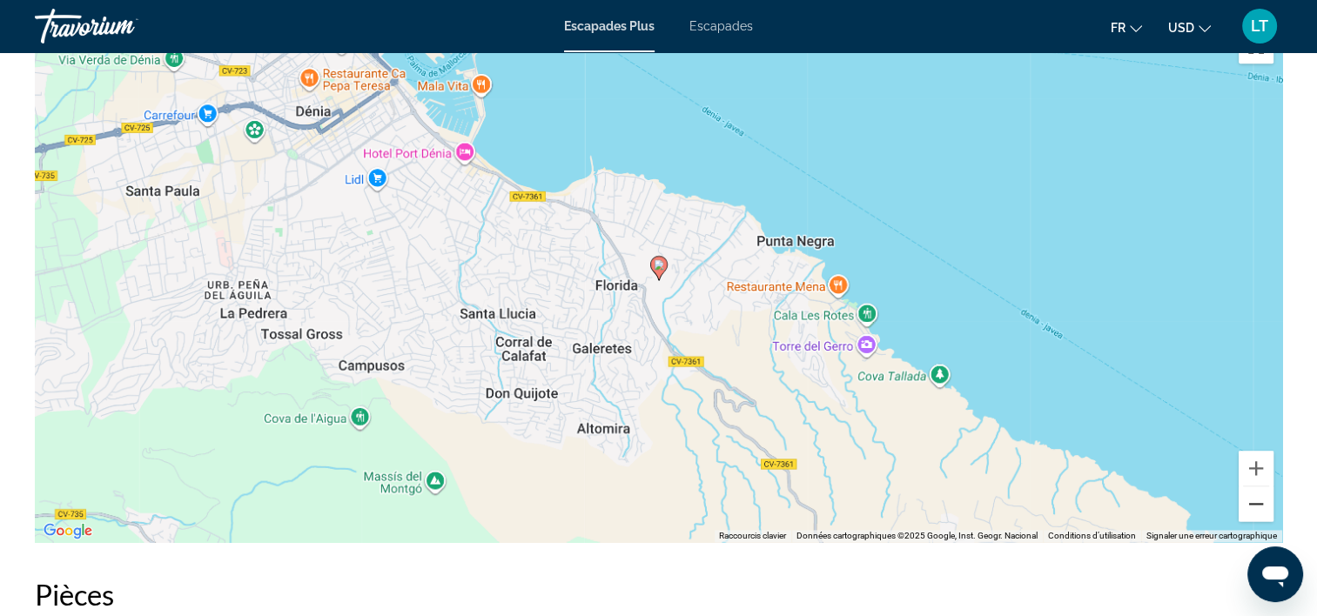
click at [1260, 501] on button "Zoom arrière" at bounding box center [1256, 504] width 35 height 35
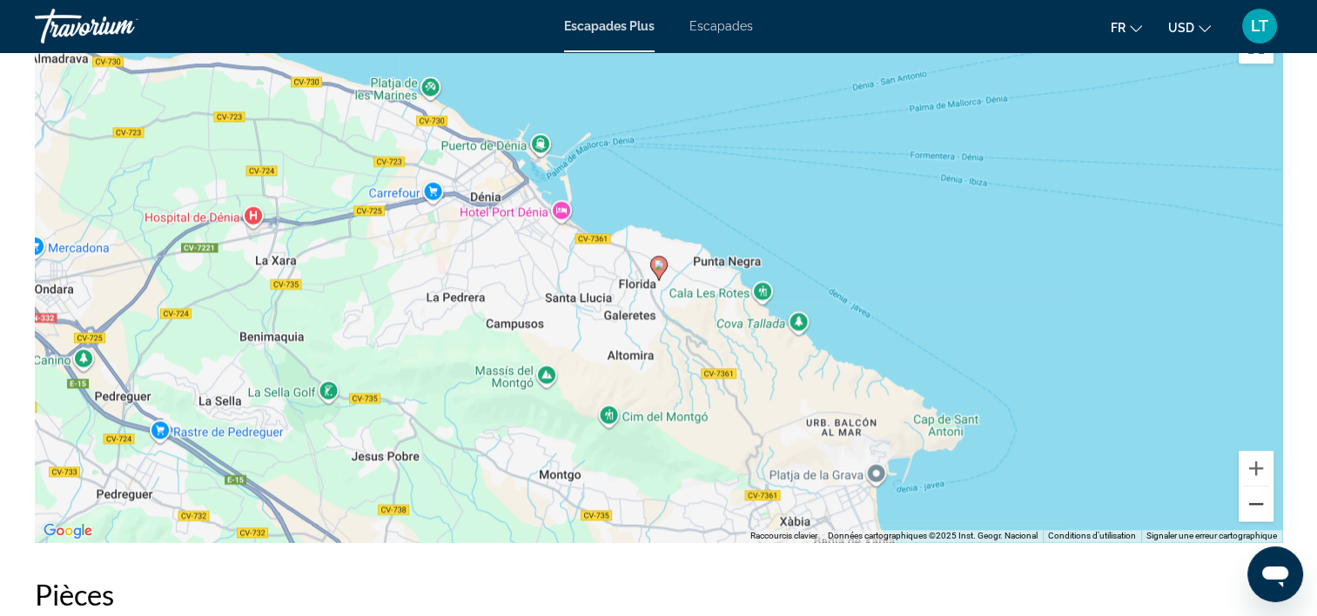
click at [1260, 500] on button "Zoom arrière" at bounding box center [1256, 504] width 35 height 35
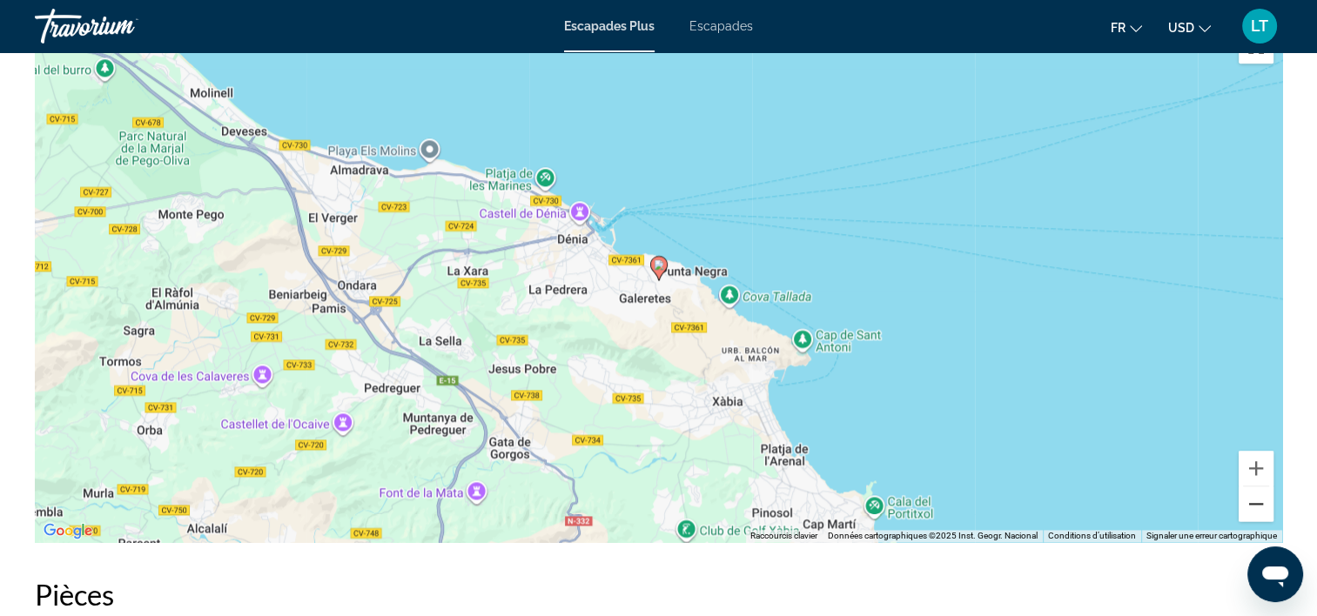
click at [1260, 500] on button "Zoom arrière" at bounding box center [1256, 504] width 35 height 35
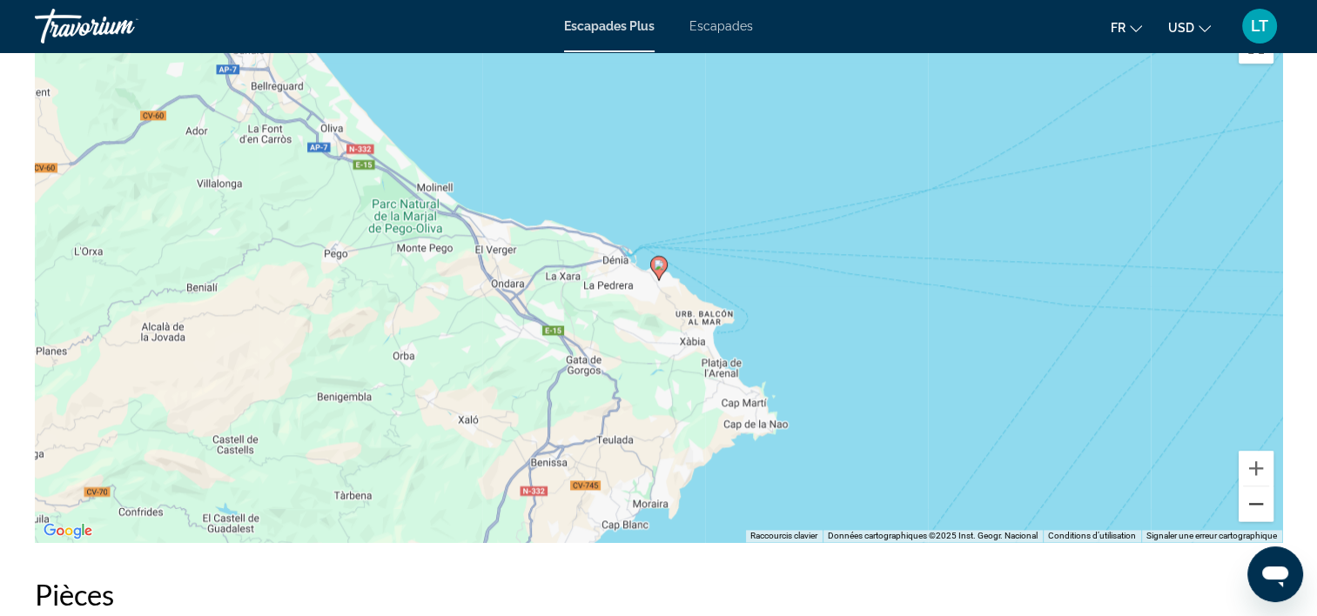
click at [1259, 499] on button "Zoom arrière" at bounding box center [1256, 504] width 35 height 35
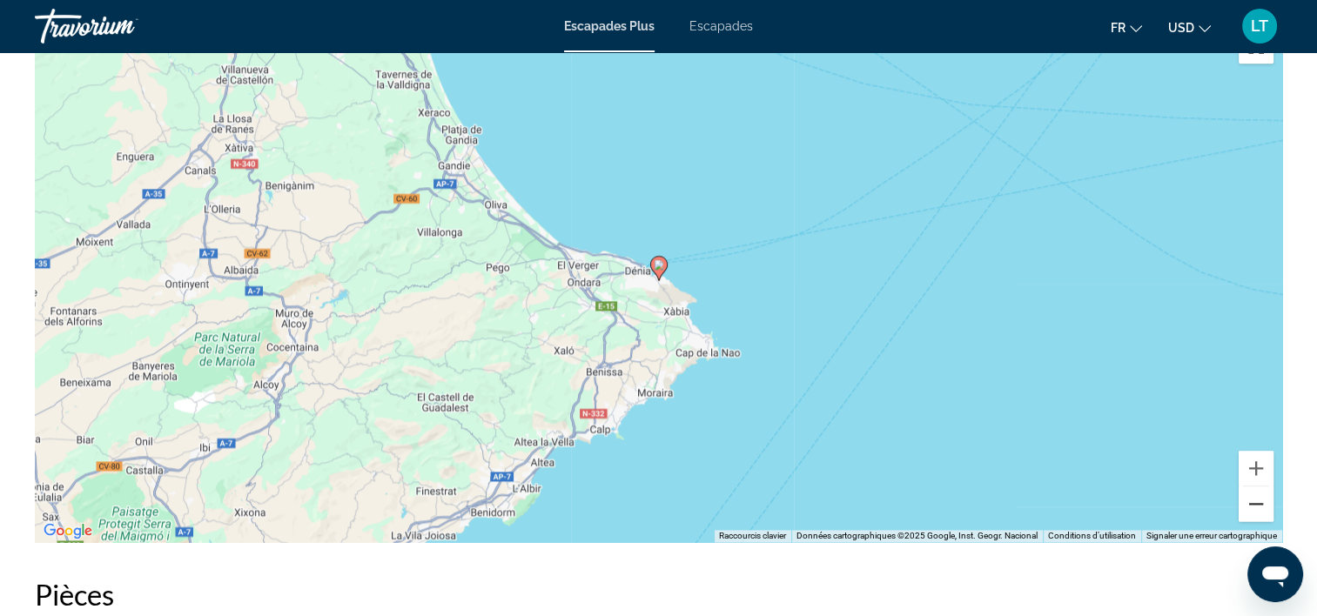
click at [1259, 499] on button "Zoom arrière" at bounding box center [1256, 504] width 35 height 35
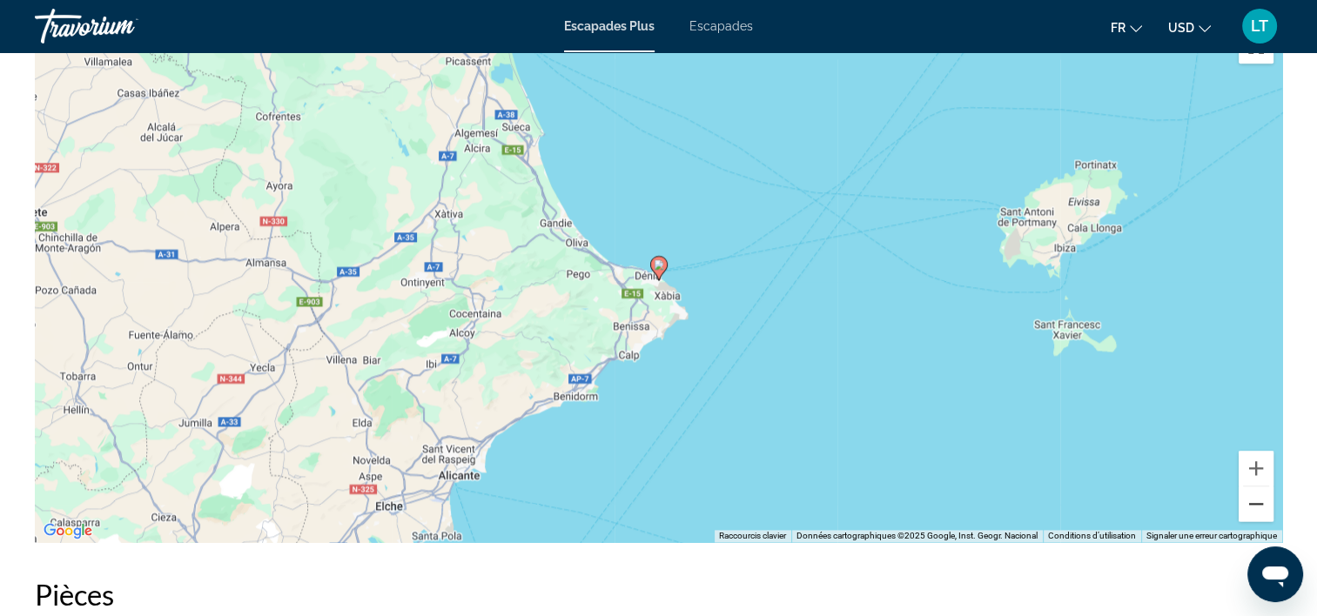
click at [1259, 499] on button "Zoom arrière" at bounding box center [1256, 504] width 35 height 35
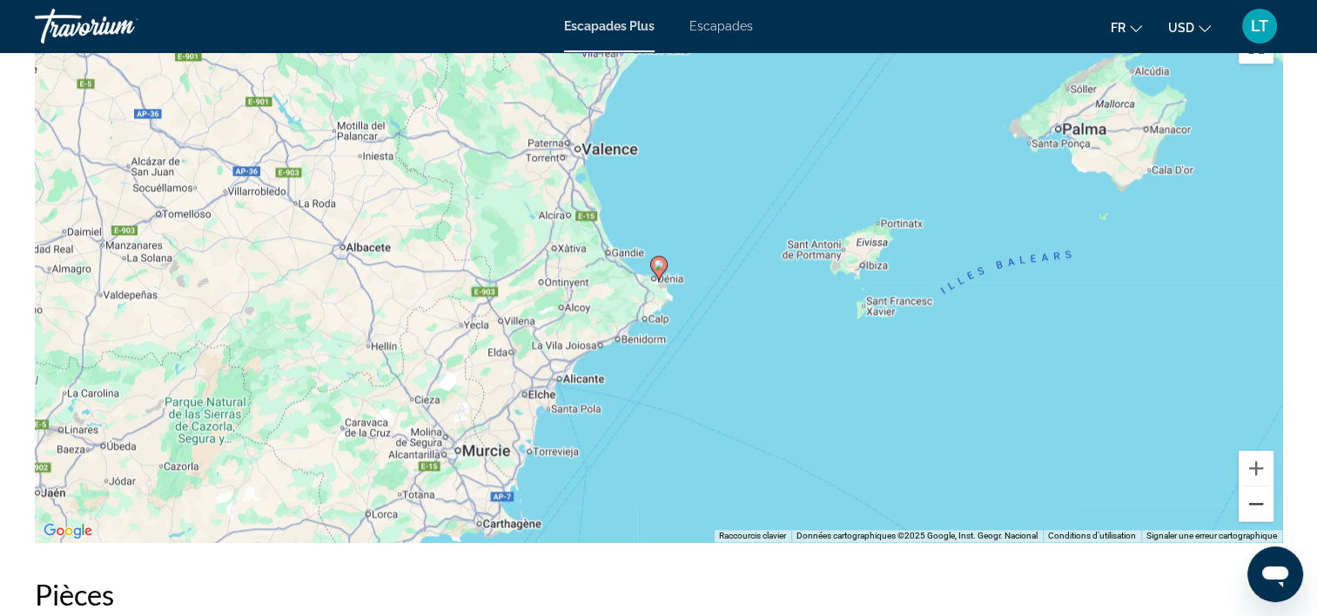
click at [1259, 499] on button "Zoom arrière" at bounding box center [1256, 504] width 35 height 35
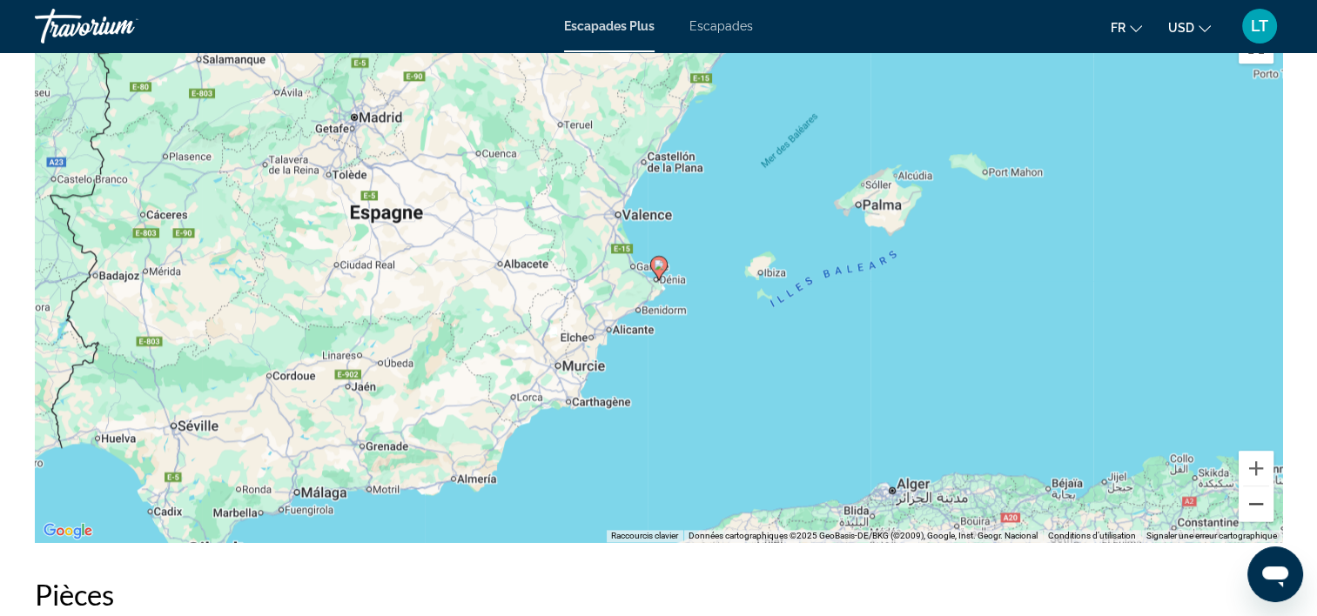
click at [1259, 499] on button "Zoom arrière" at bounding box center [1256, 504] width 35 height 35
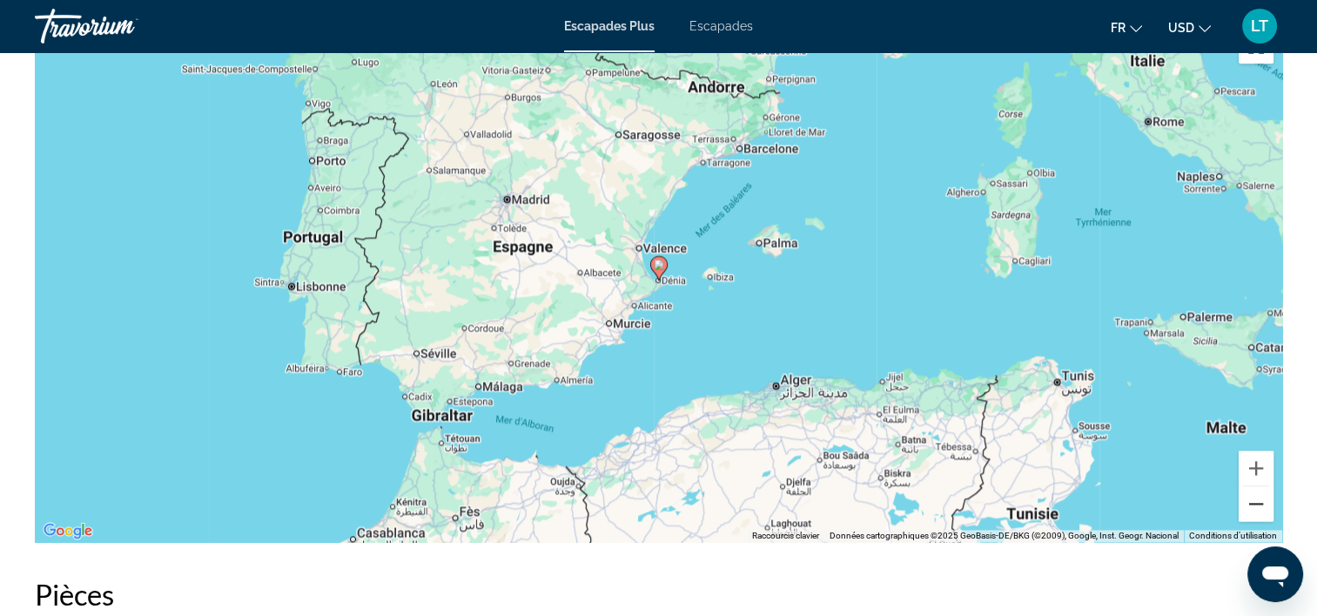
click at [1259, 499] on button "Zoom arrière" at bounding box center [1256, 504] width 35 height 35
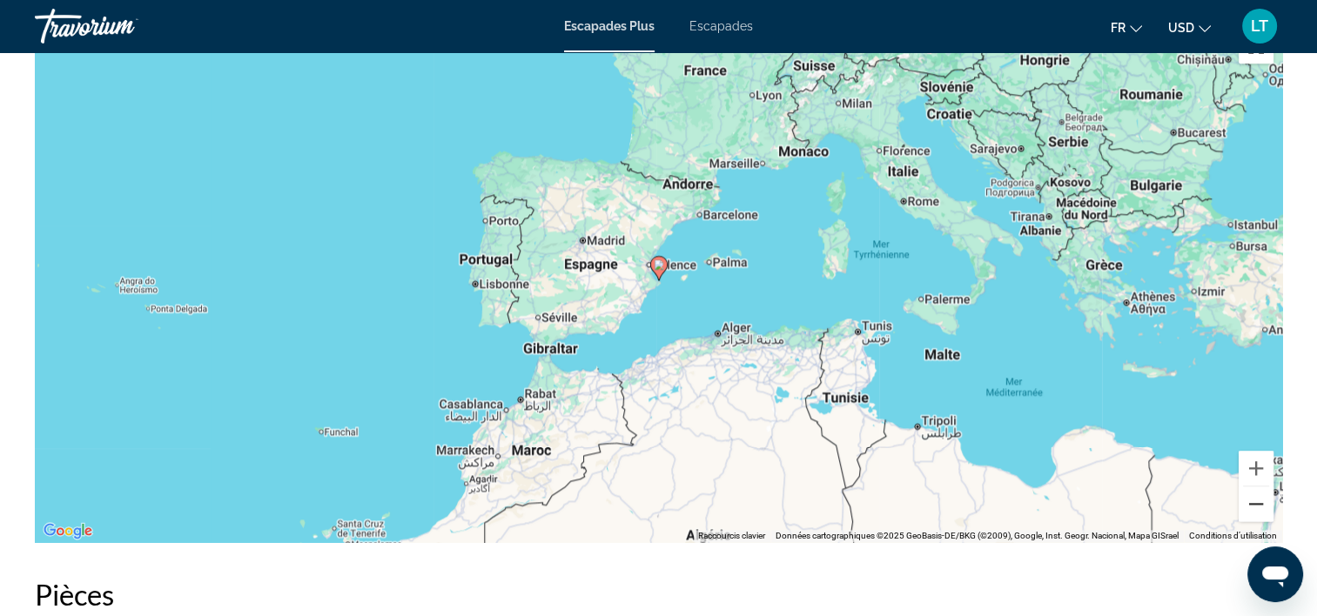
click at [1259, 499] on button "Zoom arrière" at bounding box center [1256, 504] width 35 height 35
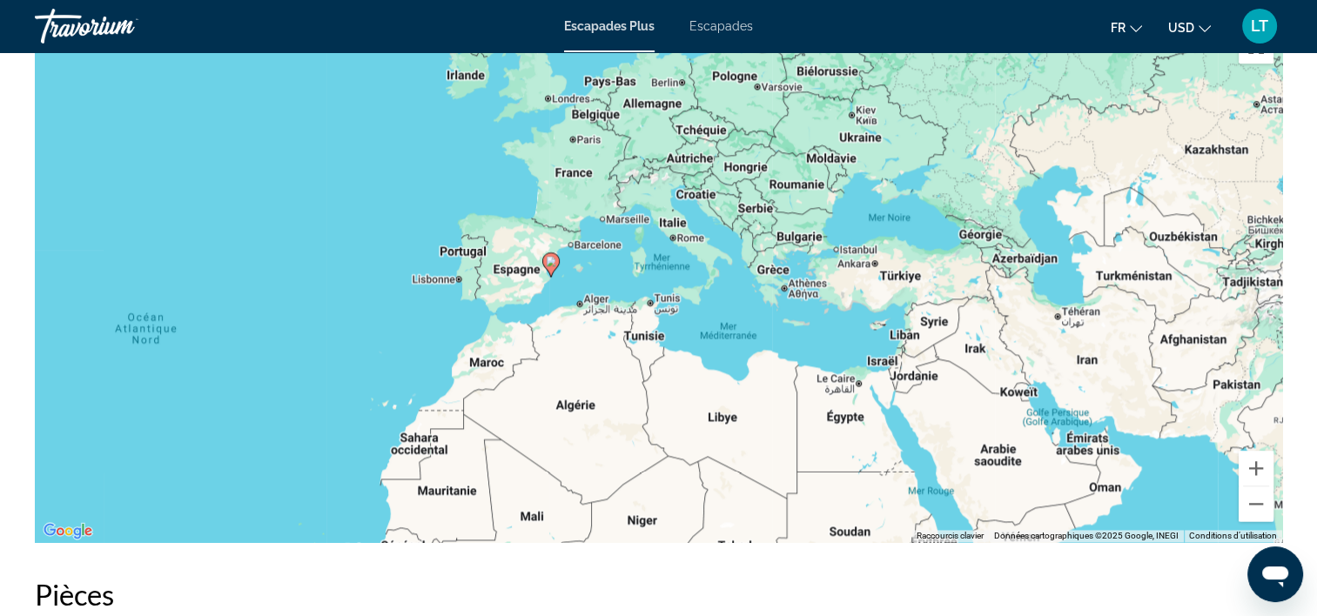
drag, startPoint x: 1030, startPoint y: 385, endPoint x: 930, endPoint y: 379, distance: 100.3
click at [930, 379] on div "Pour activer le glissement avec le clavier, appuyez sur Alt+Entrée. Une fois ce…" at bounding box center [658, 281] width 1247 height 522
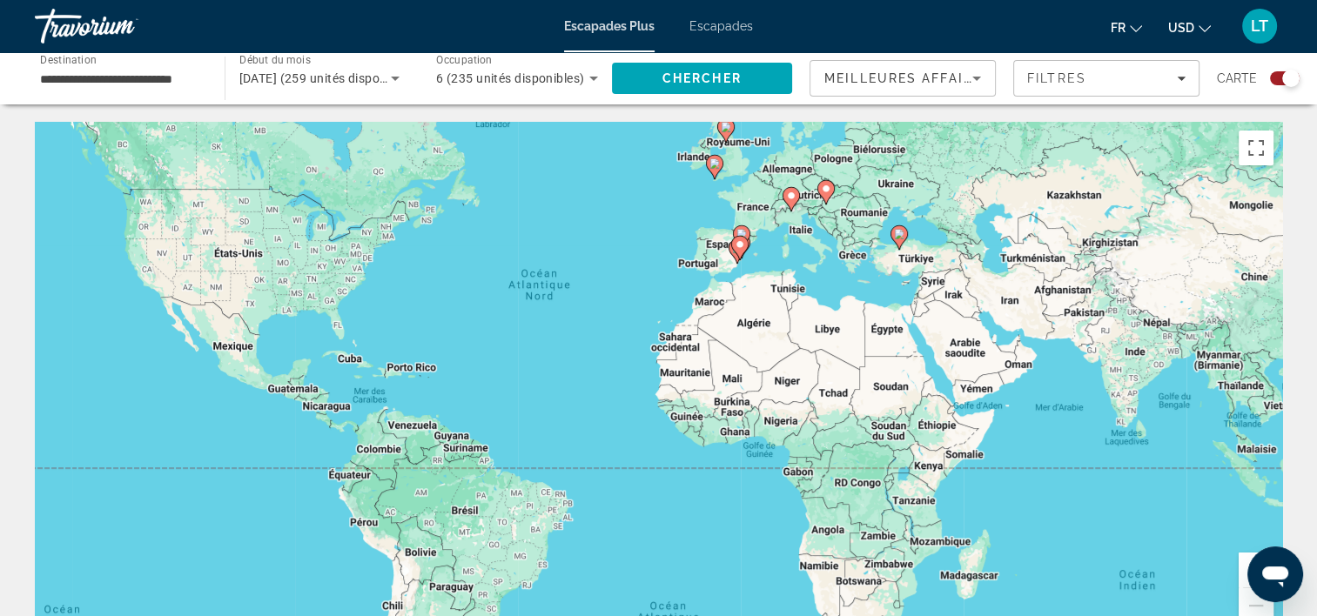
drag, startPoint x: 1031, startPoint y: 484, endPoint x: 971, endPoint y: 417, distance: 90.6
click at [971, 417] on div "Pour activer le glissement avec le clavier, appuyez sur Alt+Entrée. Une fois ce…" at bounding box center [658, 383] width 1247 height 522
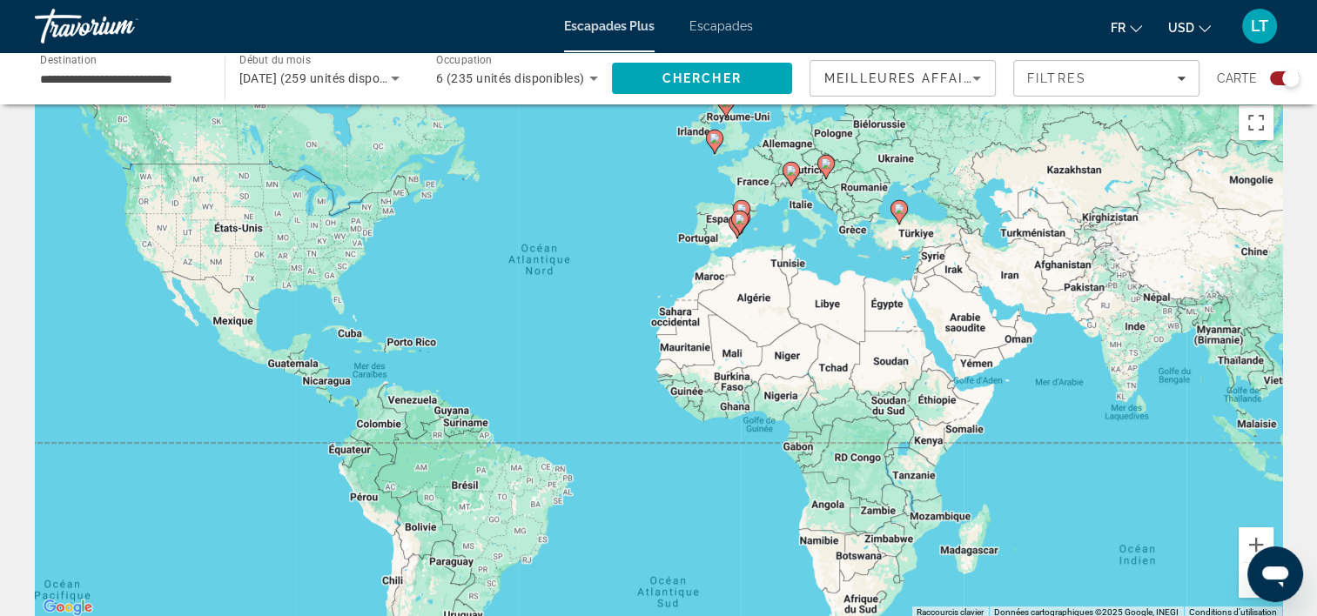
scroll to position [87, 0]
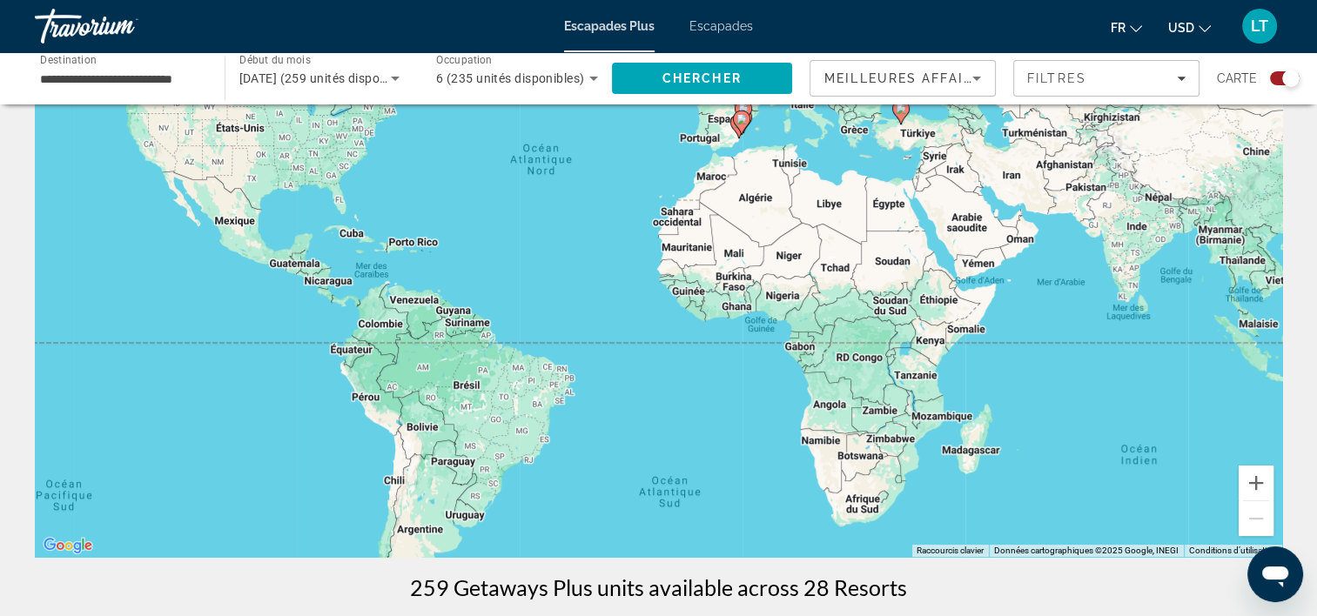
drag, startPoint x: 865, startPoint y: 505, endPoint x: 867, endPoint y: 467, distance: 38.3
click at [867, 467] on div "Pour activer le glissement avec le clavier, appuyez sur Alt+Entrée. Une fois ce…" at bounding box center [658, 296] width 1247 height 522
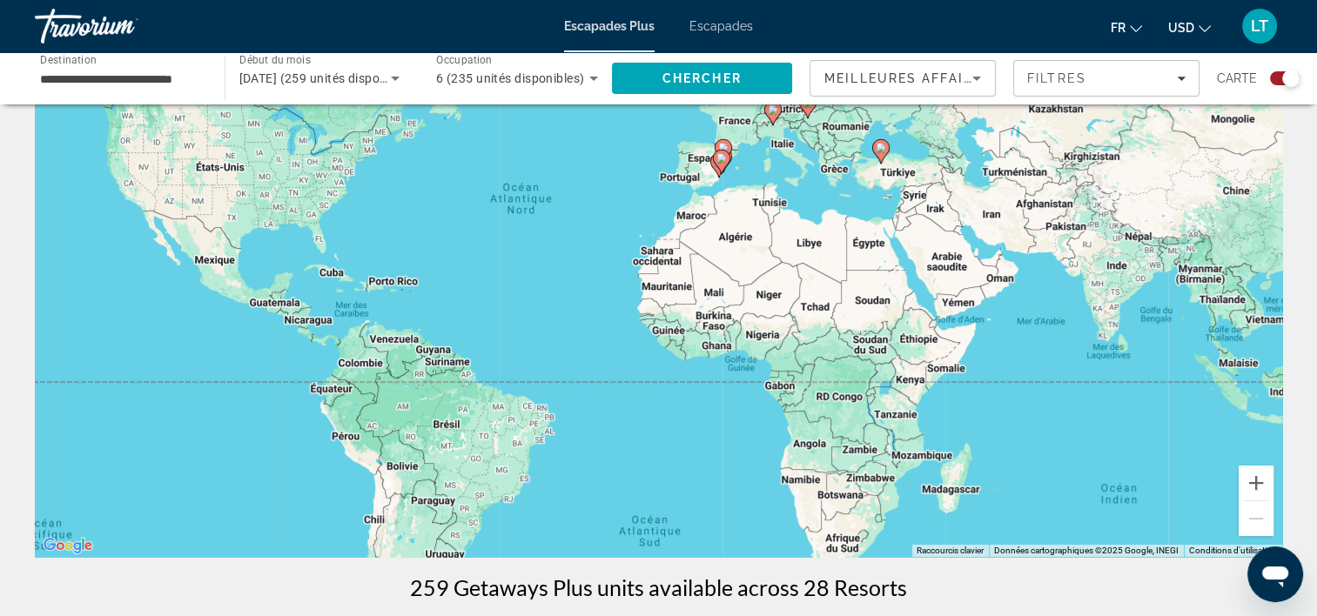
drag, startPoint x: 708, startPoint y: 288, endPoint x: 686, endPoint y: 327, distance: 44.8
click at [686, 327] on div "Pour activer le glissement avec le clavier, appuyez sur Alt+Entrée. Une fois ce…" at bounding box center [658, 296] width 1247 height 522
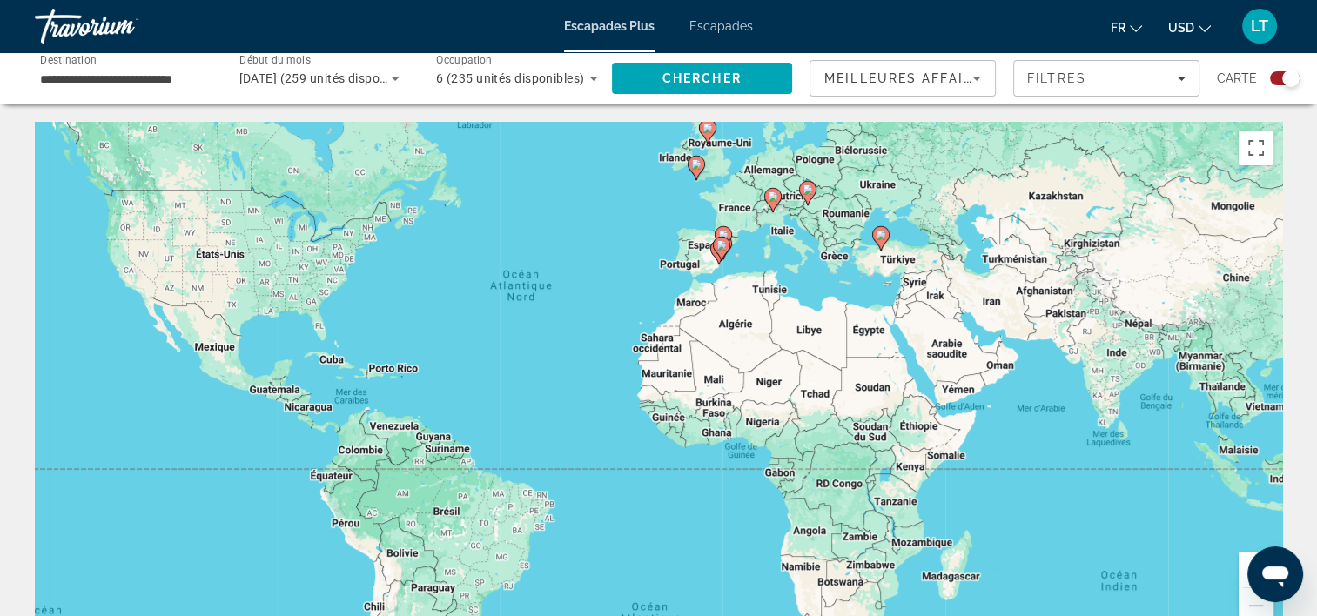
click at [700, 24] on span "Escapades" at bounding box center [721, 26] width 64 height 14
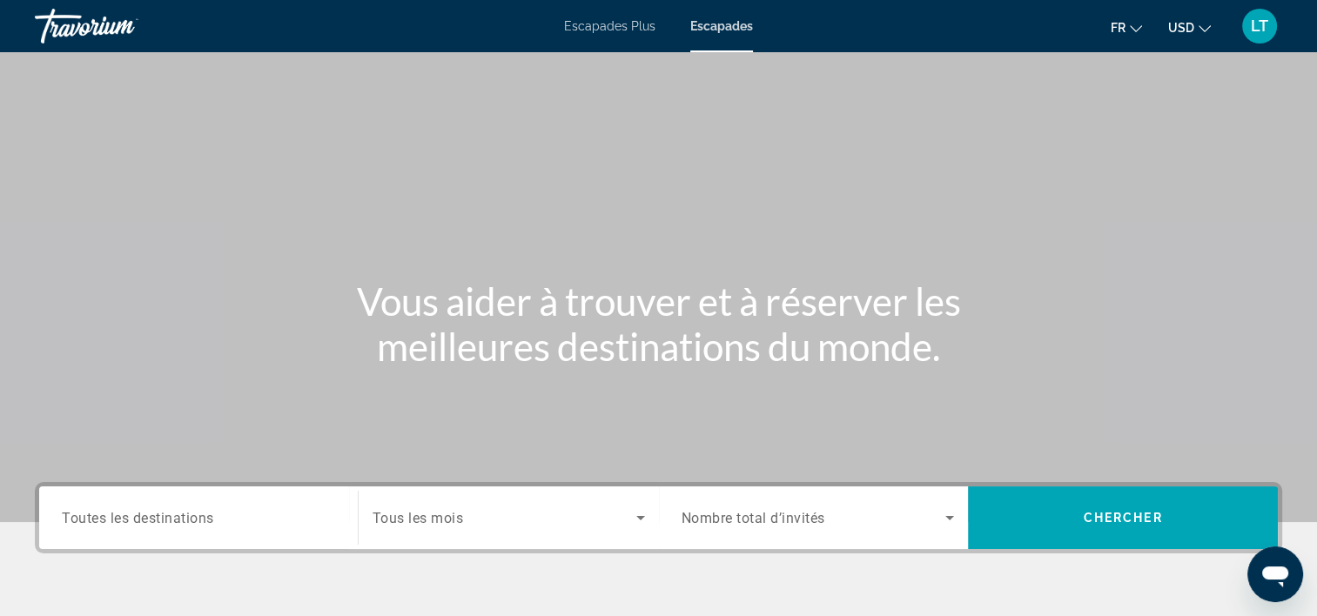
click at [258, 514] on input "Destination Toutes les destinations" at bounding box center [198, 518] width 273 height 21
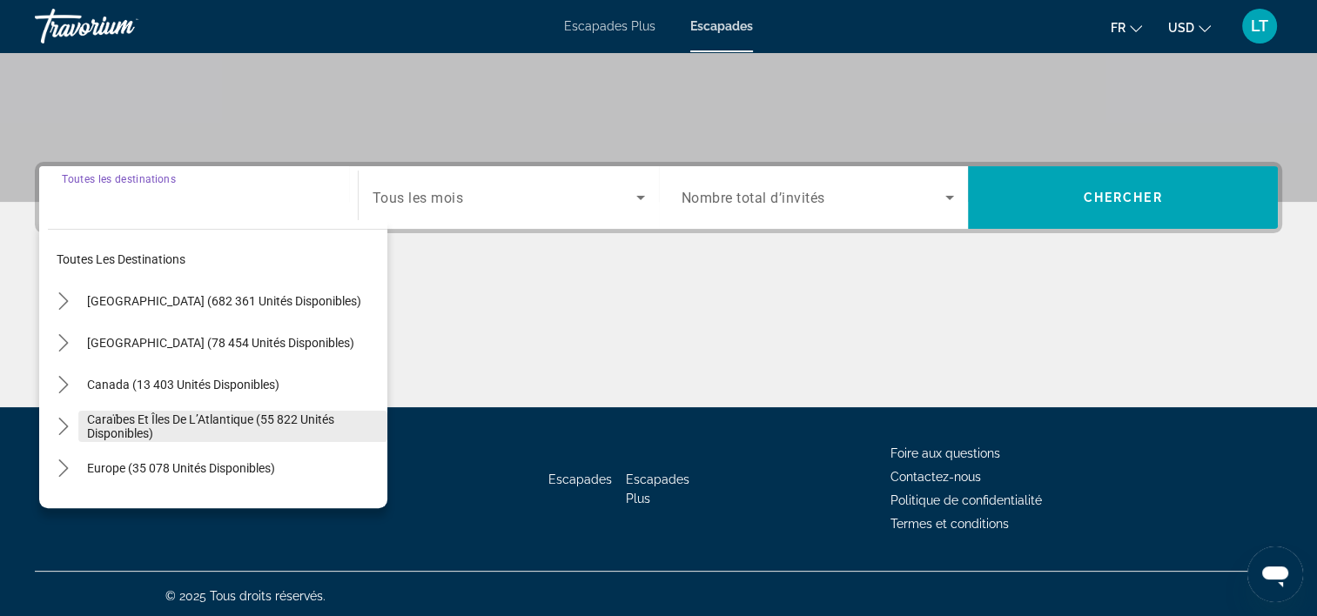
scroll to position [324, 0]
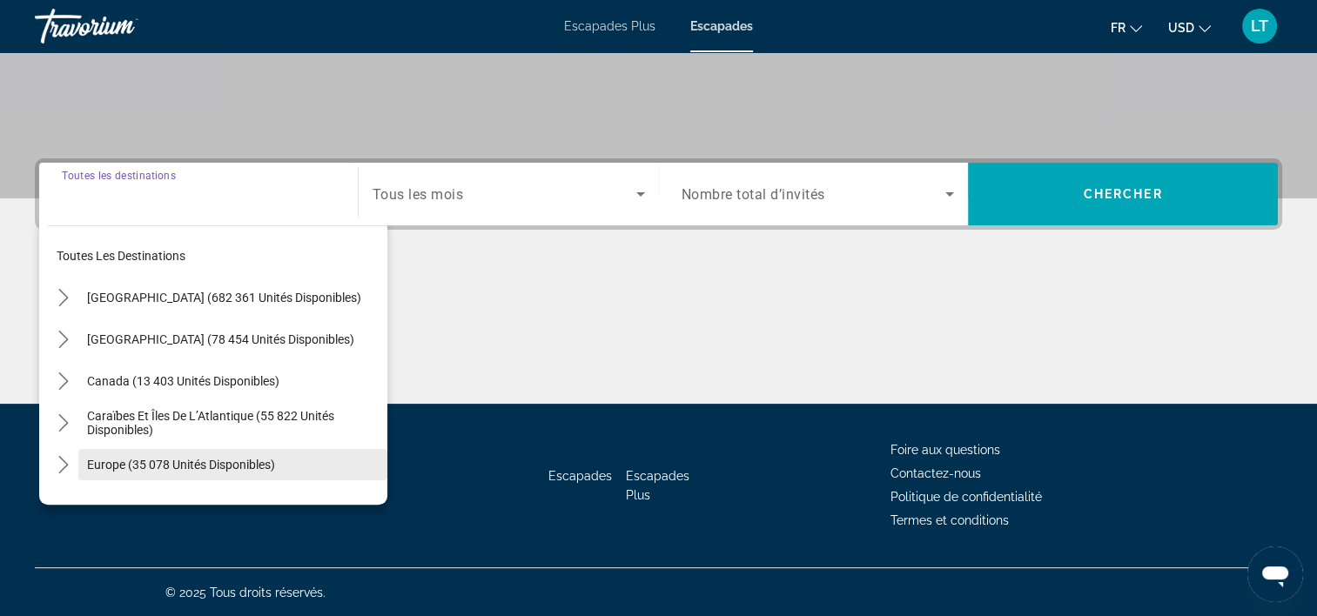
click at [257, 460] on span "Europe (35 078 unités disponibles)" at bounding box center [181, 465] width 188 height 14
type input "**********"
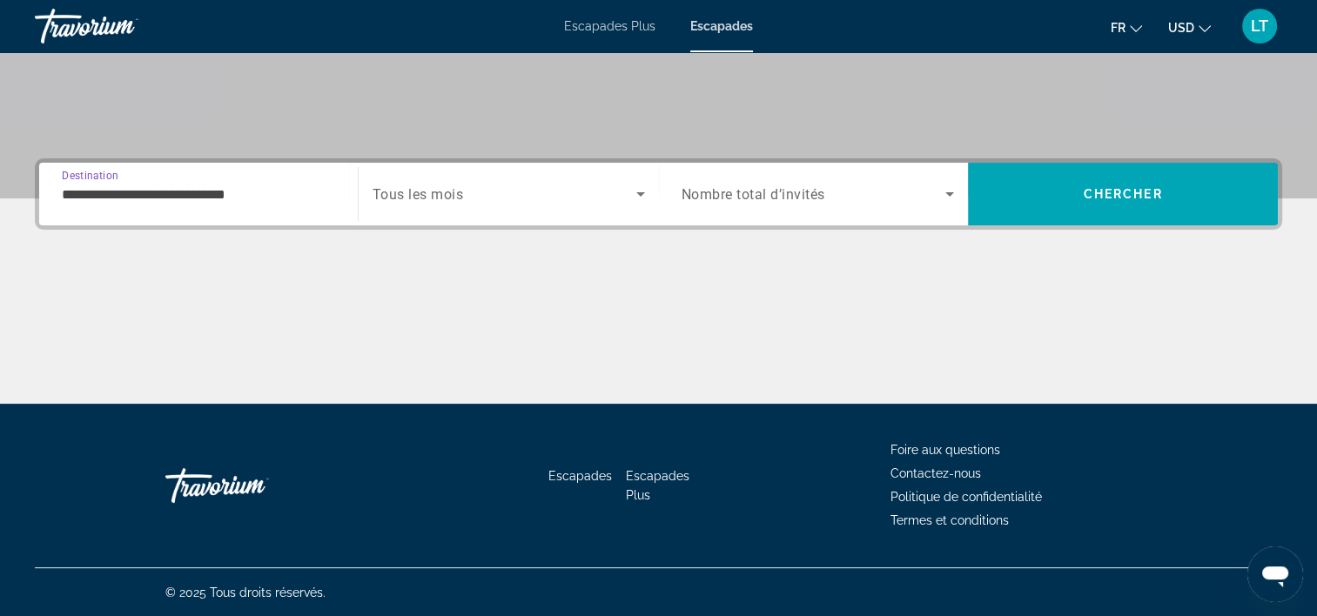
click at [642, 190] on icon "Widget de recherche" at bounding box center [640, 194] width 21 height 21
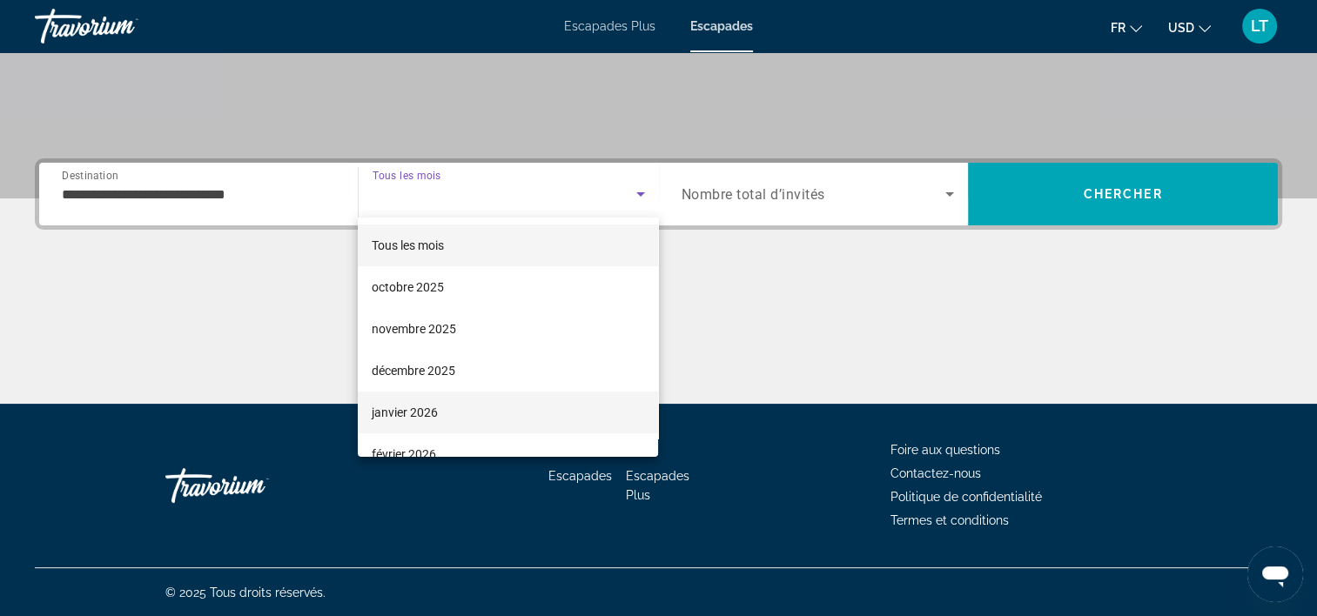
click at [541, 414] on mat-option "janvier 2026" at bounding box center [508, 413] width 300 height 42
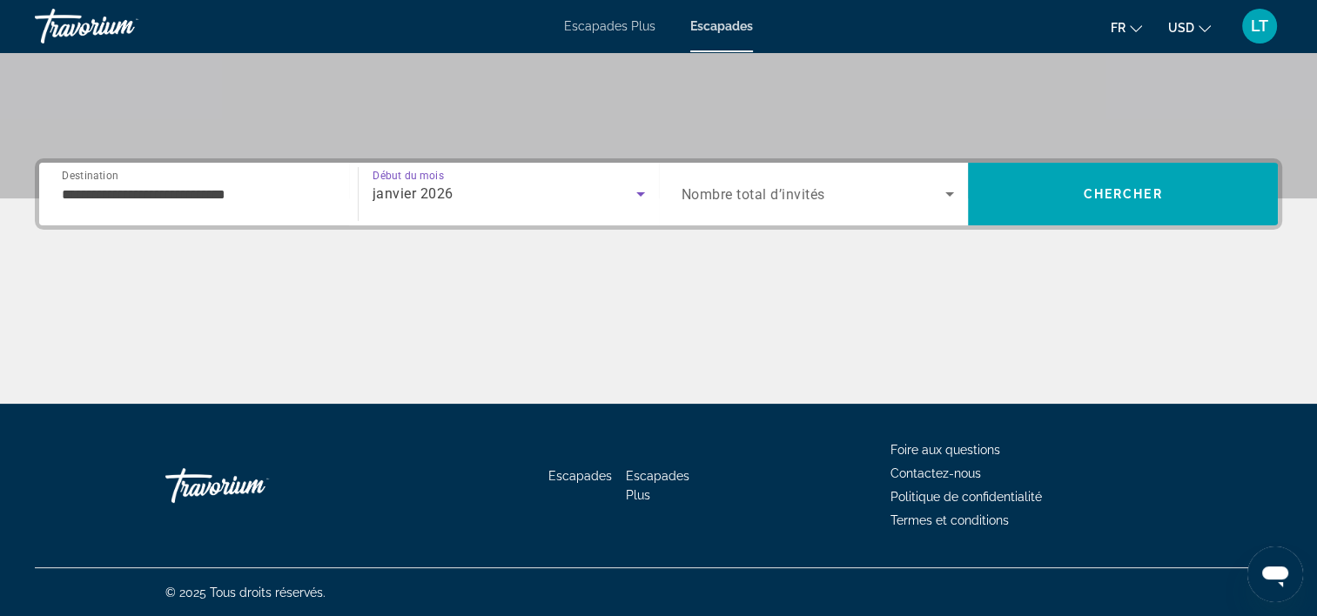
click at [944, 192] on icon "Widget de recherche" at bounding box center [949, 194] width 21 height 21
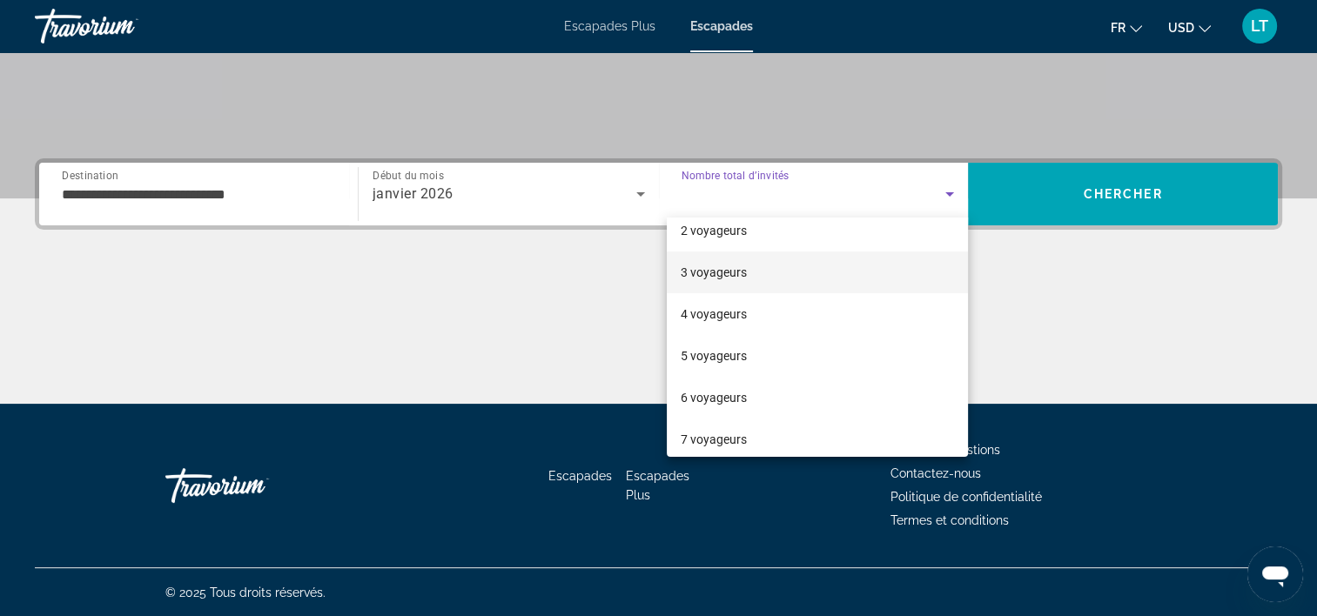
scroll to position [87, 0]
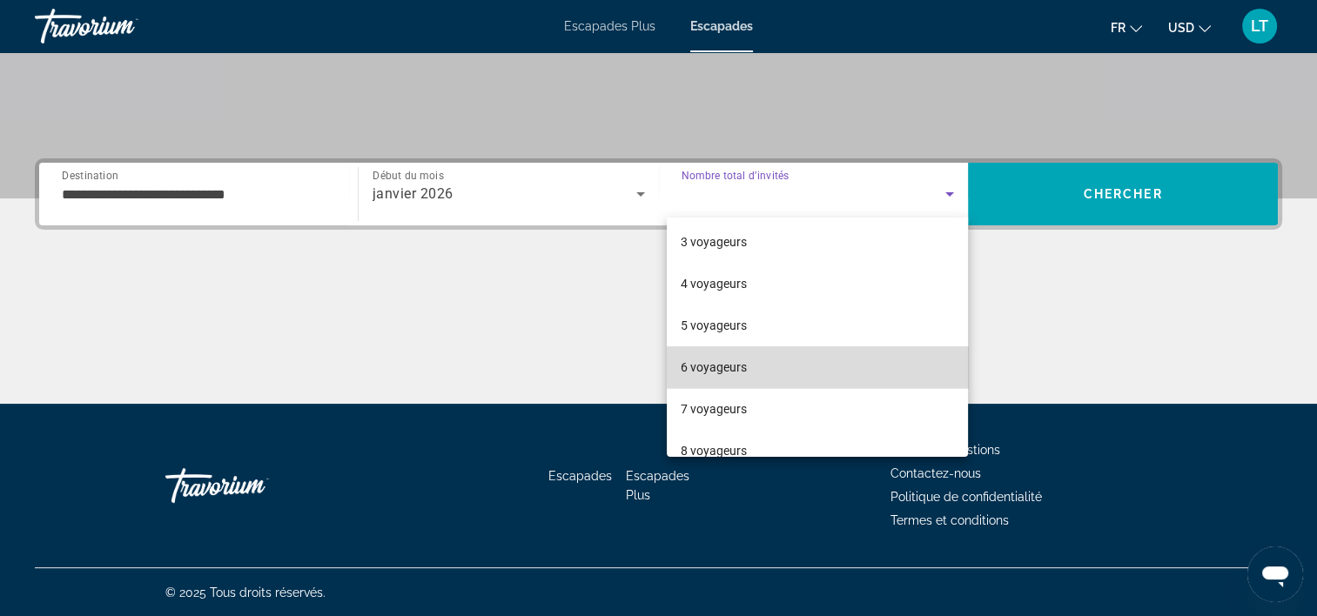
click at [846, 362] on mat-option "6 voyageurs" at bounding box center [817, 367] width 301 height 42
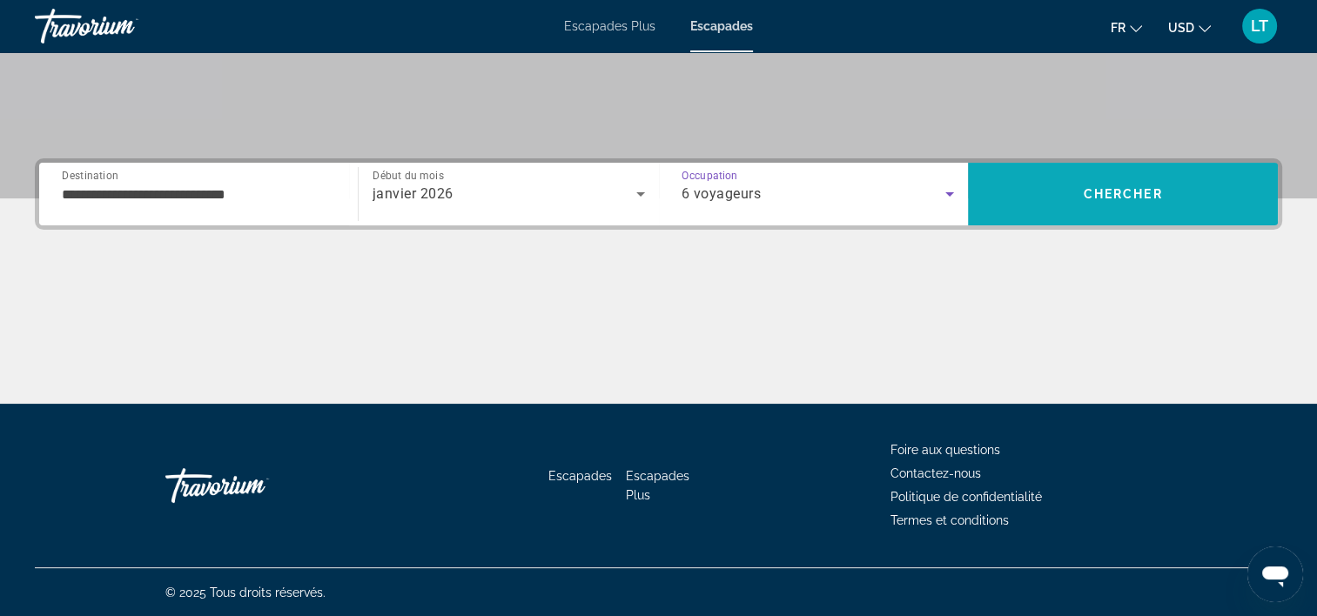
click at [1037, 198] on span "Rechercher" at bounding box center [1123, 194] width 310 height 42
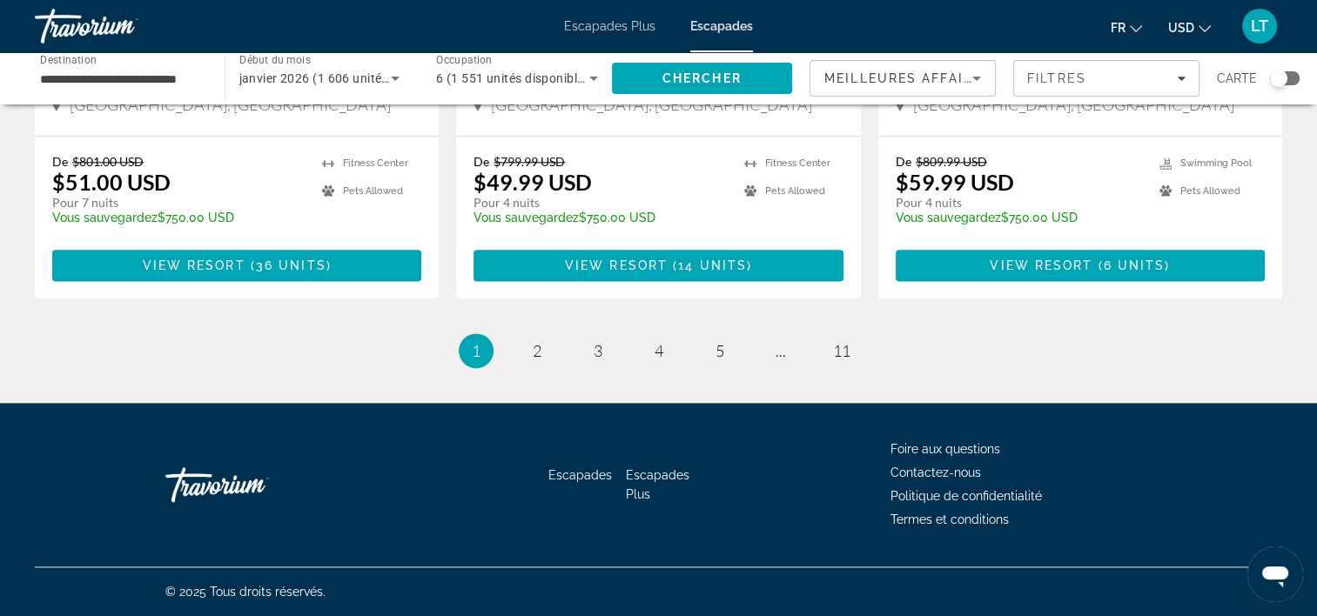
scroll to position [2252, 0]
click at [846, 352] on span "11" at bounding box center [841, 350] width 17 height 19
